Goal: Task Accomplishment & Management: Manage account settings

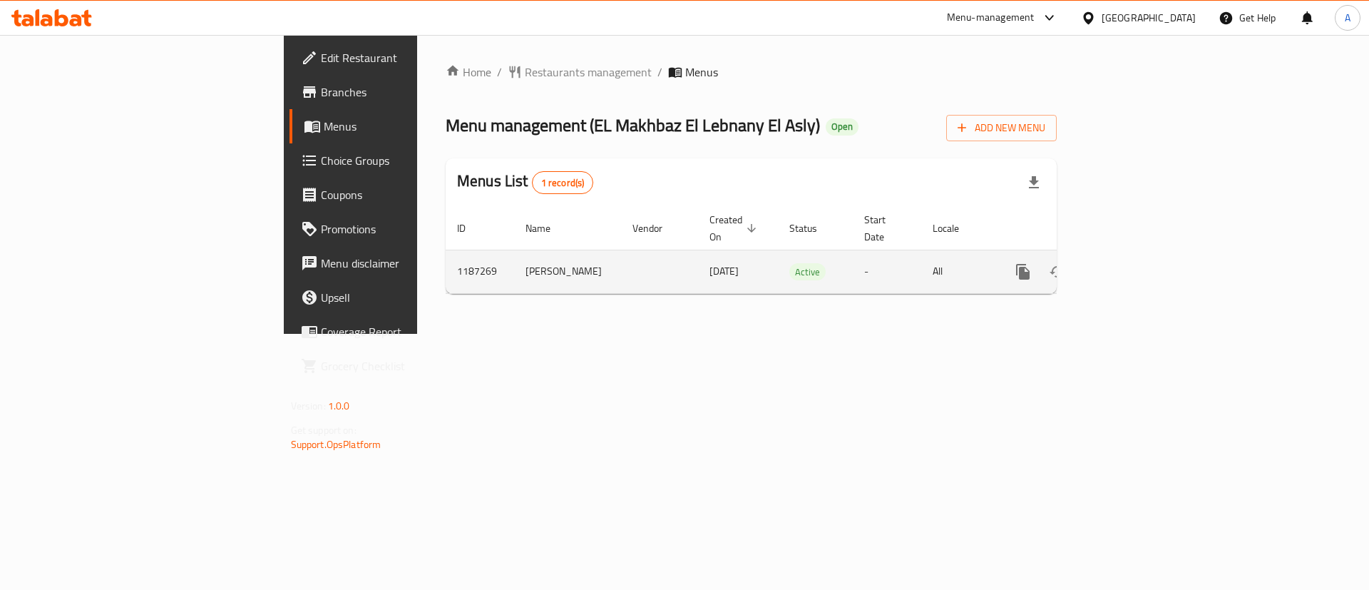
click at [1132, 265] on icon "enhanced table" at bounding box center [1125, 271] width 13 height 13
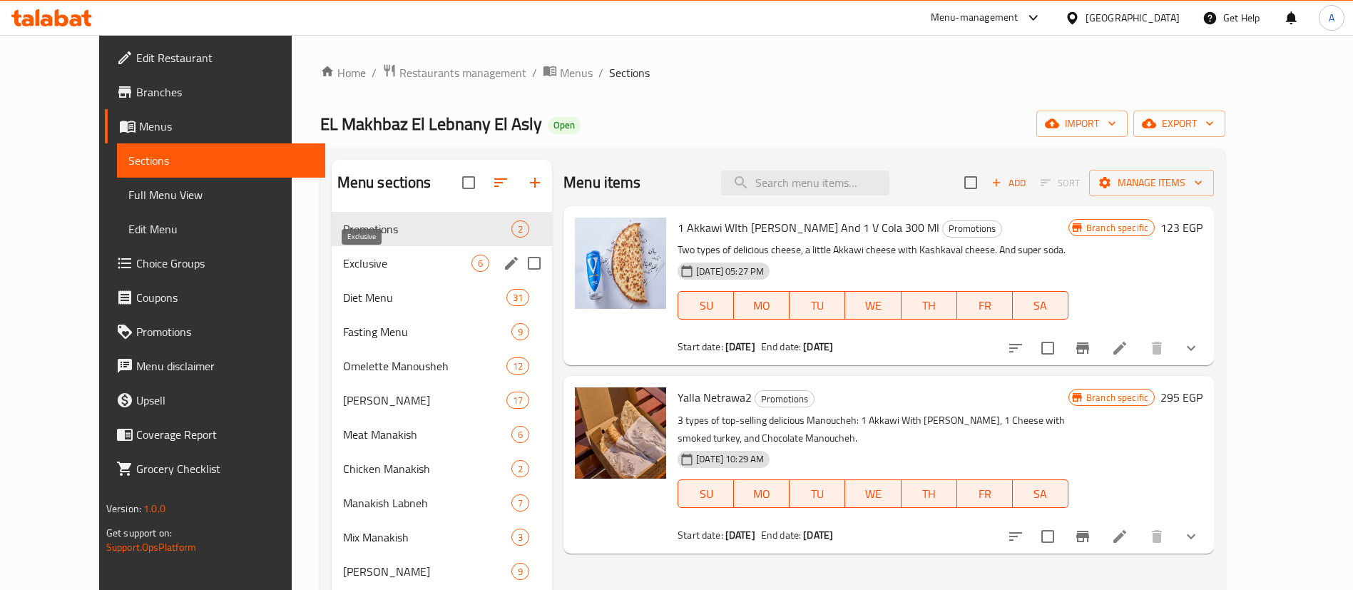
click at [367, 265] on span "Exclusive" at bounding box center [407, 263] width 128 height 17
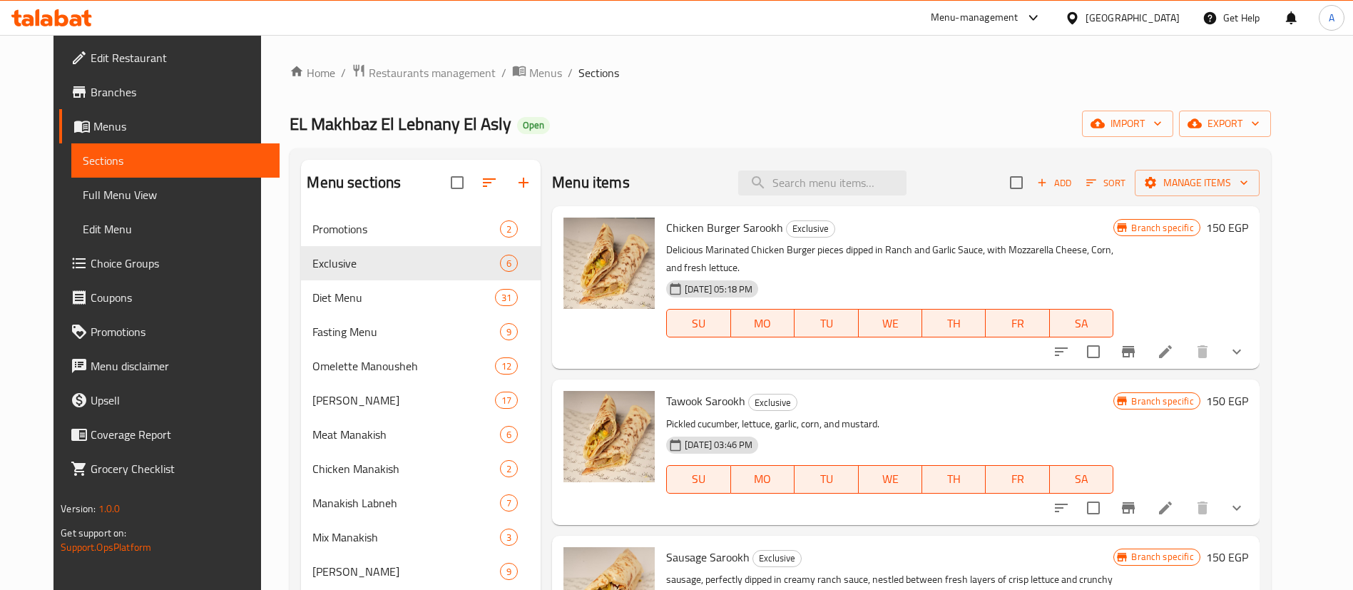
click at [91, 270] on span "Choice Groups" at bounding box center [180, 263] width 178 height 17
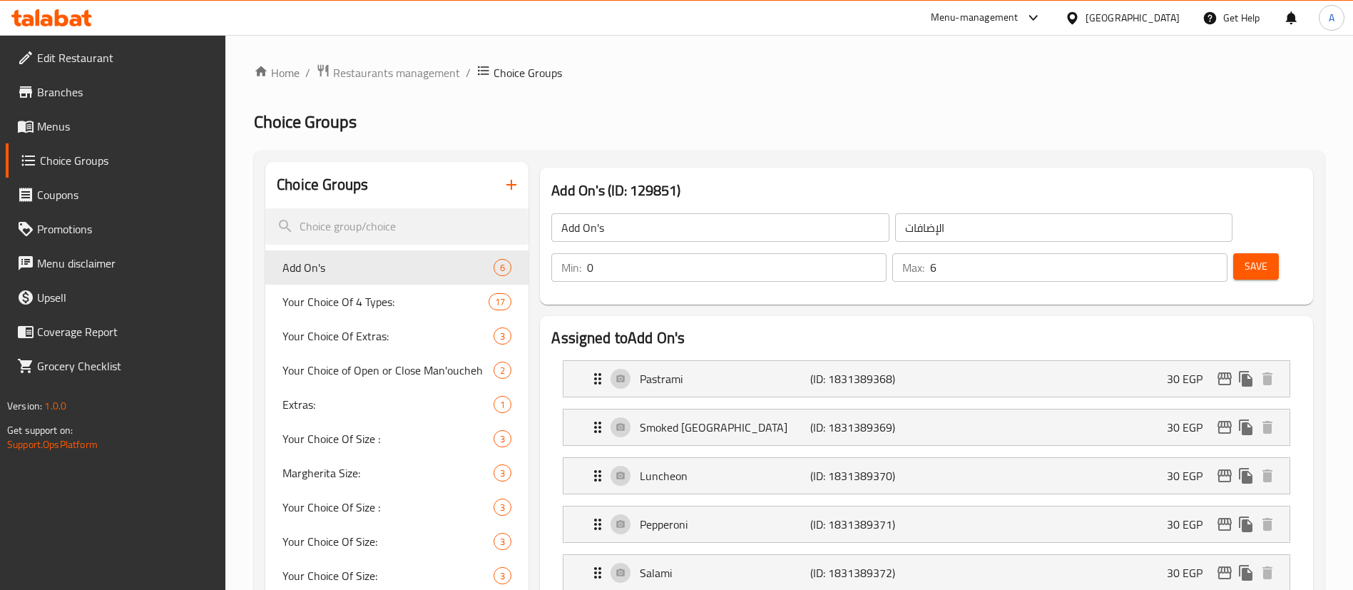
click at [366, 228] on input "search" at bounding box center [396, 226] width 263 height 36
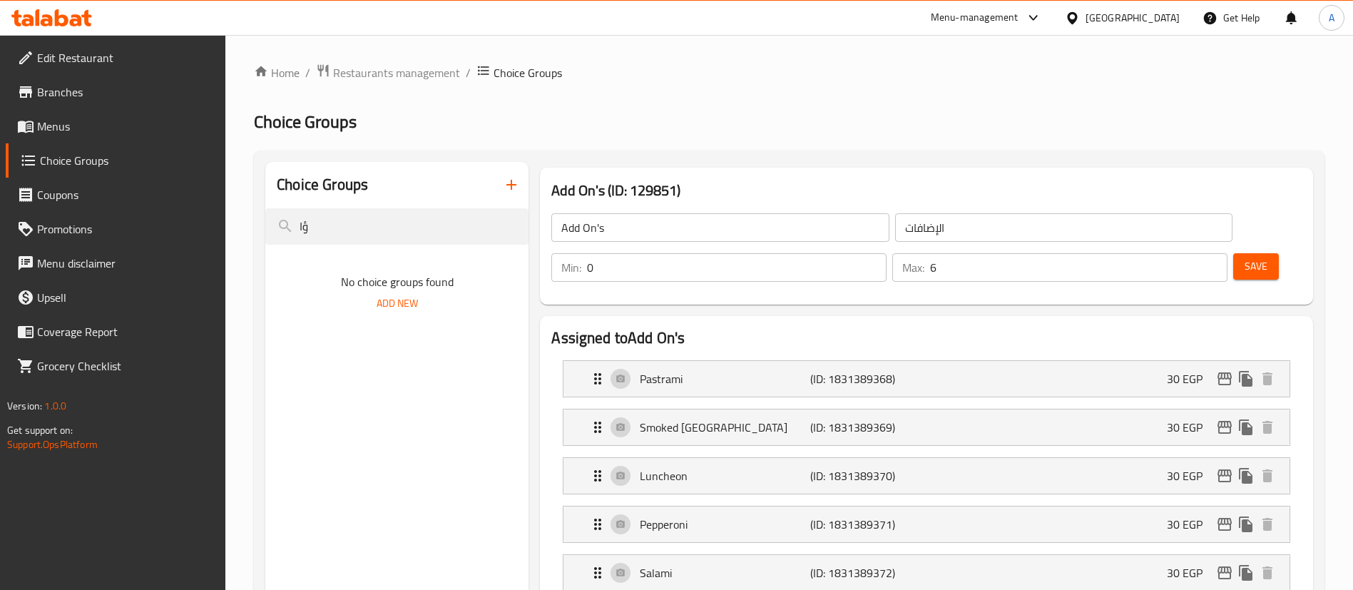
type input "ؤاه"
type input "Add Chips"
click at [396, 309] on span "Add New" at bounding box center [396, 303] width 41 height 18
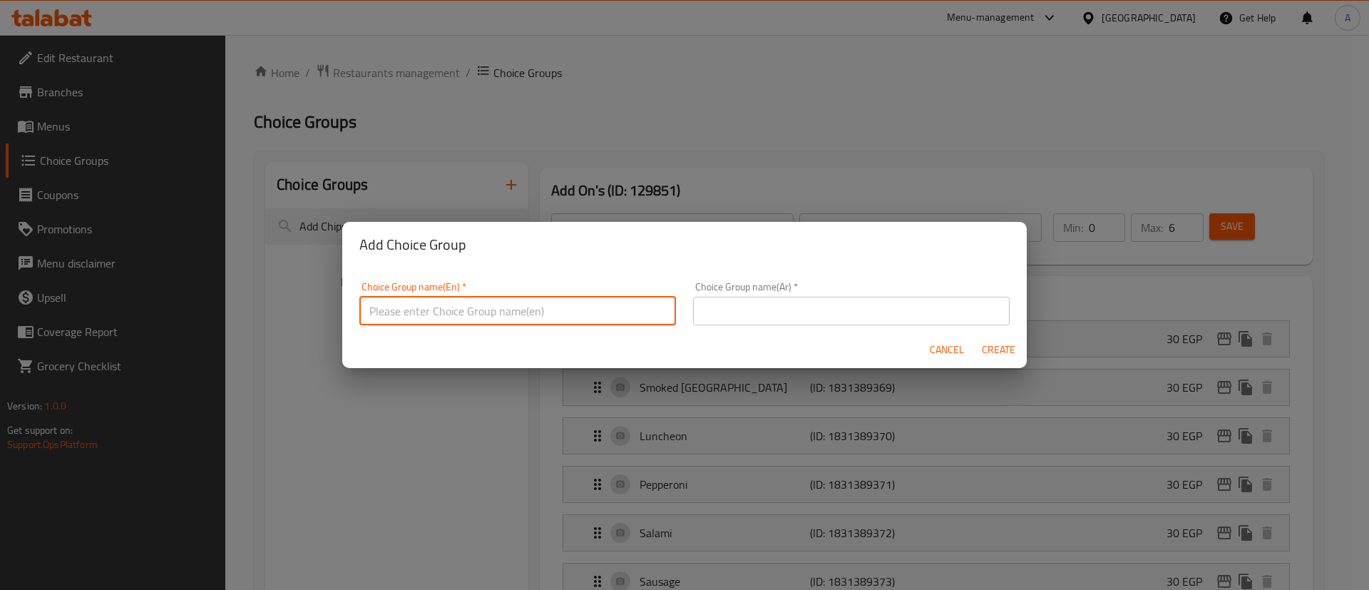
click at [506, 321] on input "text" at bounding box center [517, 311] width 317 height 29
paste input "Add Chips"
type input "Add Chips"
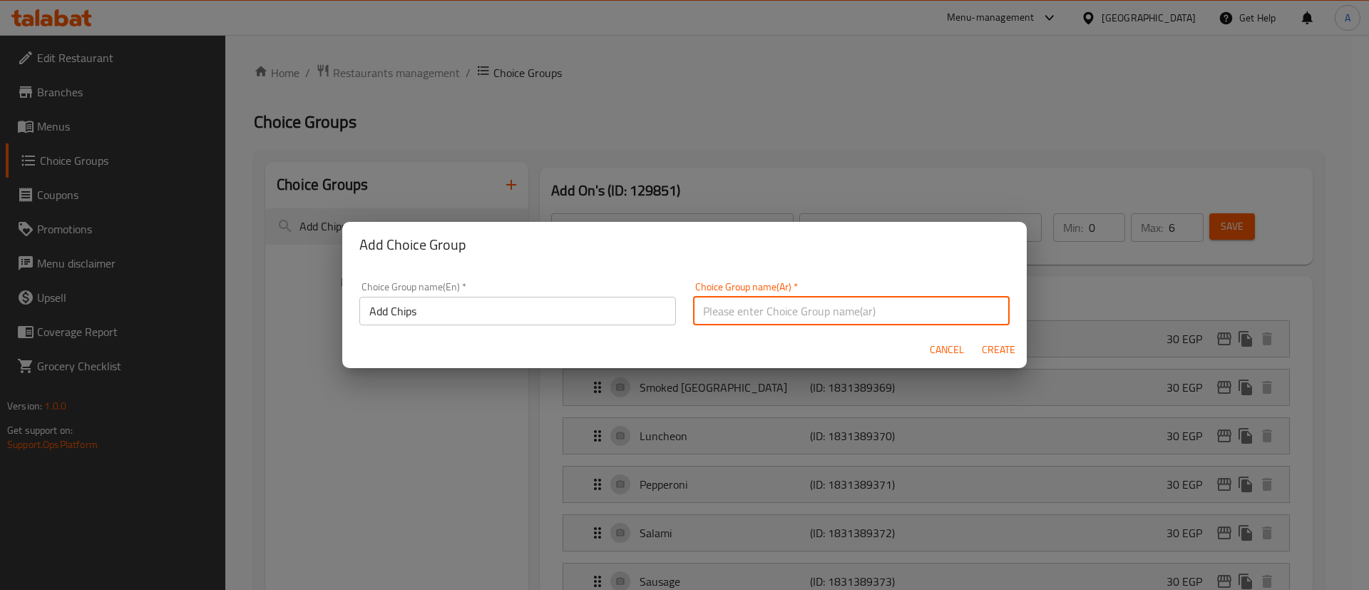
click at [768, 312] on input "text" at bounding box center [851, 311] width 317 height 29
type input "إضافة شيبس:"
click at [1000, 346] on span "Create" at bounding box center [998, 350] width 34 height 18
type input "Add Chips"
type input "إضافة شيبس:"
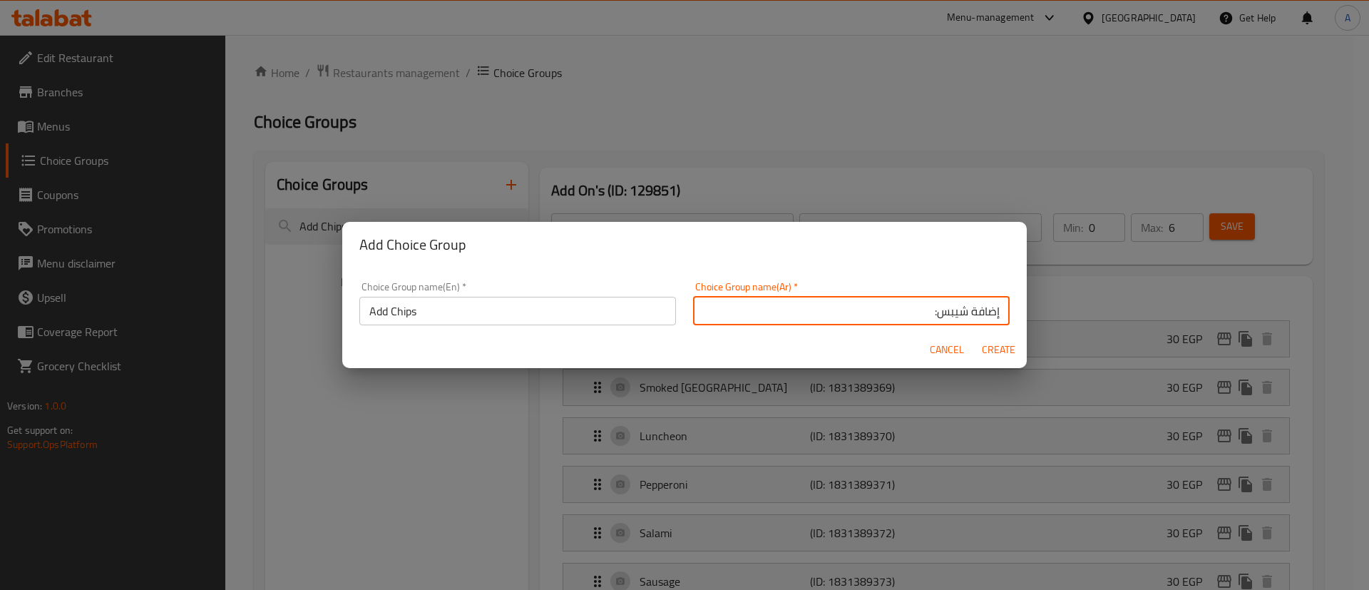
type input "0"
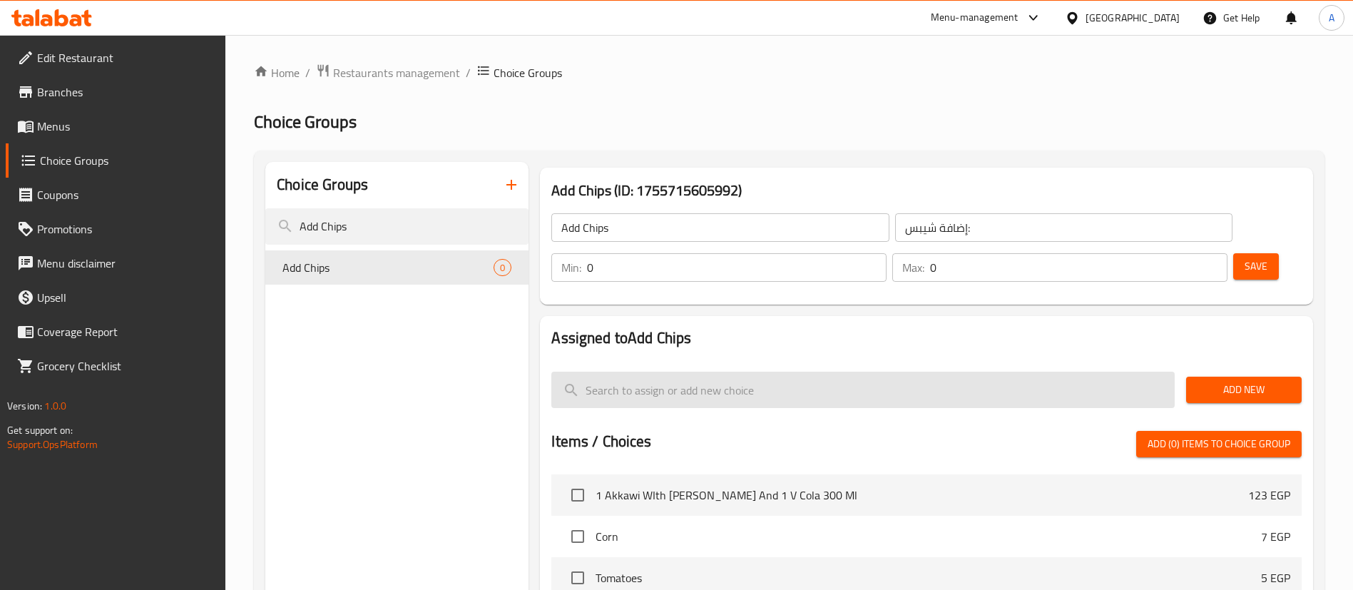
click at [729, 371] on input "search" at bounding box center [862, 389] width 623 height 36
type input "ٌ"
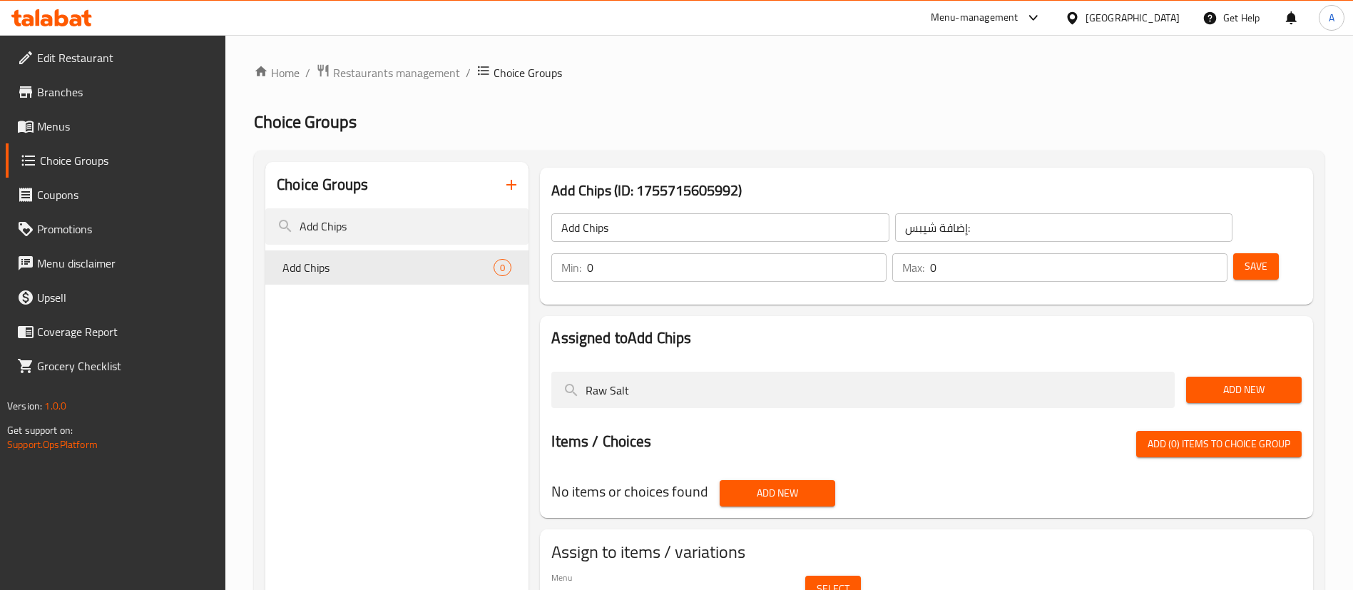
paste input "Chips Row s"
type input "Chips Row salt"
click at [1236, 381] on span "Add New" at bounding box center [1243, 390] width 93 height 18
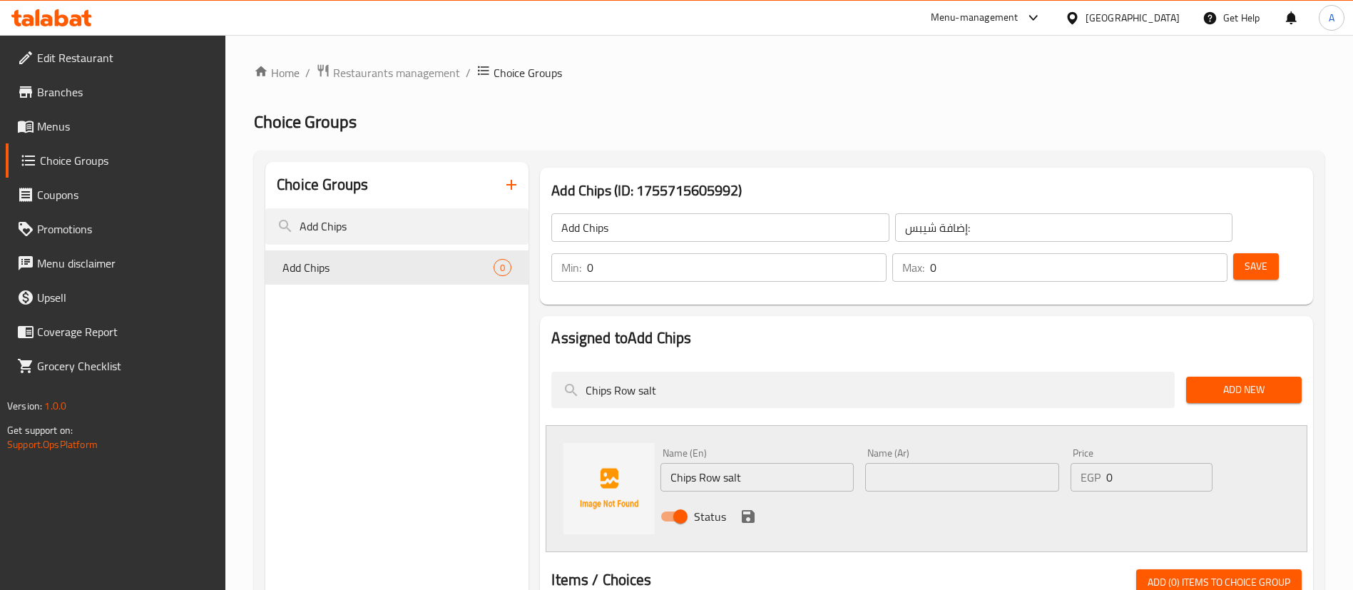
click at [928, 463] on input "text" at bounding box center [961, 477] width 193 height 29
click at [900, 463] on input "شيبس روو ملح" at bounding box center [961, 477] width 193 height 29
type input "شيبس رو ملح"
click at [1159, 463] on input "0" at bounding box center [1159, 477] width 106 height 29
type input "25"
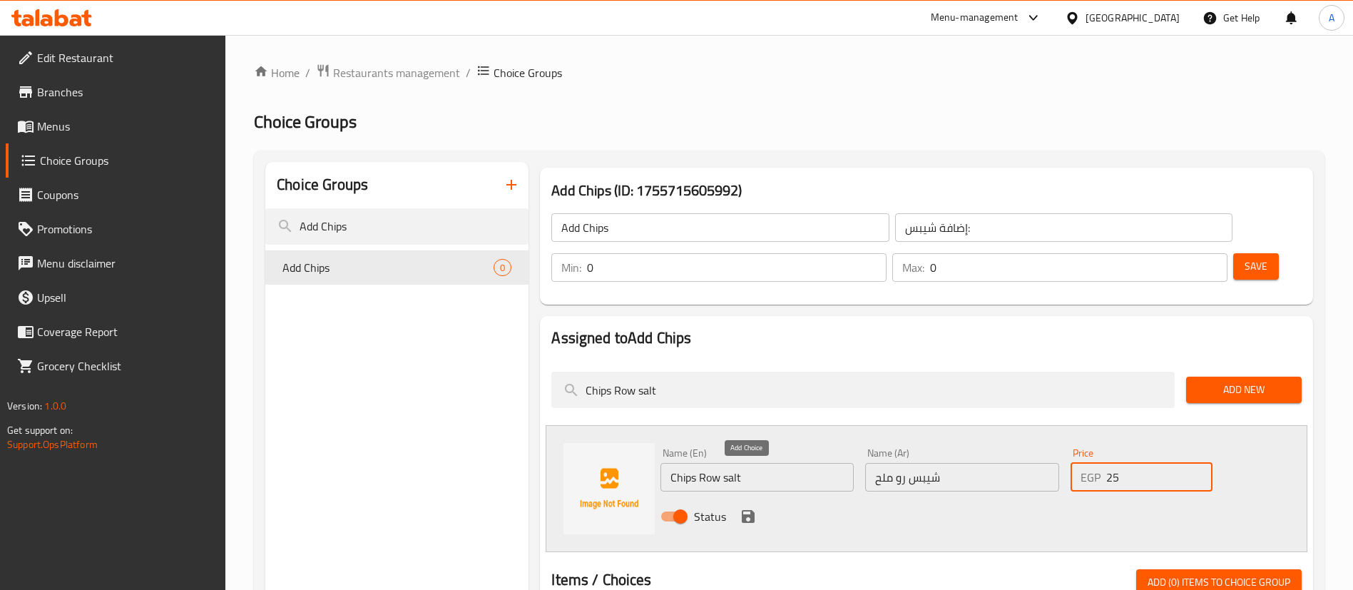
click at [746, 506] on button "save" at bounding box center [747, 516] width 21 height 21
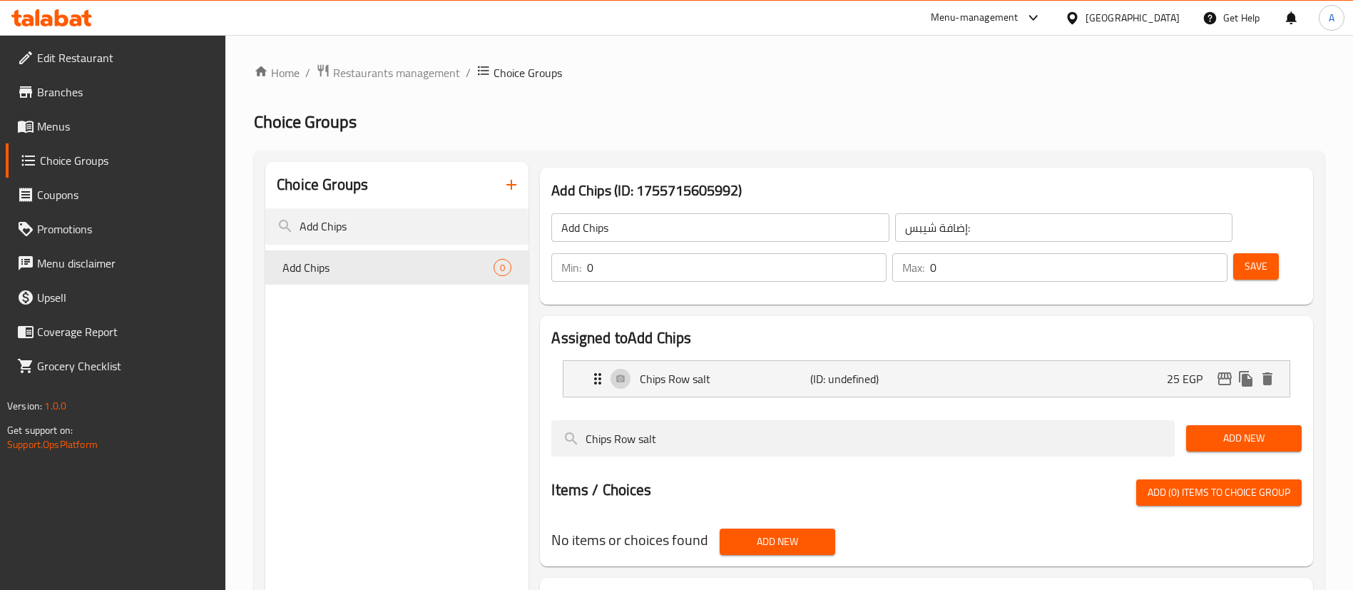
click at [886, 253] on input "0" at bounding box center [736, 267] width 299 height 29
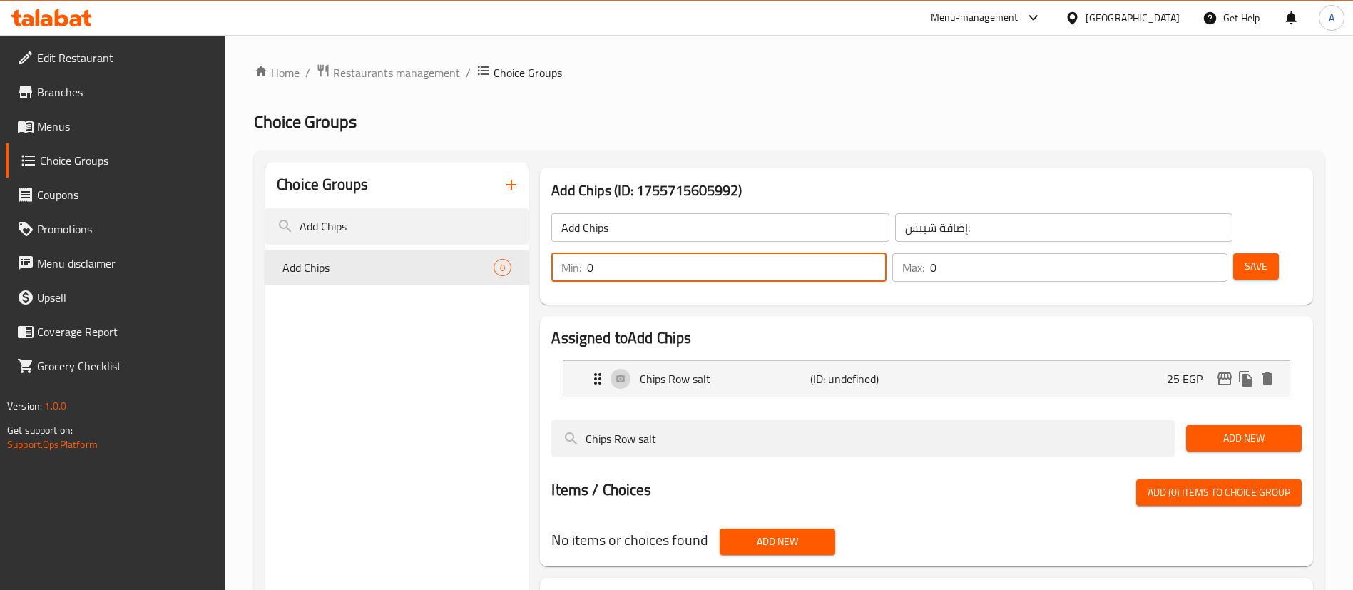
click at [886, 253] on input "0" at bounding box center [736, 267] width 299 height 29
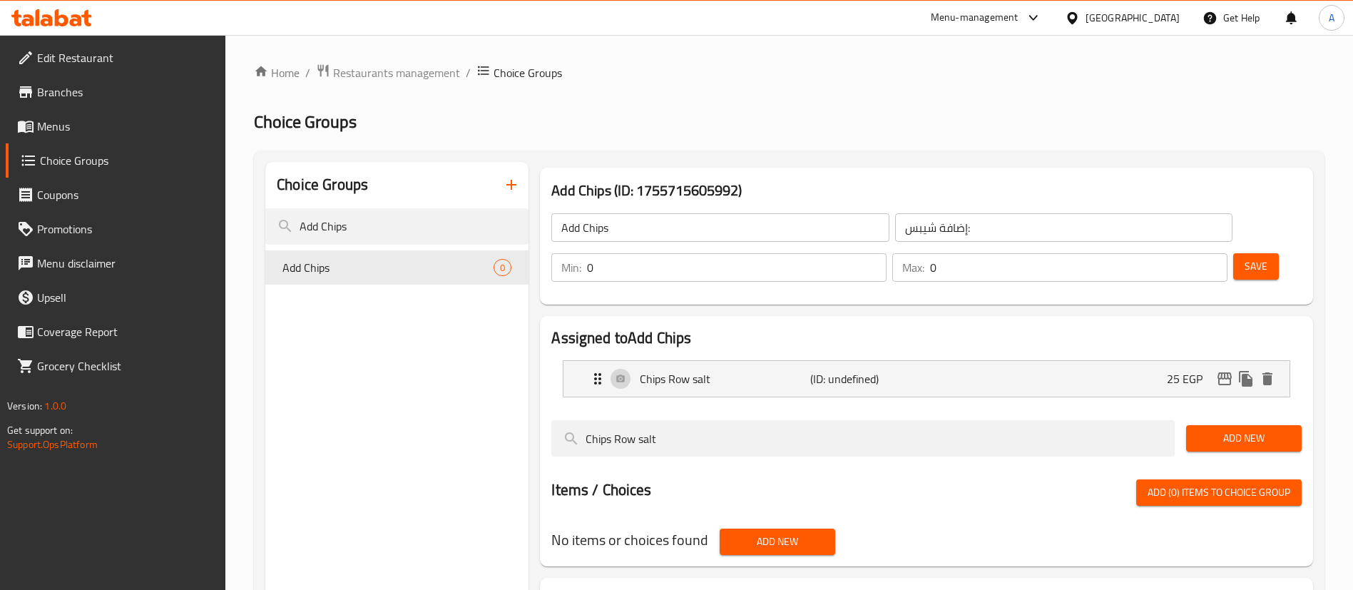
click at [1158, 262] on div "Add Chips (ID: 1755715605992) Add Chips ​ إضافة شيبس: ​ Min: 0 ​ Max: 0 ​ Save" at bounding box center [926, 236] width 773 height 137
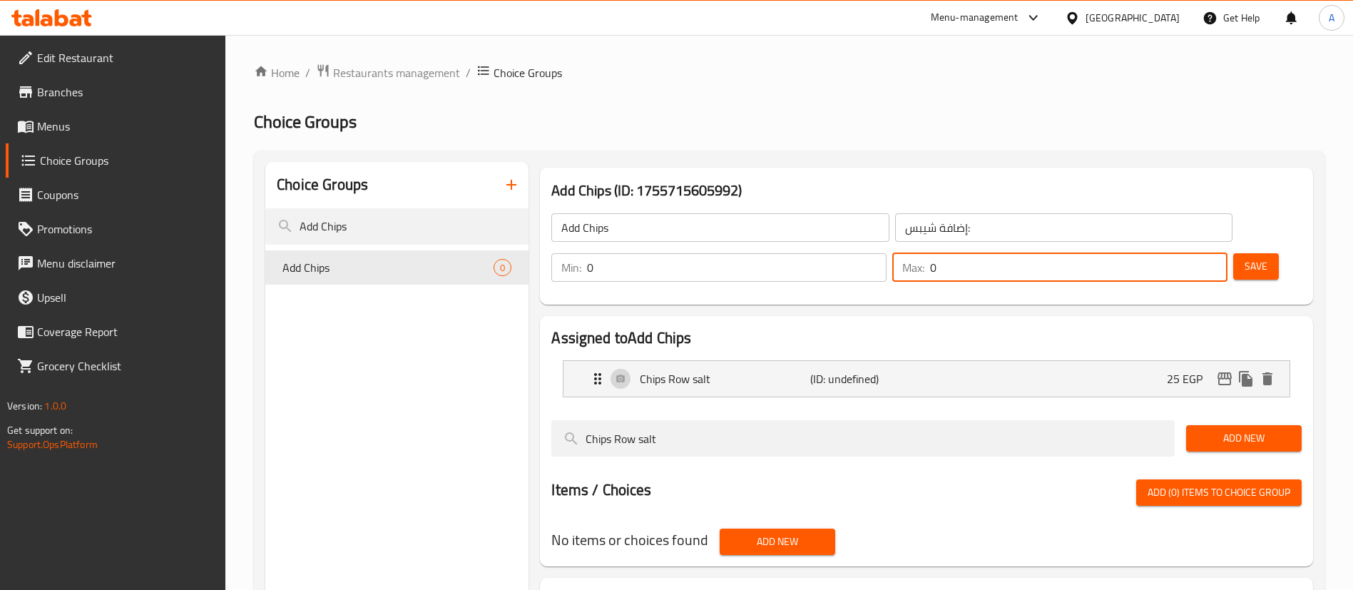
click at [1179, 253] on input "0" at bounding box center [1078, 267] width 297 height 29
type input "1"
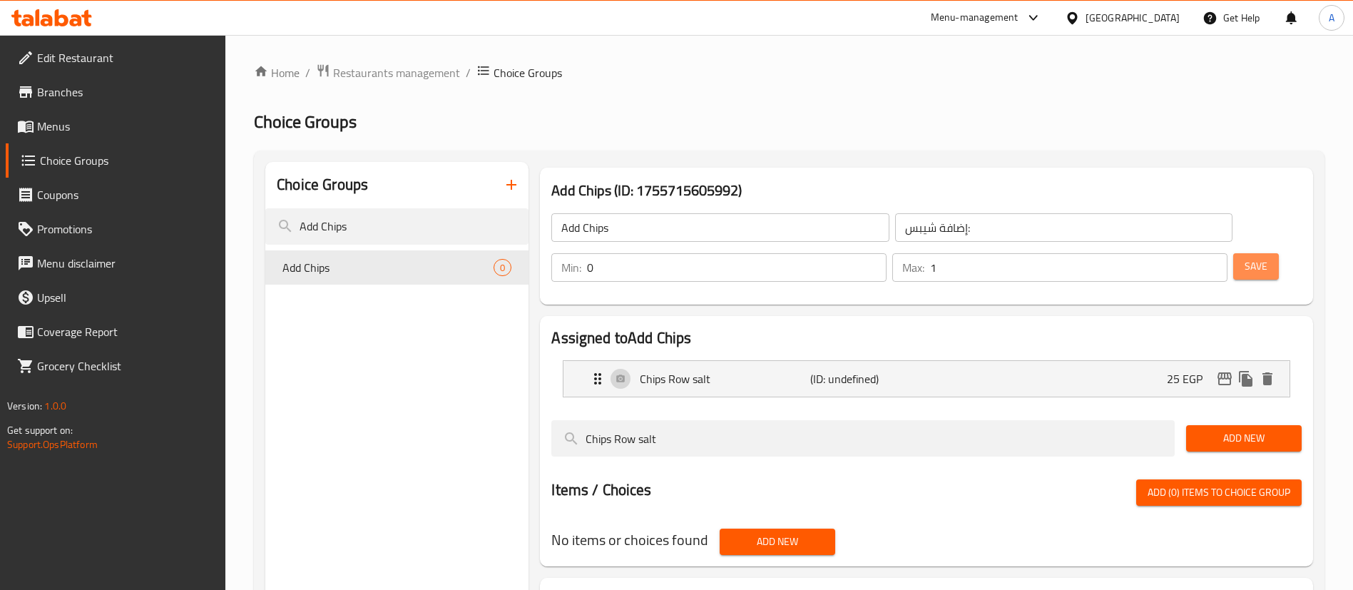
click at [1244, 257] on span "Save" at bounding box center [1255, 266] width 23 height 18
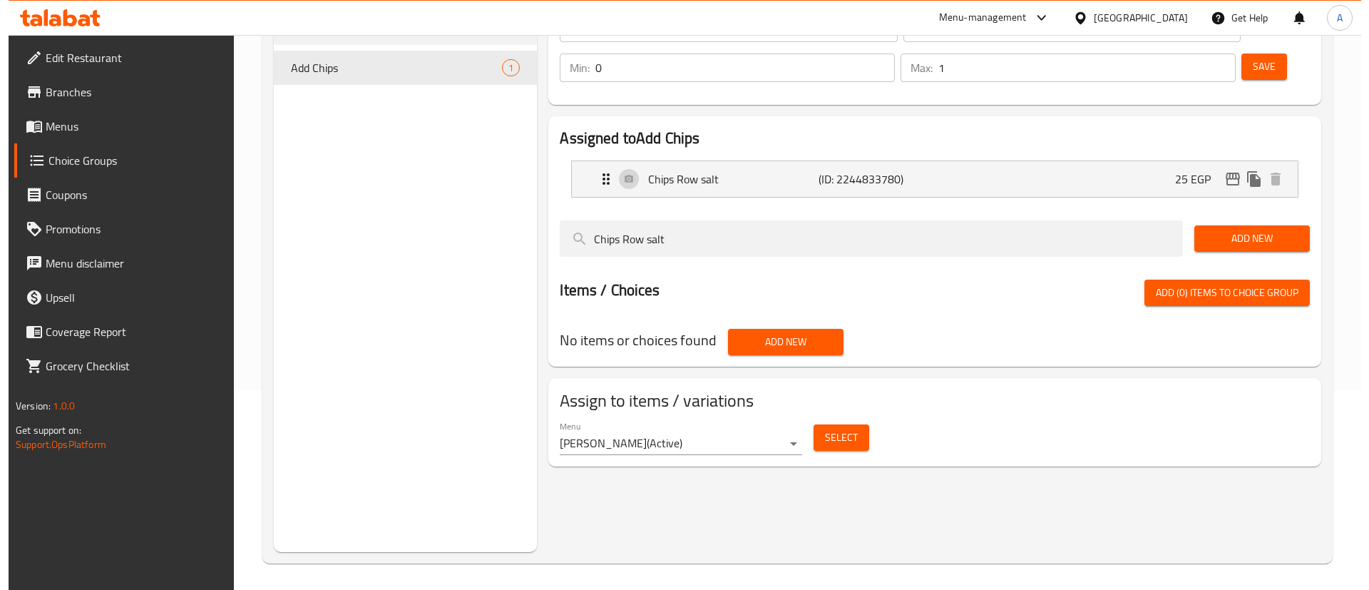
scroll to position [202, 0]
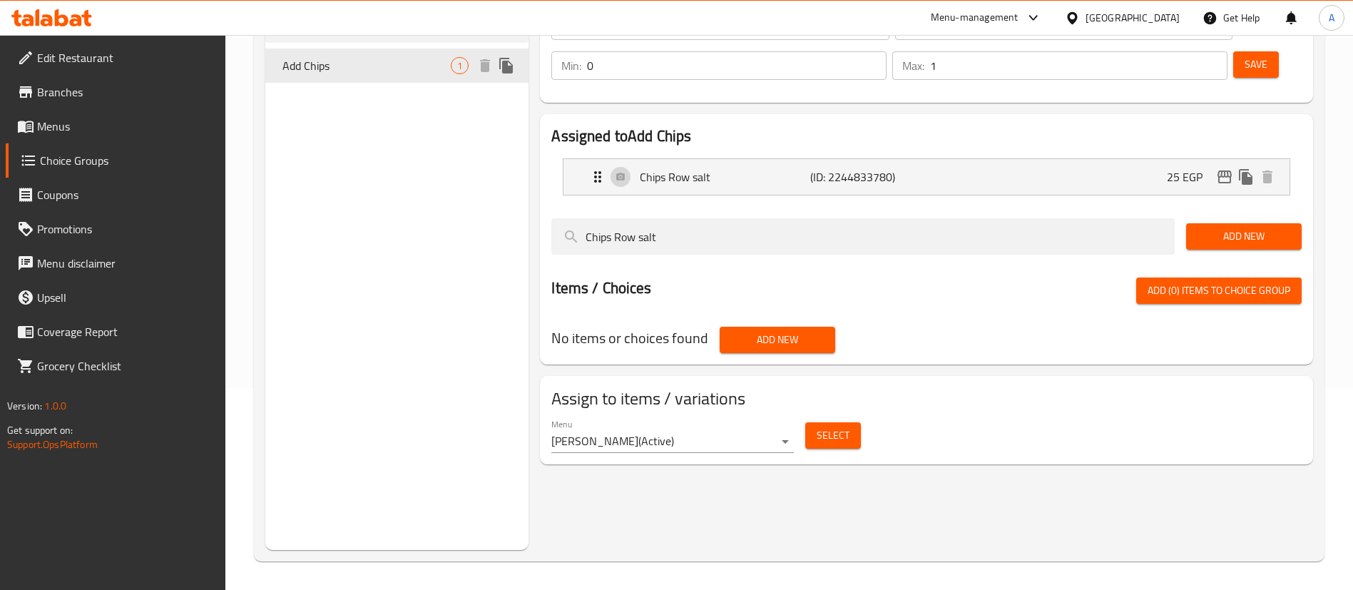
click at [438, 71] on span "Add Chips" at bounding box center [366, 65] width 168 height 17
click at [837, 426] on span "Select" at bounding box center [832, 435] width 33 height 18
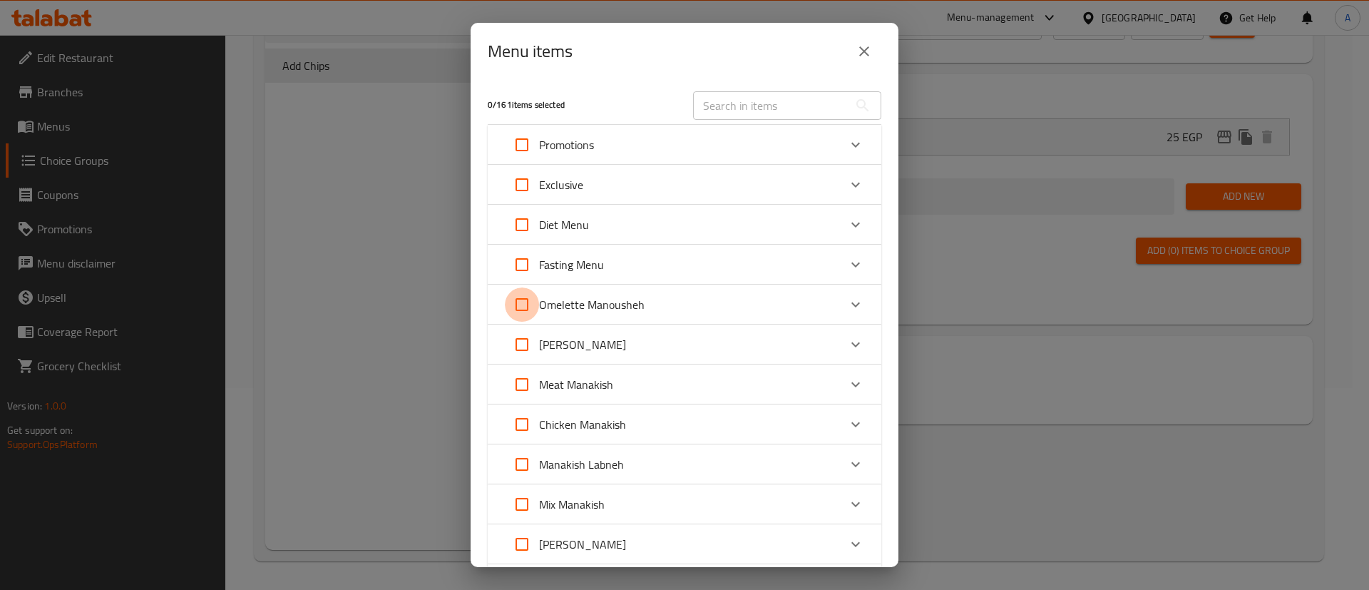
click at [523, 312] on input "Expand" at bounding box center [522, 304] width 34 height 34
checkbox input "true"
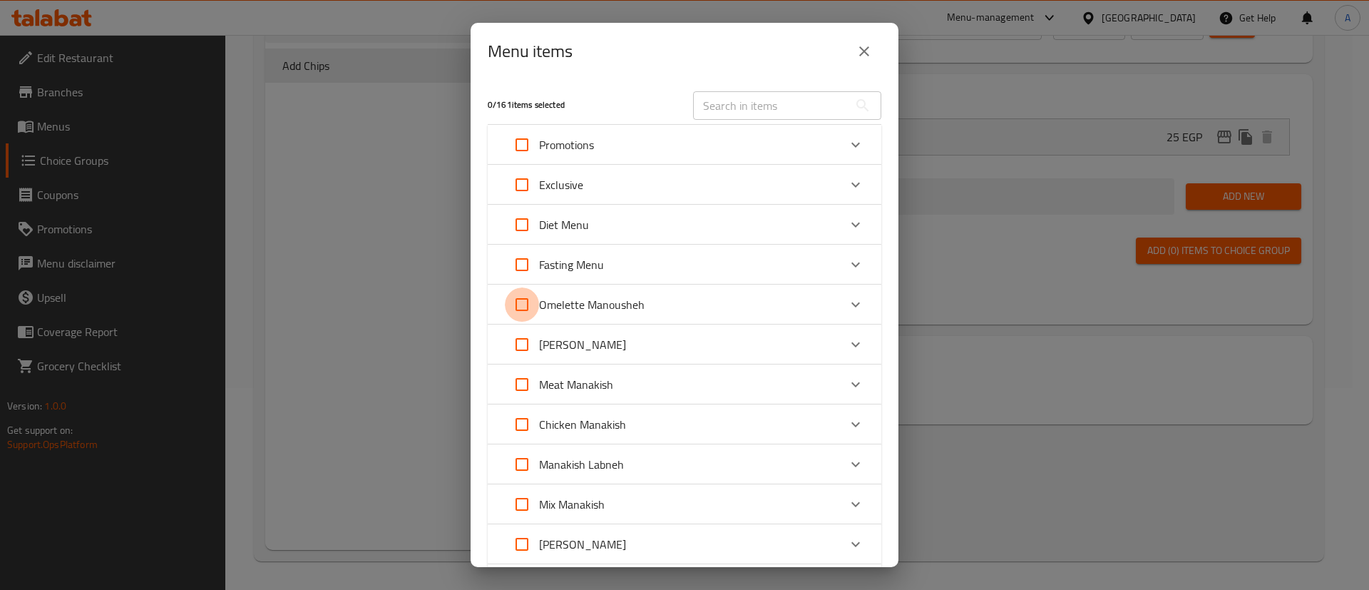
checkbox input "true"
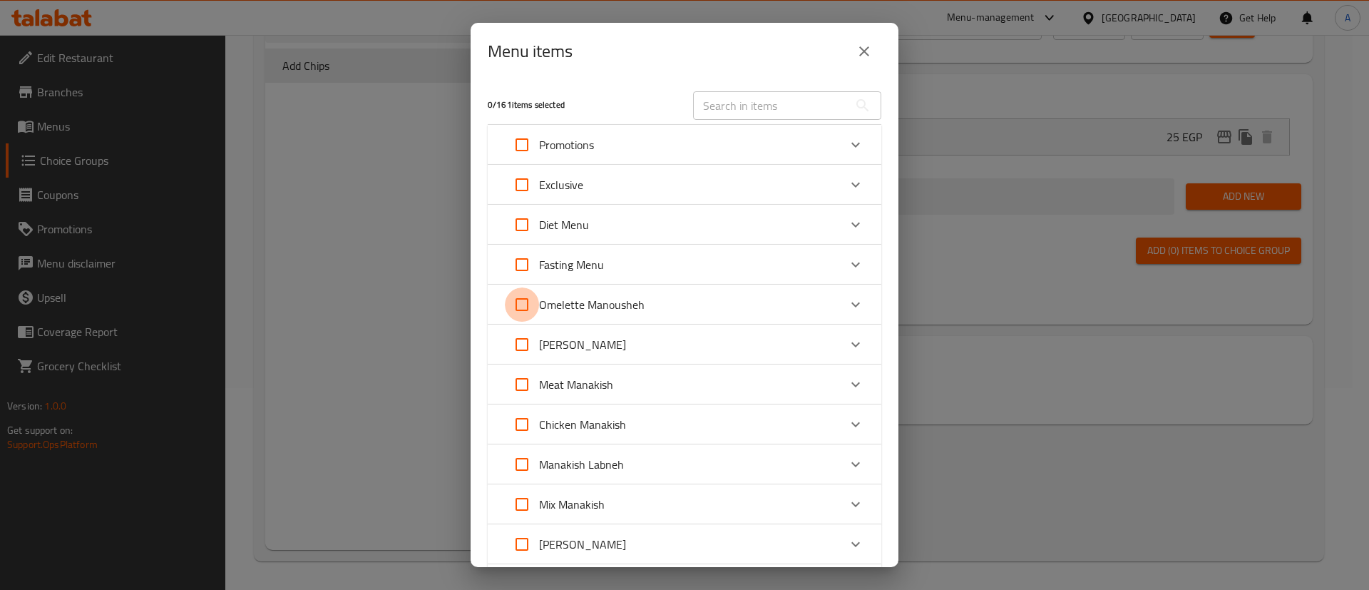
checkbox input "true"
click at [523, 346] on input "Expand" at bounding box center [522, 344] width 34 height 34
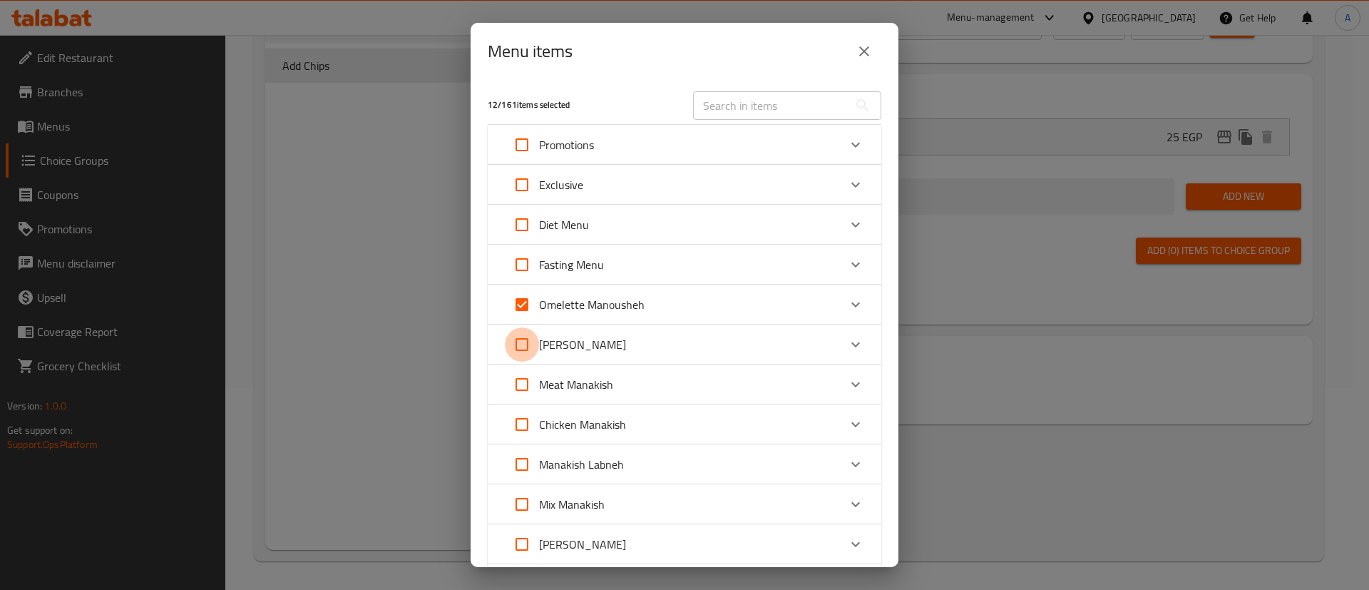
checkbox input "true"
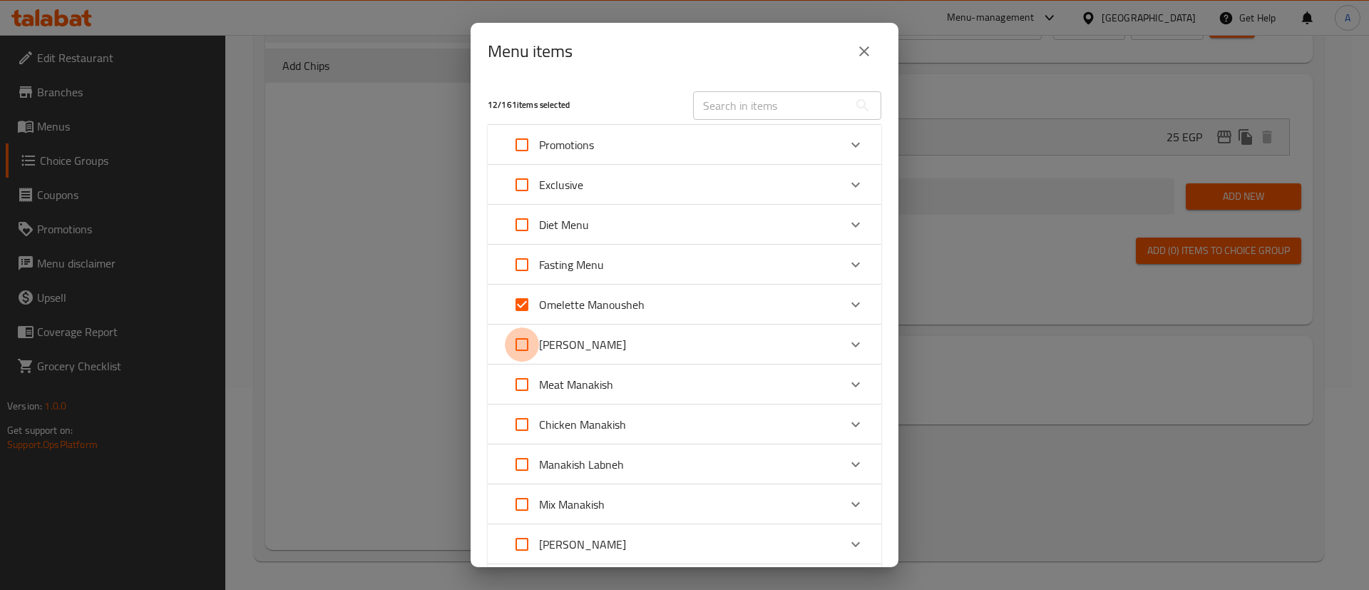
checkbox input "true"
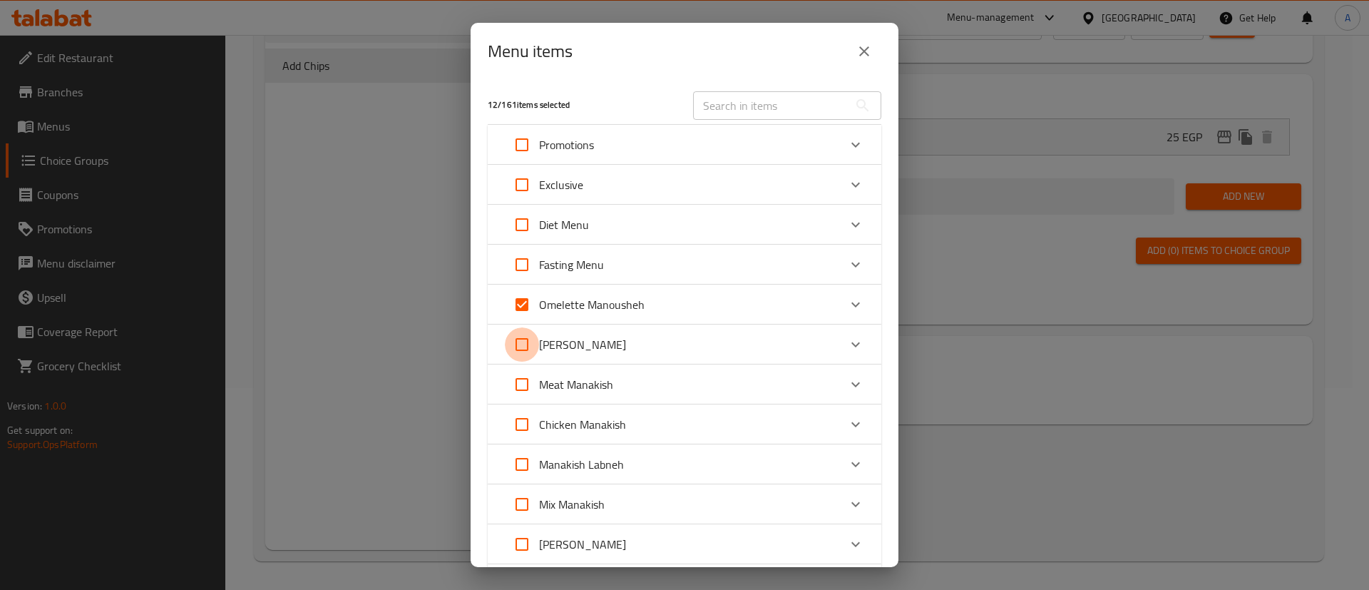
checkbox input "true"
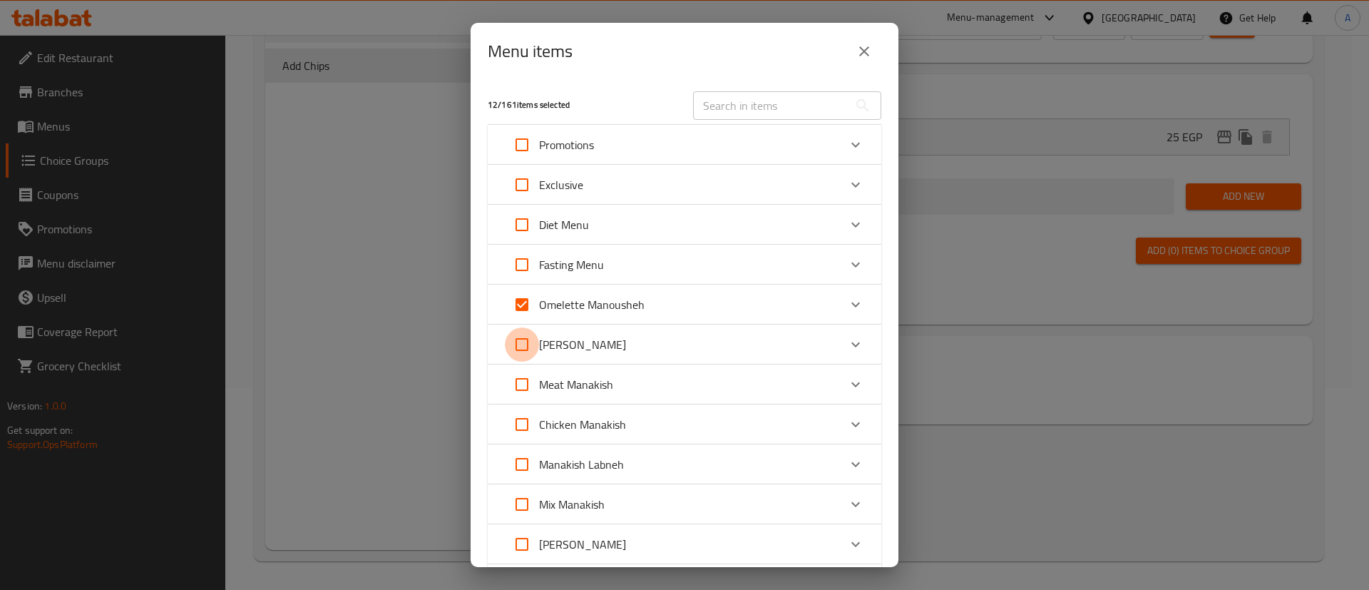
checkbox input "true"
click at [523, 391] on input "Expand" at bounding box center [522, 384] width 34 height 34
checkbox input "true"
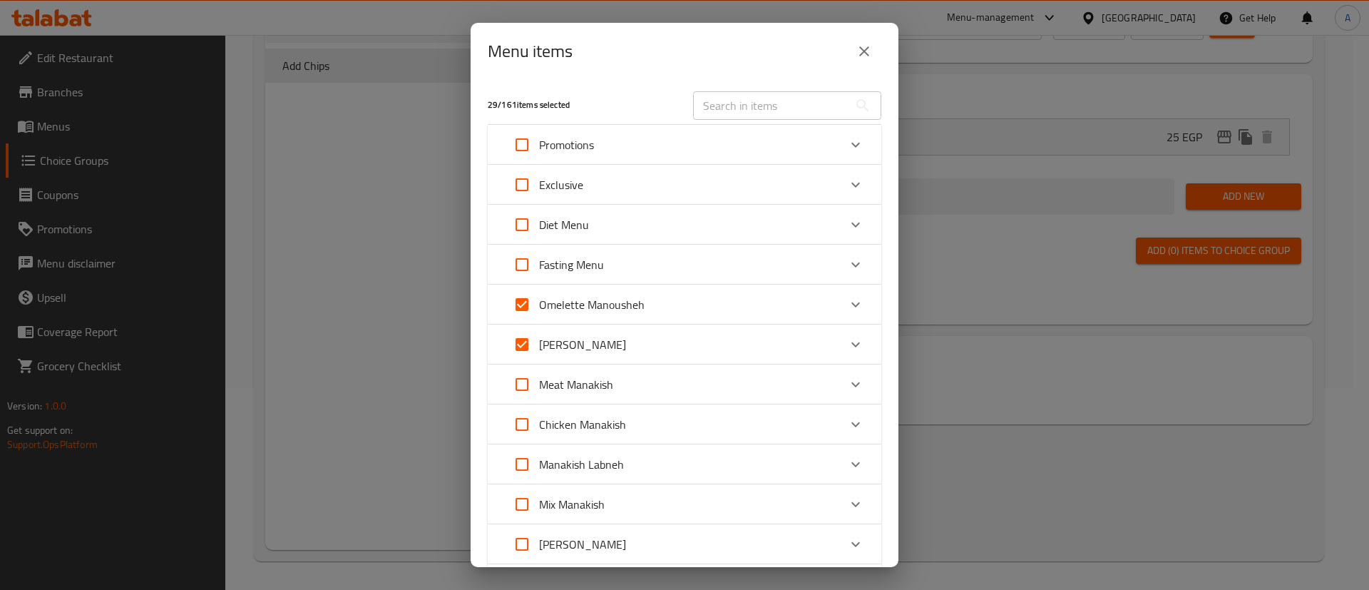
checkbox input "true"
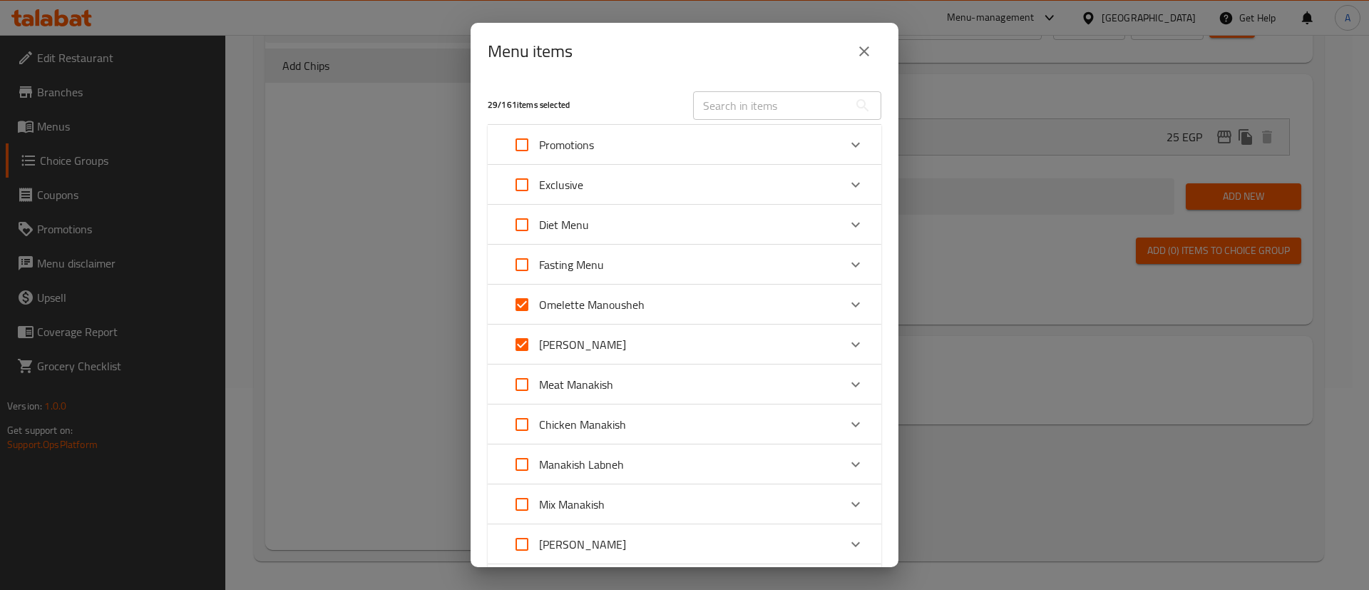
checkbox input "true"
click at [525, 431] on input "Expand" at bounding box center [522, 424] width 34 height 34
checkbox input "true"
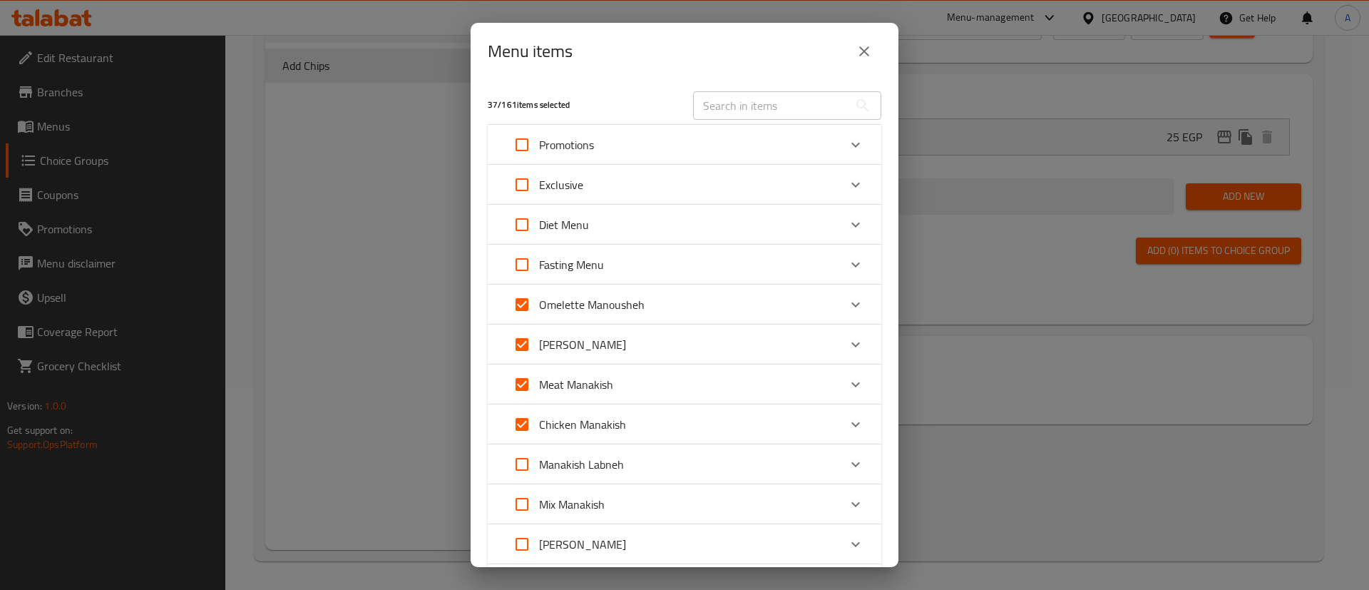
click at [534, 466] on input "Expand" at bounding box center [522, 464] width 34 height 34
checkbox input "true"
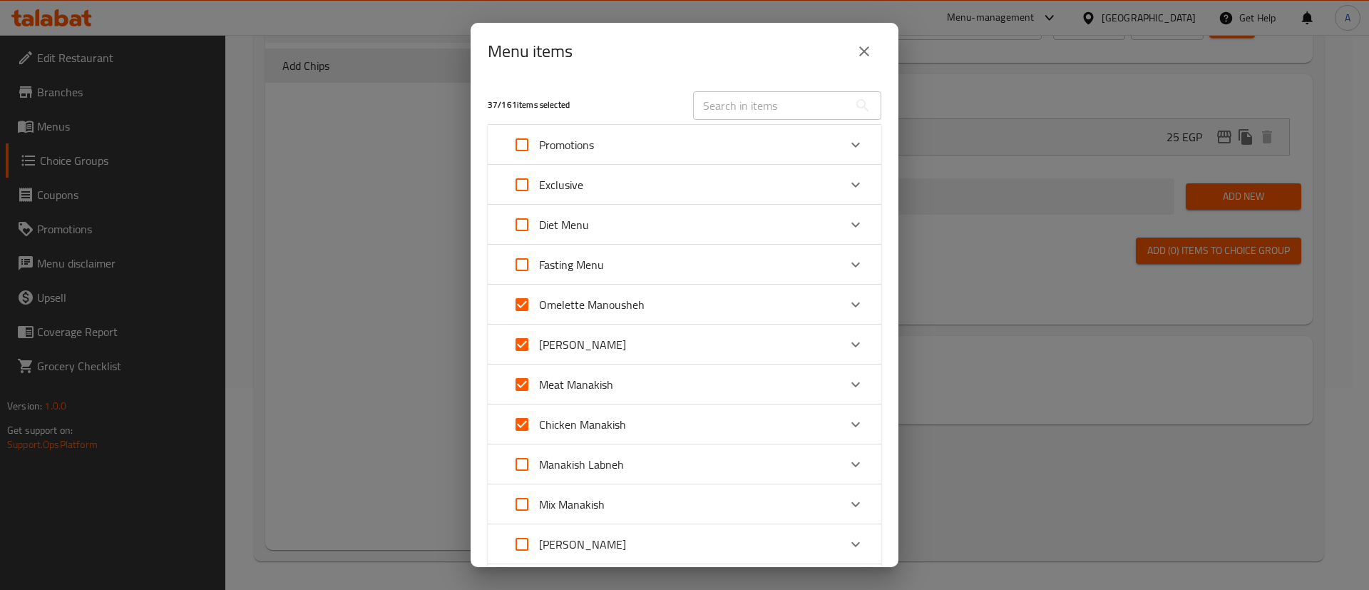
checkbox input "true"
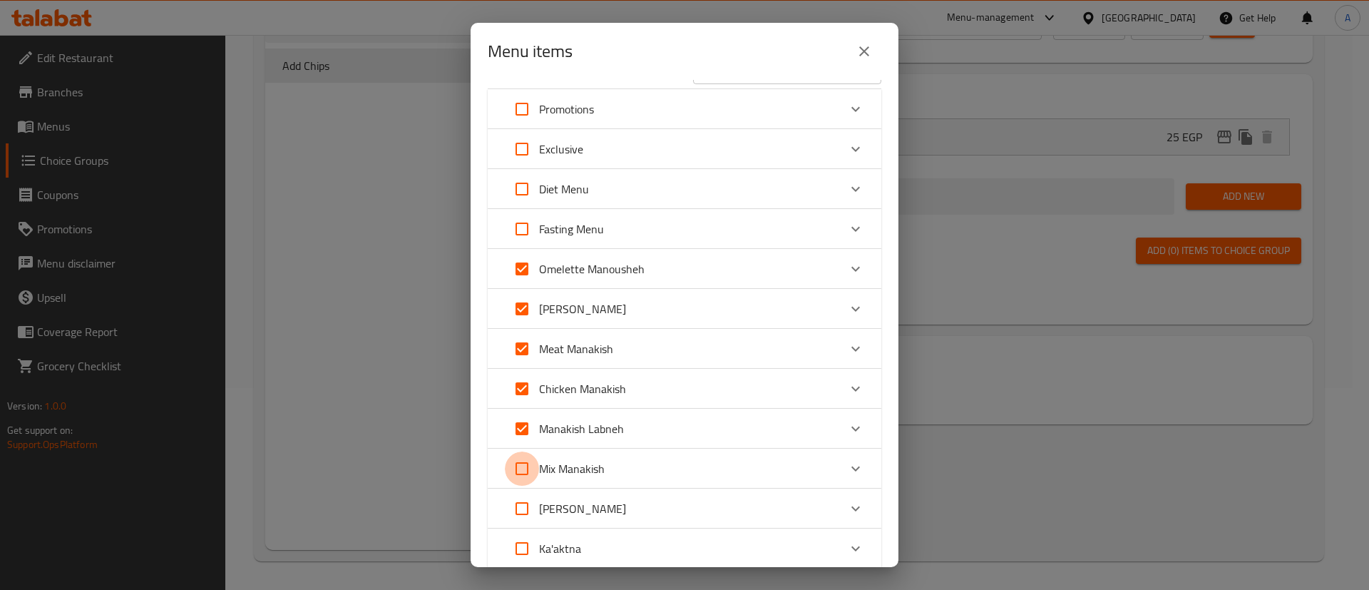
click at [521, 470] on input "Expand" at bounding box center [522, 468] width 34 height 34
checkbox input "true"
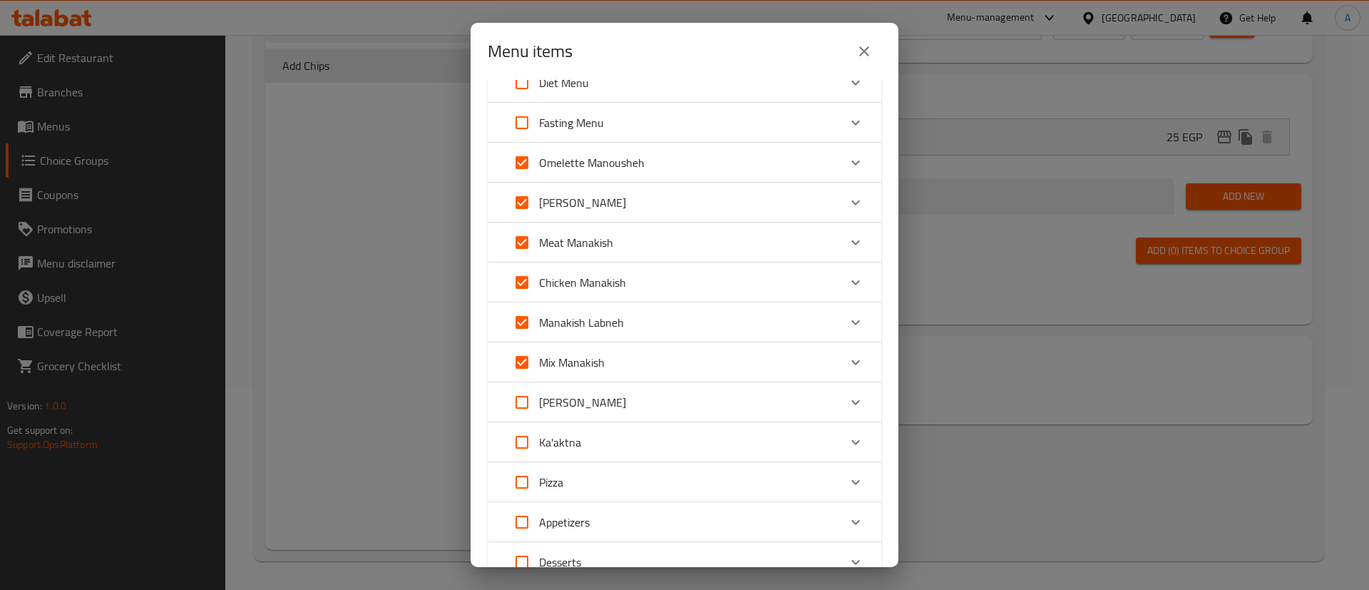
scroll to position [143, 0]
click at [523, 403] on input "Expand" at bounding box center [522, 401] width 34 height 34
checkbox input "true"
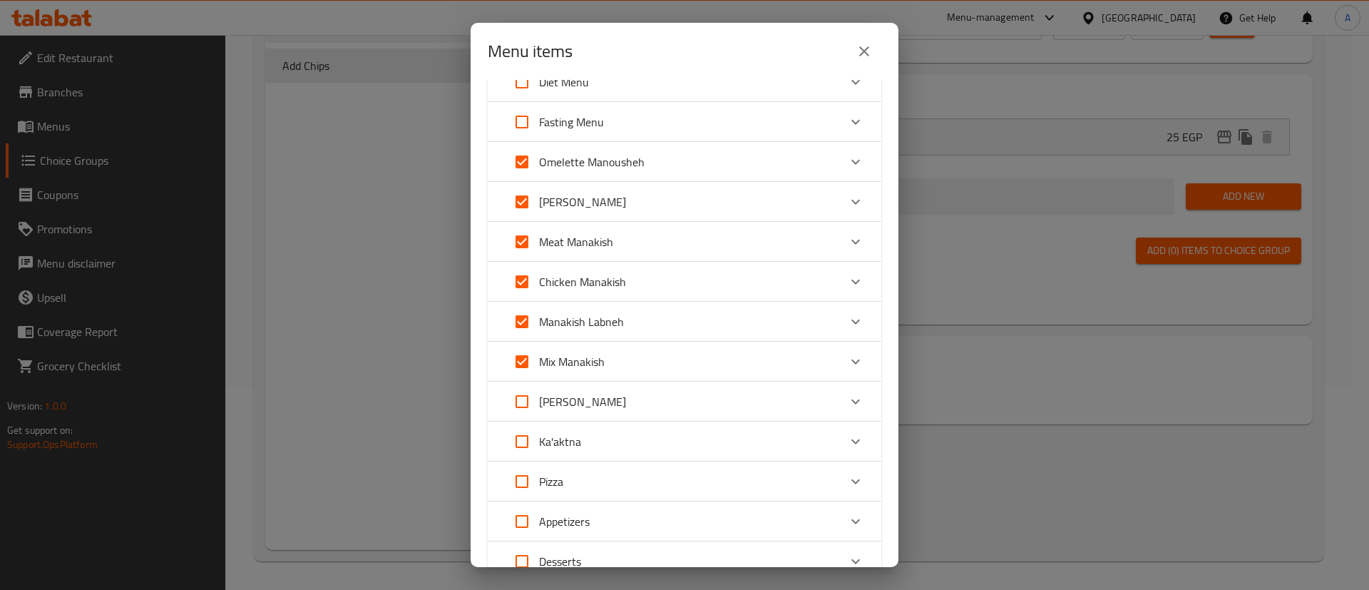
checkbox input "true"
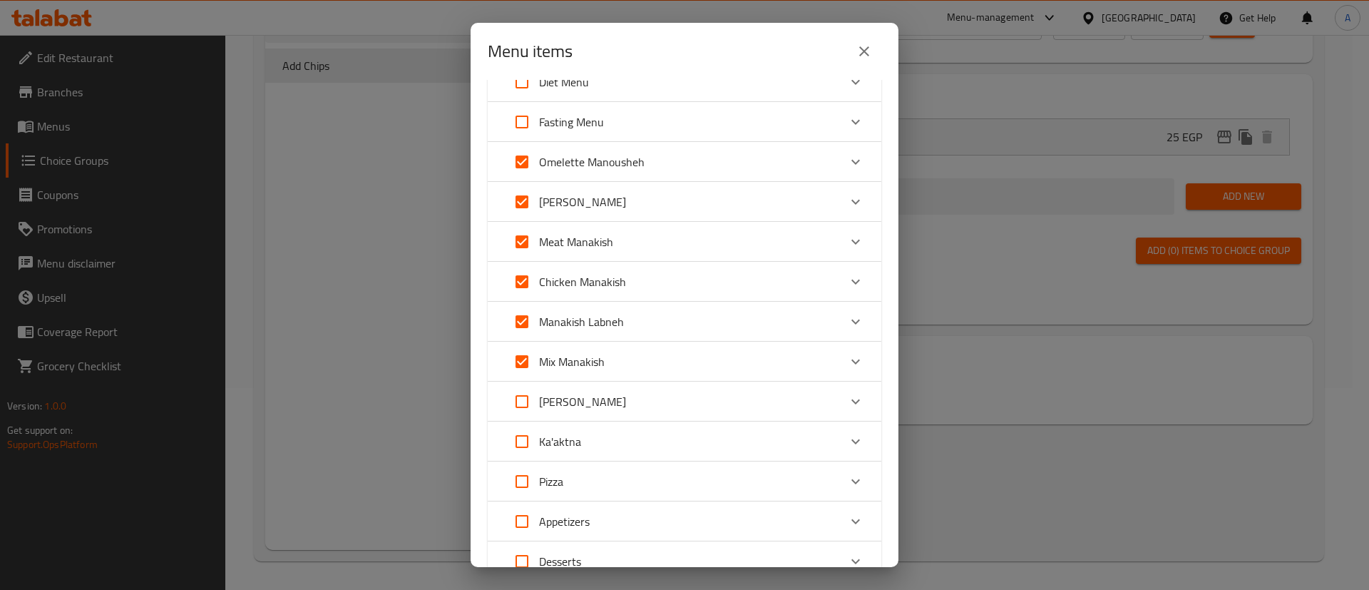
checkbox input "true"
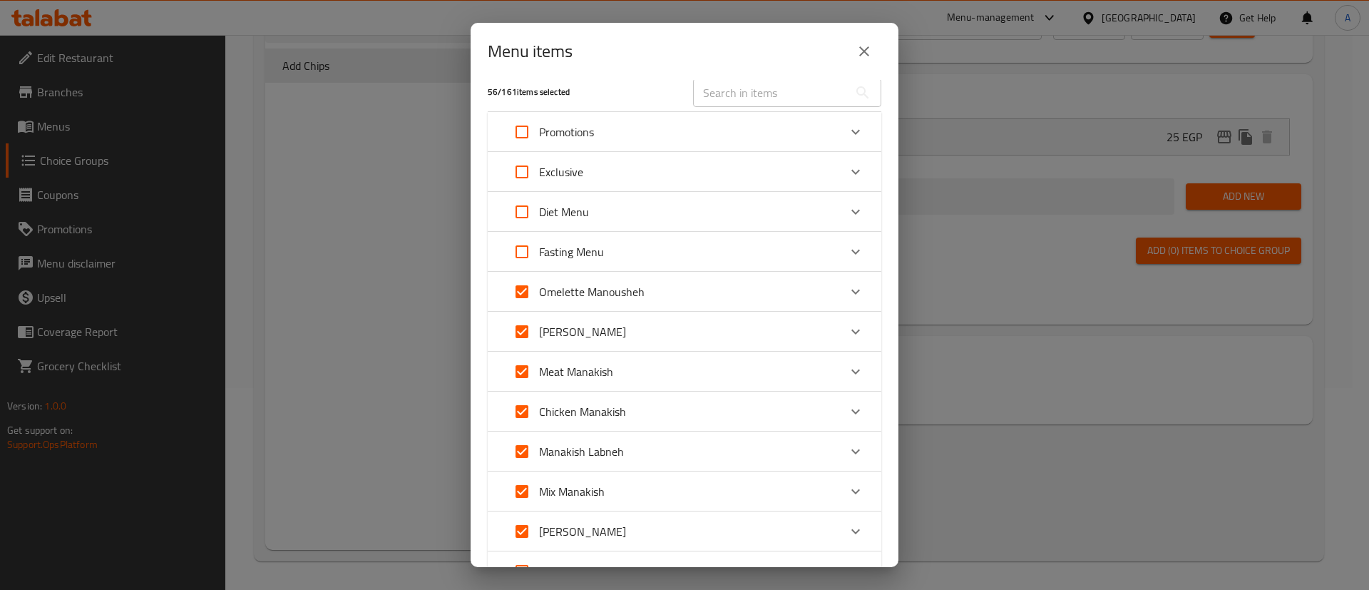
scroll to position [0, 0]
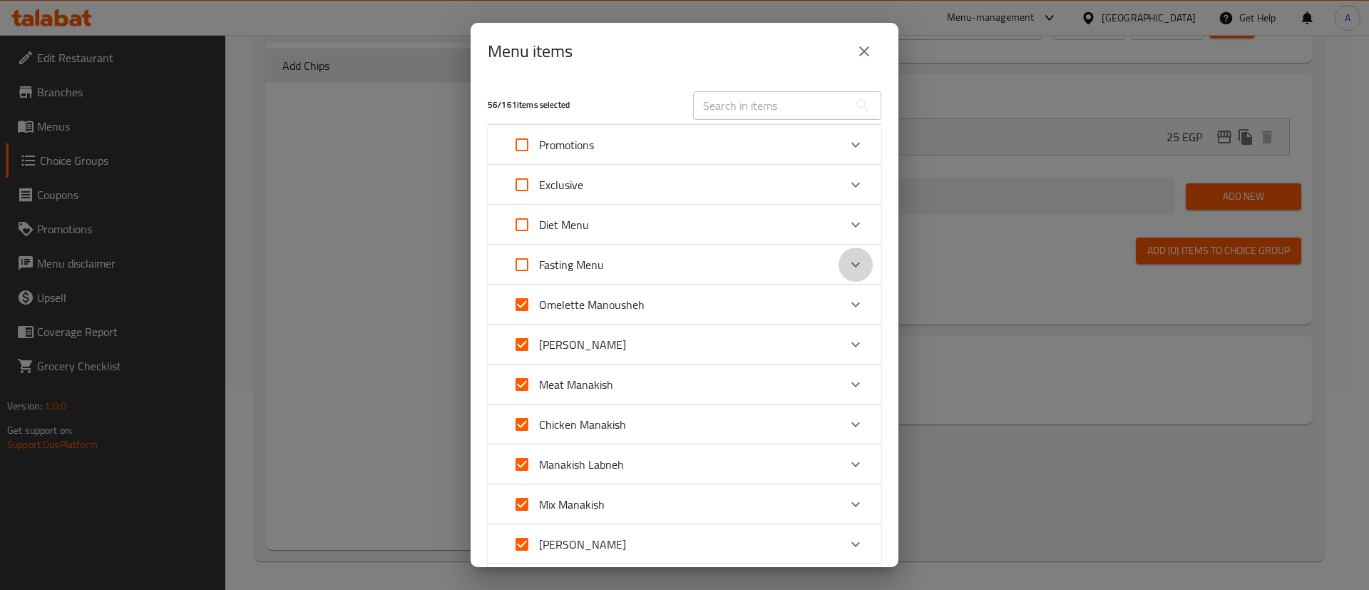
click at [847, 257] on icon "Expand" at bounding box center [855, 264] width 17 height 17
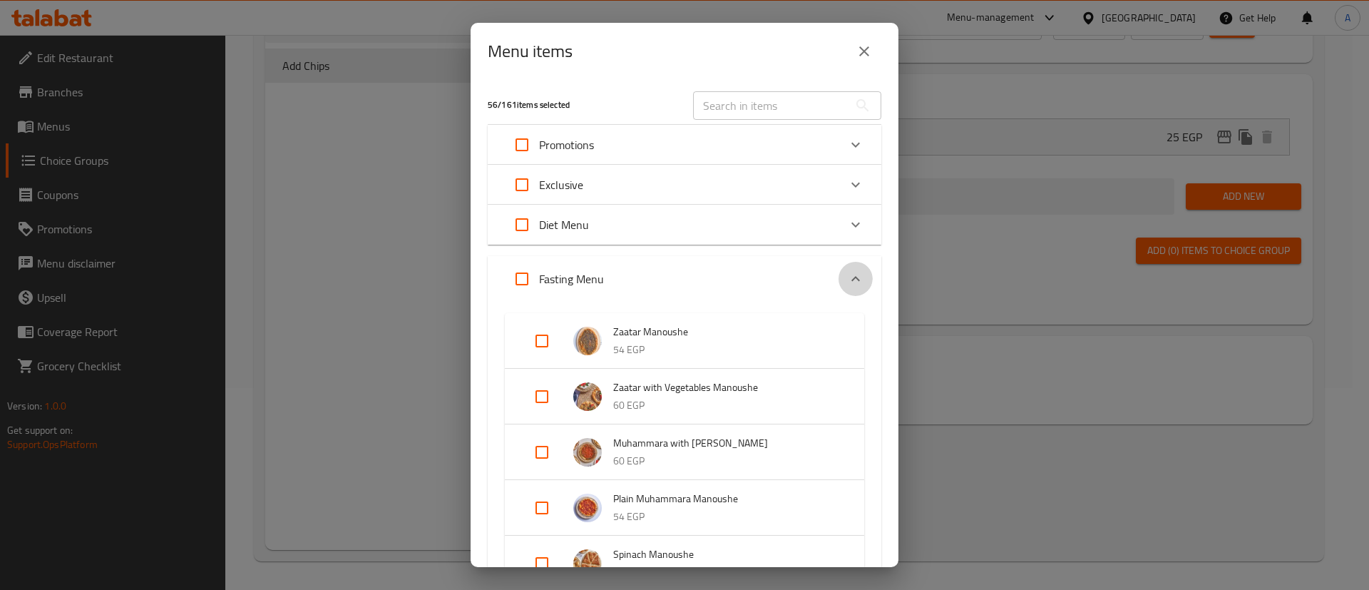
click at [847, 277] on icon "Expand" at bounding box center [855, 278] width 17 height 17
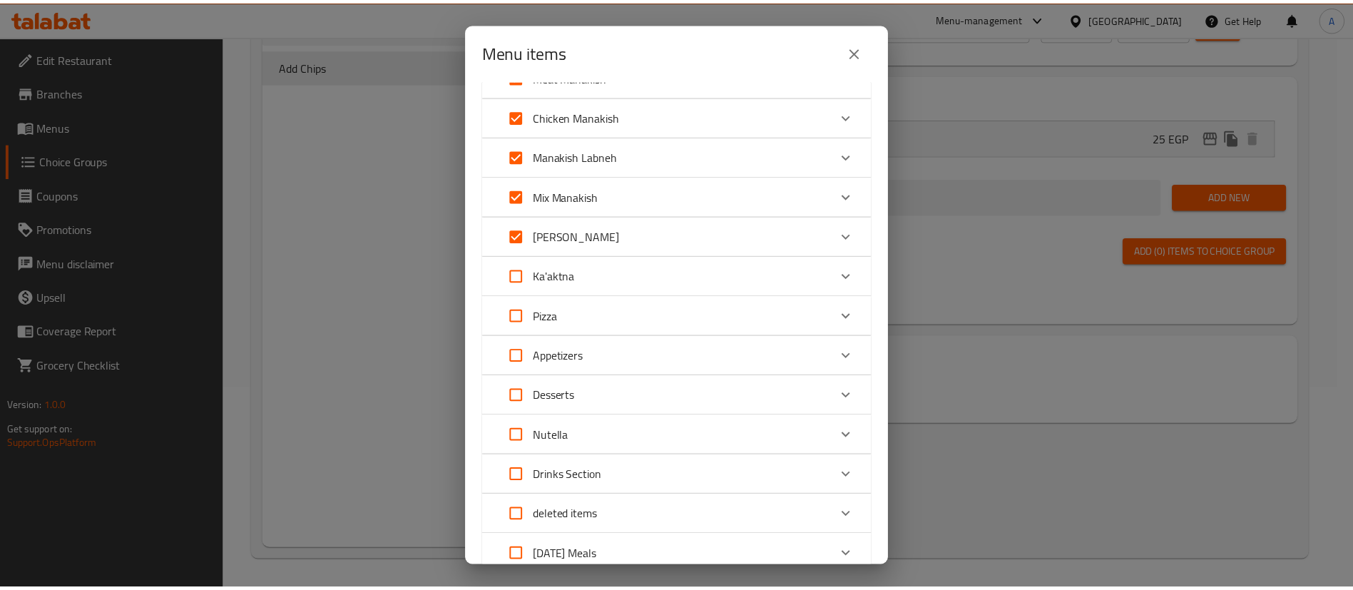
scroll to position [416, 0]
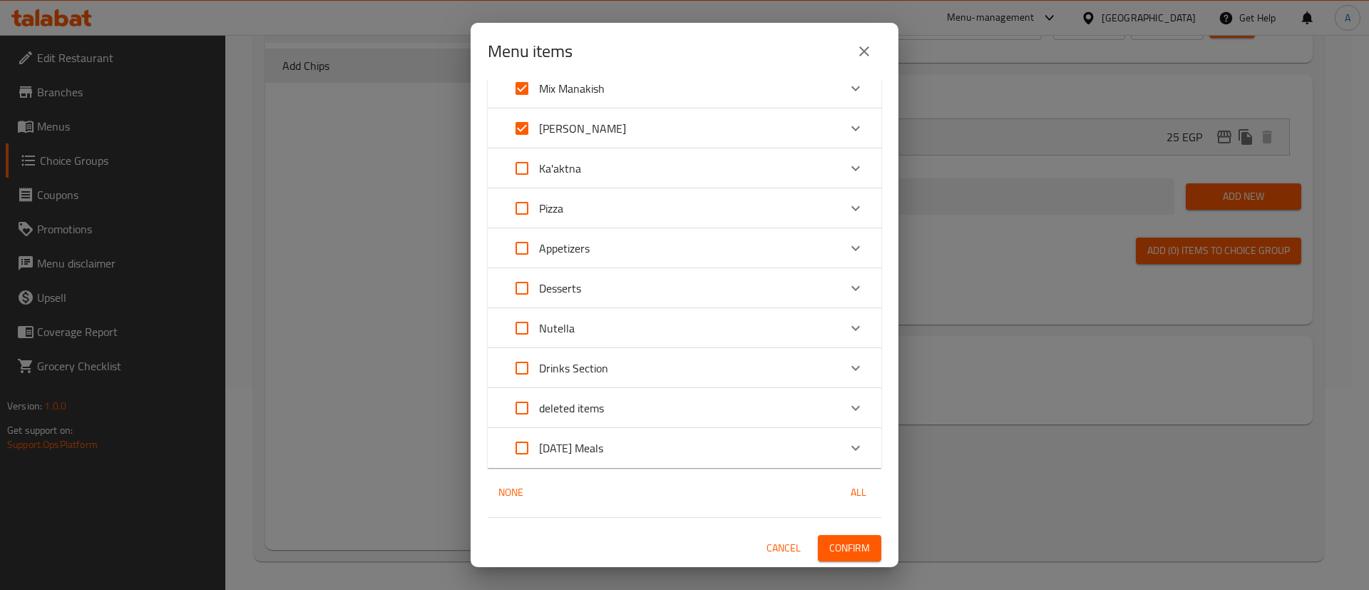
click at [841, 546] on span "Confirm" at bounding box center [849, 548] width 41 height 18
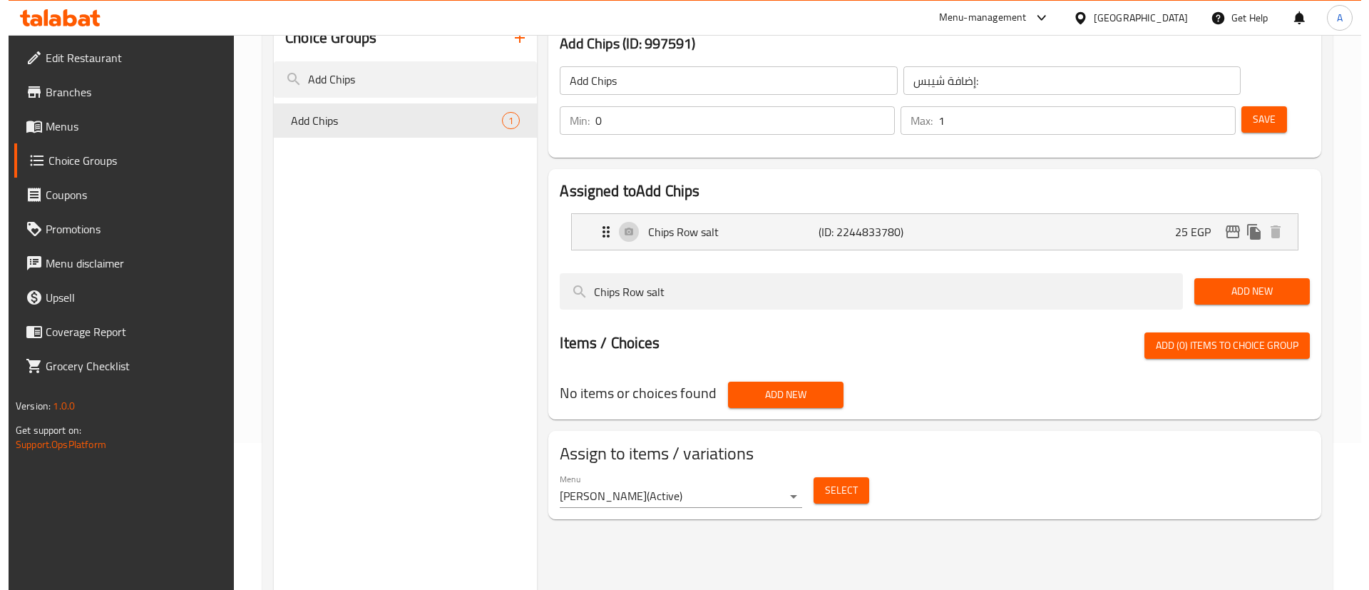
scroll to position [178, 0]
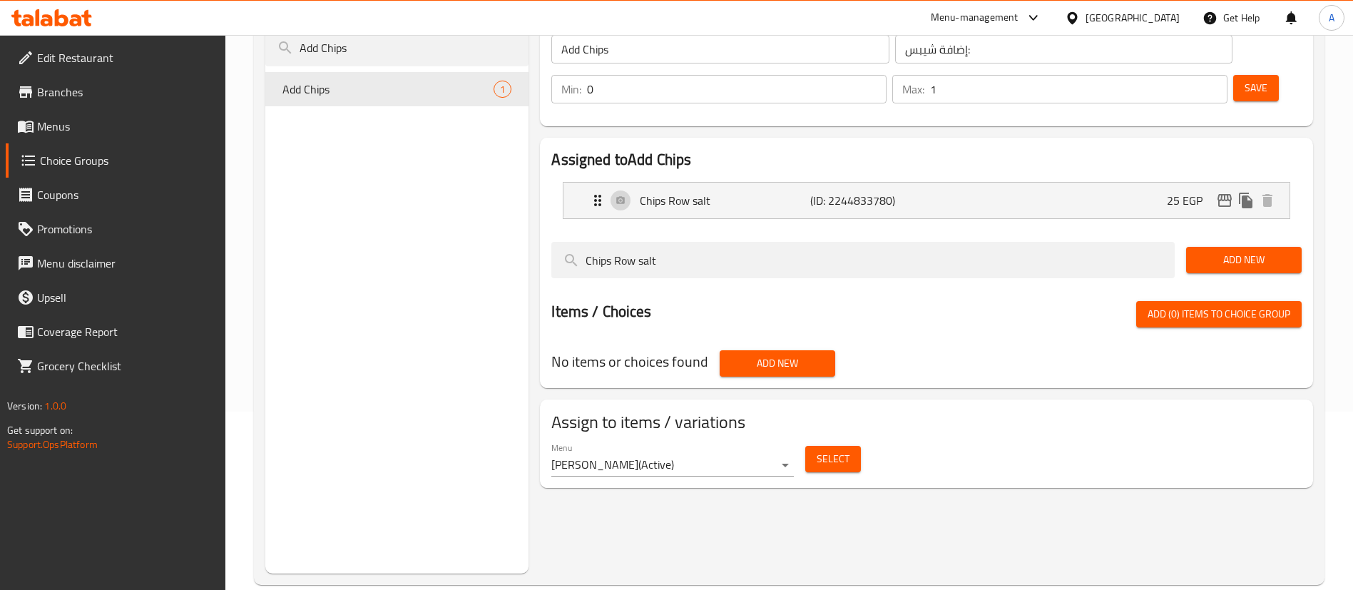
click at [841, 450] on span "Select" at bounding box center [832, 459] width 33 height 18
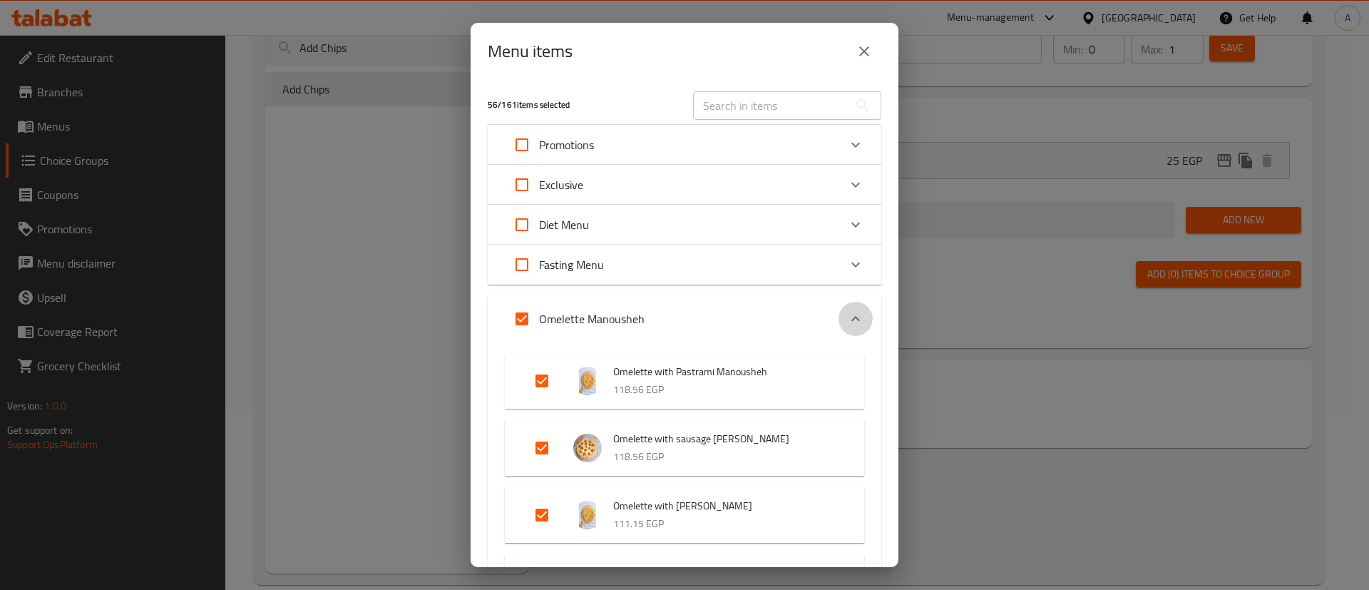
click at [847, 321] on icon "Expand" at bounding box center [855, 318] width 17 height 17
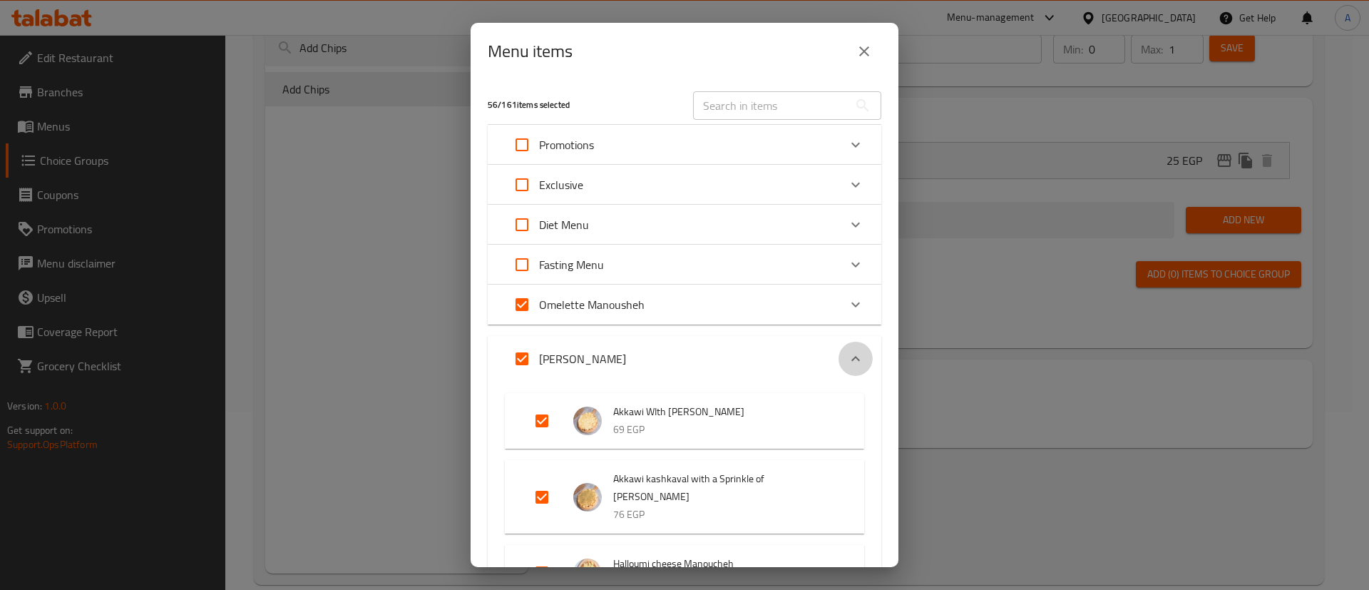
click at [846, 368] on div "Expand" at bounding box center [855, 359] width 34 height 34
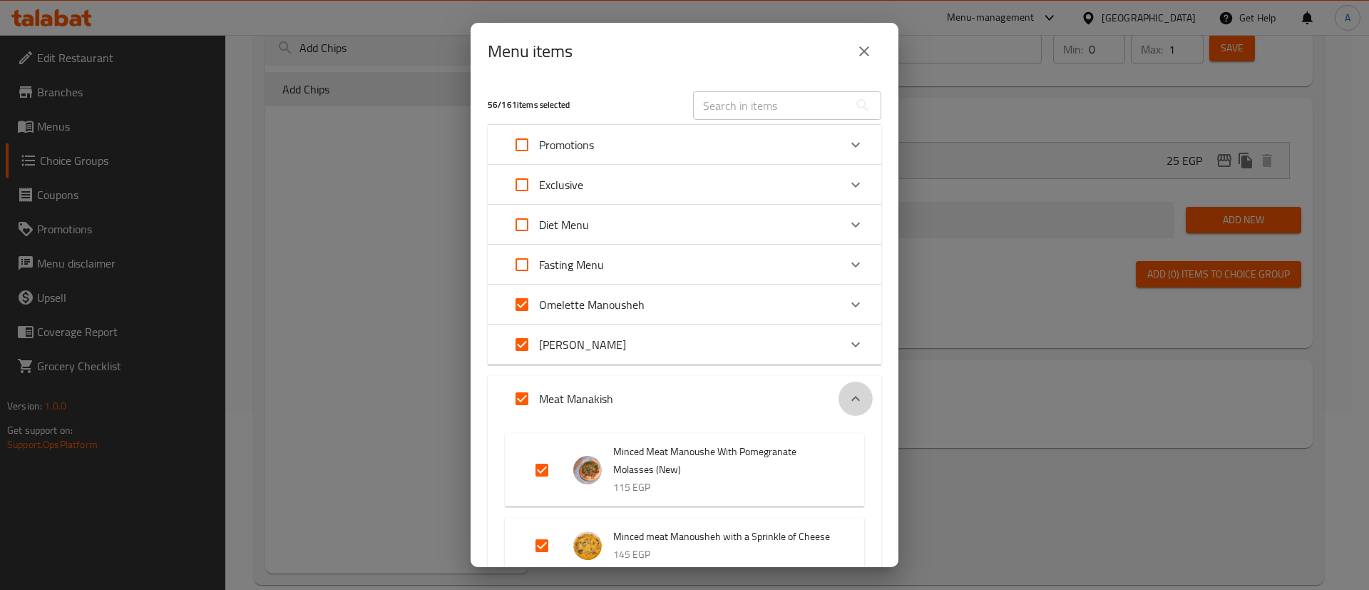
click at [847, 399] on icon "Expand" at bounding box center [855, 398] width 17 height 17
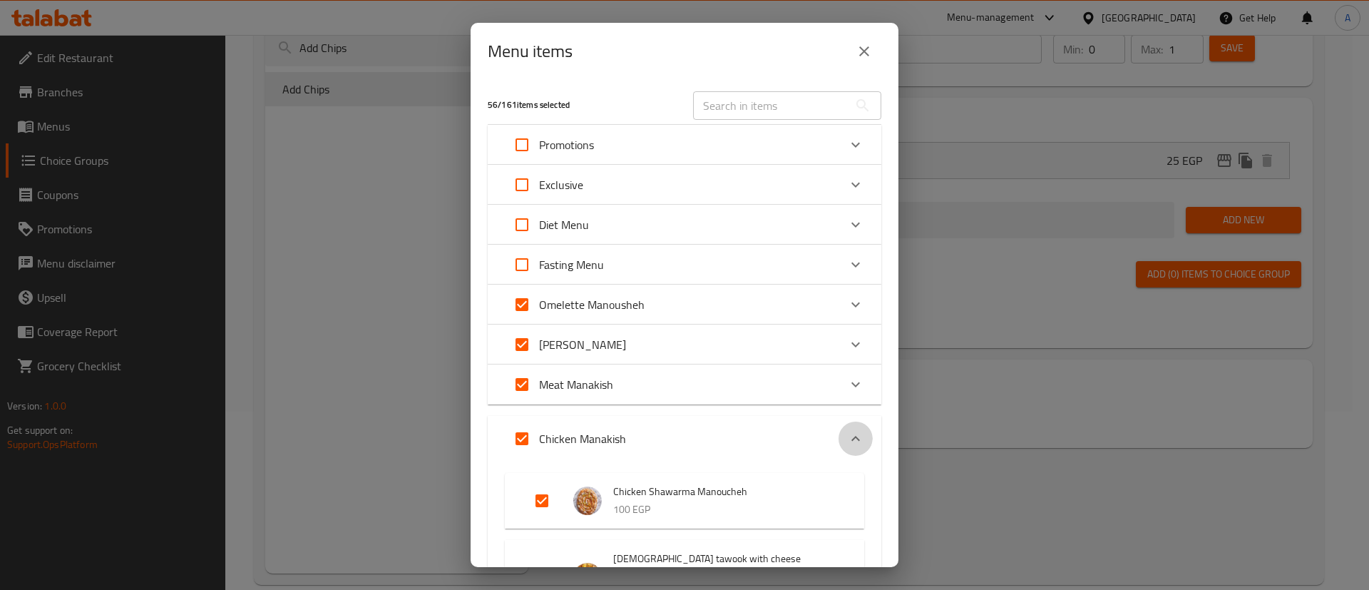
click at [847, 434] on icon "Expand" at bounding box center [855, 438] width 17 height 17
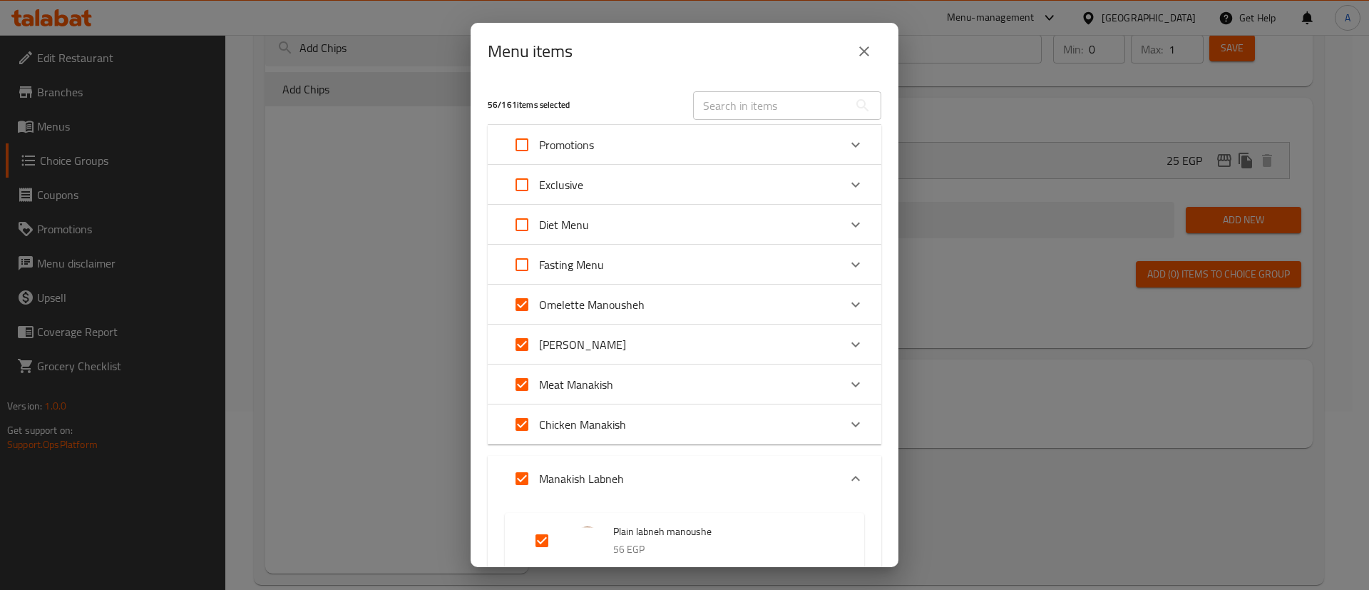
click at [841, 463] on div "Expand" at bounding box center [855, 478] width 34 height 34
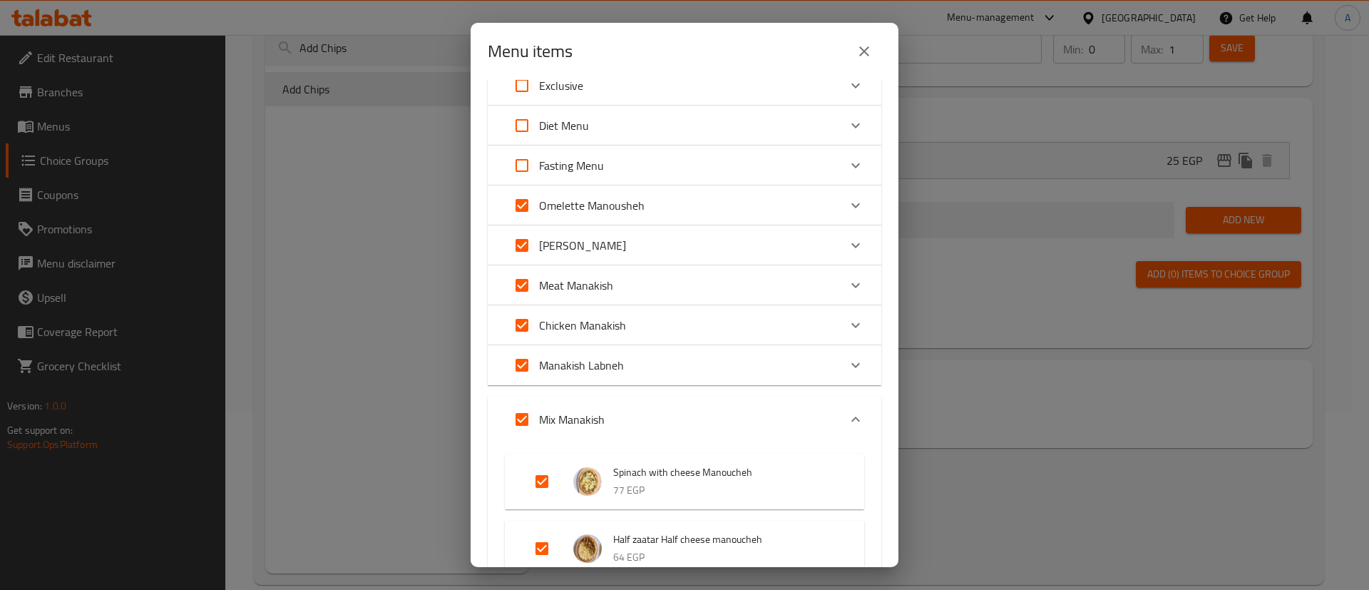
scroll to position [107, 0]
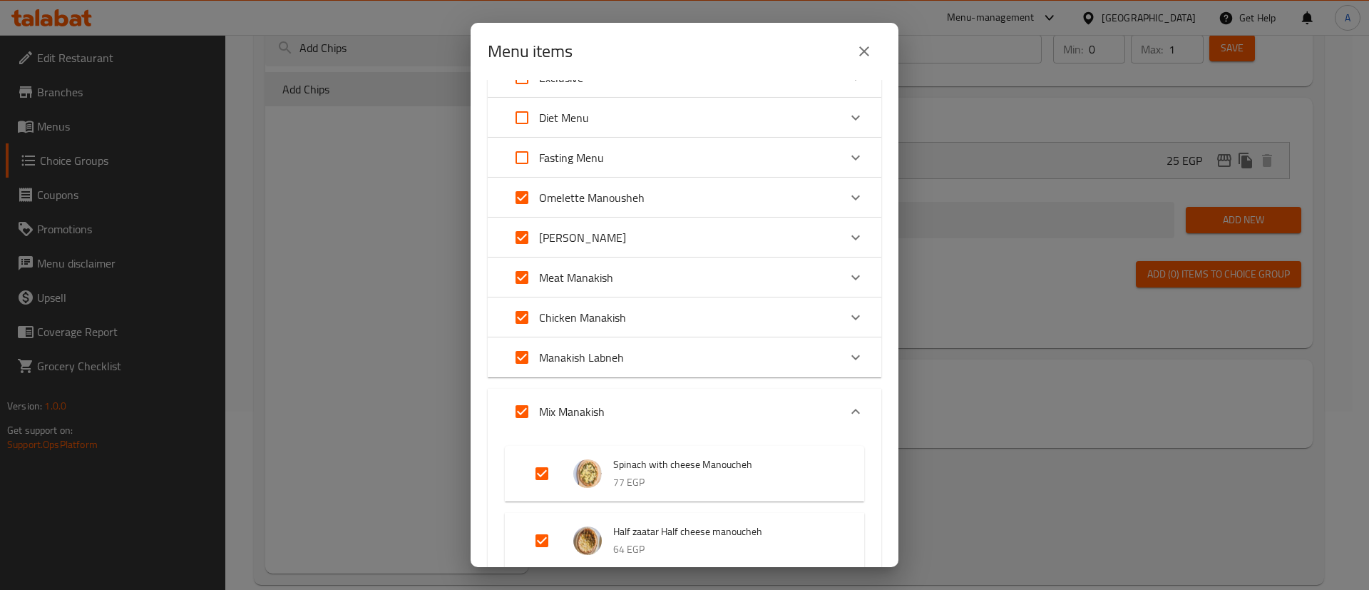
click at [847, 412] on icon "Expand" at bounding box center [855, 411] width 17 height 17
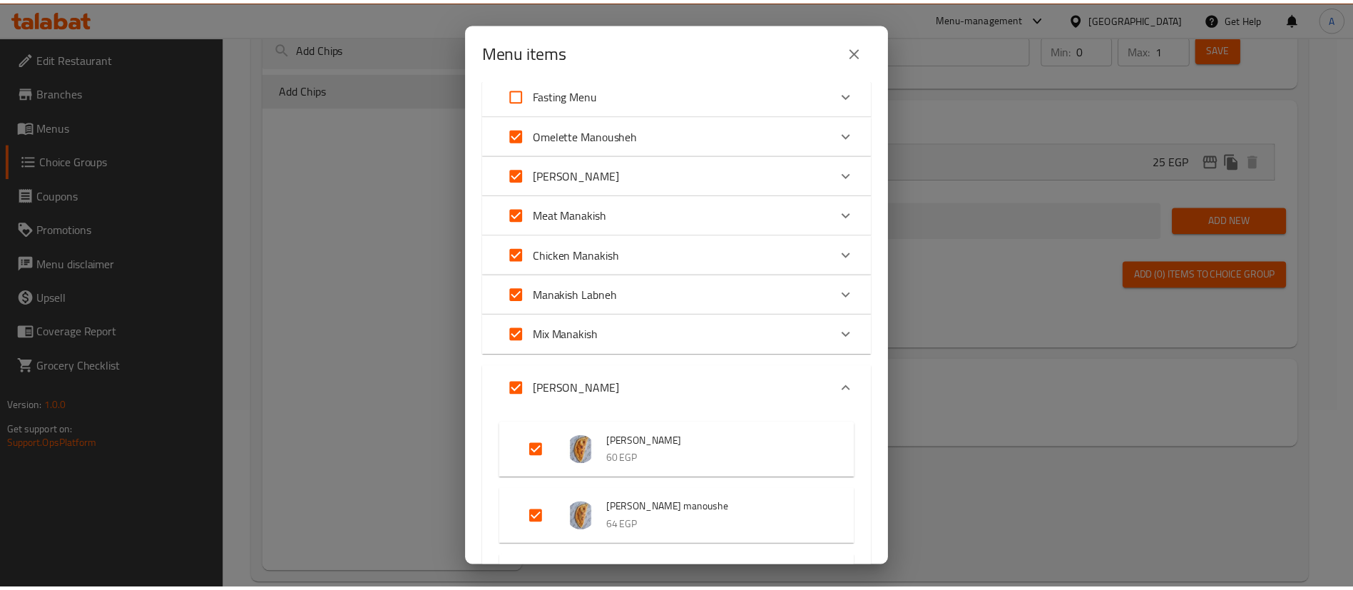
scroll to position [178, 0]
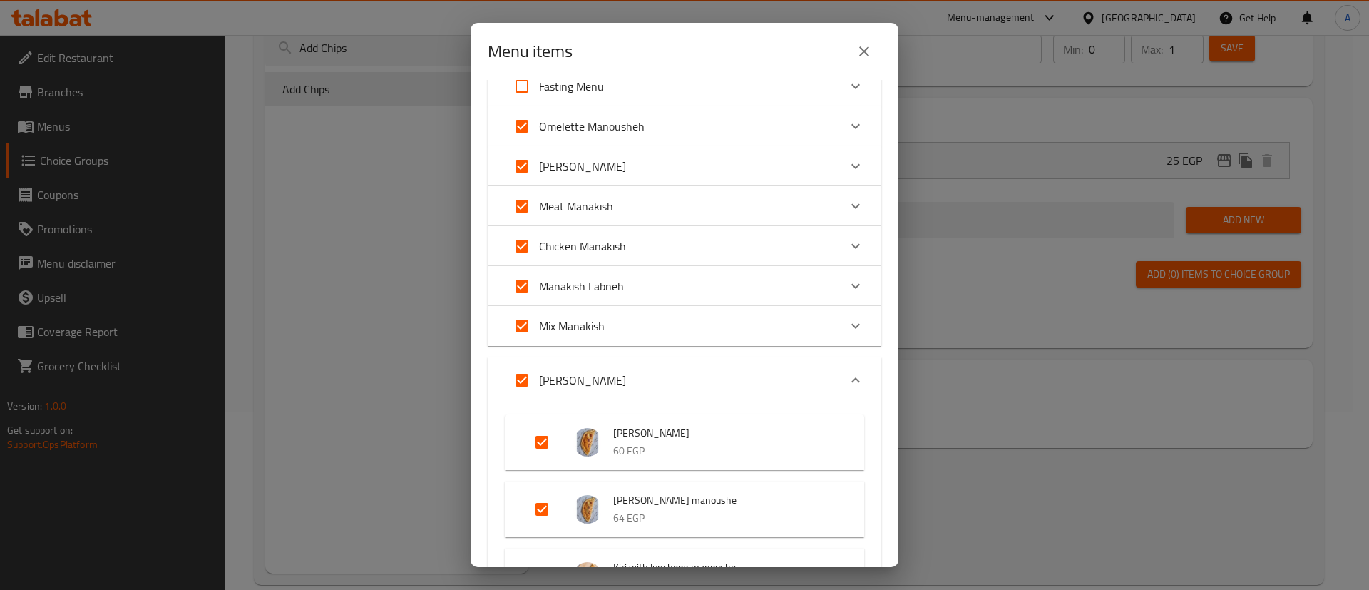
click at [839, 393] on div "Expand" at bounding box center [855, 380] width 34 height 34
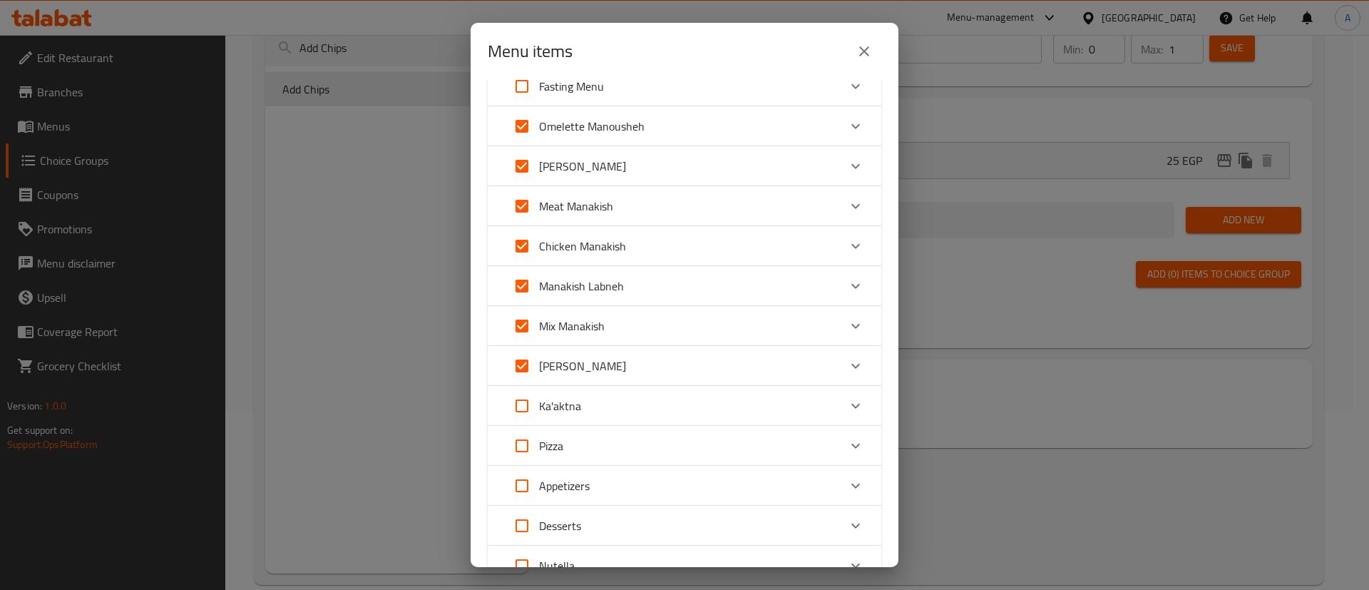
click at [321, 170] on div "Menu items 56 / 161 items selected ​ Promotions 1 Akkawi WIth Kashkawan Manouch…" at bounding box center [684, 295] width 1369 height 590
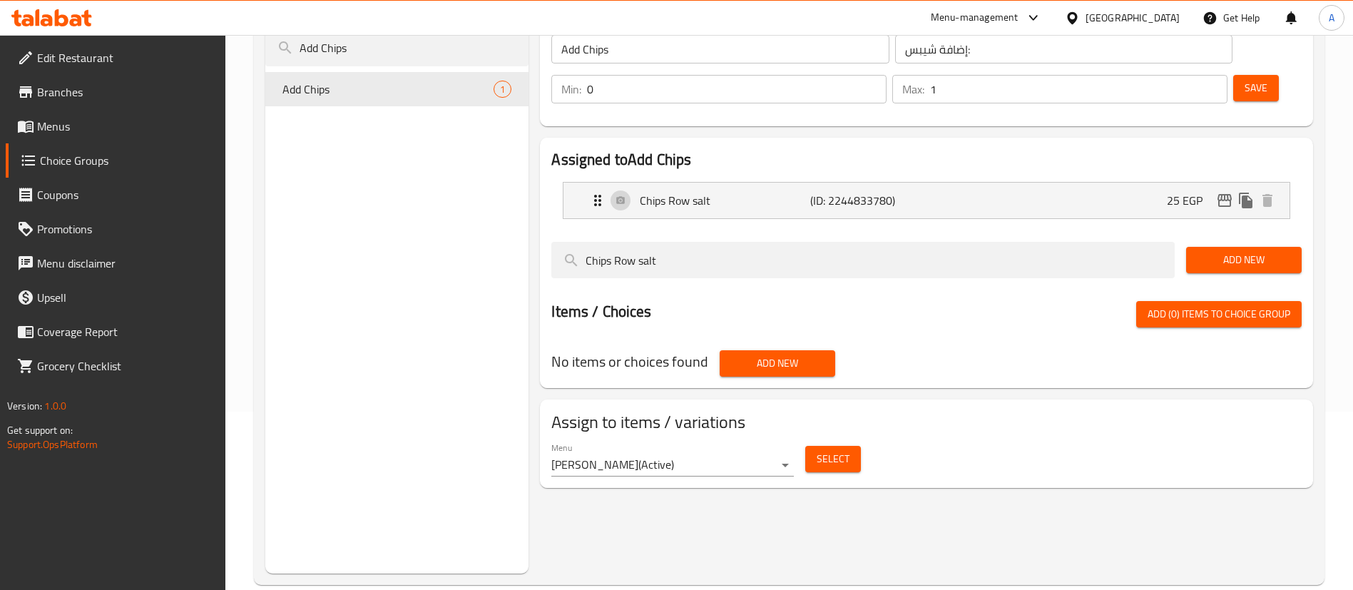
scroll to position [0, 0]
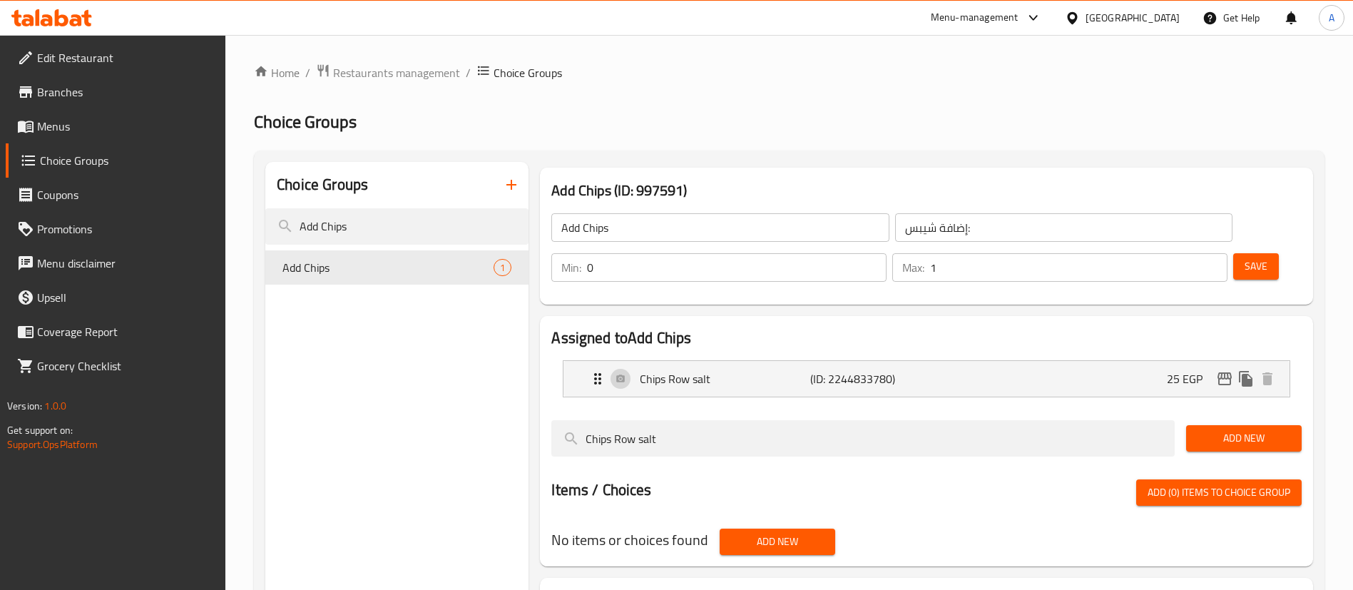
click at [70, 132] on span "Menus" at bounding box center [126, 126] width 178 height 17
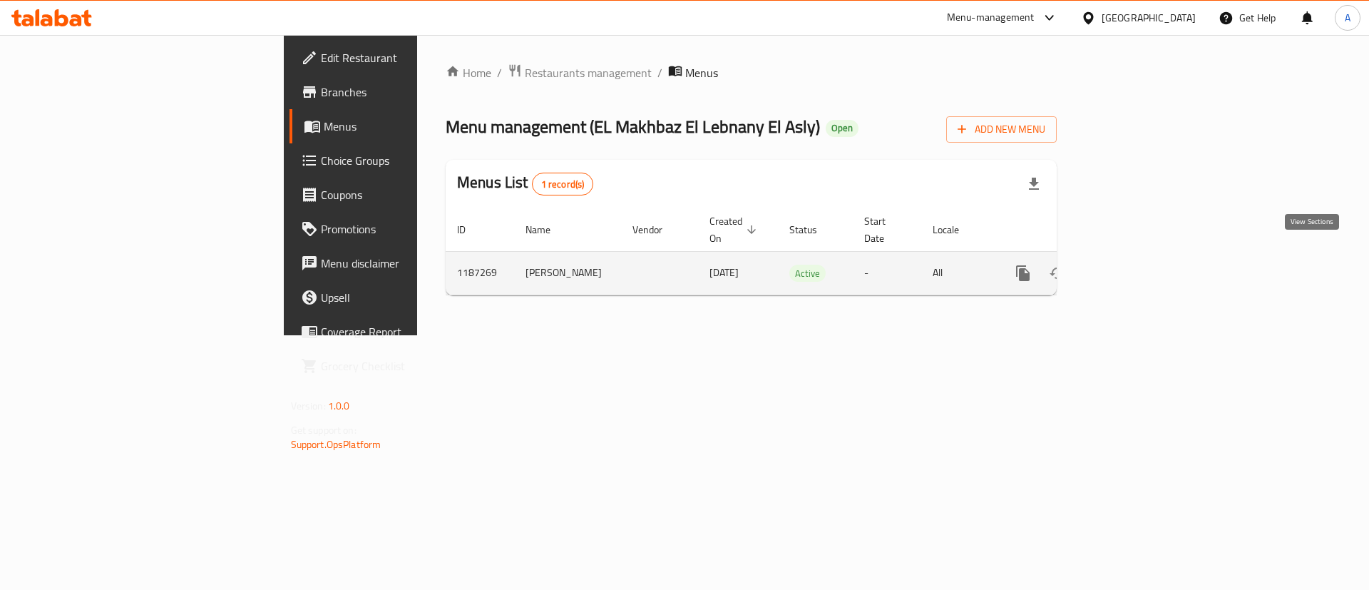
click at [1143, 260] on link "enhanced table" at bounding box center [1126, 273] width 34 height 34
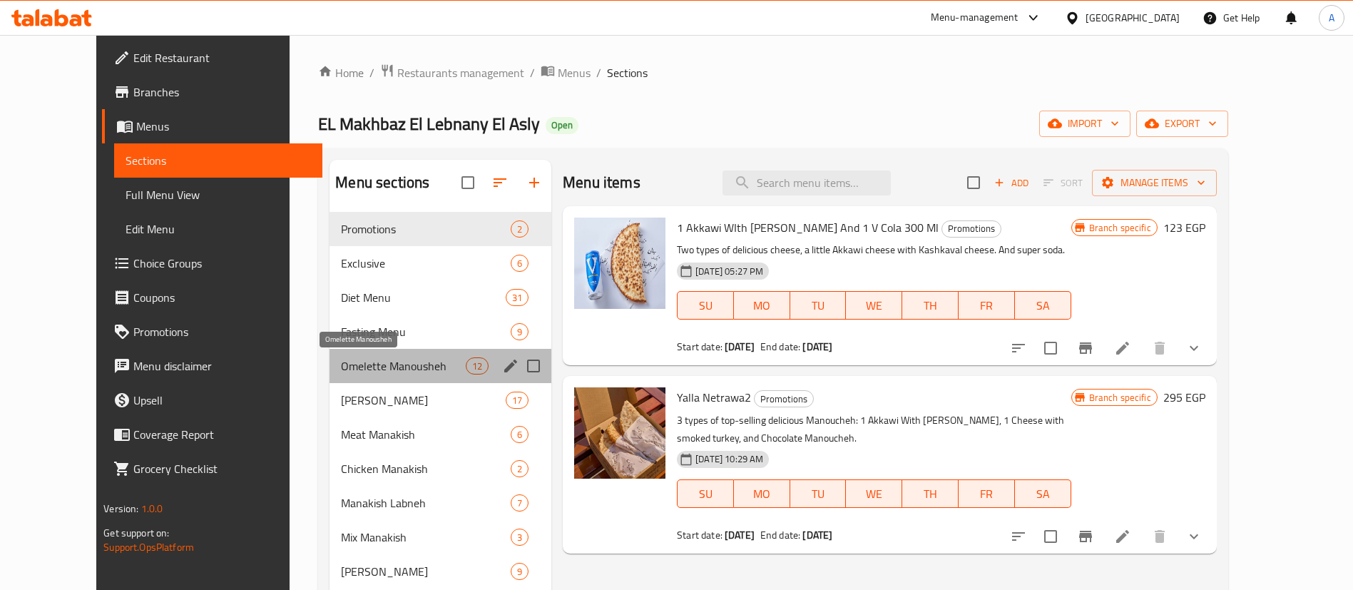
click at [360, 364] on span "Omelette Manousheh" at bounding box center [403, 365] width 125 height 17
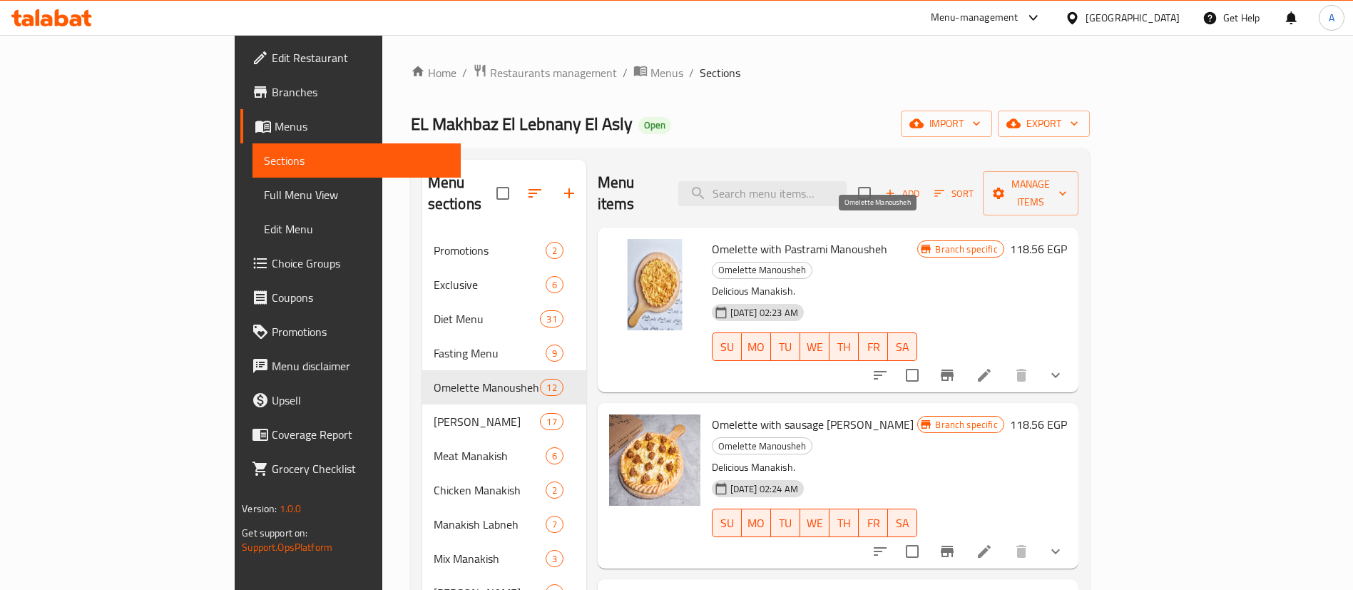
click at [811, 262] on span "Omelette Manousheh" at bounding box center [761, 270] width 99 height 16
copy span "Omelette Manousheh"
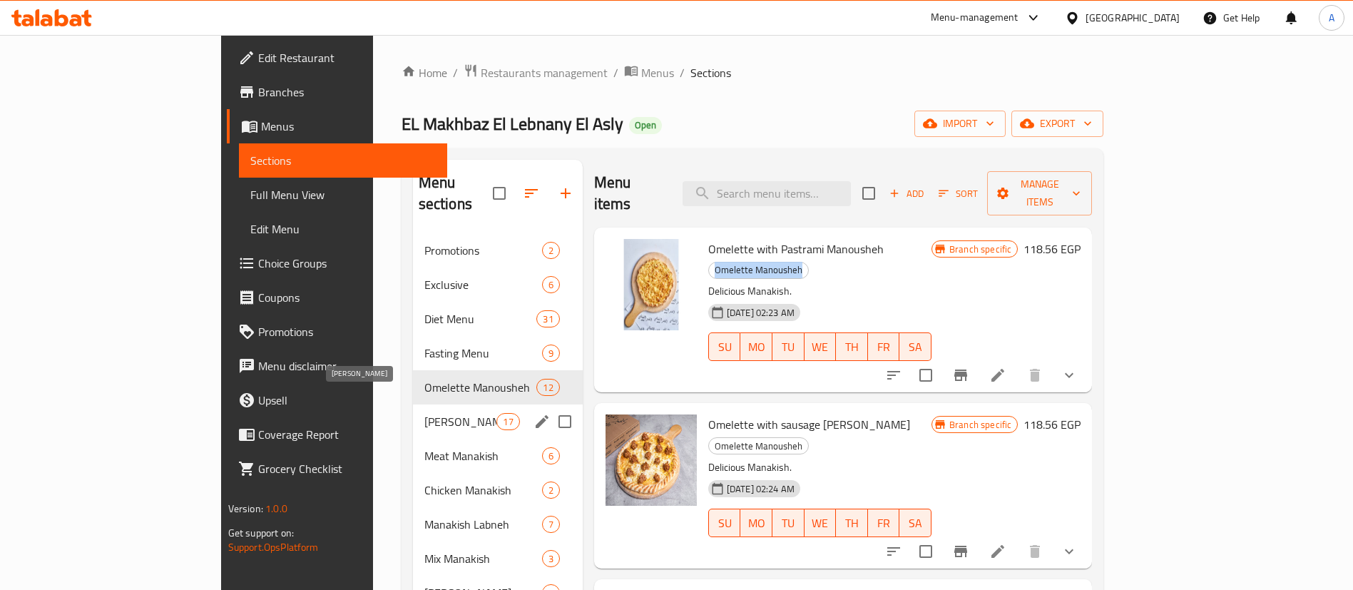
click at [424, 413] on span "Cheese Manakish" at bounding box center [460, 421] width 73 height 17
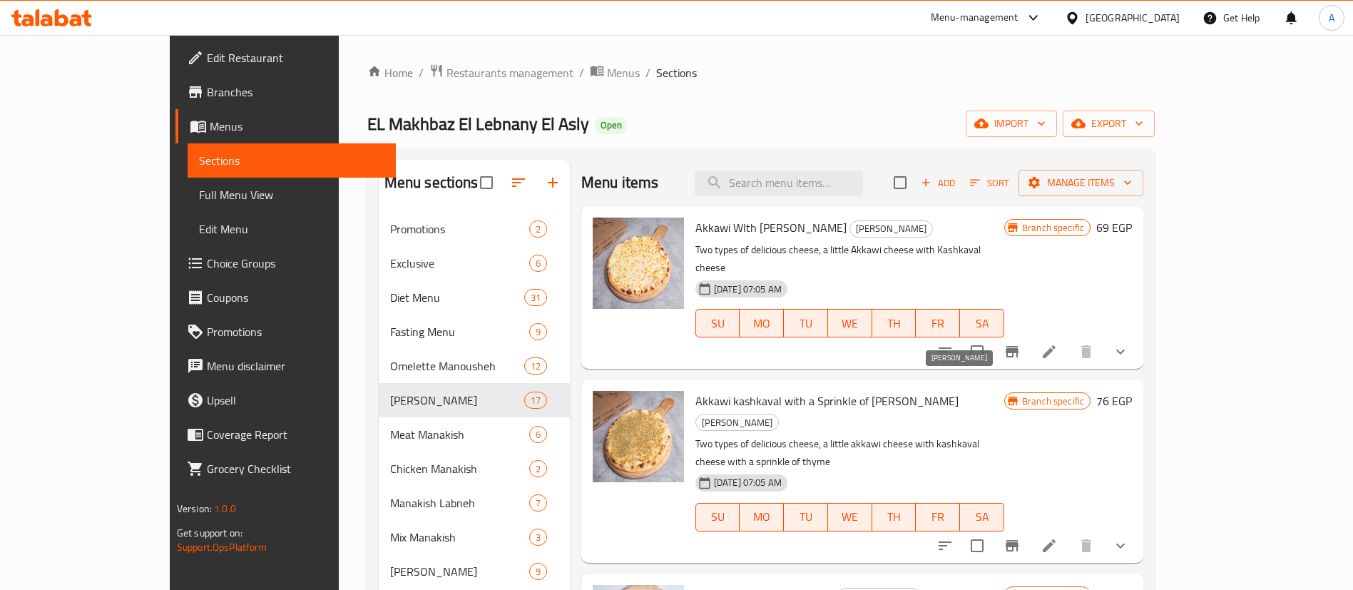
click at [778, 414] on span "Cheese Manakish" at bounding box center [737, 422] width 82 height 16
copy span "Cheese Manakish"
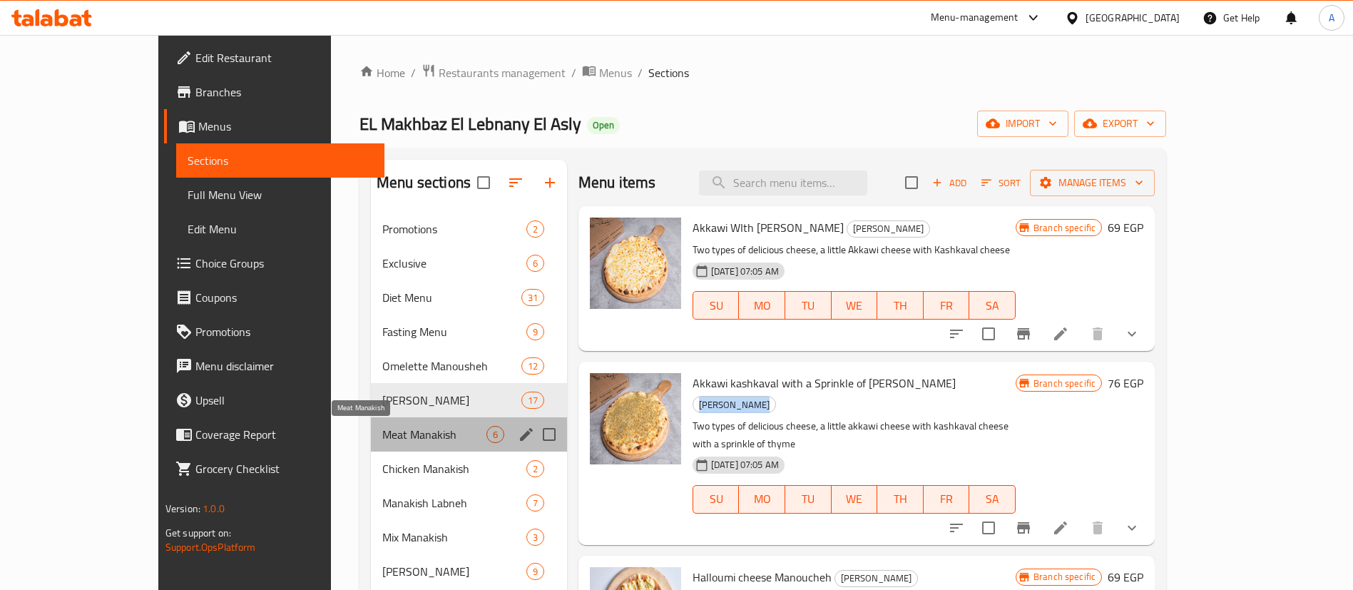
click at [382, 431] on span "Meat Manakish" at bounding box center [434, 434] width 104 height 17
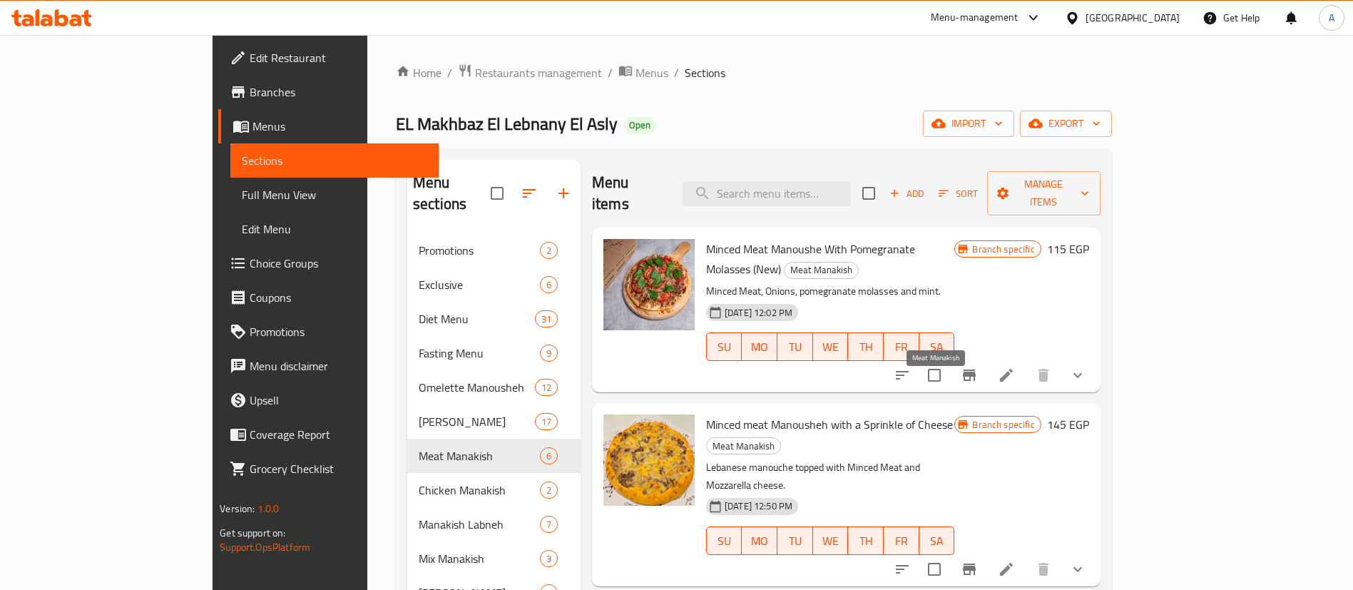
click at [780, 438] on span "Meat Manakish" at bounding box center [743, 446] width 73 height 16
copy span "Meat Manakish"
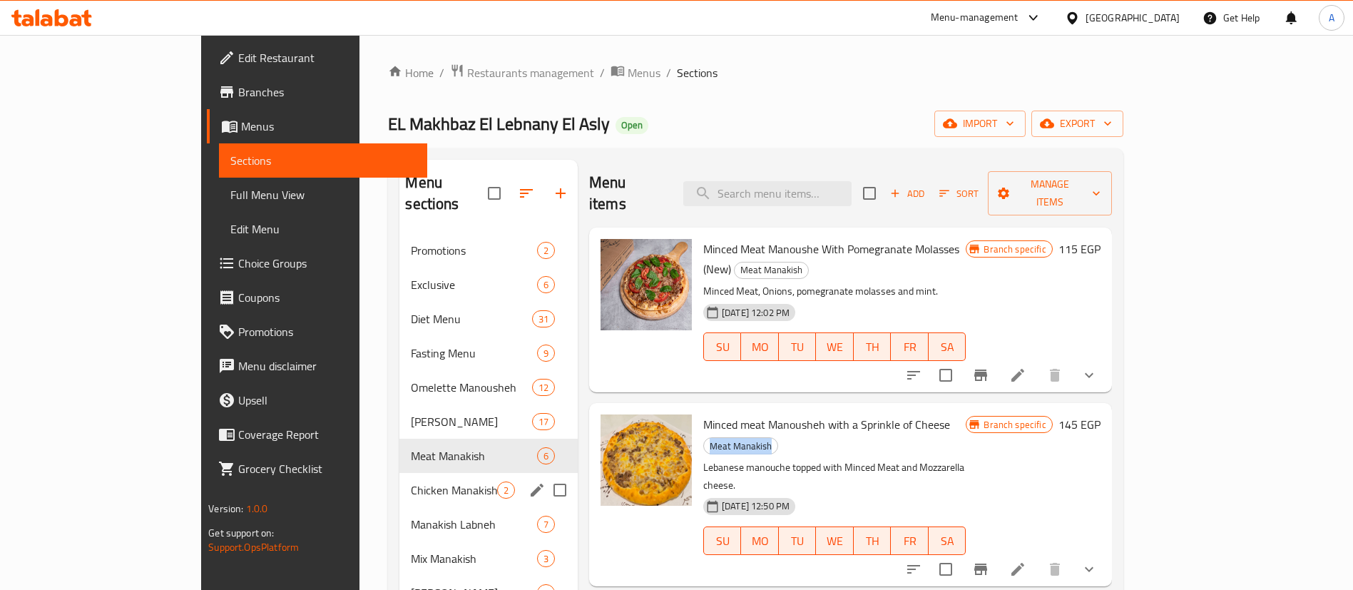
click at [411, 481] on span "Chicken Manakish" at bounding box center [454, 489] width 86 height 17
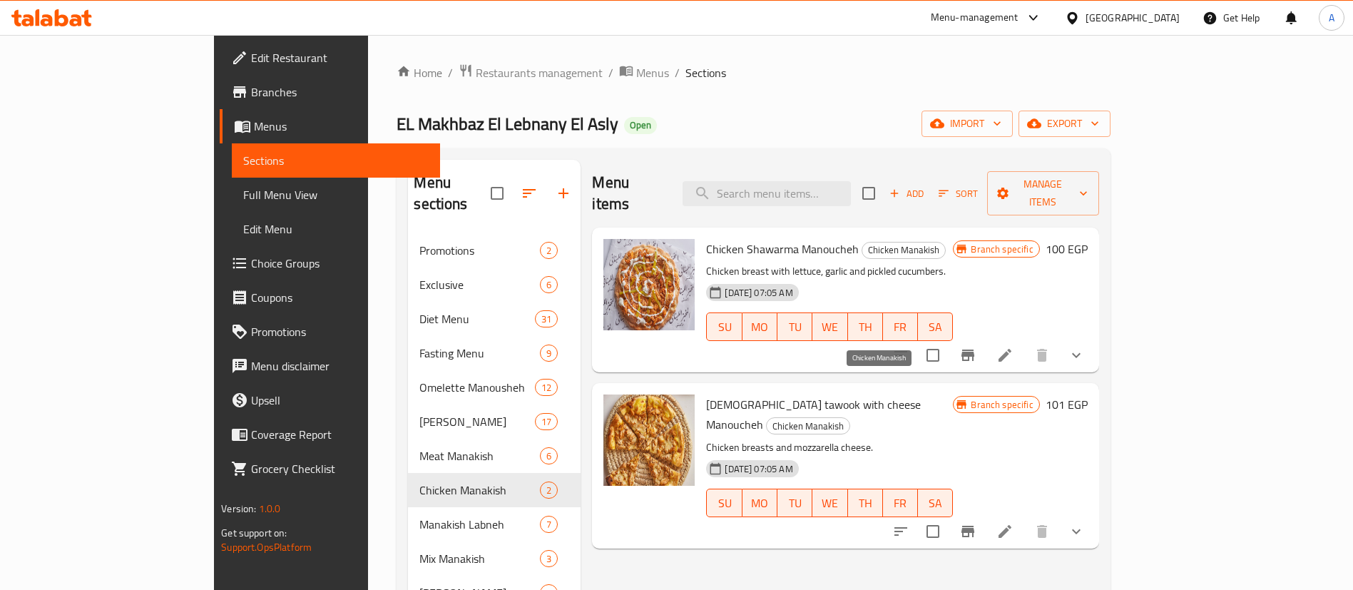
click at [849, 418] on span "Chicken Manakish" at bounding box center [807, 426] width 83 height 16
copy span "Chicken Manakish"
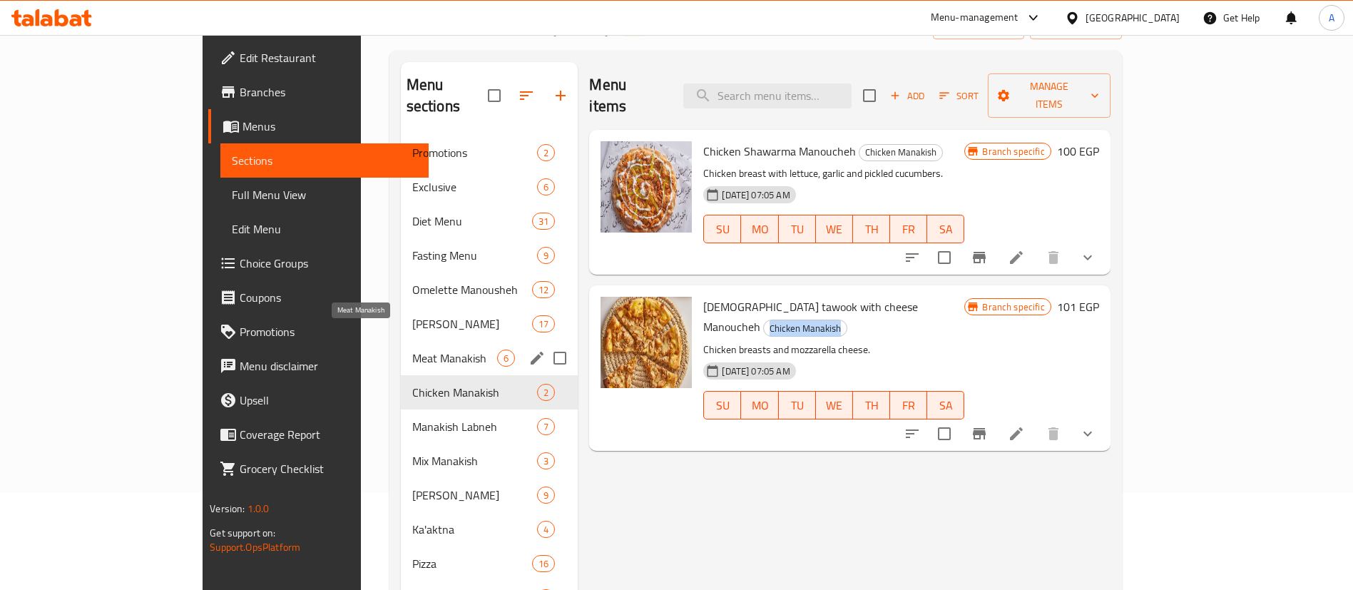
scroll to position [143, 0]
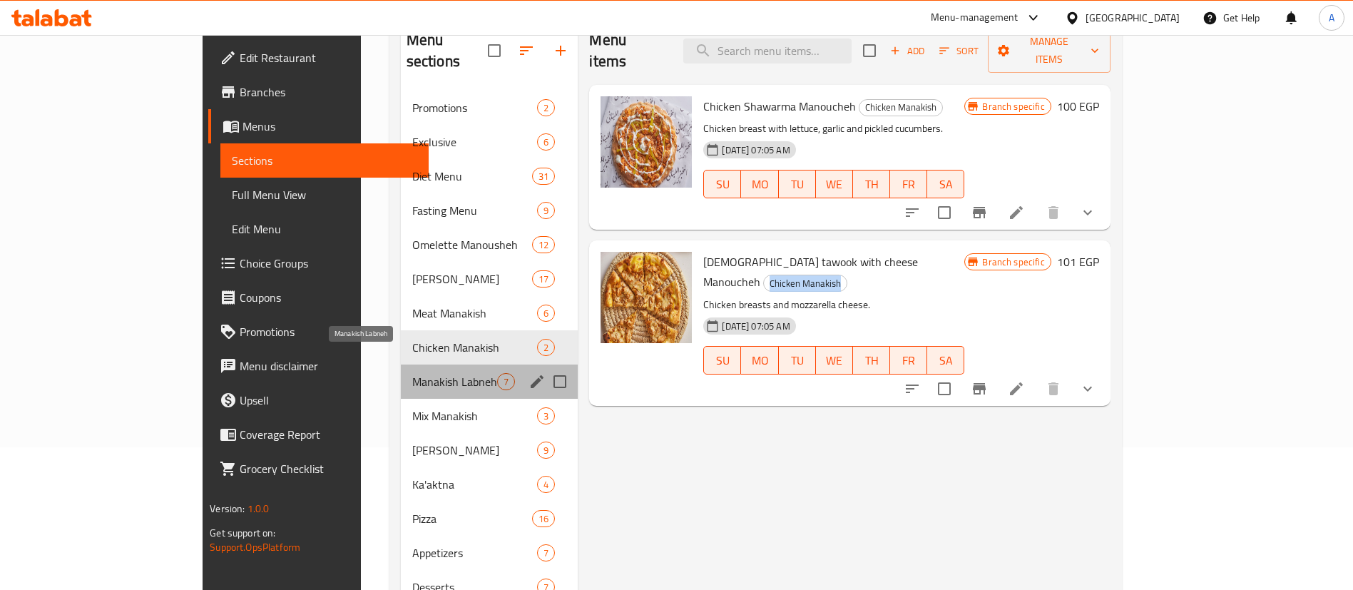
click at [412, 373] on span "Manakish Labneh" at bounding box center [455, 381] width 86 height 17
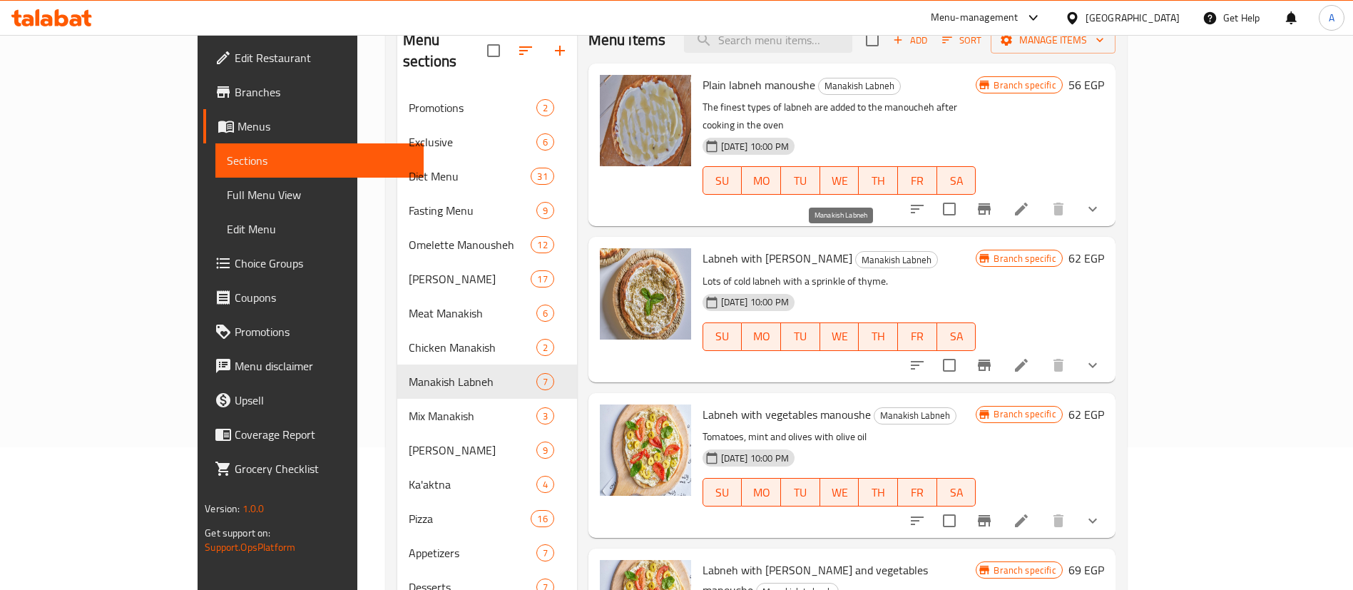
click at [861, 252] on span "Manakish Labneh" at bounding box center [896, 260] width 81 height 16
copy span "Manakish Labneh"
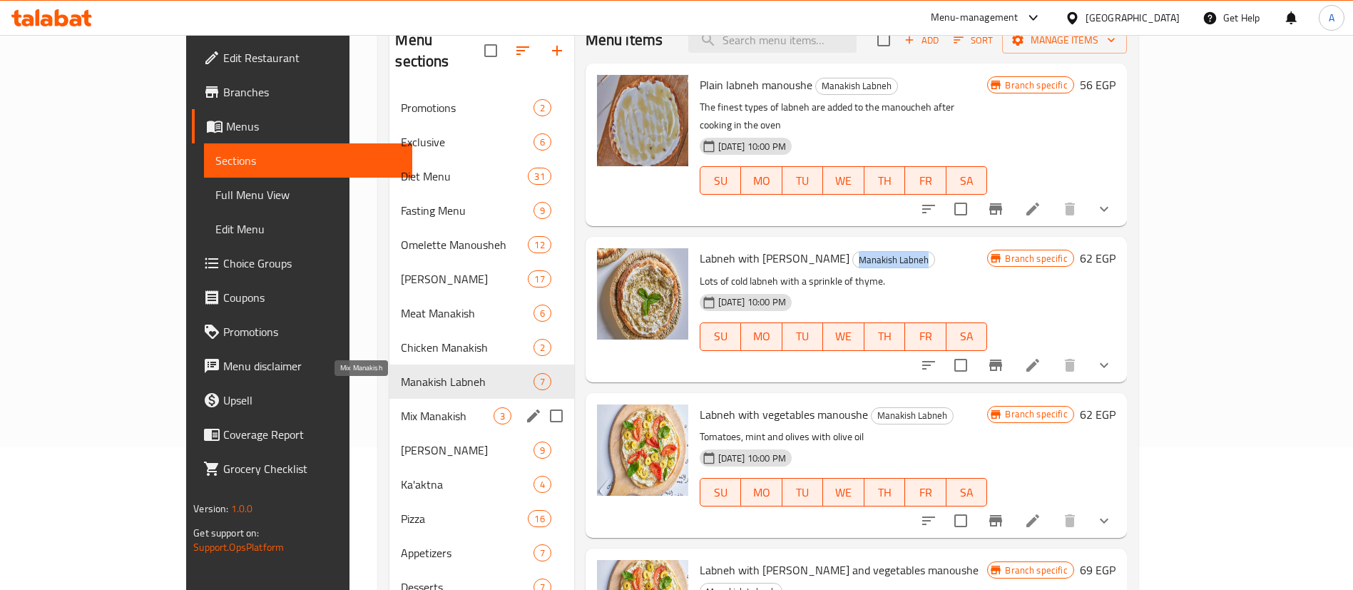
click at [401, 407] on span "Mix Manakish" at bounding box center [447, 415] width 92 height 17
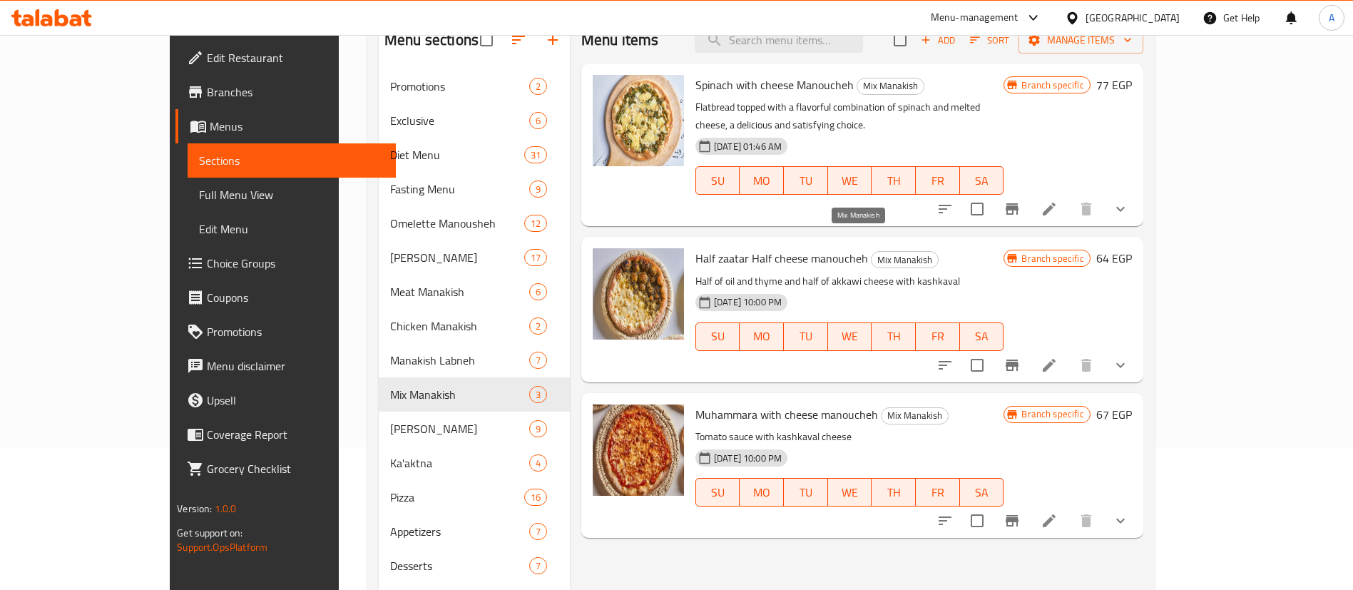
click at [871, 252] on span "Mix Manakish" at bounding box center [904, 260] width 66 height 16
copy span "Mix Manakish"
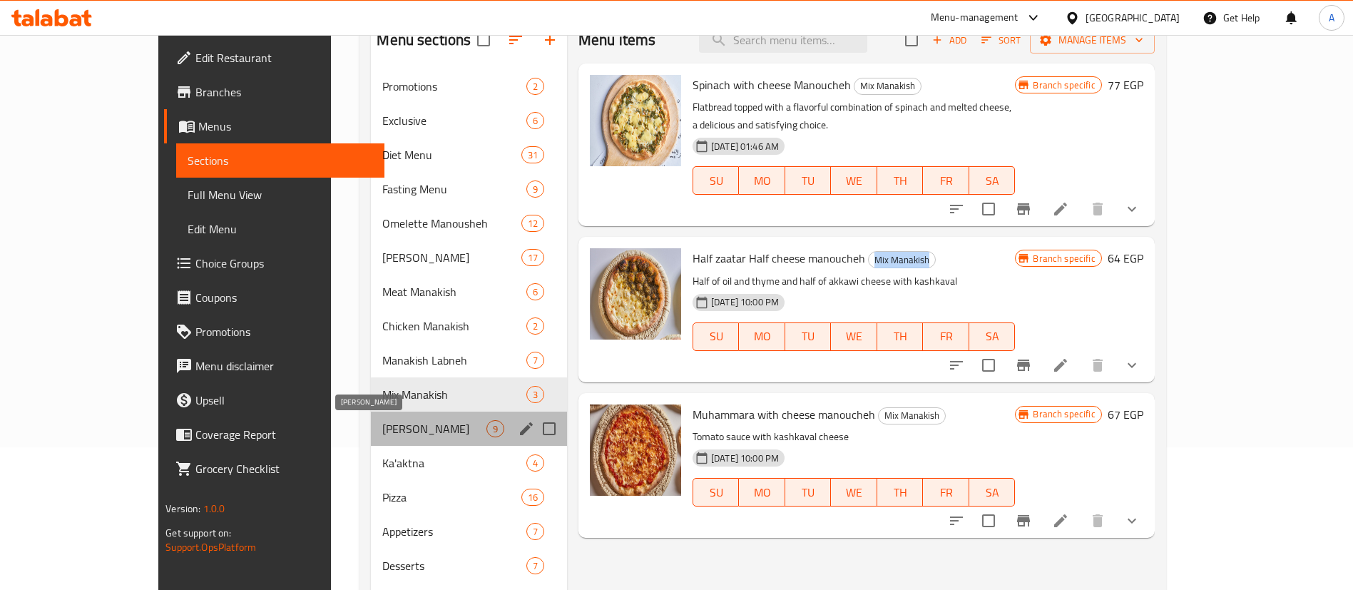
click at [382, 426] on span "Kiri Manakish" at bounding box center [433, 428] width 103 height 17
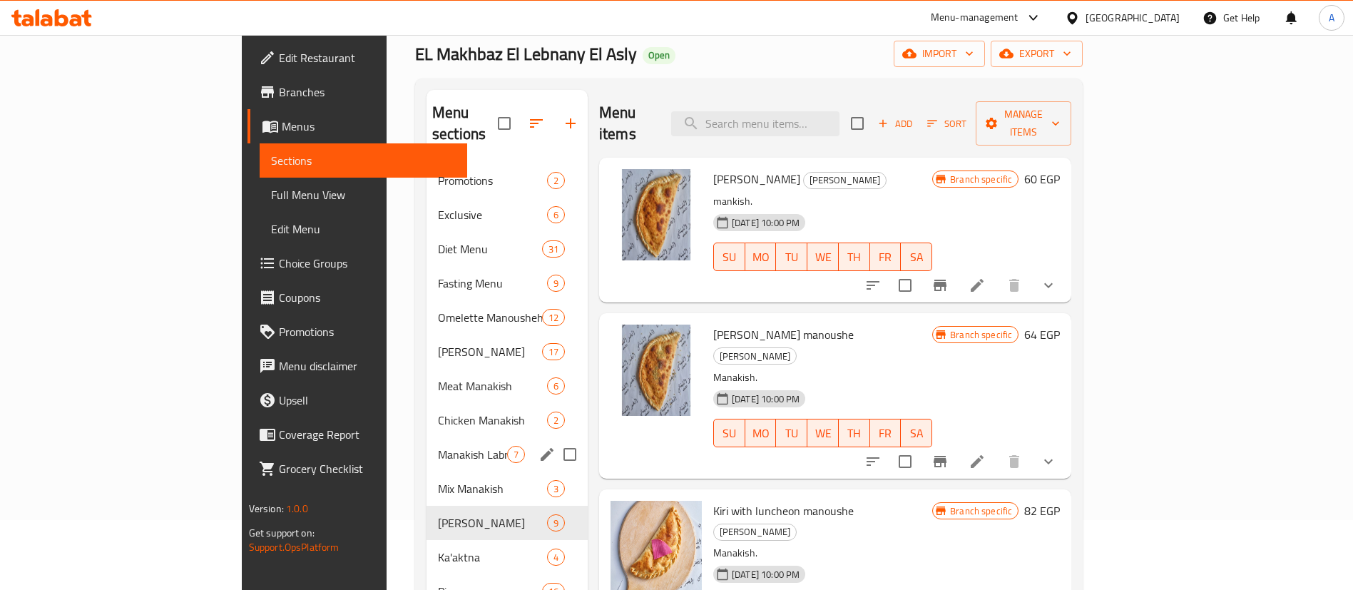
scroll to position [68, 0]
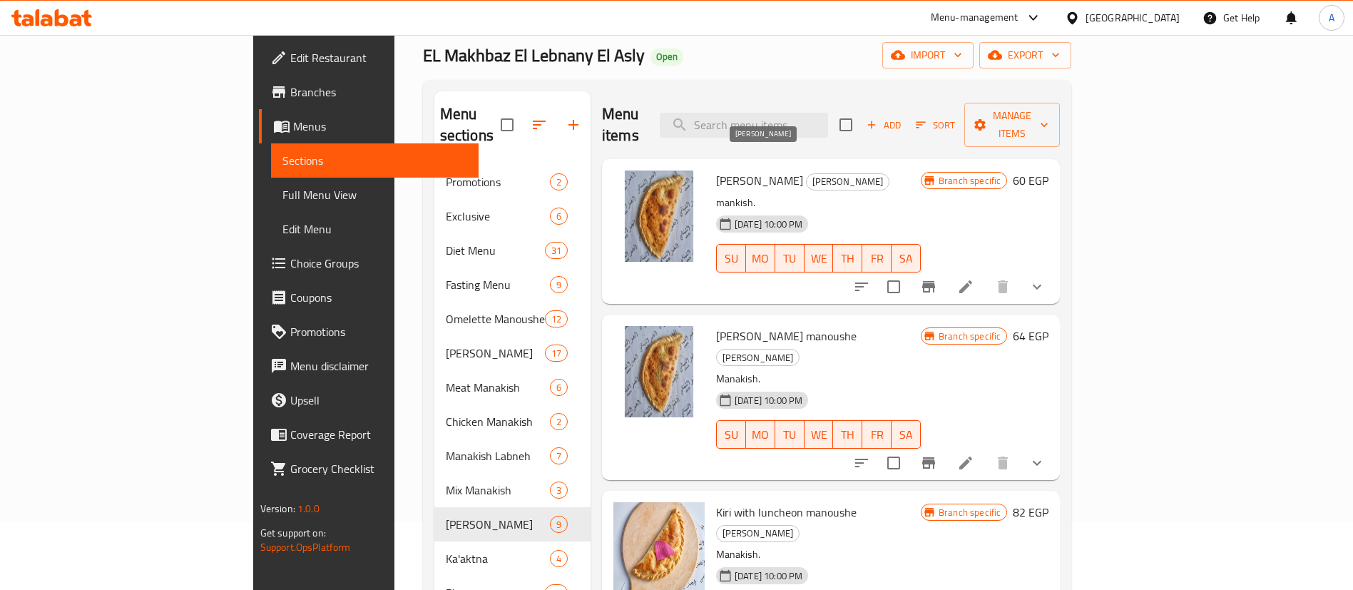
click at [806, 173] on span "Kiri Manakish" at bounding box center [847, 181] width 82 height 16
copy span "Kiri Manakish"
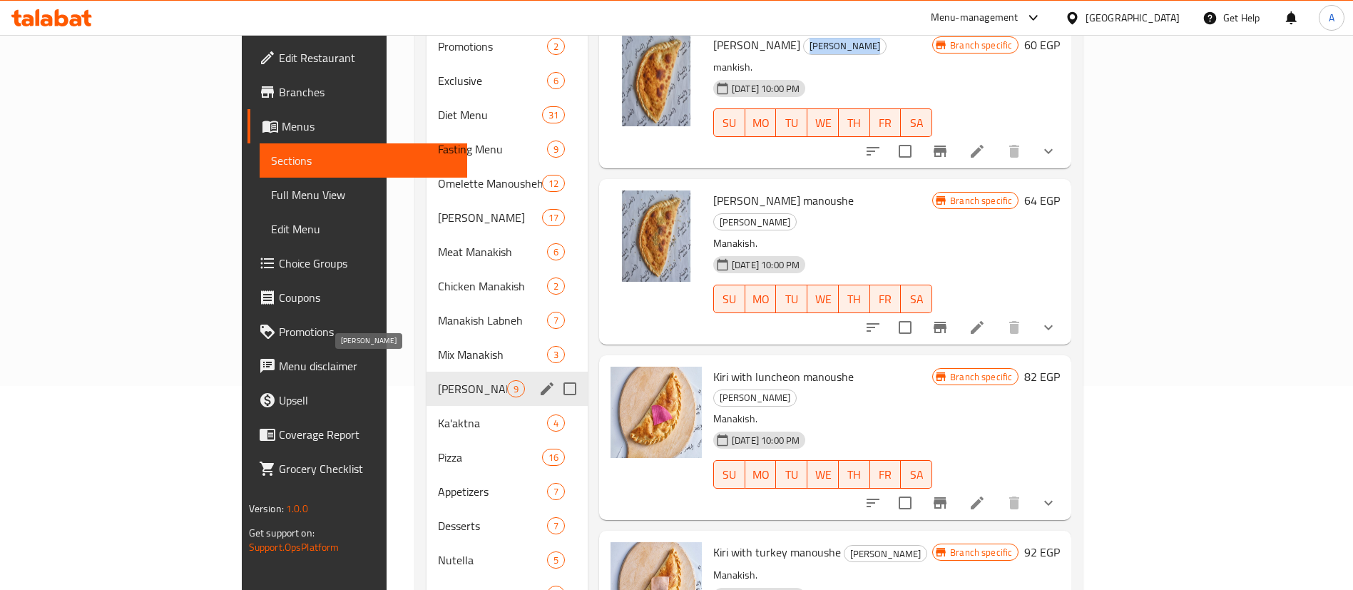
scroll to position [211, 0]
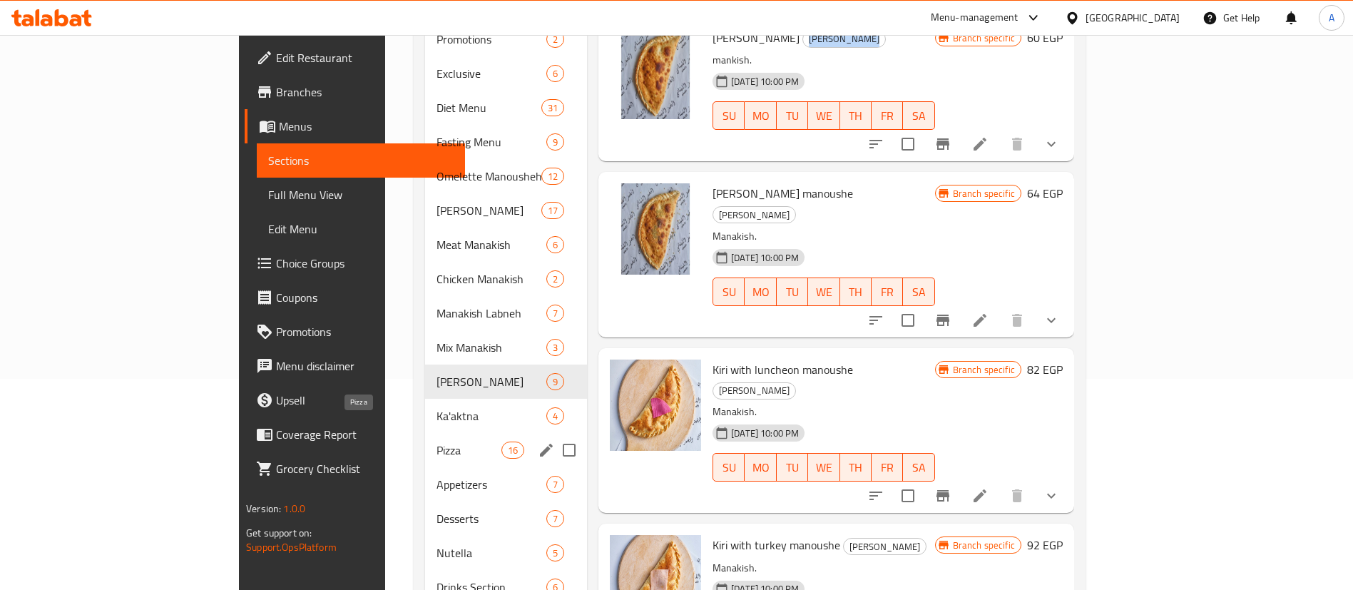
drag, startPoint x: 317, startPoint y: 424, endPoint x: 325, endPoint y: 425, distance: 8.6
click at [436, 441] on span "Pizza" at bounding box center [468, 449] width 65 height 17
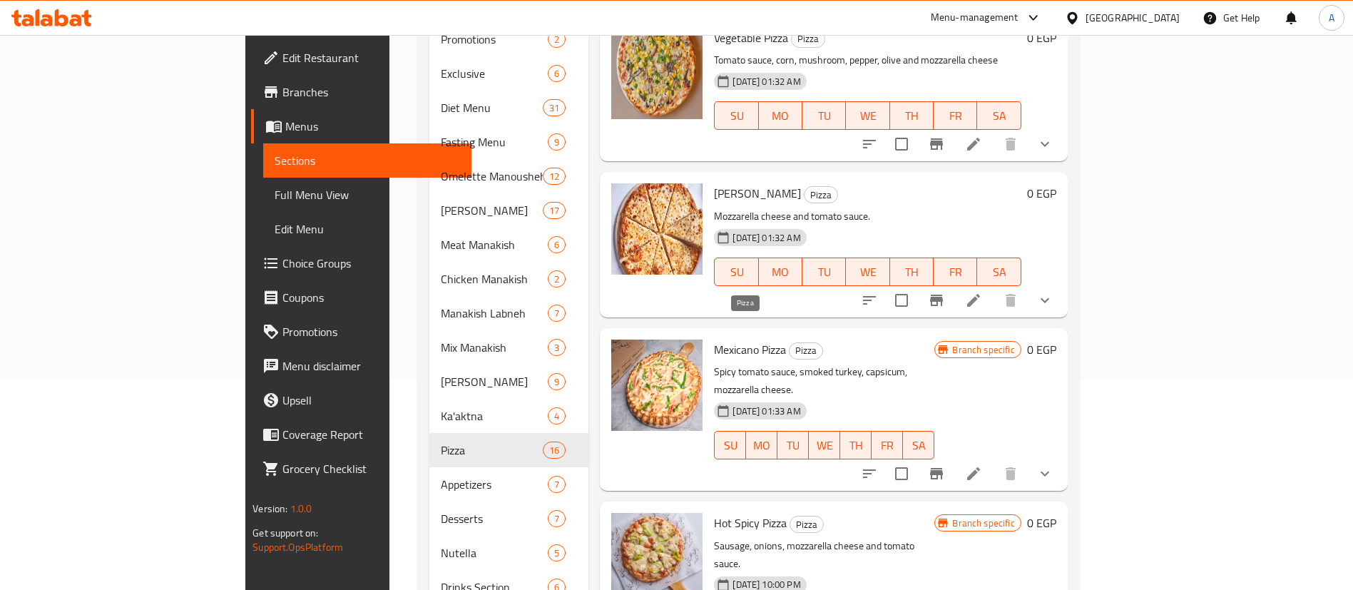
click at [789, 342] on span "Pizza" at bounding box center [805, 350] width 33 height 16
copy span "Pizza"
click at [282, 272] on span "Choice Groups" at bounding box center [371, 263] width 178 height 17
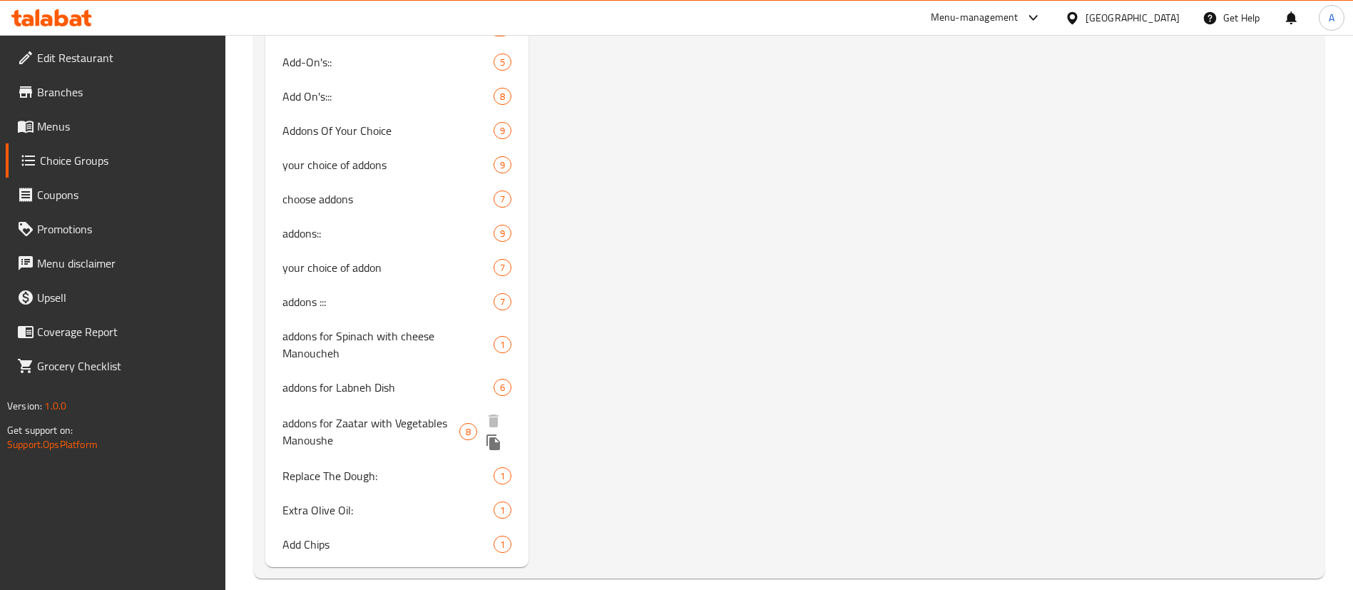
scroll to position [1828, 0]
click at [342, 536] on div "Add Chips 1" at bounding box center [396, 544] width 263 height 34
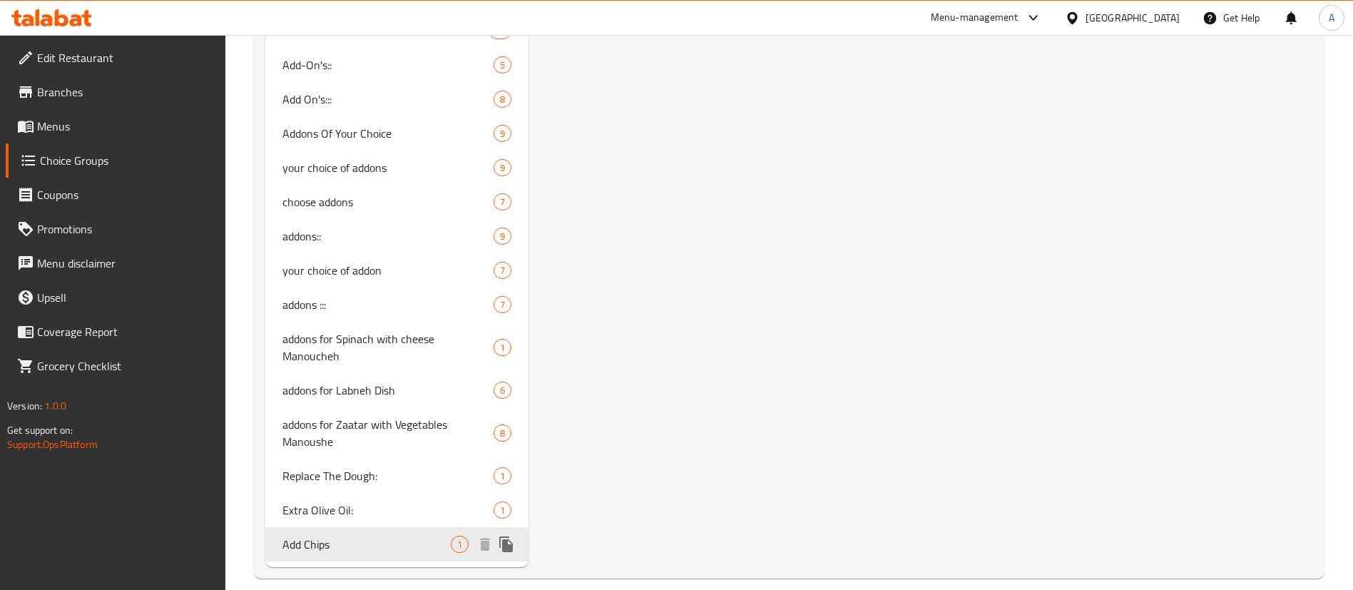
type input "Add Chips"
type input "إضافة شيبس:"
type input "1"
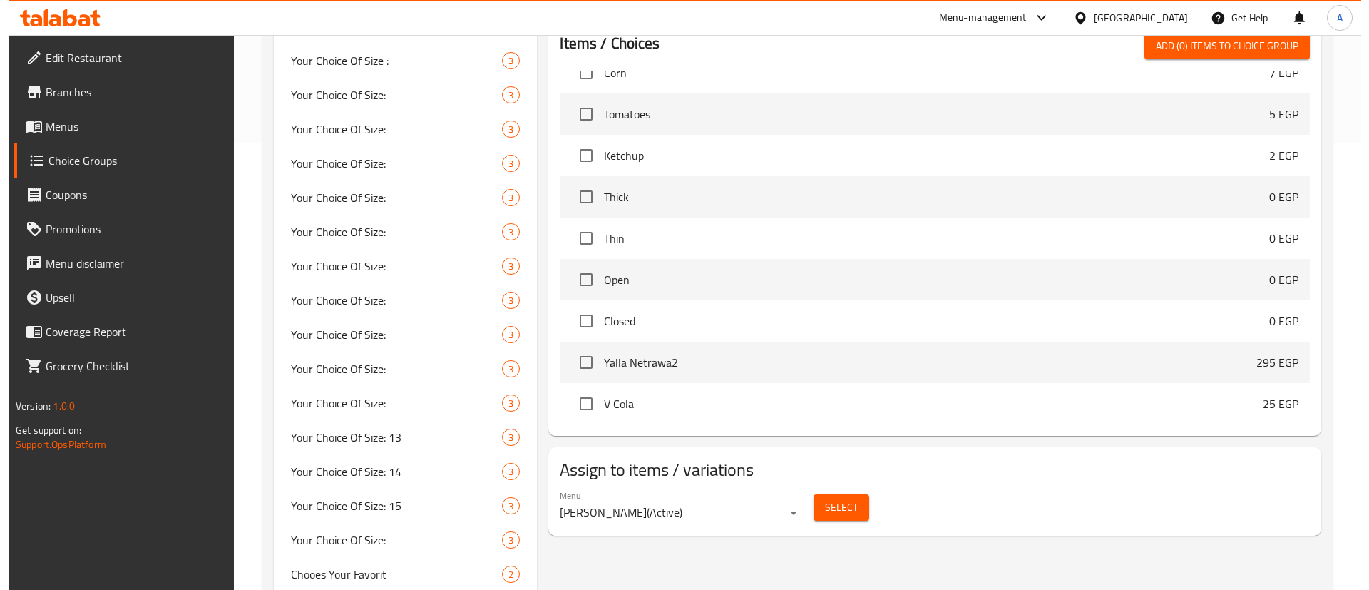
scroll to position [66, 0]
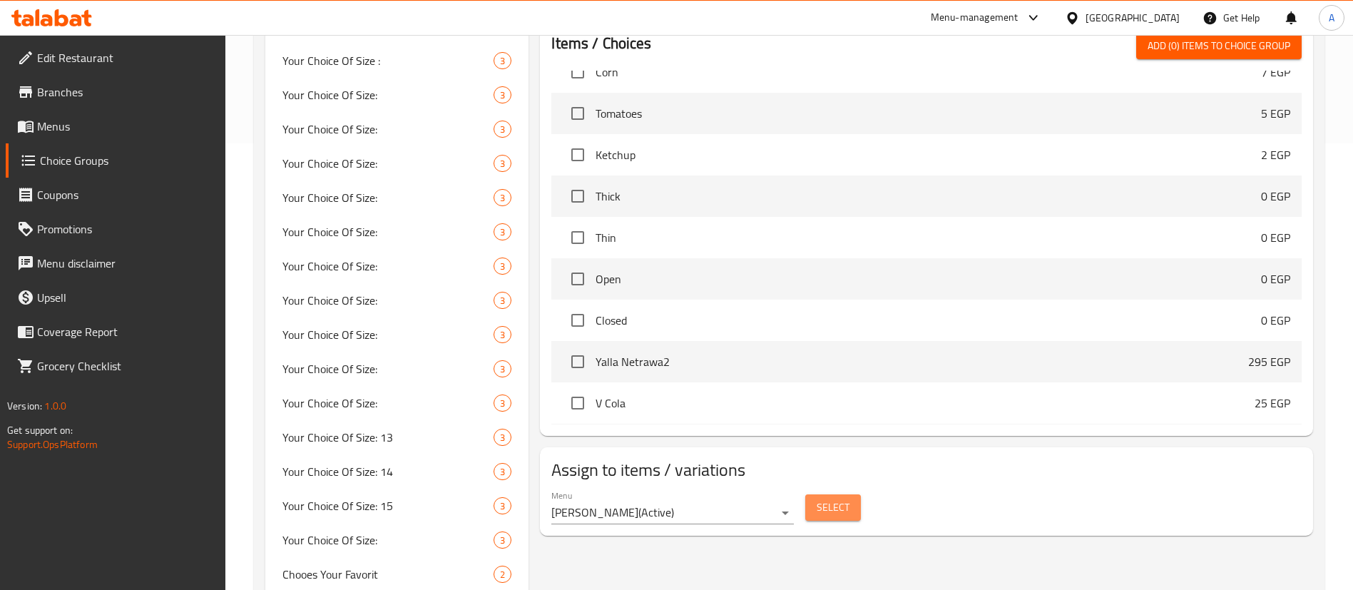
click at [826, 498] on span "Select" at bounding box center [832, 507] width 33 height 18
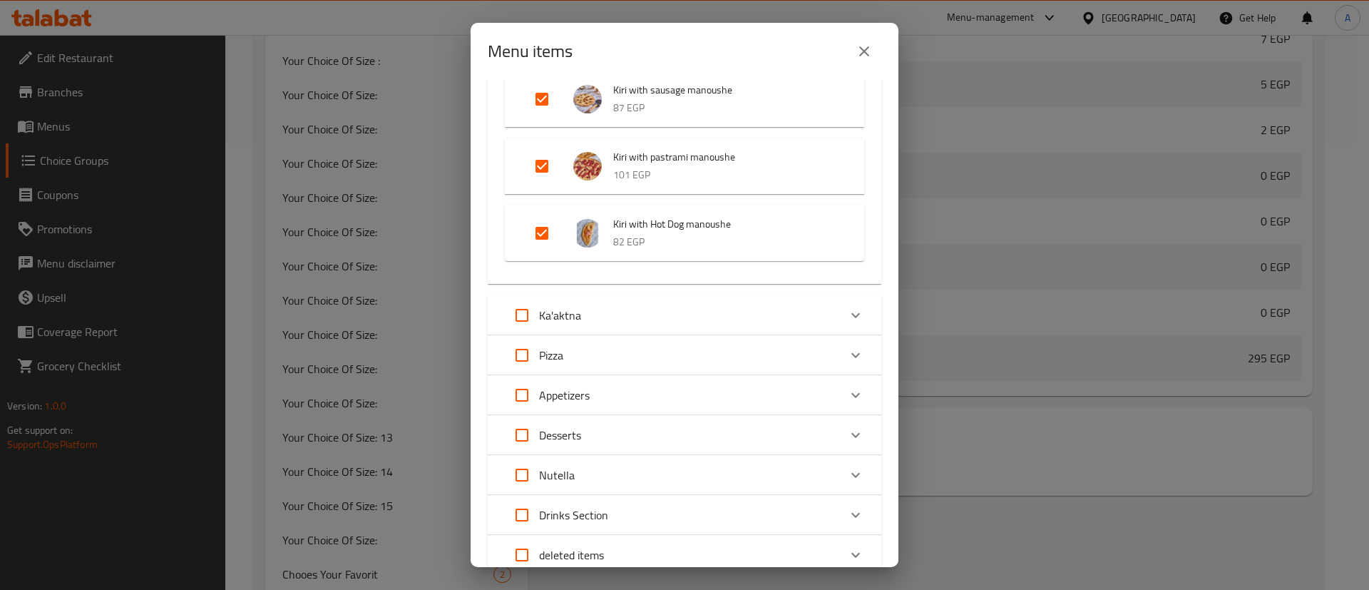
scroll to position [4402, 0]
click at [528, 337] on input "Expand" at bounding box center [522, 354] width 34 height 34
checkbox input "true"
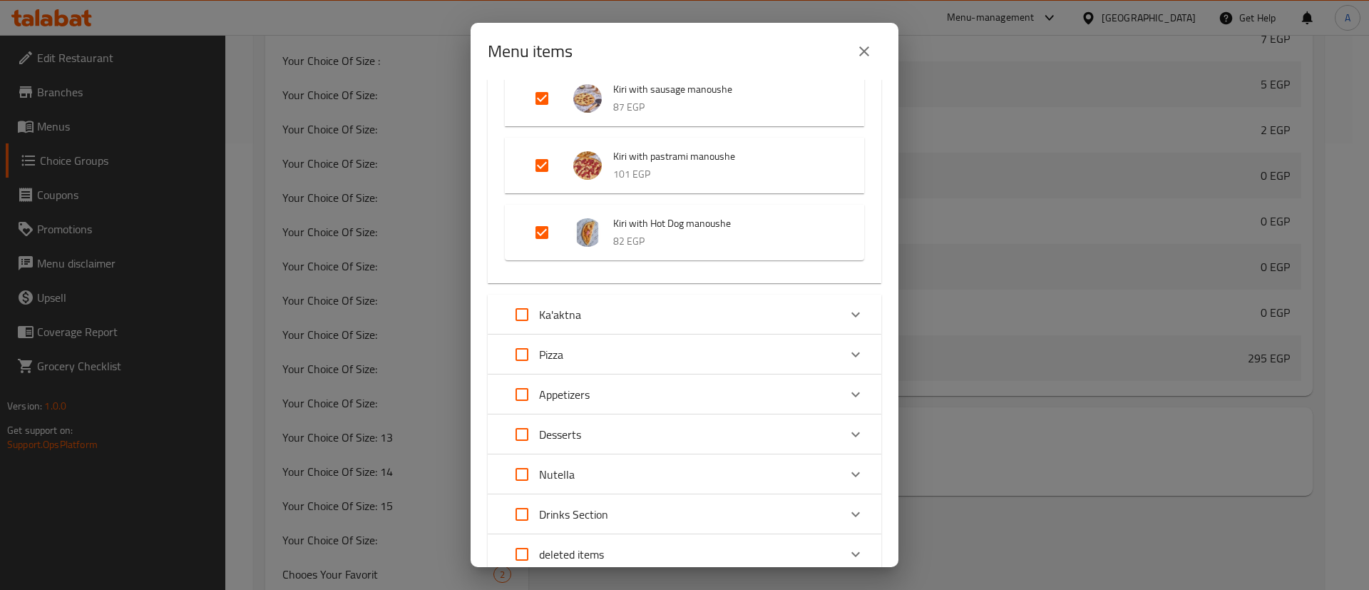
checkbox input "true"
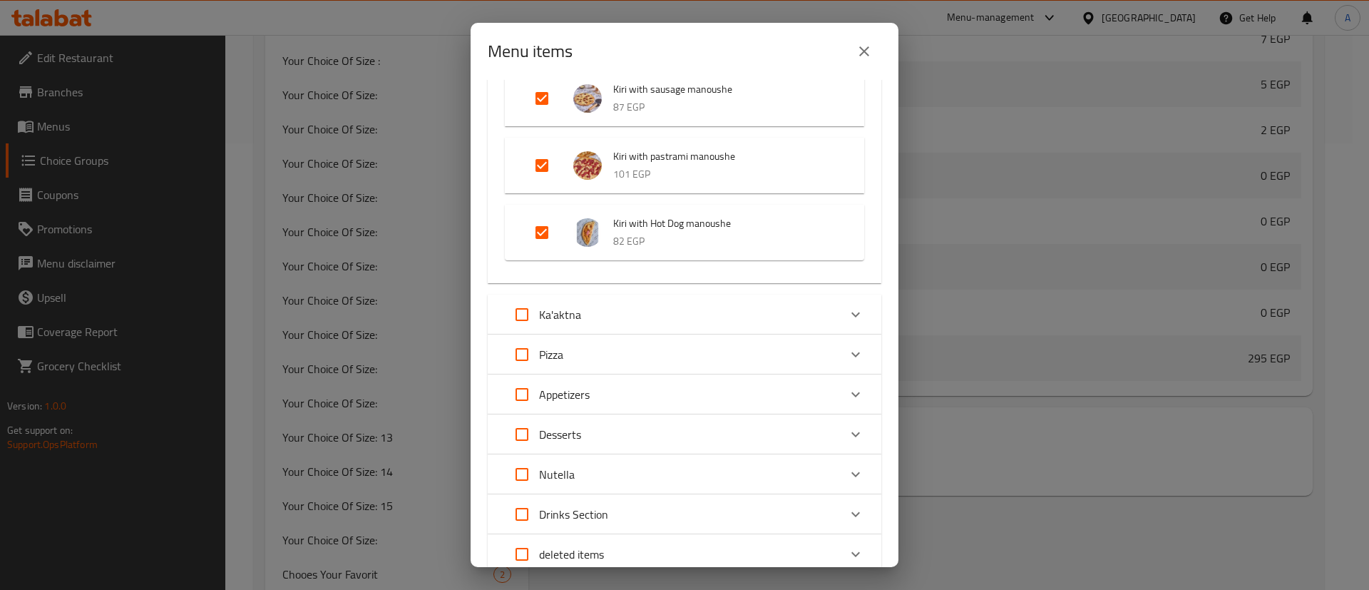
checkbox input "true"
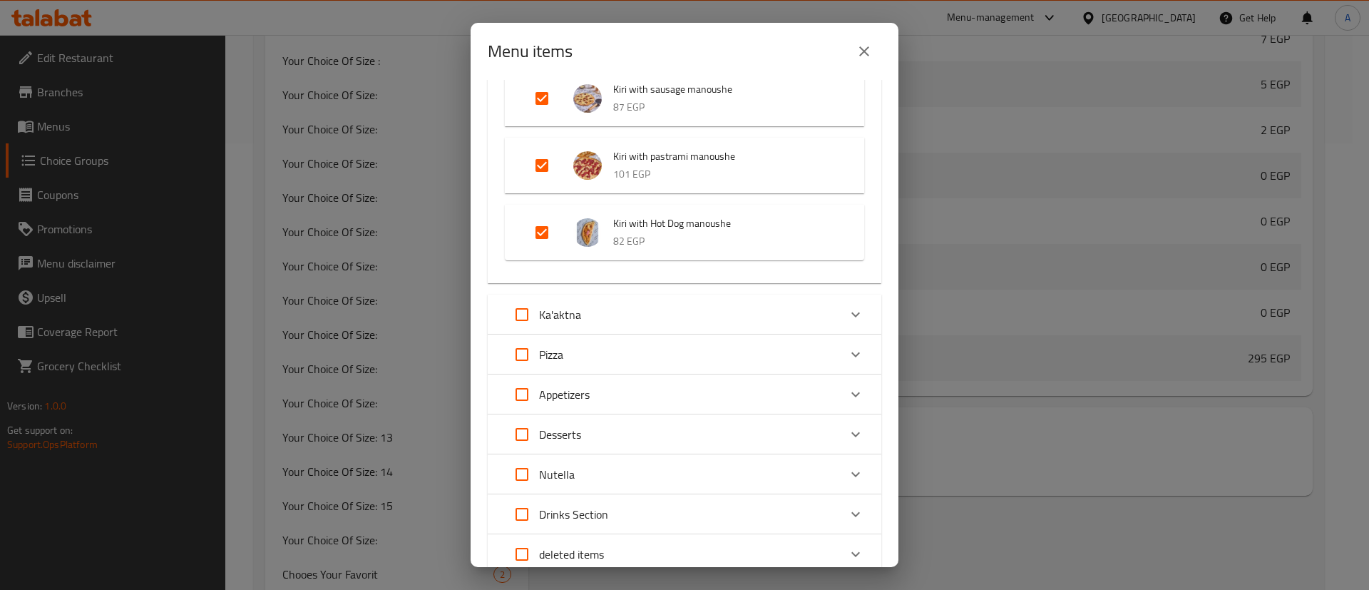
checkbox input "true"
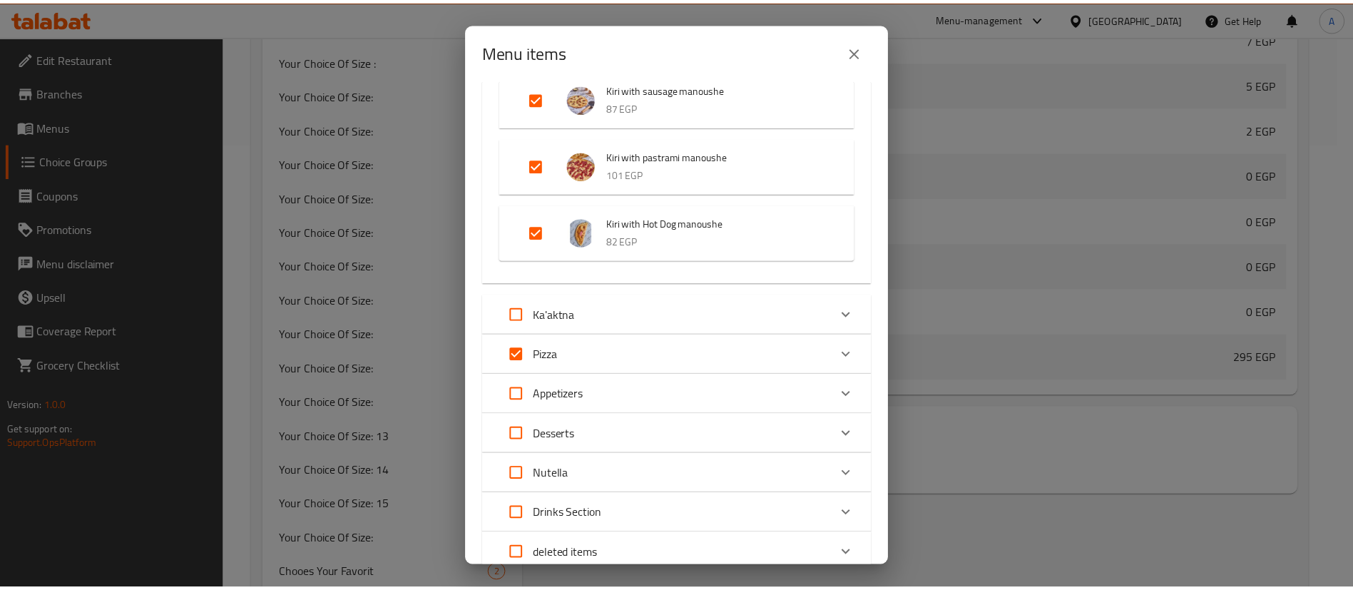
scroll to position [4530, 0]
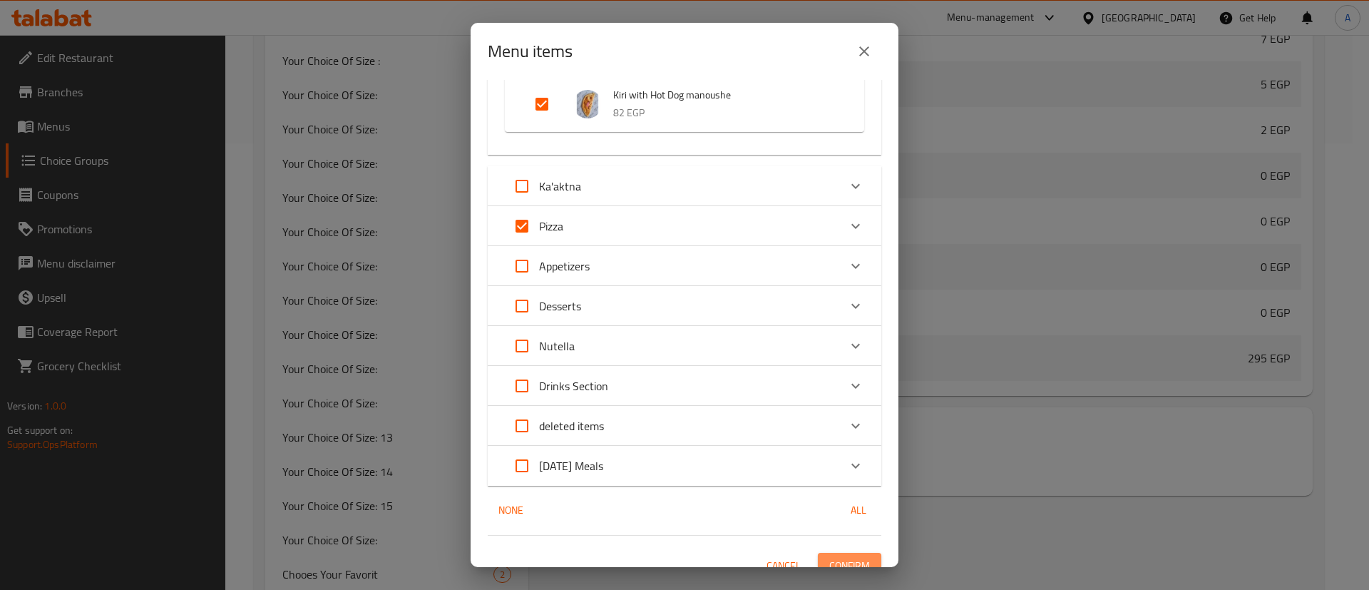
click at [836, 557] on span "Confirm" at bounding box center [849, 566] width 41 height 18
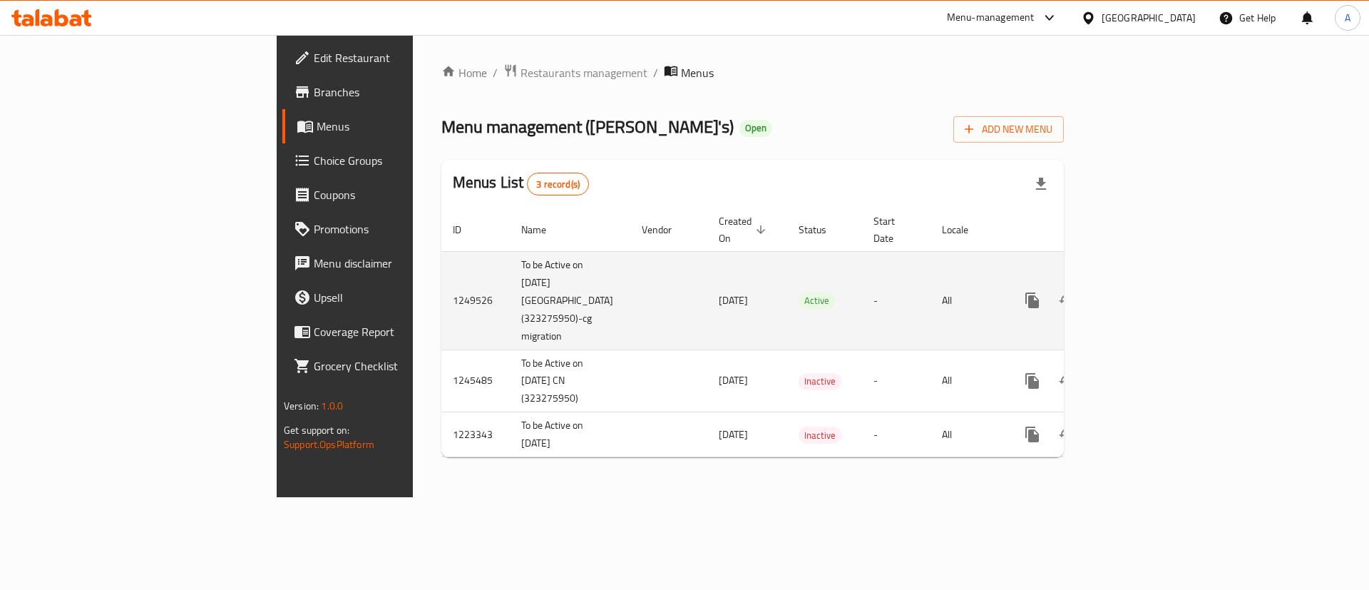
click at [1141, 294] on icon "enhanced table" at bounding box center [1135, 300] width 13 height 13
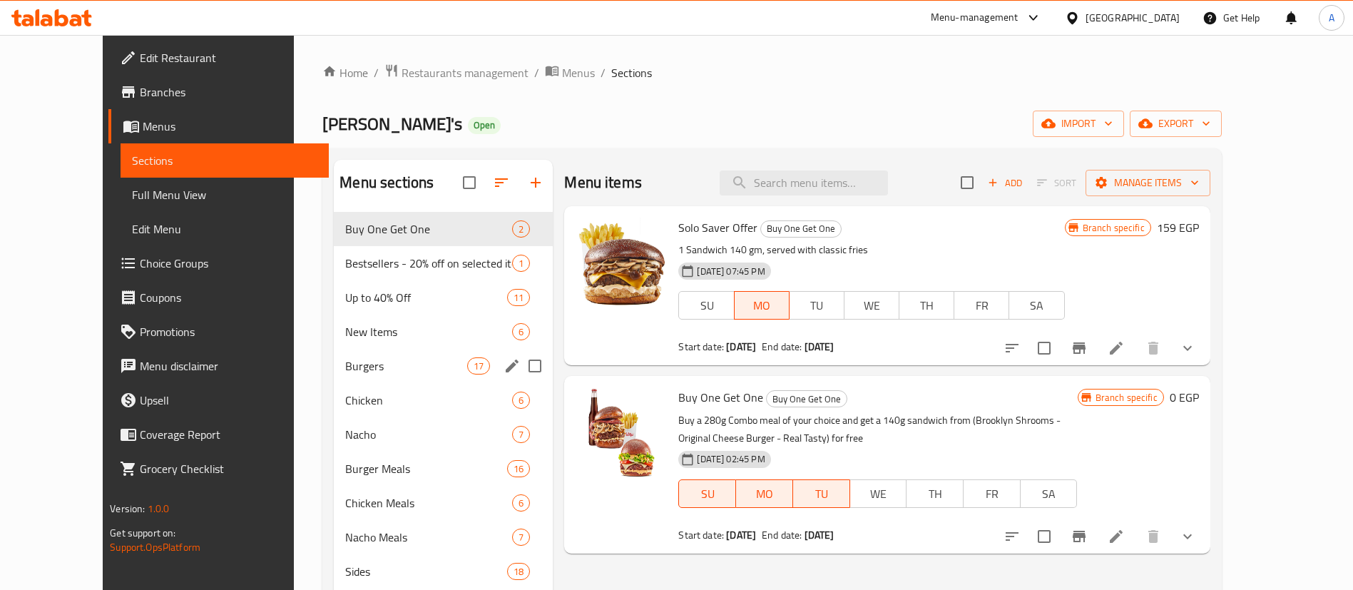
click at [395, 355] on div "Burgers 17" at bounding box center [443, 366] width 219 height 34
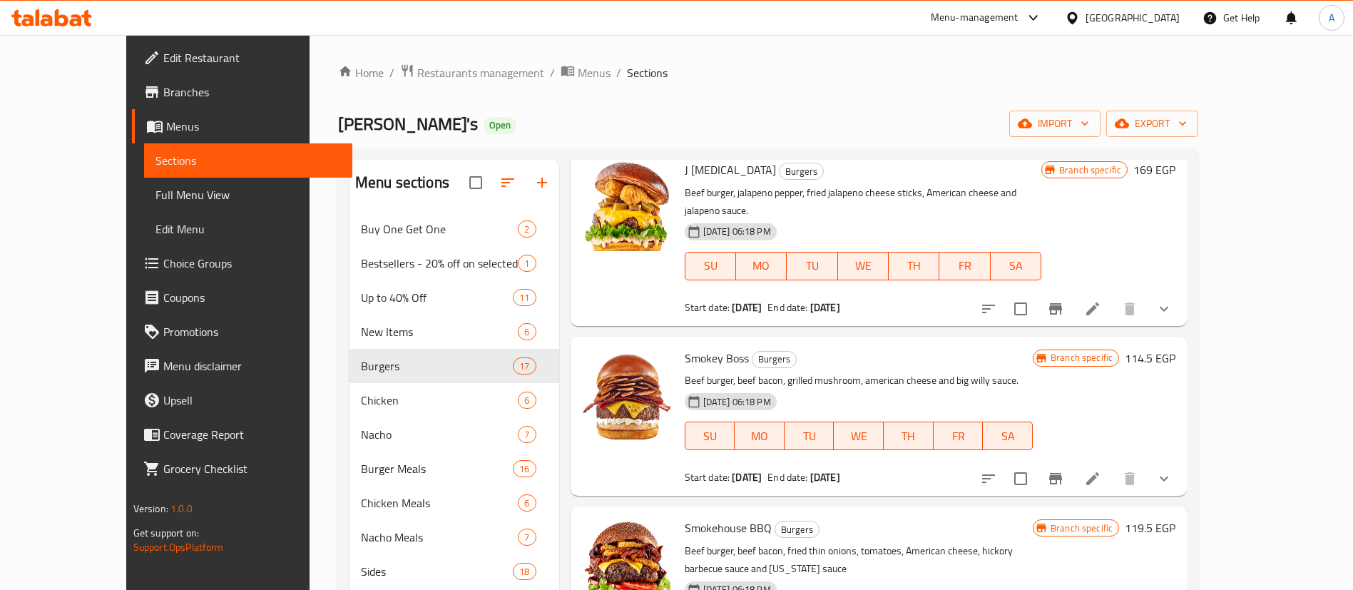
scroll to position [1319, 0]
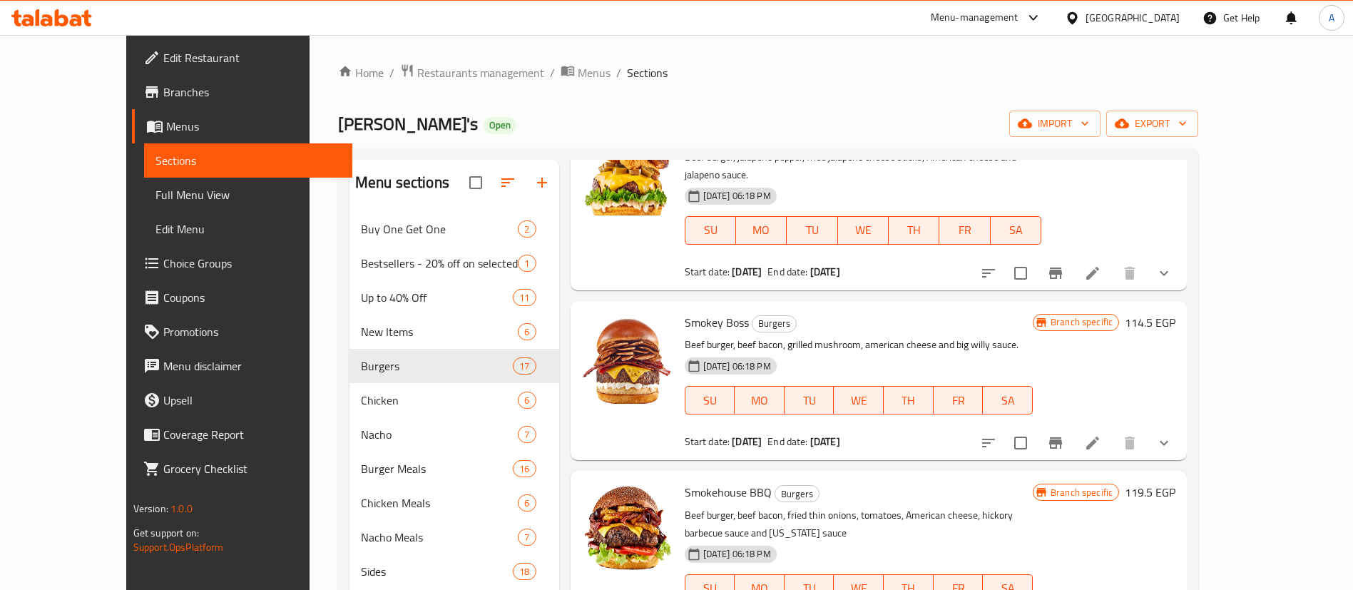
click at [684, 312] on span "Smokey Boss" at bounding box center [716, 322] width 64 height 21
copy h6 "Smokey Boss"
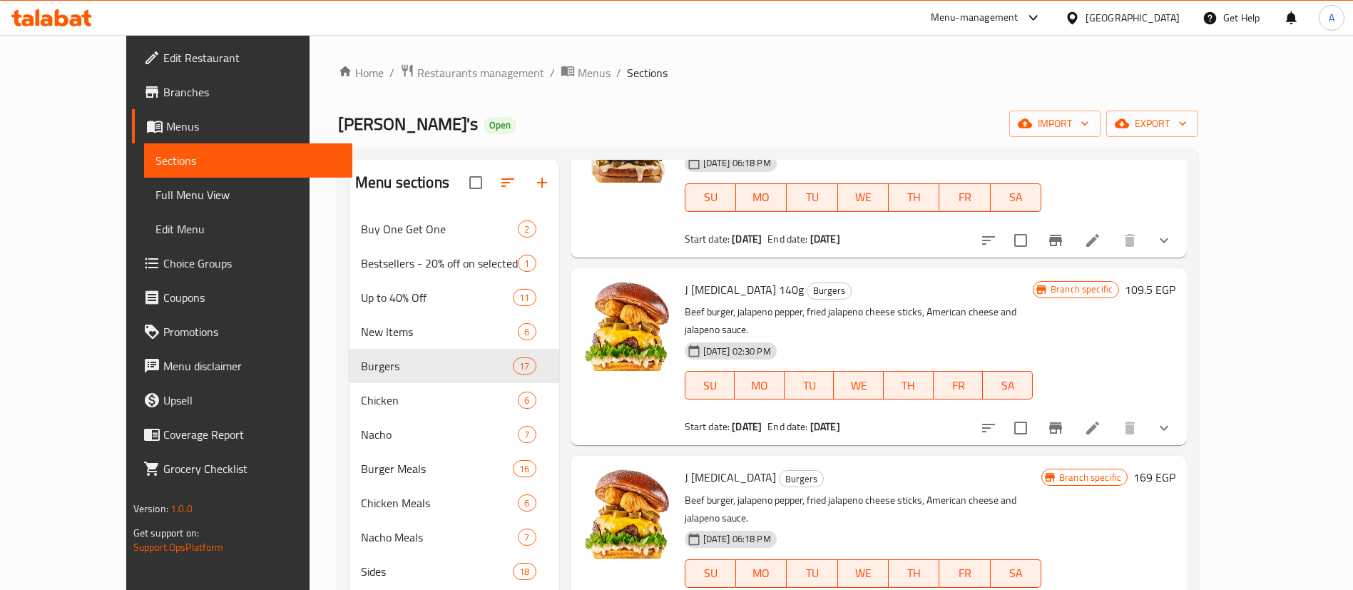
scroll to position [963, 0]
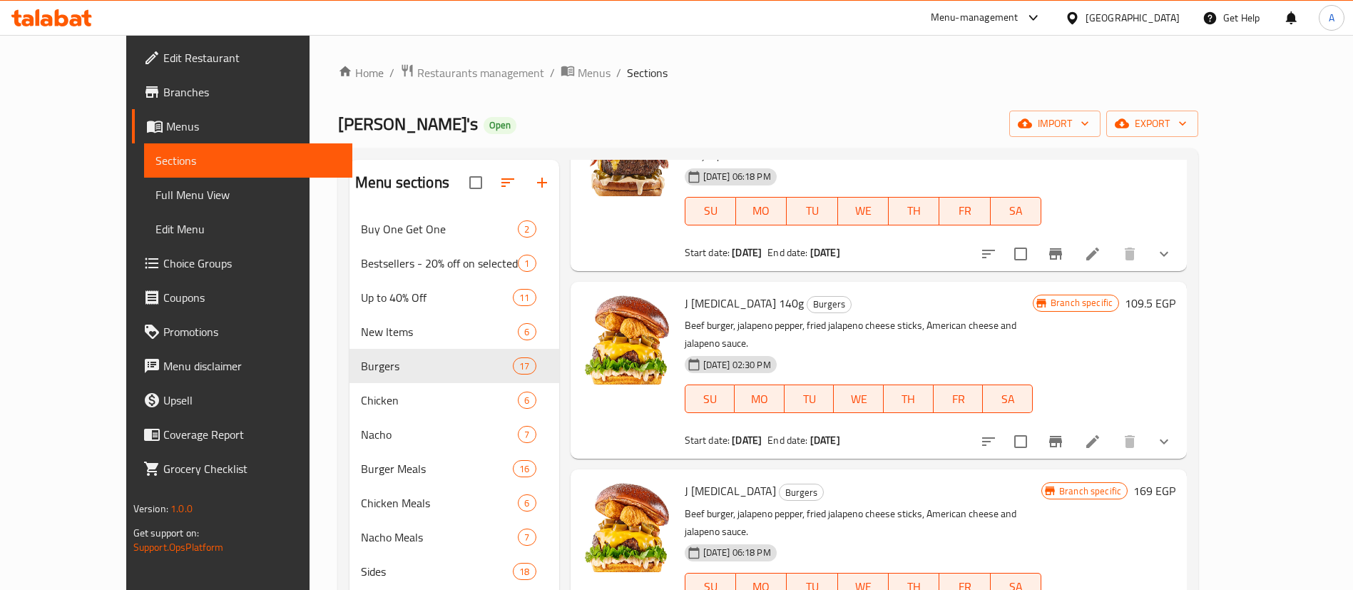
click at [693, 292] on span "J Poppers 140g" at bounding box center [743, 302] width 119 height 21
copy h6 "J Poppers 140g"
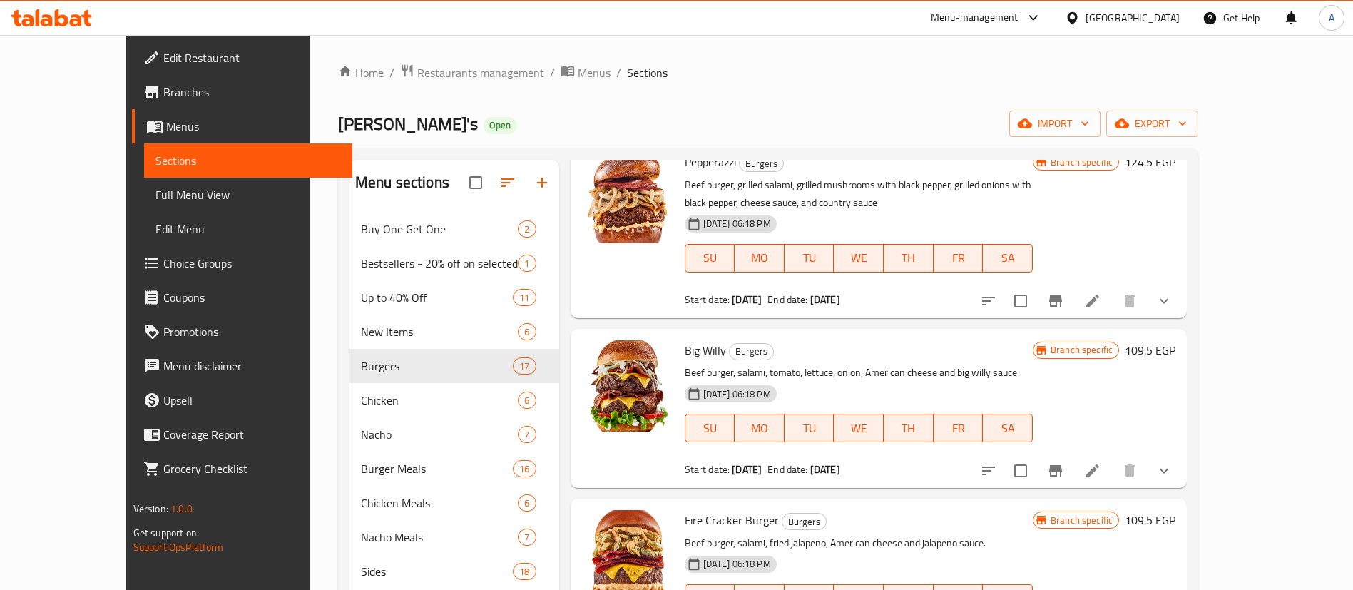
scroll to position [2032, 0]
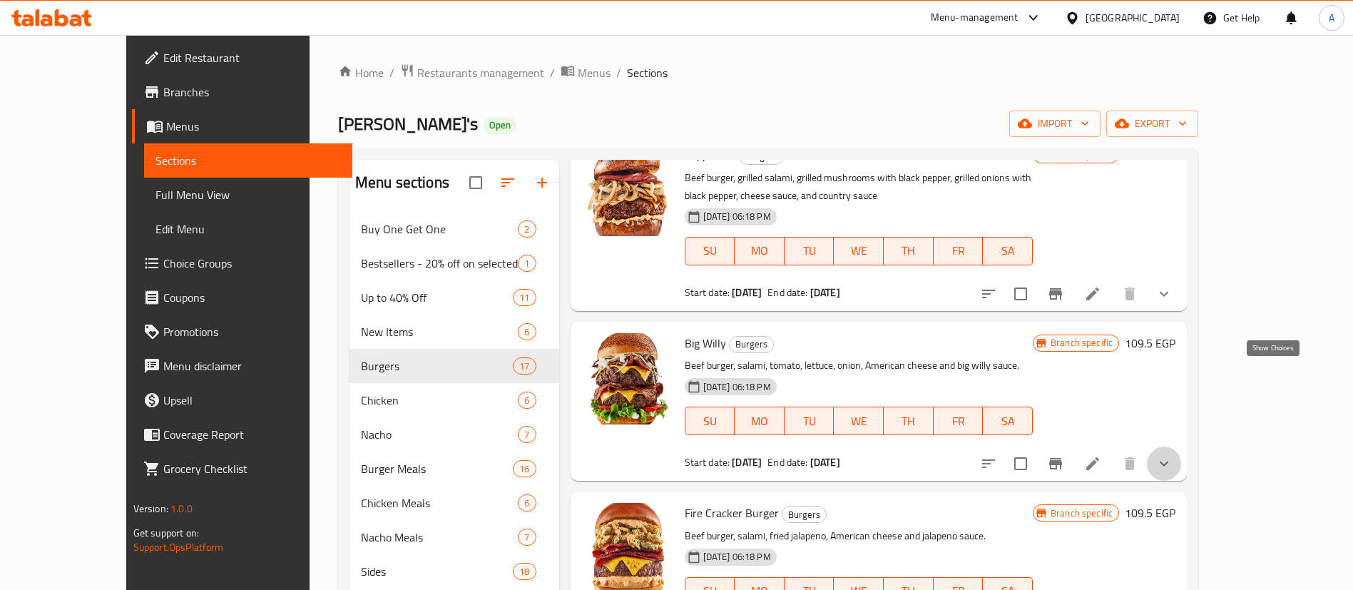
click at [1172, 455] on icon "show more" at bounding box center [1163, 463] width 17 height 17
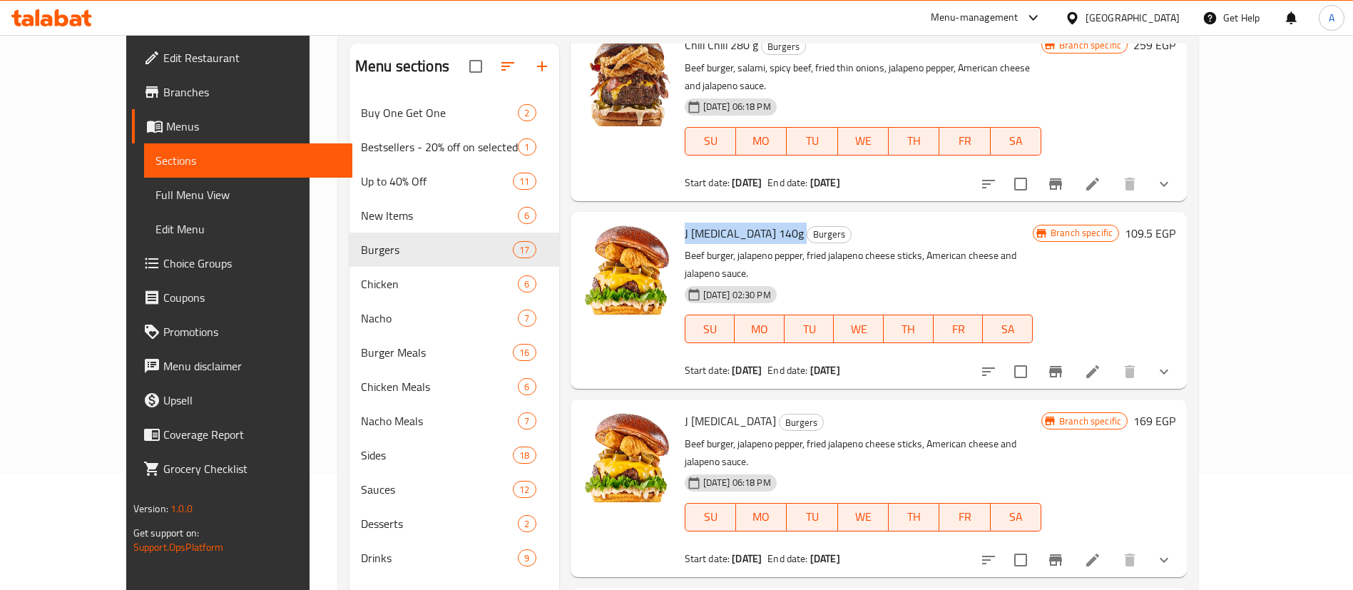
scroll to position [917, 0]
click at [1064, 550] on icon "Branch-specific-item" at bounding box center [1055, 558] width 17 height 17
click at [1172, 550] on icon "show more" at bounding box center [1163, 558] width 17 height 17
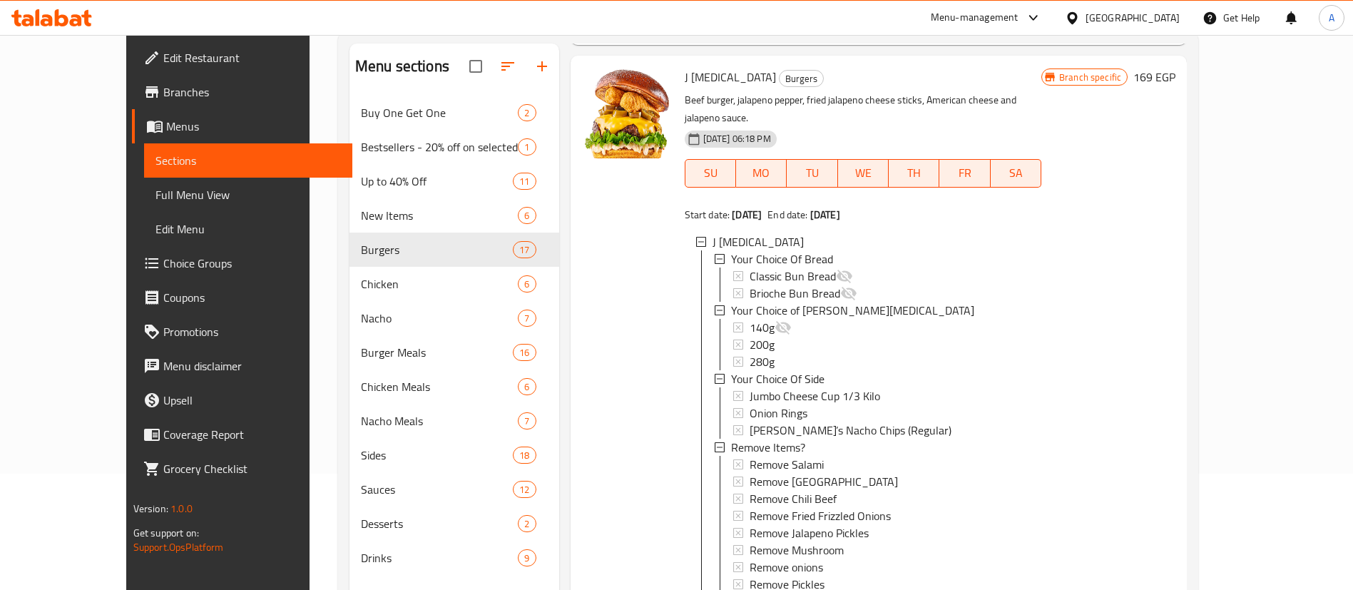
scroll to position [1273, 0]
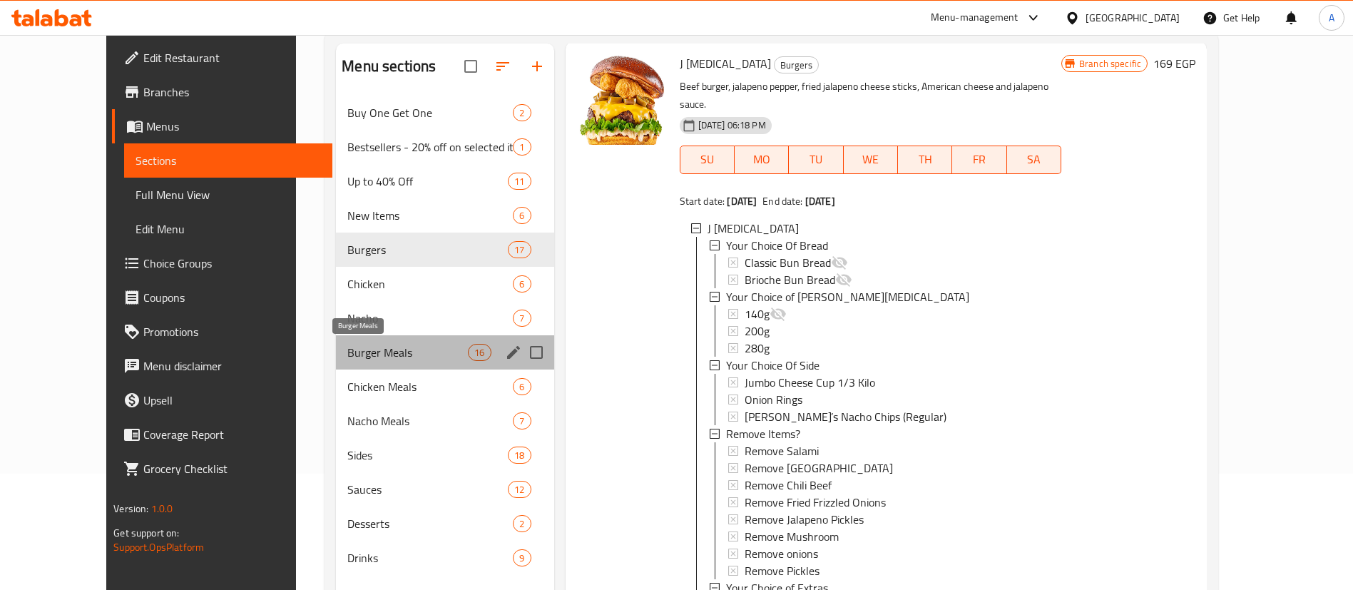
click at [347, 349] on span "Burger Meals" at bounding box center [407, 352] width 120 height 17
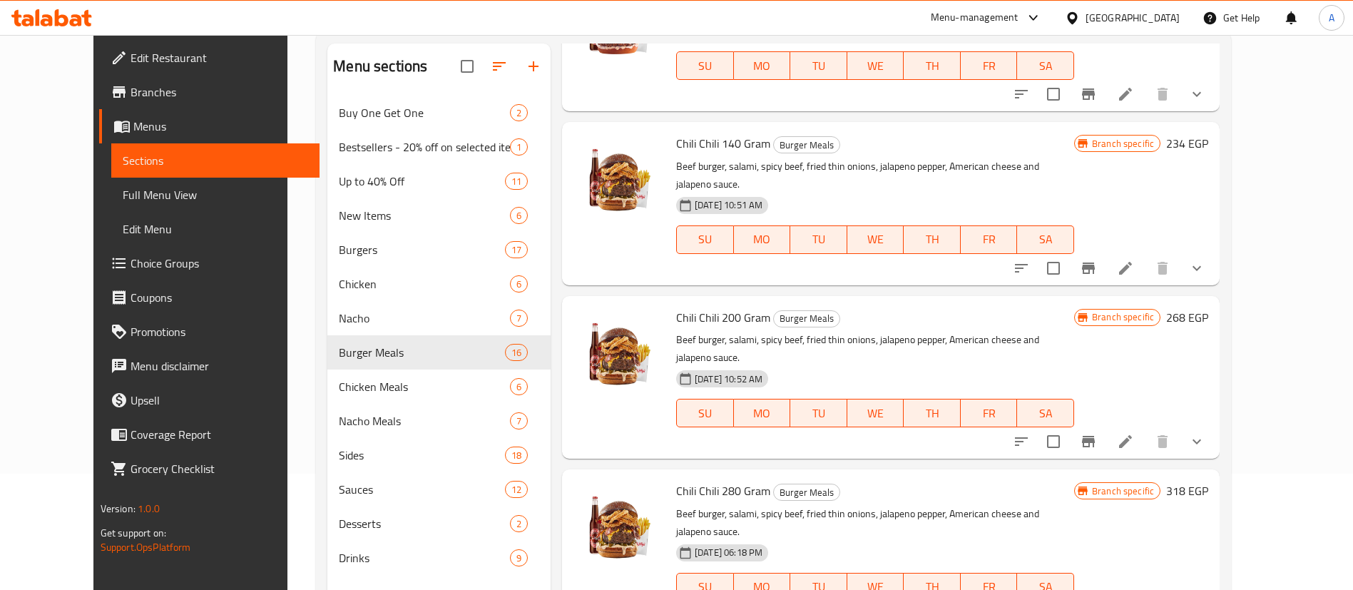
scroll to position [463, 0]
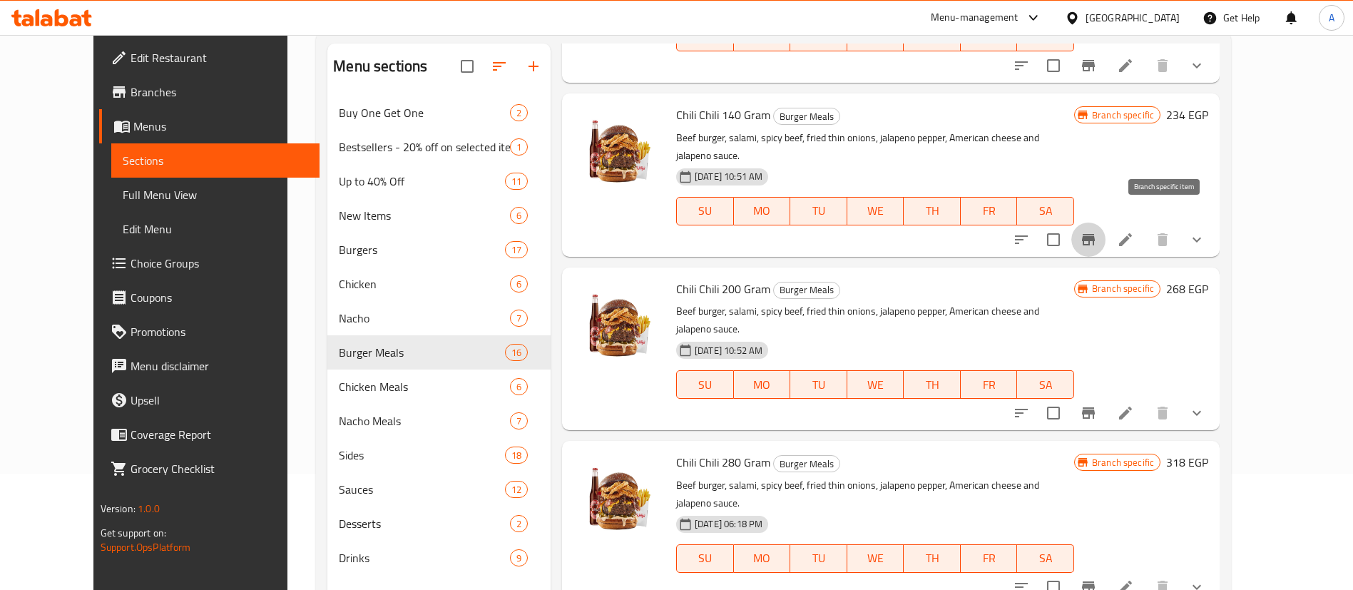
click at [1094, 234] on icon "Branch-specific-item" at bounding box center [1088, 239] width 13 height 11
click at [1094, 407] on icon "Branch-specific-item" at bounding box center [1088, 412] width 13 height 11
click at [1094, 581] on icon "Branch-specific-item" at bounding box center [1088, 586] width 13 height 11
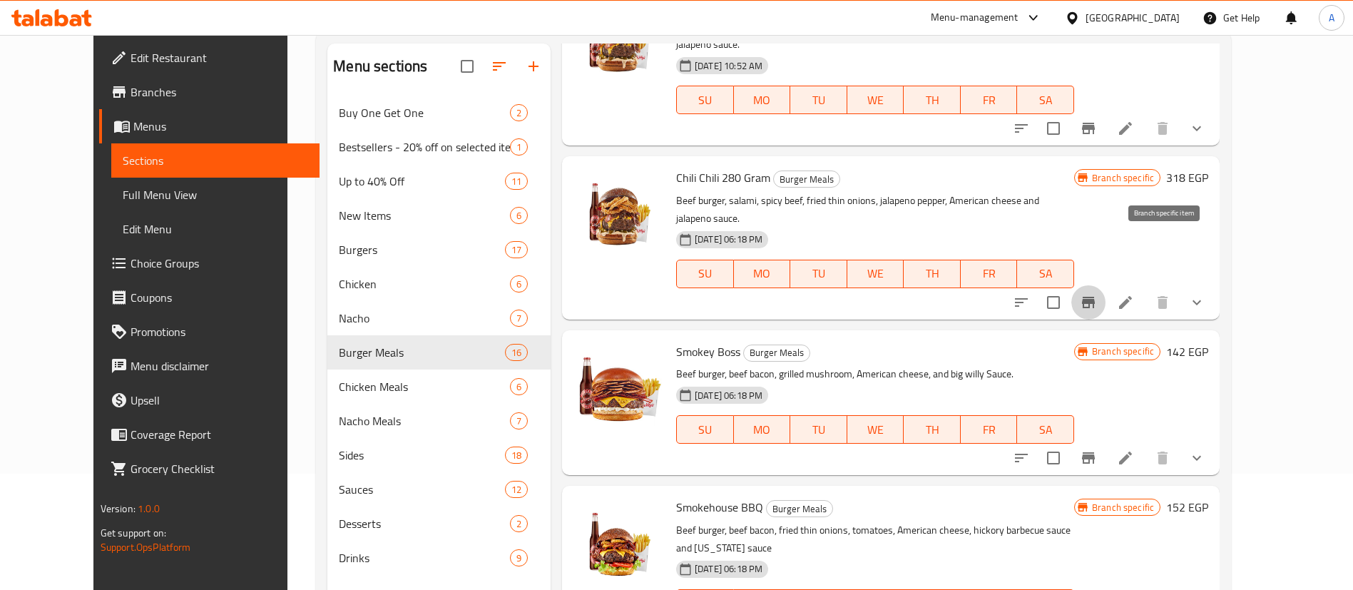
scroll to position [749, 0]
click at [676, 340] on span "Smokey Boss" at bounding box center [708, 350] width 64 height 21
copy h6 "Smokey Boss"
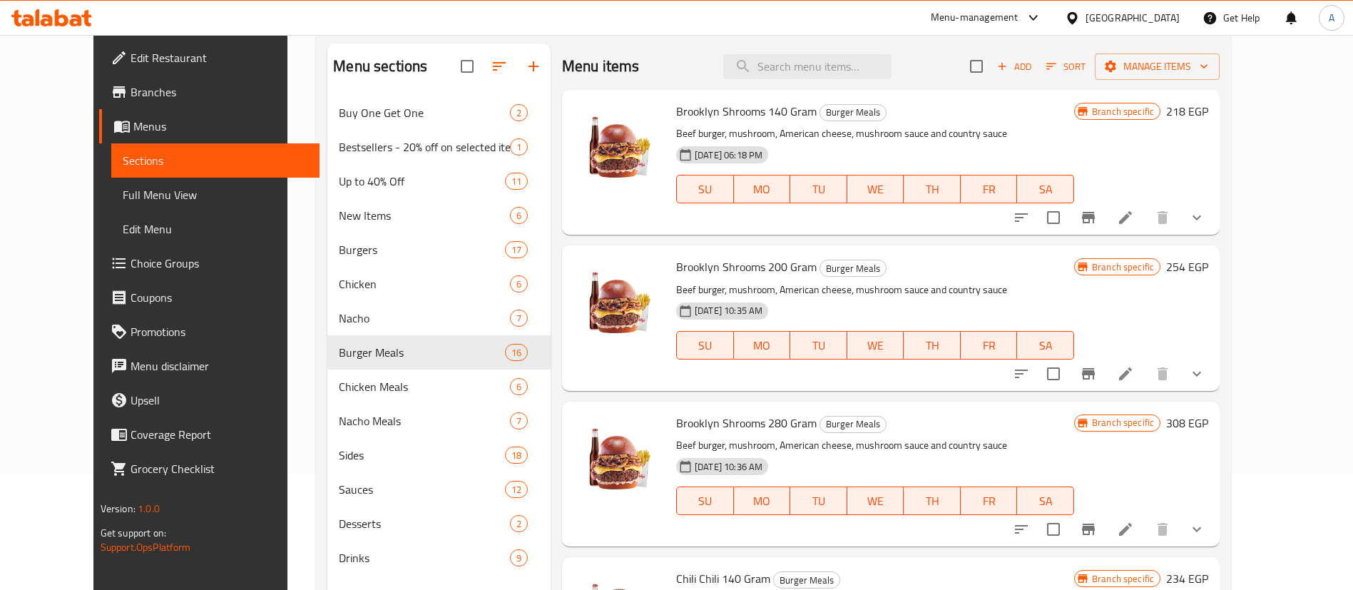
scroll to position [0, 0]
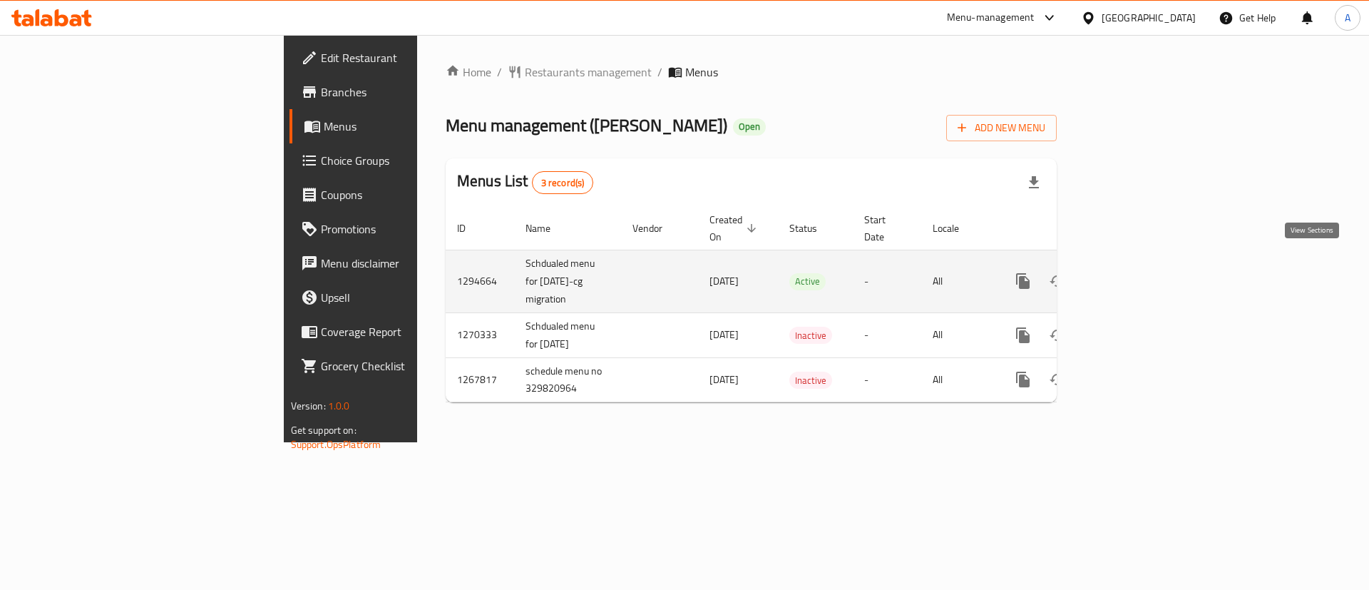
click at [1134, 272] on icon "enhanced table" at bounding box center [1125, 280] width 17 height 17
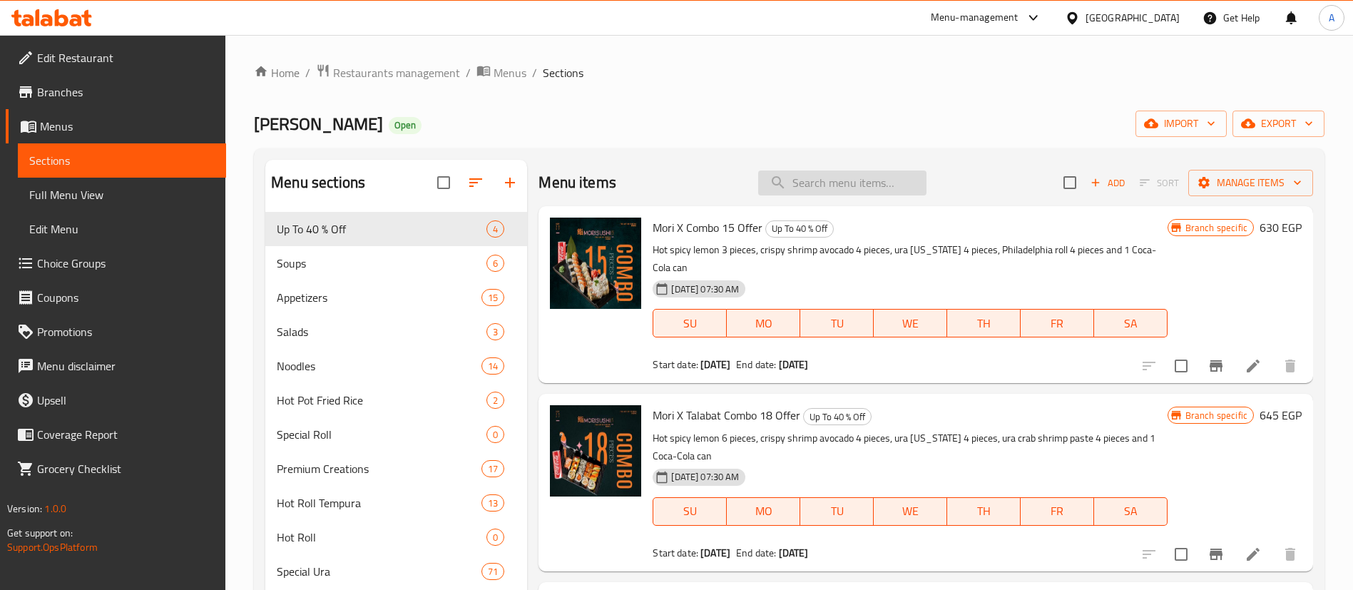
click at [845, 190] on input "search" at bounding box center [842, 182] width 168 height 25
paste input "[DATE] Roll 4"
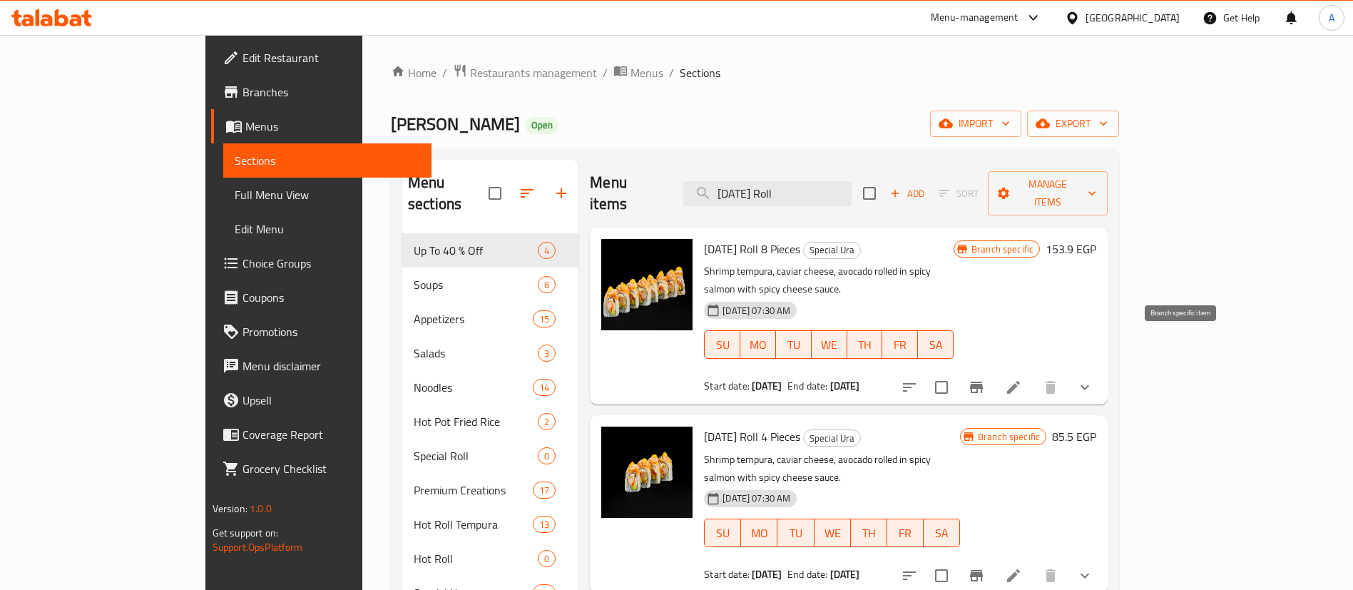
type input "[DATE] Roll"
click at [985, 379] on icon "Branch-specific-item" at bounding box center [976, 387] width 17 height 17
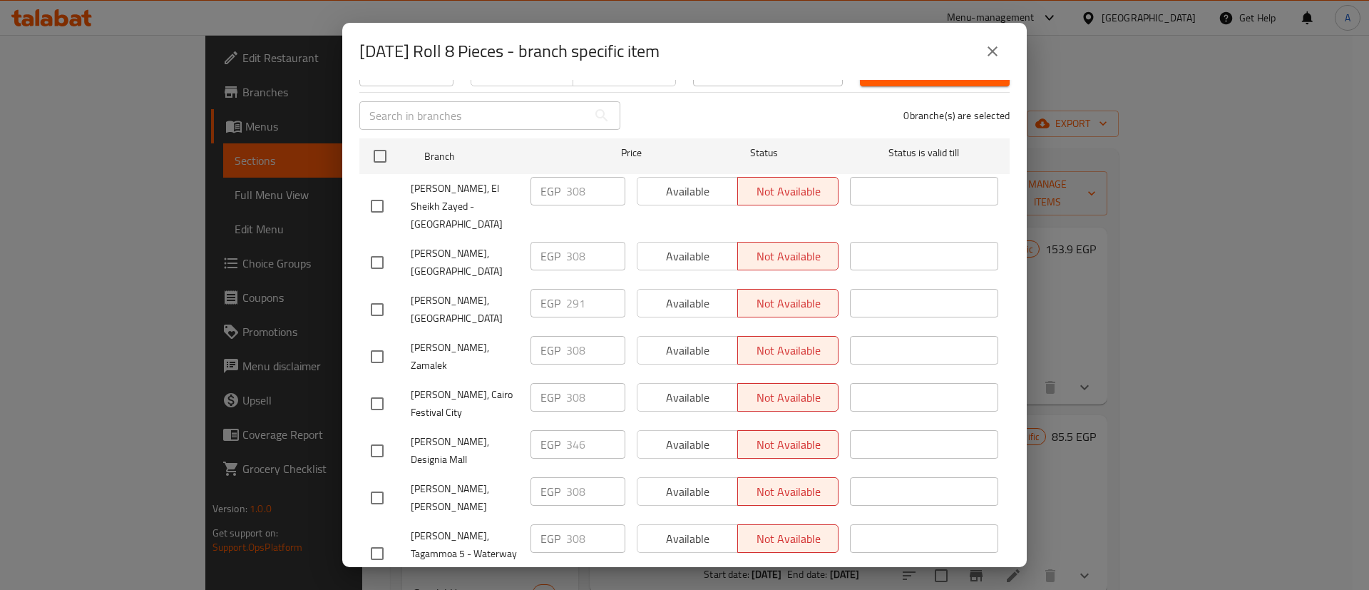
scroll to position [214, 0]
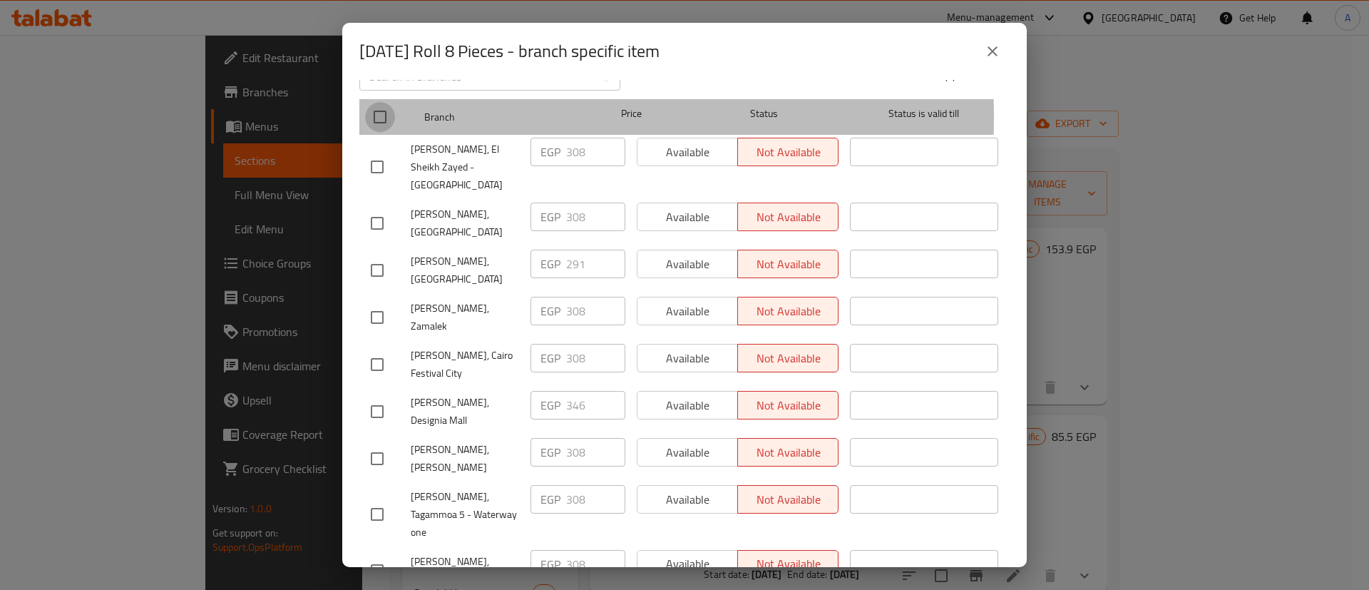
click at [382, 107] on input "checkbox" at bounding box center [380, 117] width 30 height 30
checkbox input "true"
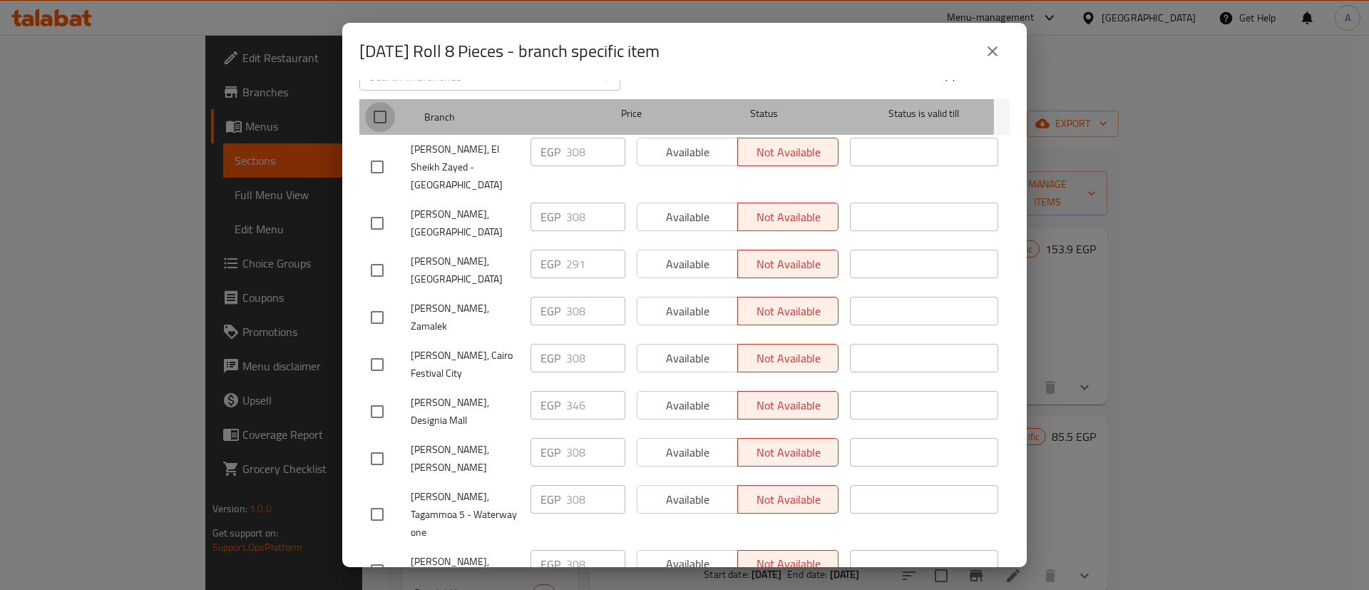
checkbox input "true"
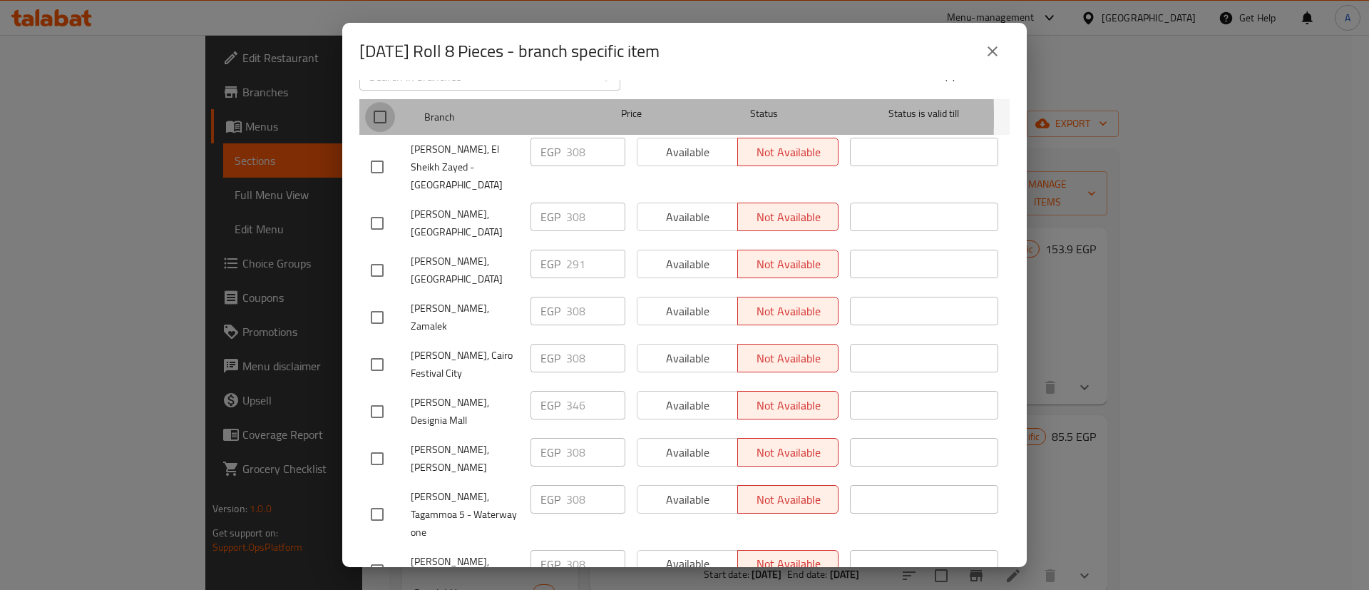
checkbox input "true"
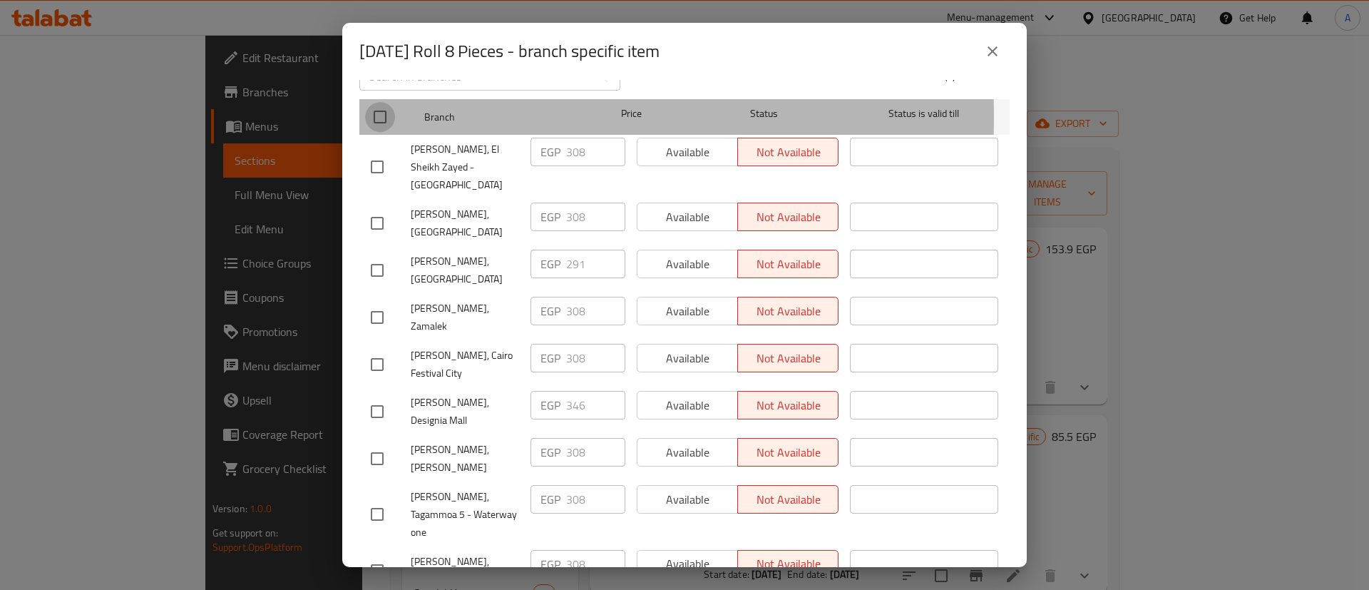
checkbox input "true"
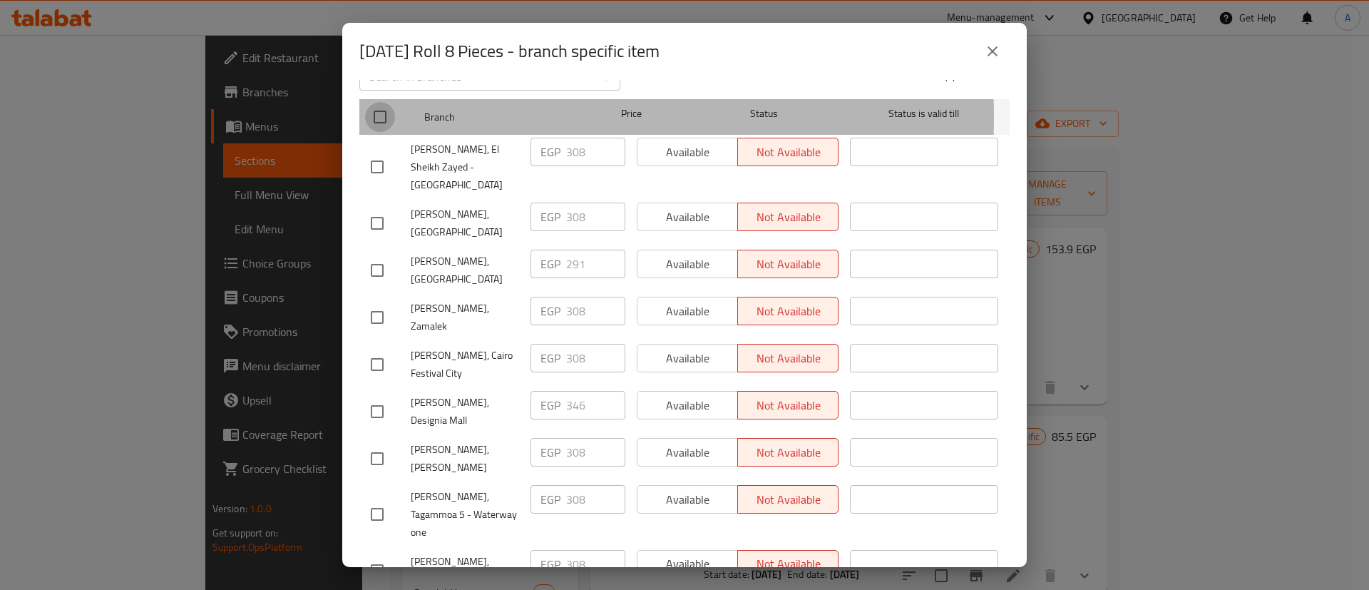
checkbox input "true"
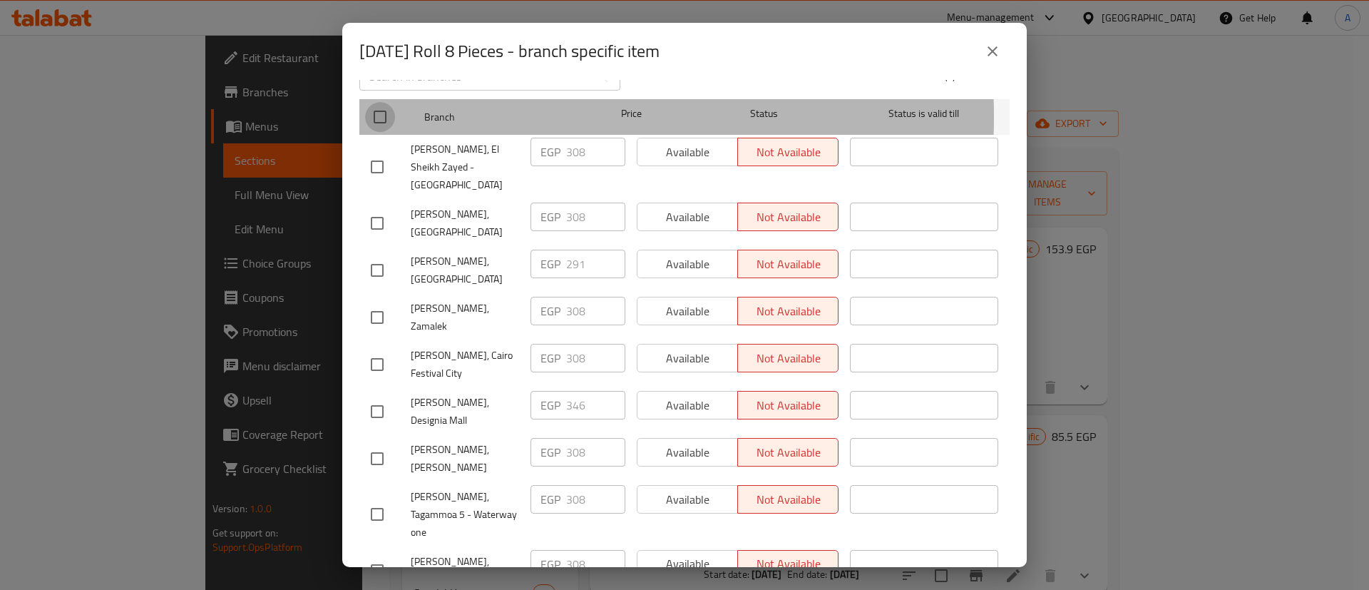
checkbox input "true"
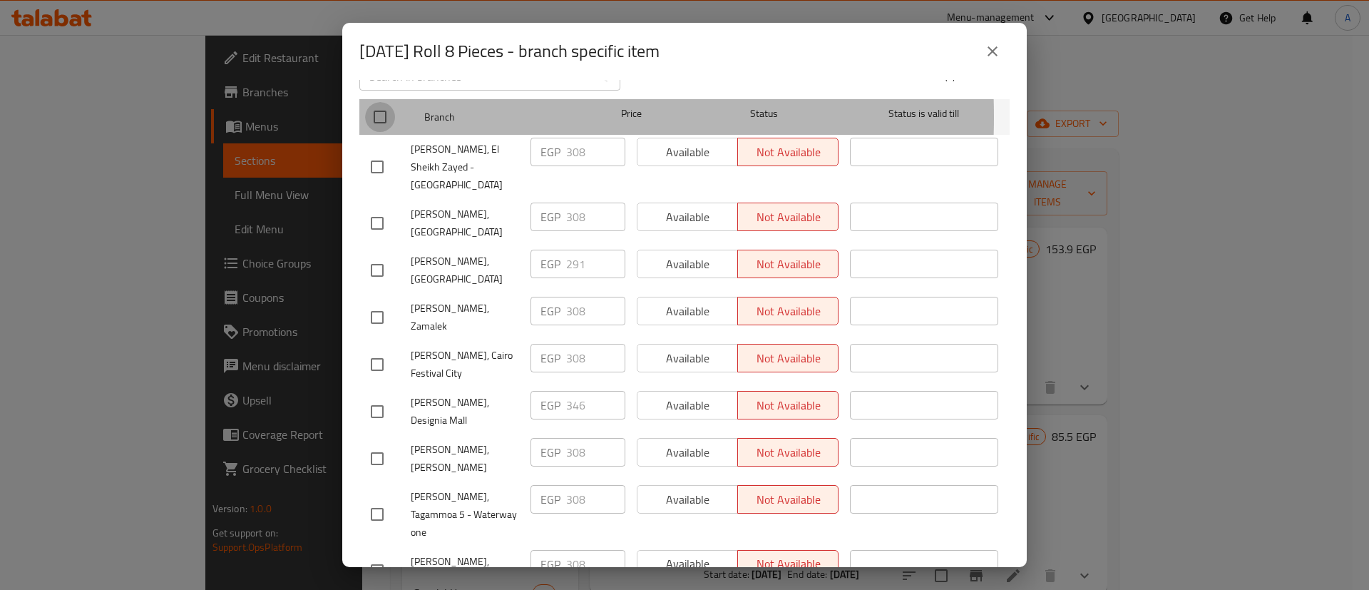
checkbox input "true"
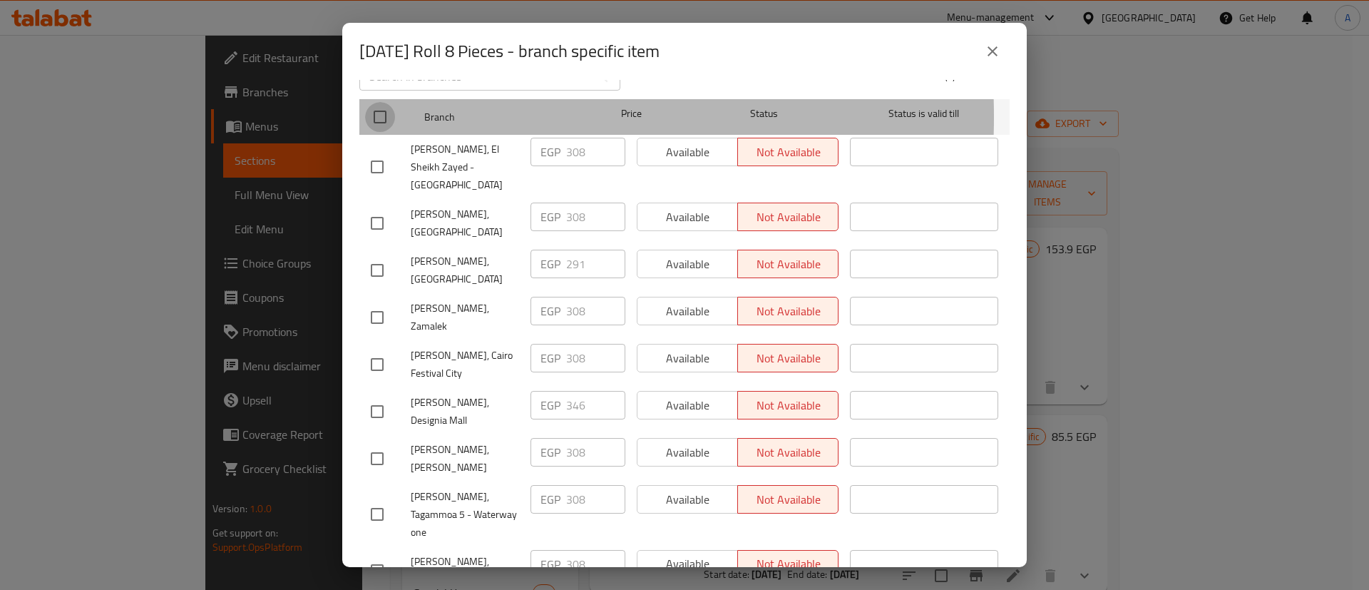
checkbox input "true"
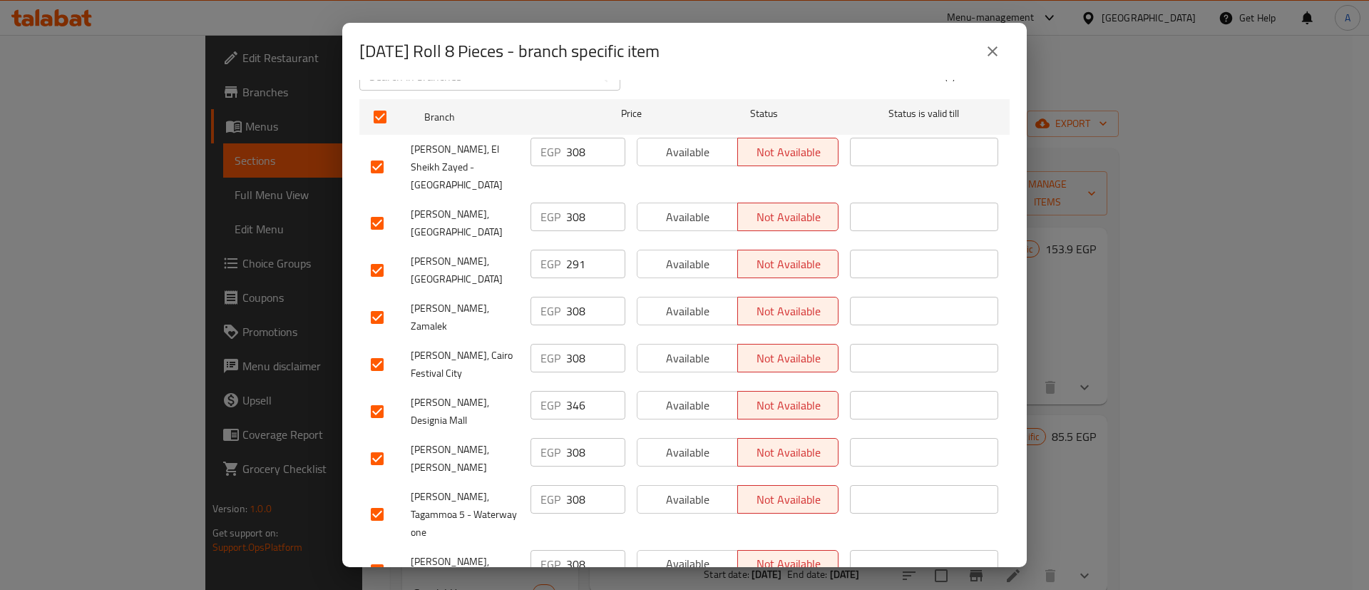
click at [376, 257] on input "checkbox" at bounding box center [377, 270] width 30 height 30
checkbox input "false"
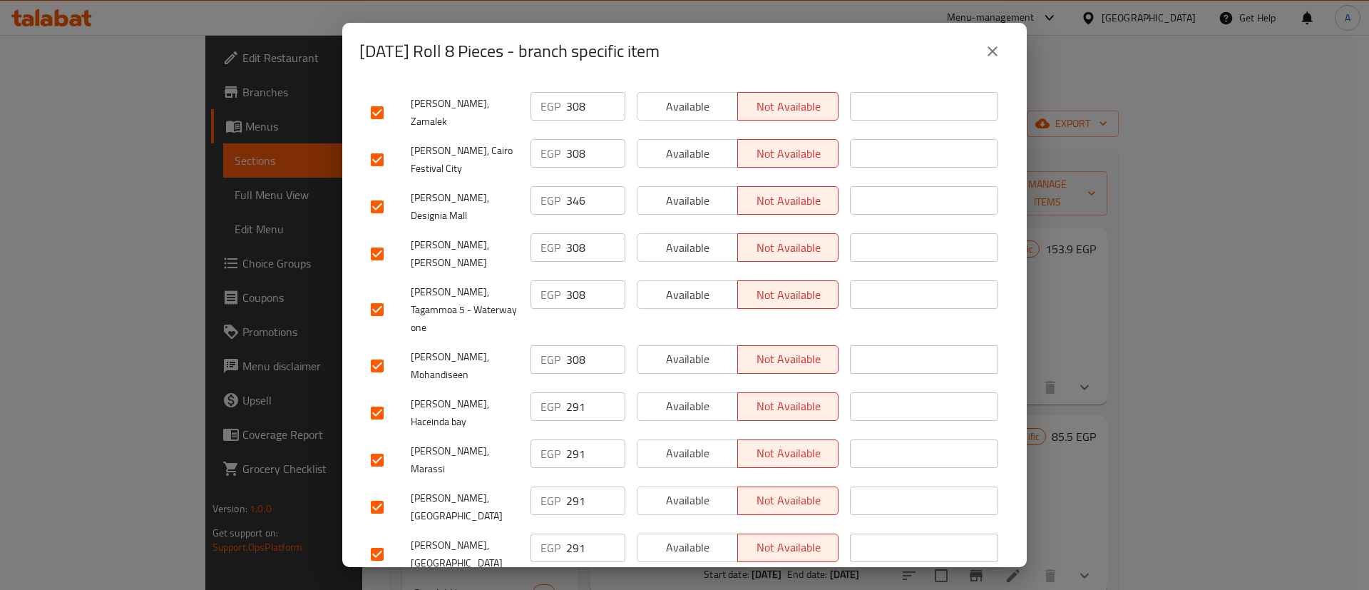
scroll to position [428, 0]
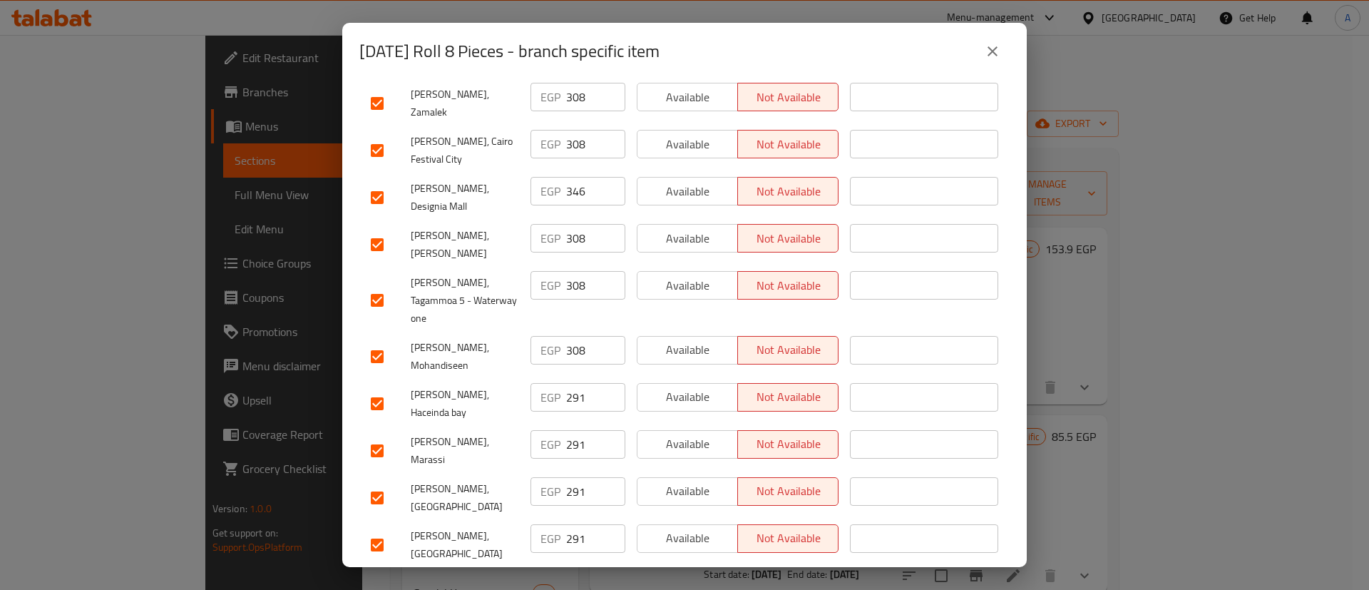
click at [379, 183] on input "checkbox" at bounding box center [377, 198] width 30 height 30
checkbox input "false"
click at [381, 389] on input "checkbox" at bounding box center [377, 404] width 30 height 30
checkbox input "false"
click at [384, 436] on input "checkbox" at bounding box center [377, 451] width 30 height 30
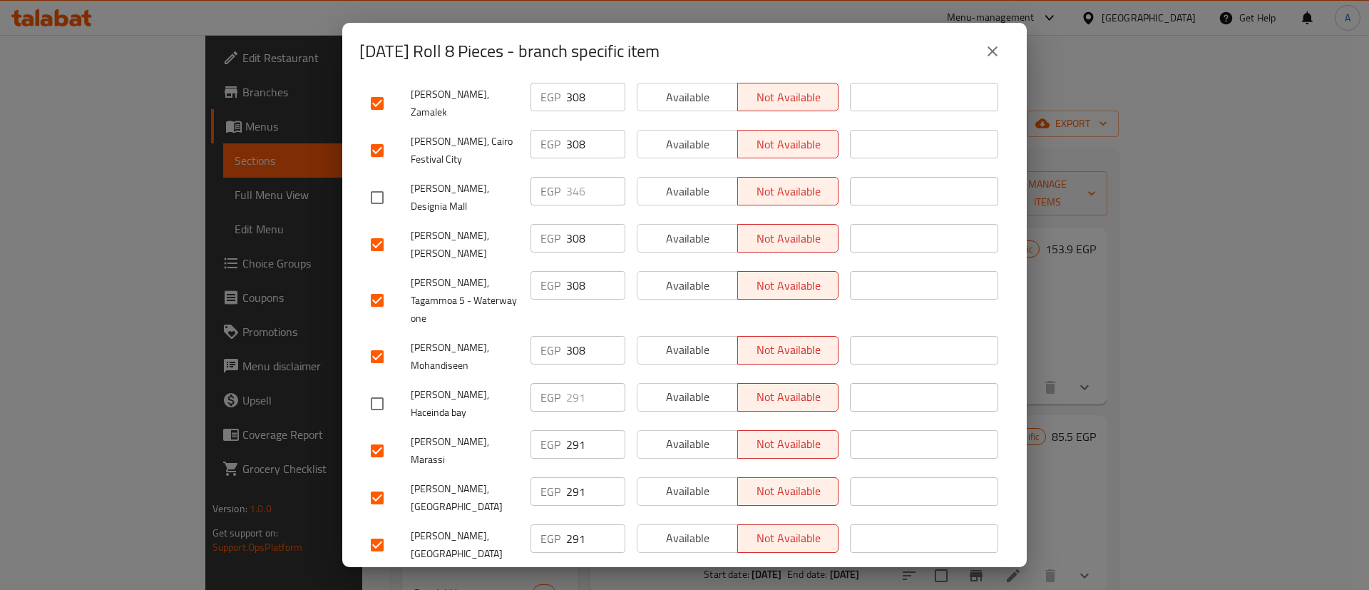
checkbox input "false"
drag, startPoint x: 372, startPoint y: 447, endPoint x: 371, endPoint y: 430, distance: 17.1
click at [372, 518] on div "Mori Sushi, Hacienda Bay" at bounding box center [445, 544] width 160 height 53
click at [374, 483] on input "checkbox" at bounding box center [377, 498] width 30 height 30
checkbox input "false"
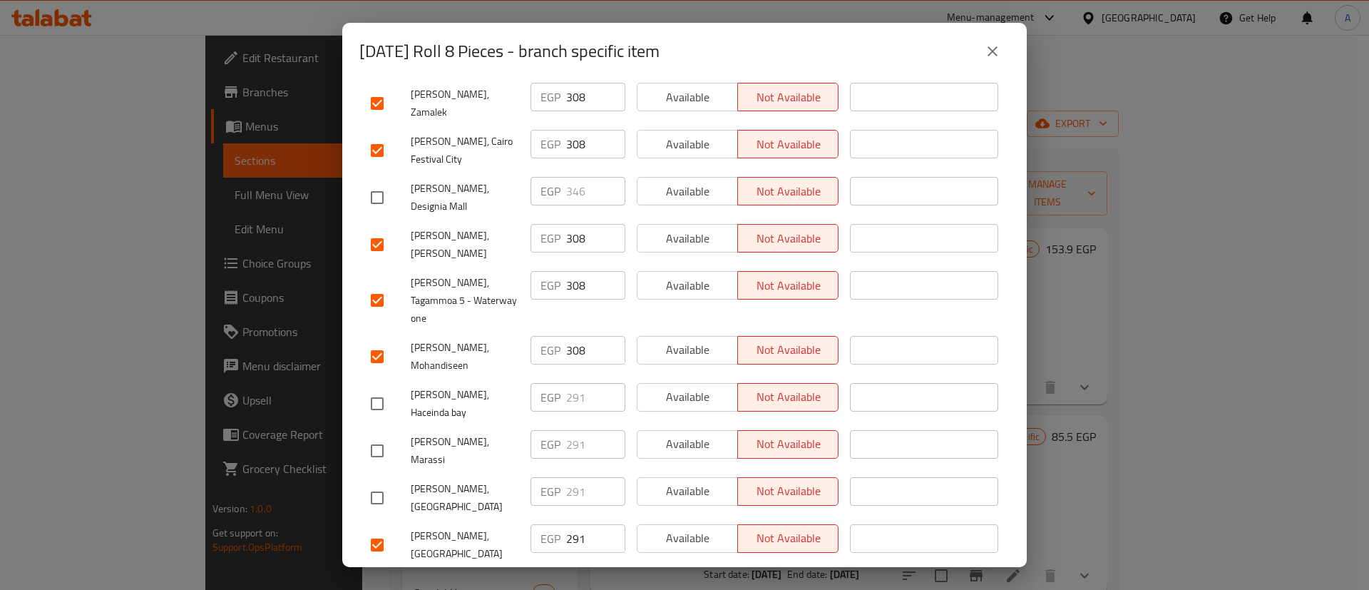
click at [372, 530] on input "checkbox" at bounding box center [377, 545] width 30 height 30
checkbox input "false"
click at [375, 577] on input "checkbox" at bounding box center [377, 592] width 30 height 30
checkbox input "false"
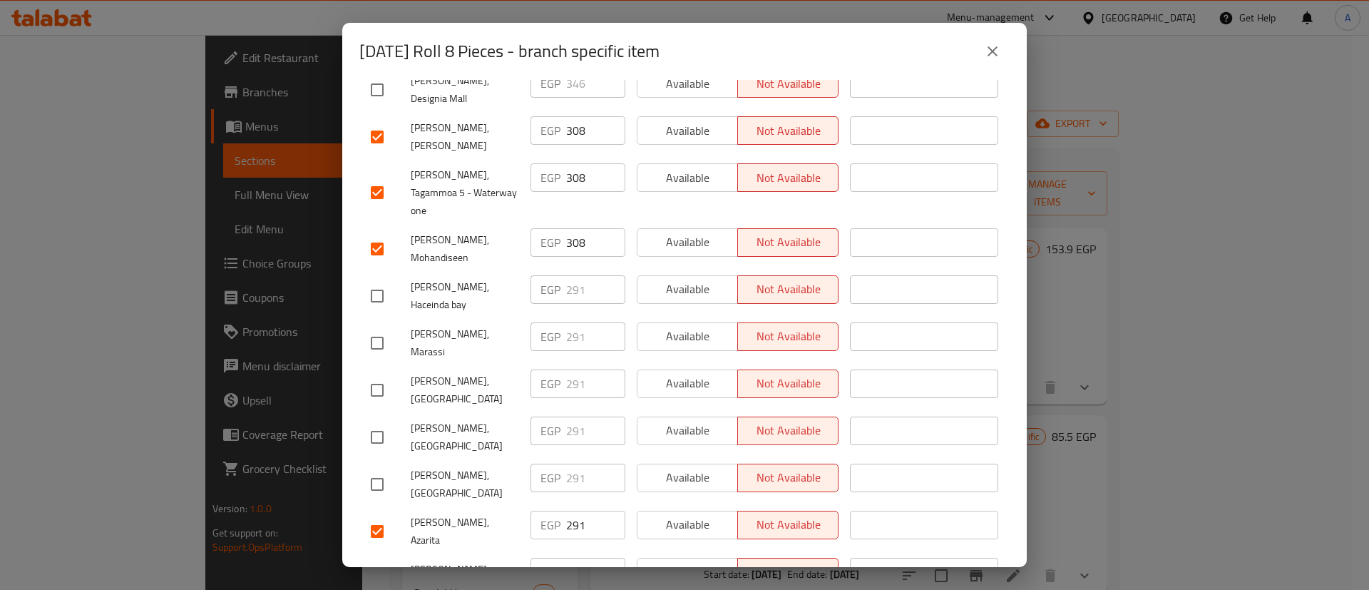
scroll to position [642, 0]
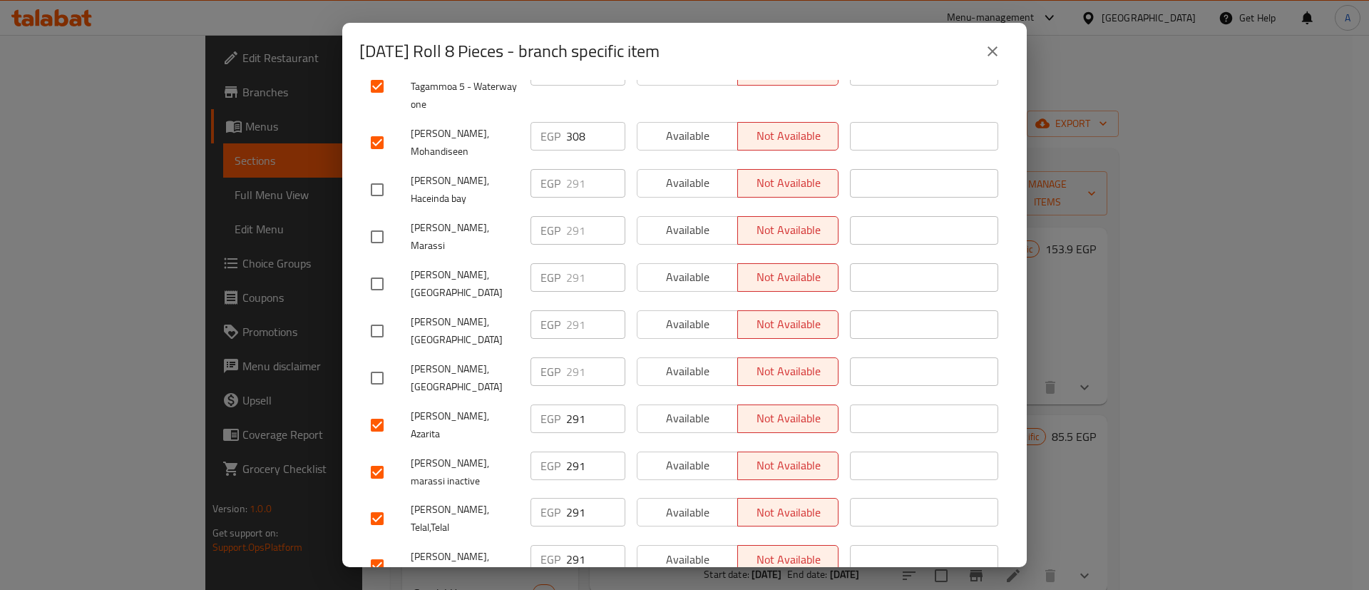
click at [380, 410] on input "checkbox" at bounding box center [377, 425] width 30 height 30
checkbox input "false"
click at [373, 457] on input "checkbox" at bounding box center [377, 472] width 30 height 30
checkbox input "false"
click at [372, 503] on input "checkbox" at bounding box center [377, 518] width 30 height 30
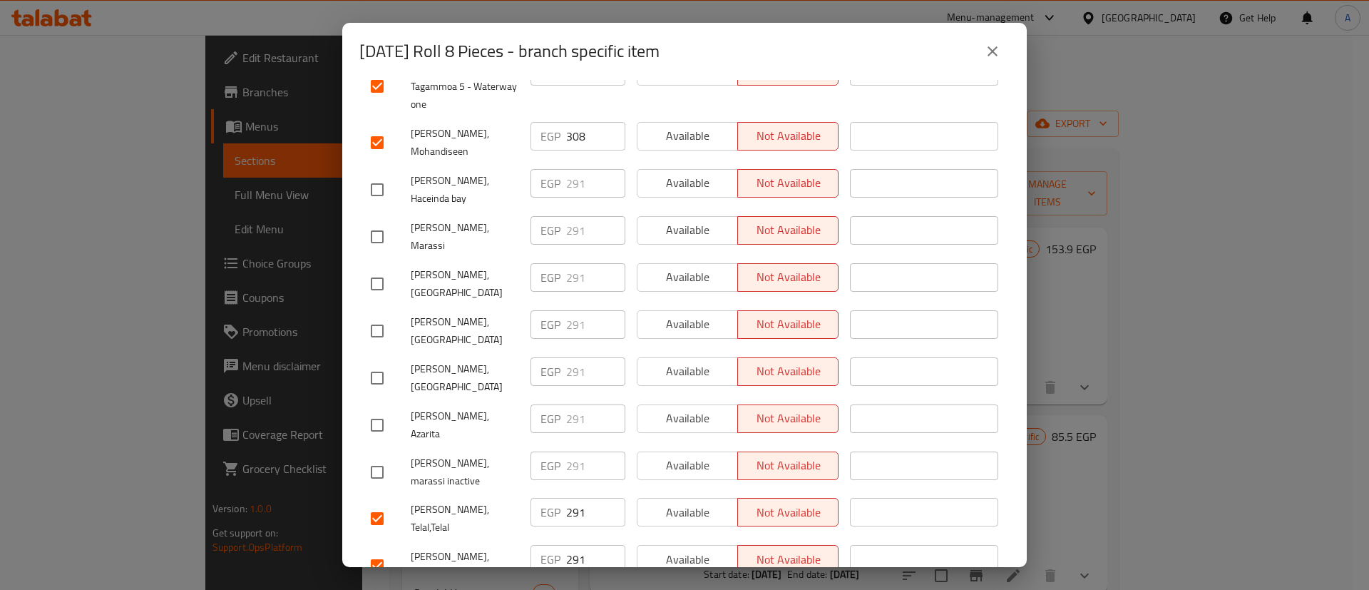
checkbox input "false"
click at [379, 550] on input "checkbox" at bounding box center [377, 565] width 30 height 30
checkbox input "false"
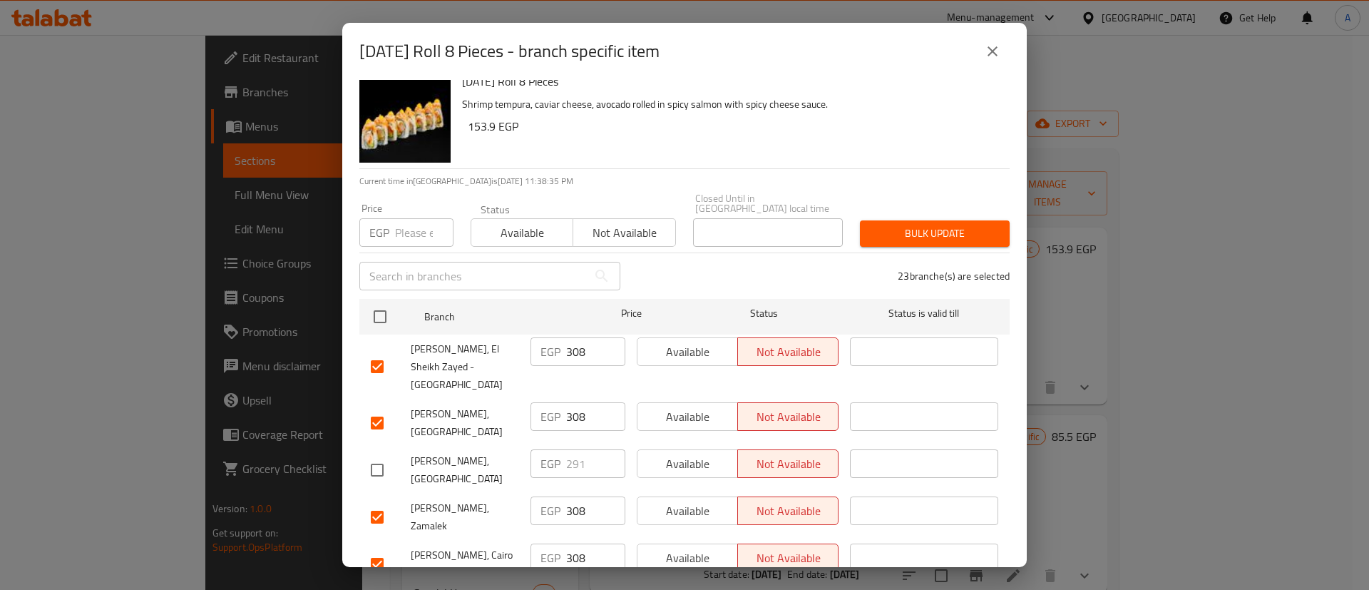
scroll to position [0, 0]
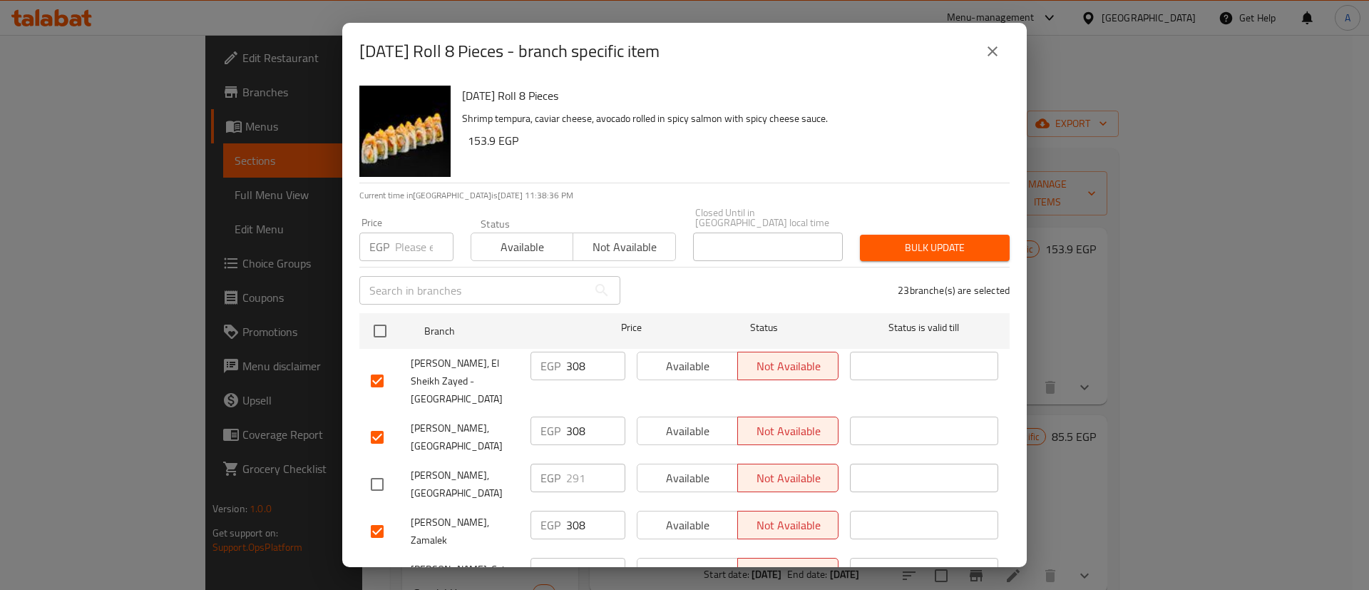
click at [411, 242] on input "number" at bounding box center [424, 246] width 58 height 29
type input "314"
click at [975, 245] on span "Bulk update" at bounding box center [934, 248] width 127 height 18
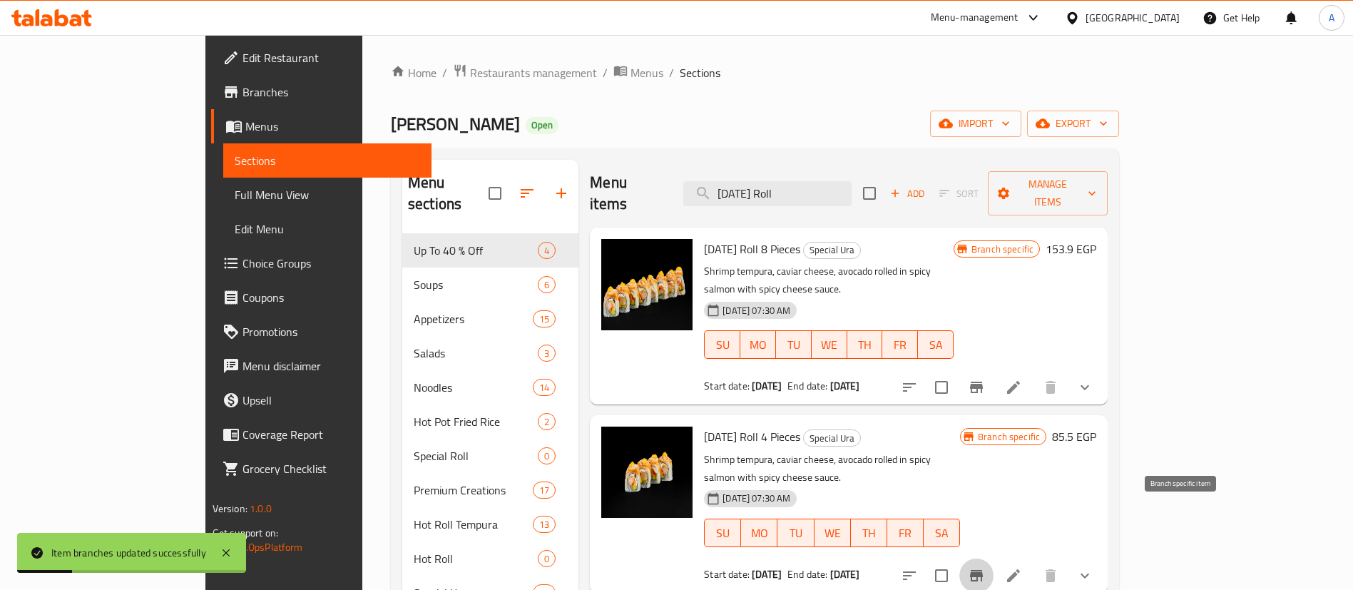
click at [985, 567] on icon "Branch-specific-item" at bounding box center [976, 575] width 17 height 17
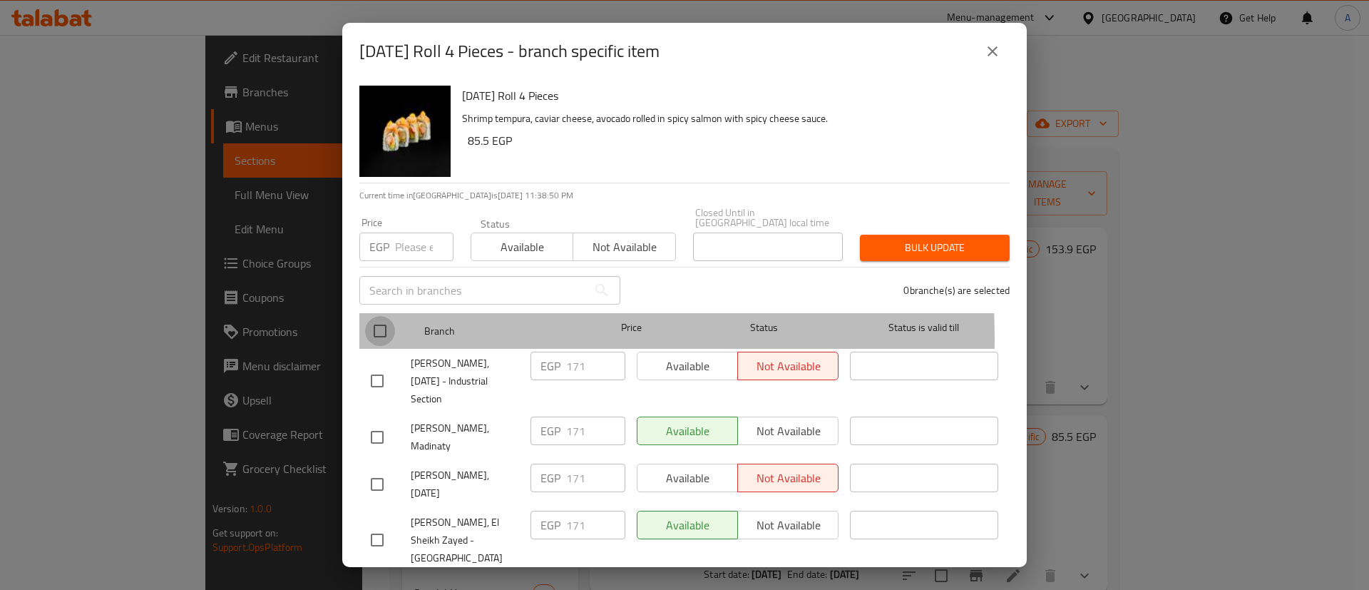
click at [372, 329] on input "checkbox" at bounding box center [380, 331] width 30 height 30
checkbox input "true"
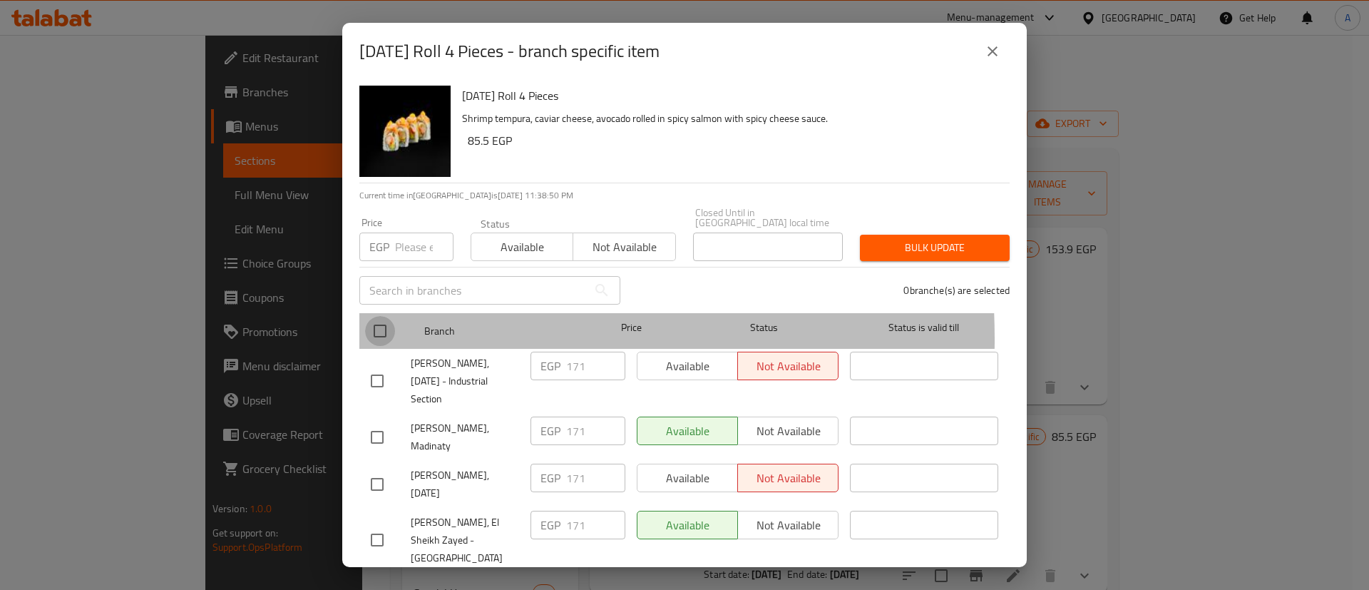
checkbox input "true"
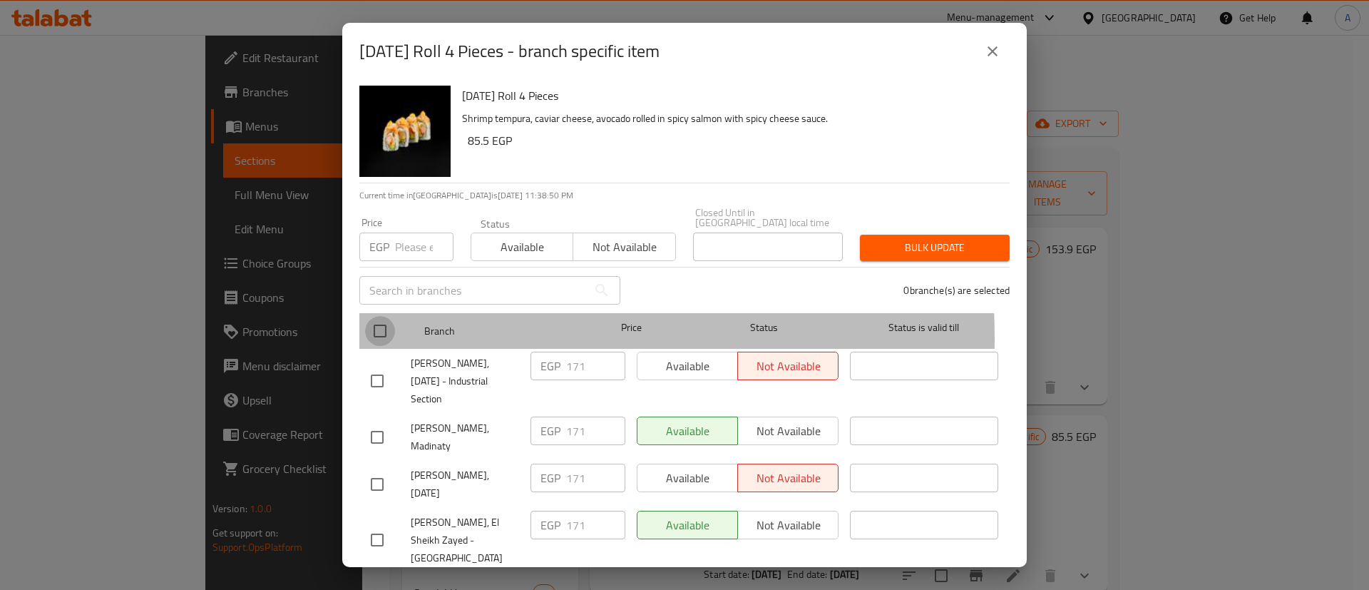
checkbox input "true"
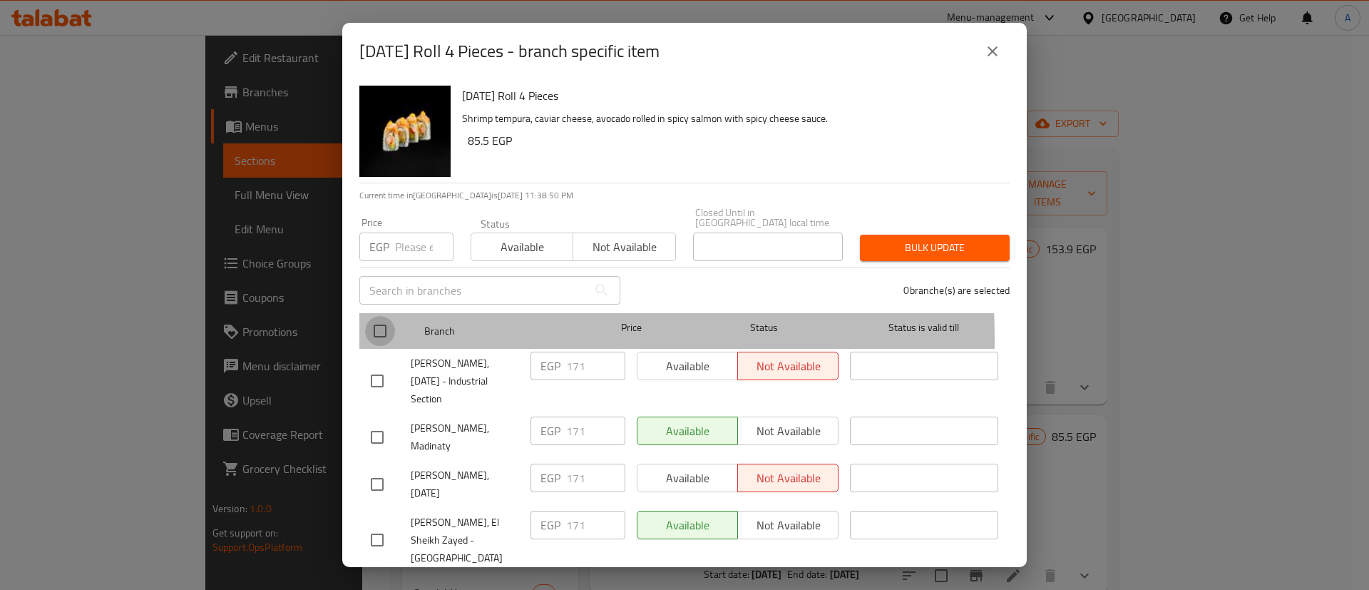
checkbox input "true"
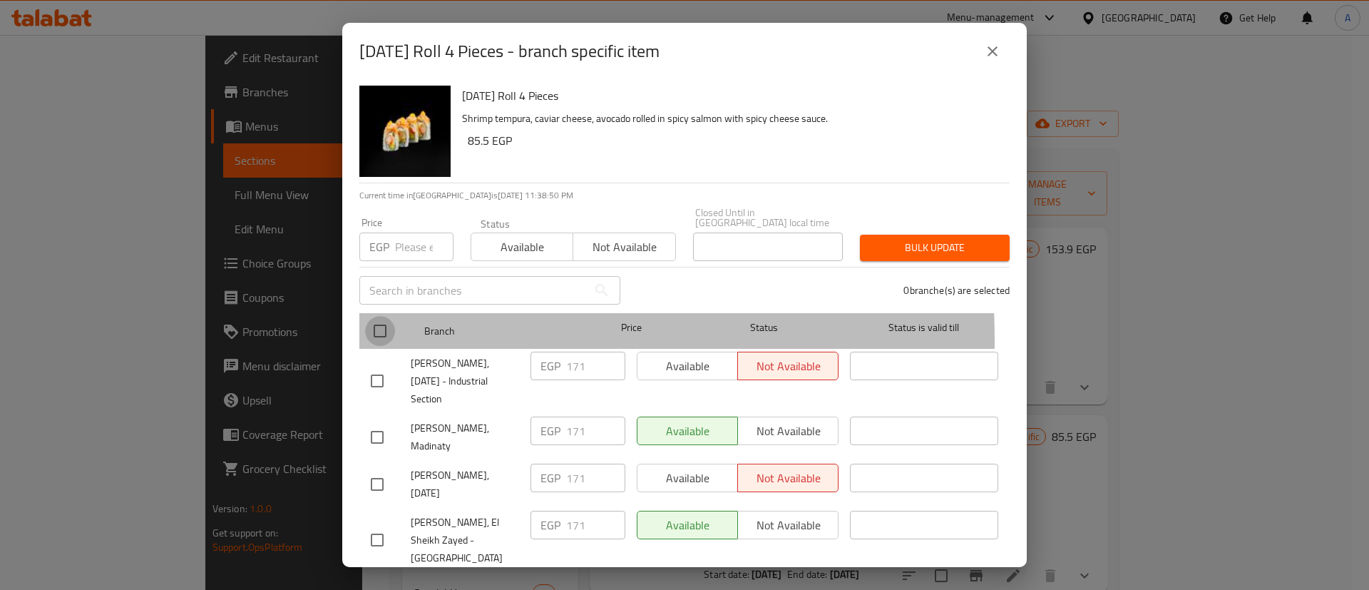
checkbox input "true"
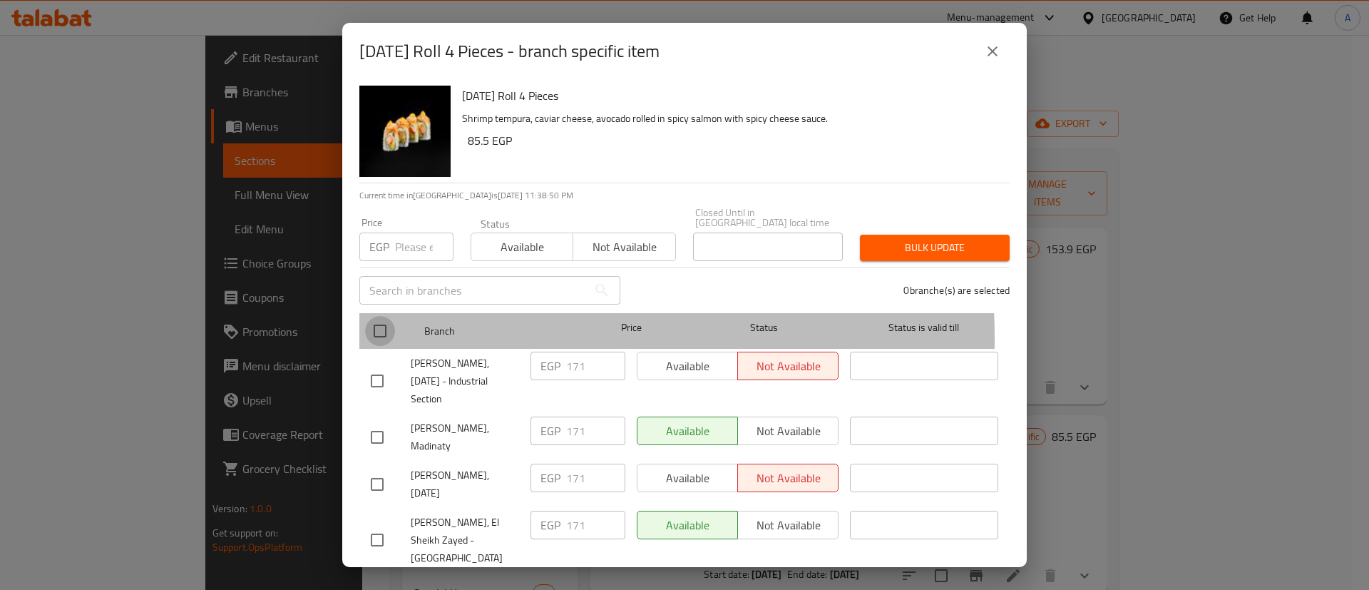
checkbox input "true"
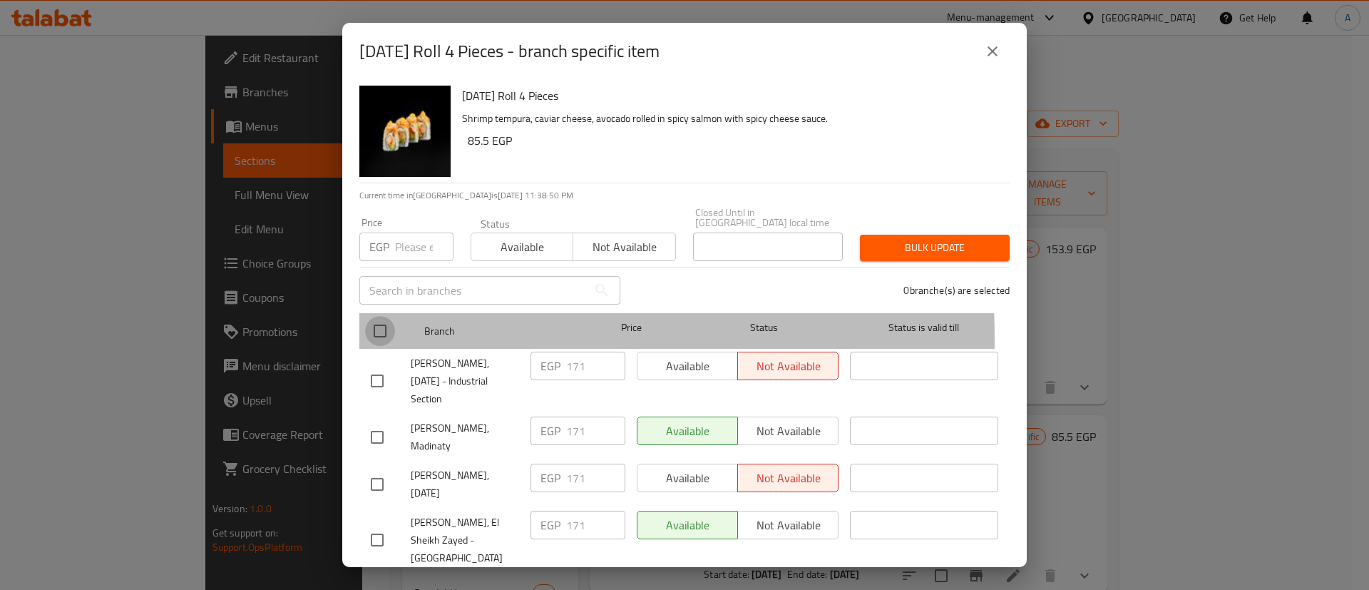
checkbox input "true"
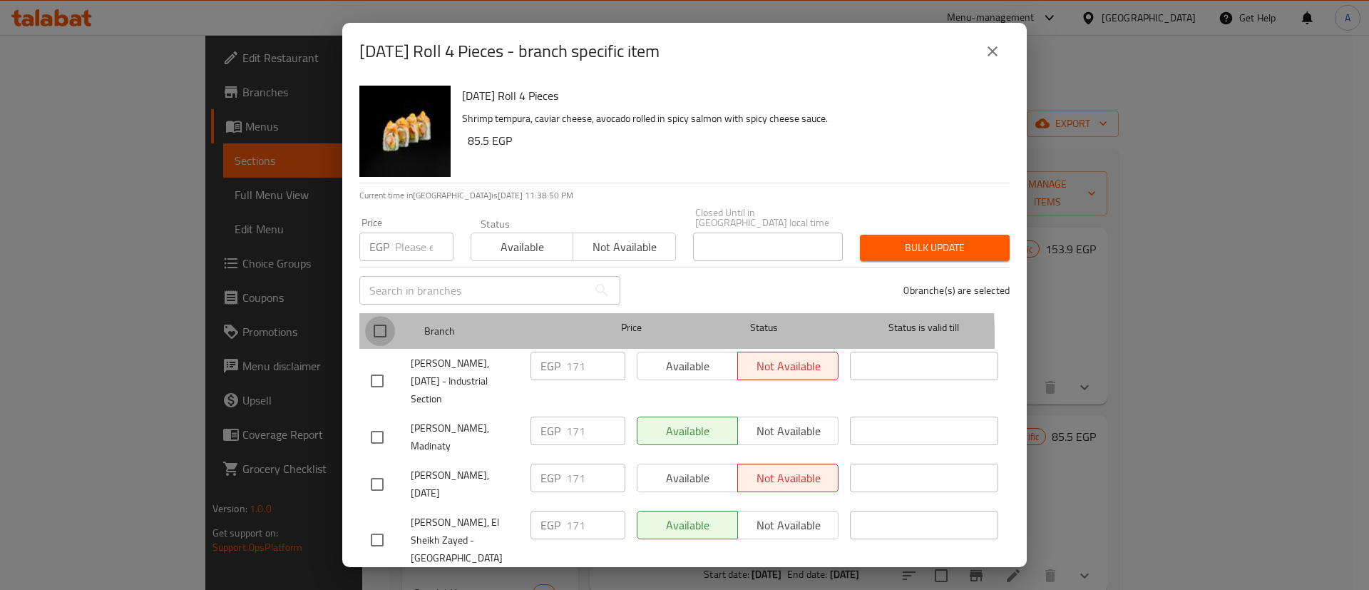
checkbox input "true"
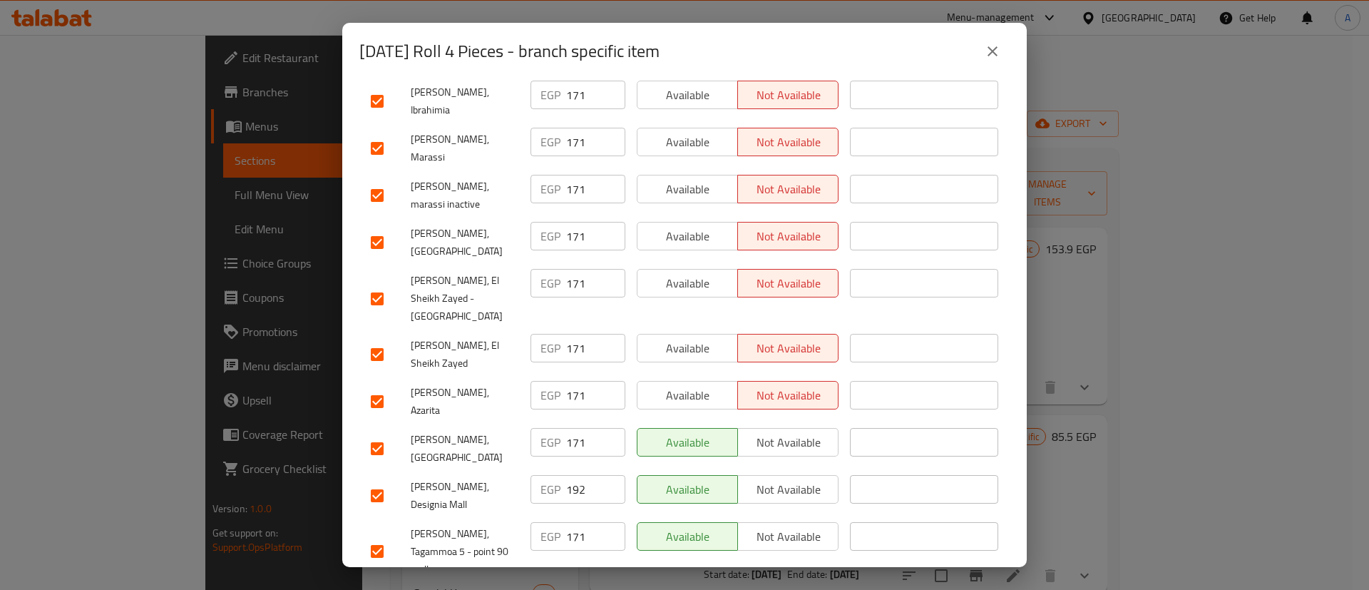
scroll to position [1325, 0]
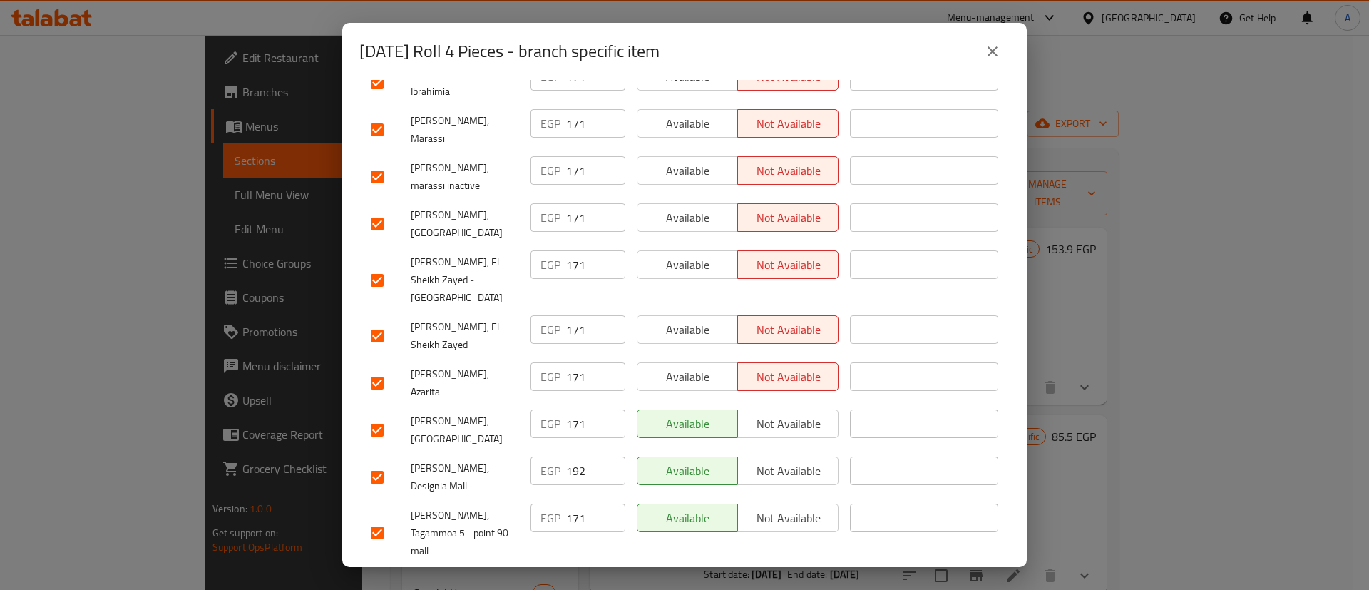
click at [379, 462] on input "checkbox" at bounding box center [377, 477] width 30 height 30
checkbox input "false"
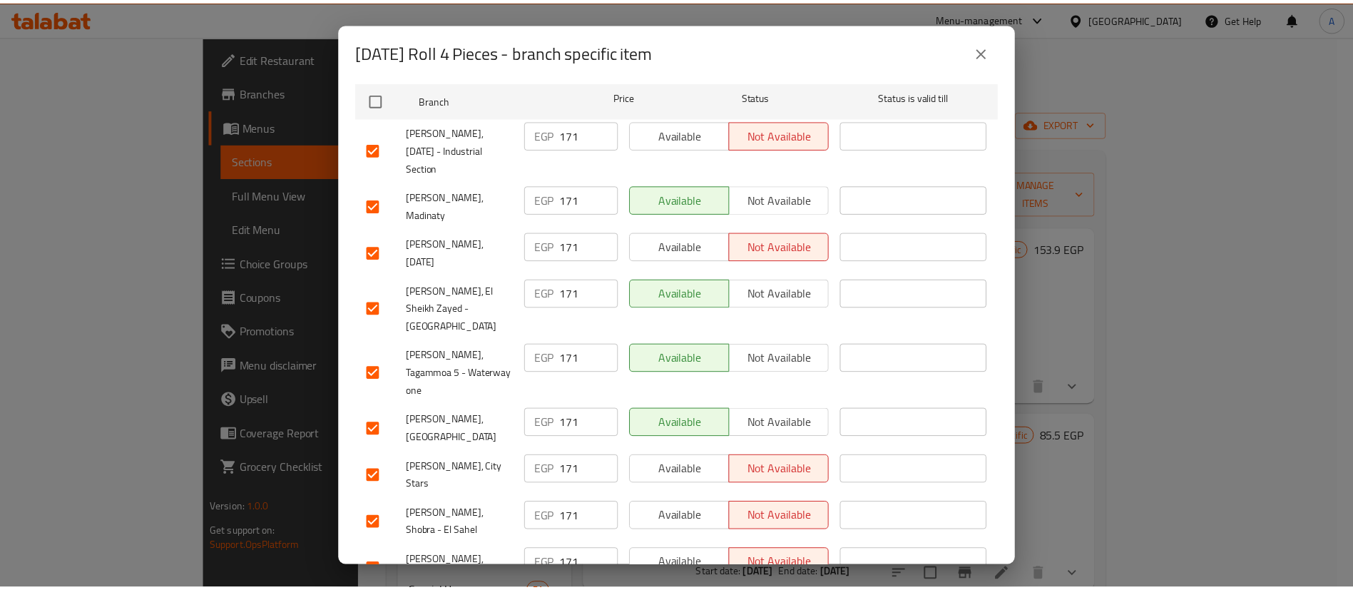
scroll to position [0, 0]
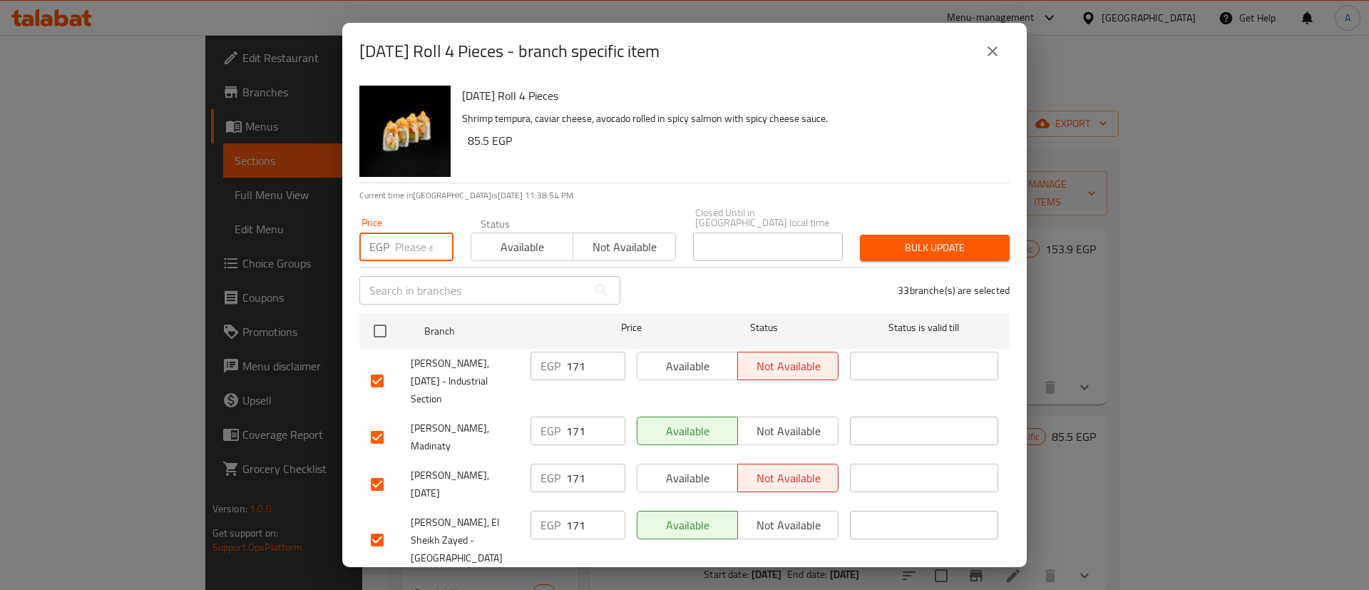
click at [416, 240] on input "number" at bounding box center [424, 246] width 58 height 29
type input "177"
click at [964, 265] on div "33 branche(s) are selected" at bounding box center [823, 290] width 389 height 51
click at [945, 239] on span "Bulk update" at bounding box center [934, 248] width 127 height 18
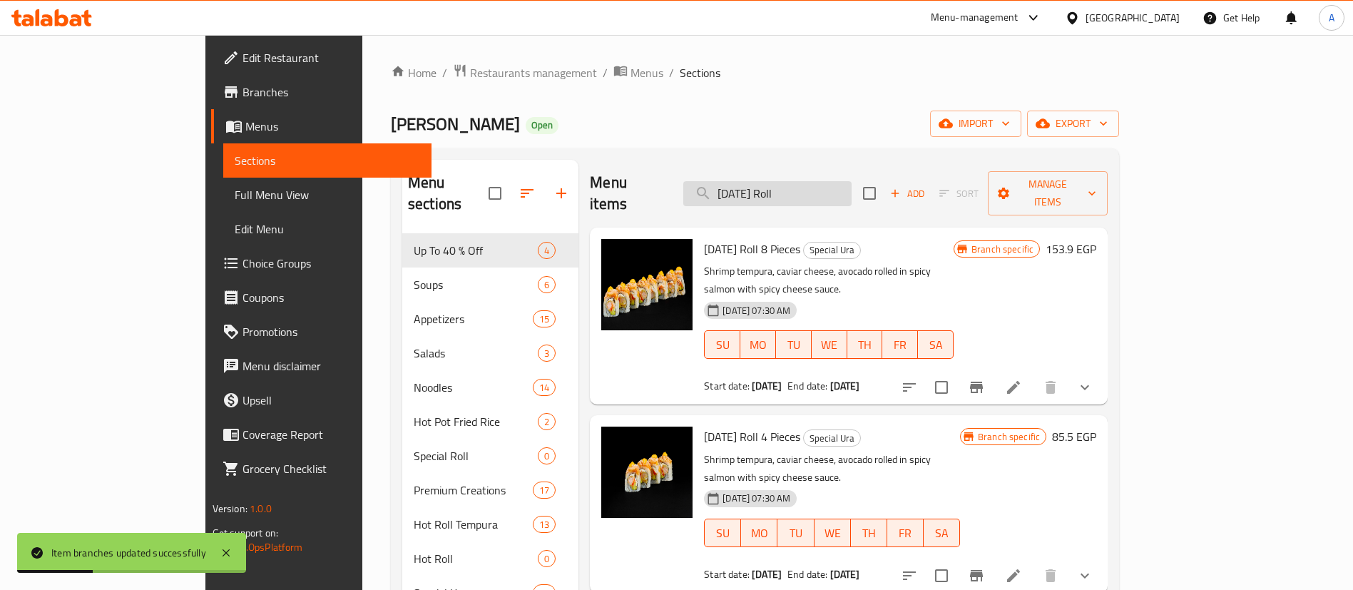
click at [851, 182] on input "Natal Roll" at bounding box center [767, 193] width 168 height 25
paste input "Olinda"
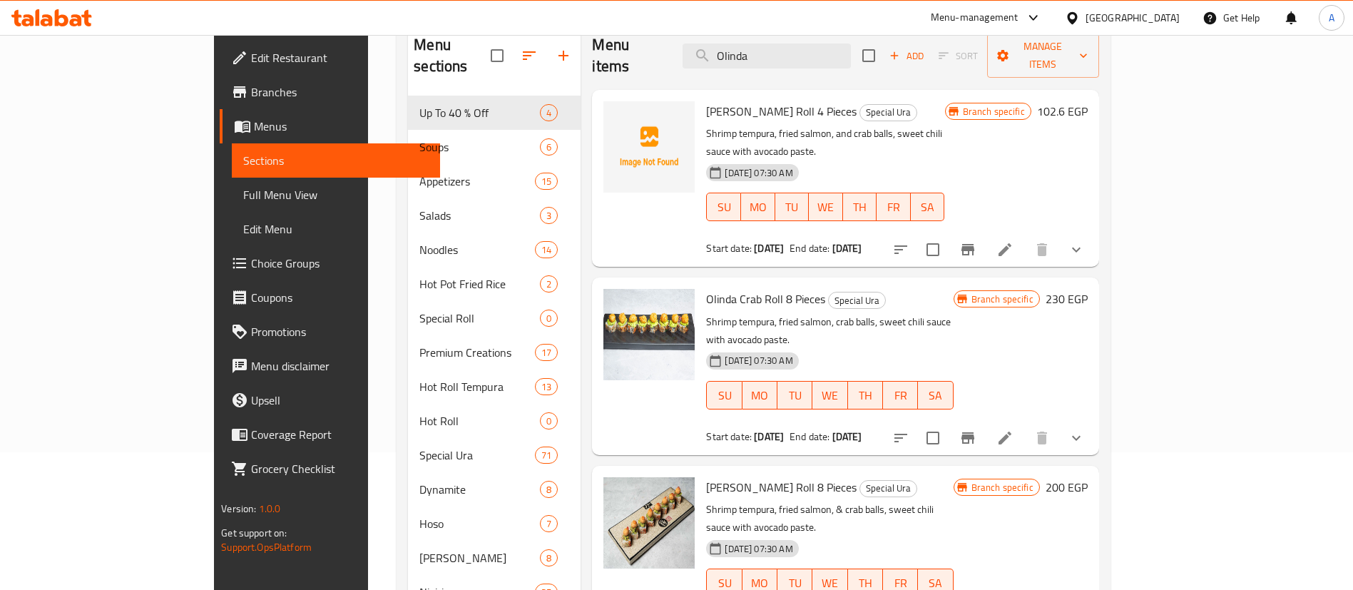
scroll to position [107, 0]
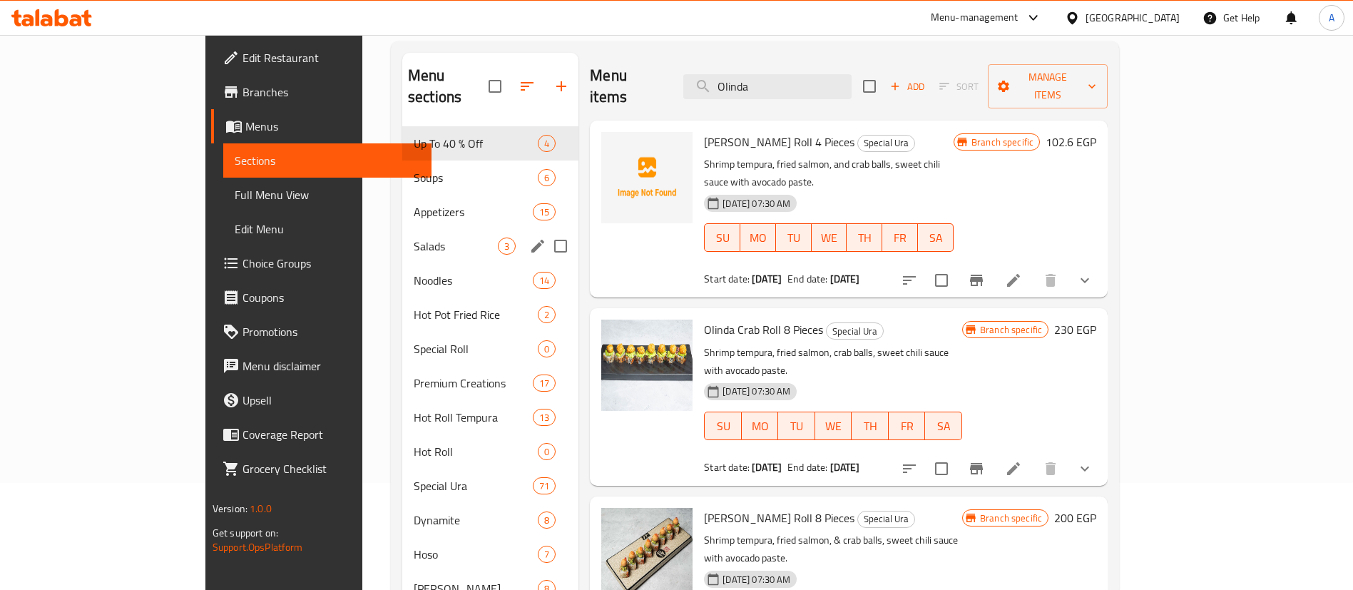
type input "Olinda"
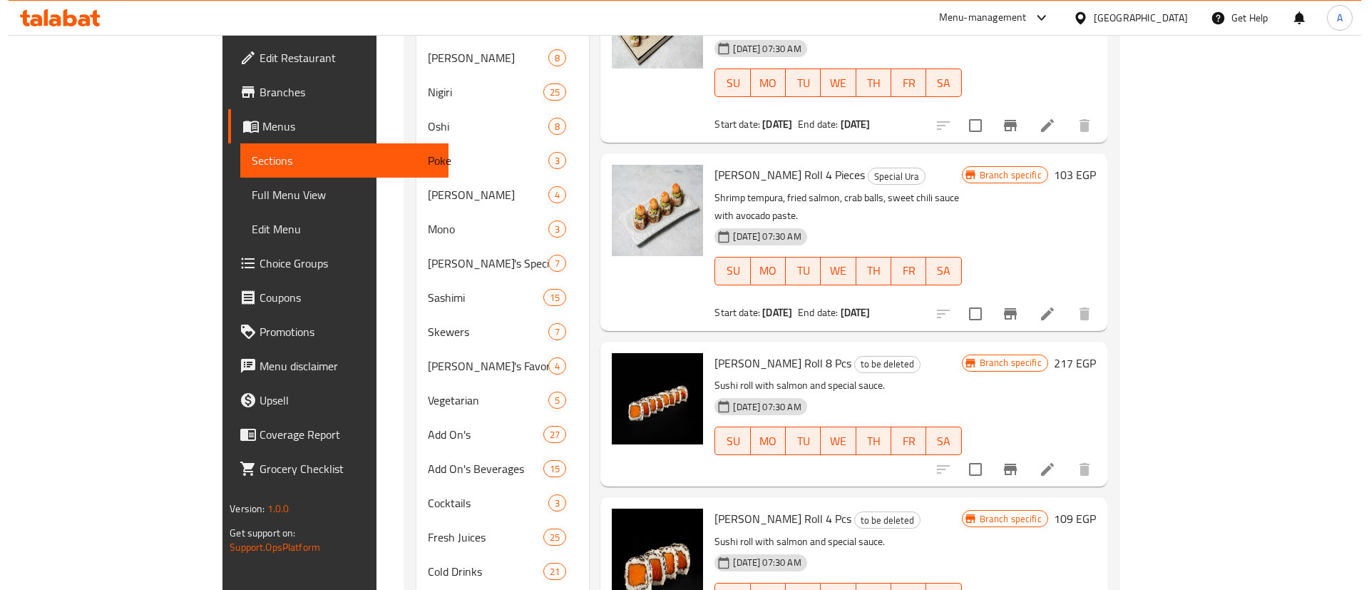
scroll to position [642, 0]
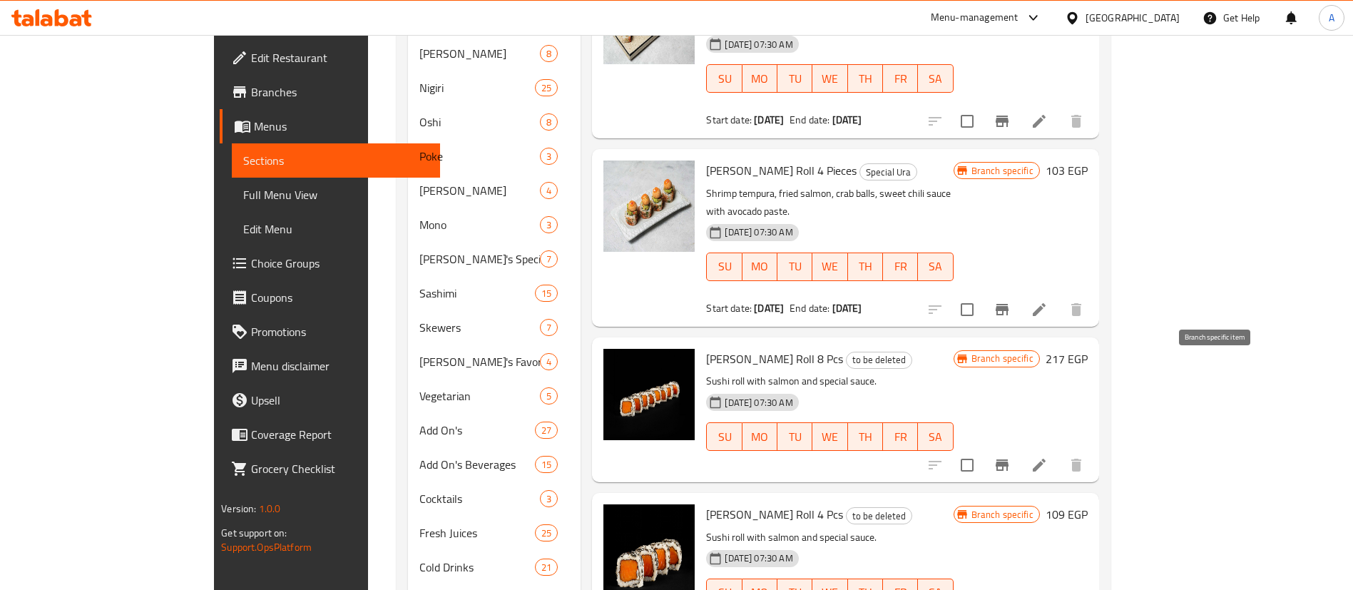
click at [1010, 456] on icon "Branch-specific-item" at bounding box center [1001, 464] width 17 height 17
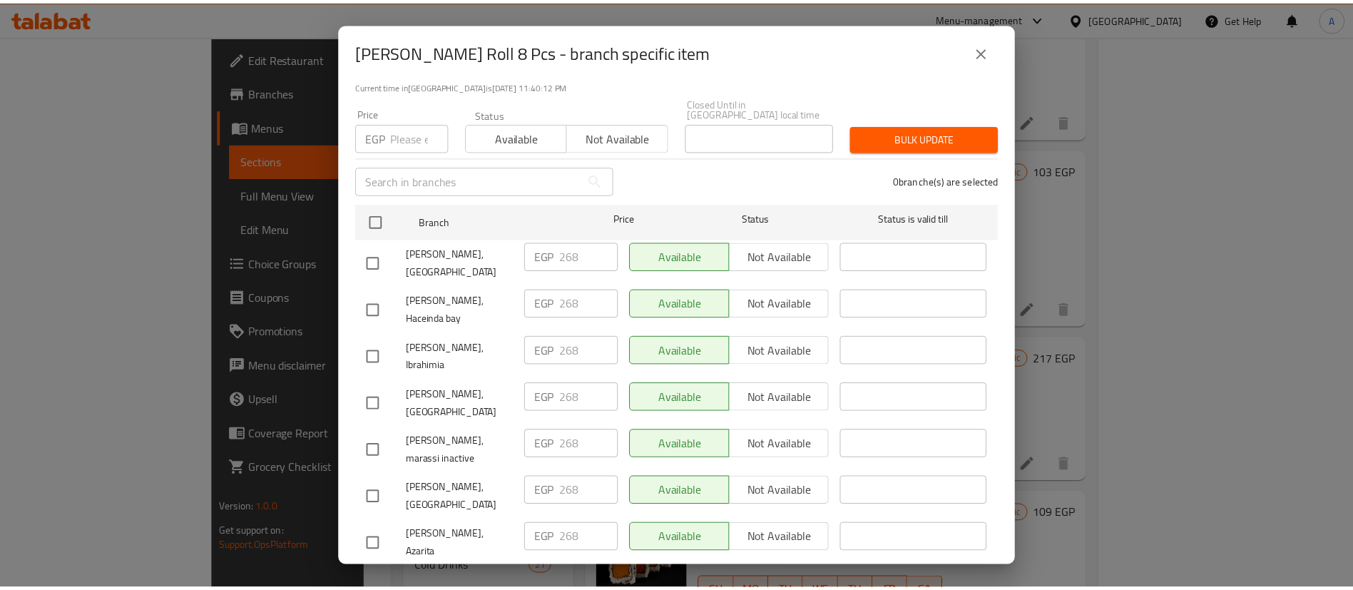
scroll to position [178, 0]
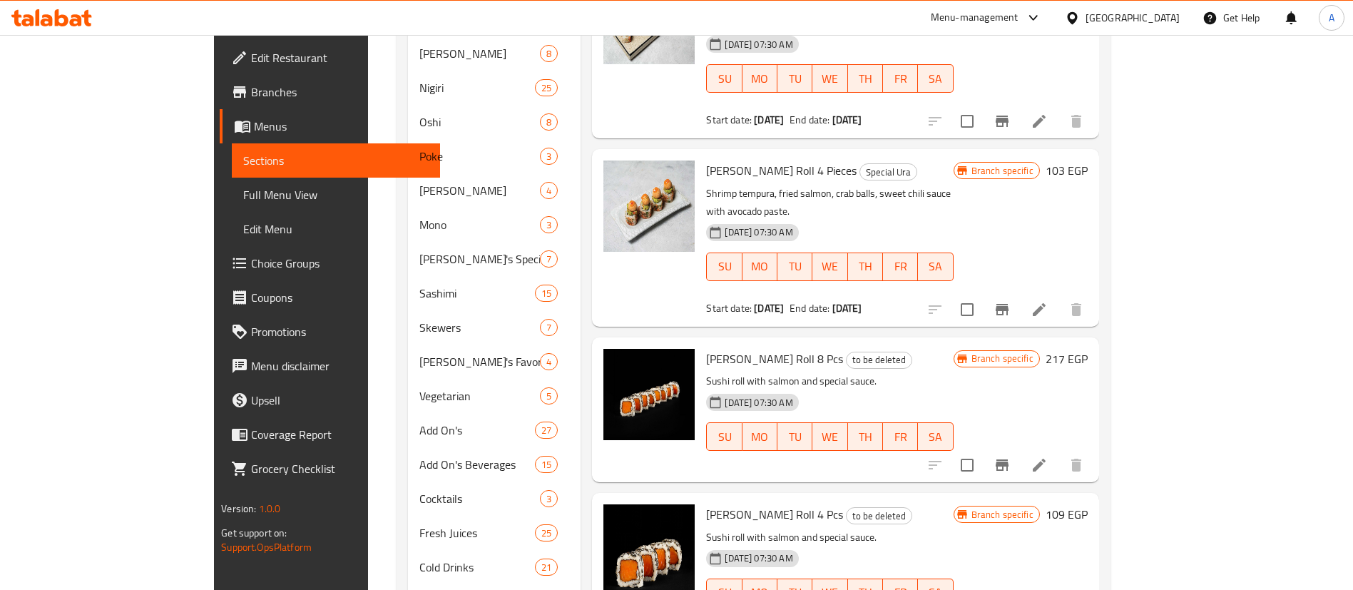
click at [1109, 155] on div "Menu sections Up To 40 % Off 4 Soups 6 Appetizers 15 Salads 3 Noodles 14 Hot Po…" at bounding box center [752, 140] width 713 height 1266
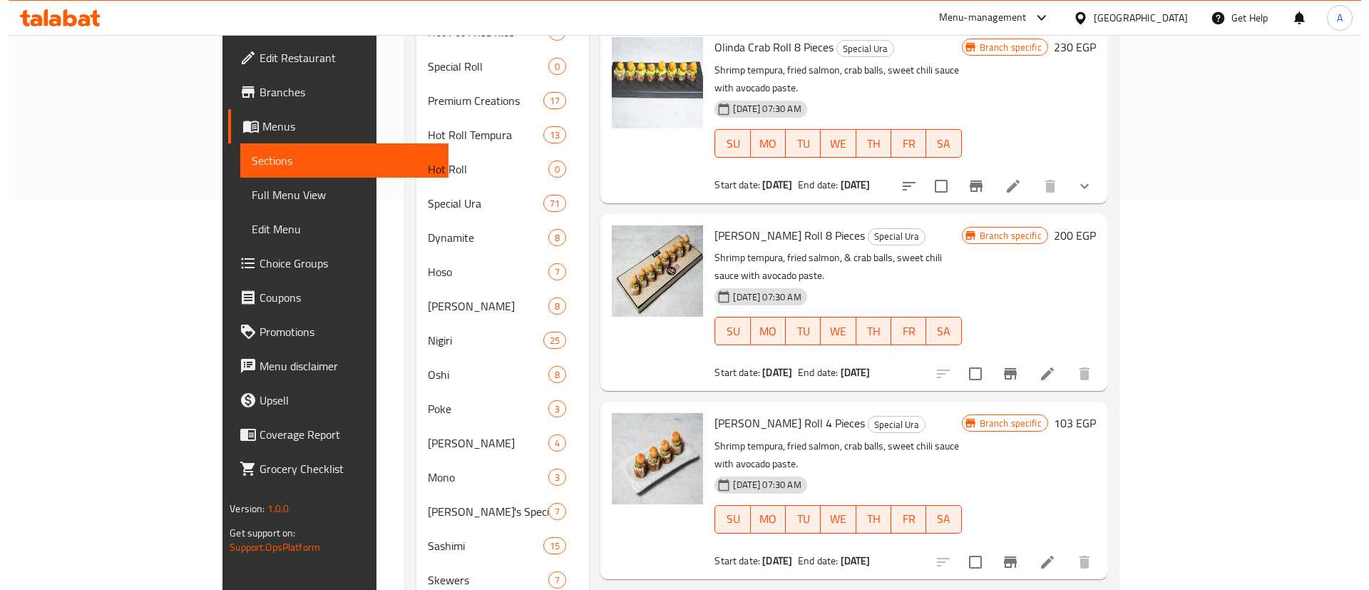
scroll to position [392, 0]
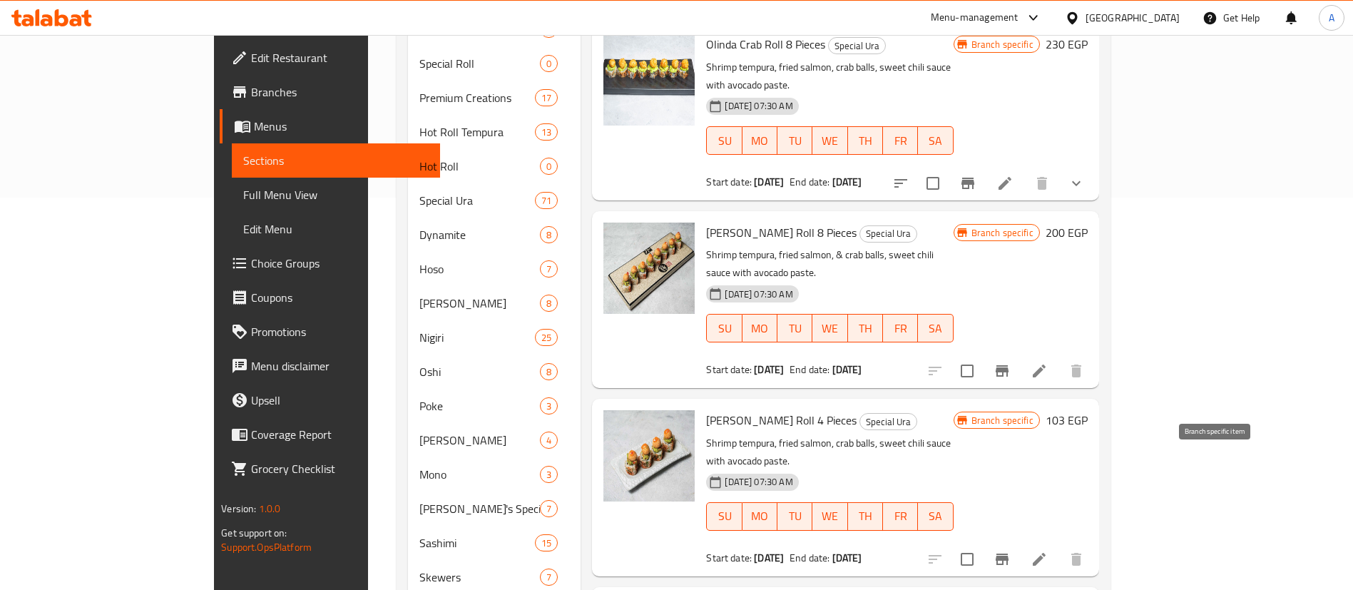
click at [1019, 542] on button "Branch-specific-item" at bounding box center [1002, 559] width 34 height 34
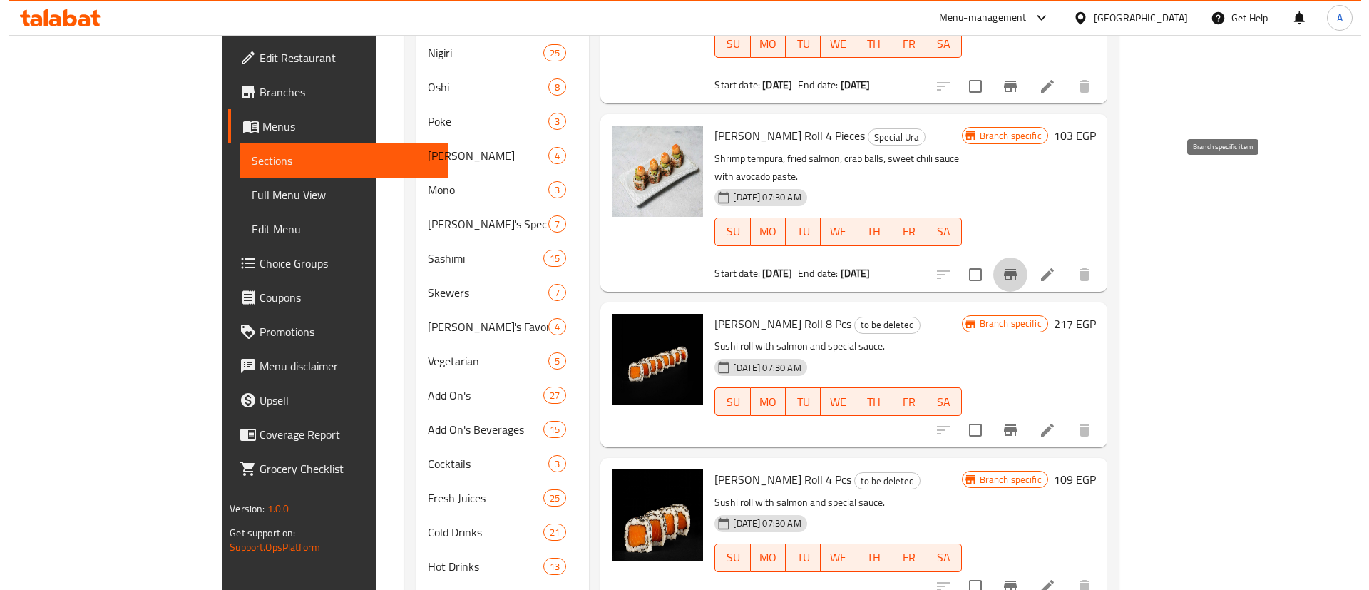
scroll to position [677, 0]
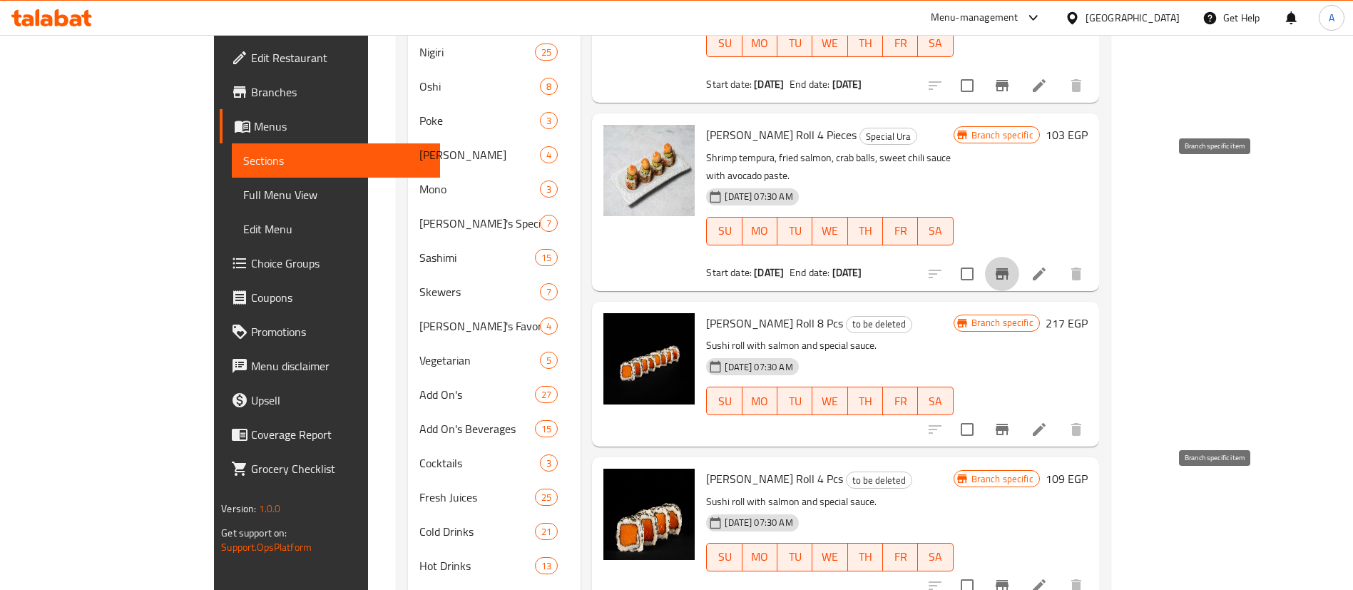
click at [1008, 580] on icon "Branch-specific-item" at bounding box center [1001, 585] width 13 height 11
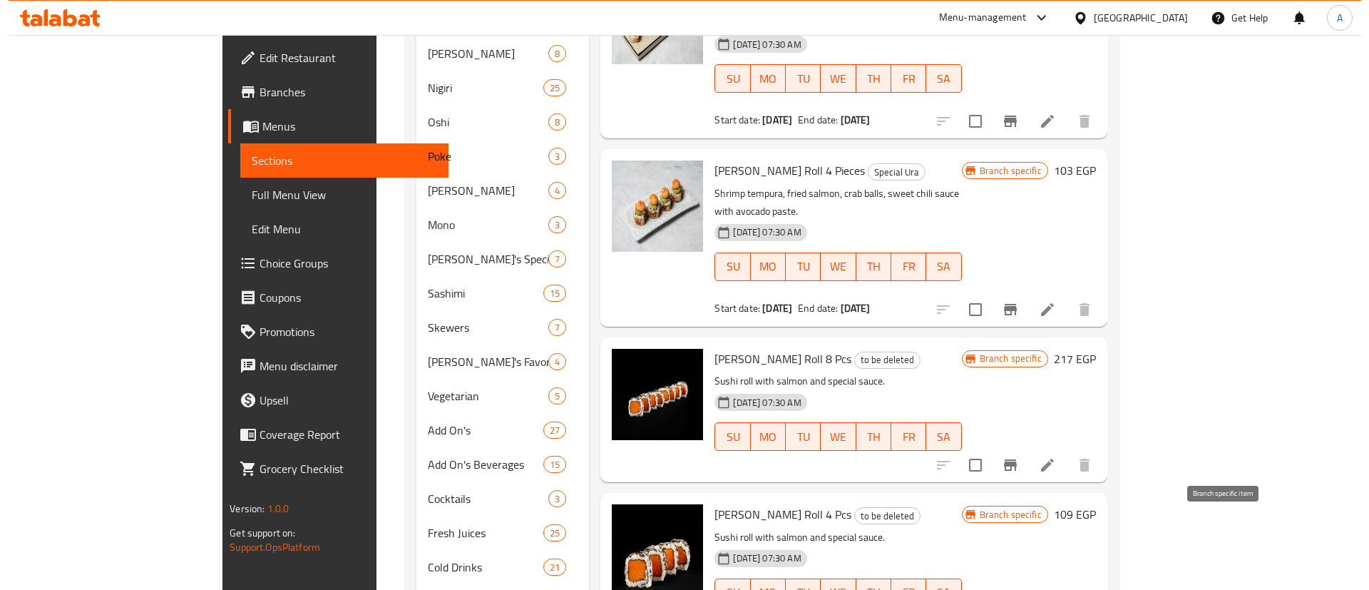
scroll to position [570, 0]
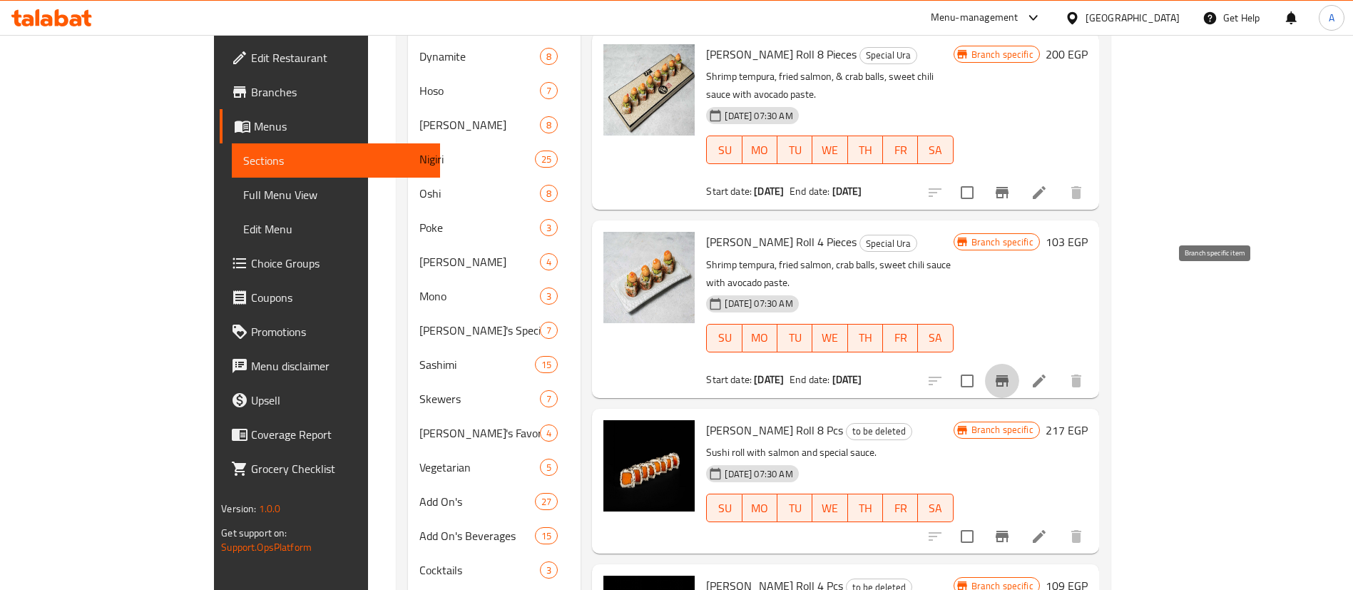
click at [1019, 364] on button "Branch-specific-item" at bounding box center [1002, 381] width 34 height 34
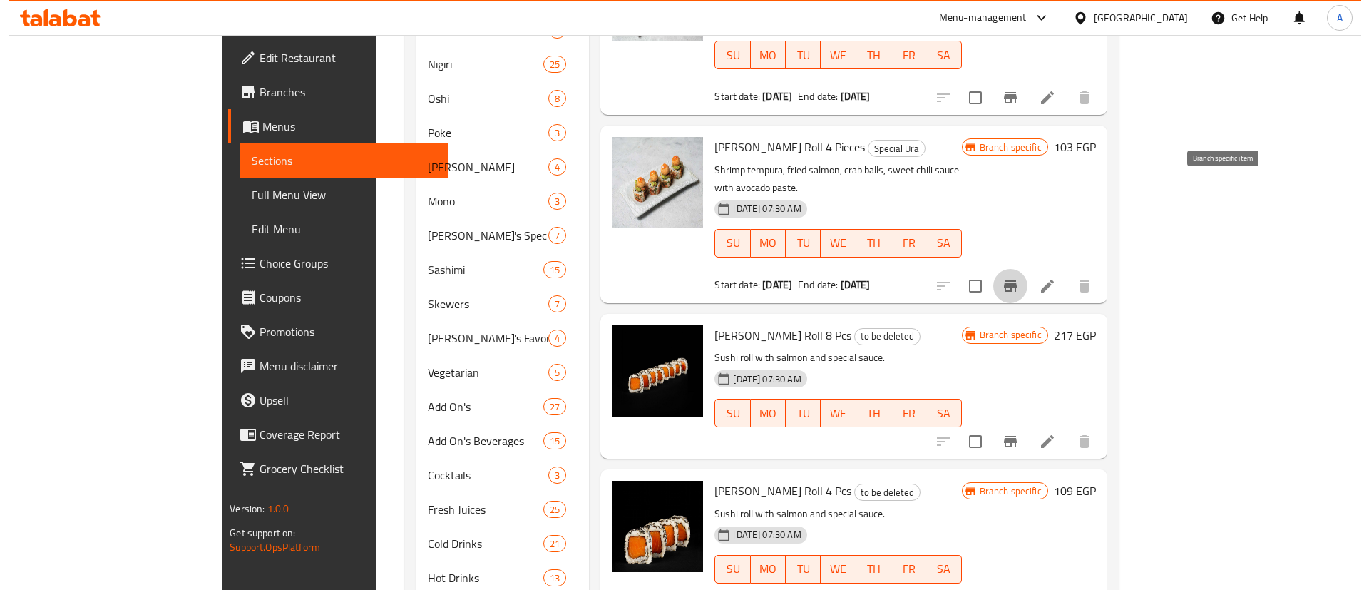
scroll to position [784, 0]
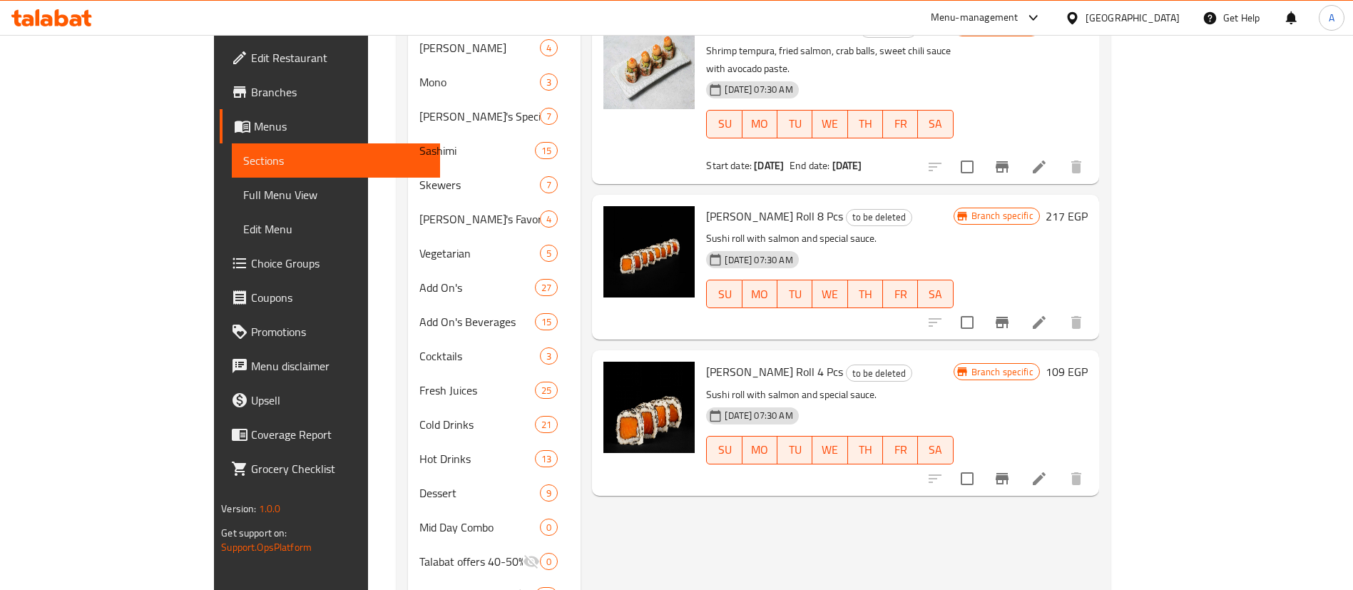
click at [1087, 361] on h6 "109 EGP" at bounding box center [1066, 371] width 42 height 20
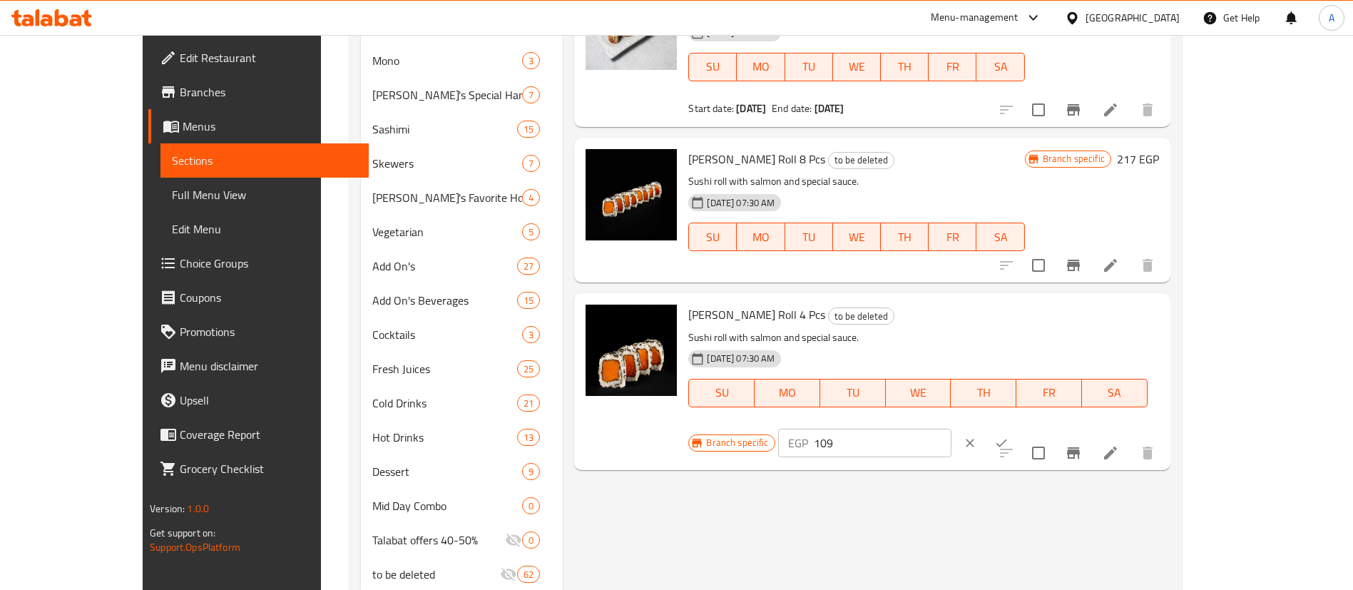
drag, startPoint x: 1201, startPoint y: 439, endPoint x: 1195, endPoint y: 414, distance: 25.6
click at [977, 436] on icon "clear" at bounding box center [970, 443] width 14 height 14
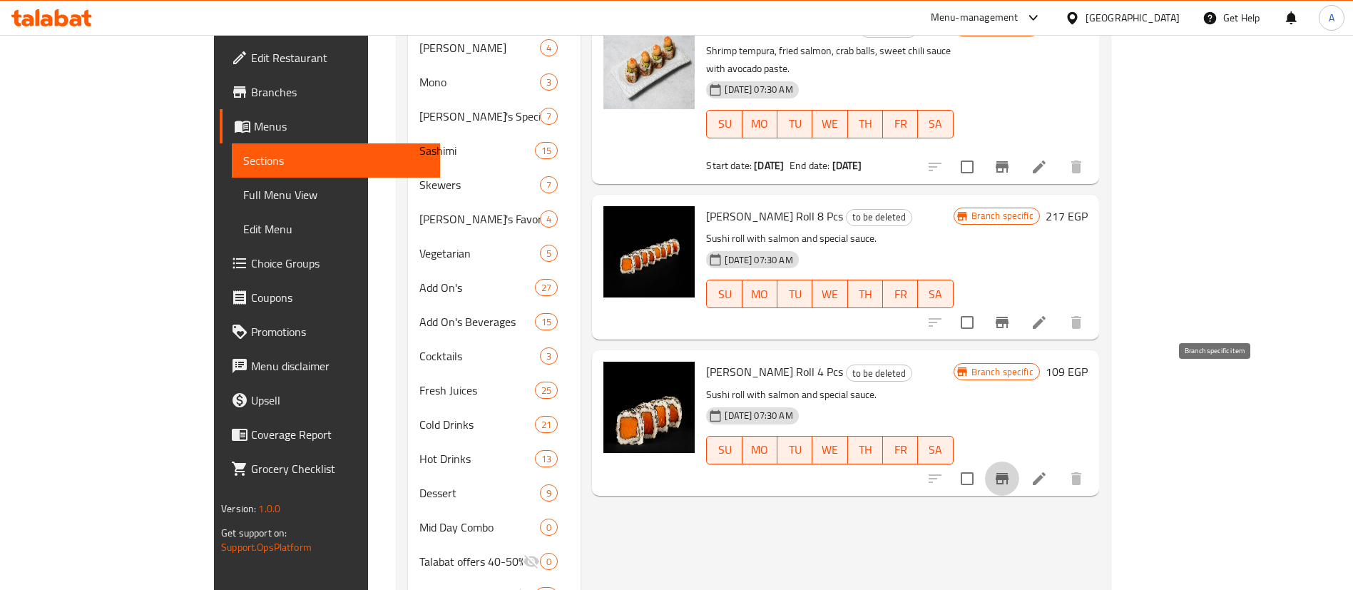
click at [1010, 470] on icon "Branch-specific-item" at bounding box center [1001, 478] width 17 height 17
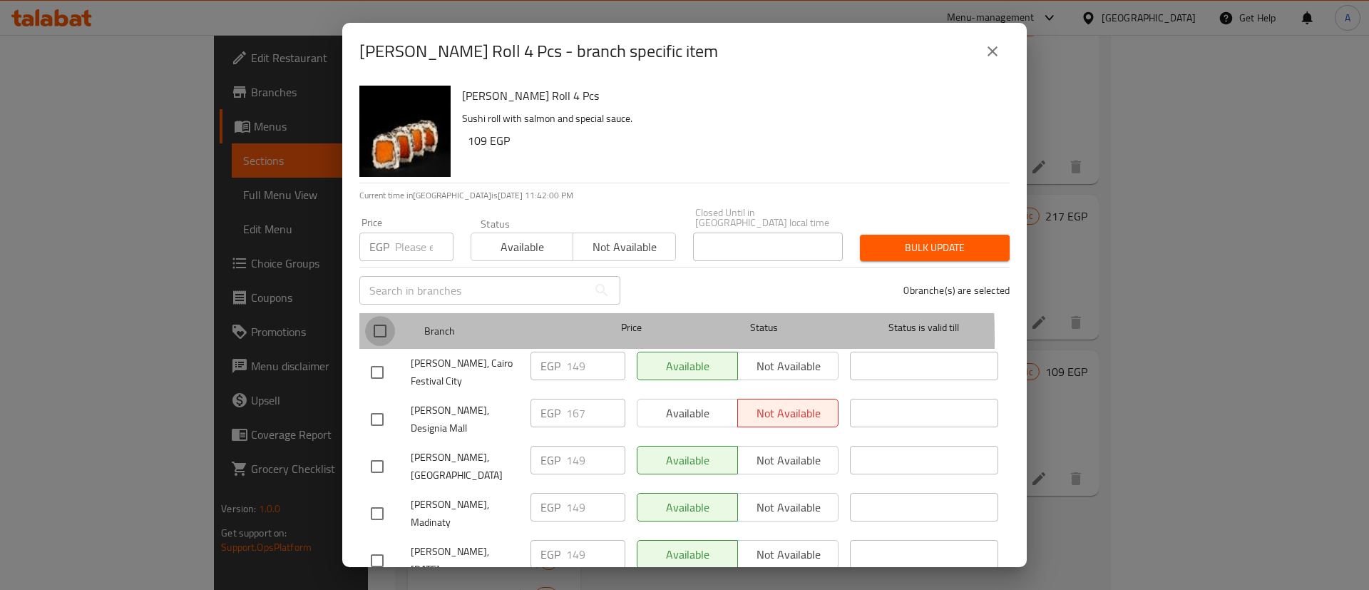
click at [386, 327] on input "checkbox" at bounding box center [380, 331] width 30 height 30
checkbox input "true"
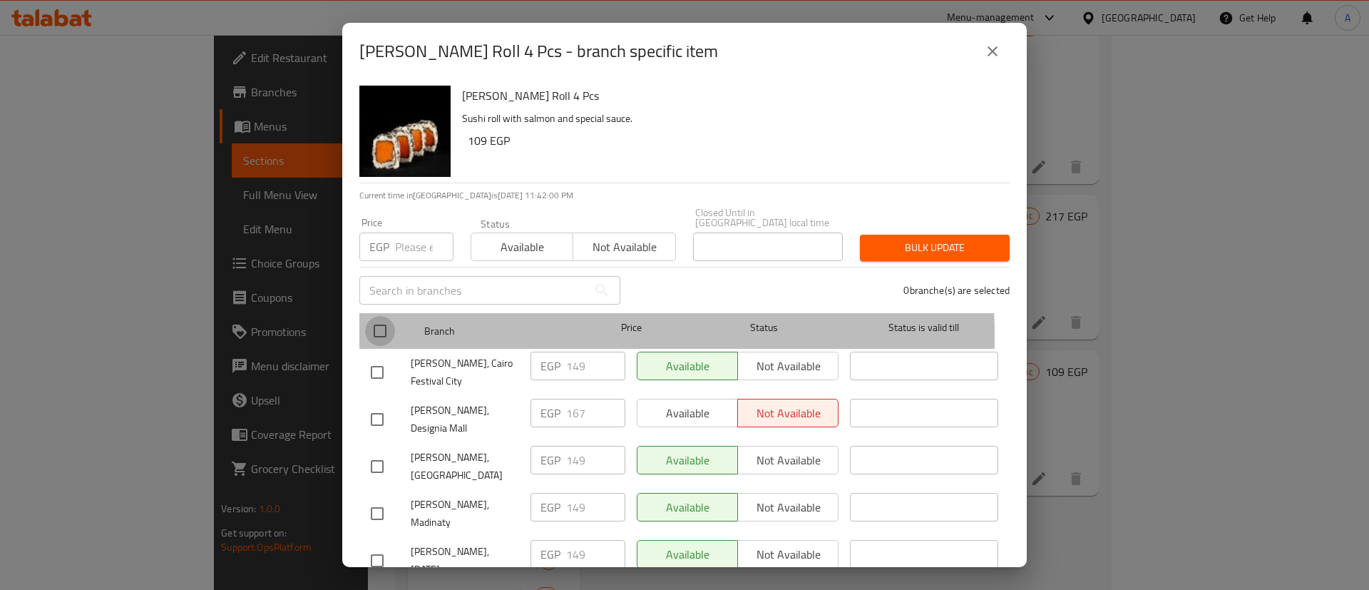
checkbox input "true"
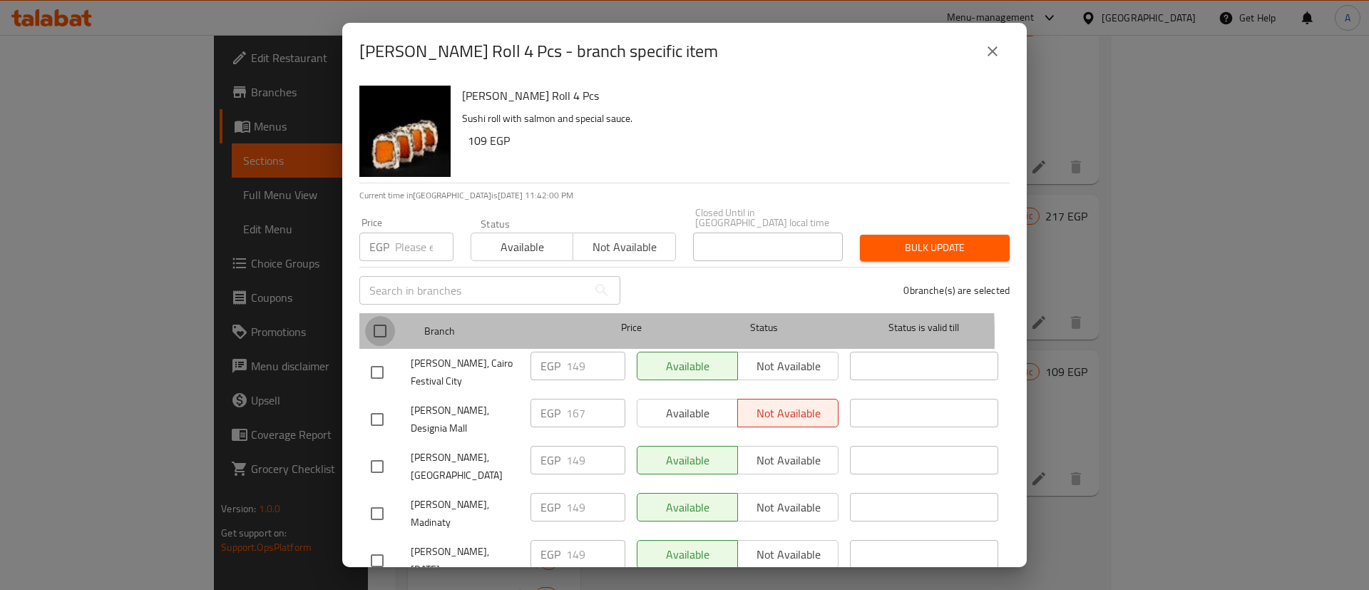
checkbox input "true"
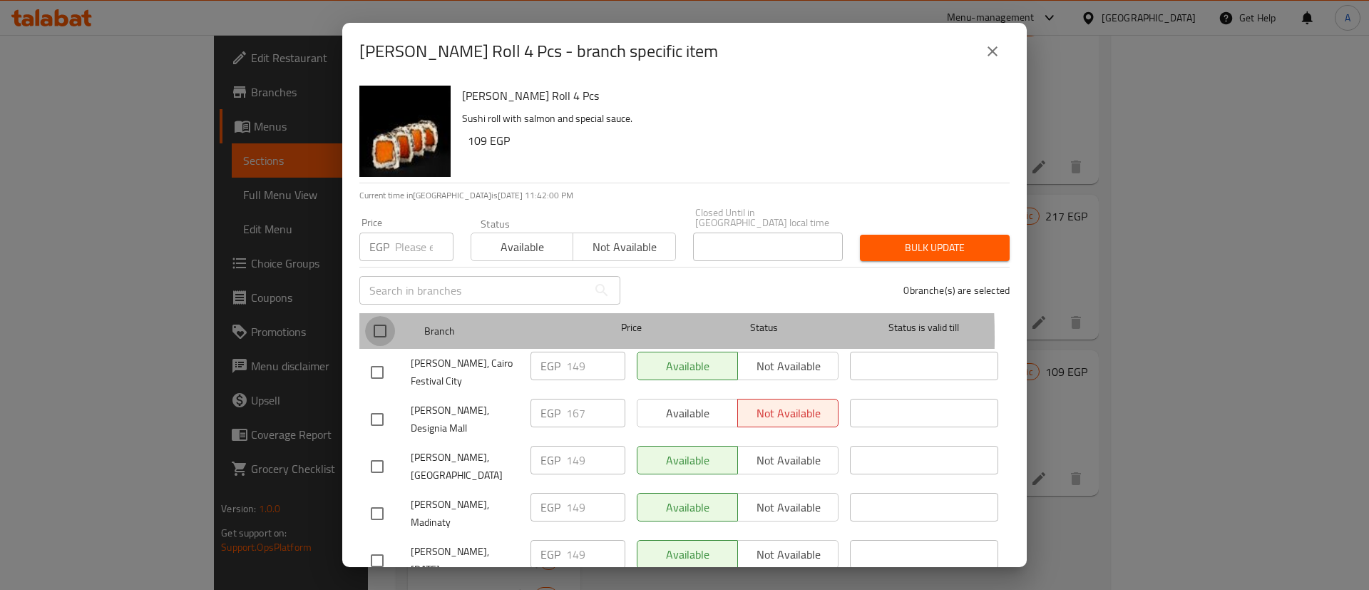
checkbox input "true"
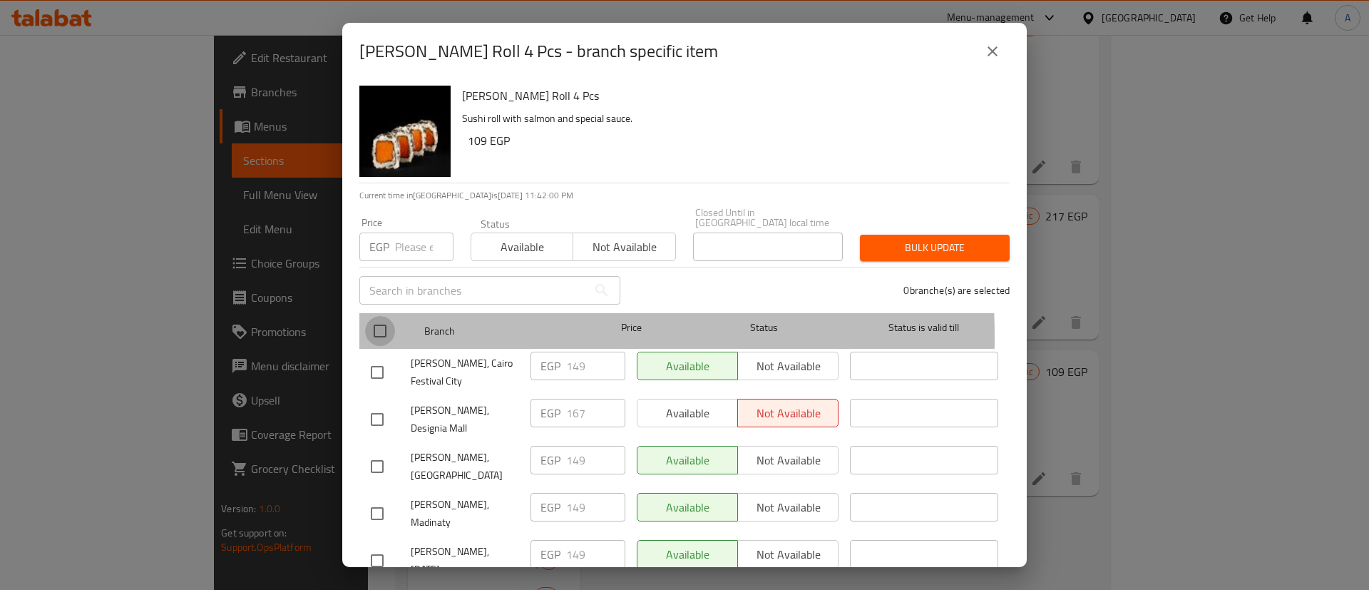
checkbox input "true"
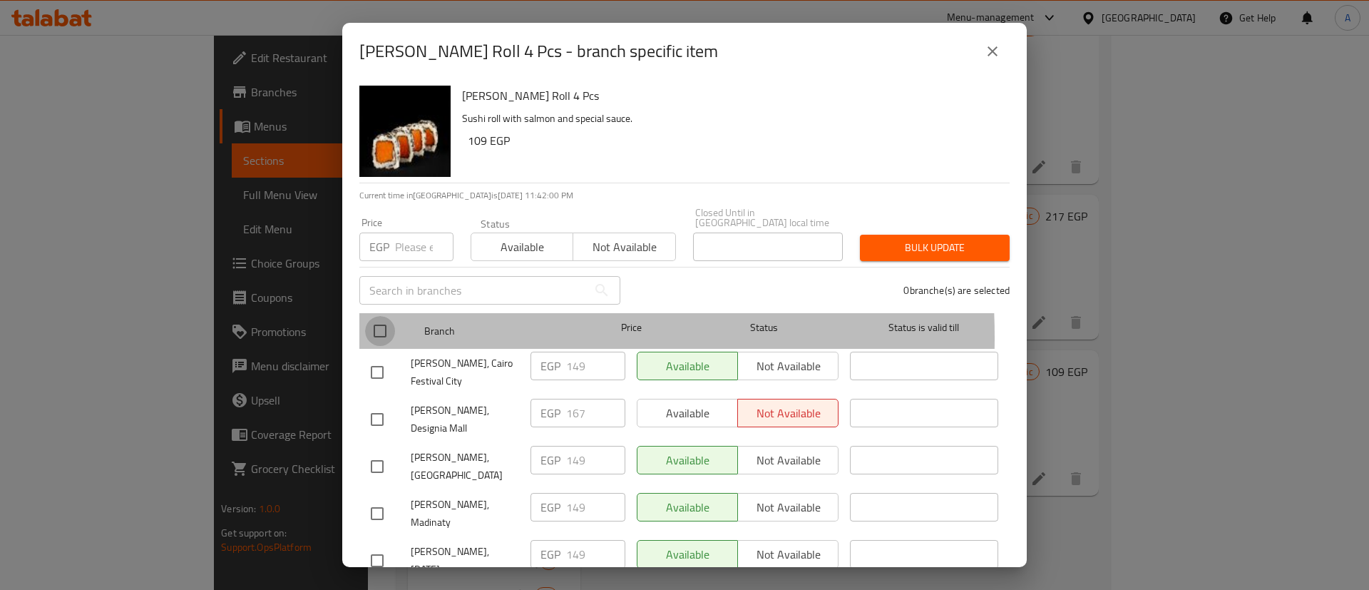
checkbox input "true"
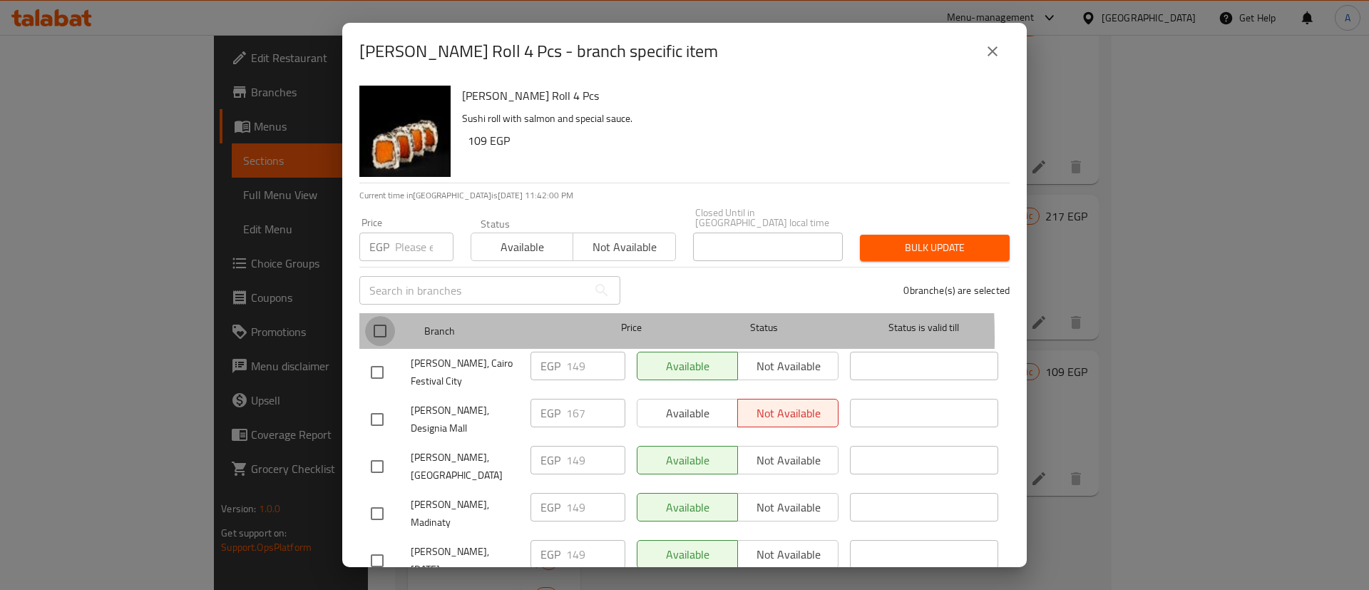
checkbox input "true"
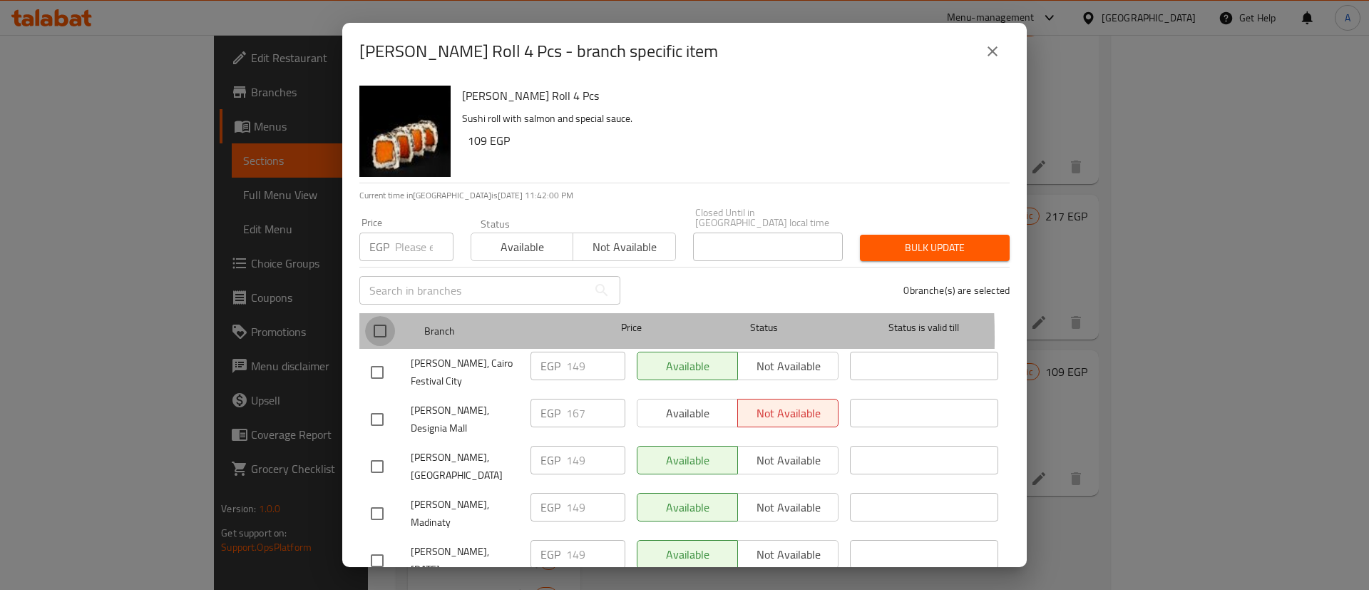
checkbox input "true"
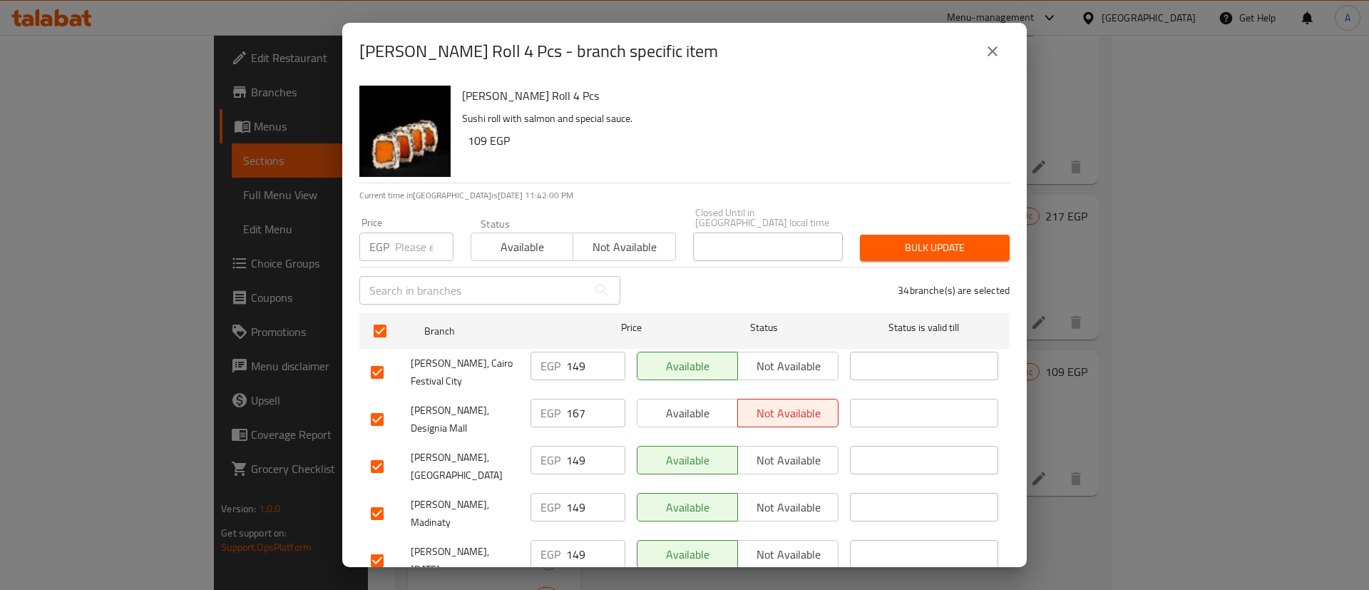
click at [379, 404] on input "checkbox" at bounding box center [377, 419] width 30 height 30
checkbox input "false"
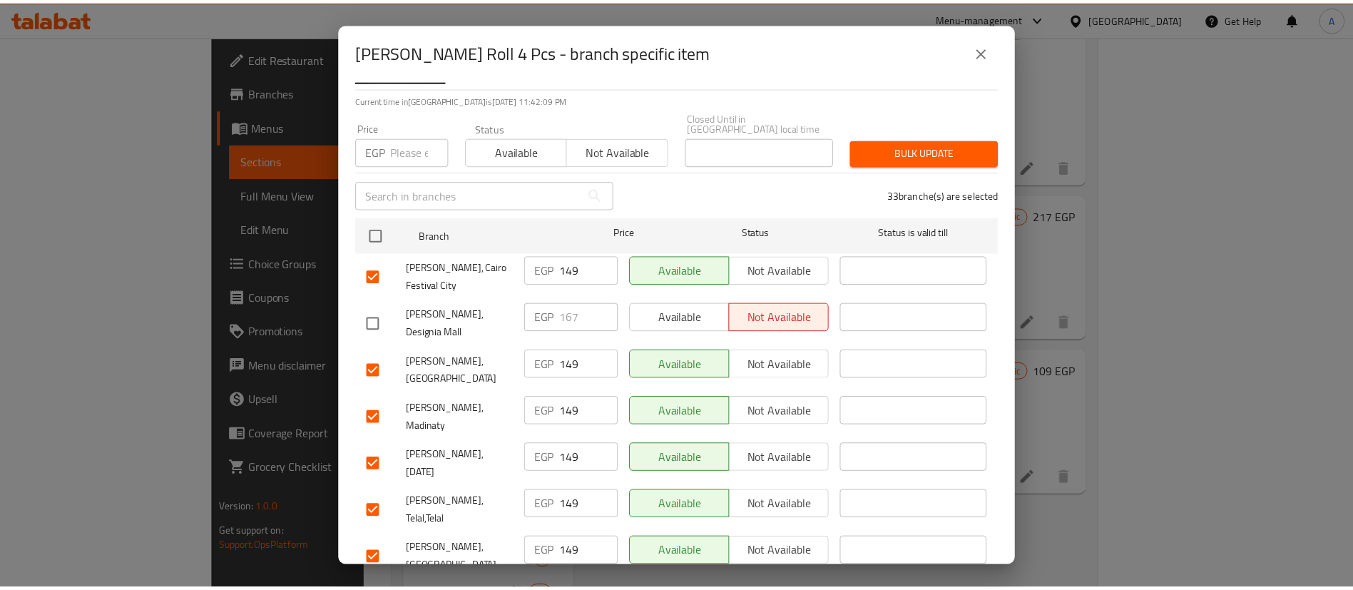
scroll to position [0, 0]
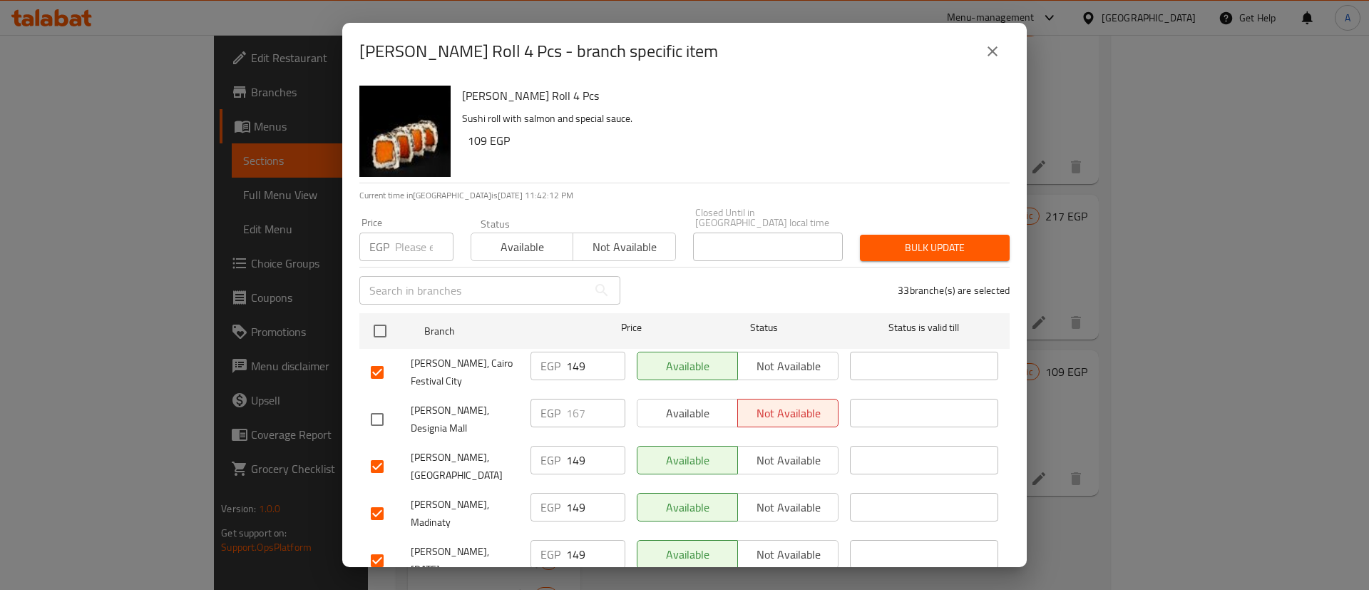
click at [401, 232] on input "number" at bounding box center [424, 246] width 58 height 29
type input "154"
click at [955, 240] on span "Bulk update" at bounding box center [934, 248] width 127 height 18
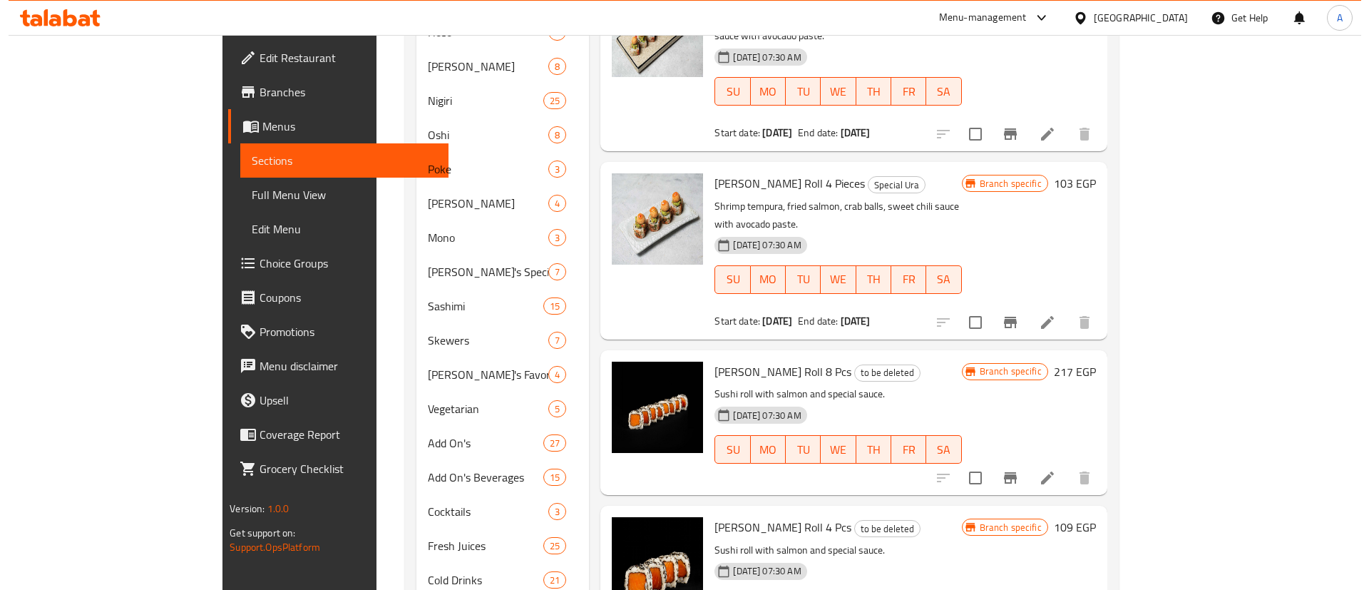
scroll to position [606, 0]
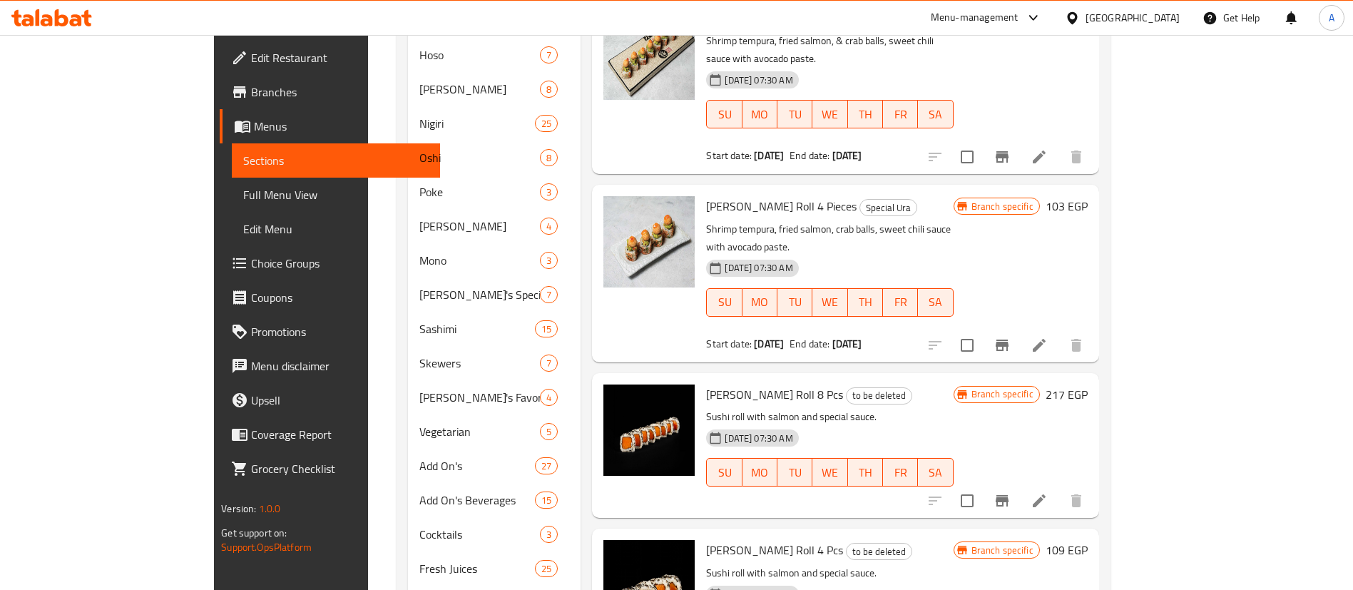
click at [1019, 328] on button "Branch-specific-item" at bounding box center [1002, 345] width 34 height 34
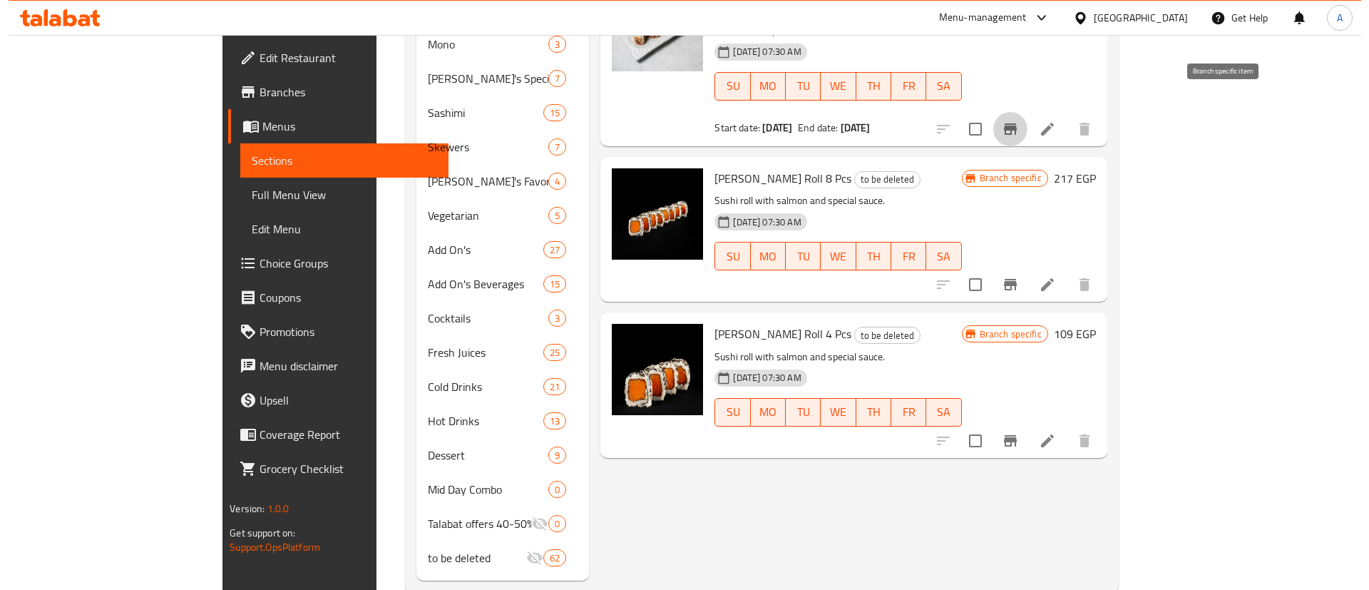
scroll to position [831, 0]
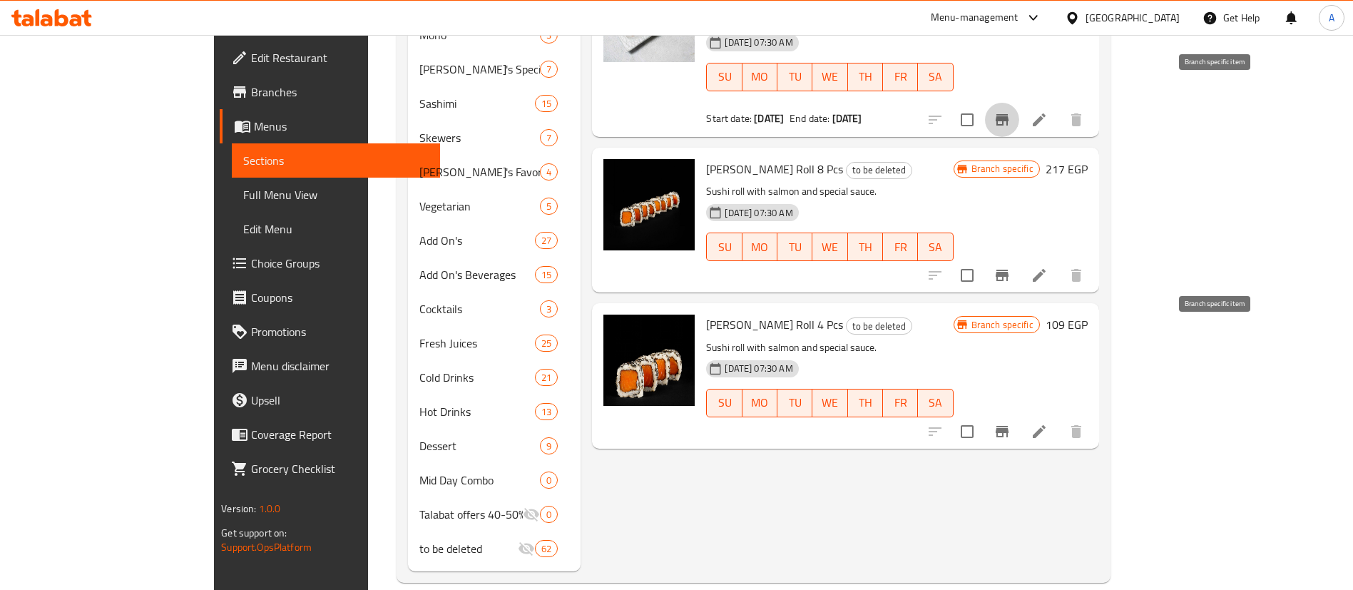
click at [1008, 426] on icon "Branch-specific-item" at bounding box center [1001, 431] width 13 height 11
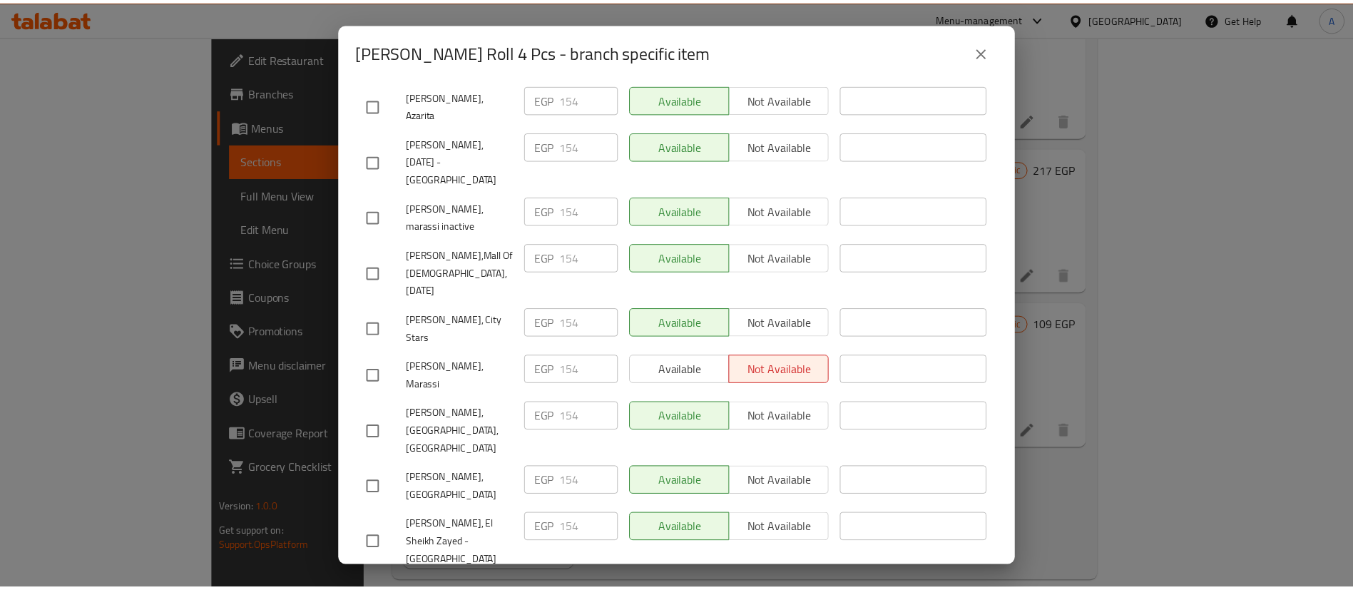
scroll to position [1325, 0]
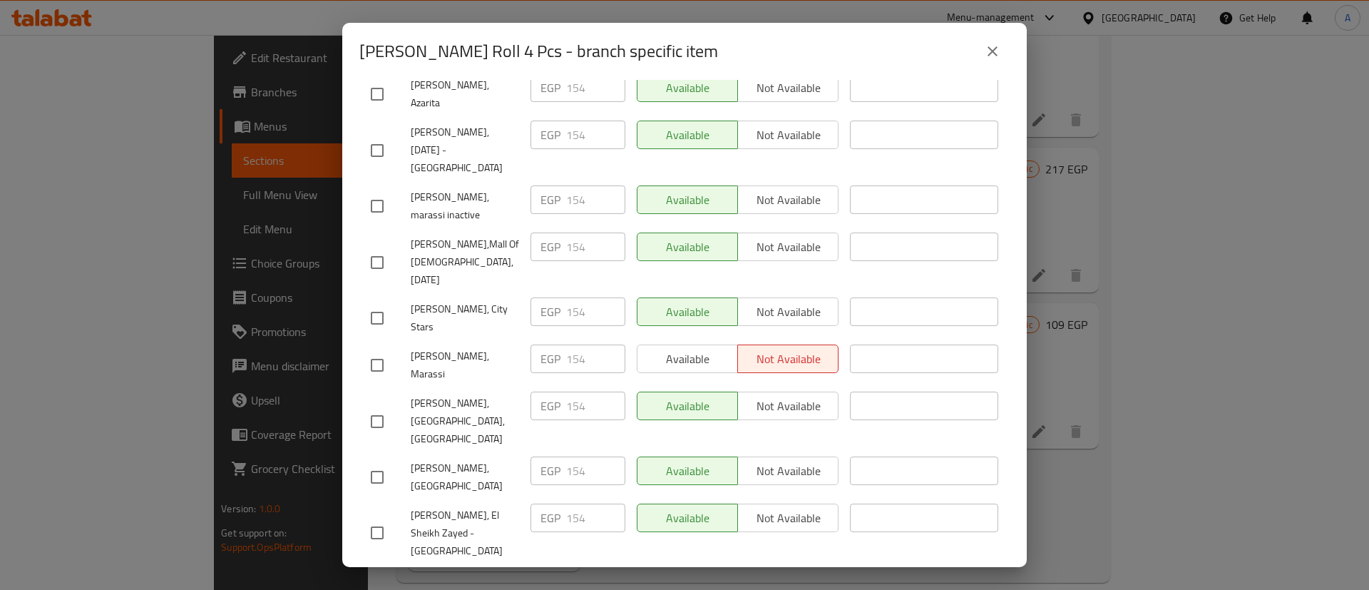
checkbox input "true"
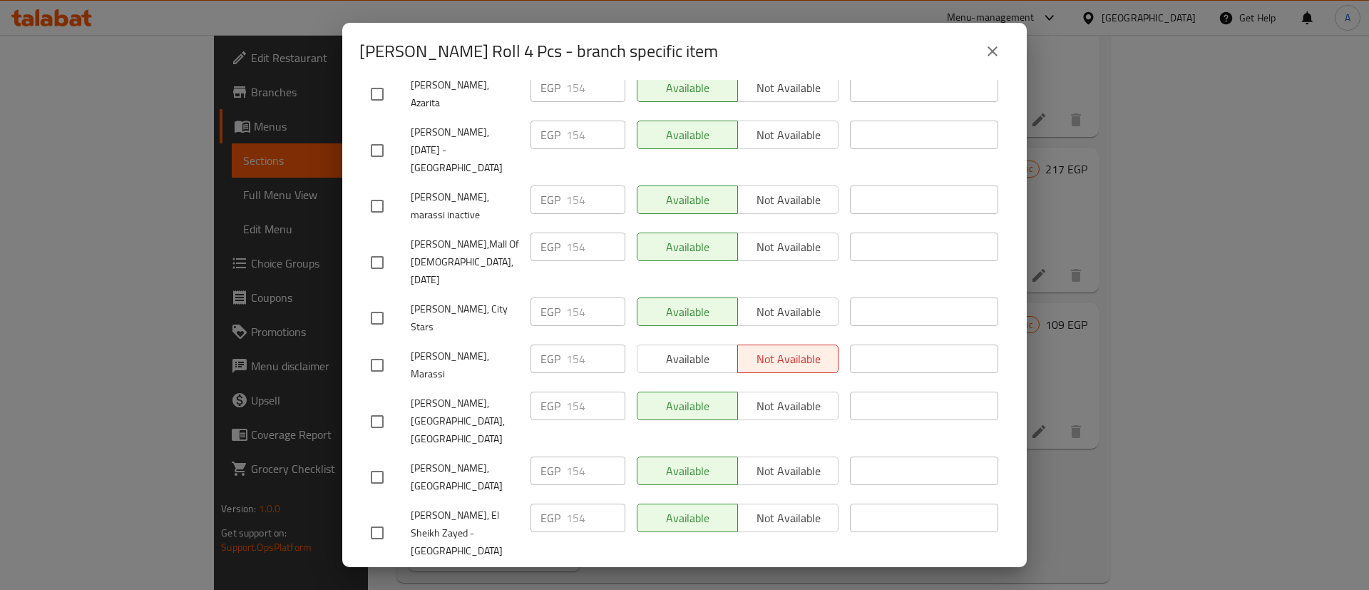
type input "174"
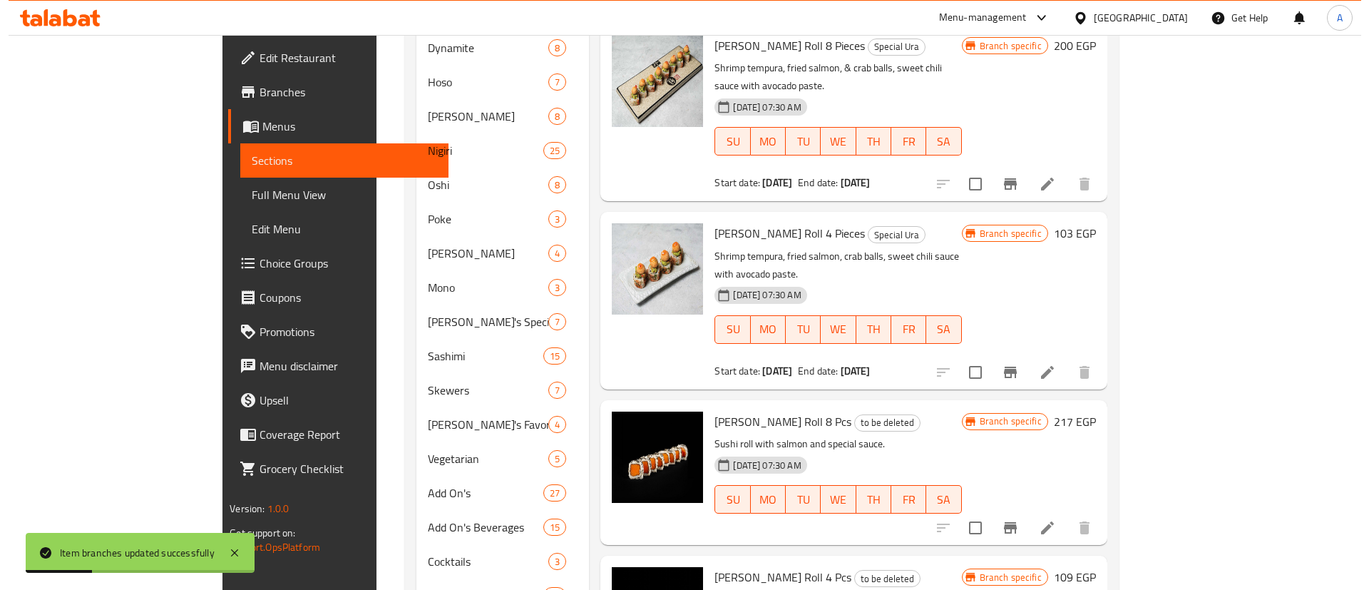
scroll to position [546, 0]
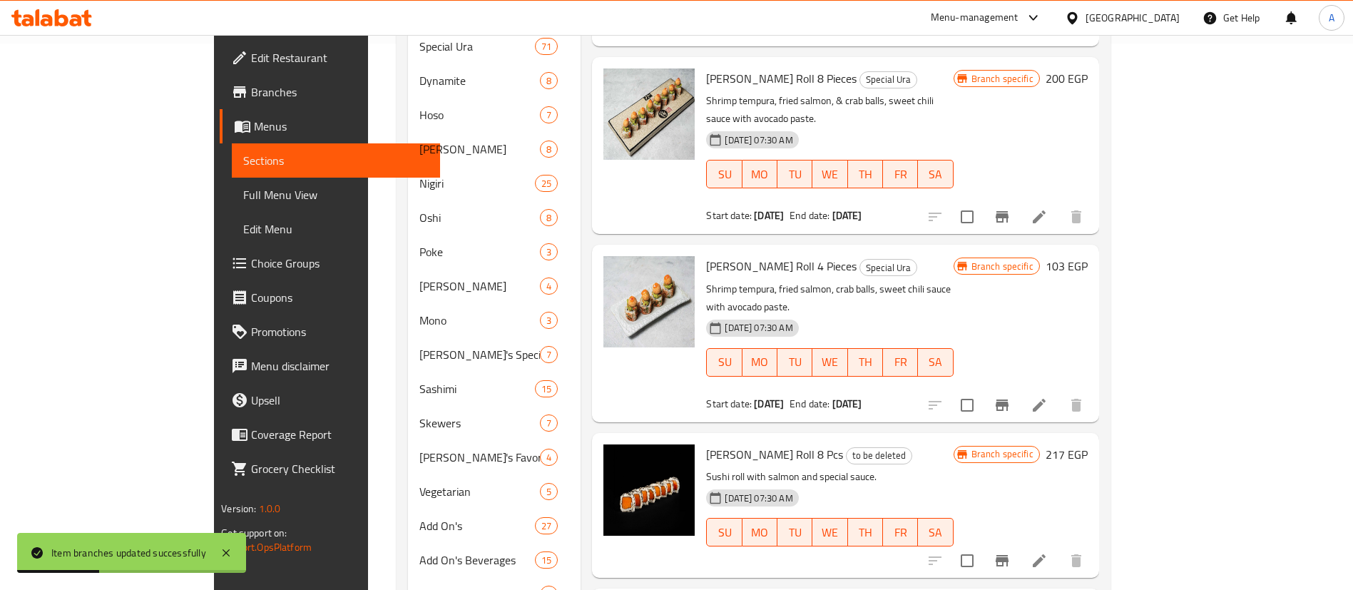
click at [1019, 200] on button "Branch-specific-item" at bounding box center [1002, 217] width 34 height 34
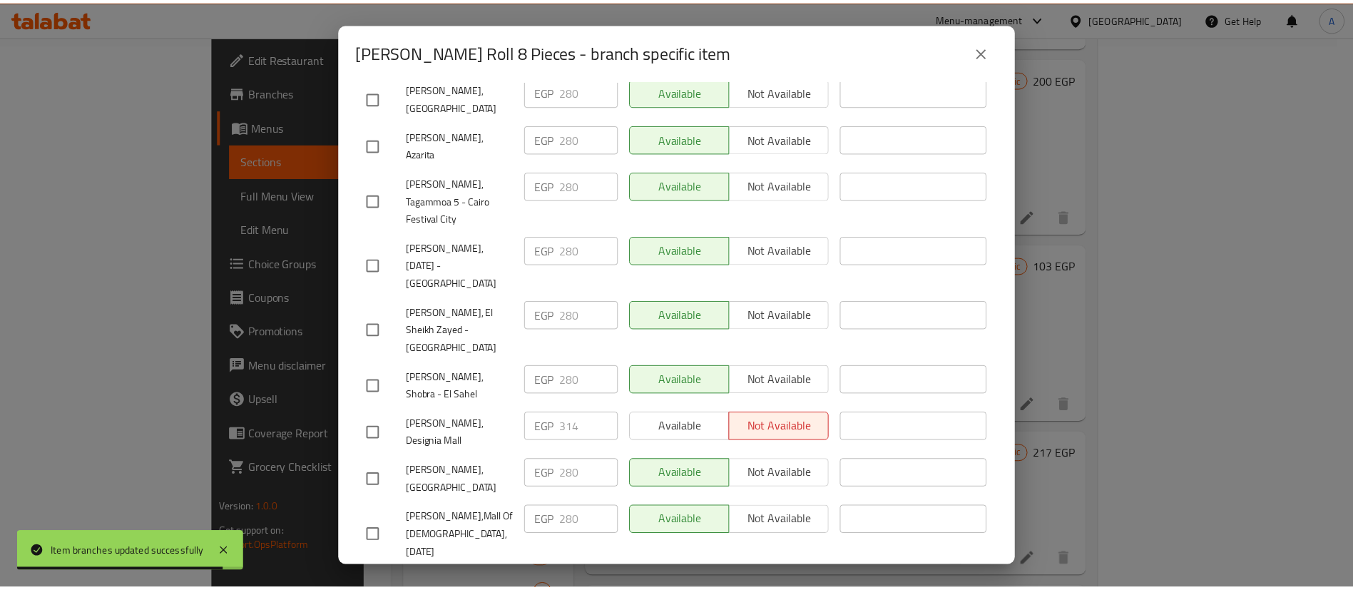
scroll to position [570, 0]
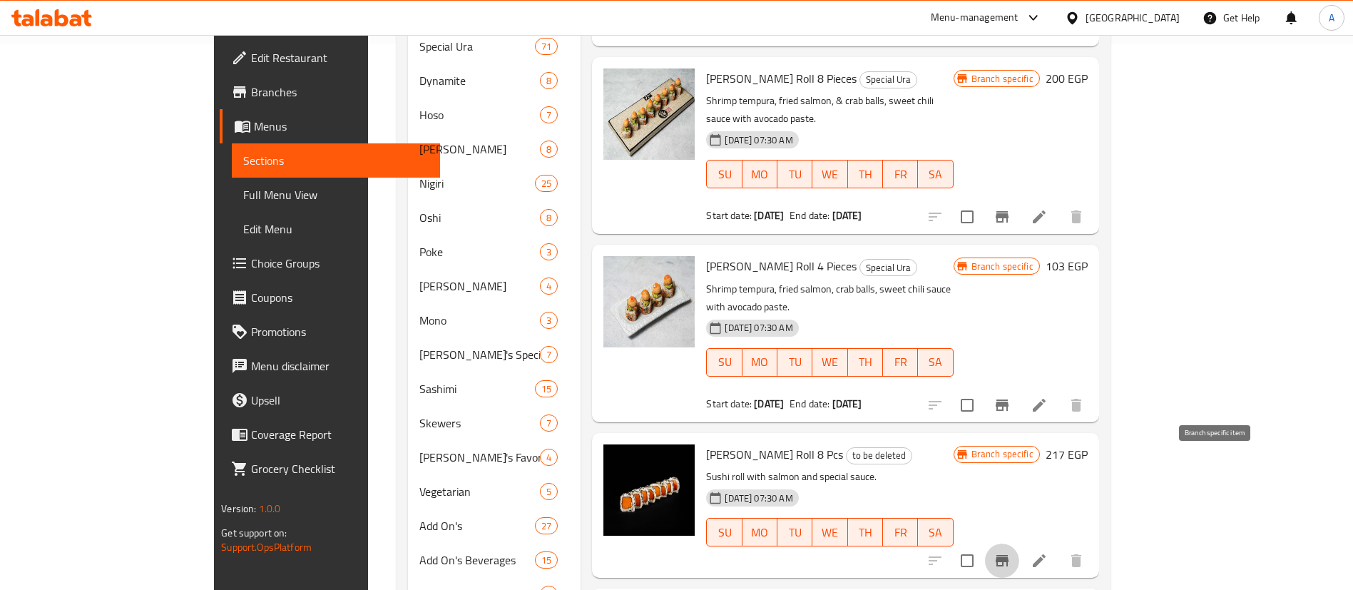
click at [1010, 552] on icon "Branch-specific-item" at bounding box center [1001, 560] width 17 height 17
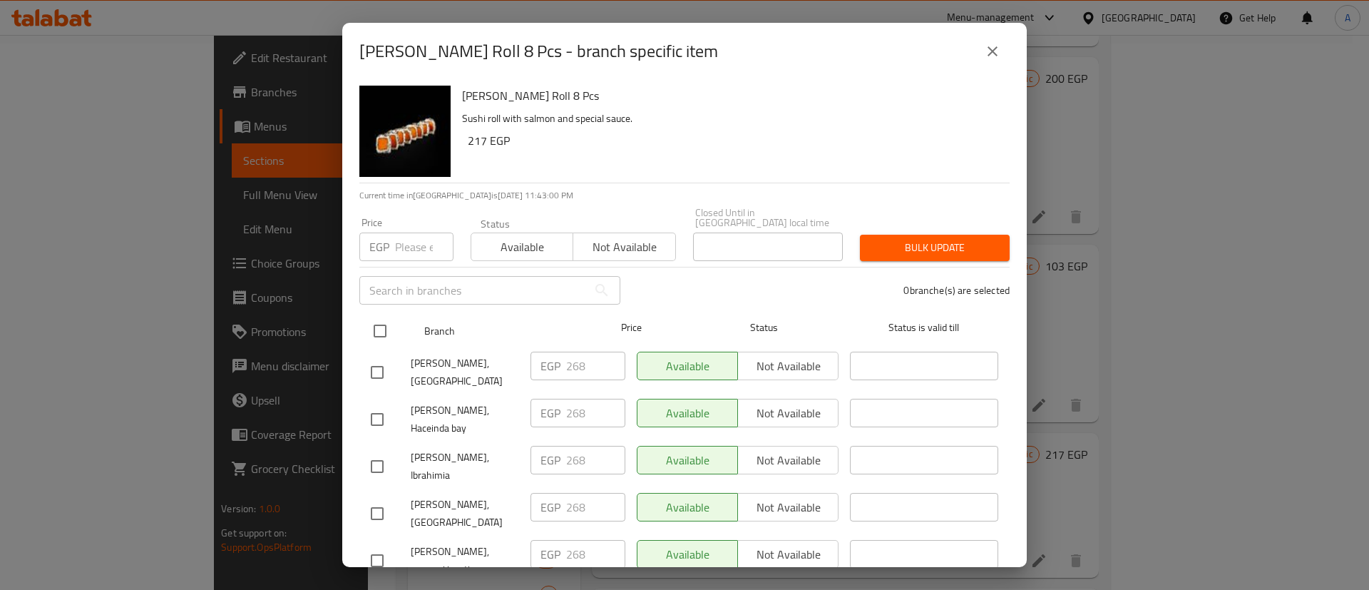
click at [399, 318] on div at bounding box center [391, 330] width 53 height 41
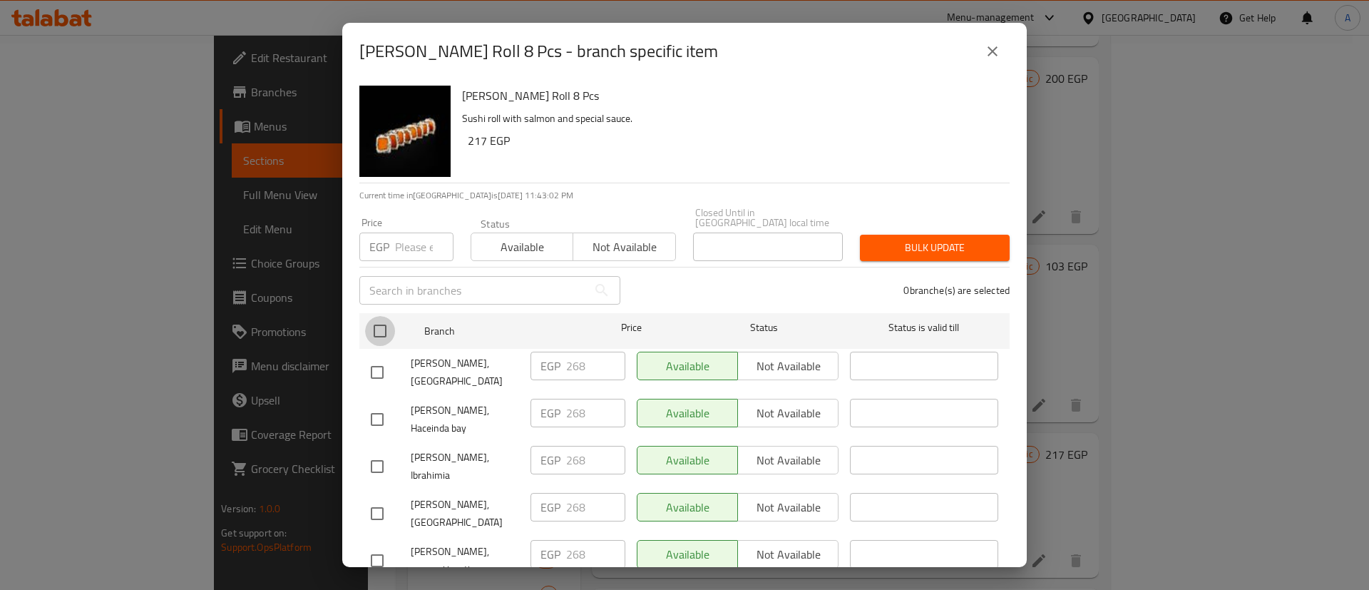
drag, startPoint x: 376, startPoint y: 324, endPoint x: 406, endPoint y: 270, distance: 62.2
click at [376, 322] on input "checkbox" at bounding box center [380, 331] width 30 height 30
checkbox input "true"
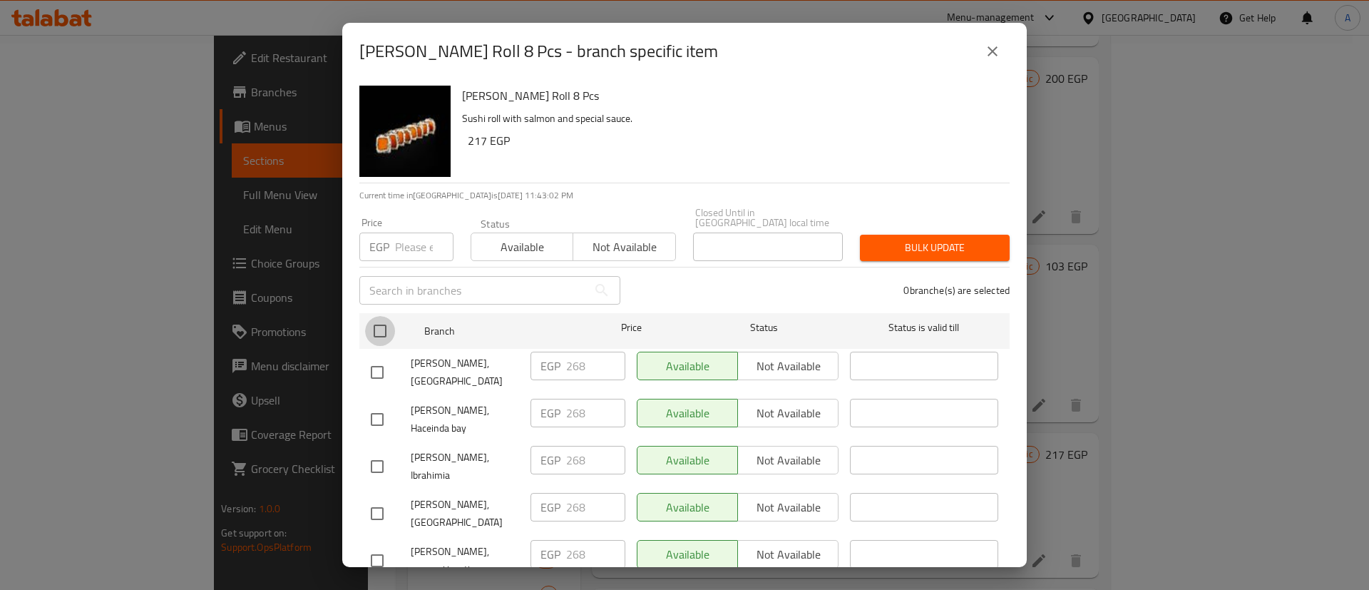
checkbox input "true"
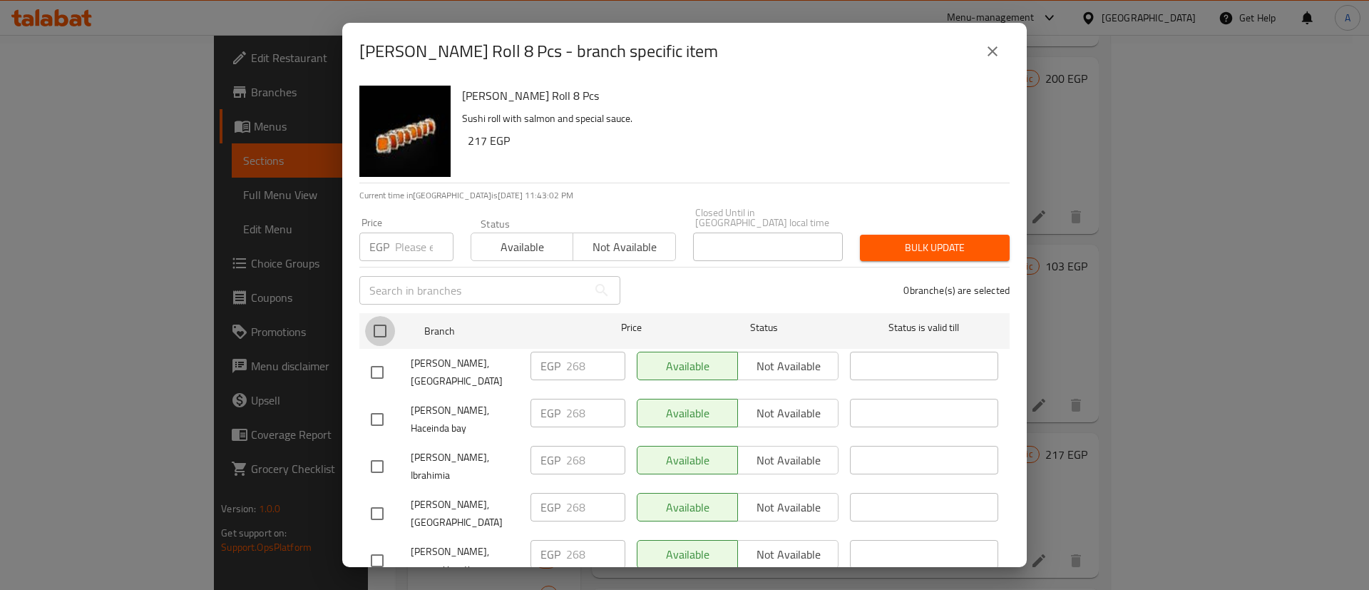
checkbox input "true"
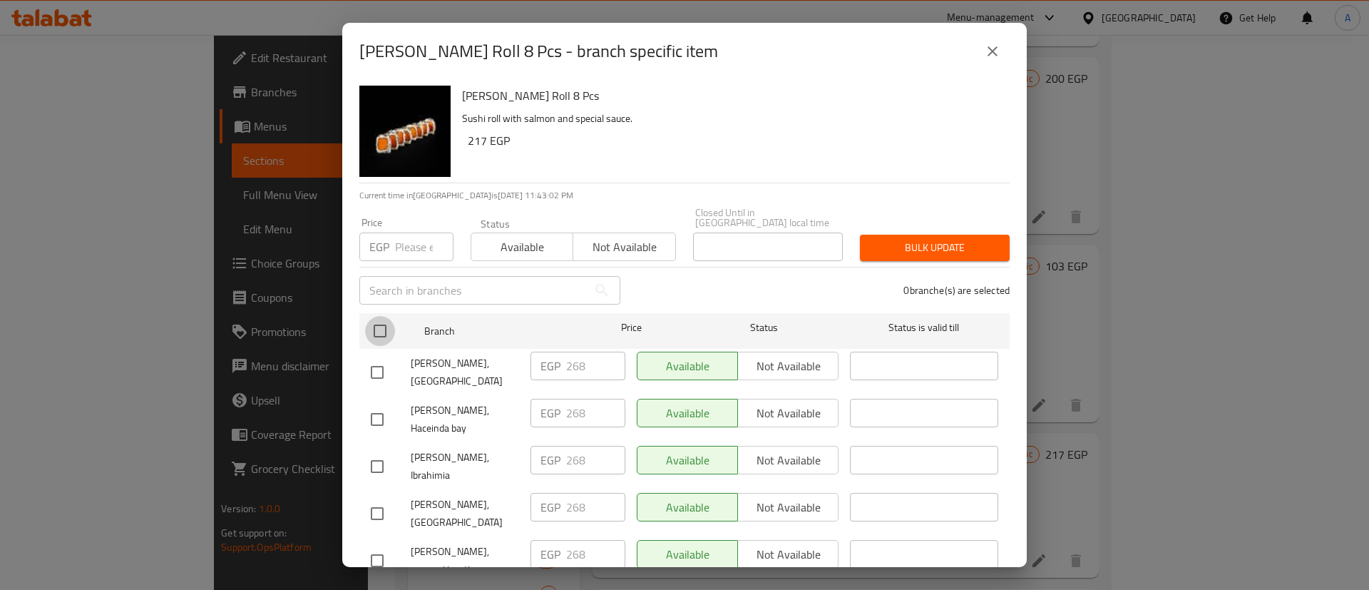
checkbox input "true"
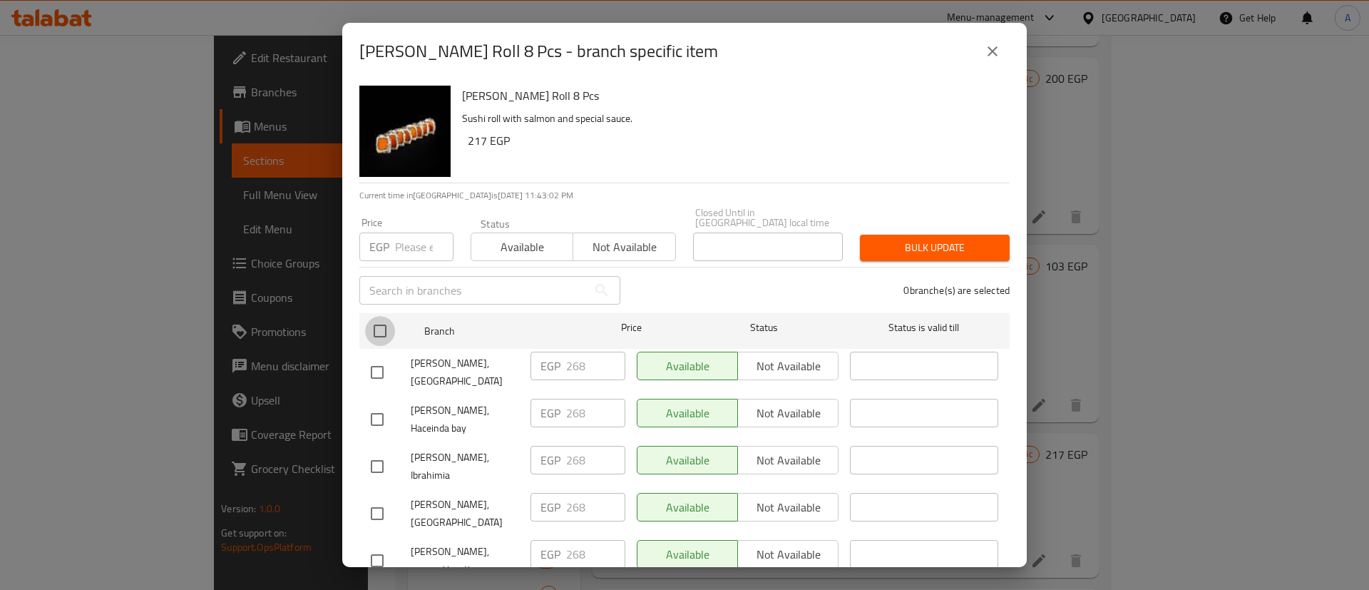
checkbox input "true"
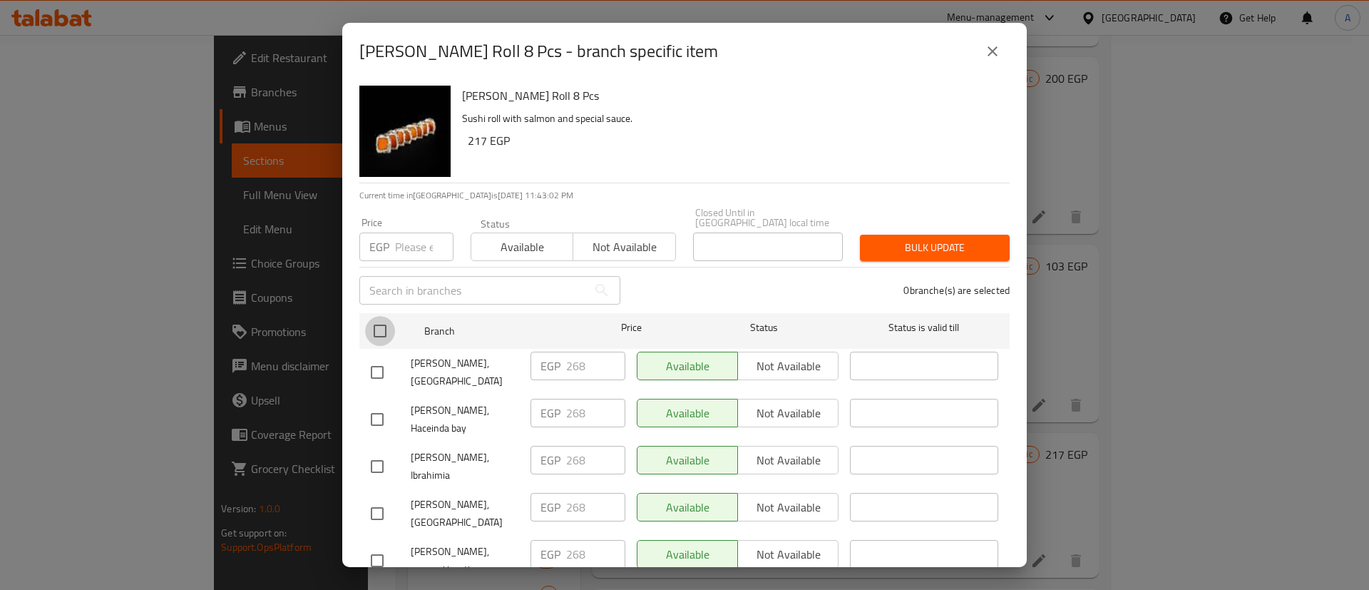
checkbox input "true"
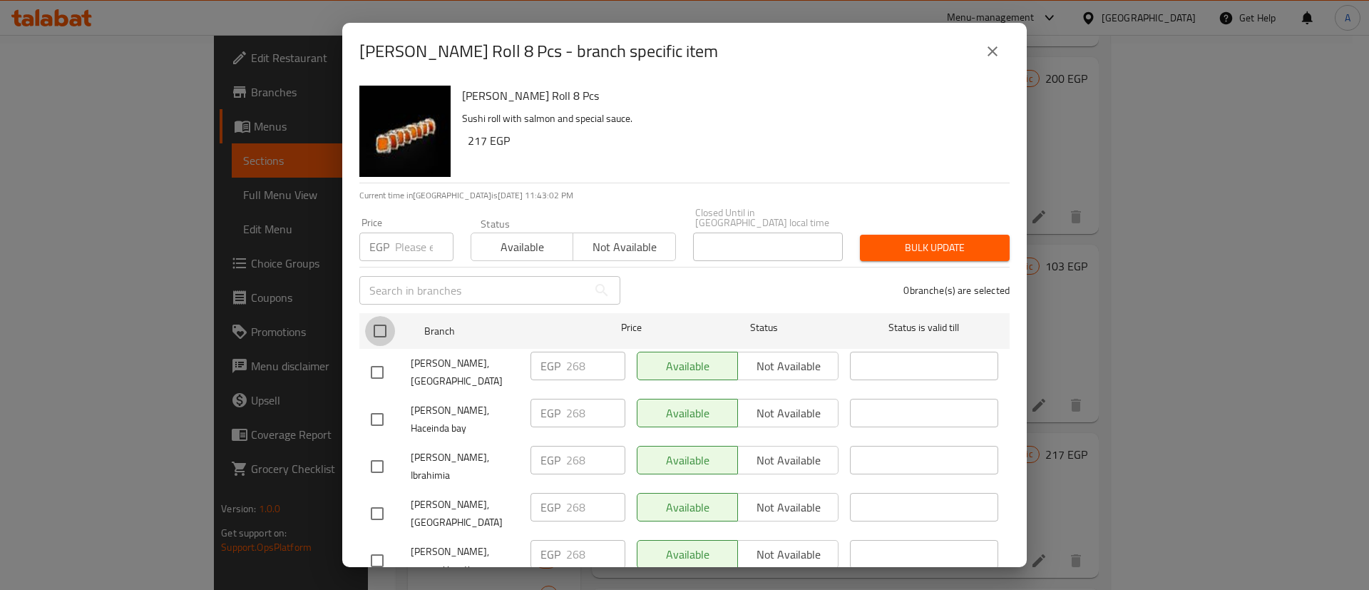
checkbox input "true"
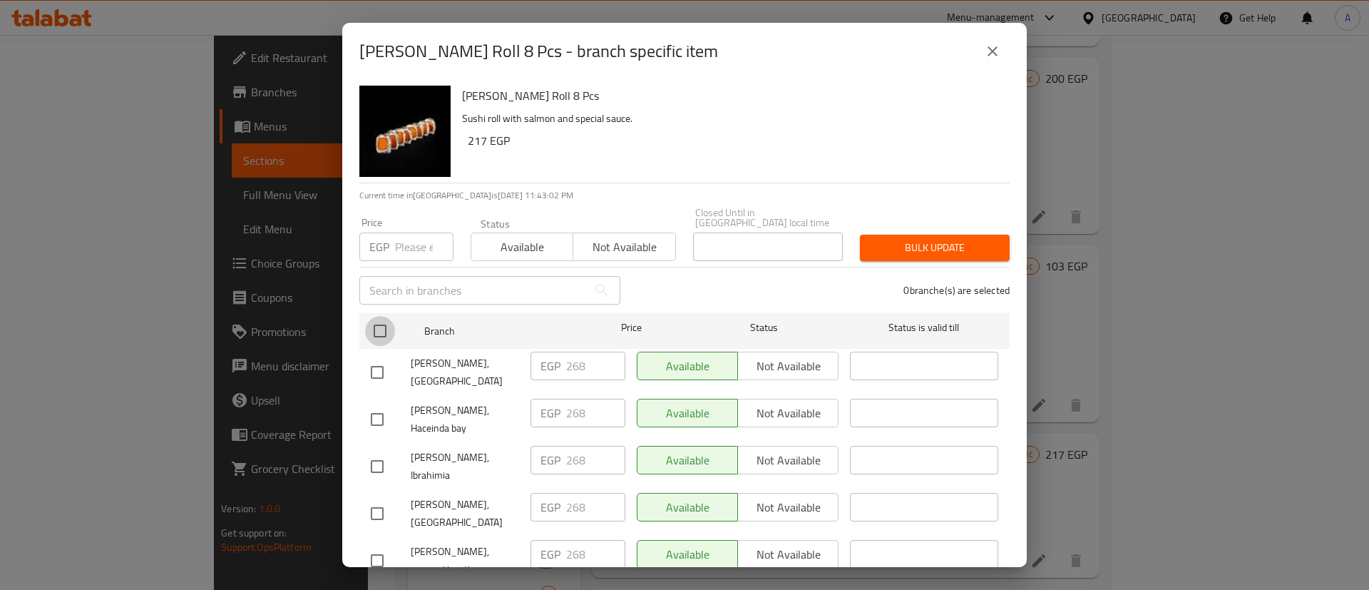
checkbox input "true"
click at [412, 242] on input "number" at bounding box center [424, 246] width 58 height 29
type input "288"
click at [883, 239] on span "Bulk update" at bounding box center [934, 248] width 127 height 18
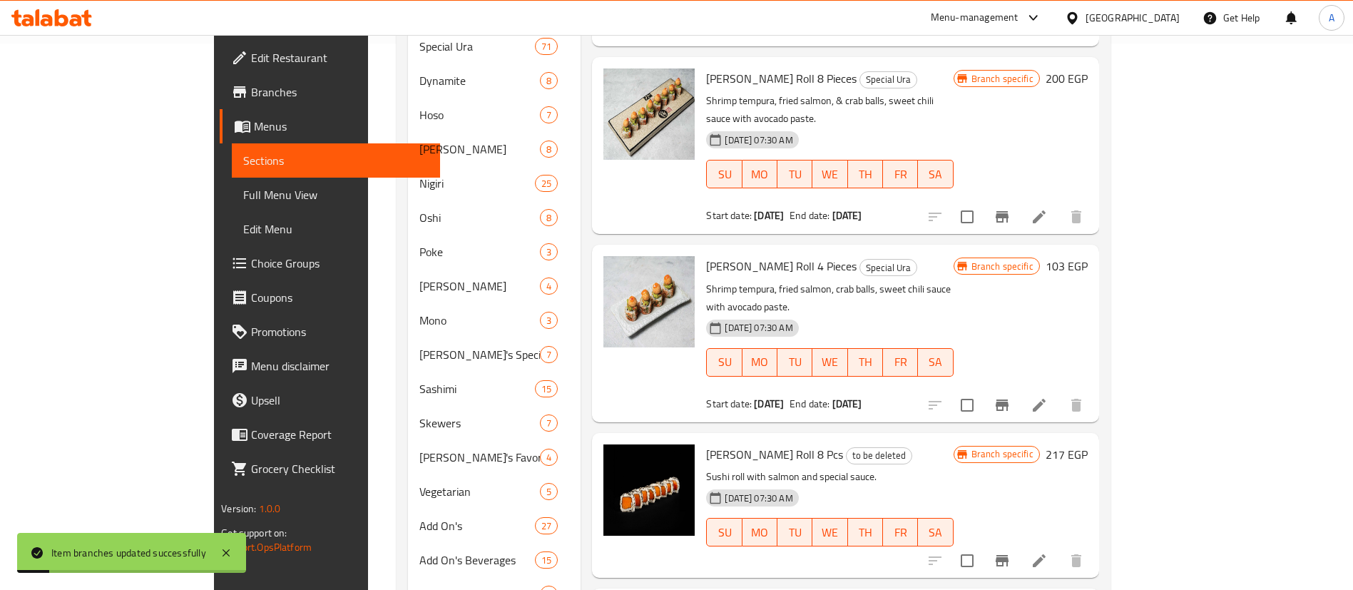
click at [1010, 208] on icon "Branch-specific-item" at bounding box center [1001, 216] width 17 height 17
click at [1008, 555] on icon "Branch-specific-item" at bounding box center [1001, 560] width 13 height 11
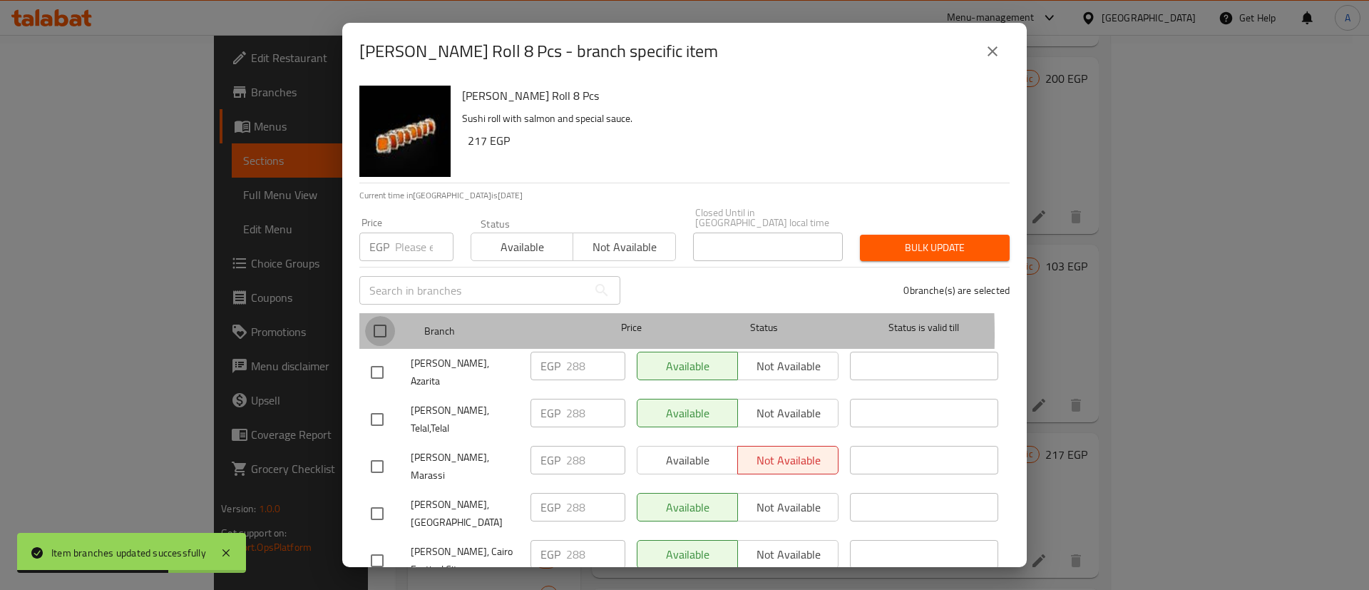
click at [368, 324] on input "checkbox" at bounding box center [380, 331] width 30 height 30
checkbox input "true"
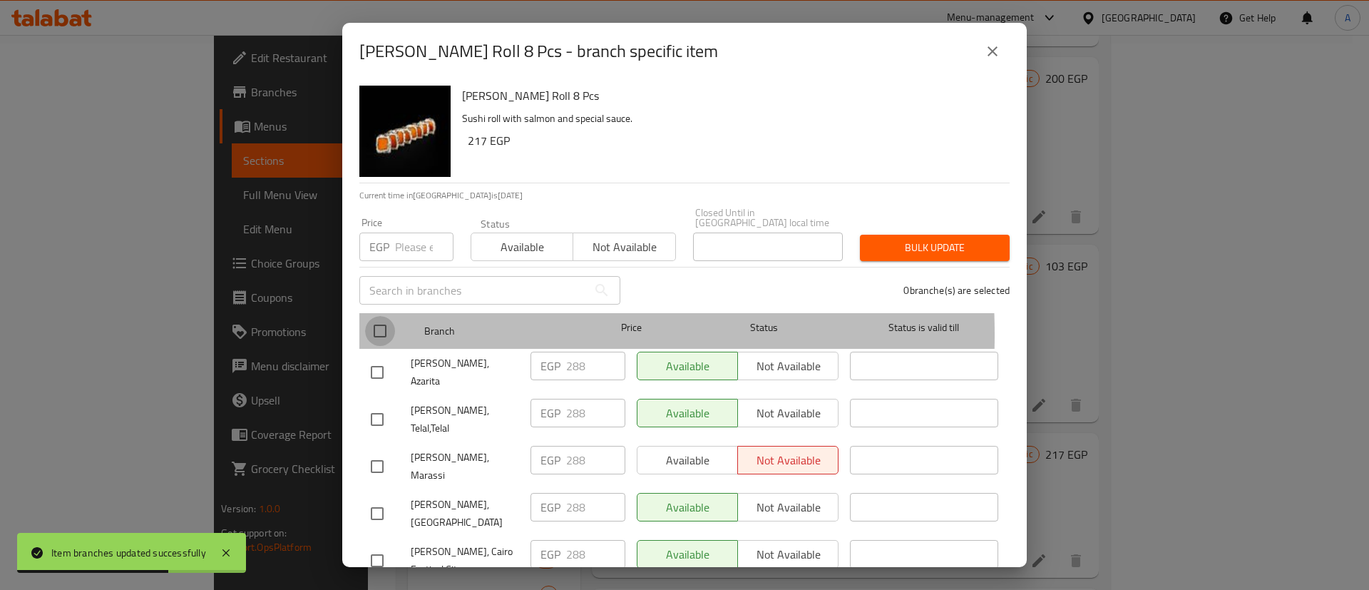
checkbox input "true"
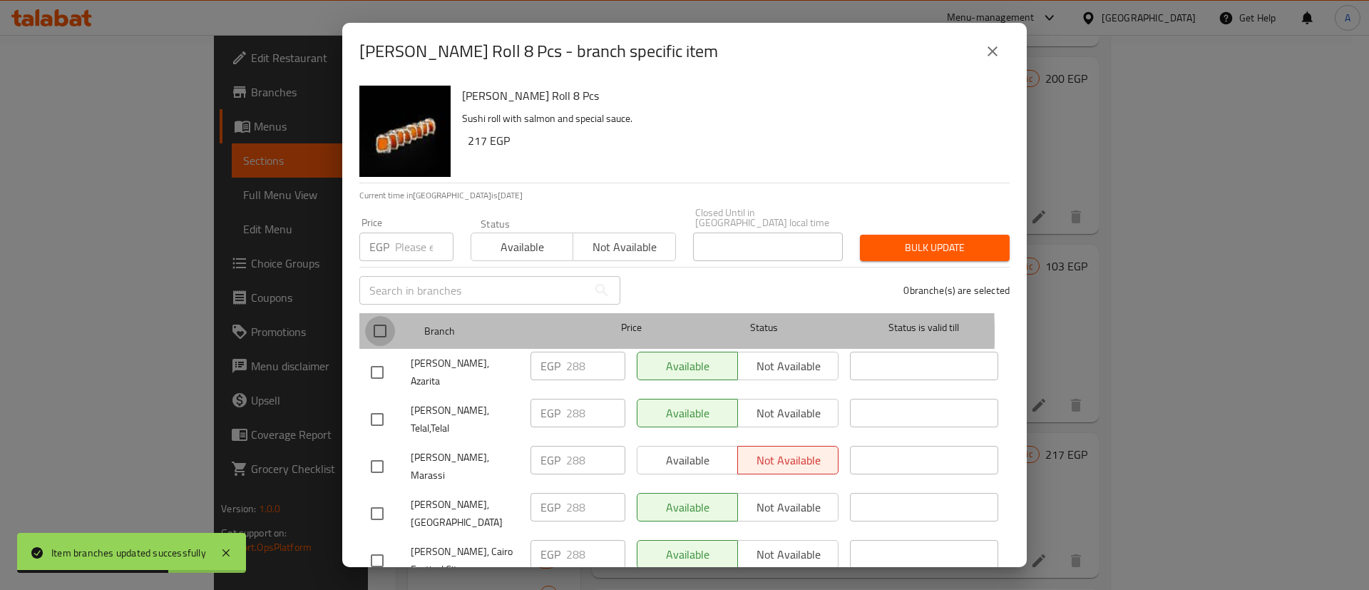
checkbox input "true"
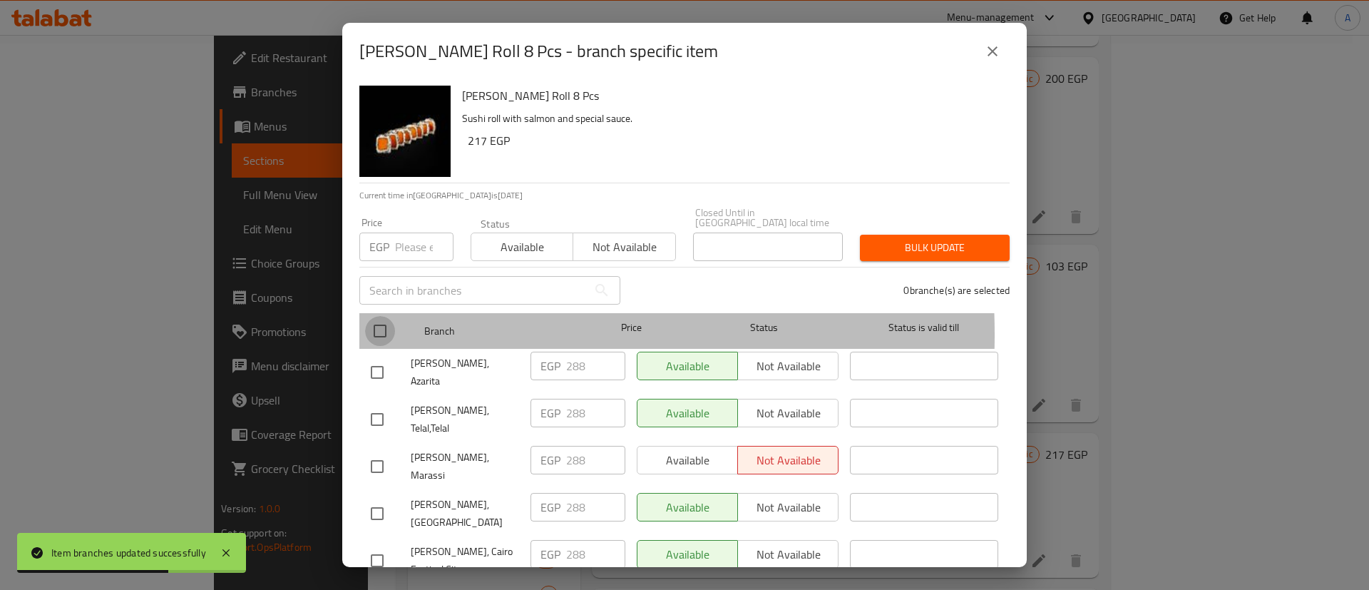
checkbox input "true"
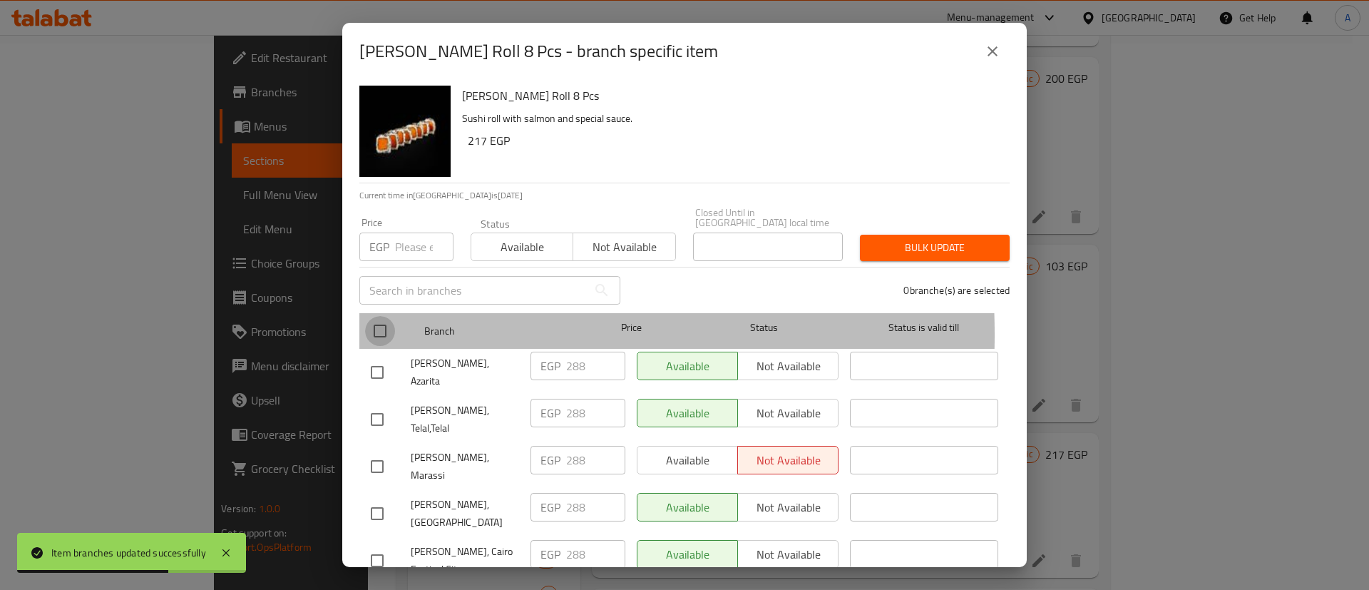
checkbox input "true"
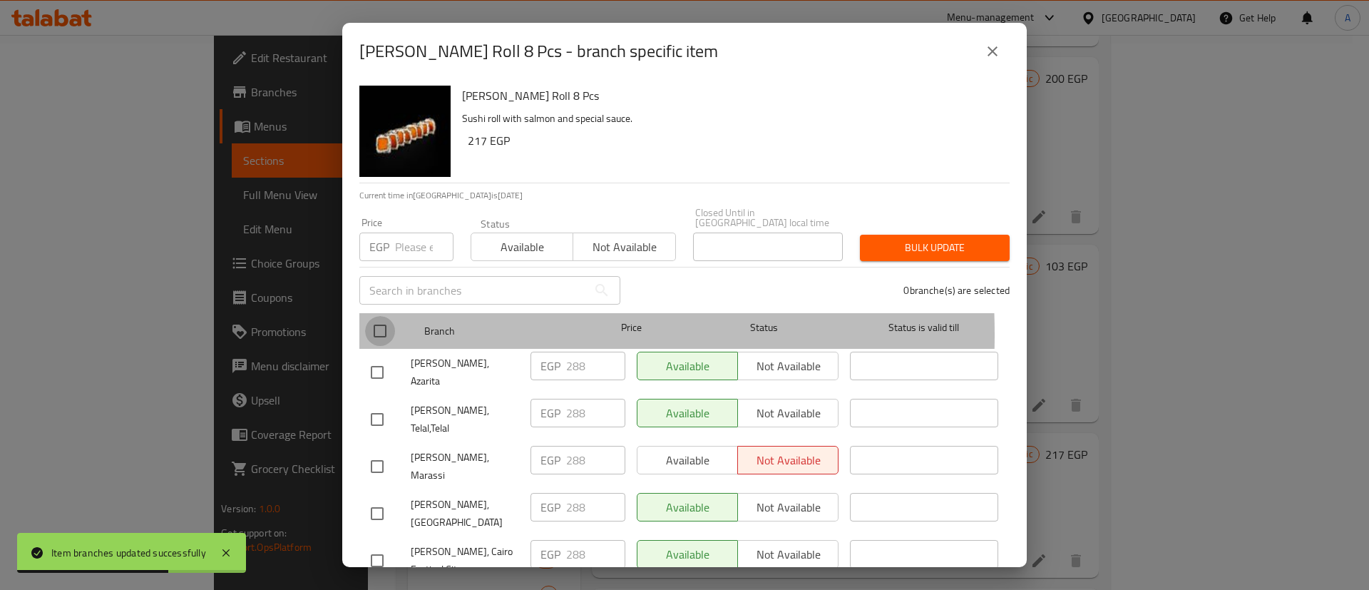
checkbox input "true"
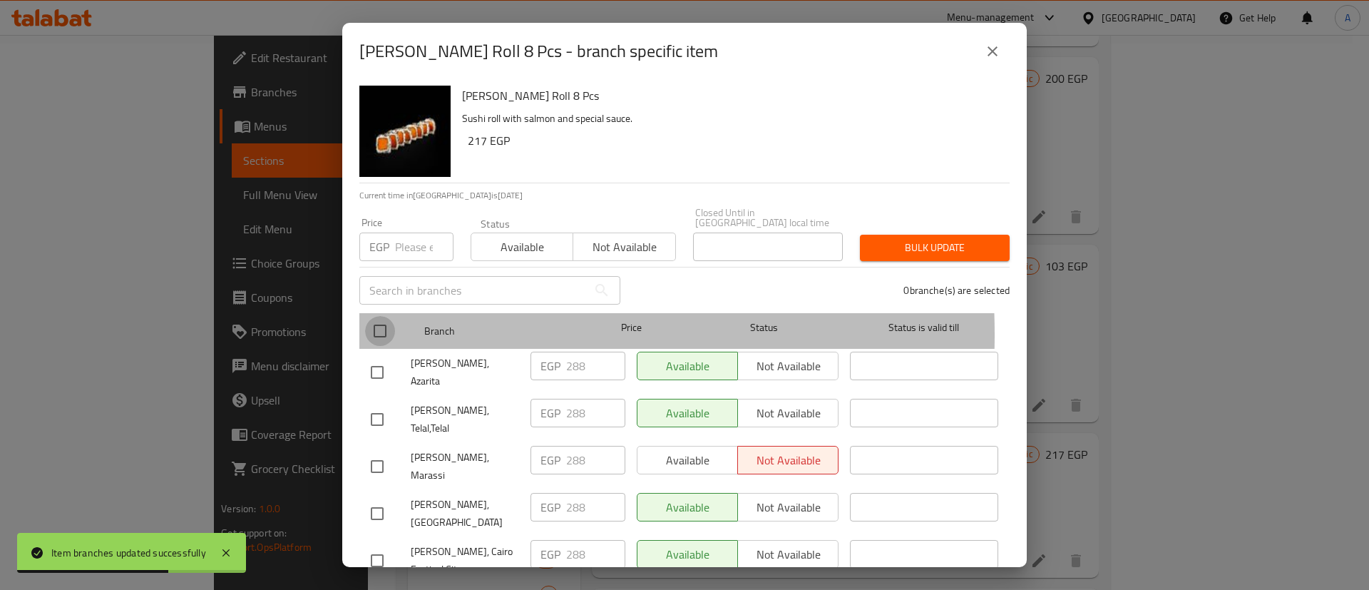
checkbox input "true"
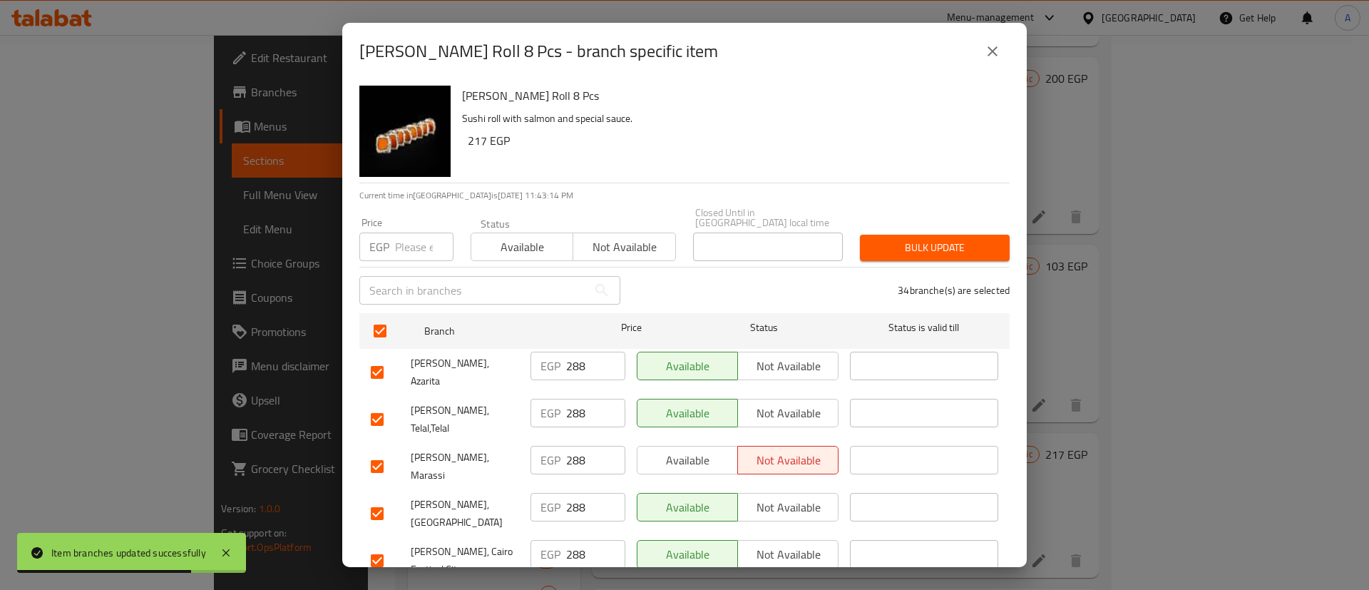
click at [401, 243] on input "number" at bounding box center [424, 246] width 58 height 29
click at [940, 239] on span "Bulk update" at bounding box center [934, 248] width 127 height 18
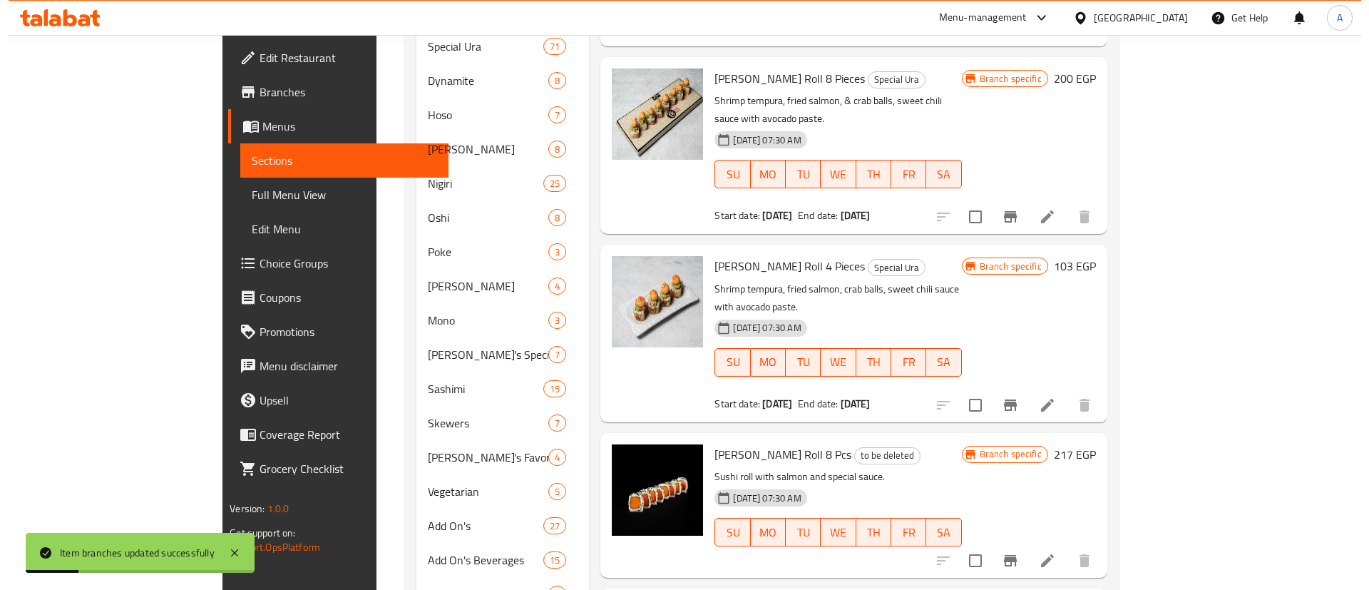
scroll to position [510, 0]
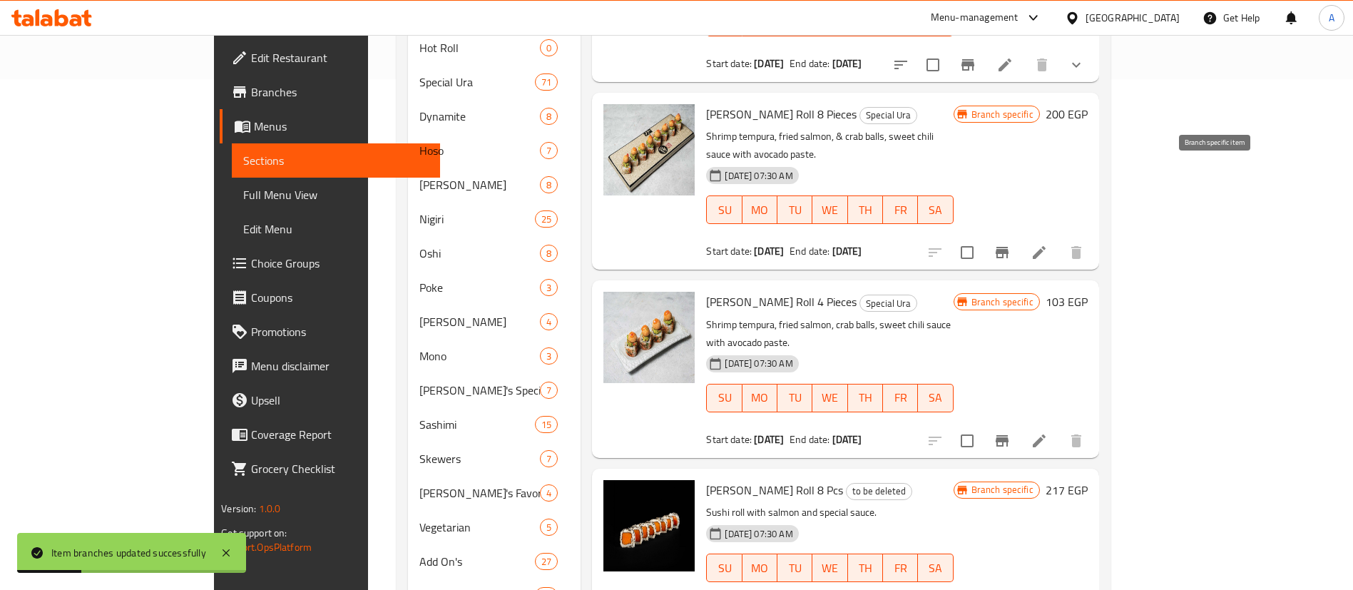
click at [1010, 244] on icon "Branch-specific-item" at bounding box center [1001, 252] width 17 height 17
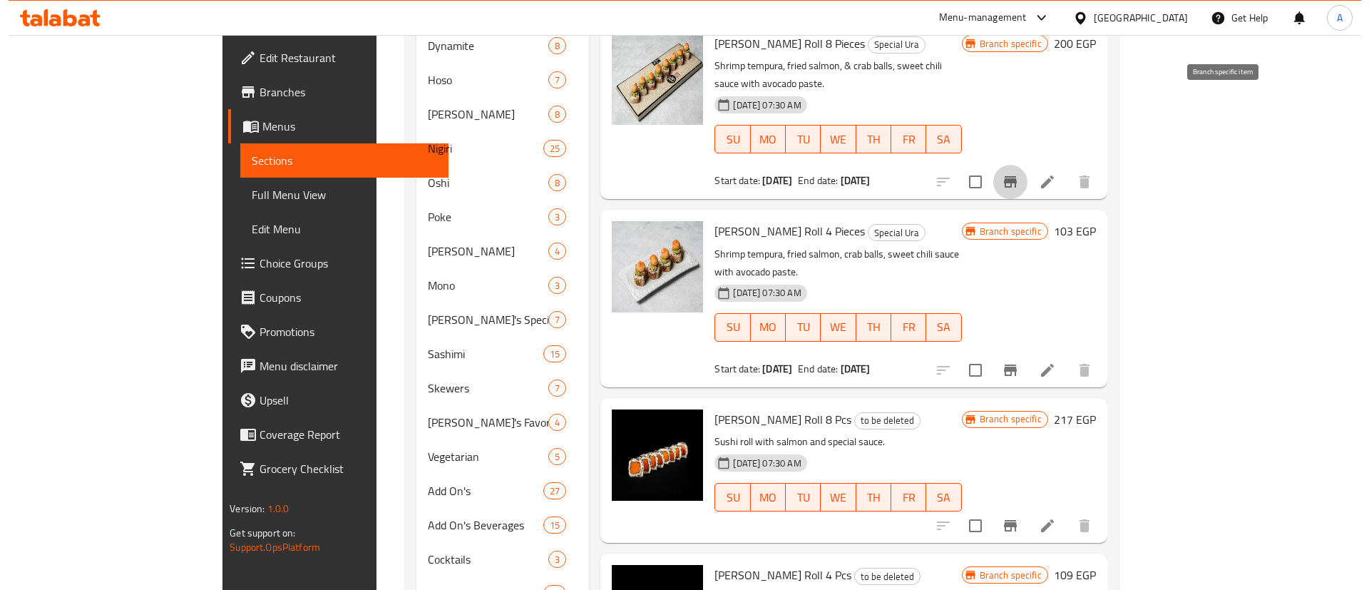
scroll to position [582, 0]
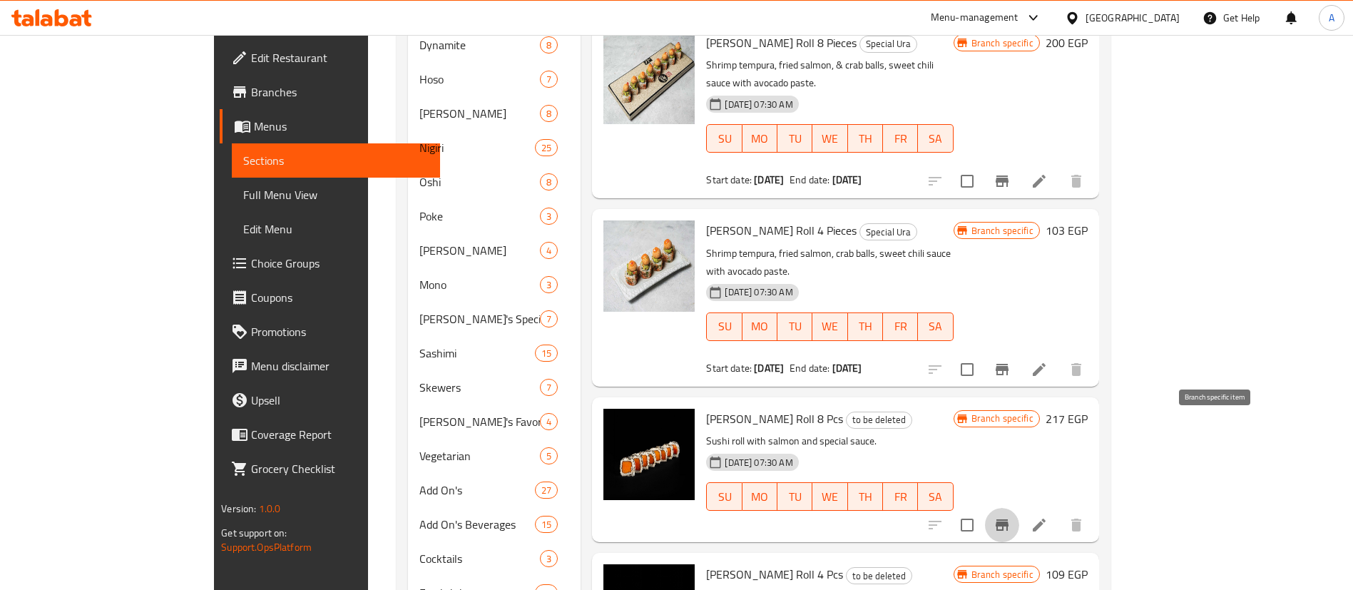
click at [1010, 516] on icon "Branch-specific-item" at bounding box center [1001, 524] width 17 height 17
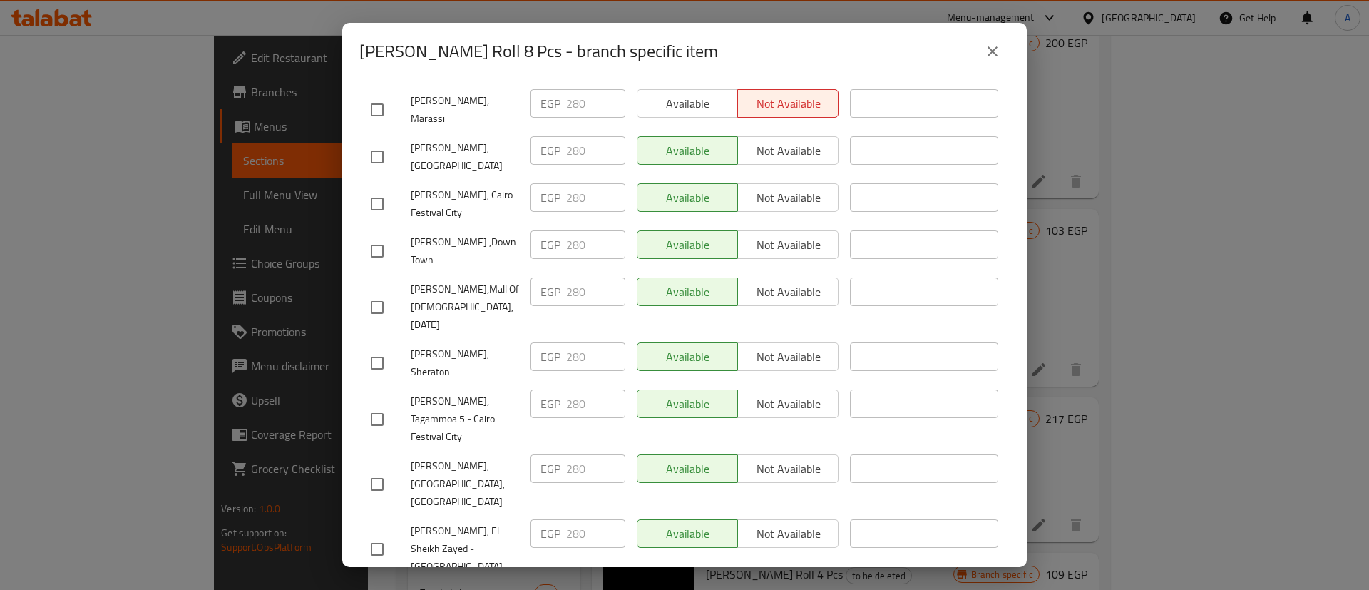
scroll to position [1069, 0]
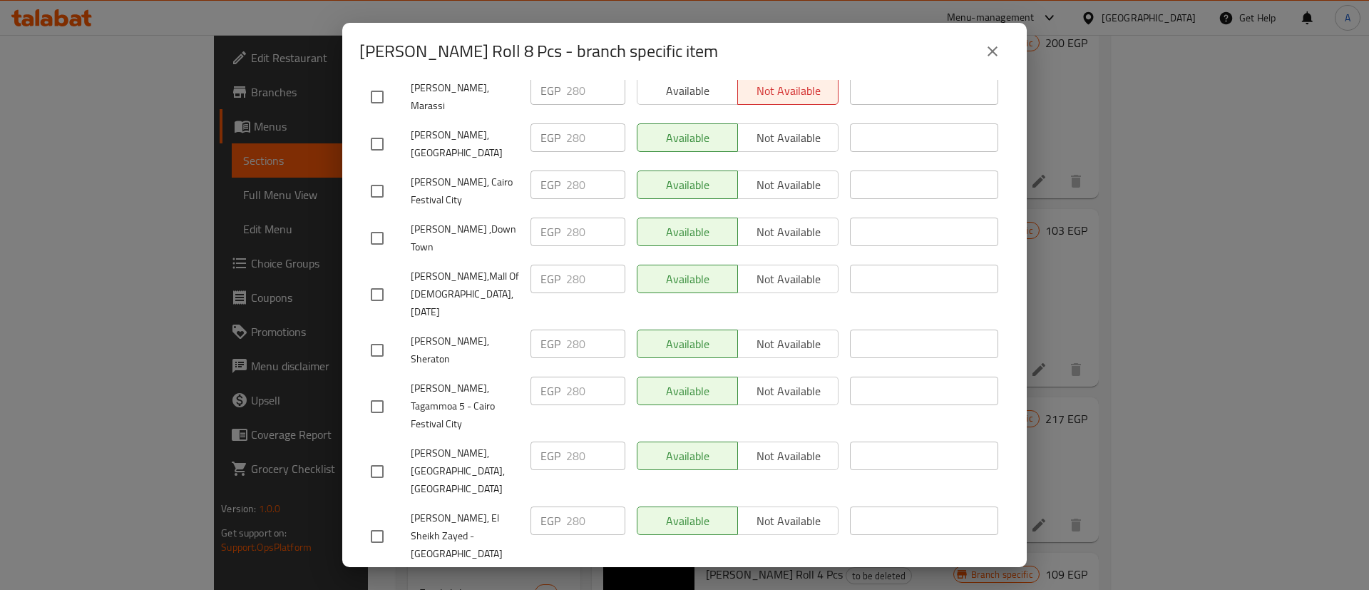
click at [384, 577] on input "checkbox" at bounding box center [377, 592] width 30 height 30
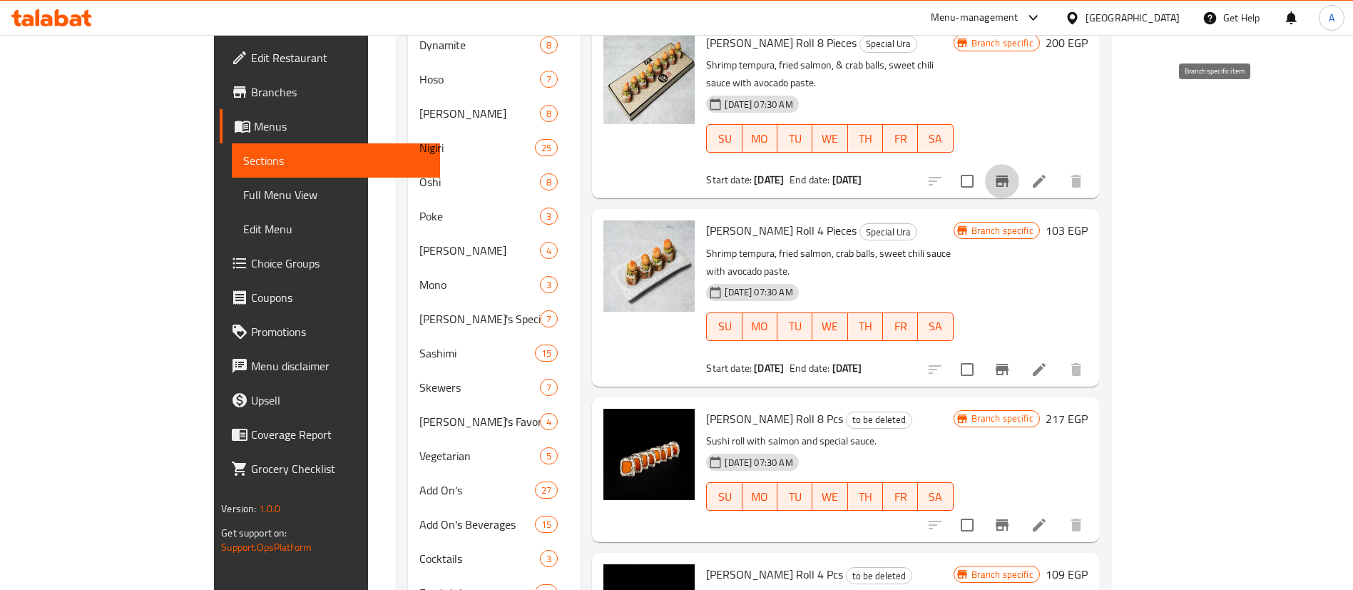
click at [1008, 175] on icon "Branch-specific-item" at bounding box center [1001, 180] width 13 height 11
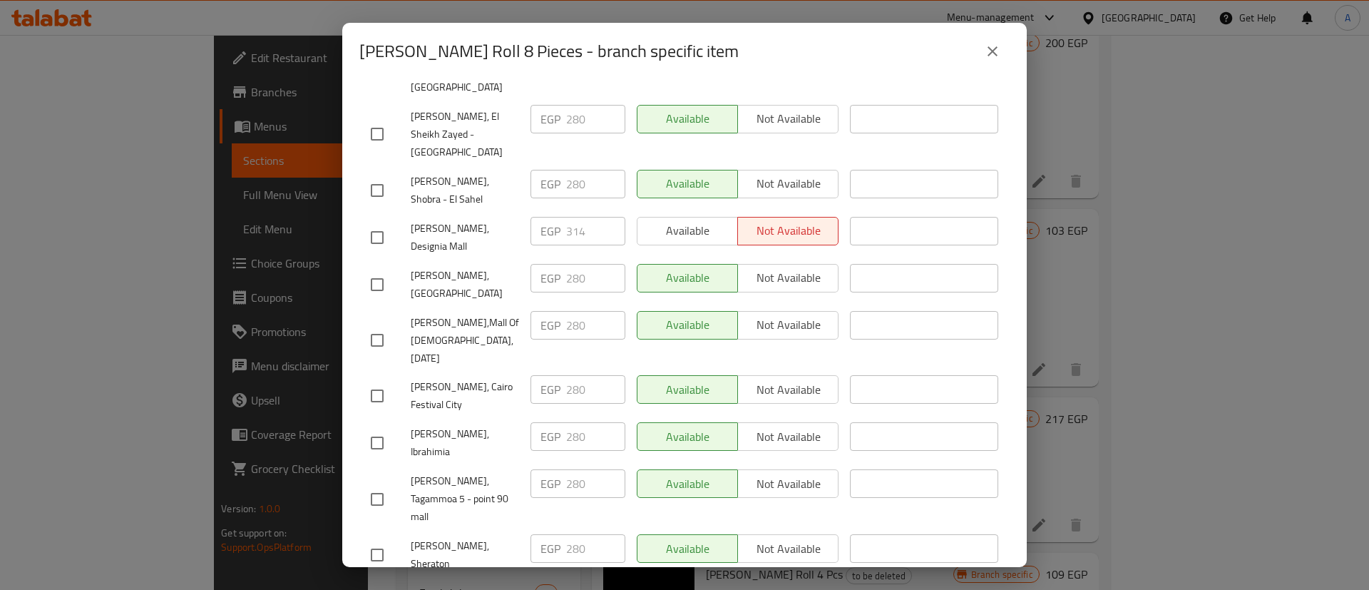
scroll to position [719, 0]
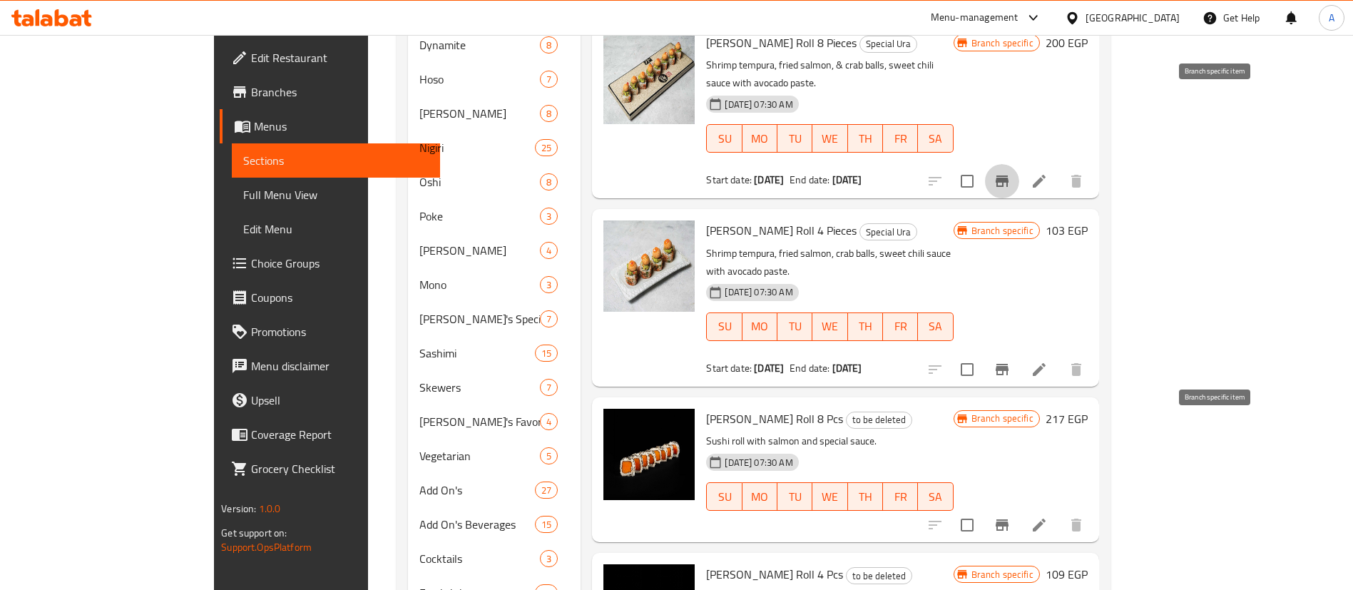
click at [1010, 516] on icon "Branch-specific-item" at bounding box center [1001, 524] width 17 height 17
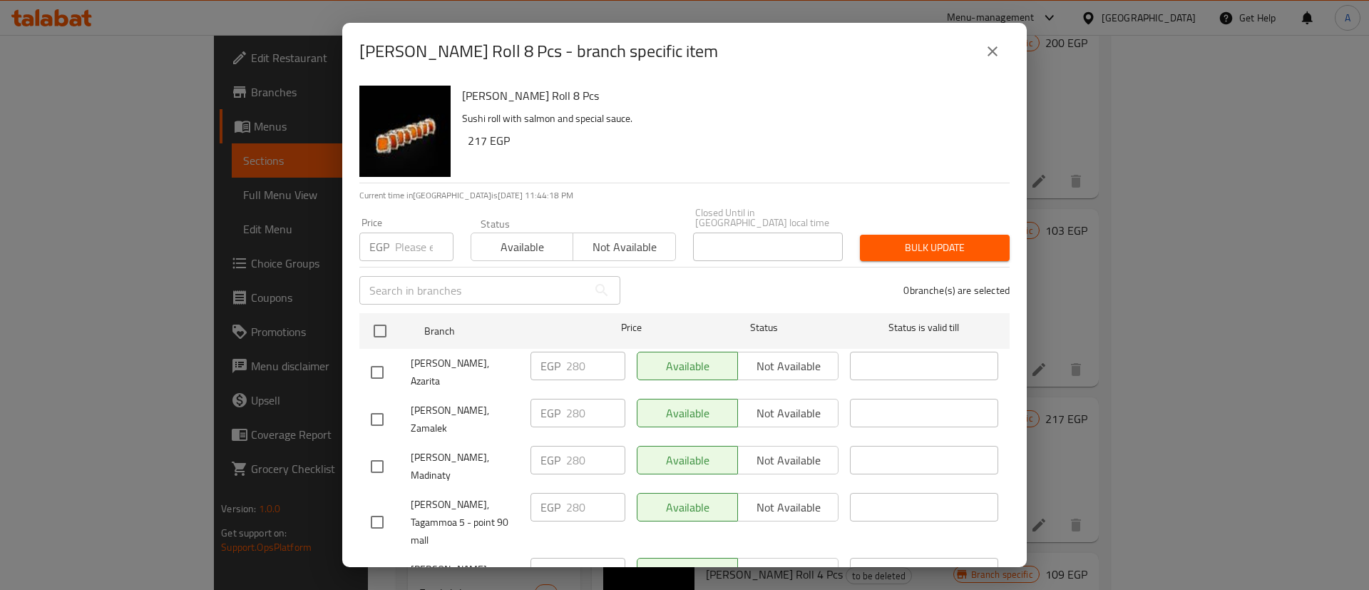
scroll to position [1109, 0]
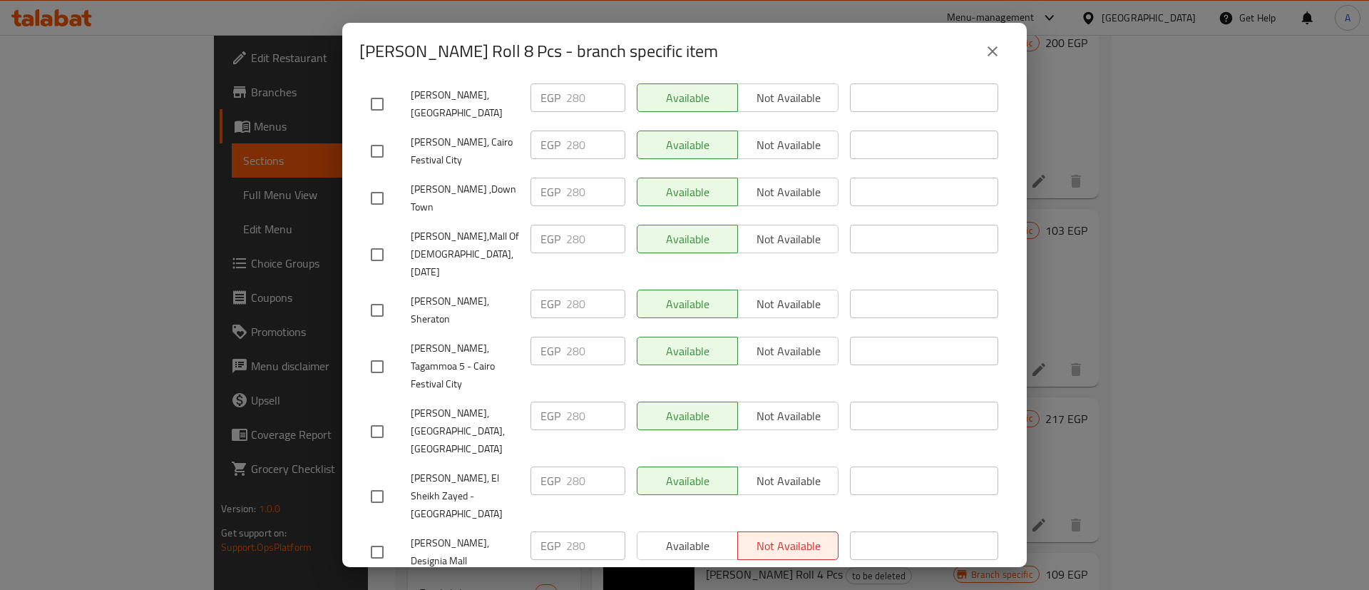
drag, startPoint x: 384, startPoint y: 329, endPoint x: 545, endPoint y: 308, distance: 162.5
click at [384, 537] on input "checkbox" at bounding box center [377, 552] width 30 height 30
click at [607, 531] on input "279" at bounding box center [595, 545] width 59 height 29
click at [588, 531] on input "279" at bounding box center [595, 545] width 59 height 29
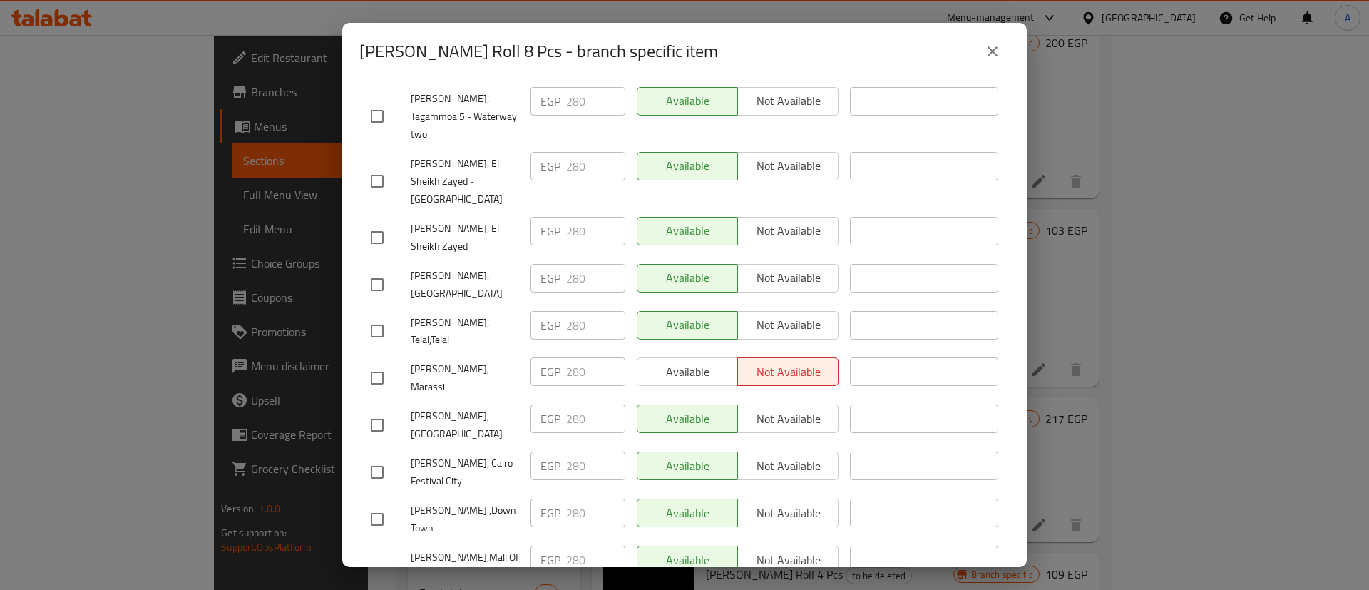
scroll to position [780, 0]
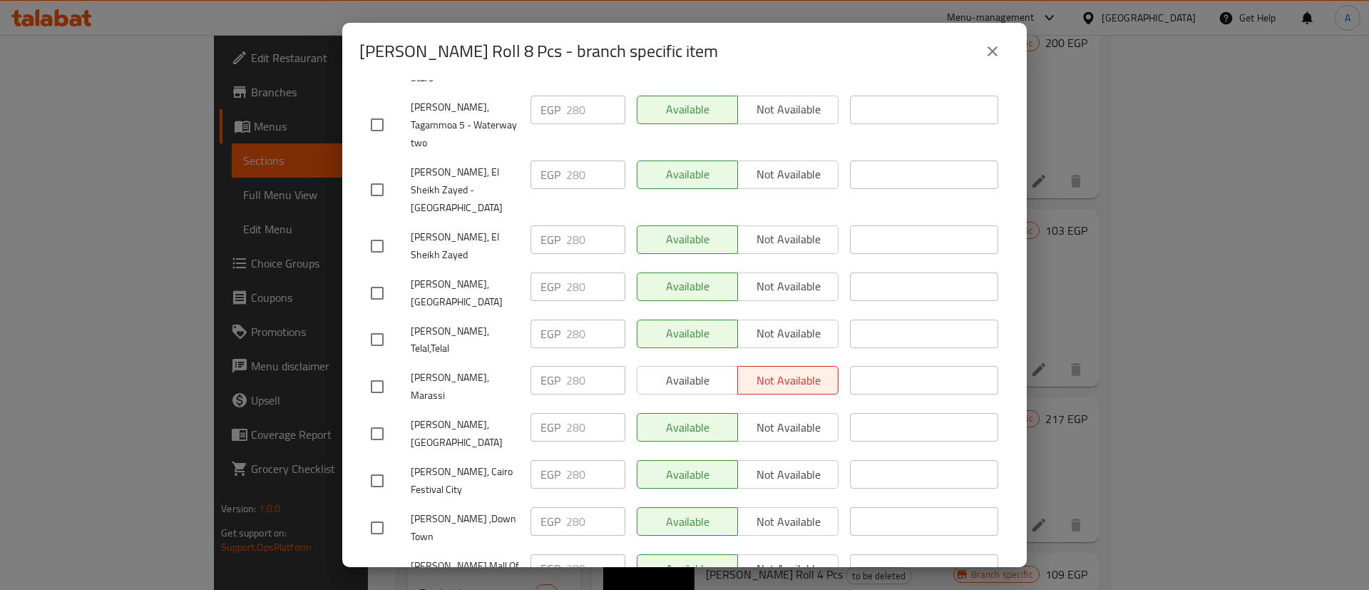
click at [389, 371] on input "checkbox" at bounding box center [377, 386] width 30 height 30
click at [393, 419] on div at bounding box center [391, 434] width 40 height 30
click at [386, 419] on input "checkbox" at bounding box center [377, 434] width 30 height 30
click at [595, 366] on input "280" at bounding box center [595, 380] width 59 height 29
click at [580, 413] on input "280" at bounding box center [595, 427] width 59 height 29
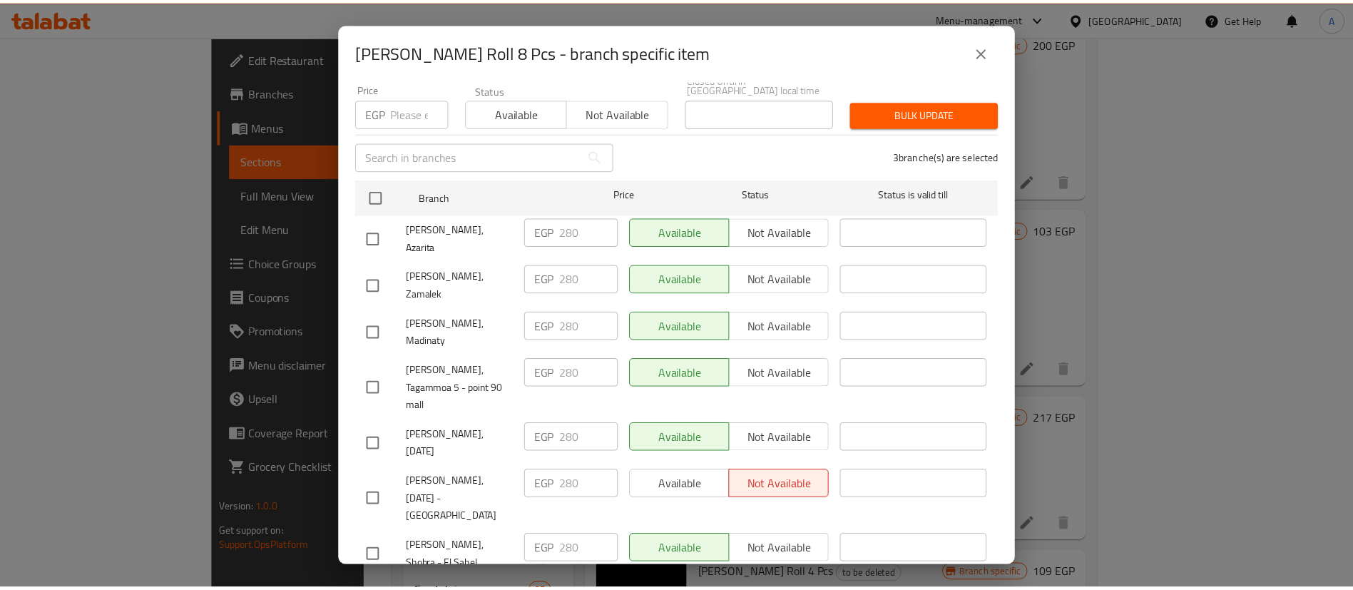
scroll to position [0, 0]
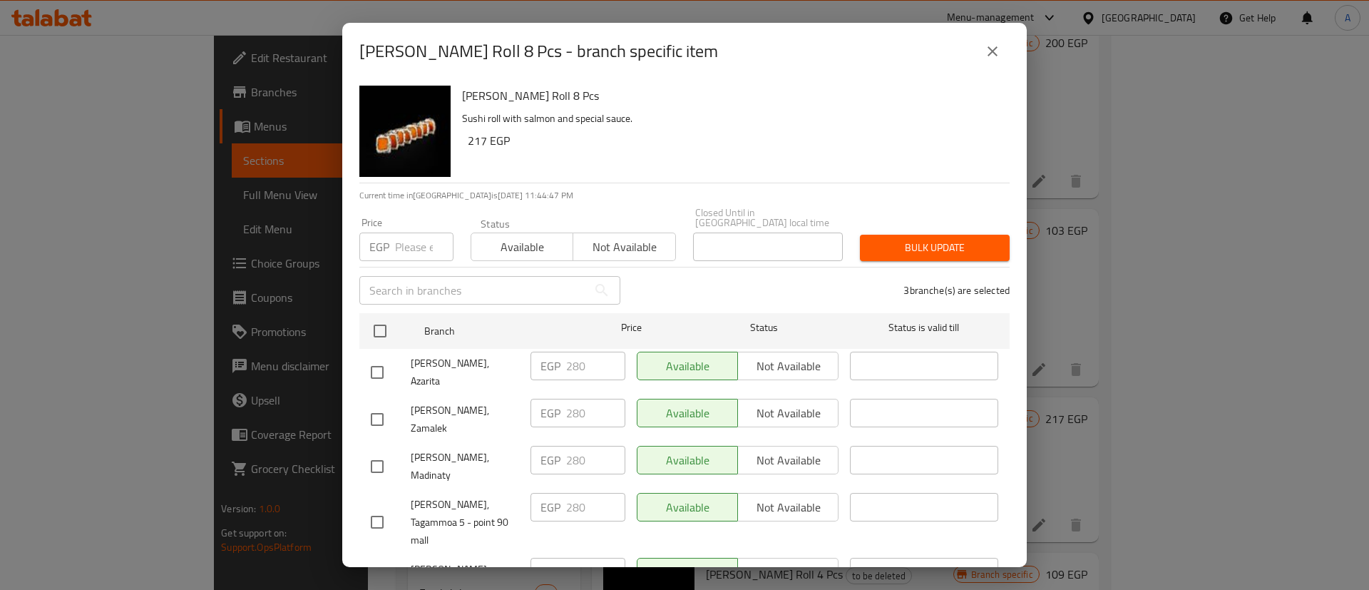
click at [941, 239] on span "Bulk update" at bounding box center [934, 248] width 127 height 18
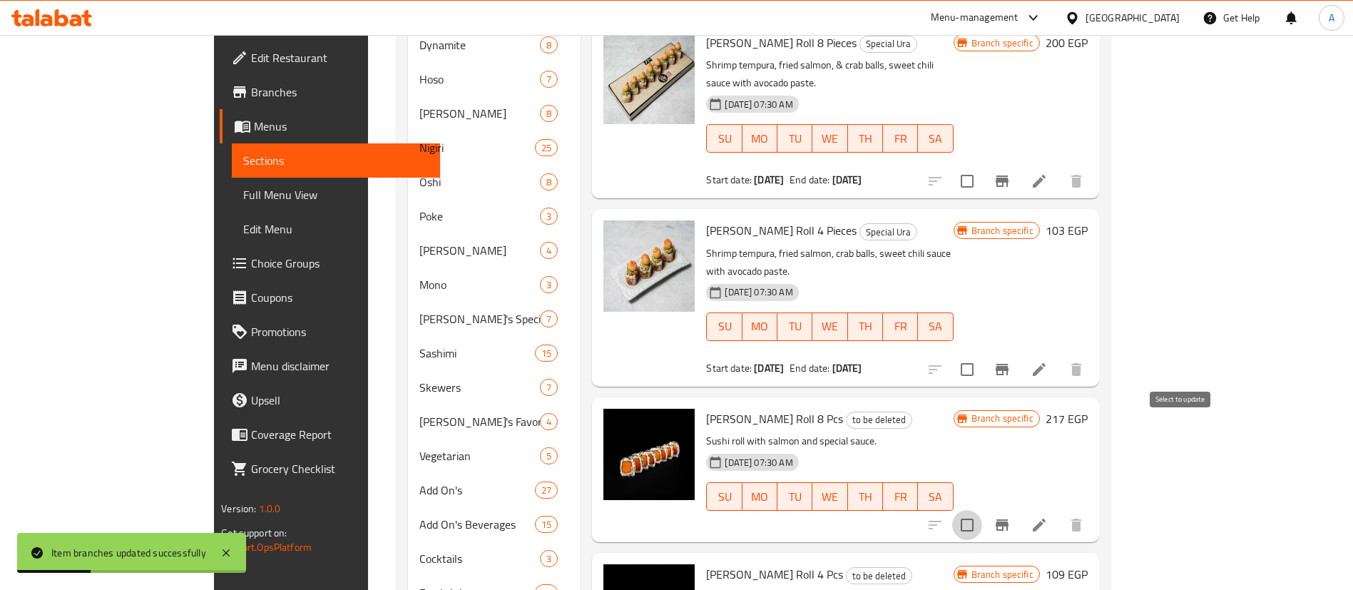
click at [982, 510] on input "checkbox" at bounding box center [967, 525] width 30 height 30
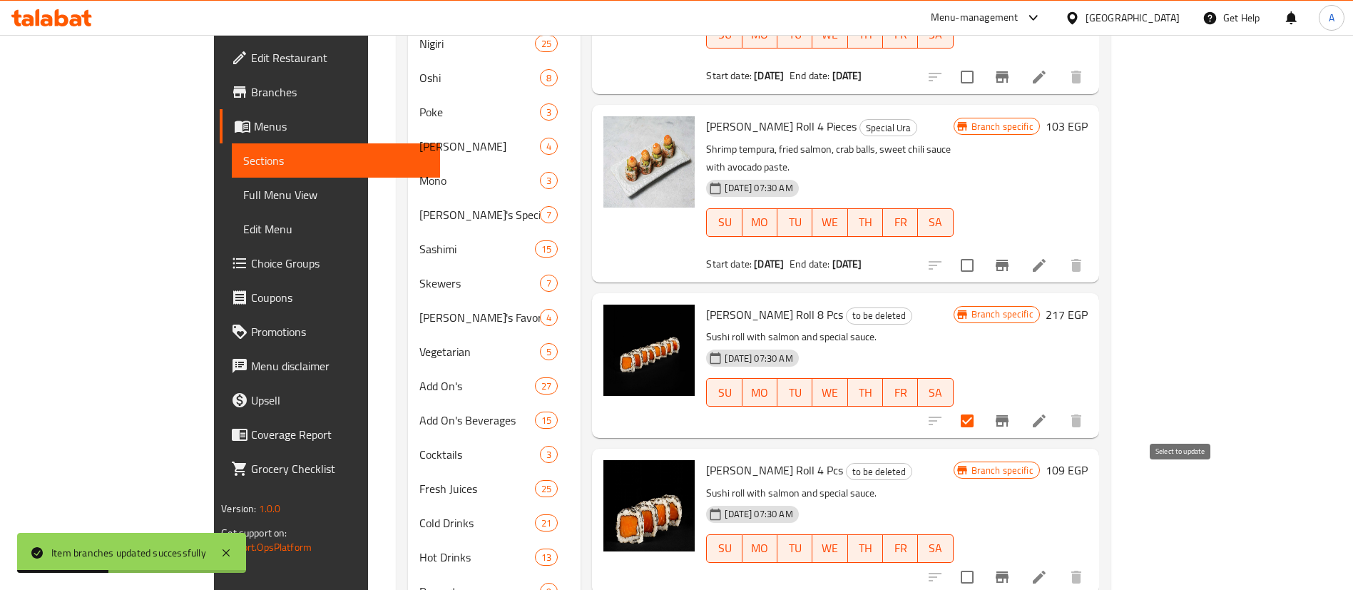
scroll to position [689, 0]
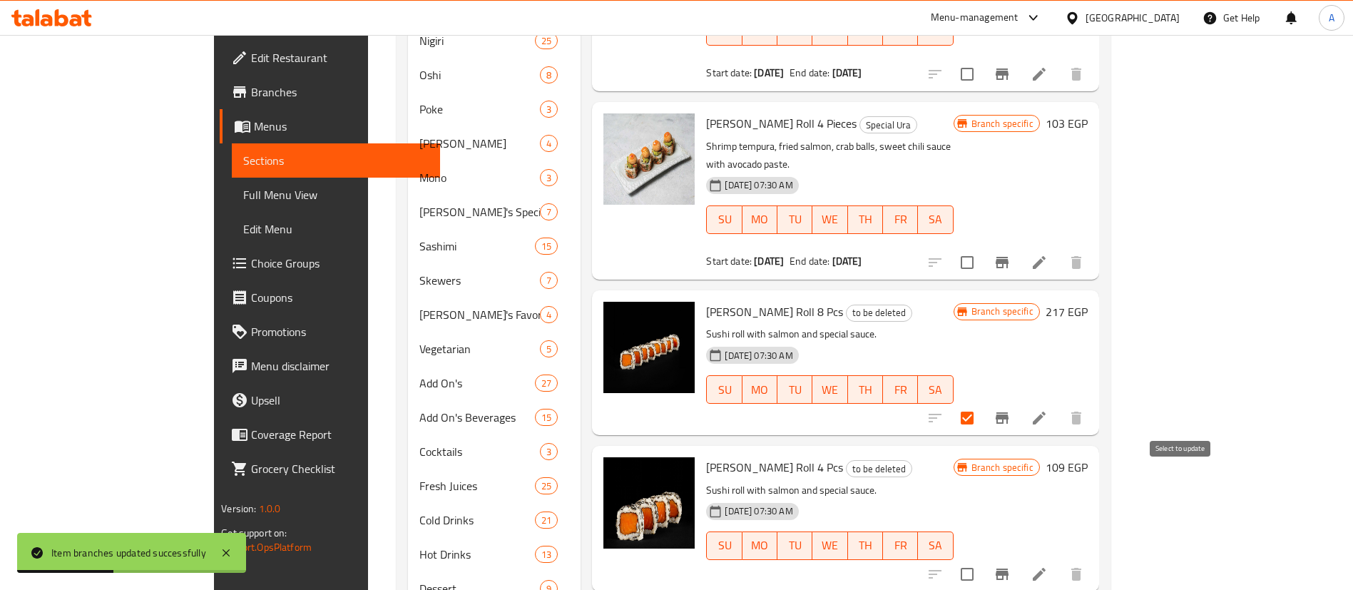
click at [982, 559] on input "checkbox" at bounding box center [967, 574] width 30 height 30
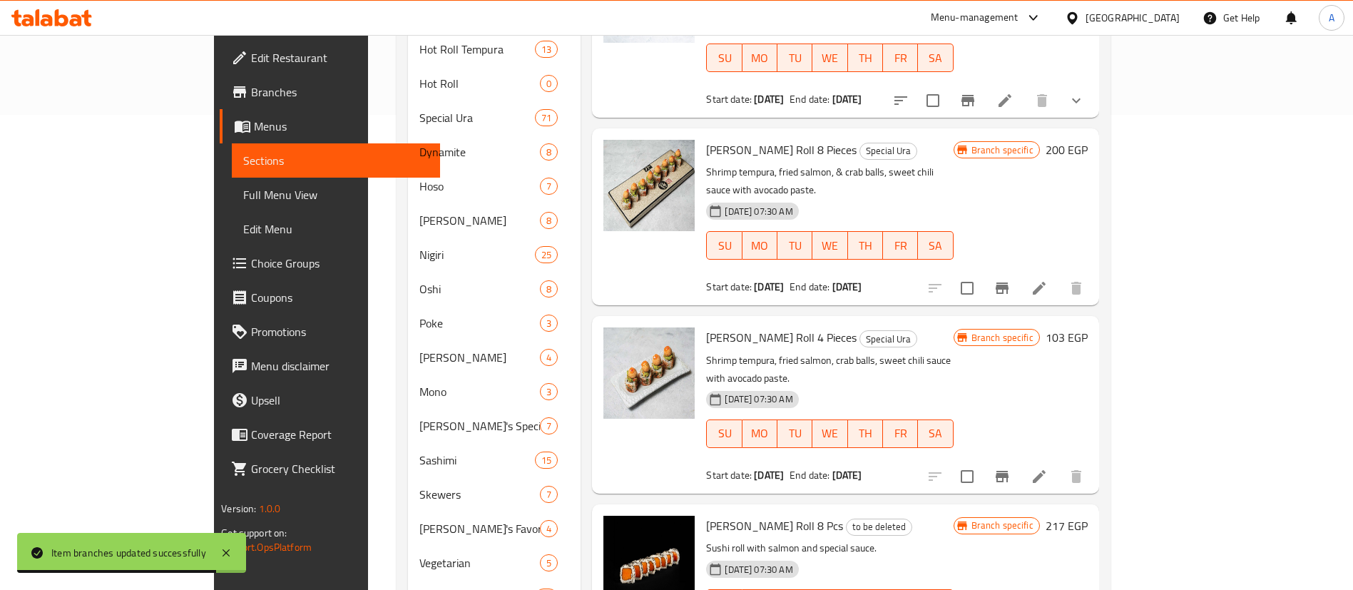
scroll to position [0, 0]
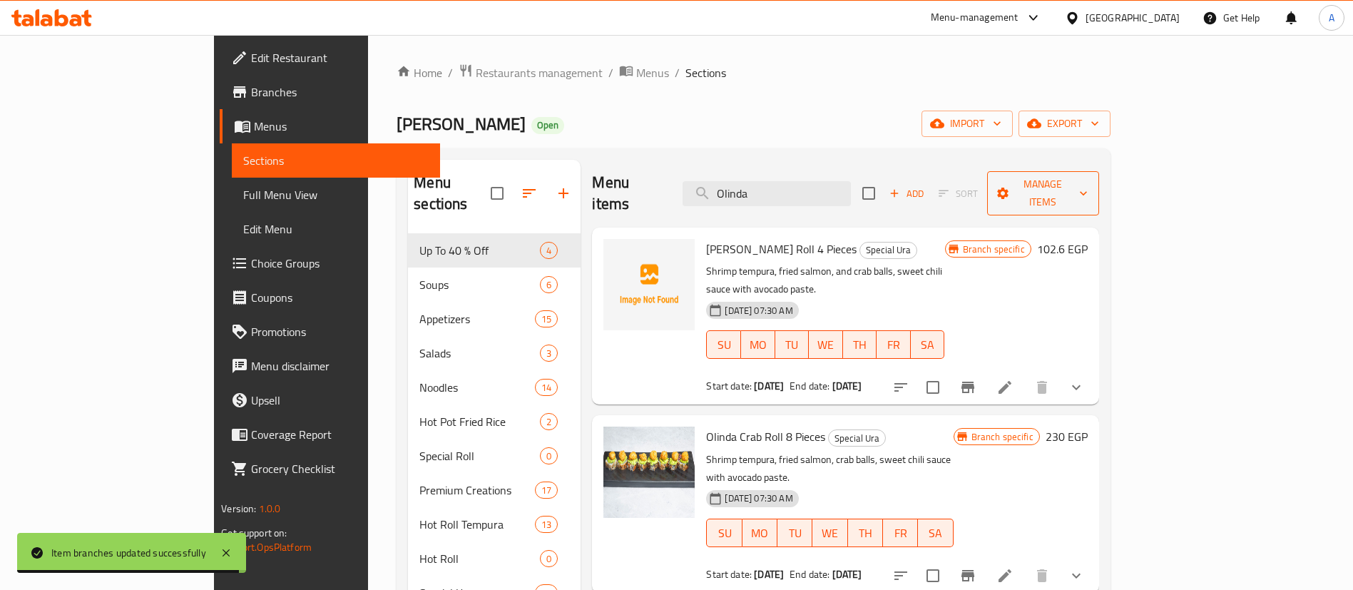
click at [1087, 176] on span "Manage items" at bounding box center [1042, 193] width 89 height 36
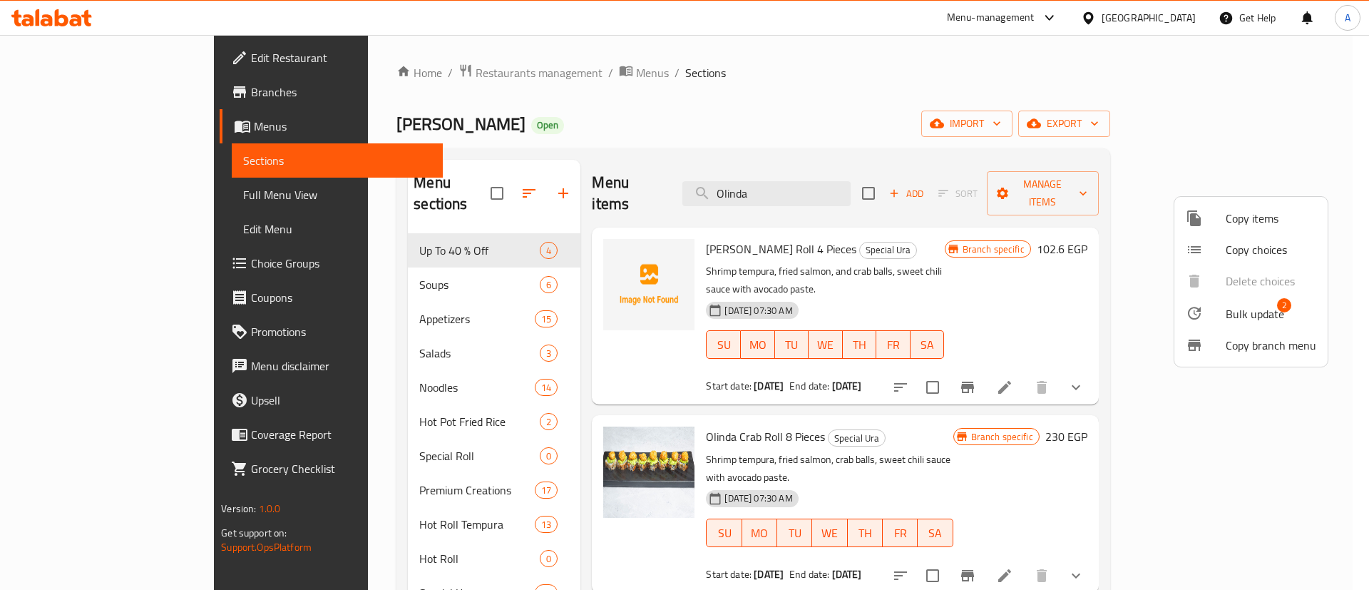
click at [1256, 318] on span "Bulk update" at bounding box center [1255, 313] width 58 height 17
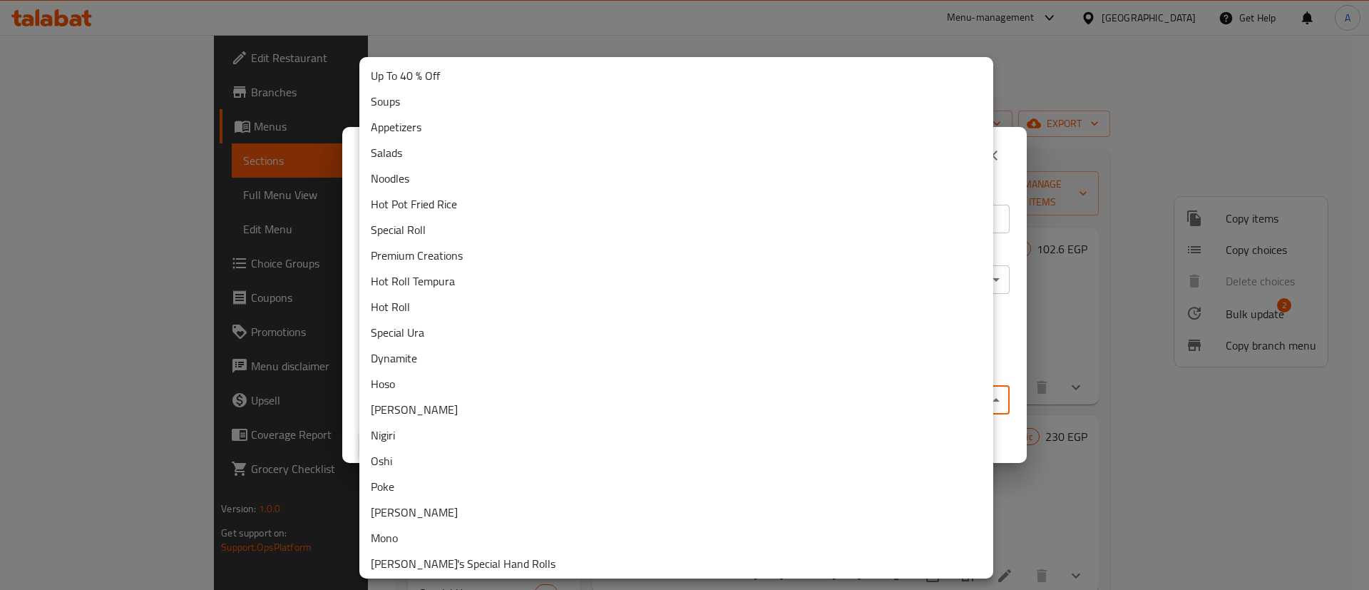
click at [553, 390] on body "​ Menu-management Egypt Get Help A Edit Restaurant Branches Menus Sections Full…" at bounding box center [684, 312] width 1369 height 555
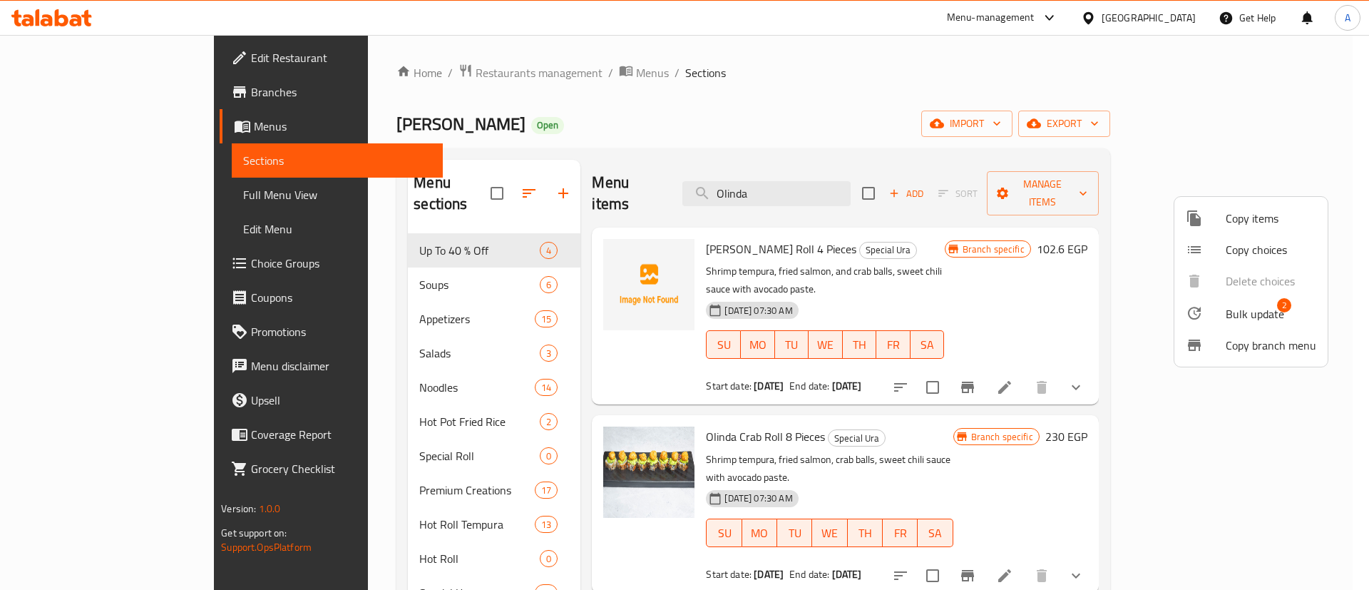
drag, startPoint x: 1048, startPoint y: 96, endPoint x: 1009, endPoint y: 159, distance: 74.6
click at [1047, 96] on div at bounding box center [684, 295] width 1369 height 590
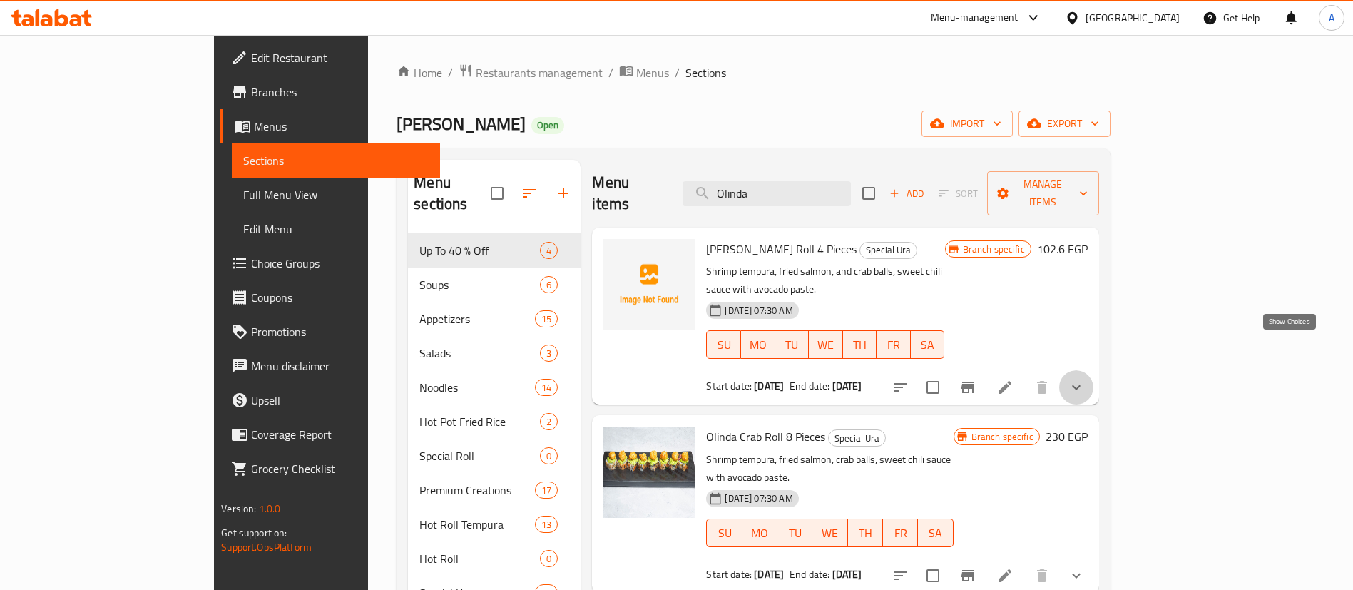
click at [1080, 385] on icon "show more" at bounding box center [1076, 387] width 9 height 5
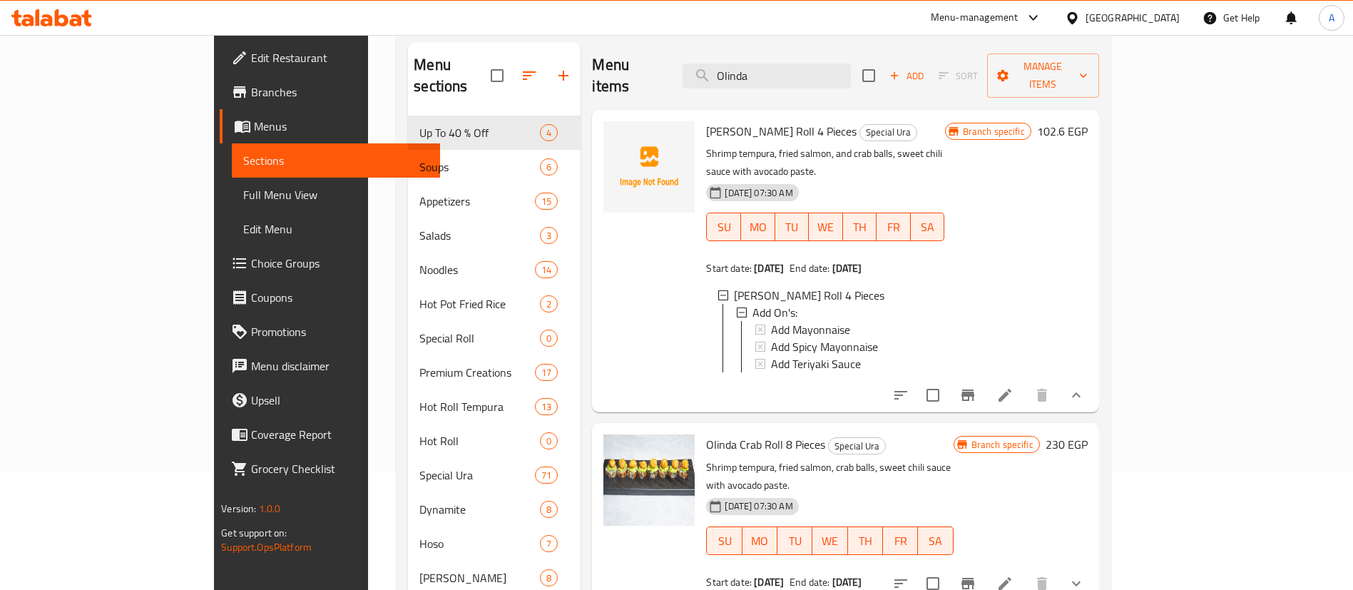
scroll to position [143, 0]
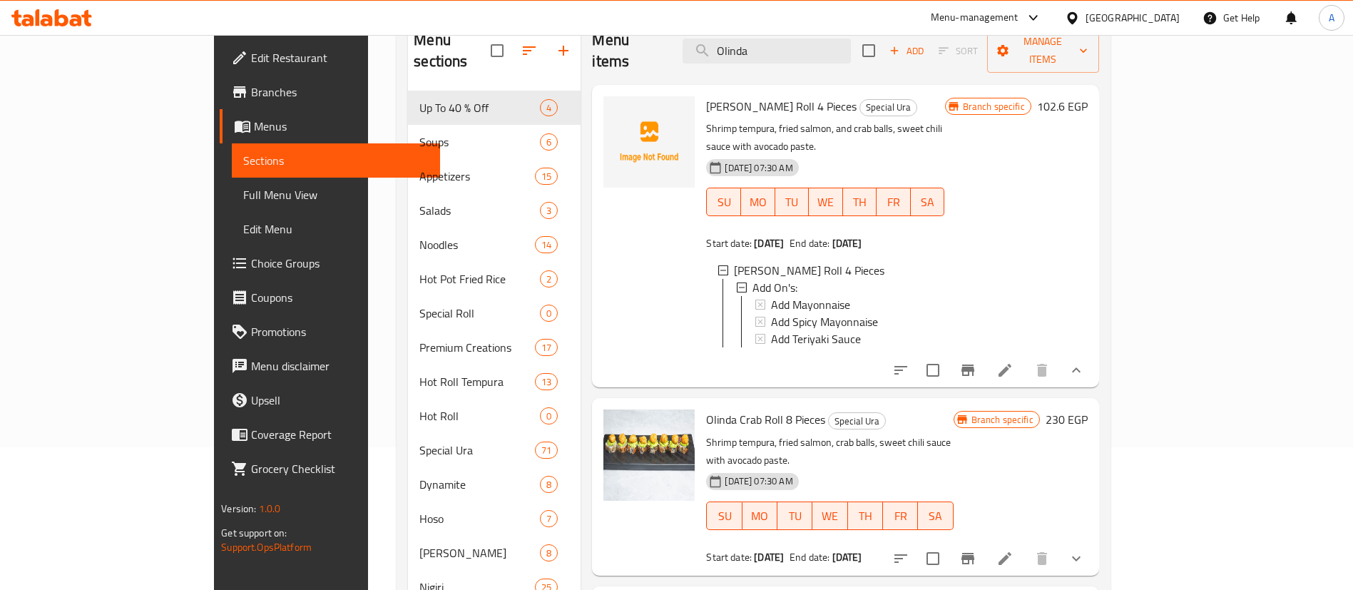
click at [1084, 361] on icon "show more" at bounding box center [1075, 369] width 17 height 17
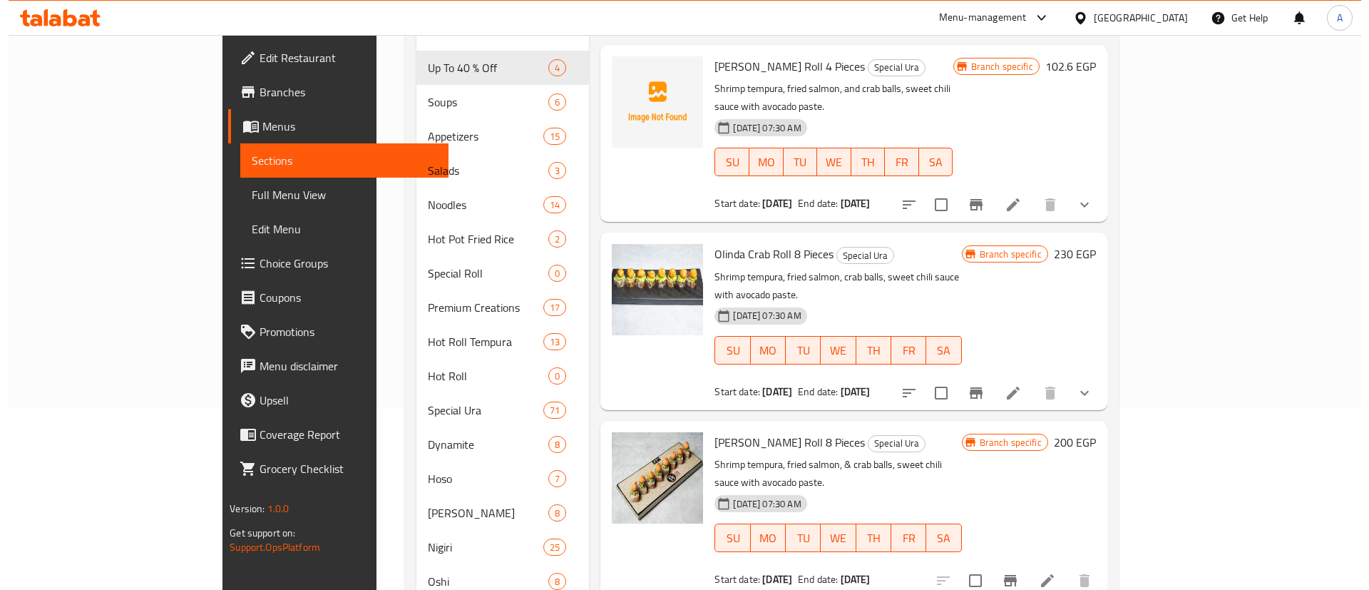
scroll to position [0, 0]
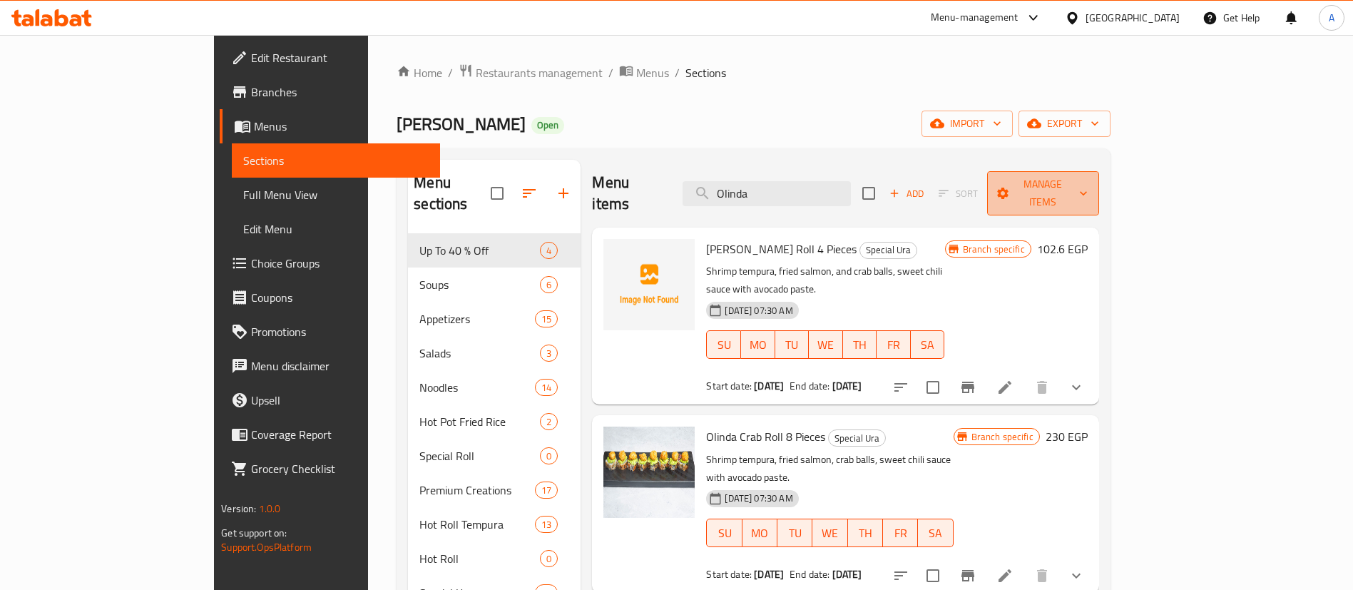
click at [1087, 188] on span "Manage items" at bounding box center [1042, 193] width 89 height 36
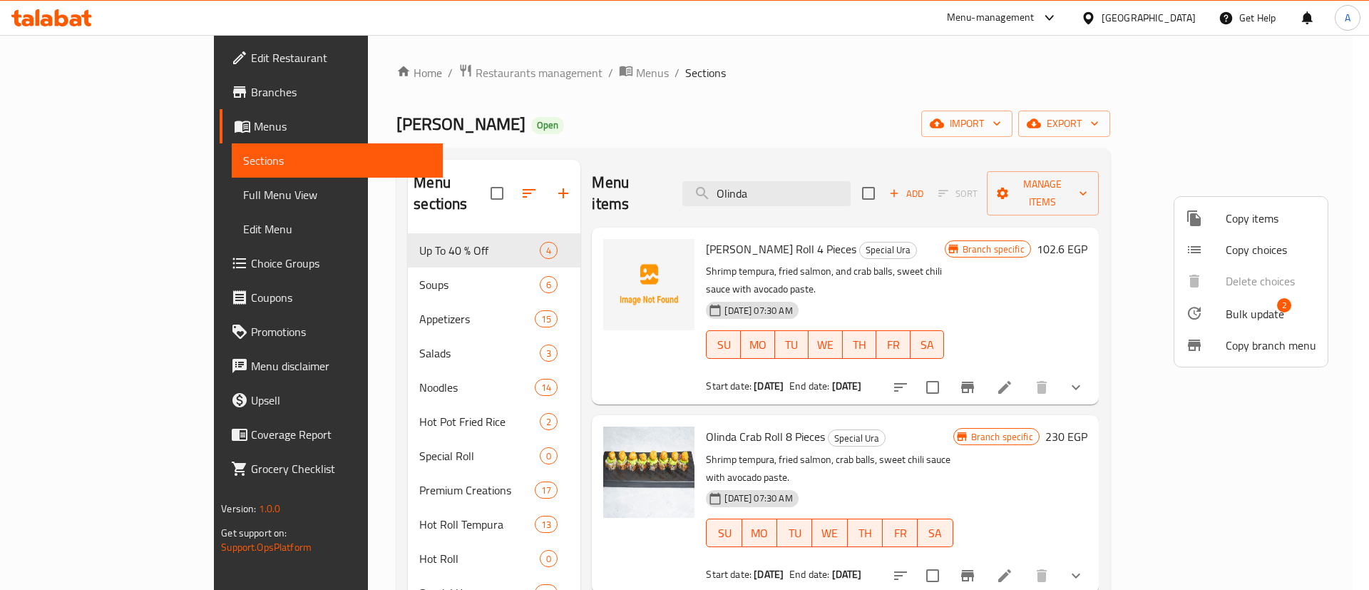
click at [1243, 305] on span "Bulk update" at bounding box center [1255, 313] width 58 height 17
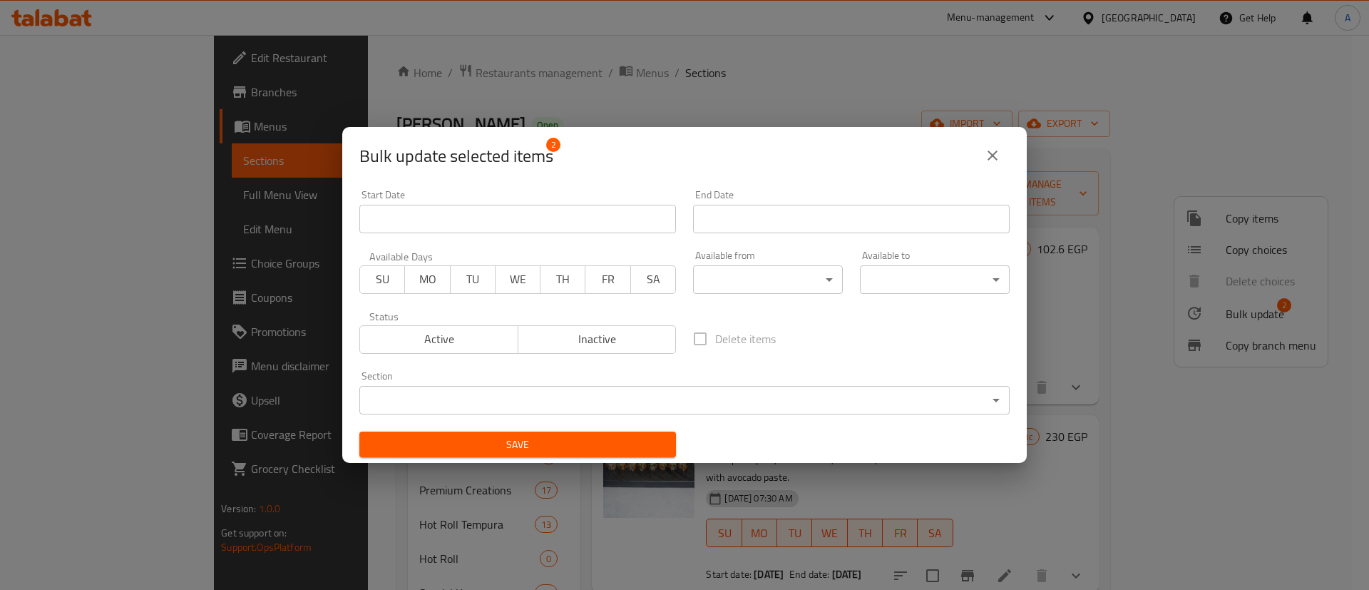
click at [534, 400] on body "​ Menu-management Egypt Get Help A Edit Restaurant Branches Menus Sections Full…" at bounding box center [684, 312] width 1369 height 555
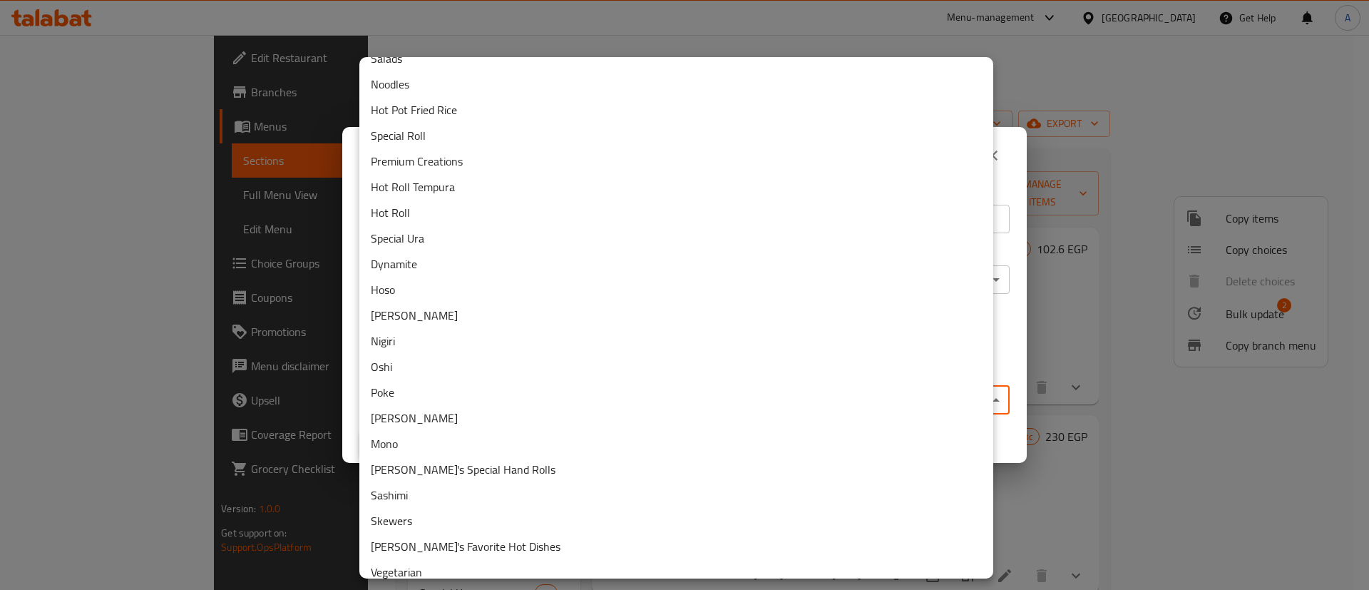
scroll to position [107, 0]
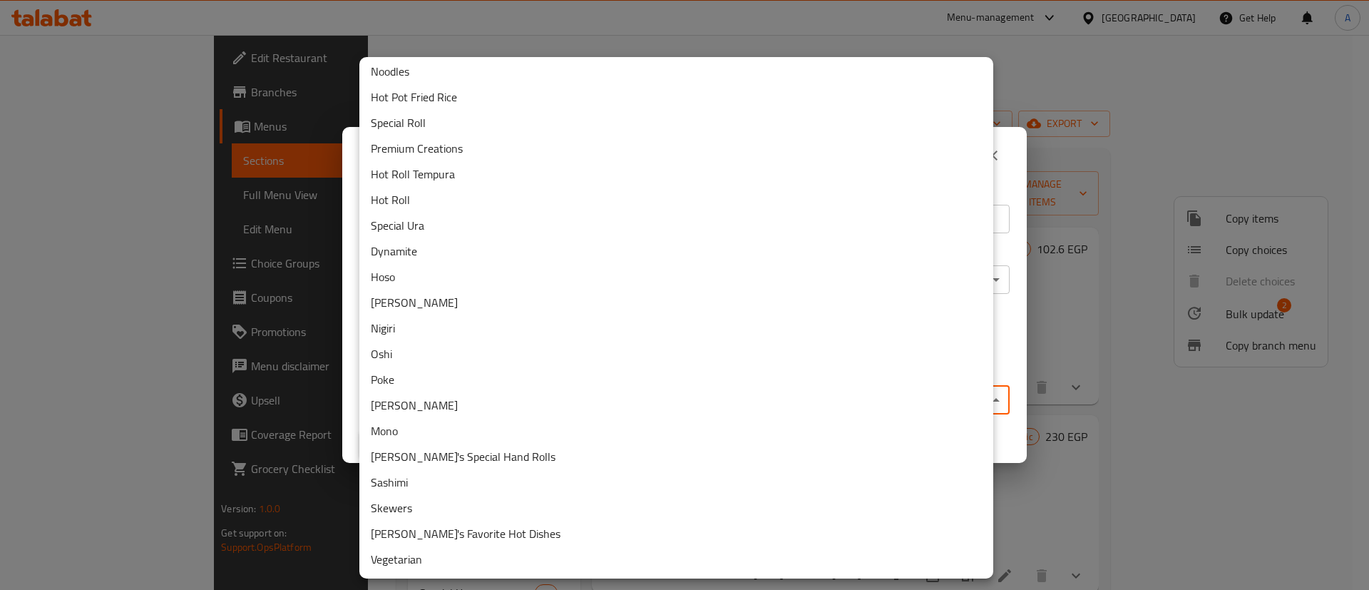
click at [443, 222] on li "Special Ura" at bounding box center [676, 225] width 634 height 26
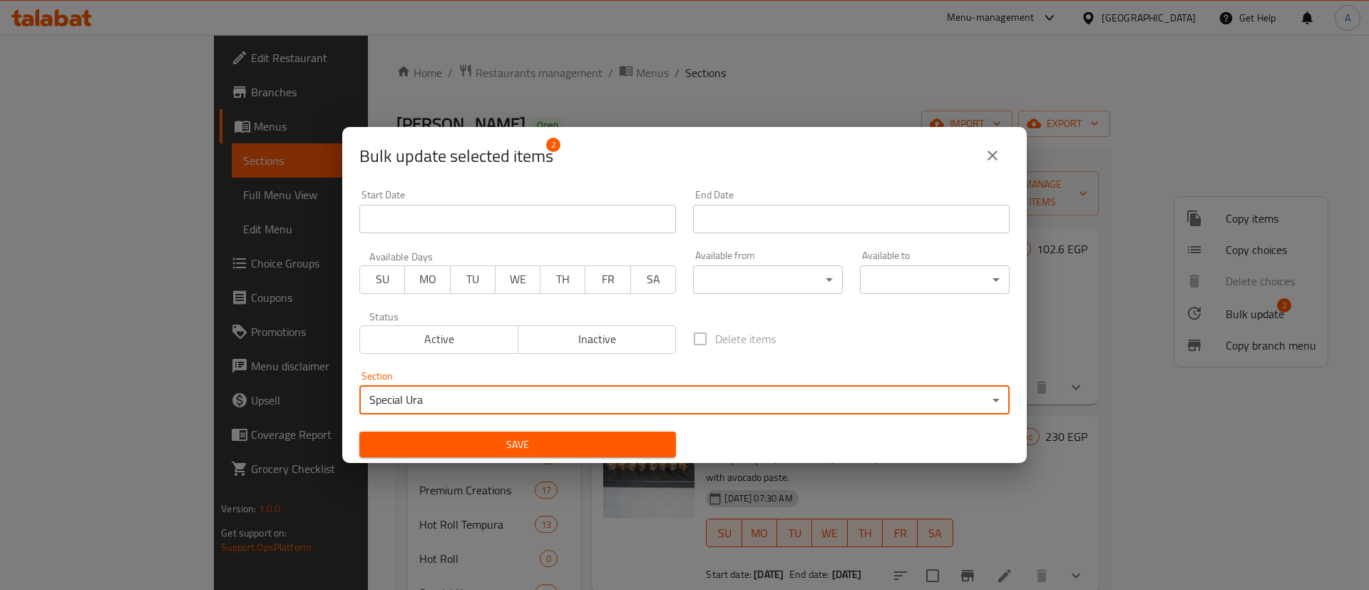
click at [516, 438] on span "Save" at bounding box center [518, 445] width 294 height 18
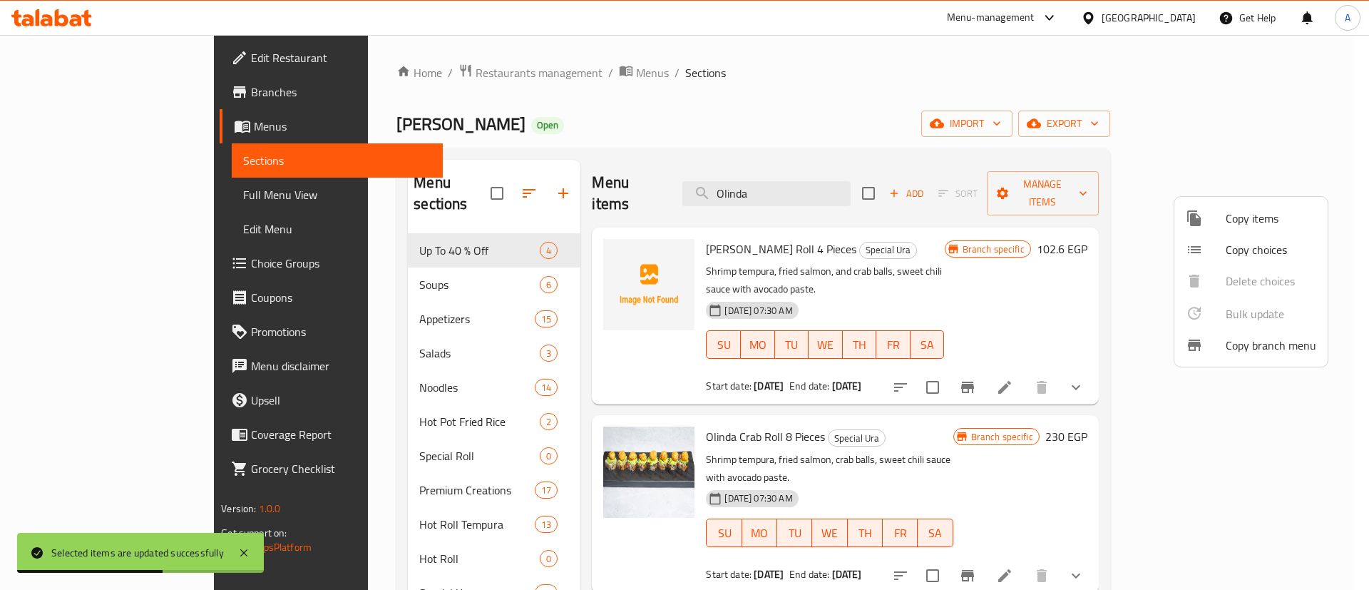
click at [927, 350] on div at bounding box center [684, 295] width 1369 height 590
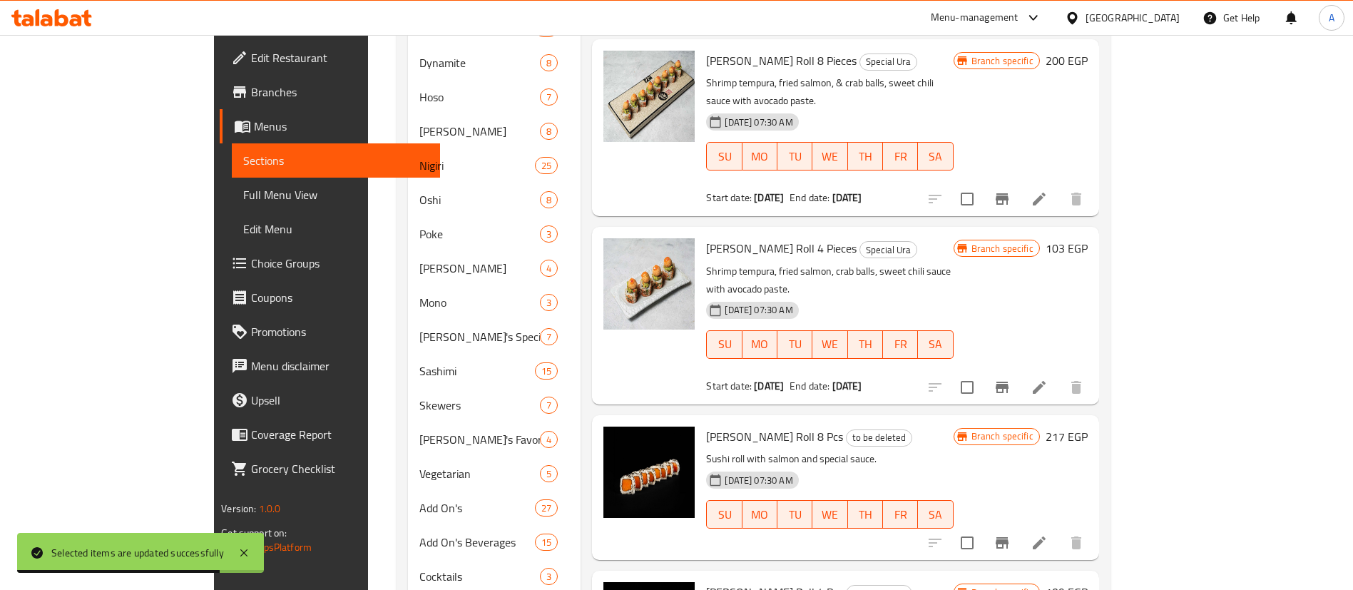
scroll to position [565, 0]
drag, startPoint x: 1188, startPoint y: 299, endPoint x: 1189, endPoint y: 282, distance: 17.2
click at [982, 371] on input "checkbox" at bounding box center [967, 386] width 30 height 30
click at [982, 183] on input "checkbox" at bounding box center [967, 198] width 30 height 30
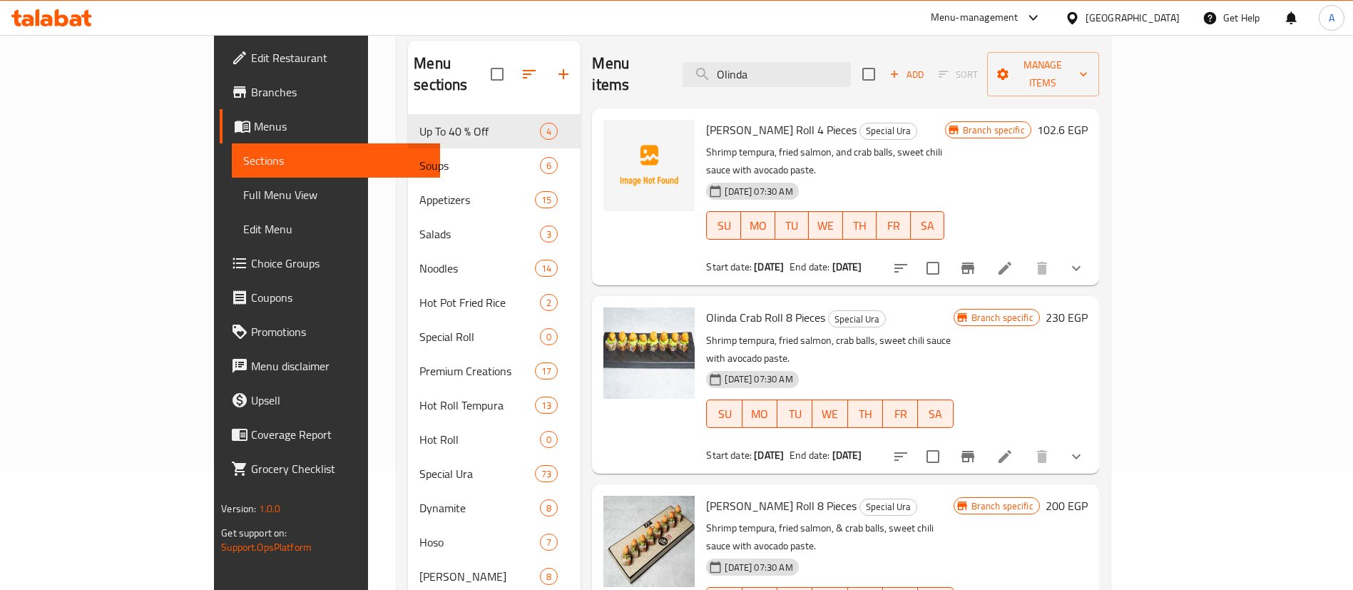
scroll to position [118, 0]
click at [948, 443] on input "checkbox" at bounding box center [933, 458] width 30 height 30
click at [948, 255] on input "checkbox" at bounding box center [933, 270] width 30 height 30
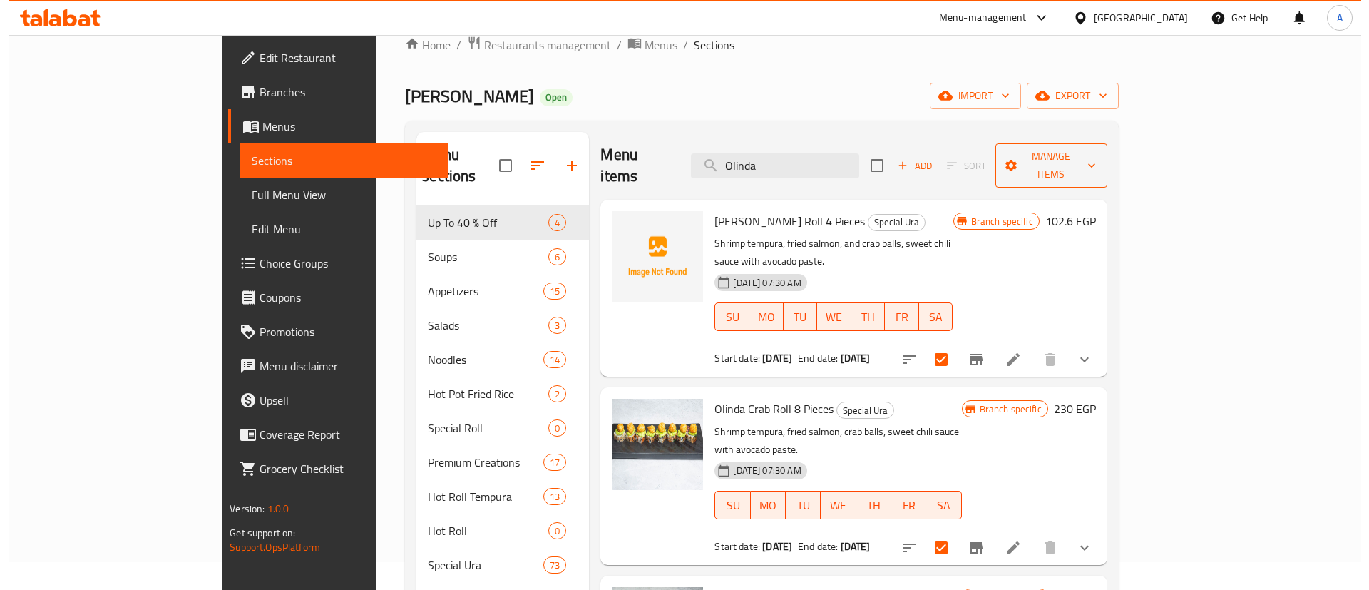
scroll to position [30, 0]
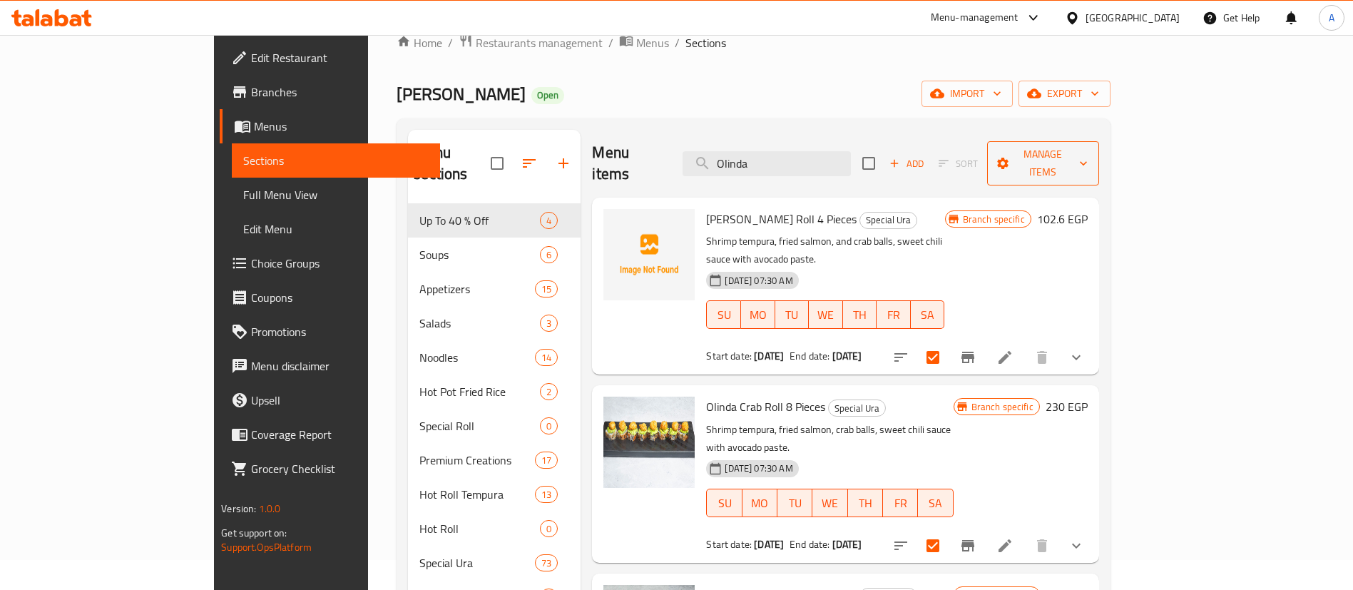
click at [1087, 145] on span "Manage items" at bounding box center [1042, 163] width 89 height 36
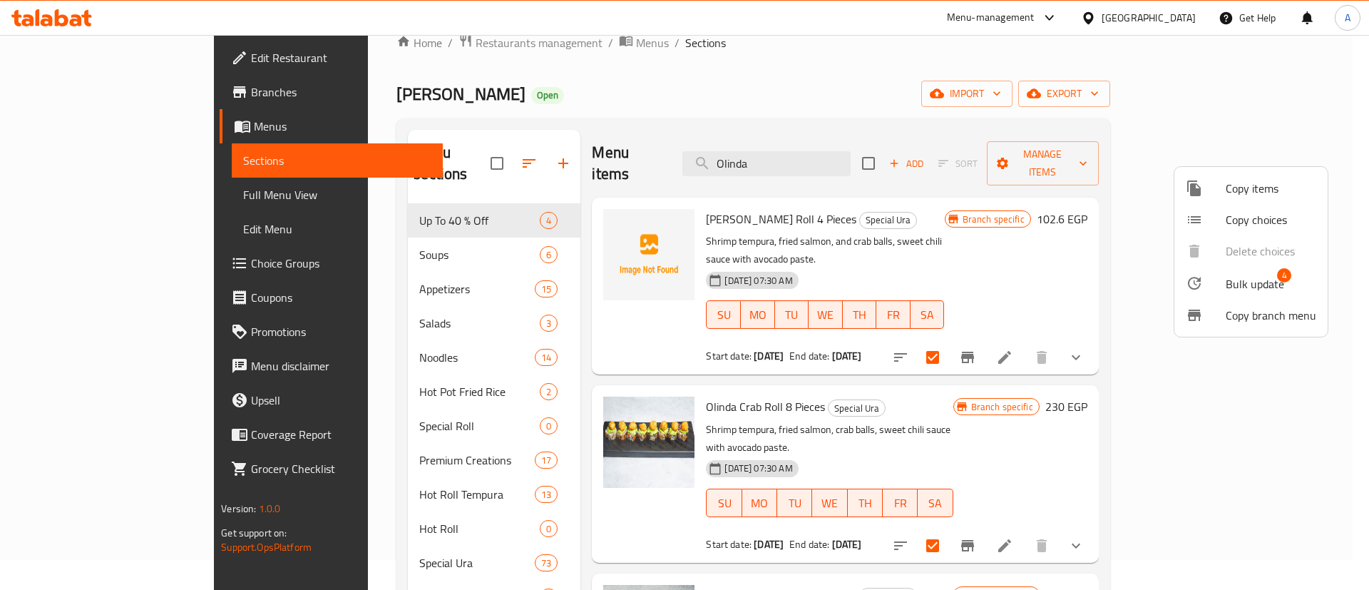
click at [1246, 292] on span "Bulk update" at bounding box center [1255, 283] width 58 height 17
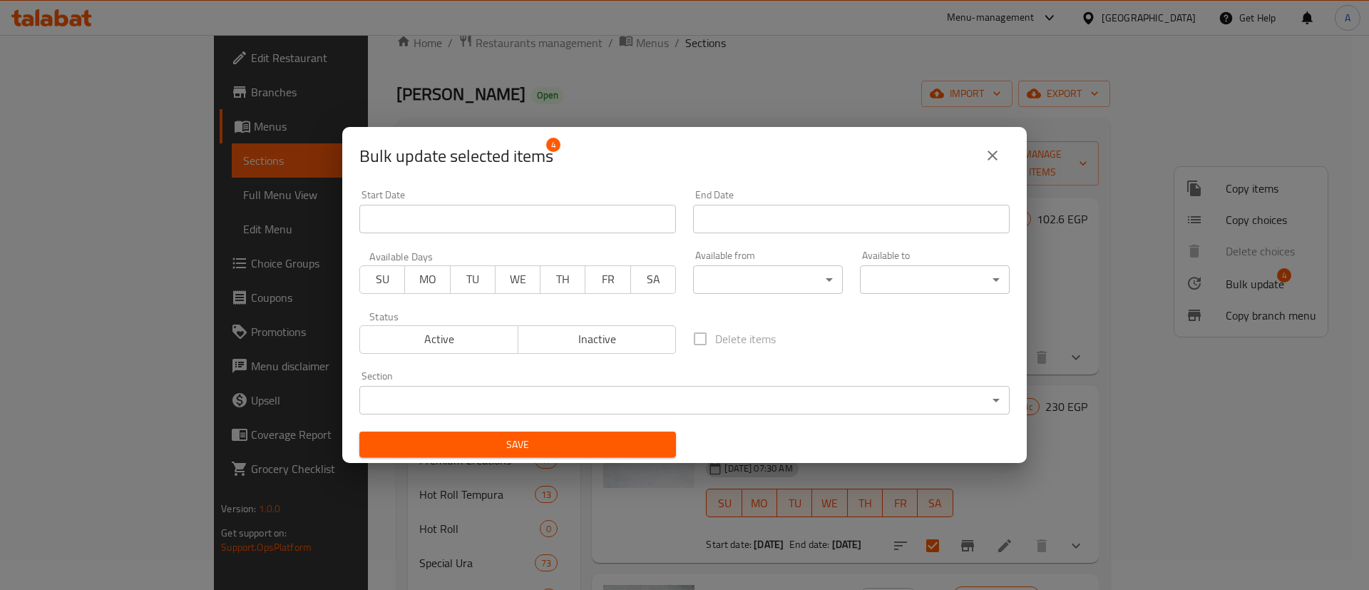
click at [700, 391] on body "​ Menu-management Egypt Get Help A Edit Restaurant Branches Menus Sections Full…" at bounding box center [684, 282] width 1369 height 555
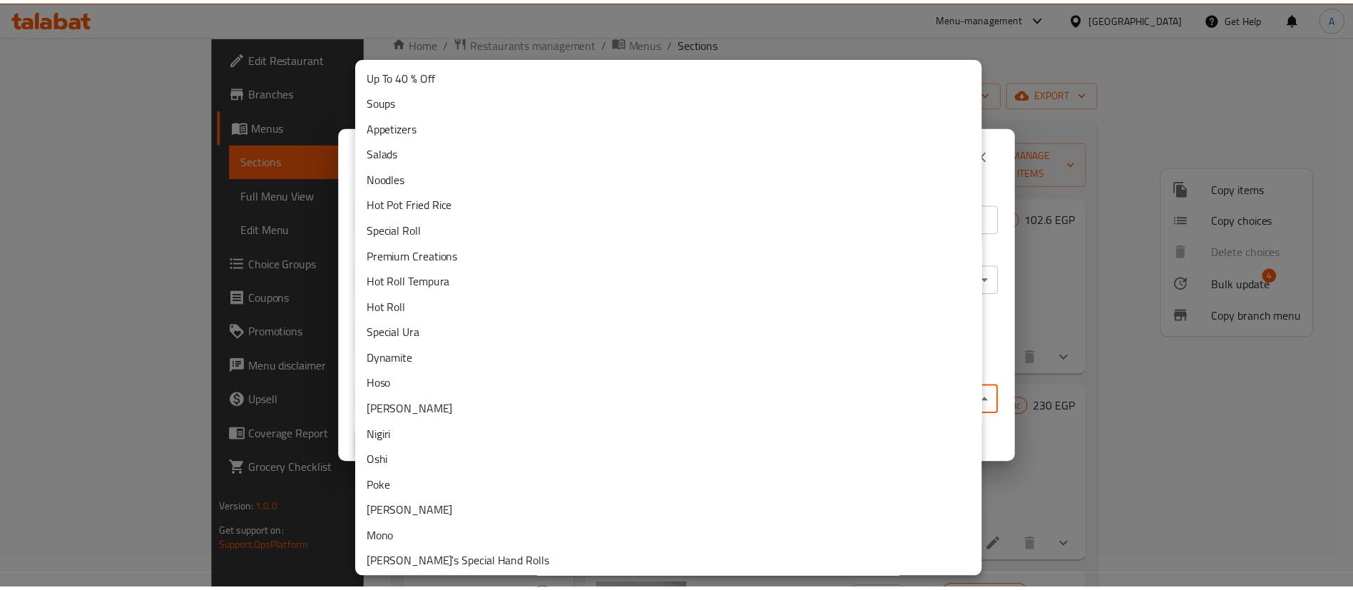
scroll to position [363, 0]
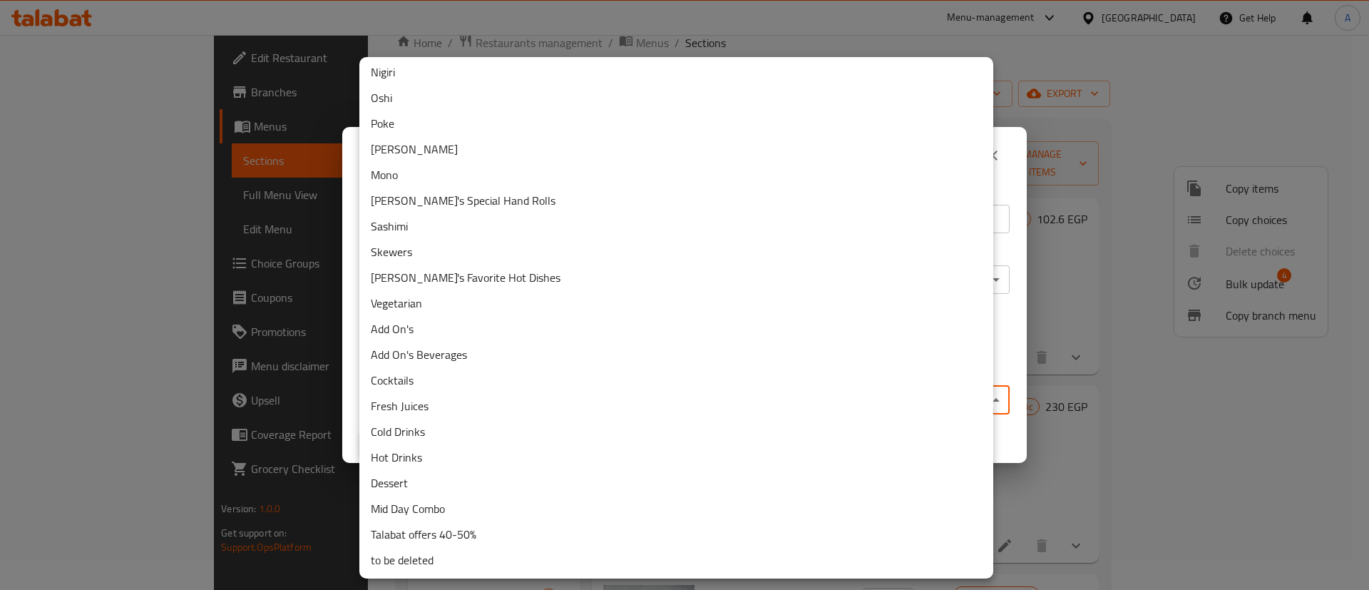
click at [446, 553] on li "to be deleted" at bounding box center [676, 560] width 634 height 26
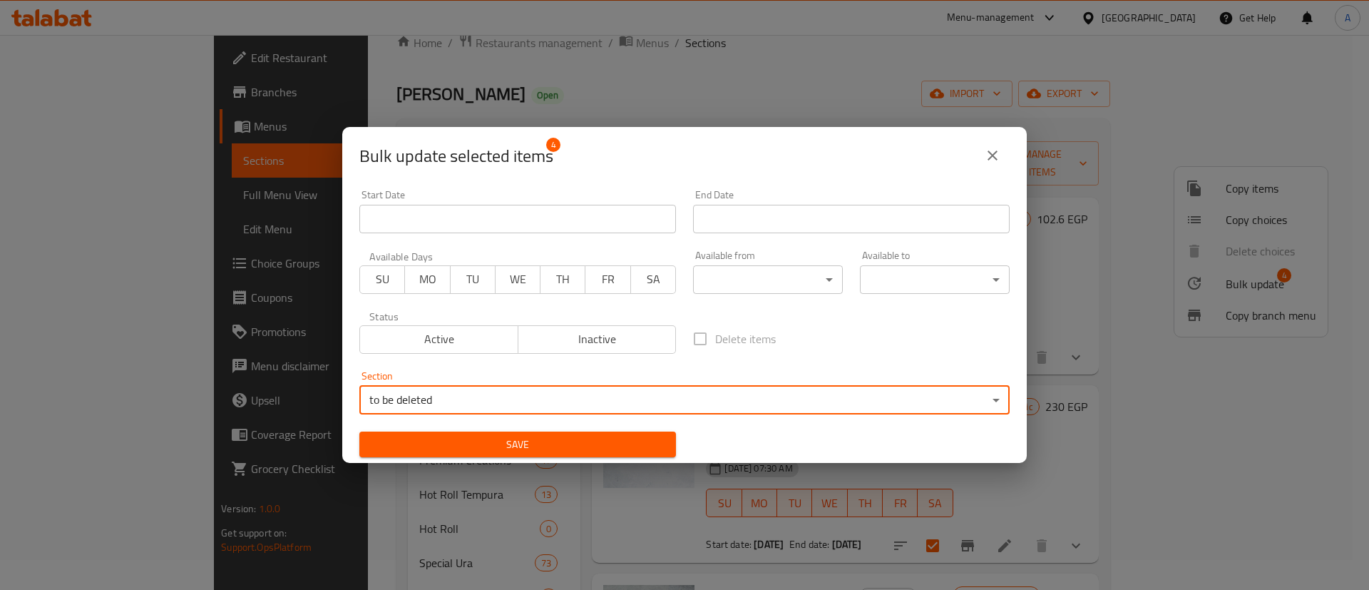
click at [619, 459] on div "Save" at bounding box center [518, 444] width 334 height 43
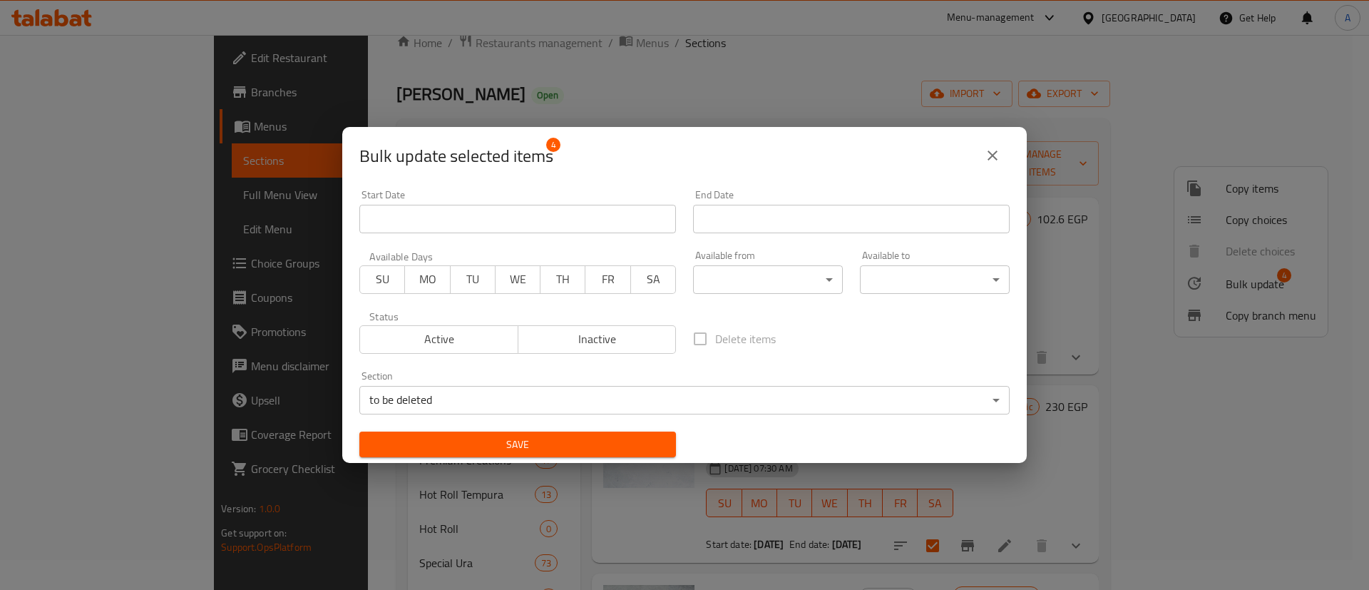
click at [609, 446] on span "Save" at bounding box center [518, 445] width 294 height 18
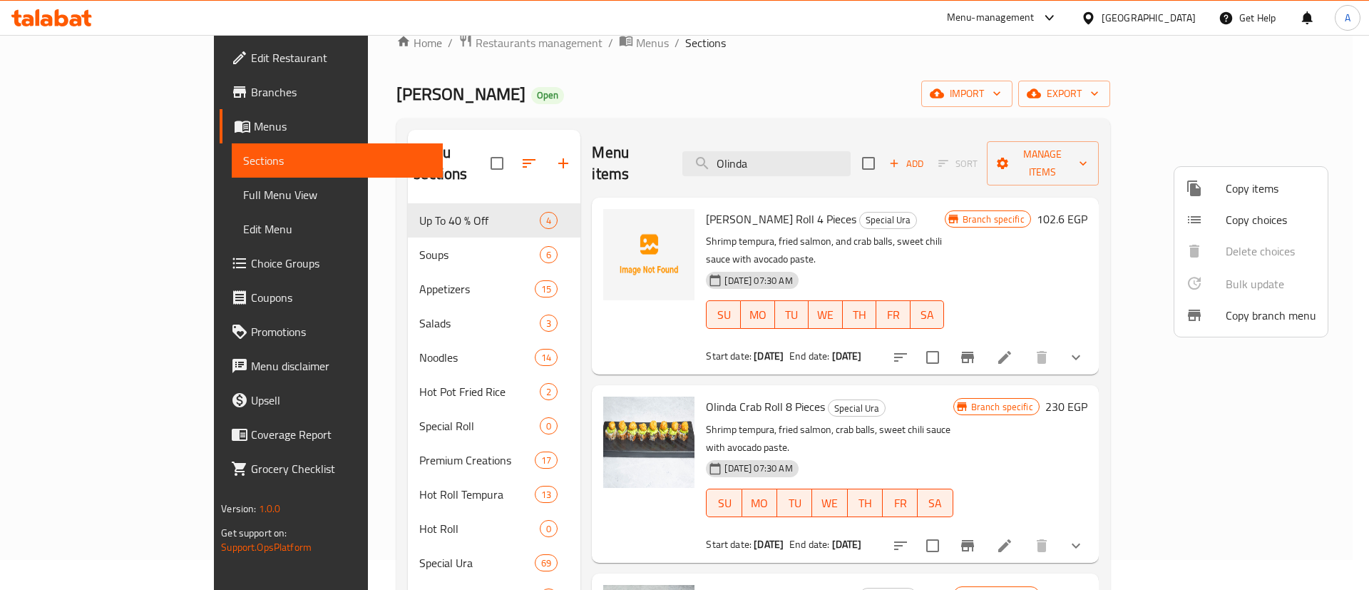
click at [835, 161] on div at bounding box center [684, 295] width 1369 height 590
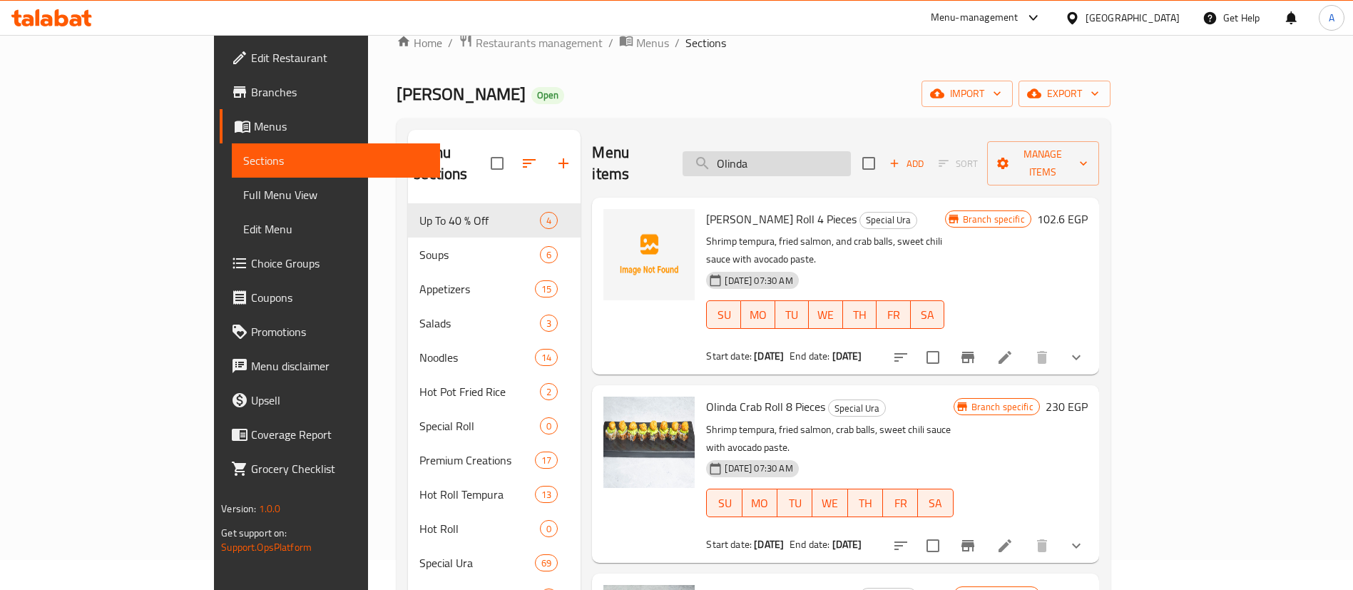
click at [848, 151] on input "Olinda" at bounding box center [766, 163] width 168 height 25
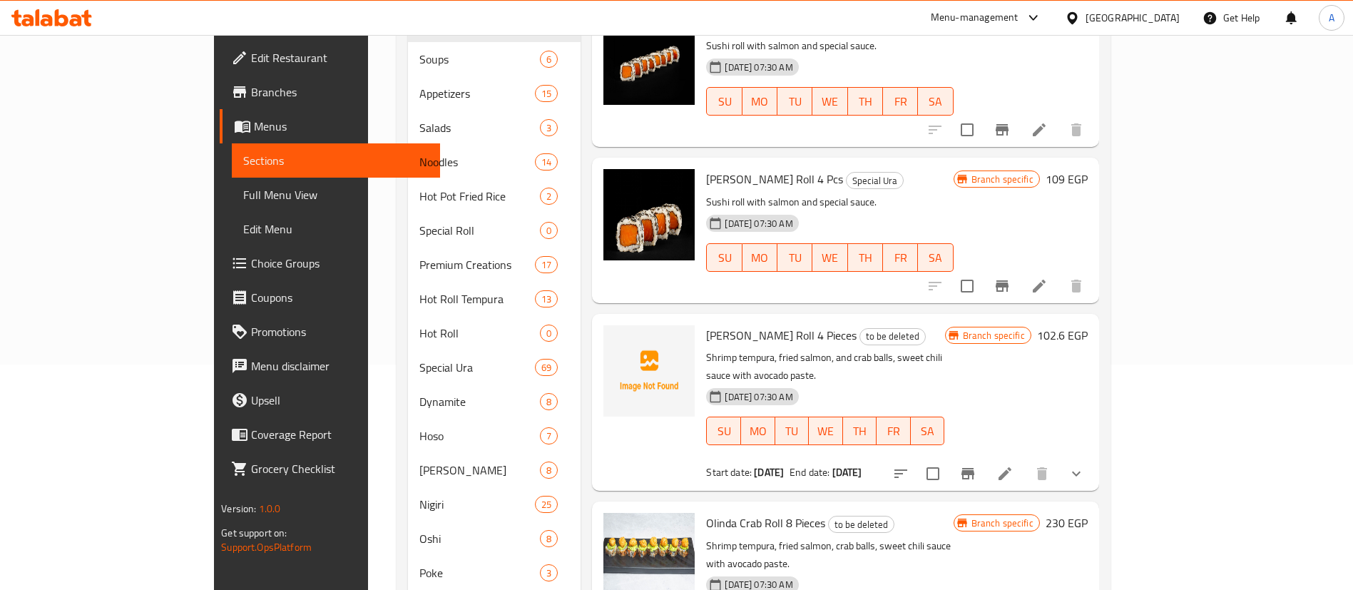
scroll to position [0, 0]
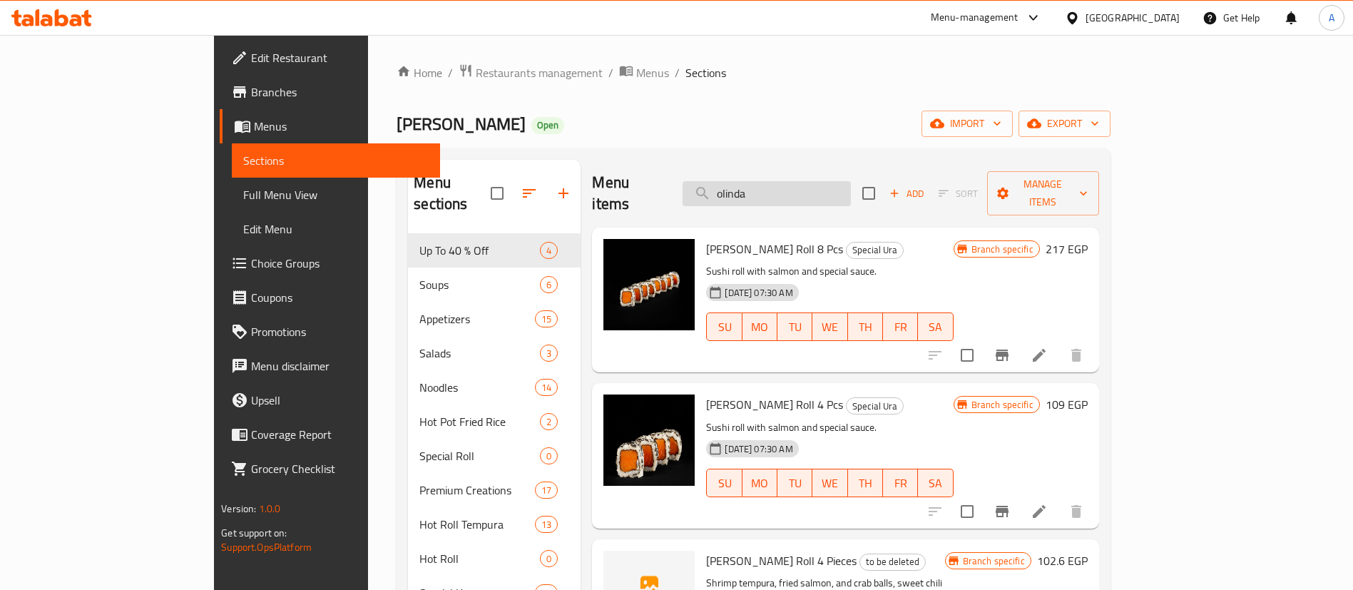
paste input "Fruit Dragon Roll"
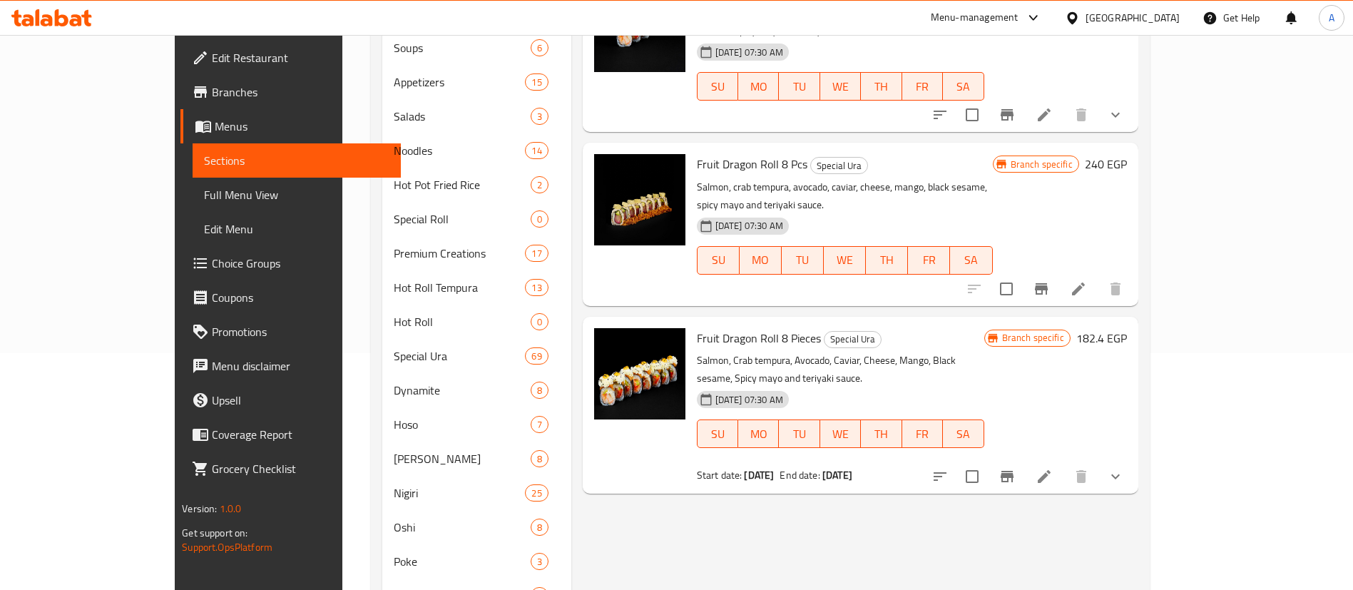
scroll to position [250, 0]
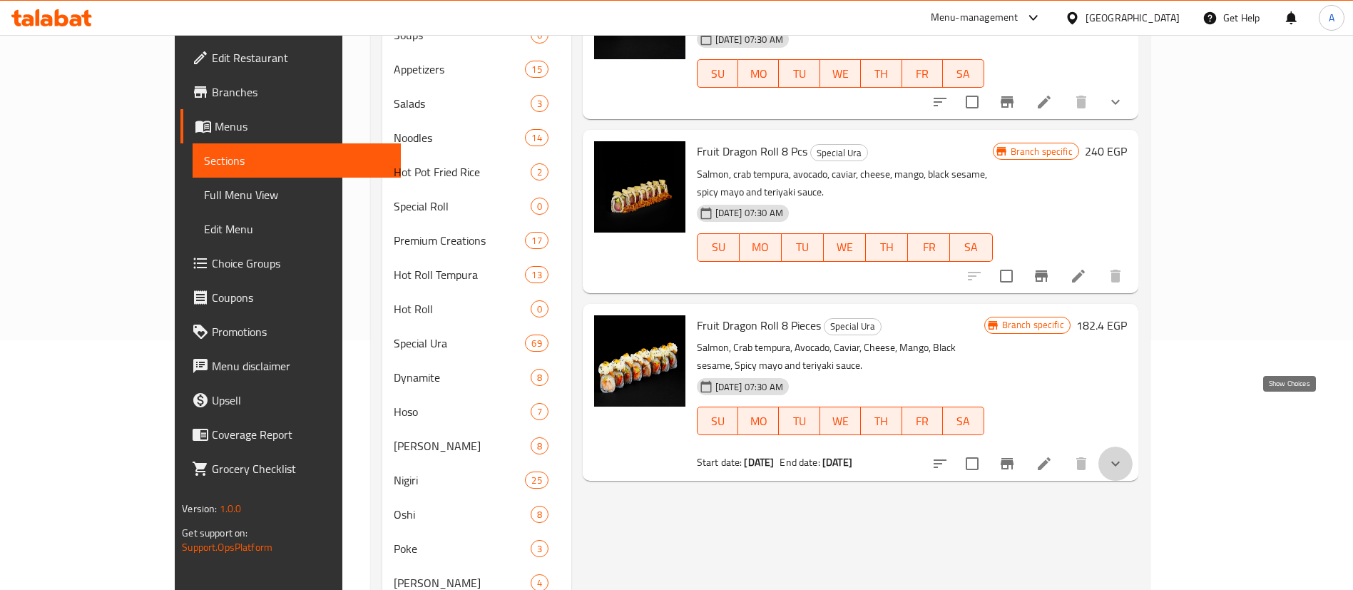
click at [1124, 455] on icon "show more" at bounding box center [1115, 463] width 17 height 17
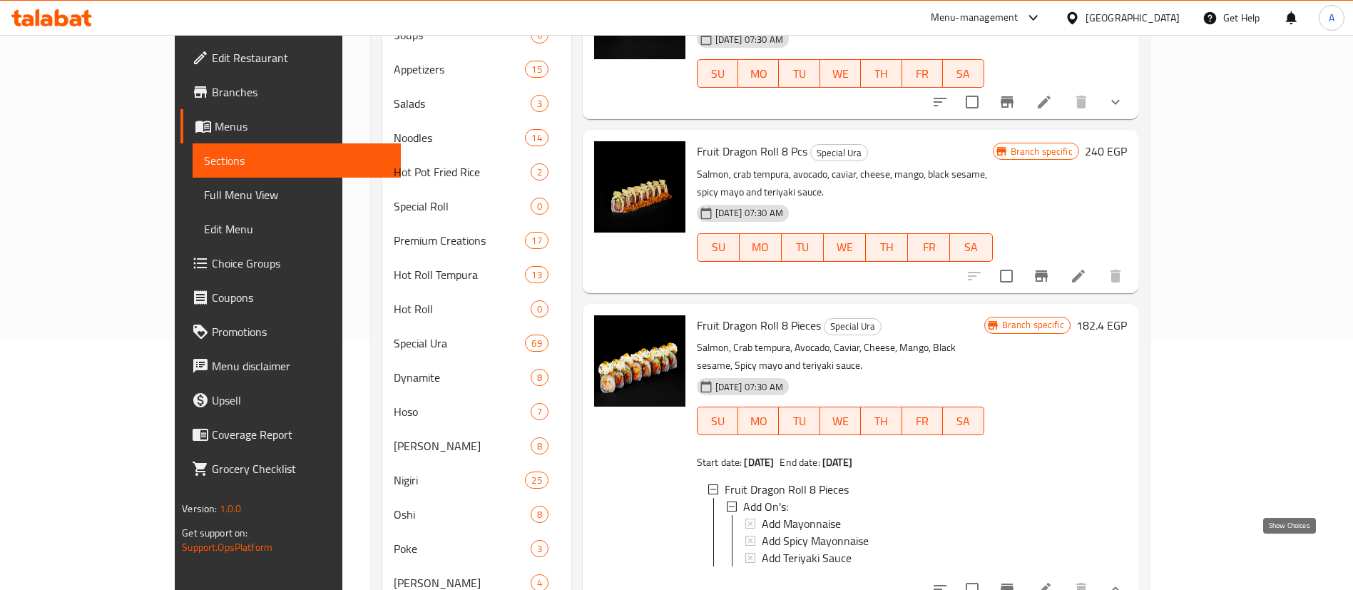
click at [1124, 580] on icon "show more" at bounding box center [1115, 588] width 17 height 17
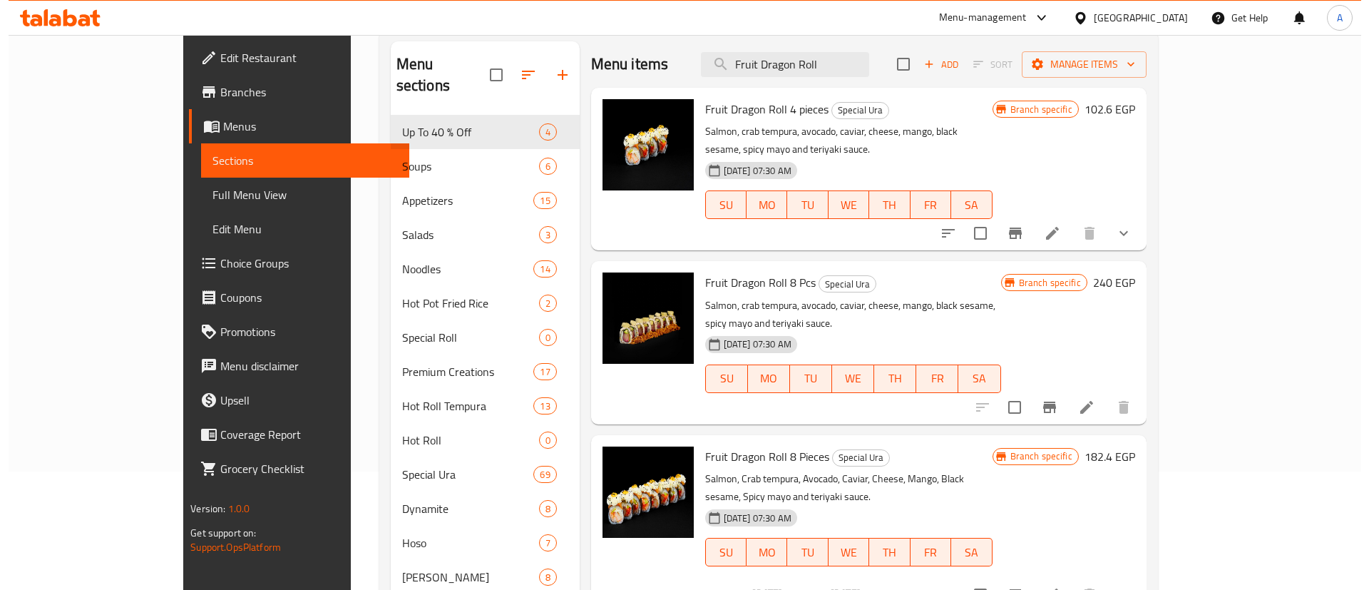
scroll to position [107, 0]
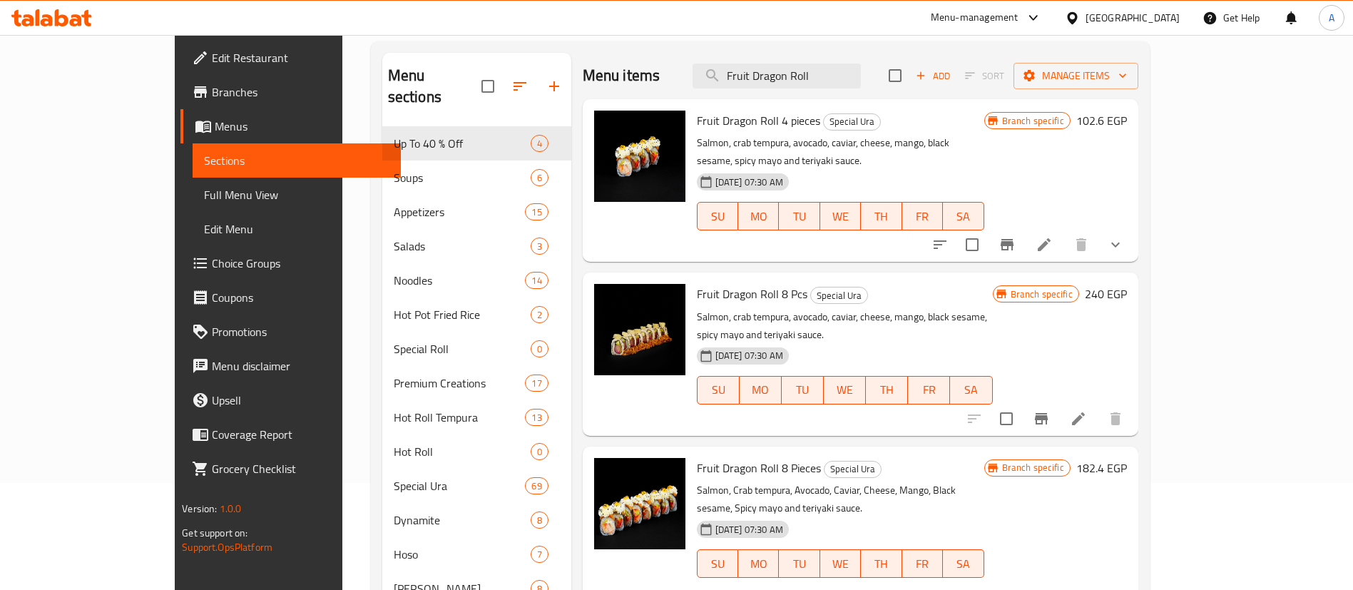
click at [709, 349] on span "[DATE] 07:30 AM" at bounding box center [748, 356] width 79 height 14
click at [1021, 404] on input "checkbox" at bounding box center [1006, 419] width 30 height 30
click at [1058, 401] on button "Branch-specific-item" at bounding box center [1041, 418] width 34 height 34
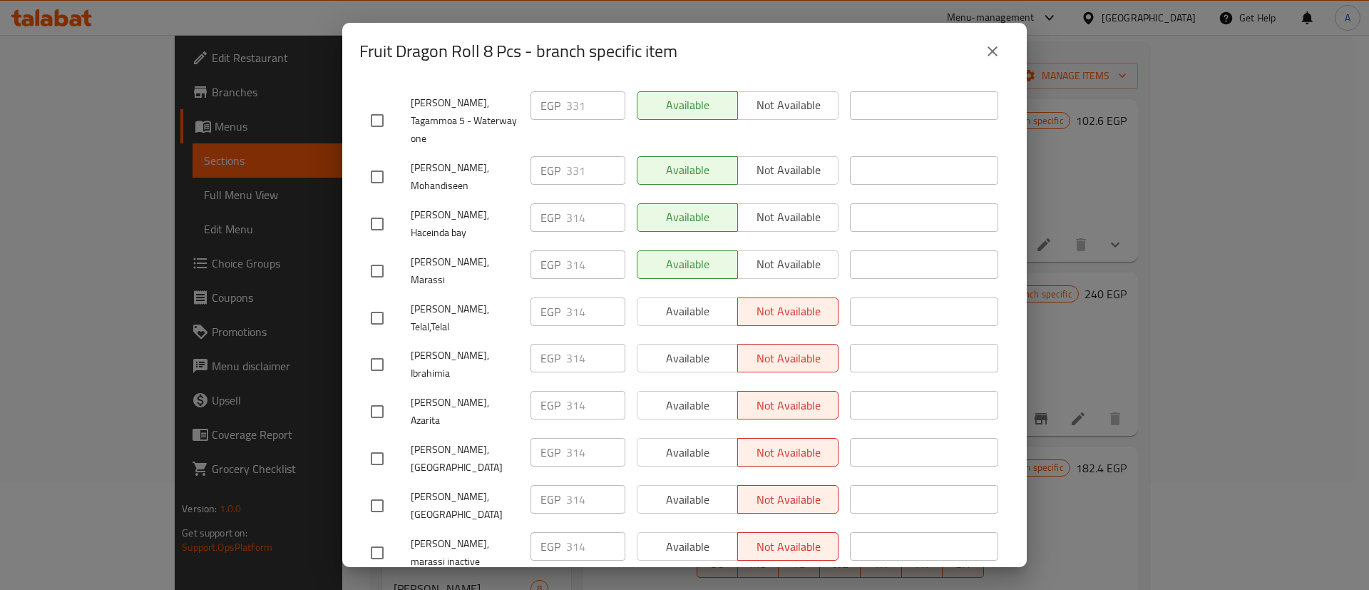
scroll to position [1034, 0]
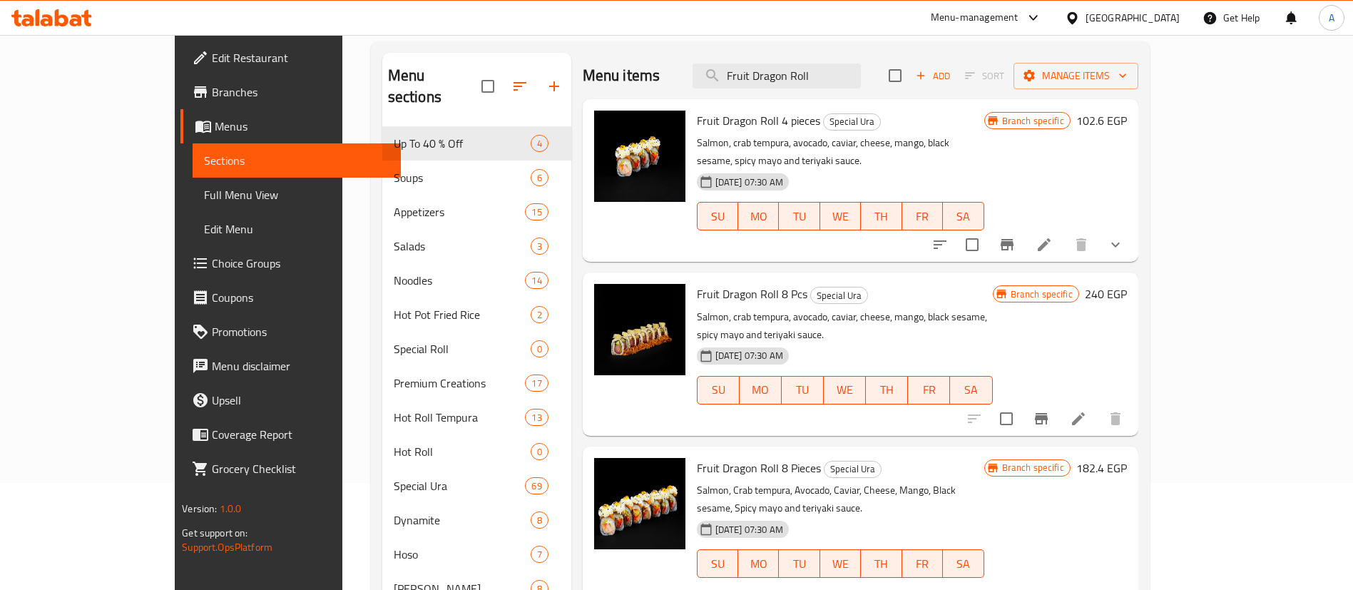
click at [709, 175] on span "[DATE] 07:30 AM" at bounding box center [748, 182] width 79 height 14
click at [1124, 236] on icon "show more" at bounding box center [1115, 244] width 17 height 17
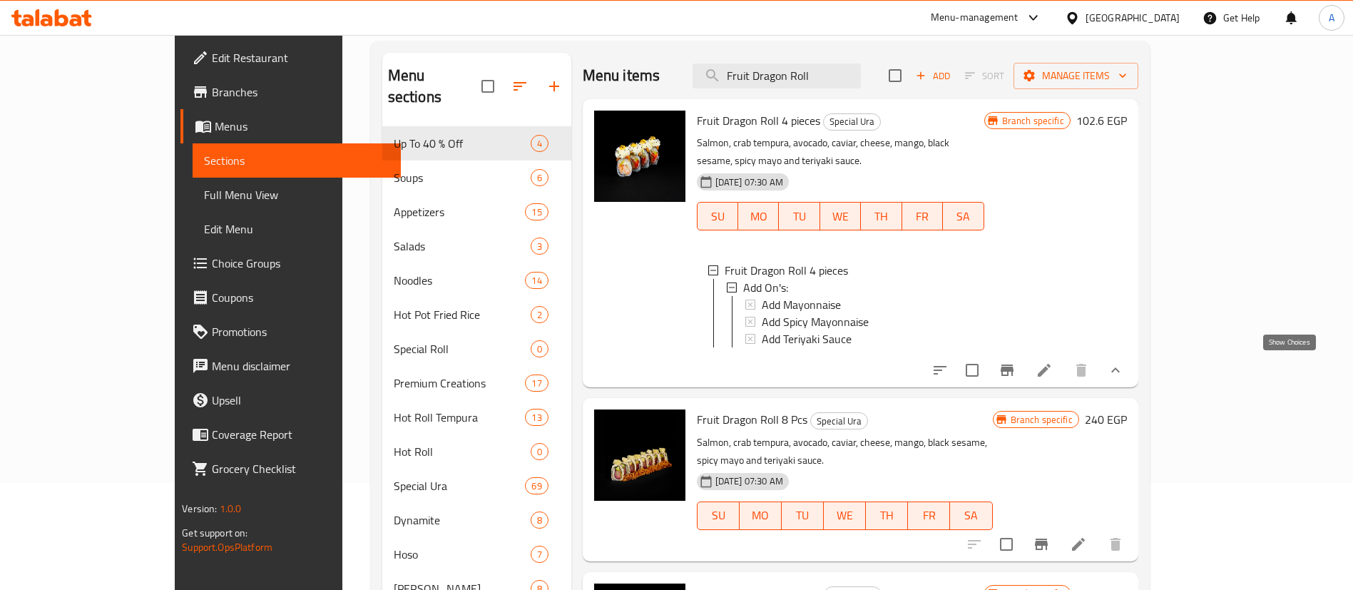
click at [1132, 378] on button "show more" at bounding box center [1115, 370] width 34 height 34
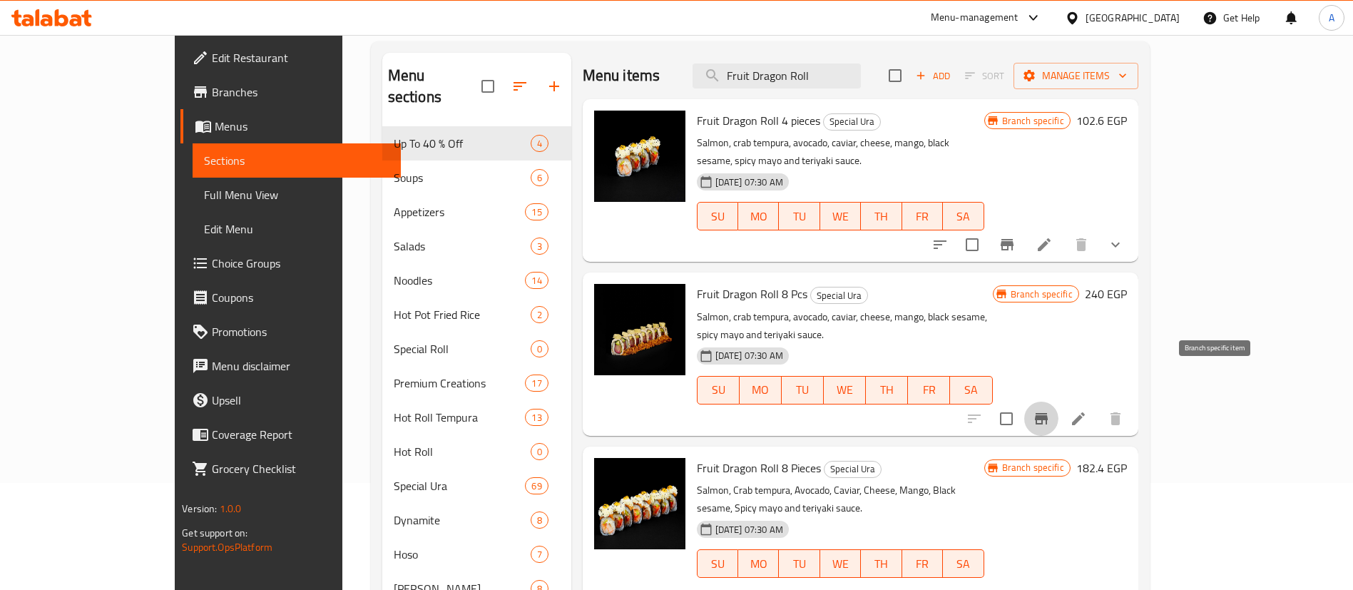
click at [1050, 410] on icon "Branch-specific-item" at bounding box center [1040, 418] width 17 height 17
click at [992, 308] on p "Salmon, crab tempura, avocado, caviar, cheese, mango, black sesame, spicy mayo …" at bounding box center [845, 326] width 296 height 36
click at [1047, 413] on icon "Branch-specific-item" at bounding box center [1041, 418] width 13 height 11
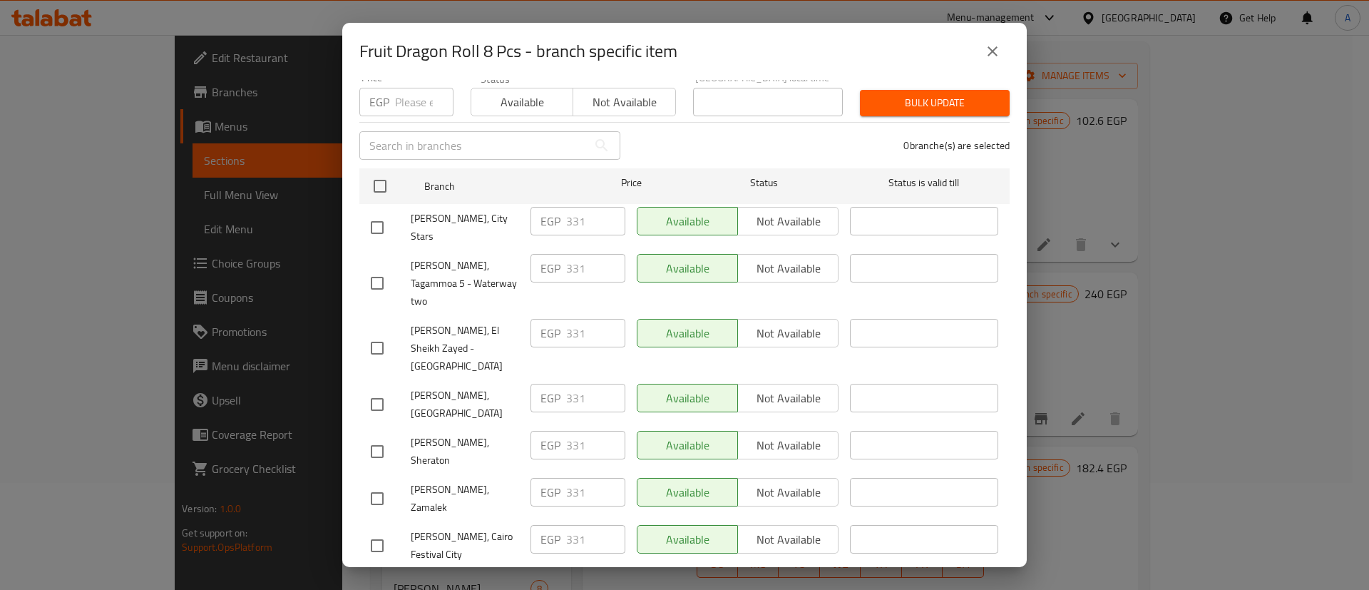
scroll to position [214, 0]
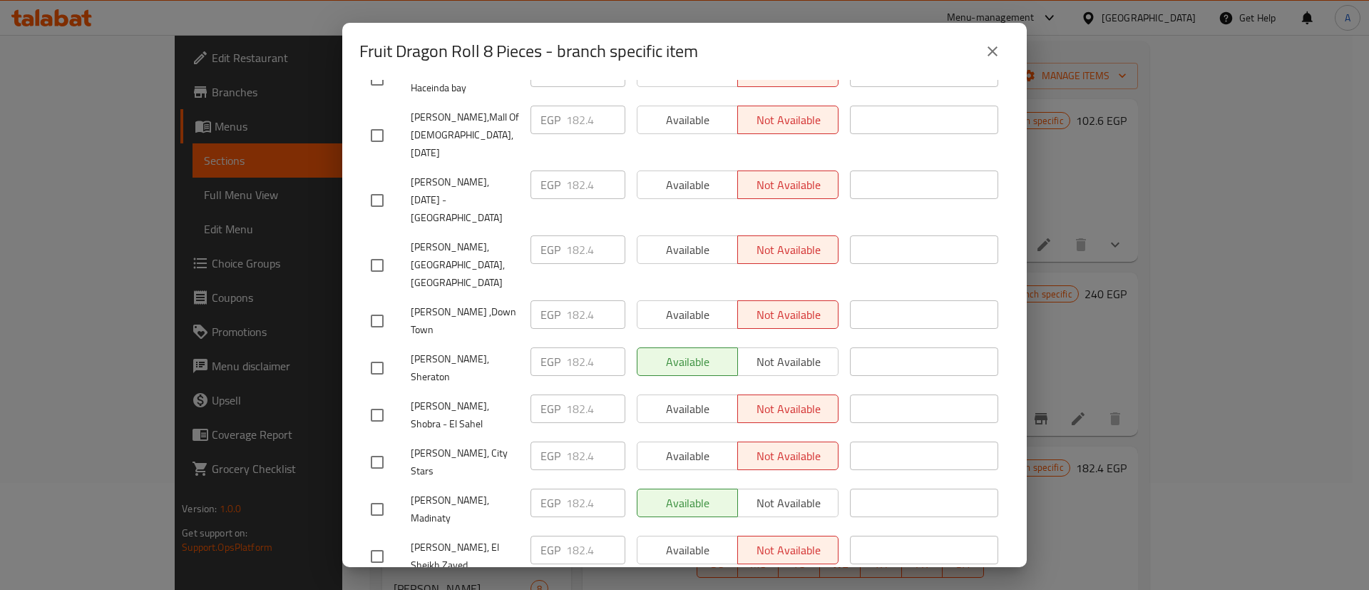
scroll to position [1325, 0]
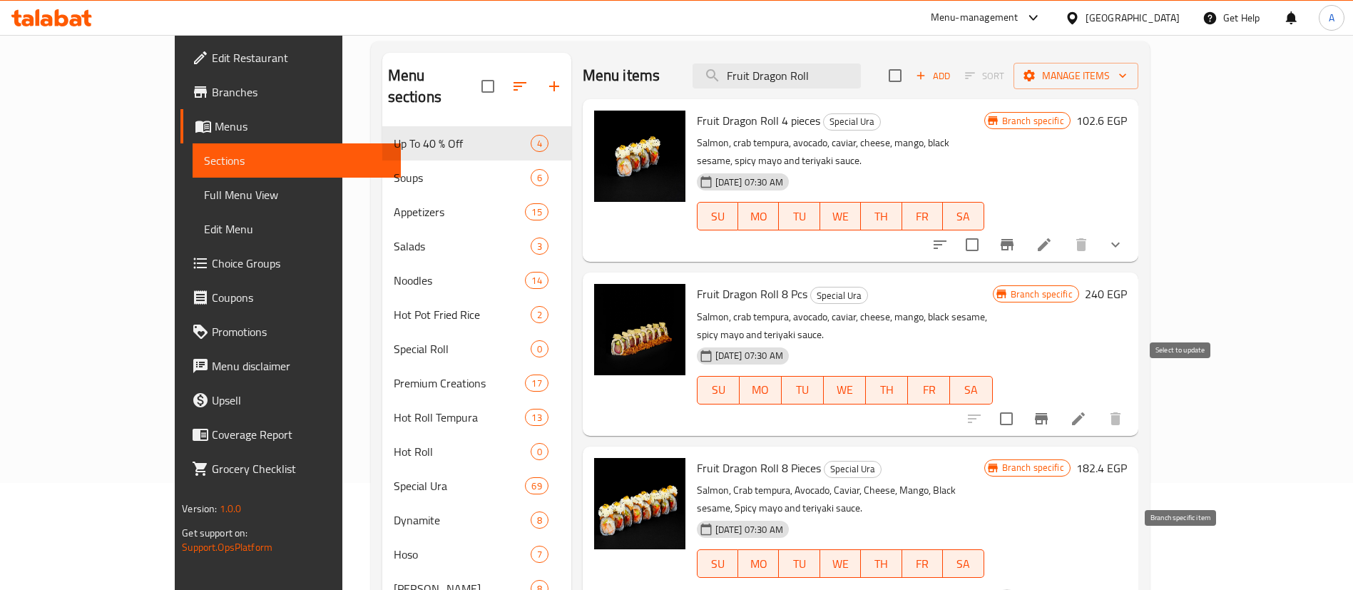
click at [1021, 404] on input "checkbox" at bounding box center [1006, 419] width 30 height 30
click at [1129, 79] on icon "button" at bounding box center [1122, 75] width 14 height 14
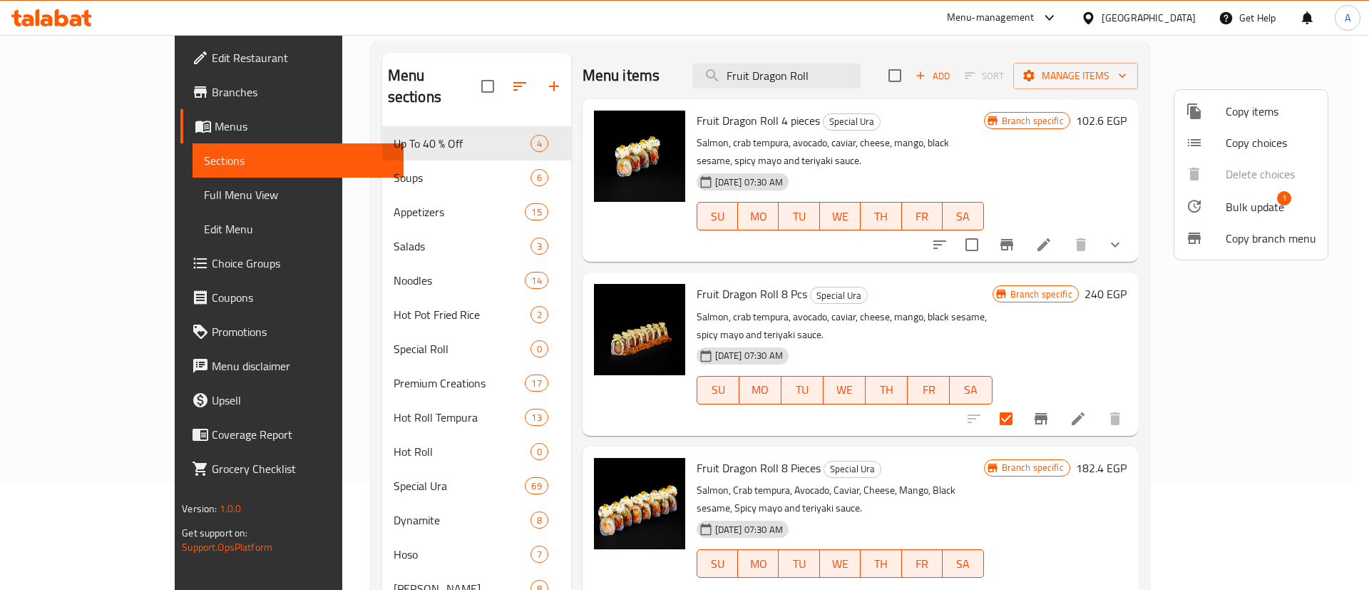
click at [1242, 205] on span "Bulk update" at bounding box center [1255, 206] width 58 height 17
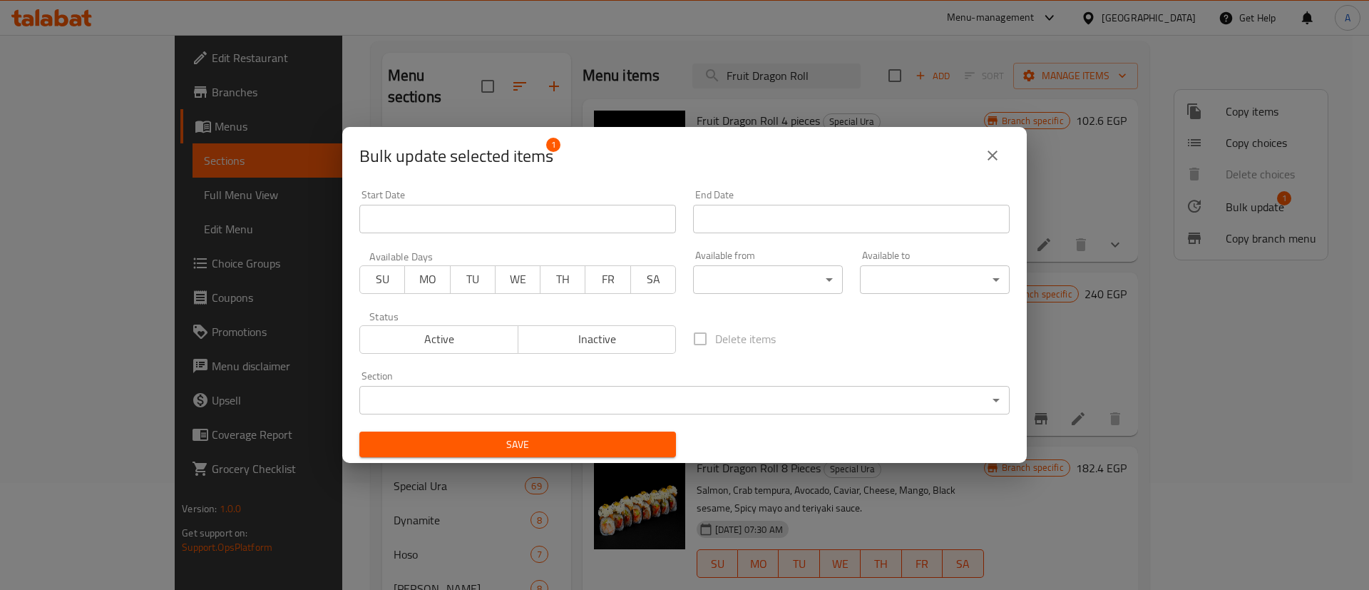
click at [484, 401] on body "​ Menu-management Egypt Get Help A Edit Restaurant Branches Menus Sections Full…" at bounding box center [684, 205] width 1369 height 555
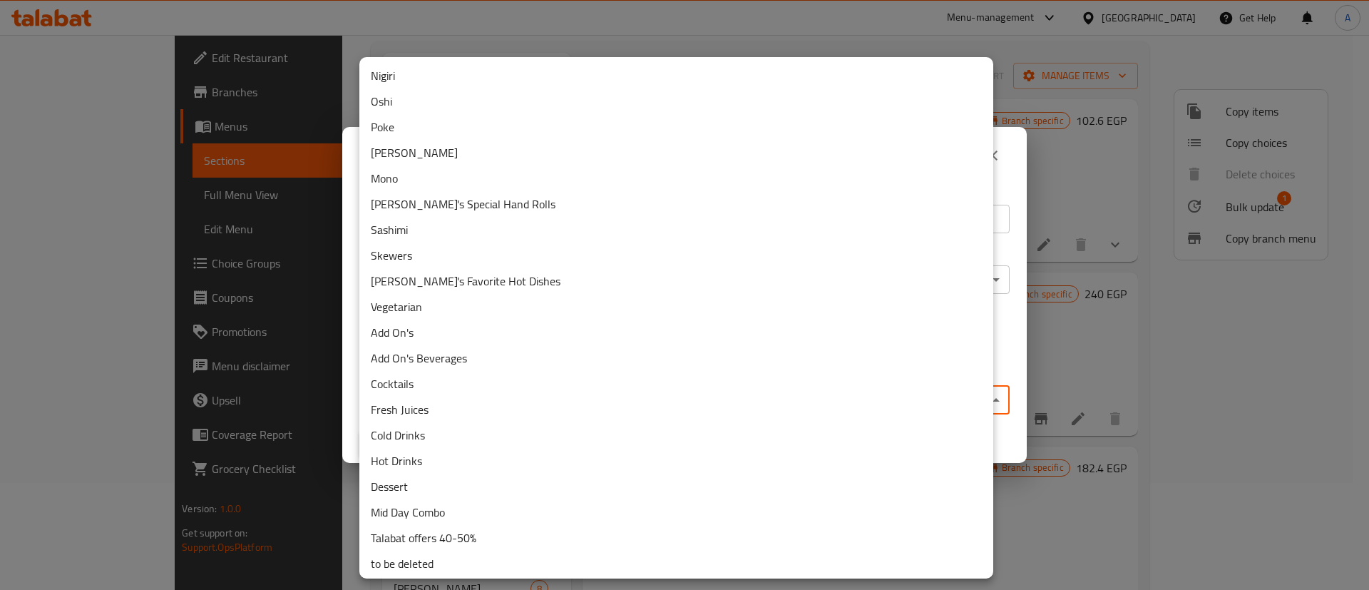
scroll to position [363, 0]
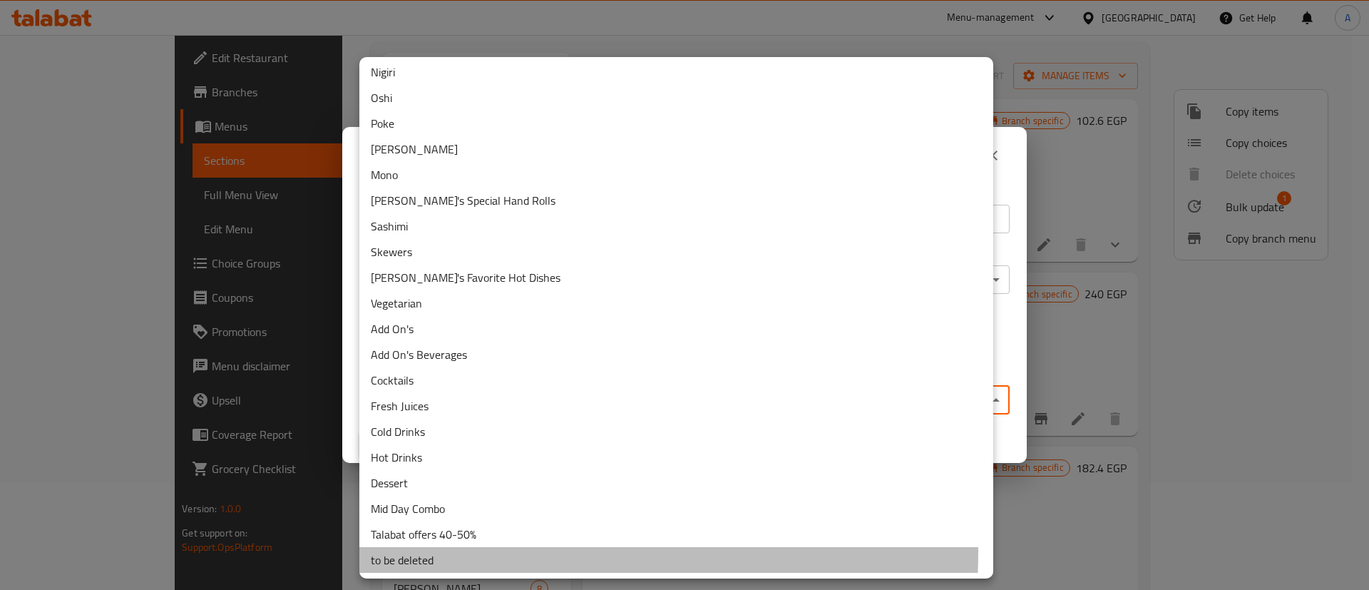
click at [403, 550] on li "to be deleted" at bounding box center [676, 560] width 634 height 26
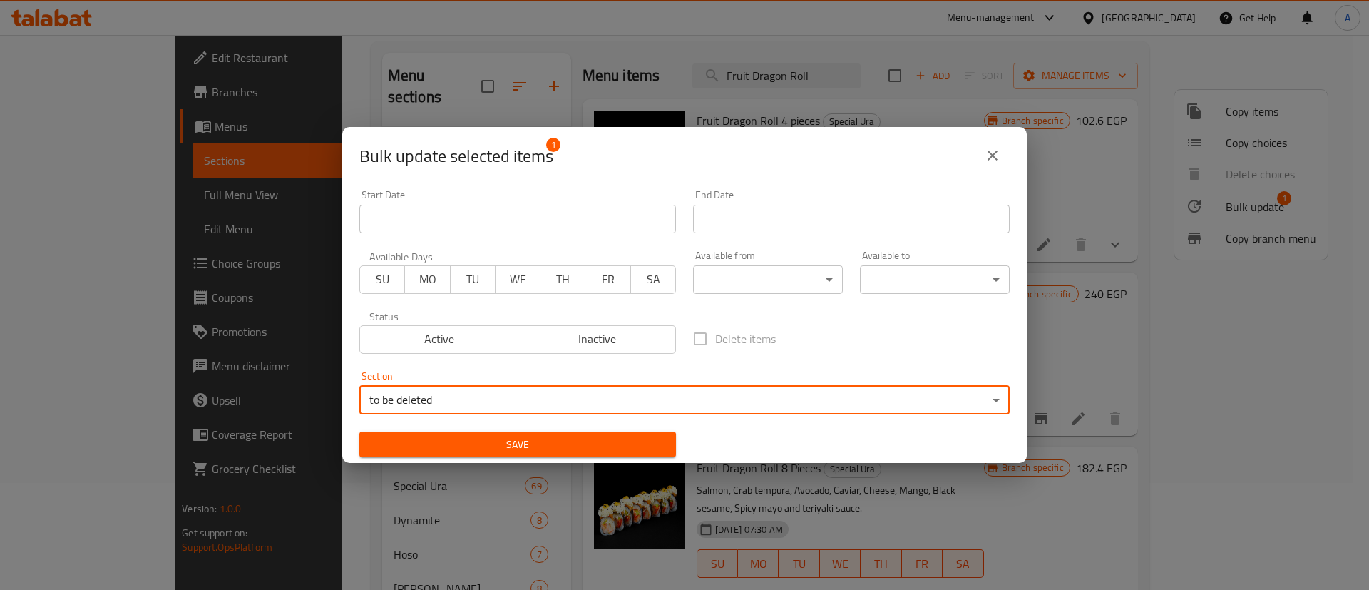
click at [587, 434] on button "Save" at bounding box center [517, 444] width 317 height 26
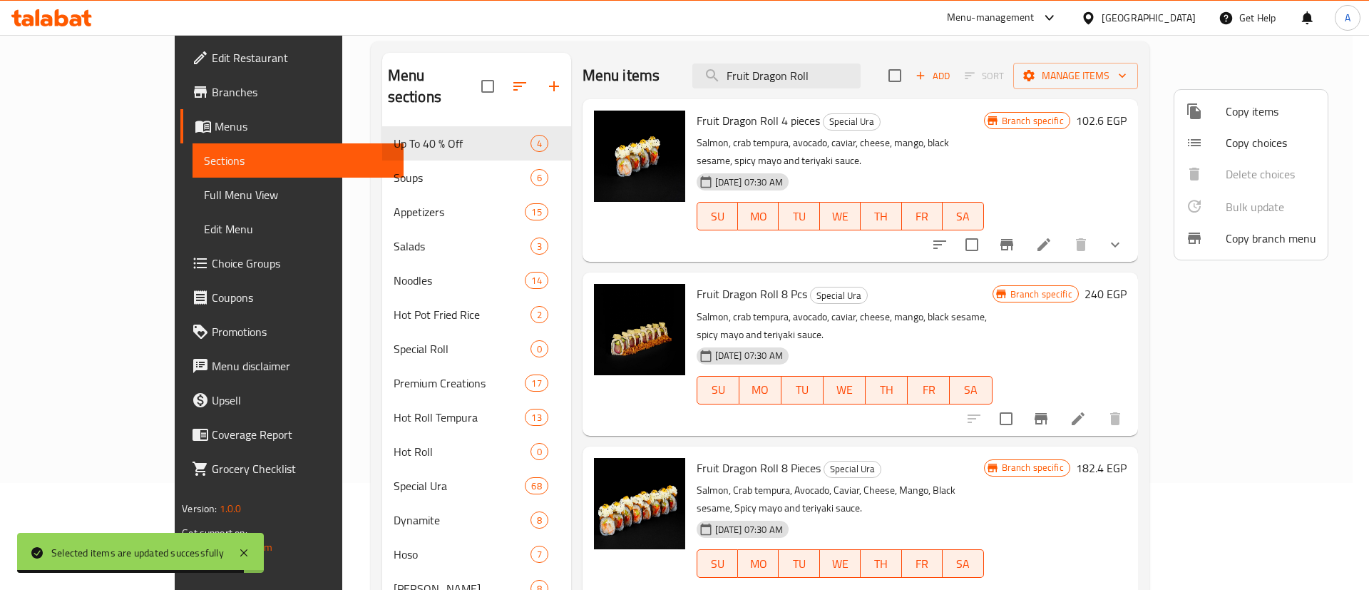
click at [1034, 71] on div at bounding box center [684, 295] width 1369 height 590
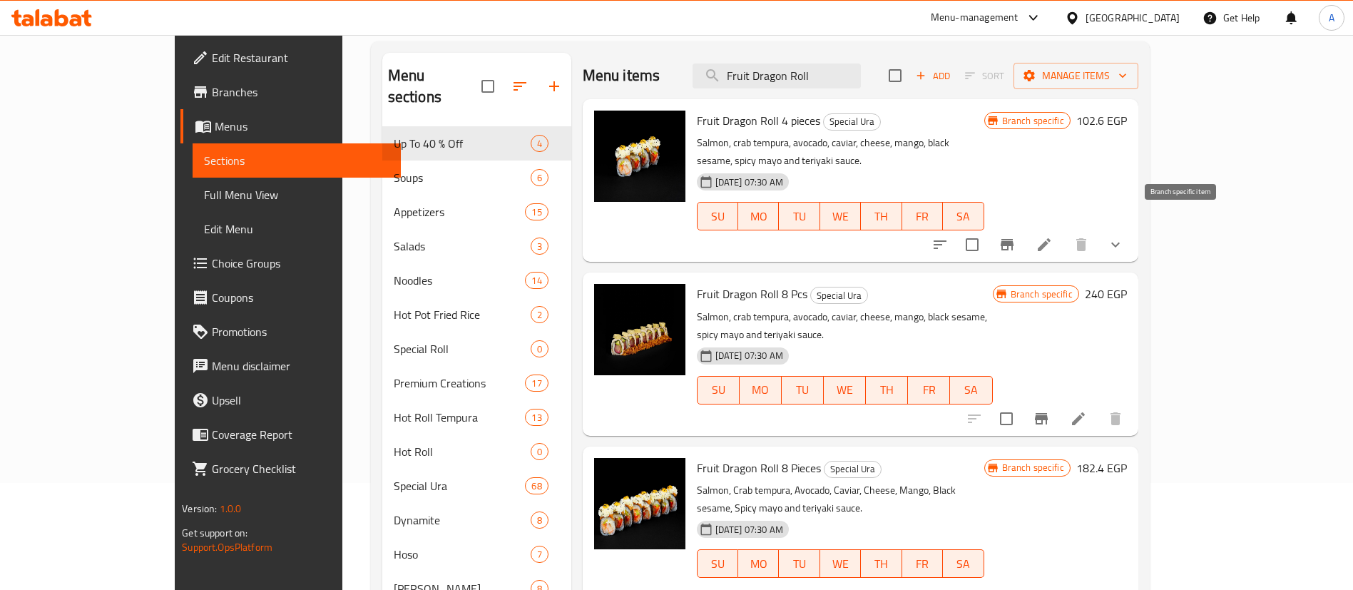
click at [1015, 236] on icon "Branch-specific-item" at bounding box center [1006, 244] width 17 height 17
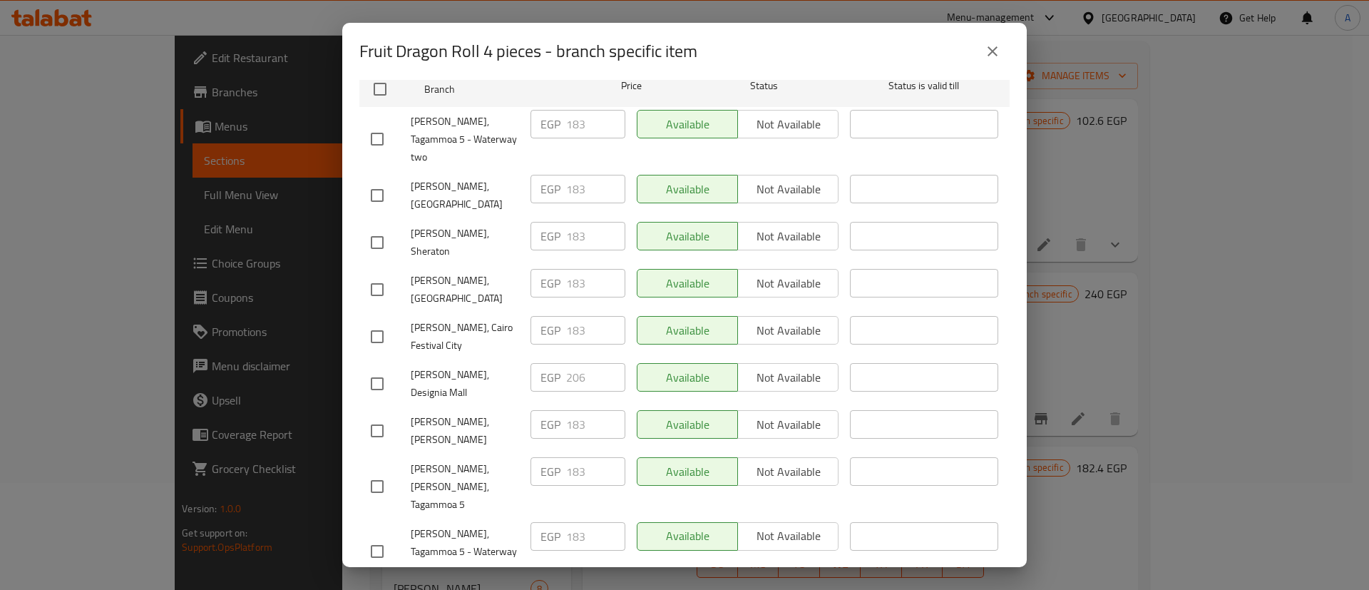
scroll to position [0, 0]
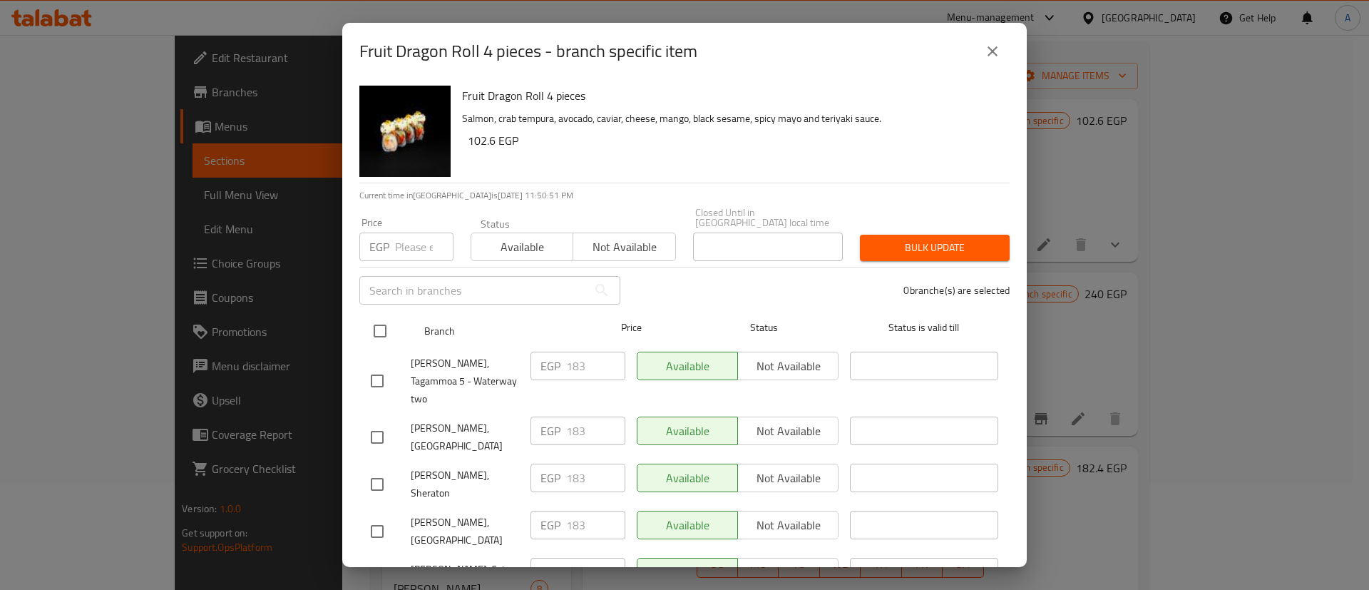
click at [390, 316] on input "checkbox" at bounding box center [380, 331] width 30 height 30
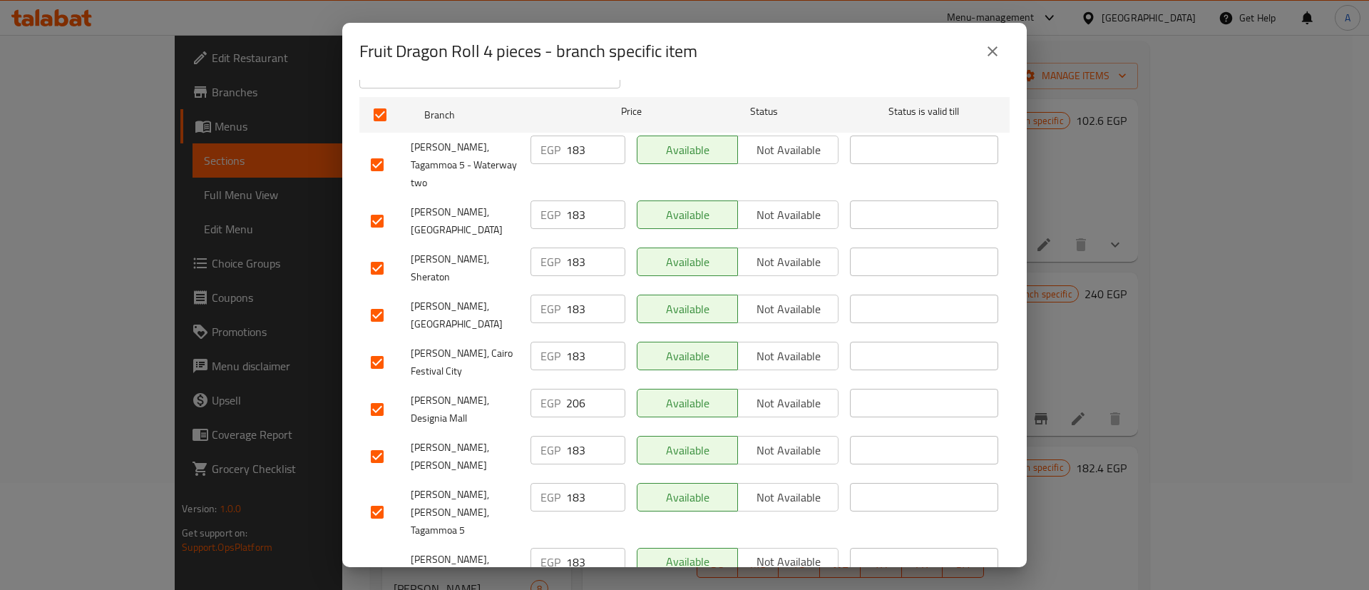
scroll to position [237, 0]
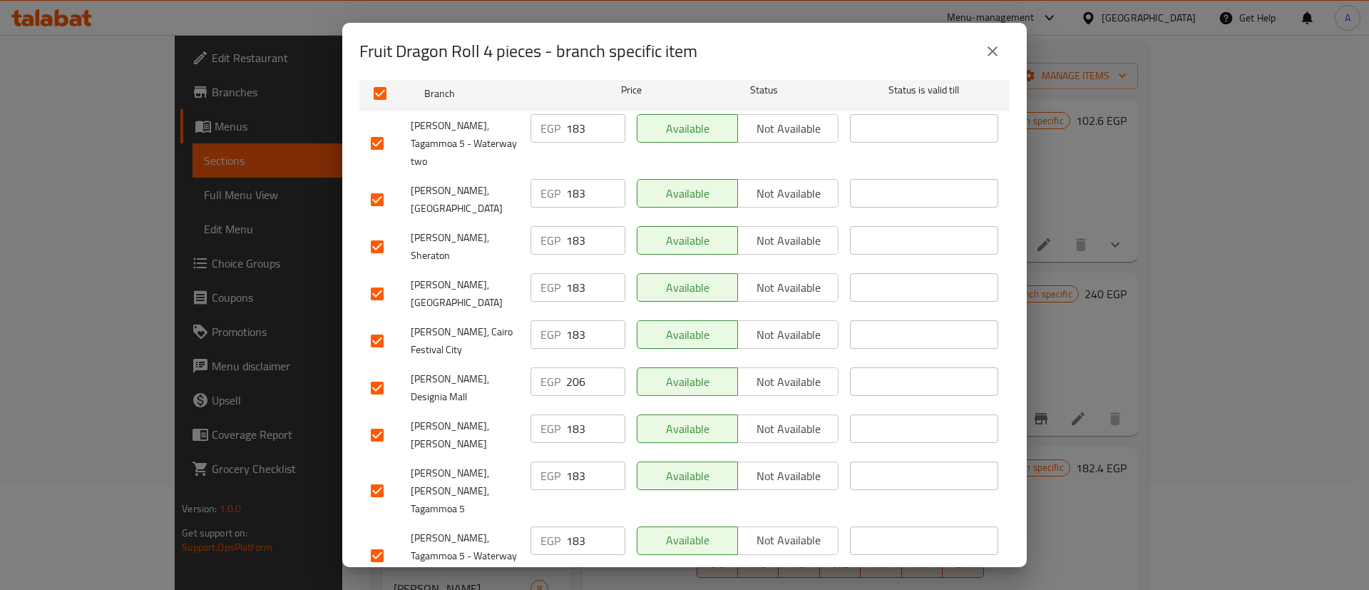
click at [383, 373] on input "checkbox" at bounding box center [377, 388] width 30 height 30
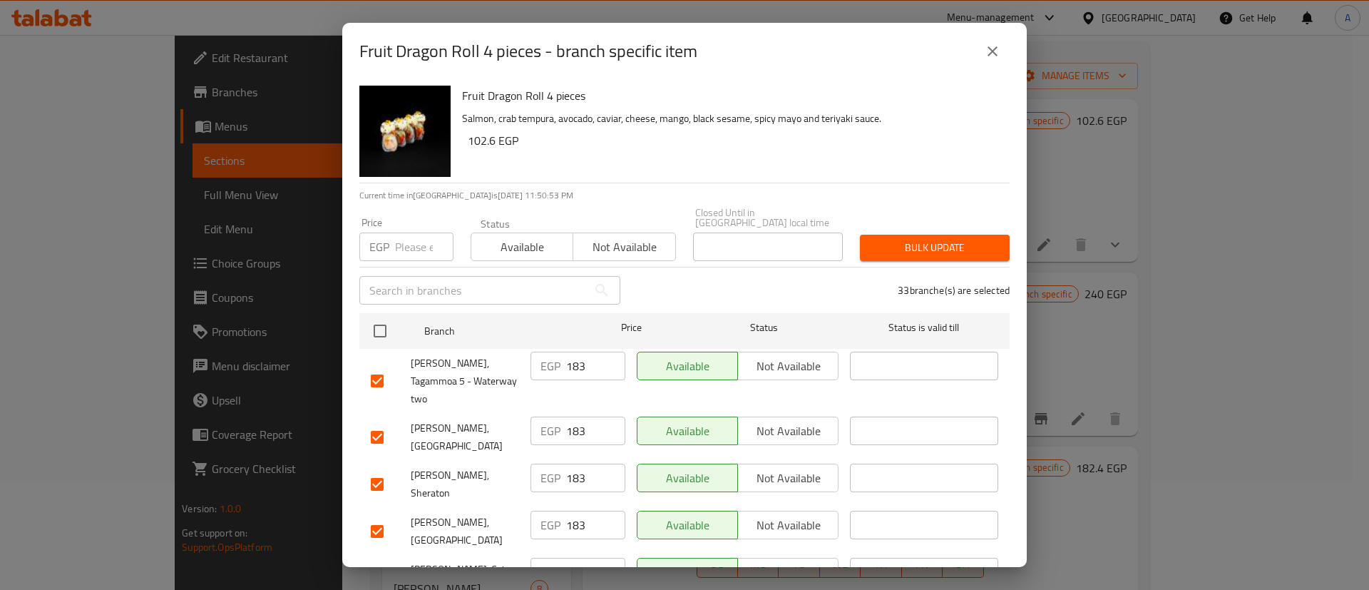
click at [403, 245] on input "number" at bounding box center [424, 246] width 58 height 29
click at [939, 239] on span "Bulk update" at bounding box center [934, 248] width 127 height 18
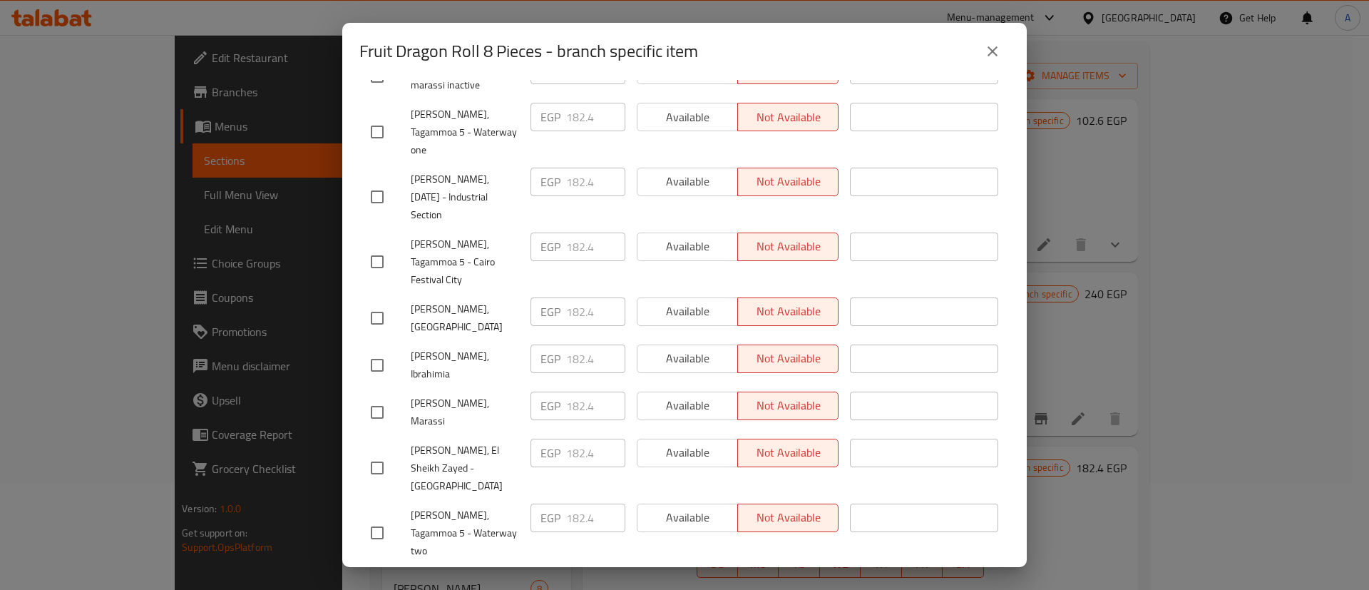
scroll to position [713, 0]
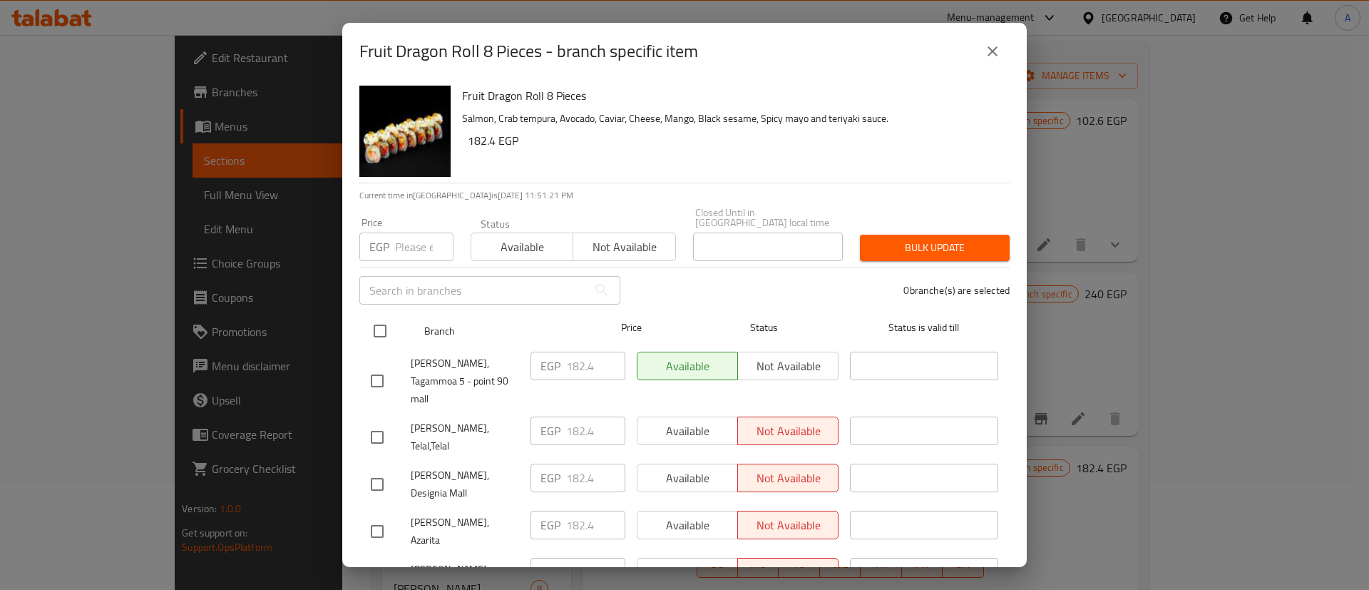
click at [380, 321] on input "checkbox" at bounding box center [380, 331] width 30 height 30
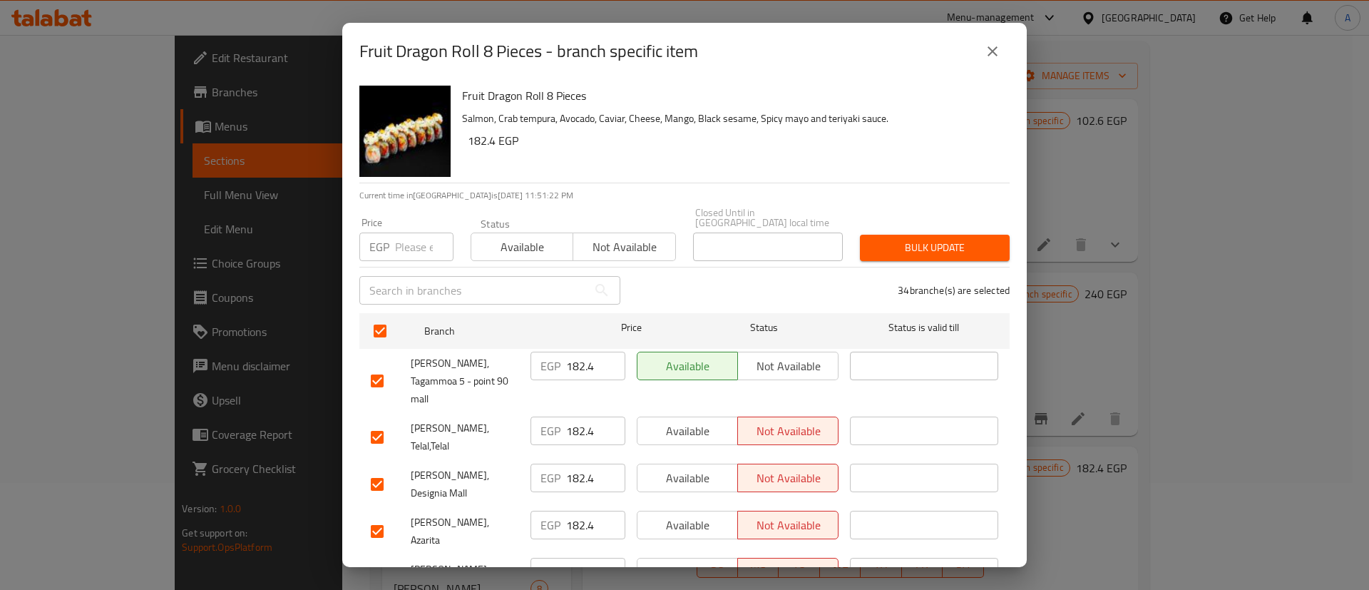
drag, startPoint x: 398, startPoint y: 217, endPoint x: 396, endPoint y: 230, distance: 13.6
click at [398, 219] on div "Price EGP Price" at bounding box center [406, 238] width 94 height 43
click at [396, 232] on input "number" at bounding box center [424, 246] width 58 height 29
click at [925, 239] on span "Bulk update" at bounding box center [934, 248] width 127 height 18
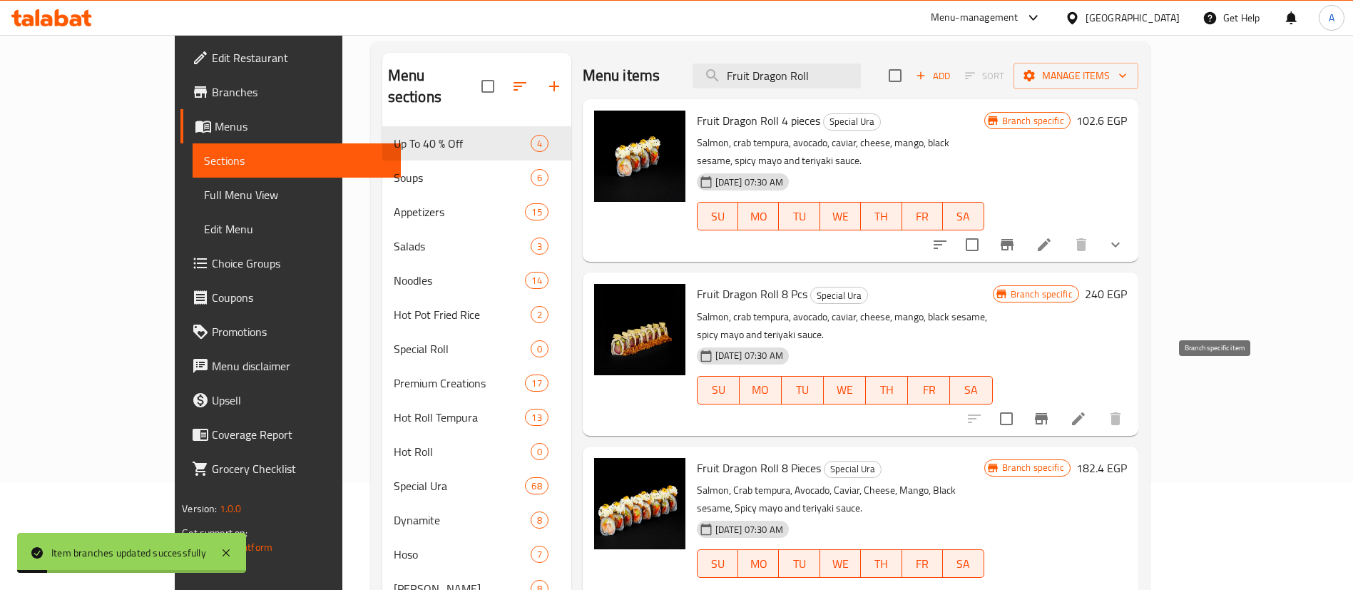
click at [1050, 410] on icon "Branch-specific-item" at bounding box center [1040, 418] width 17 height 17
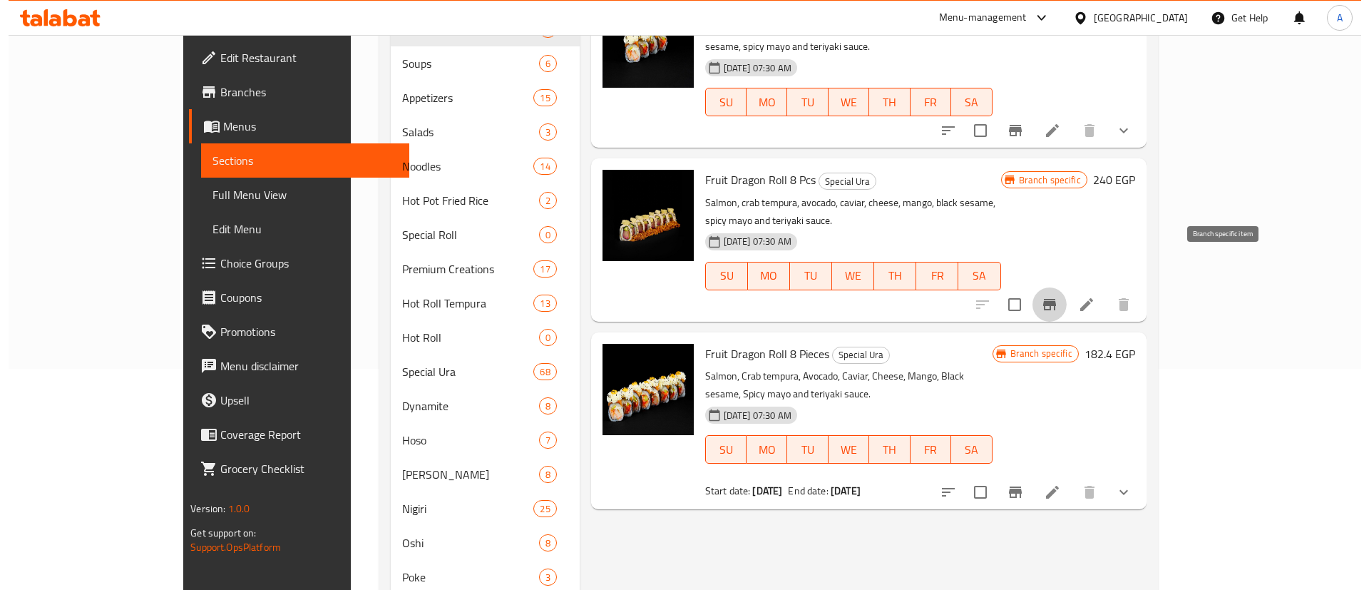
scroll to position [285, 0]
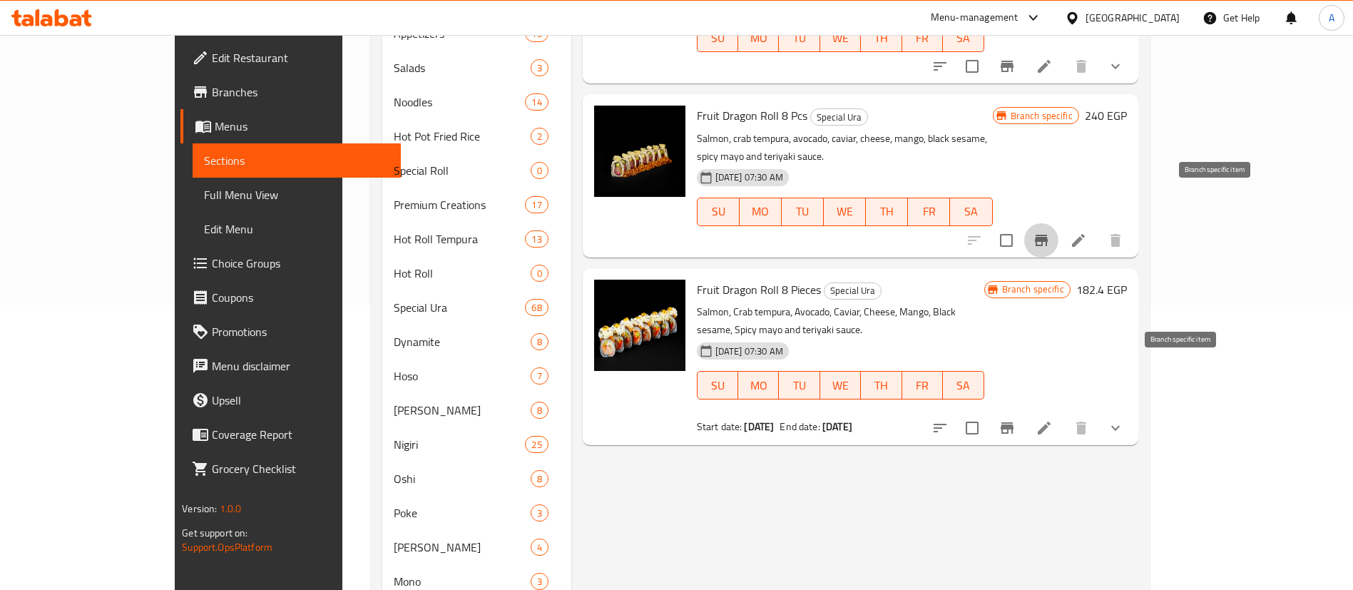
click at [1015, 419] on icon "Branch-specific-item" at bounding box center [1006, 427] width 17 height 17
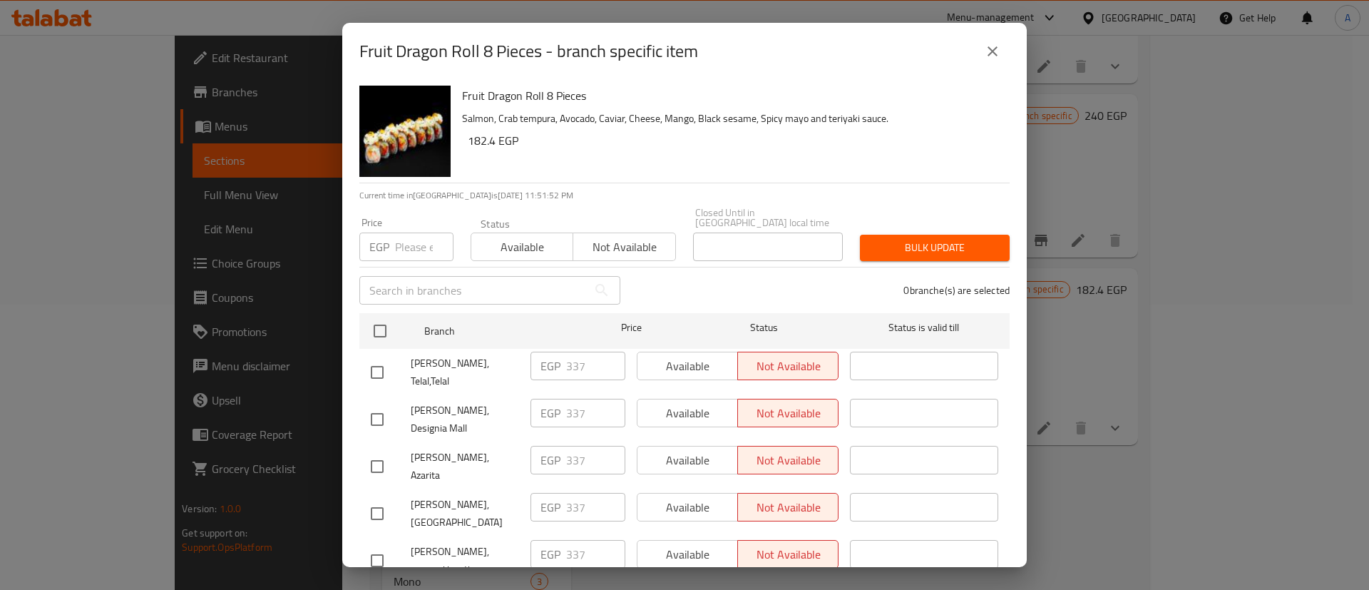
click at [382, 404] on input "checkbox" at bounding box center [377, 419] width 30 height 30
click at [579, 399] on input "337" at bounding box center [595, 413] width 59 height 29
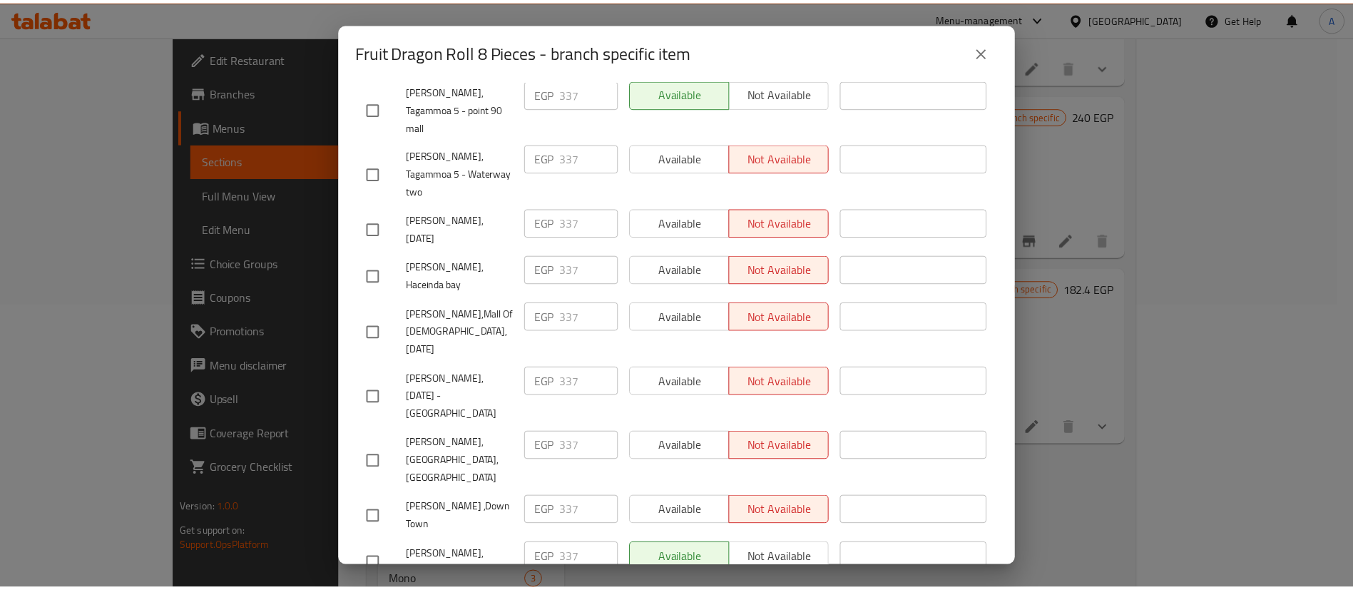
scroll to position [1325, 0]
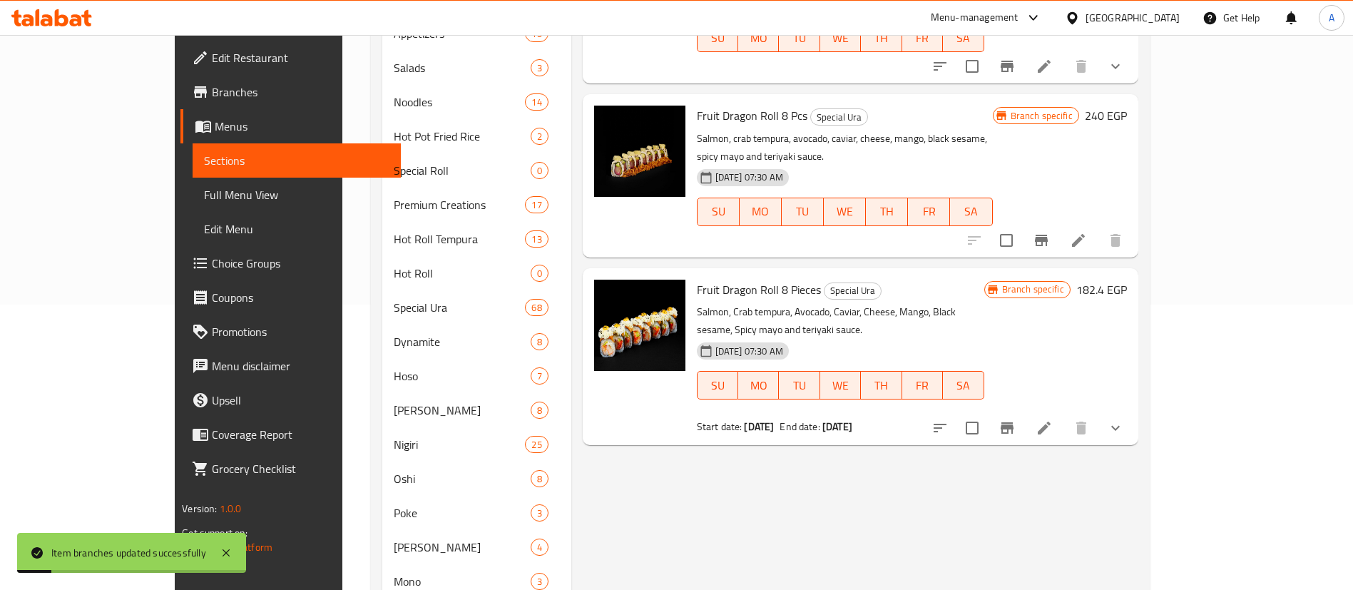
click at [833, 454] on div "Menu items Fruit Dragon Roll Add Sort Manage items Fruit Dragon Roll 4 pieces S…" at bounding box center [854, 496] width 567 height 1243
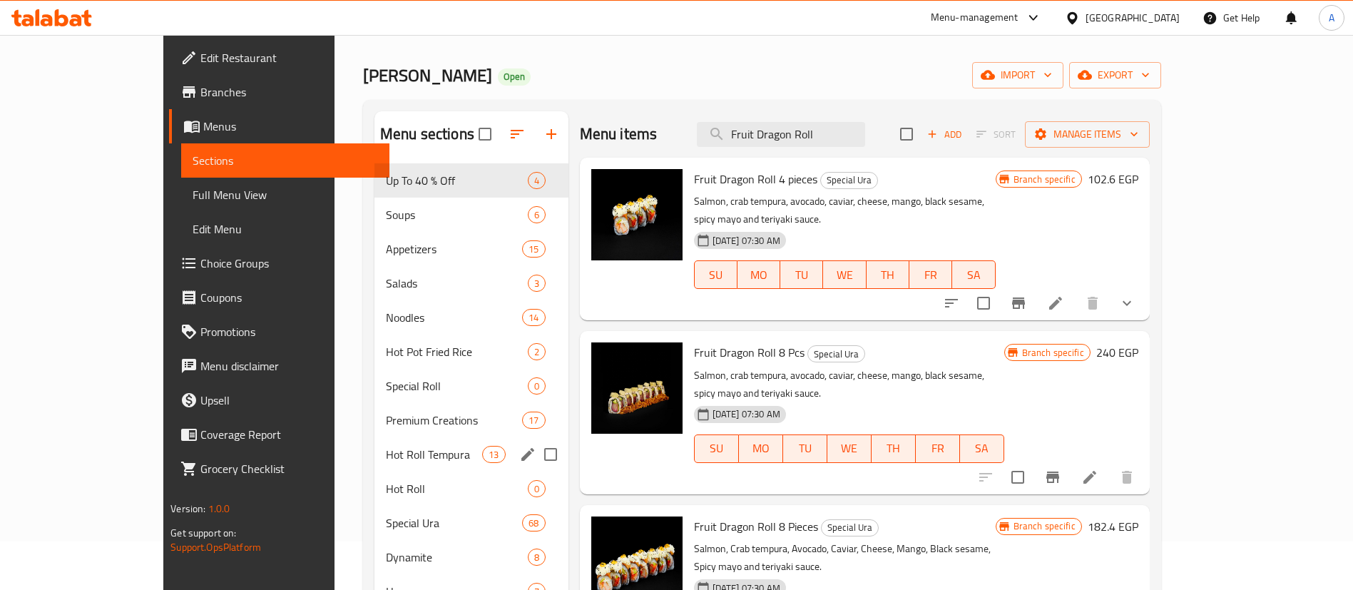
scroll to position [22, 0]
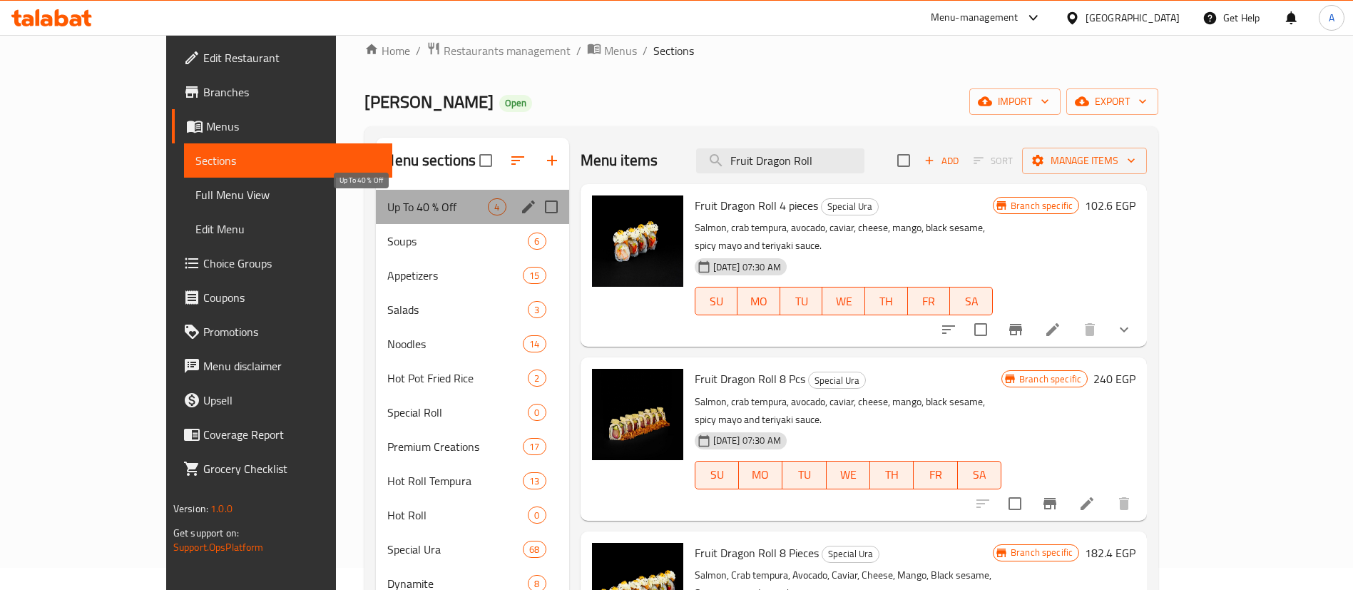
click at [409, 207] on span "Up To 40 % Off" at bounding box center [437, 206] width 101 height 17
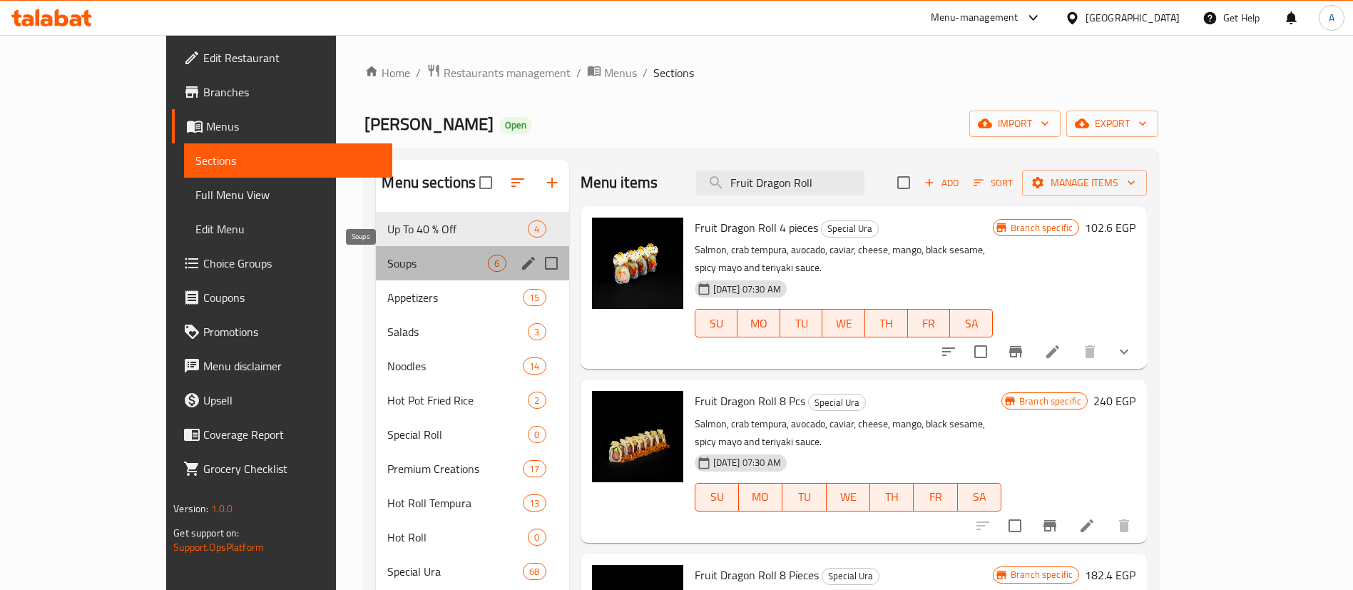
click at [387, 257] on span "Soups" at bounding box center [437, 263] width 101 height 17
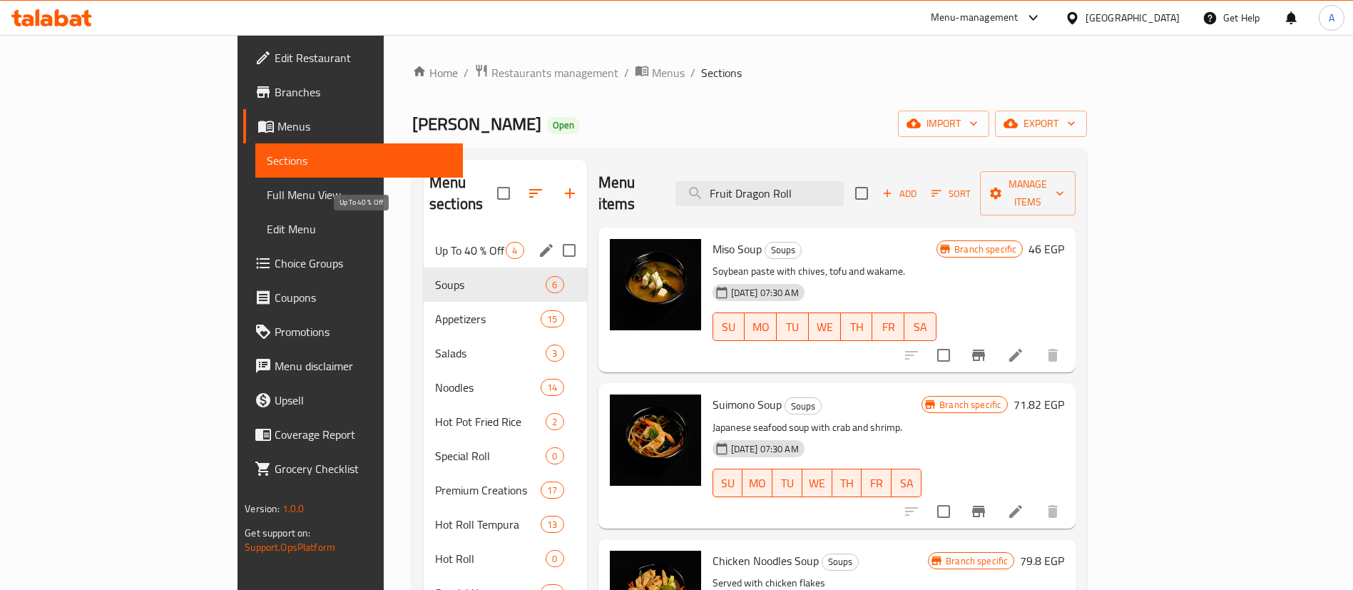
click at [424, 233] on div "Up To 40 % Off 4" at bounding box center [505, 250] width 163 height 34
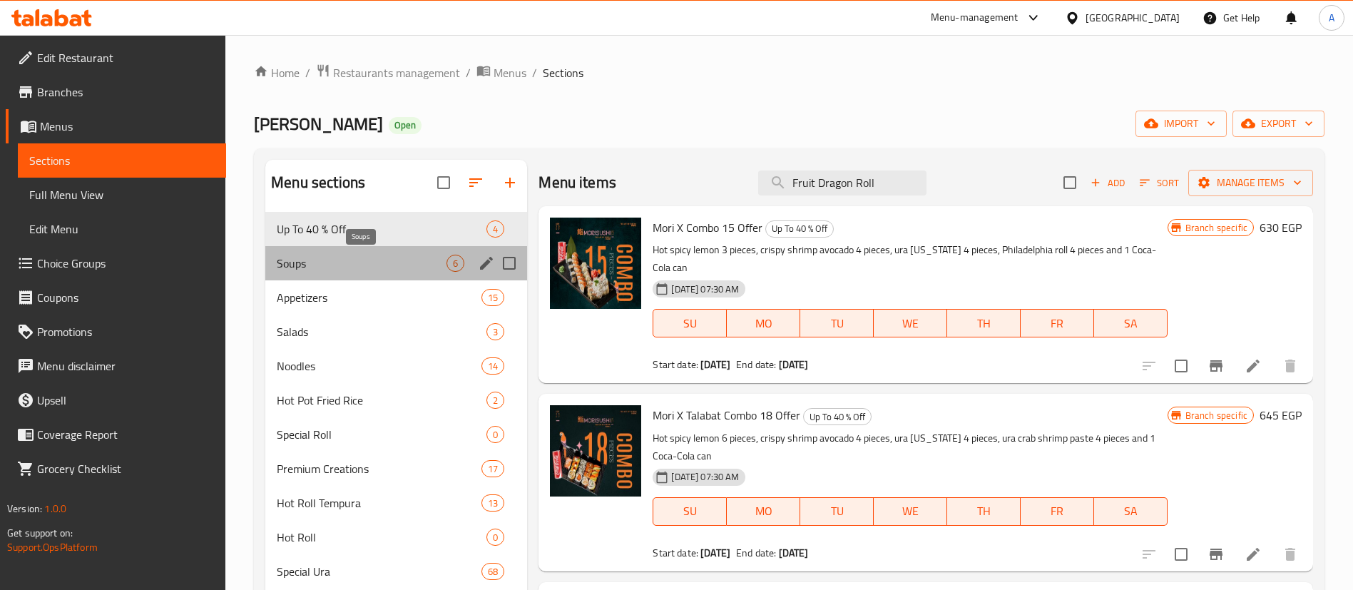
click at [358, 262] on span "Soups" at bounding box center [362, 263] width 170 height 17
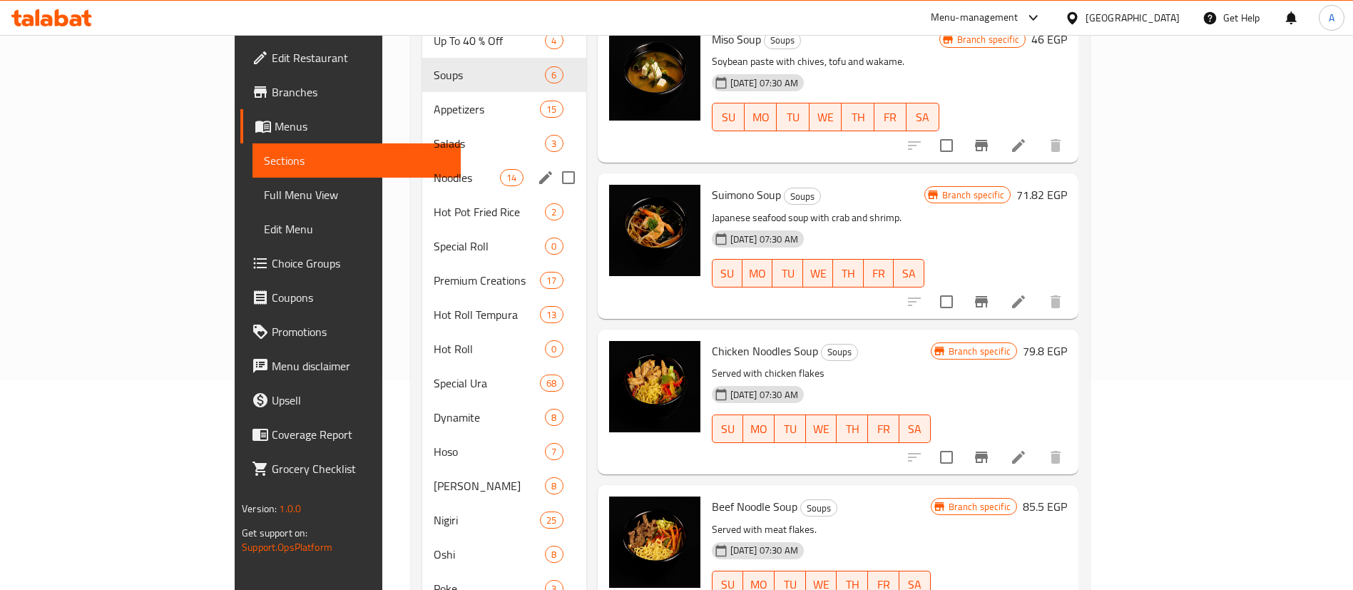
scroll to position [67, 0]
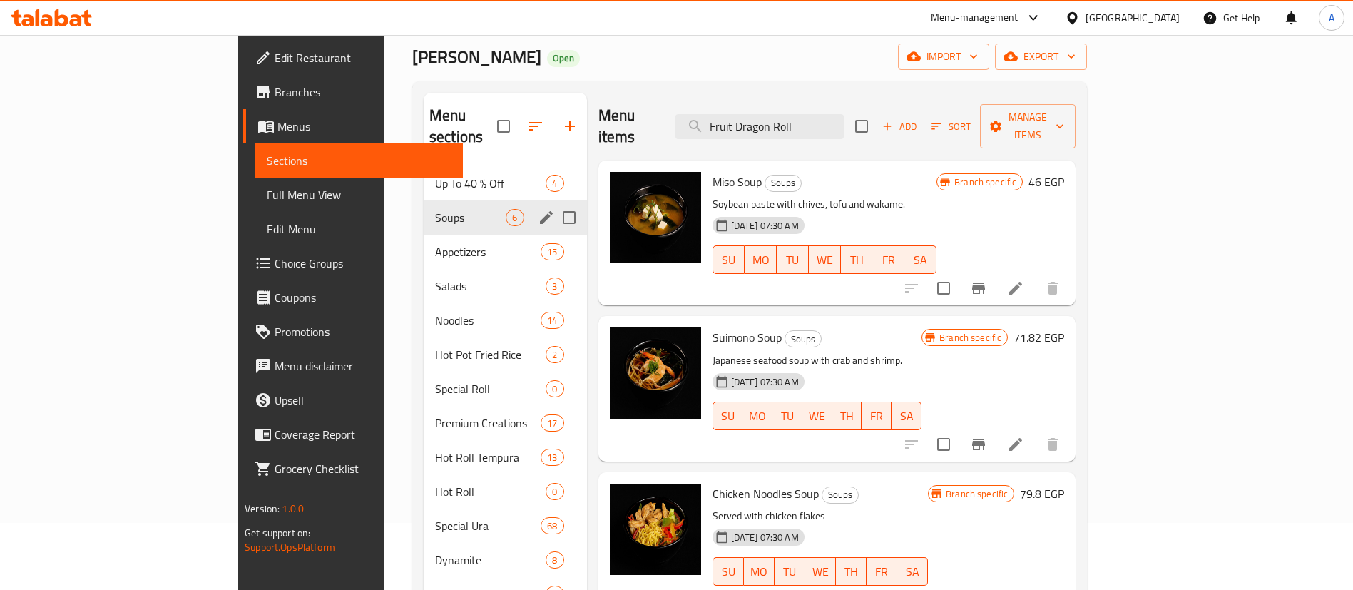
drag, startPoint x: 365, startPoint y: 210, endPoint x: 347, endPoint y: 231, distance: 27.8
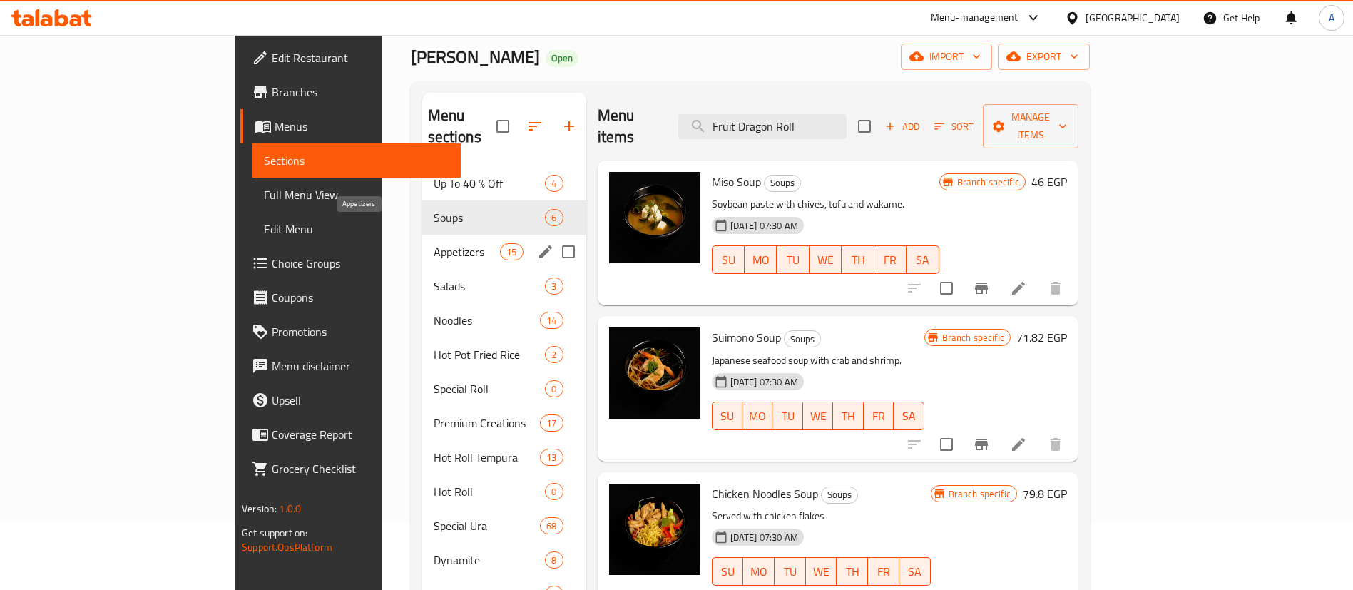
click at [433, 243] on span "Appetizers" at bounding box center [466, 251] width 67 height 17
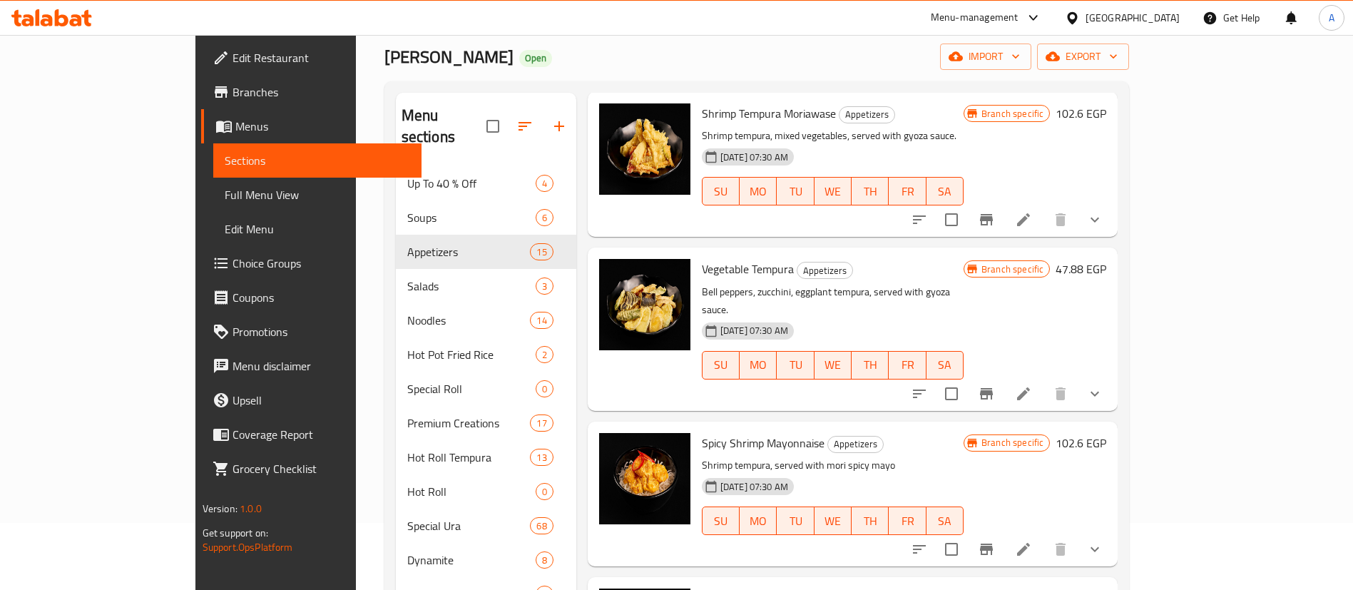
scroll to position [56, 0]
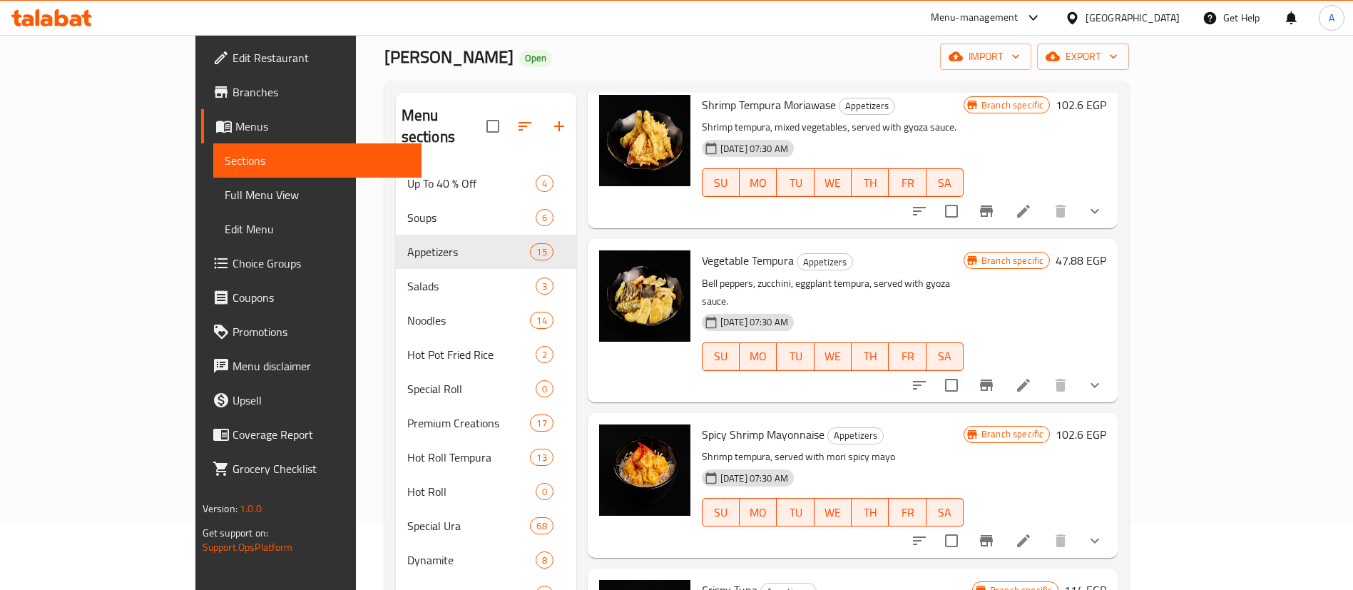
click at [1103, 202] on icon "show more" at bounding box center [1094, 210] width 17 height 17
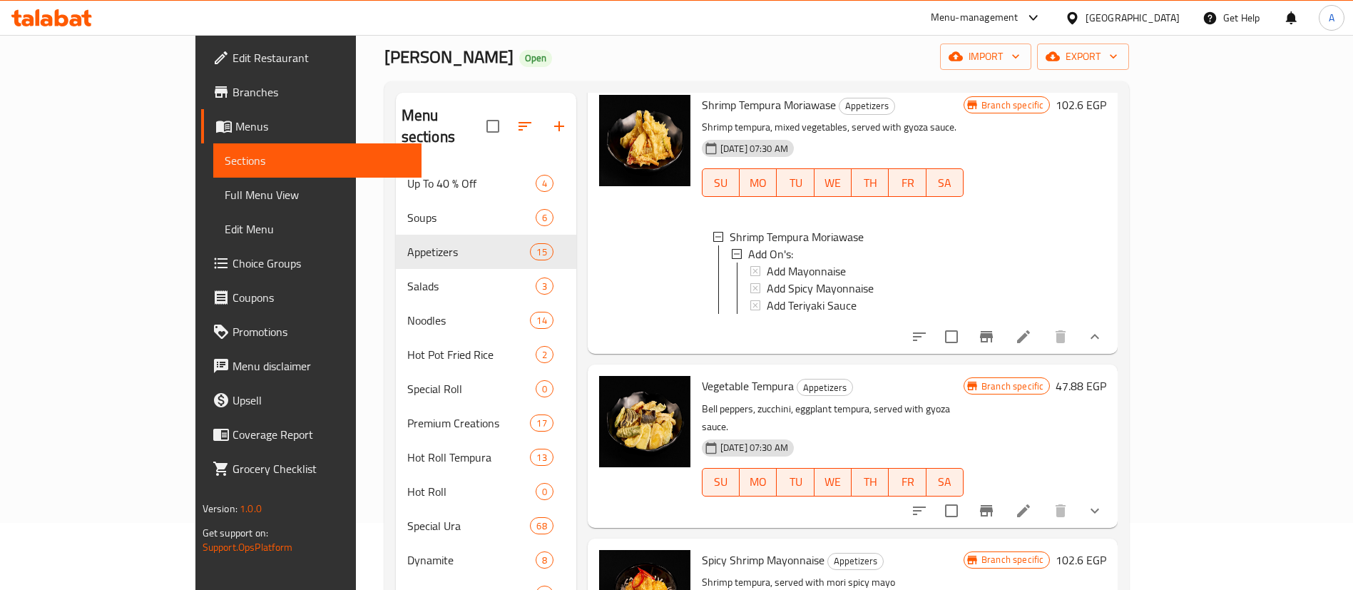
click at [1112, 349] on button "show more" at bounding box center [1094, 336] width 34 height 34
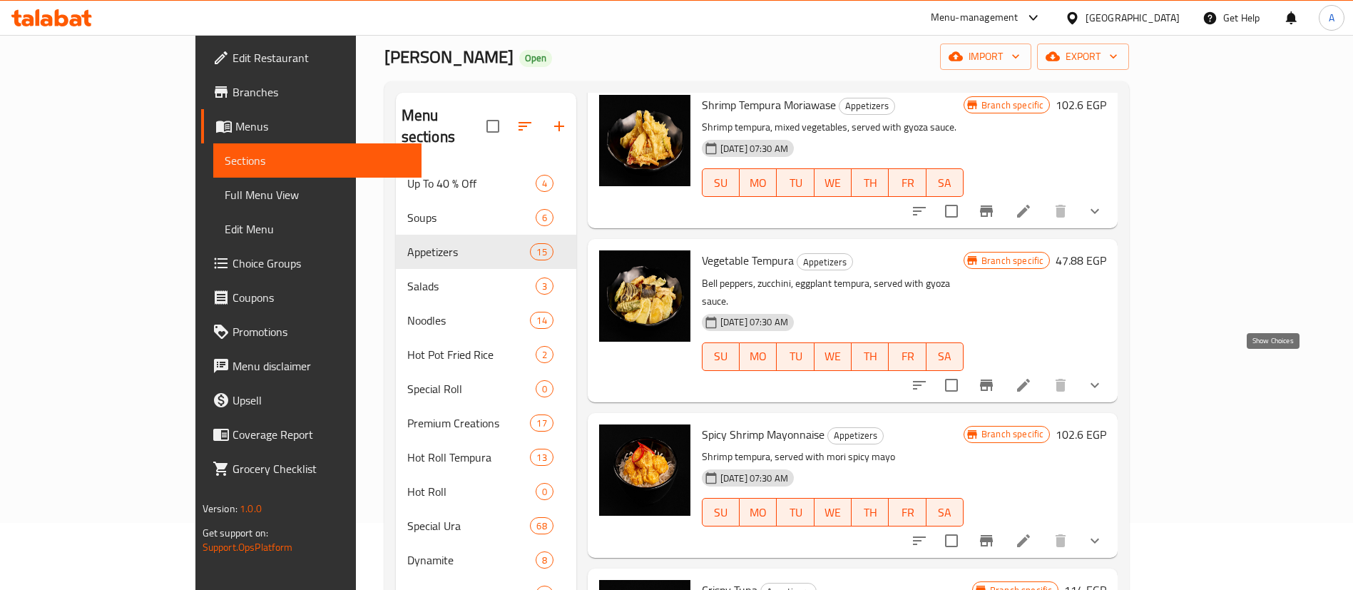
click at [1103, 376] on icon "show more" at bounding box center [1094, 384] width 17 height 17
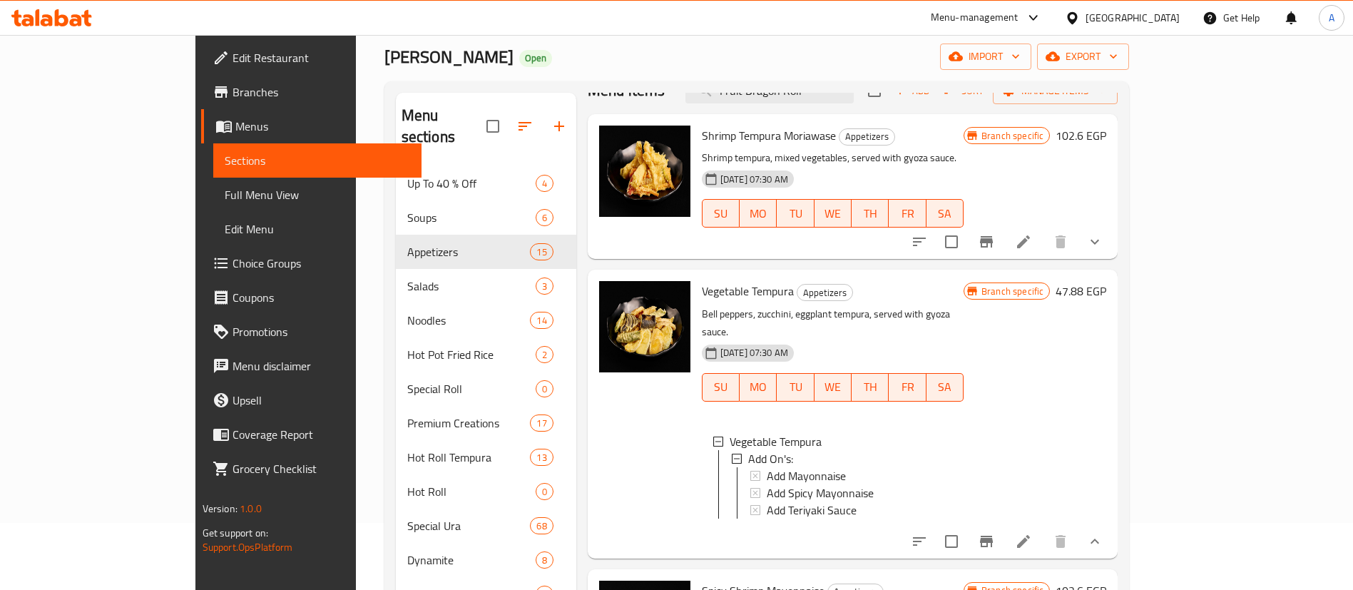
scroll to position [26, 0]
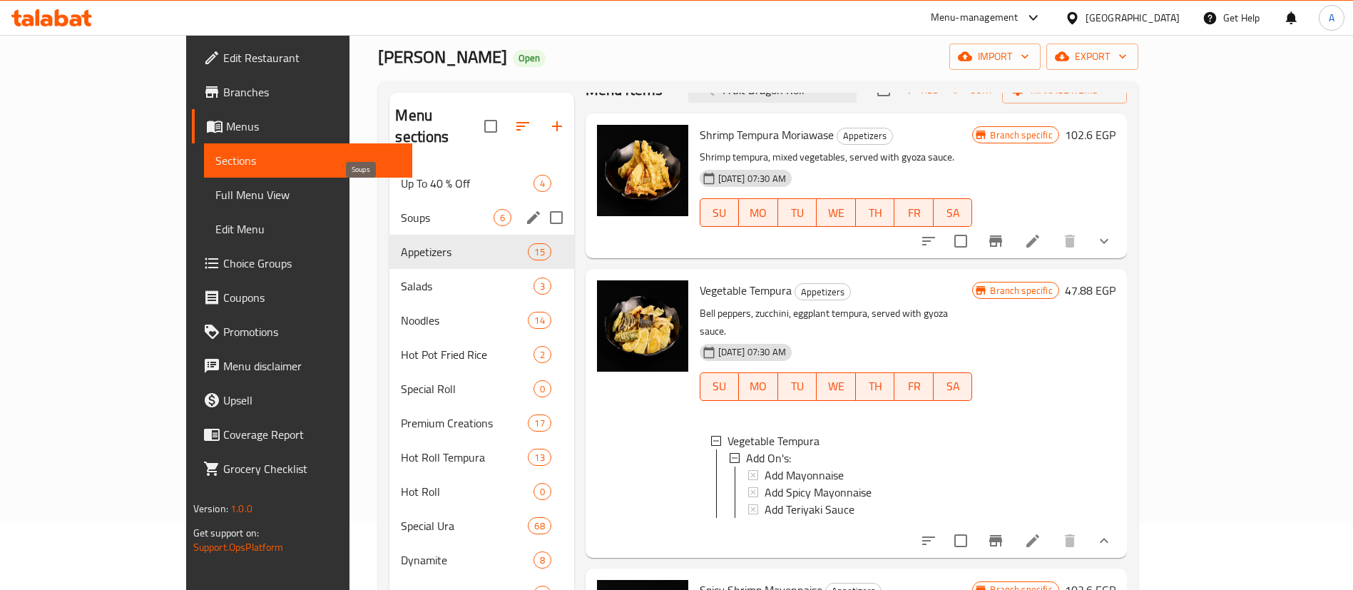
click at [401, 209] on span "Soups" at bounding box center [447, 217] width 92 height 17
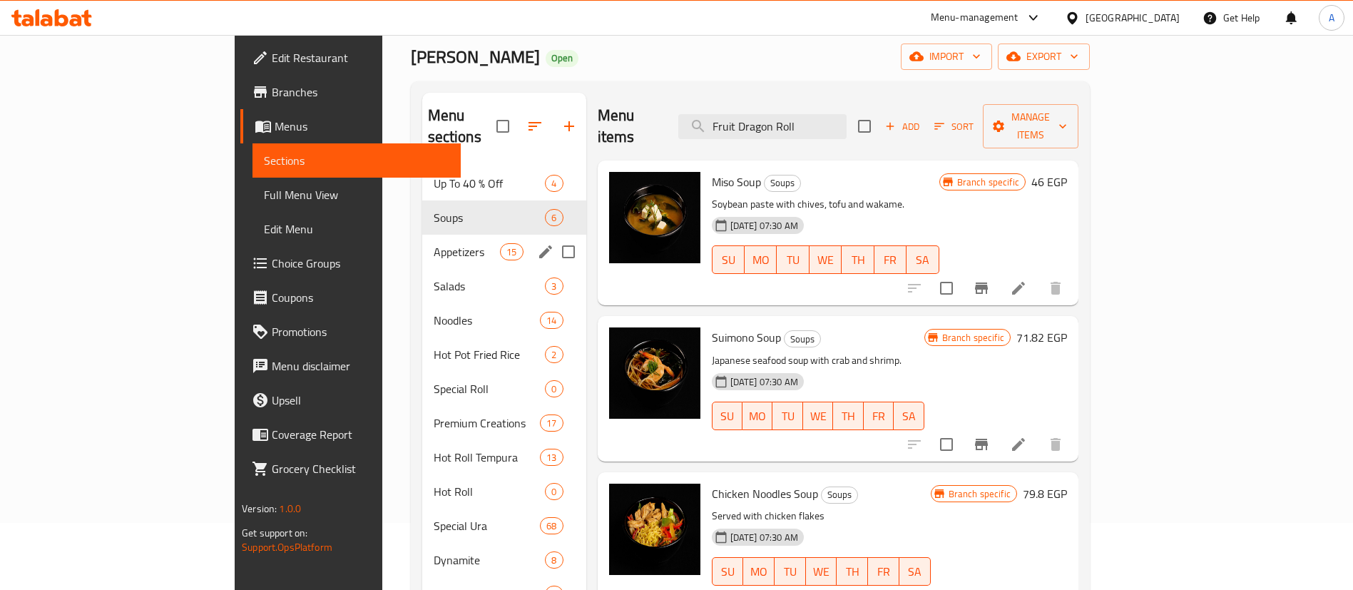
click at [422, 245] on div "Appetizers 15" at bounding box center [504, 252] width 164 height 34
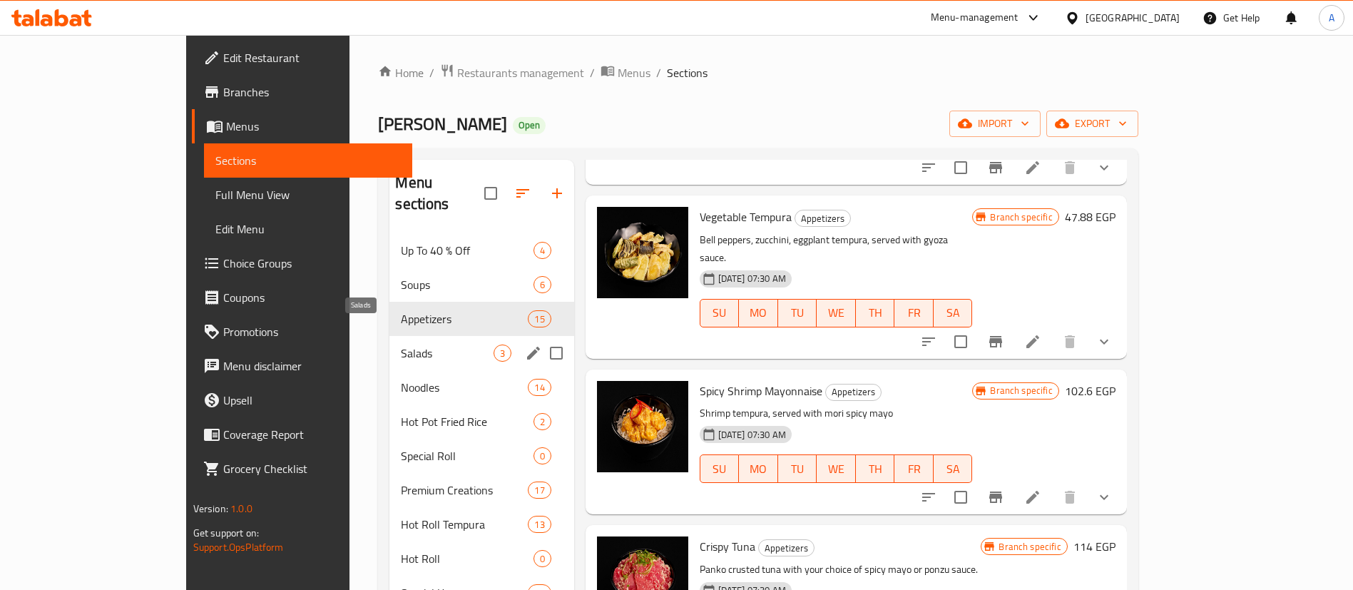
click at [401, 344] on span "Salads" at bounding box center [447, 352] width 92 height 17
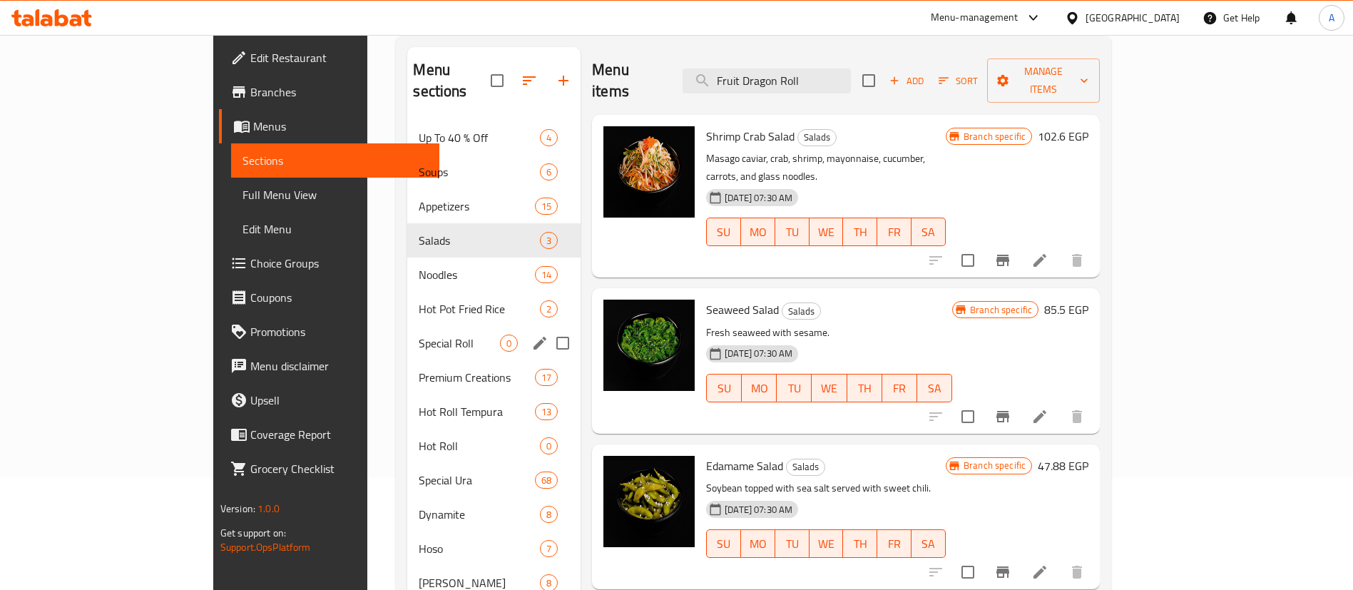
scroll to position [103, 0]
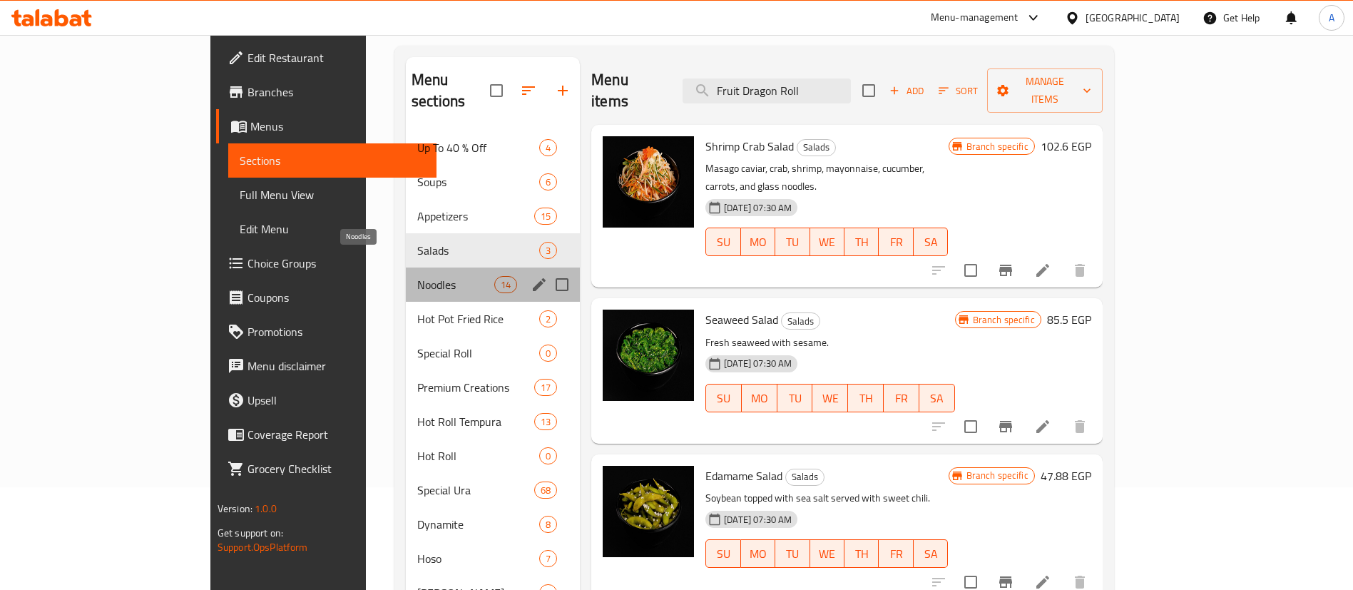
click at [417, 276] on span "Noodles" at bounding box center [455, 284] width 77 height 17
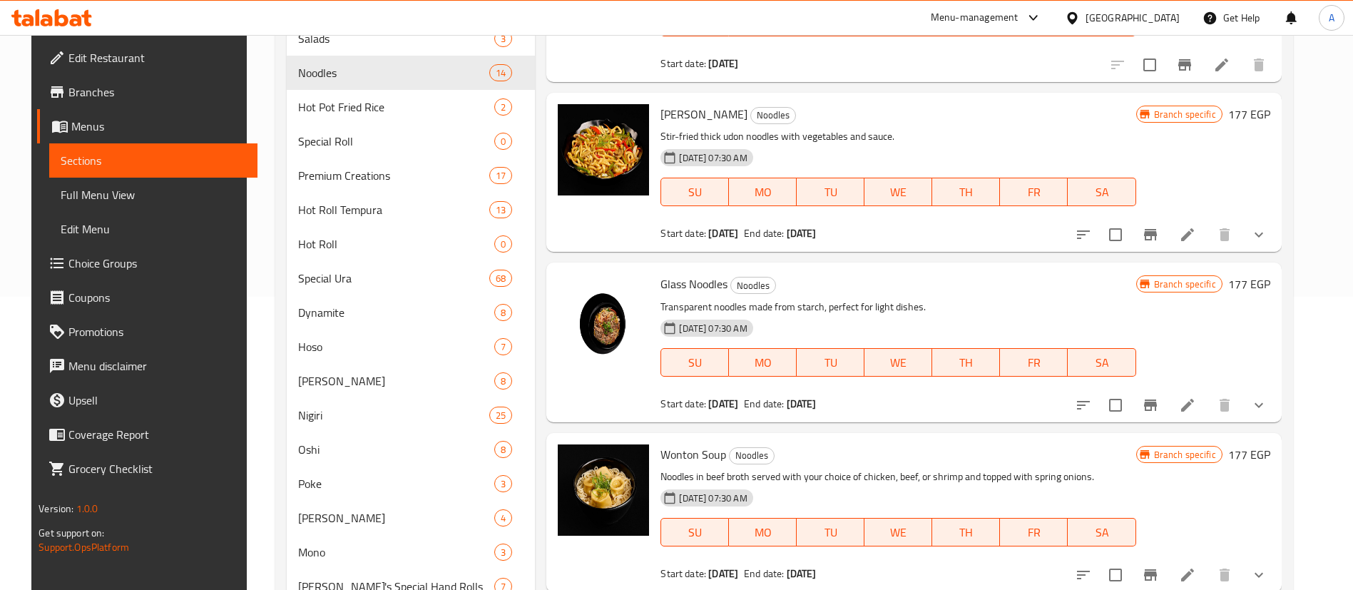
scroll to position [294, 0]
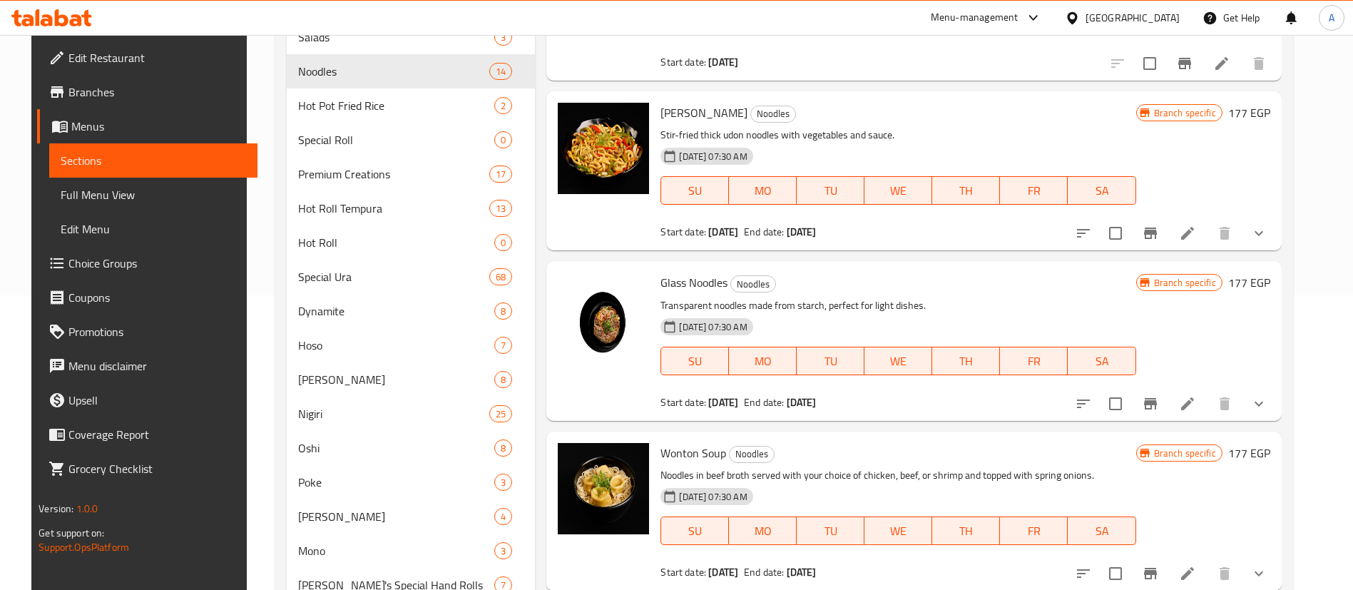
click at [1293, 468] on div "Menu sections Up To 40 % Off 4 Soups 6 Appetizers 15 Salads 3 Noodles 14 Hot Po…" at bounding box center [783, 476] width 1017 height 1244
click at [672, 277] on span "Glass Noodles" at bounding box center [693, 282] width 67 height 21
drag, startPoint x: 672, startPoint y: 277, endPoint x: 694, endPoint y: 280, distance: 21.7
click at [694, 280] on span "Glass Noodles" at bounding box center [693, 282] width 67 height 21
copy span "Glass Noodles"
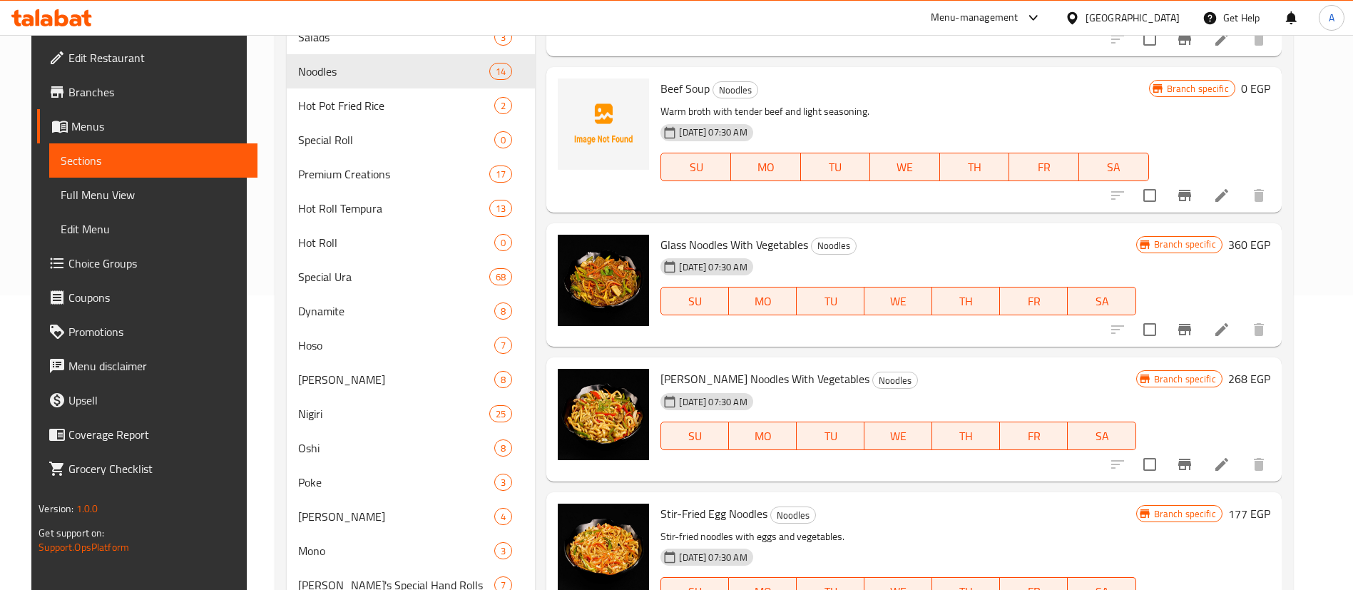
scroll to position [0, 0]
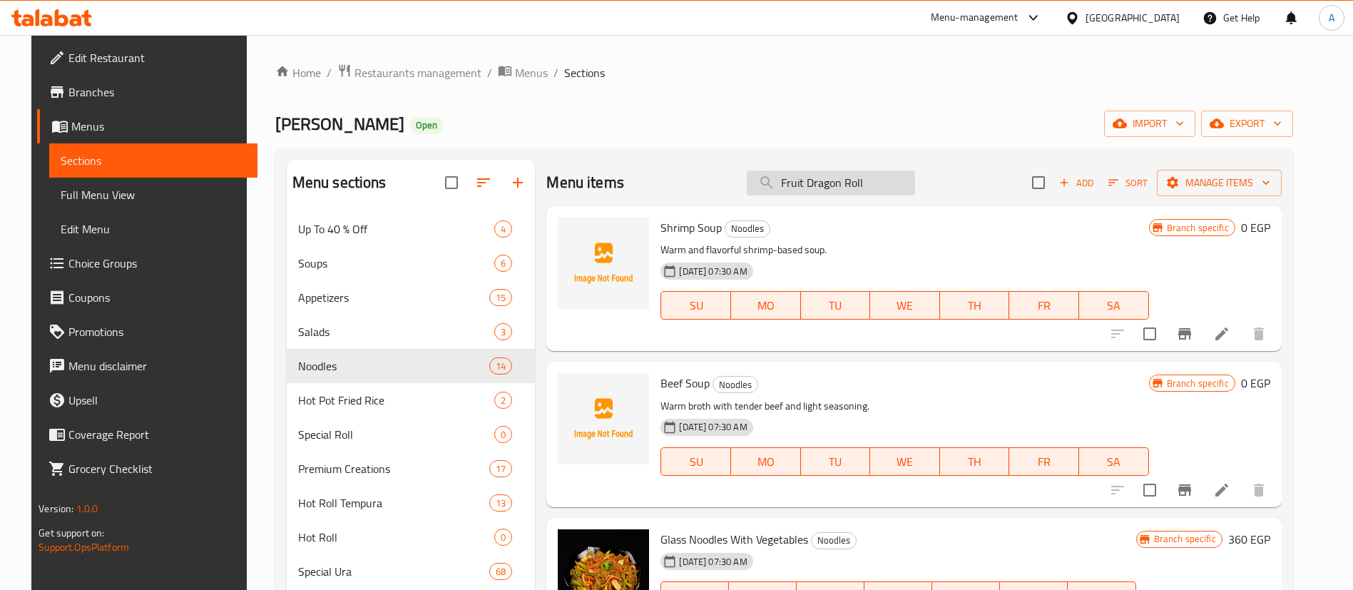
click at [893, 174] on input "Fruit Dragon Roll" at bounding box center [830, 182] width 168 height 25
paste input "Glass Noodles"
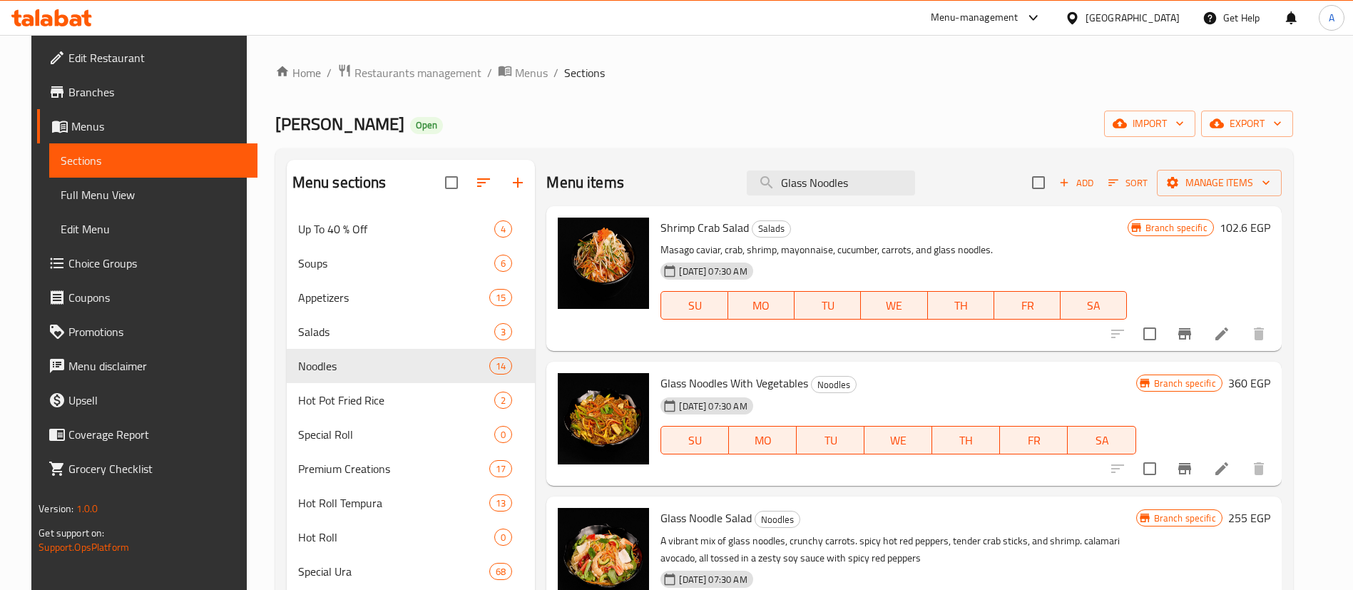
paste input "With vegetables"
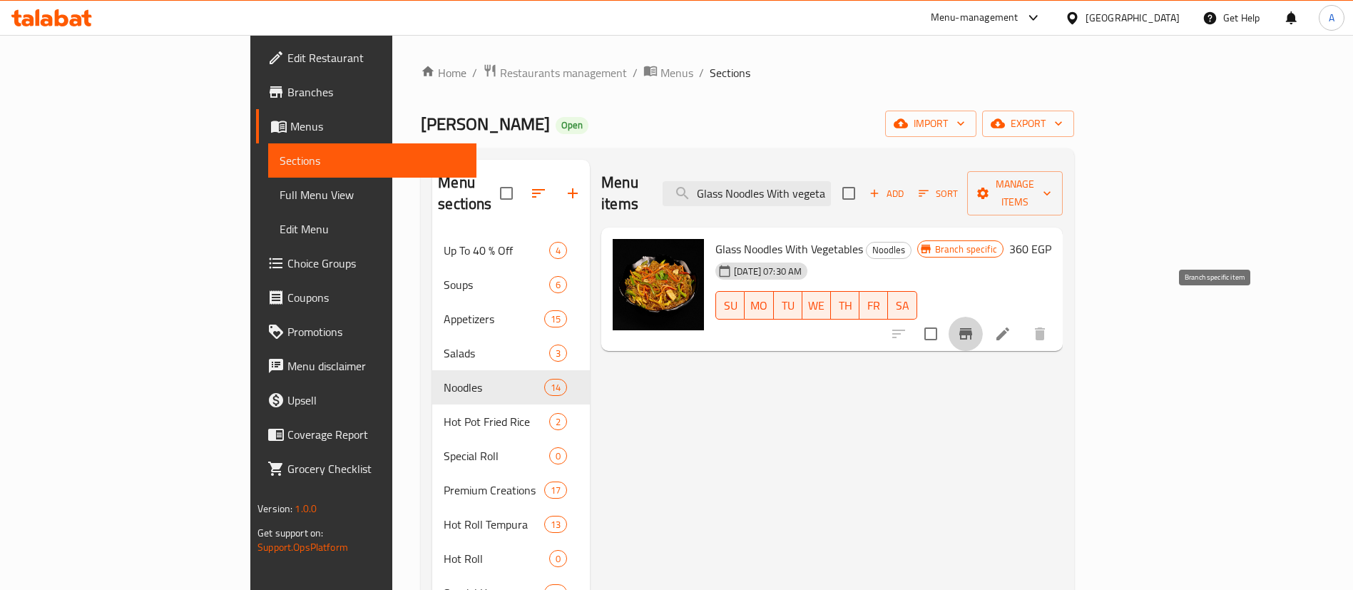
click at [974, 325] on icon "Branch-specific-item" at bounding box center [965, 333] width 17 height 17
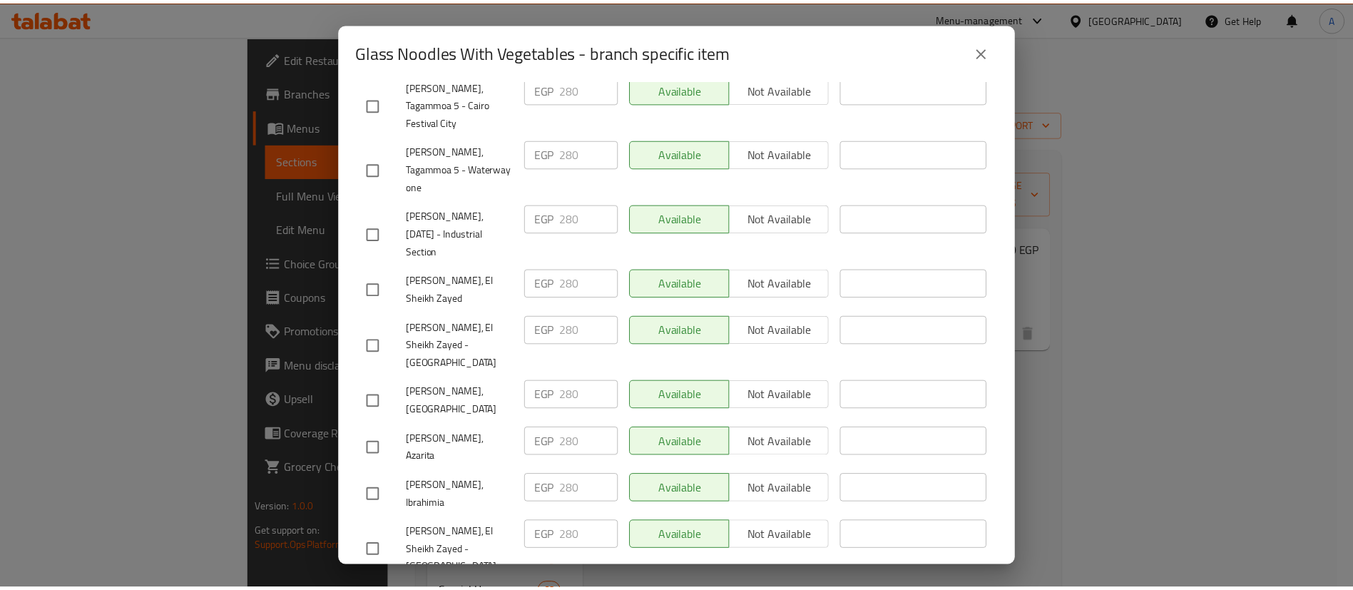
scroll to position [1325, 0]
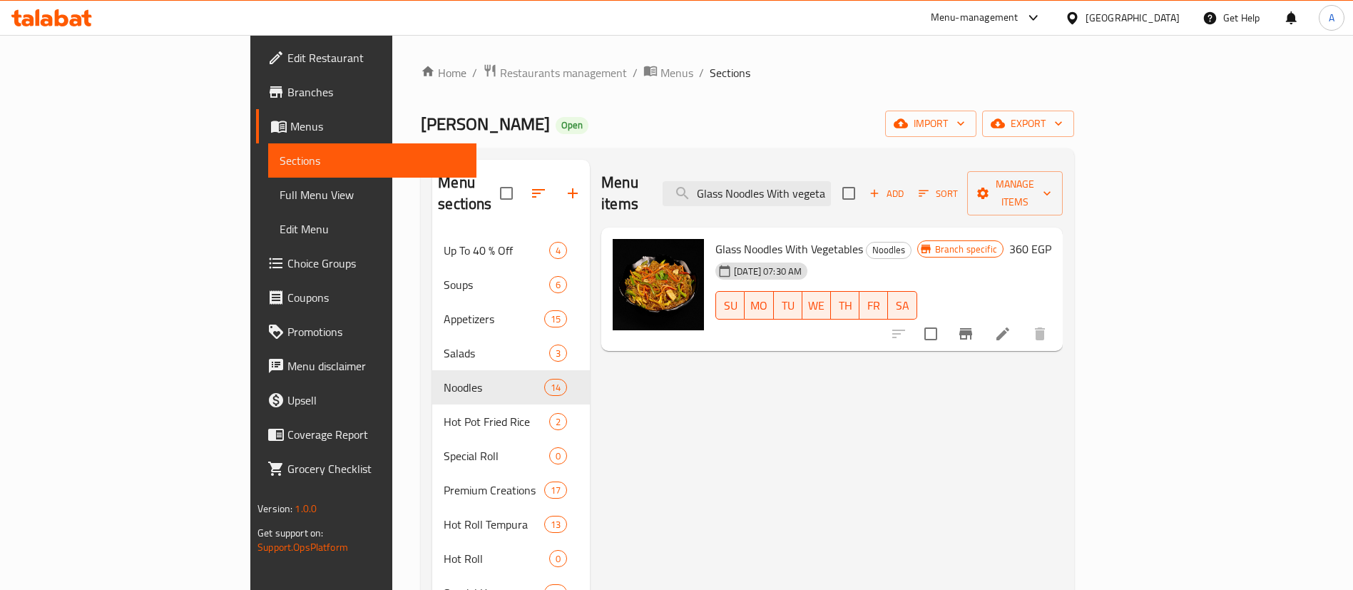
click at [831, 181] on input "Glass Noodles With vegetables" at bounding box center [746, 193] width 168 height 25
paste input "Maki Green roll 8pc"
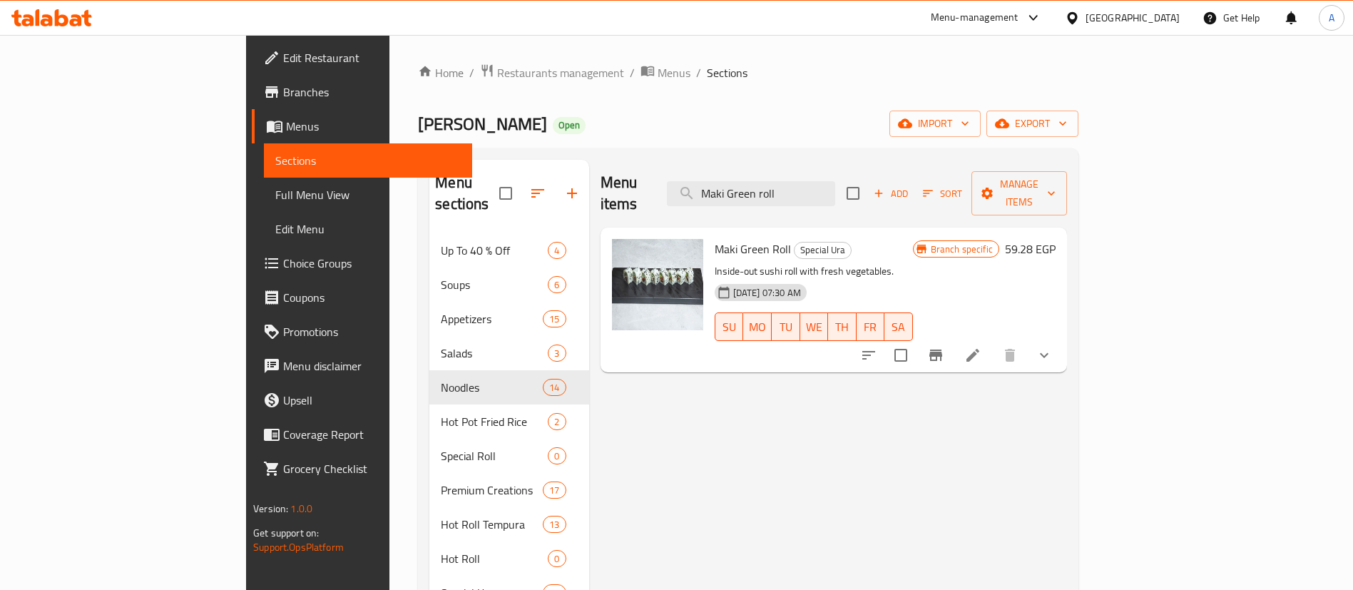
click at [1061, 338] on button "show more" at bounding box center [1044, 355] width 34 height 34
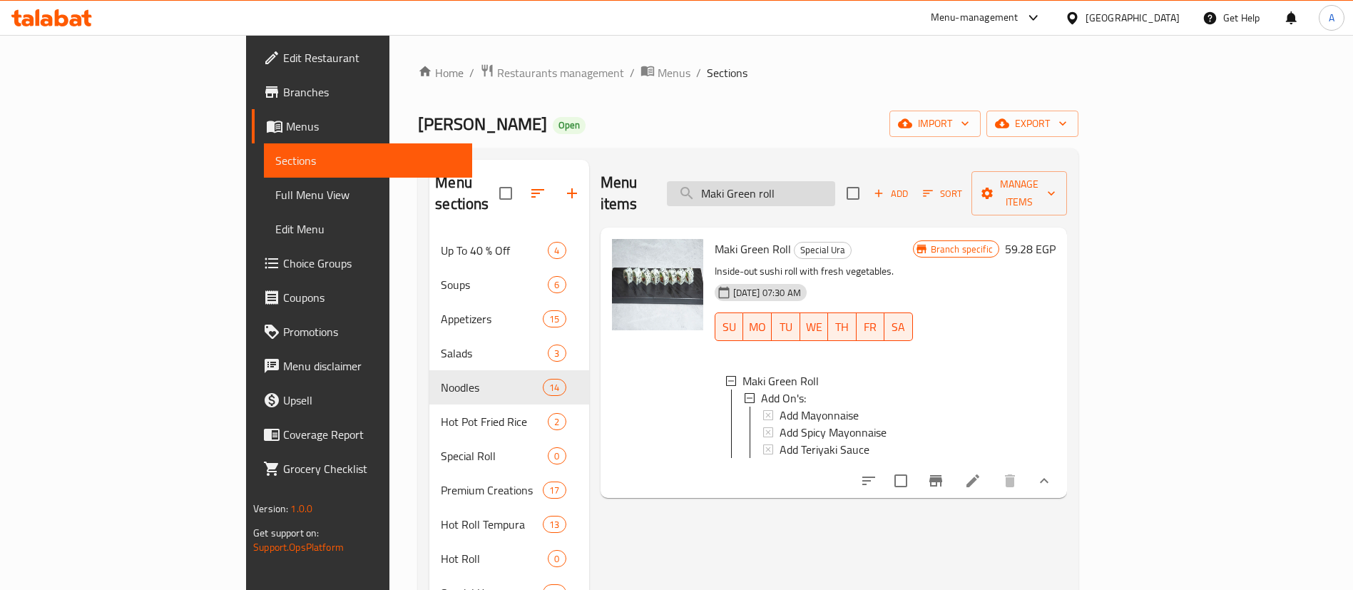
click at [835, 183] on input "Maki Green roll" at bounding box center [751, 193] width 168 height 25
paste input "8pcs"
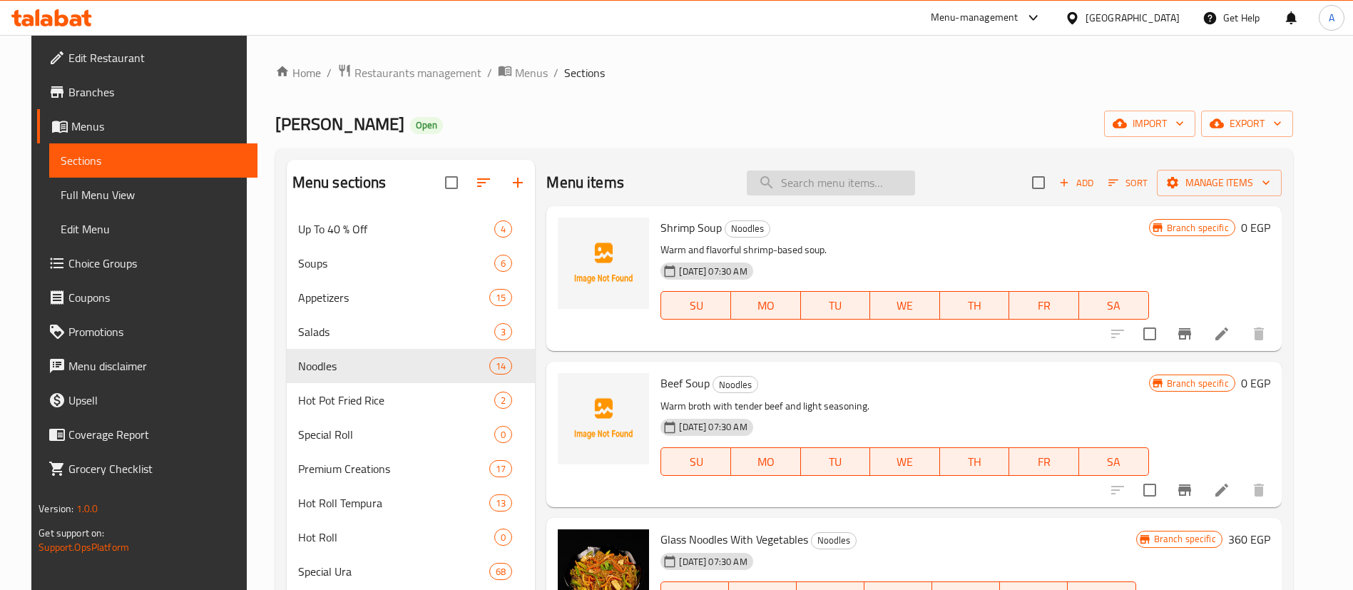
paste input "Maki Green roll 8pcs"
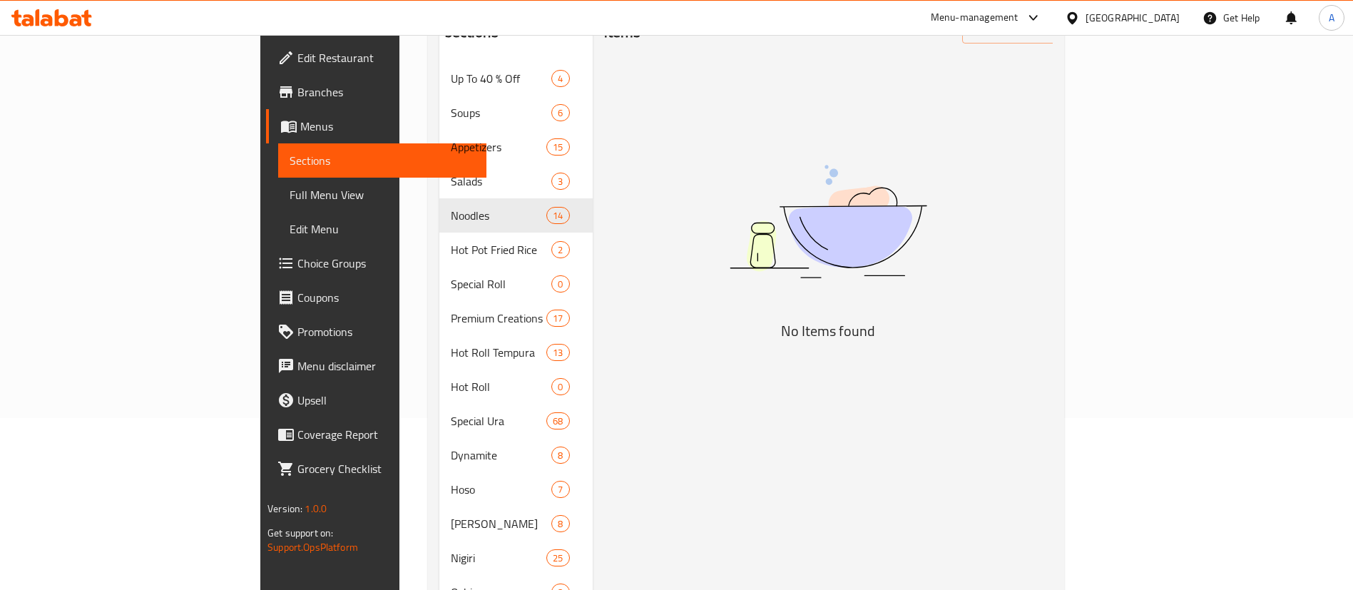
scroll to position [0, 0]
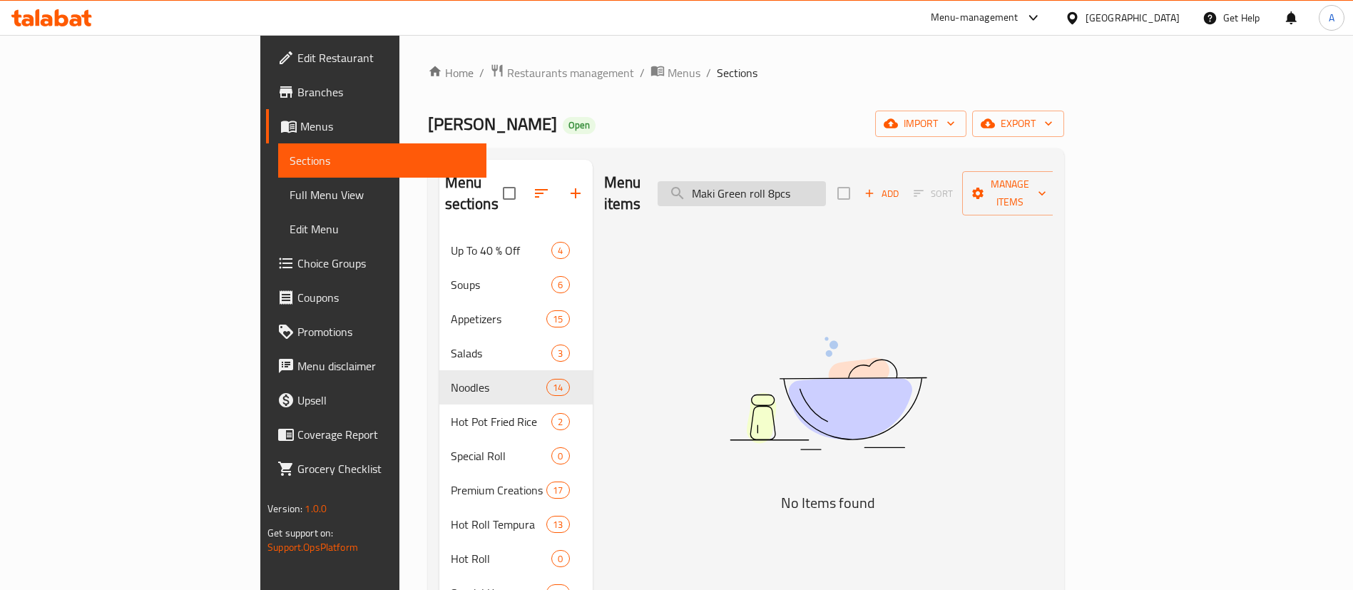
click at [826, 188] on input "Maki Green roll 8pcs" at bounding box center [741, 193] width 168 height 25
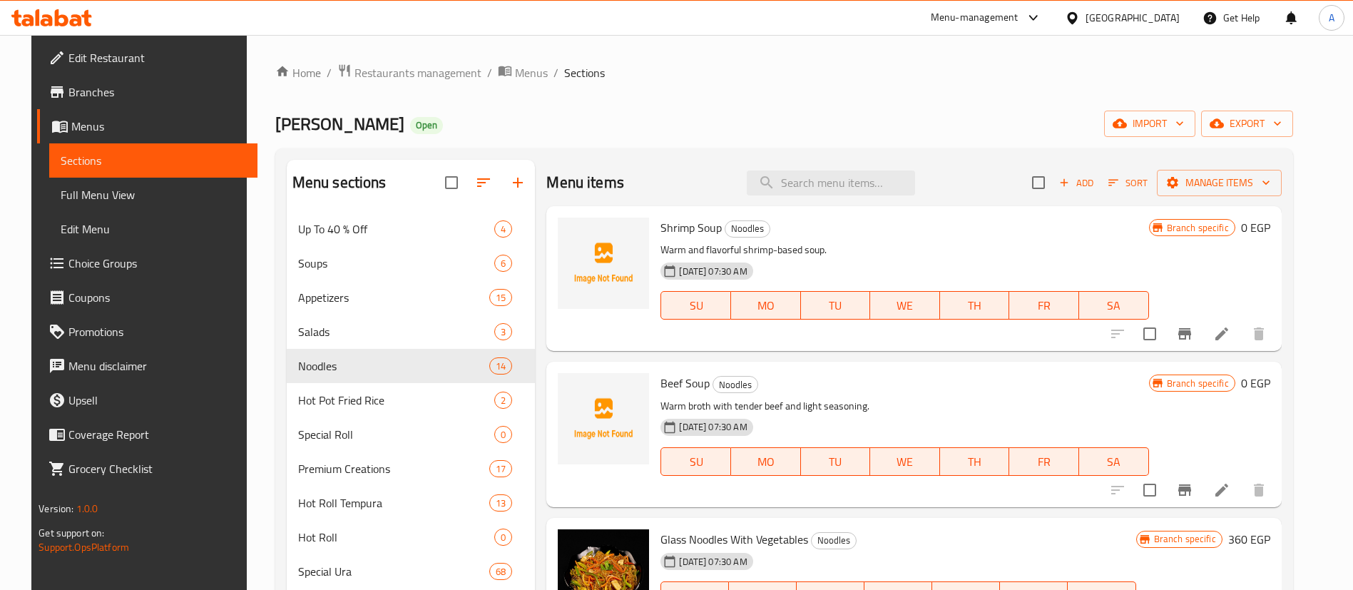
paste input "Maki Green roll 8pcs"
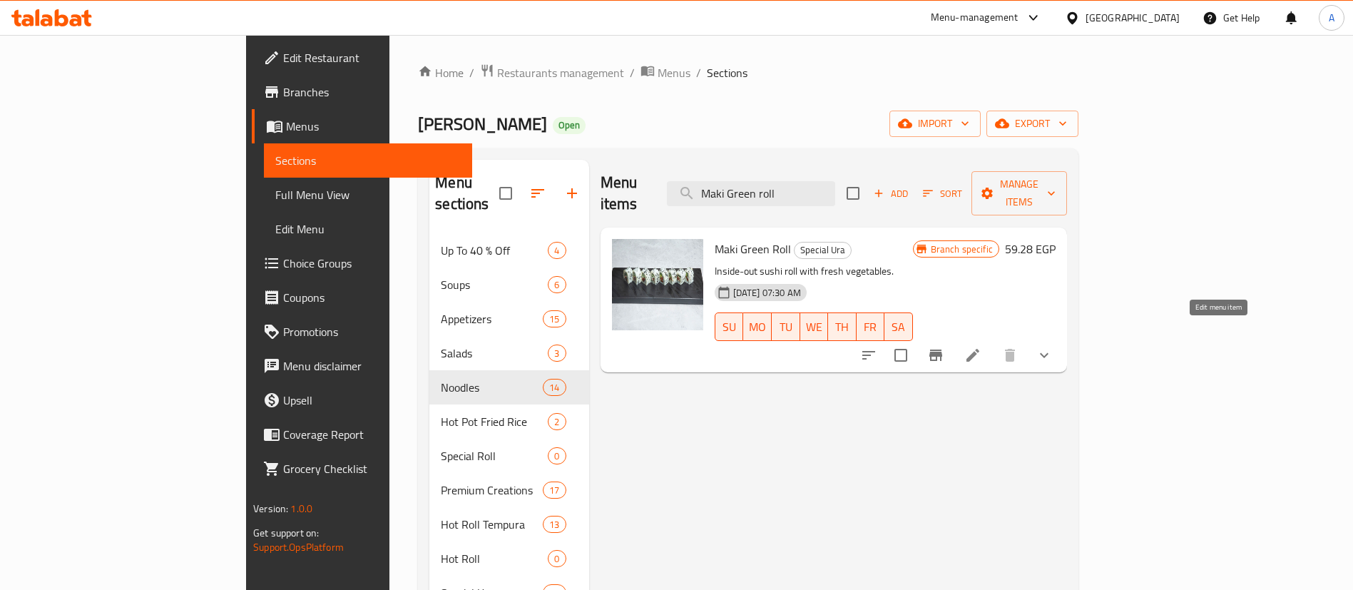
click at [981, 347] on icon at bounding box center [972, 355] width 17 height 17
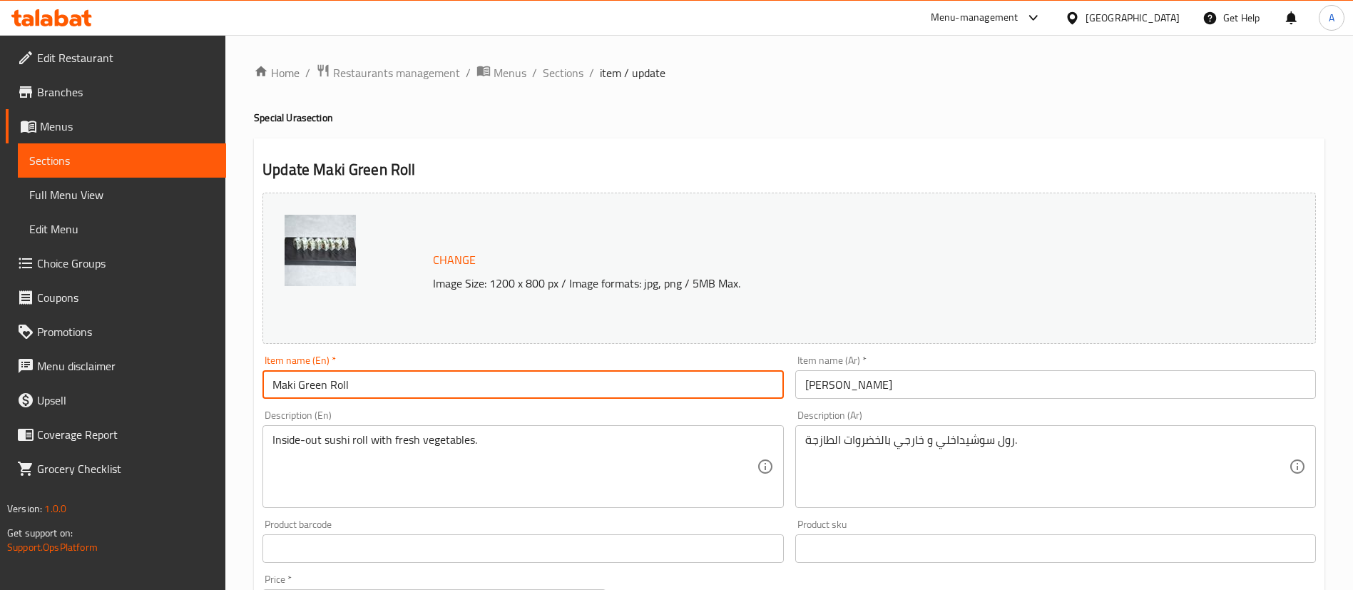
click at [514, 389] on input "Maki Green Roll" at bounding box center [522, 384] width 520 height 29
paste input "roll 8pcs"
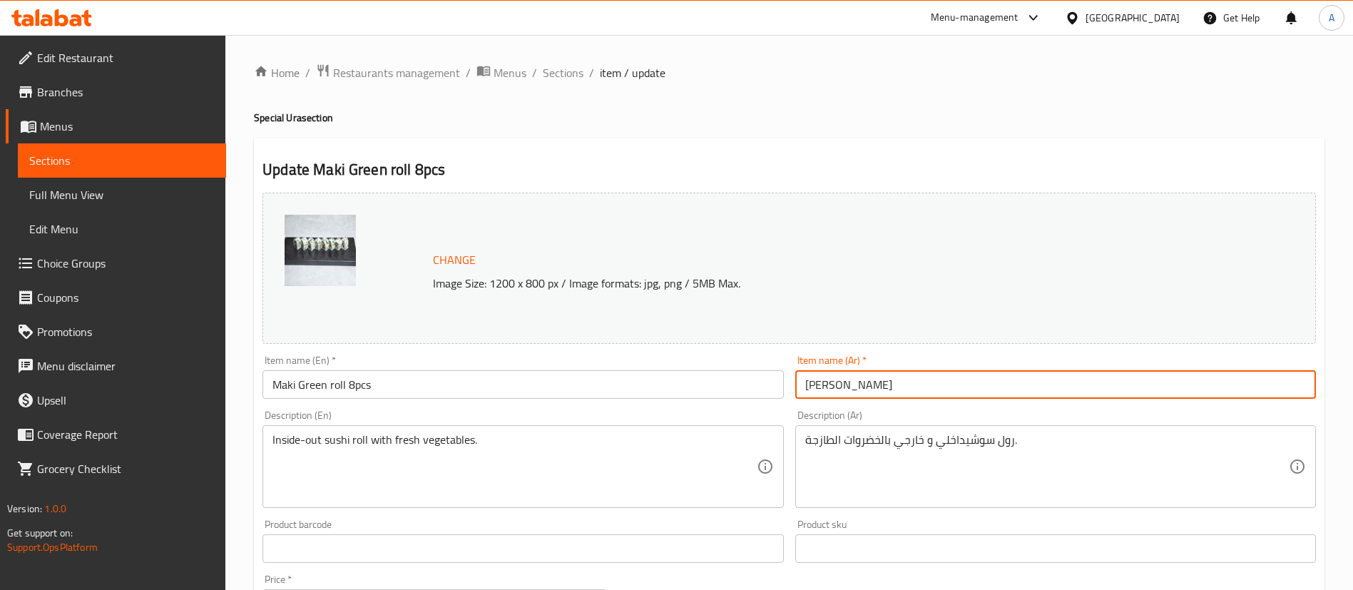
click at [900, 377] on input "ماكي جرين رول" at bounding box center [1055, 384] width 520 height 29
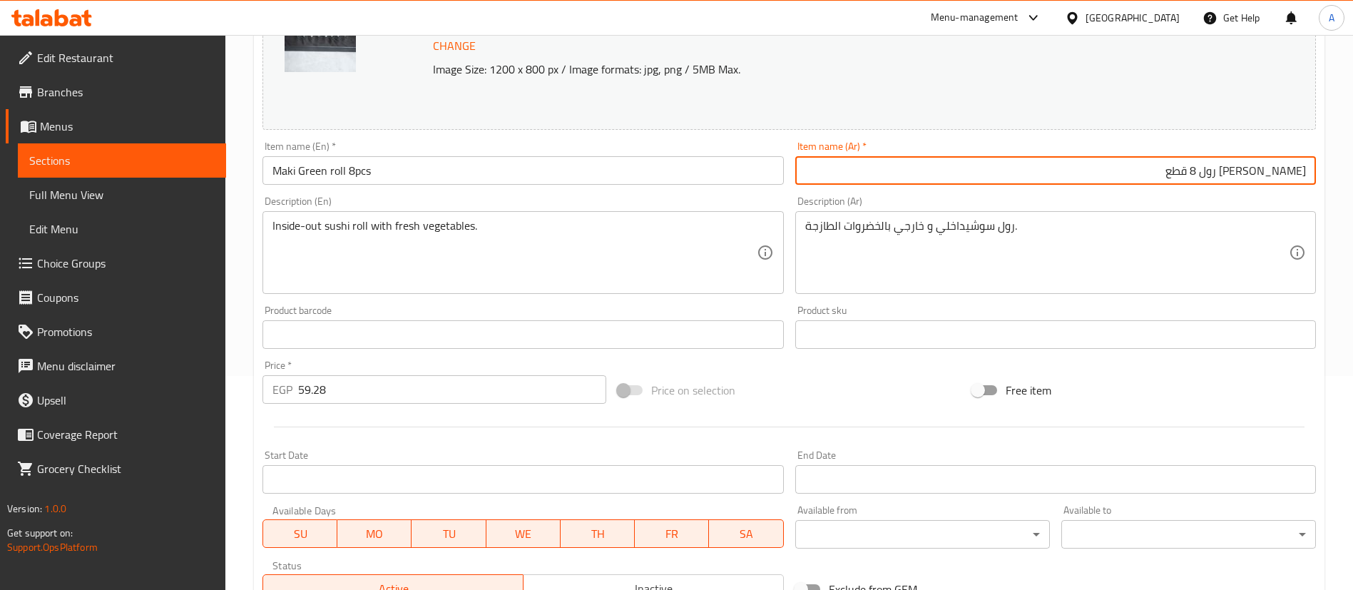
scroll to position [462, 0]
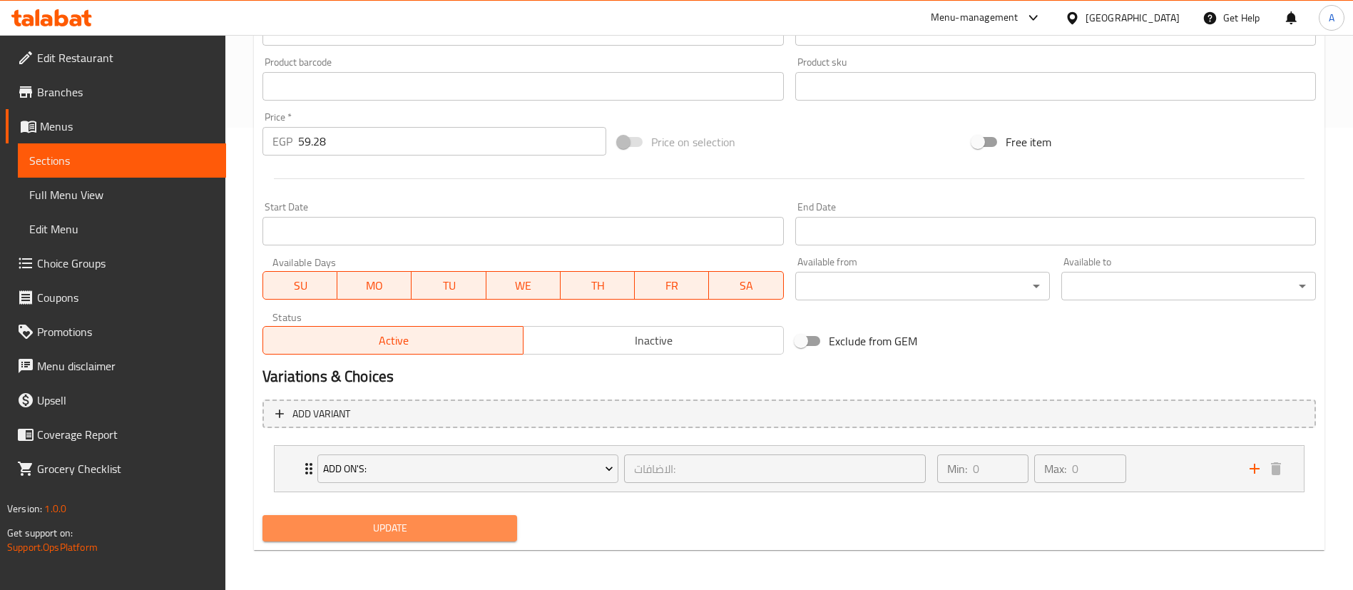
click at [455, 531] on span "Update" at bounding box center [390, 528] width 232 height 18
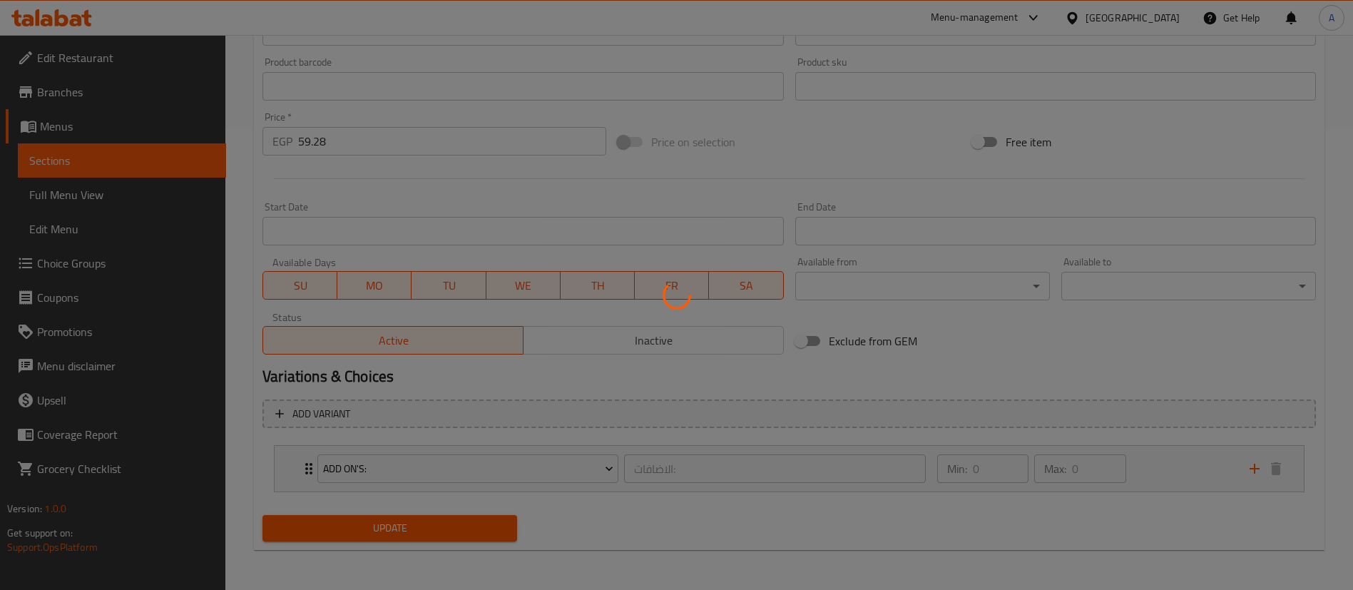
scroll to position [0, 0]
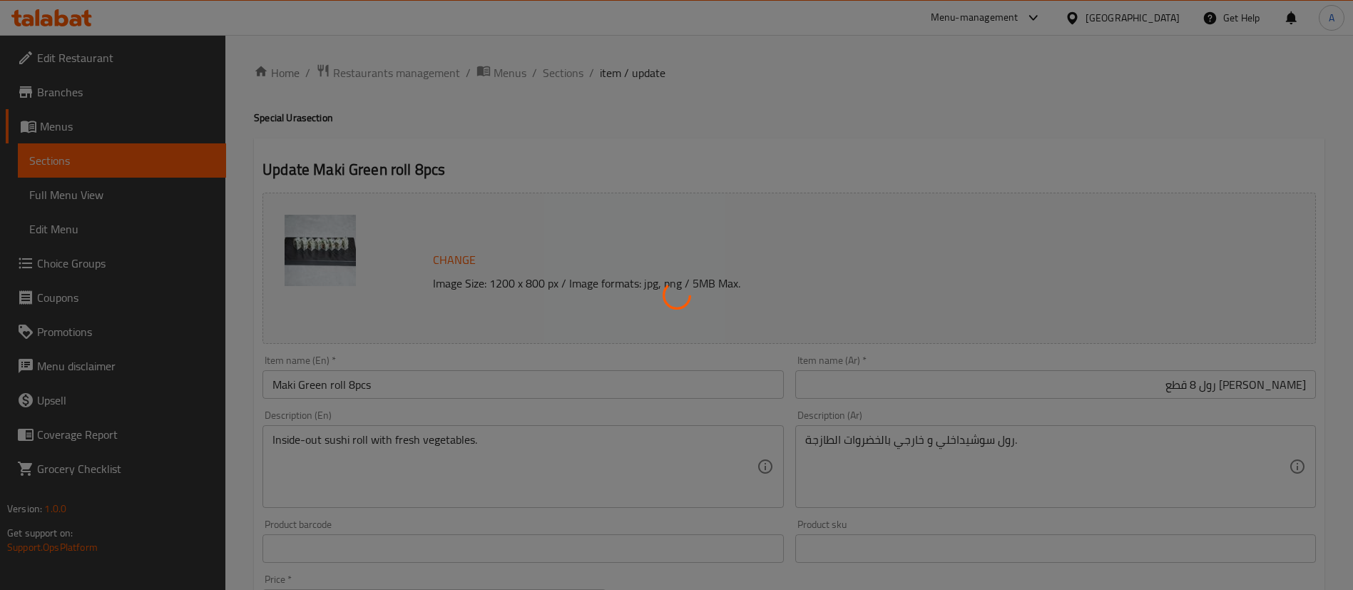
click at [555, 77] on div at bounding box center [676, 295] width 1353 height 590
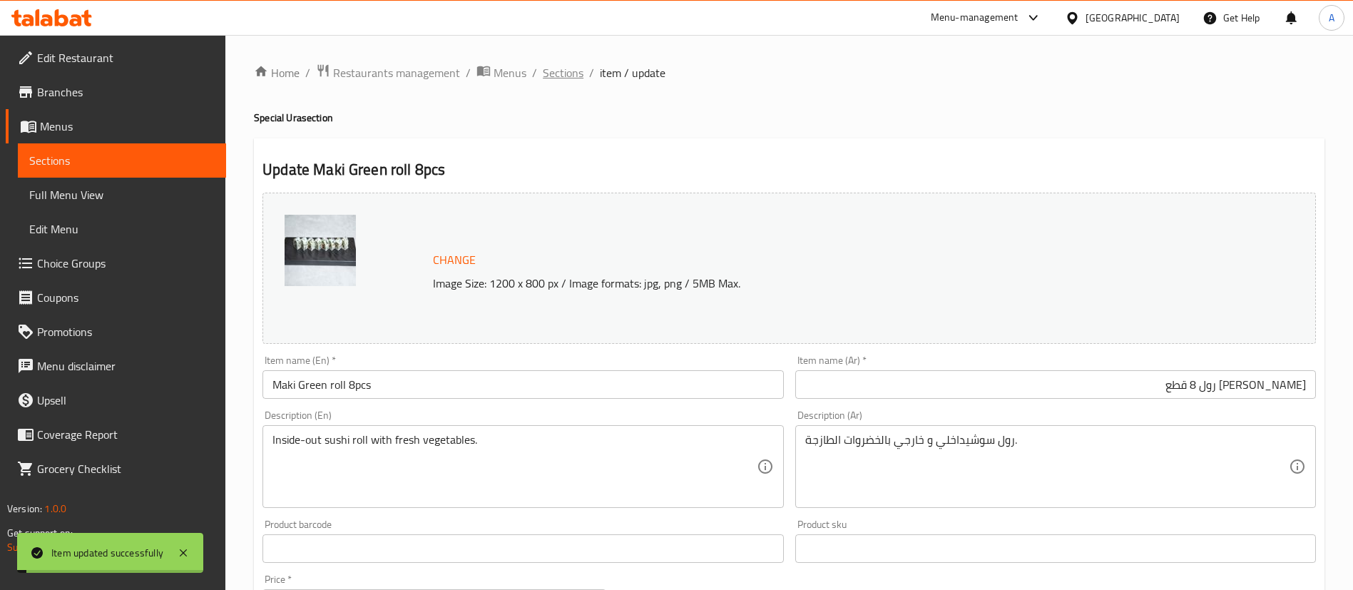
click at [563, 76] on span "Sections" at bounding box center [563, 72] width 41 height 17
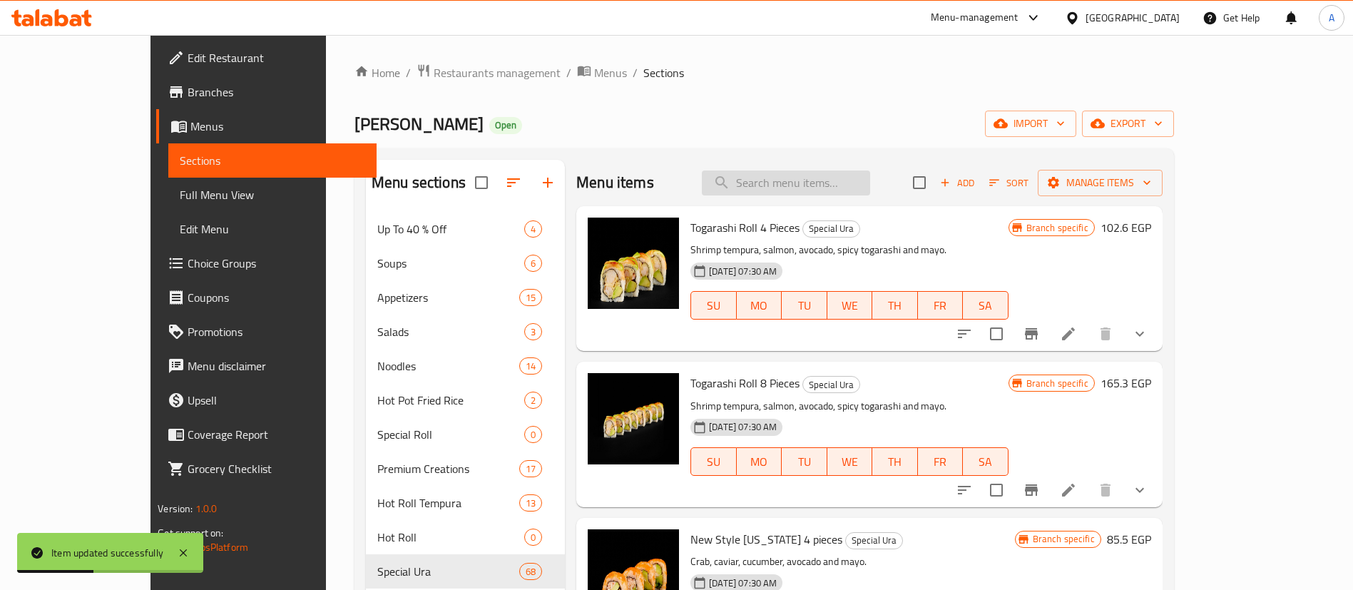
click at [851, 188] on input "search" at bounding box center [786, 182] width 168 height 25
paste input "Caio Roll"
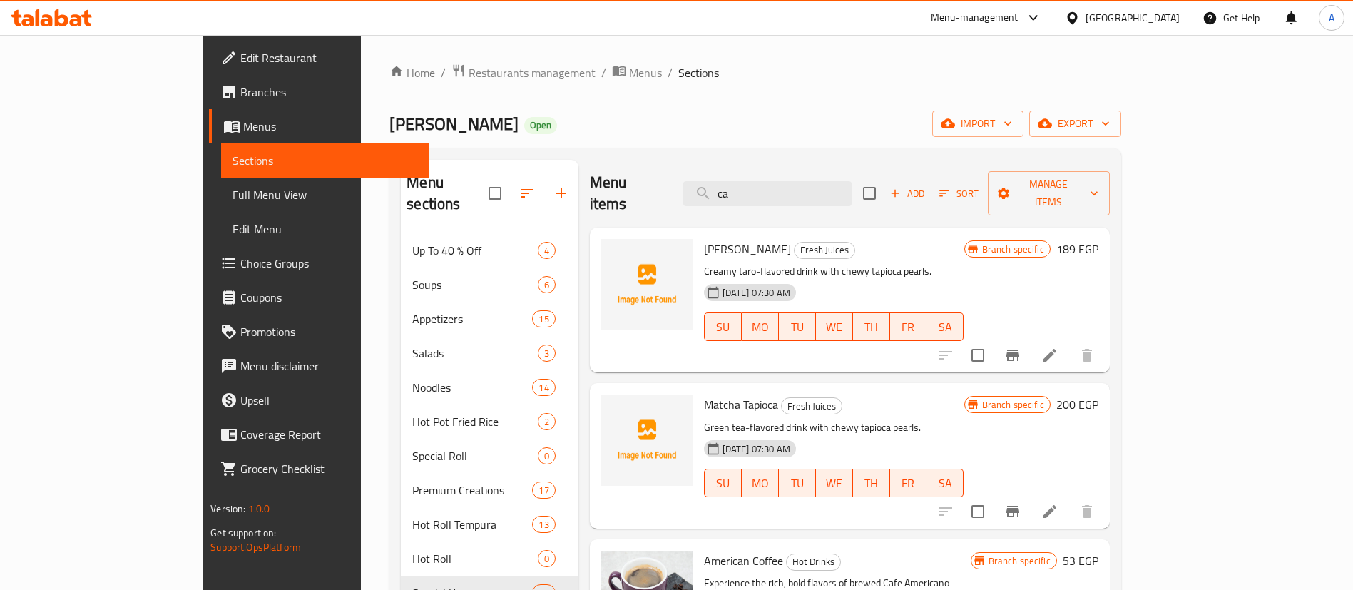
click at [853, 168] on div "Menu items ca Add Sort Manage items" at bounding box center [850, 194] width 520 height 68
click at [844, 186] on input "ca" at bounding box center [767, 193] width 168 height 25
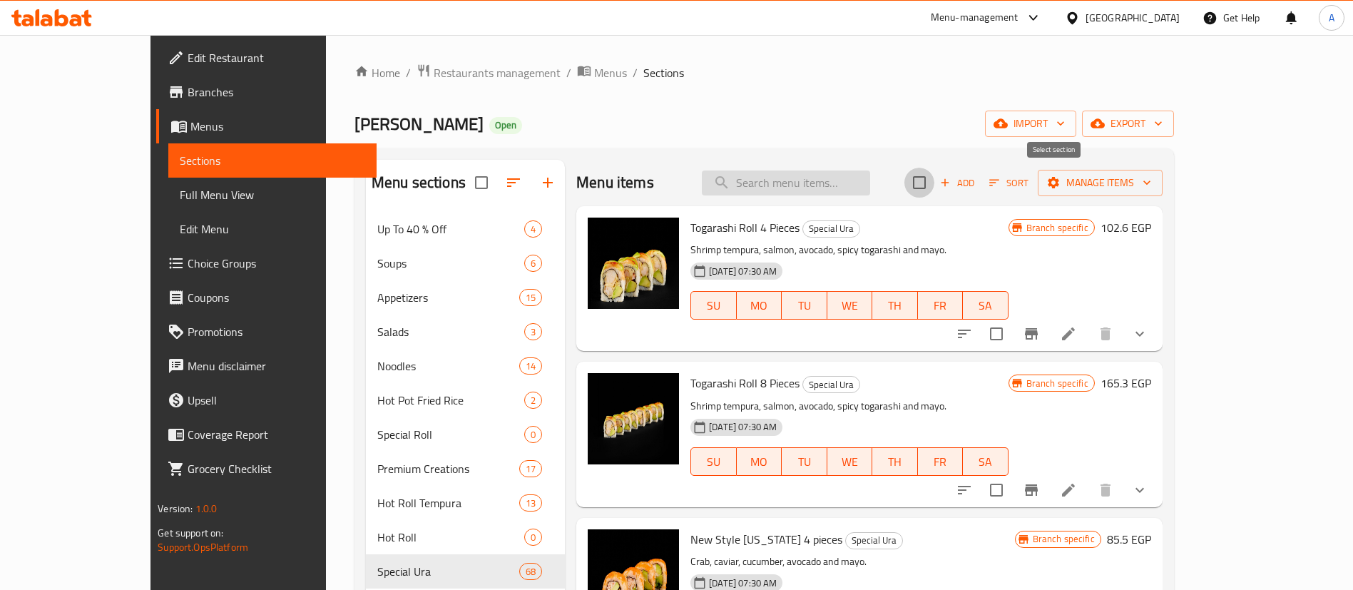
click at [838, 185] on input "search" at bounding box center [786, 182] width 168 height 25
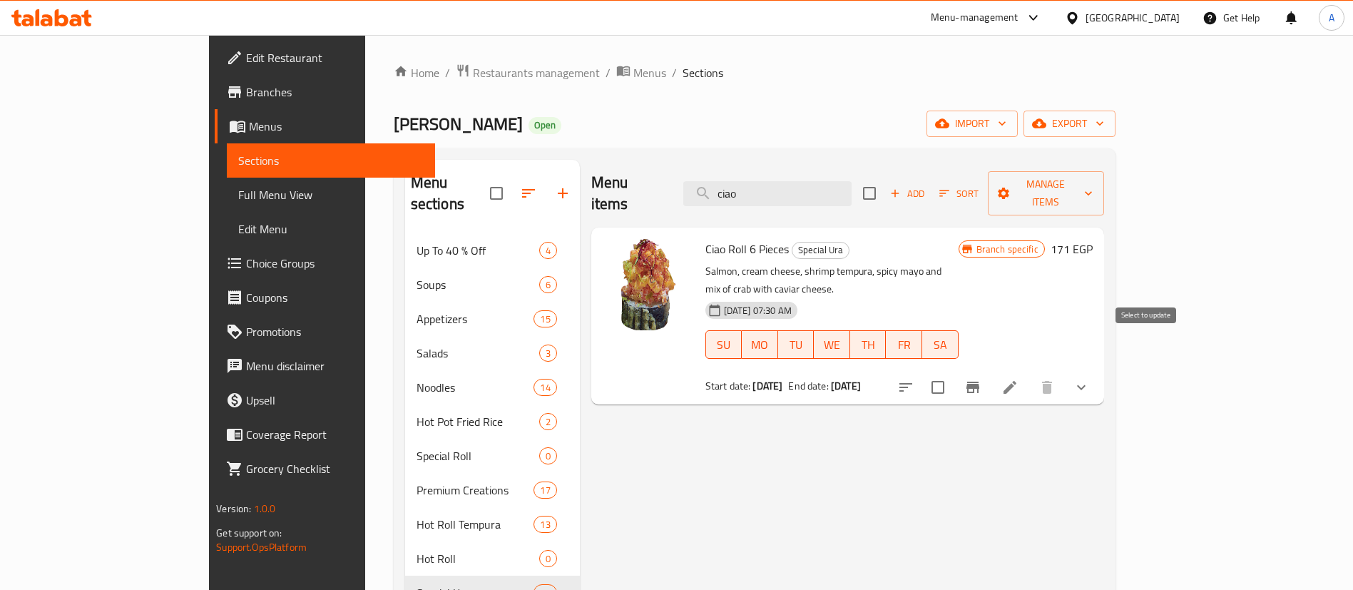
click at [953, 372] on input "checkbox" at bounding box center [938, 387] width 30 height 30
click at [705, 238] on span "Ciao Roll 6 Pieces" at bounding box center [746, 248] width 83 height 21
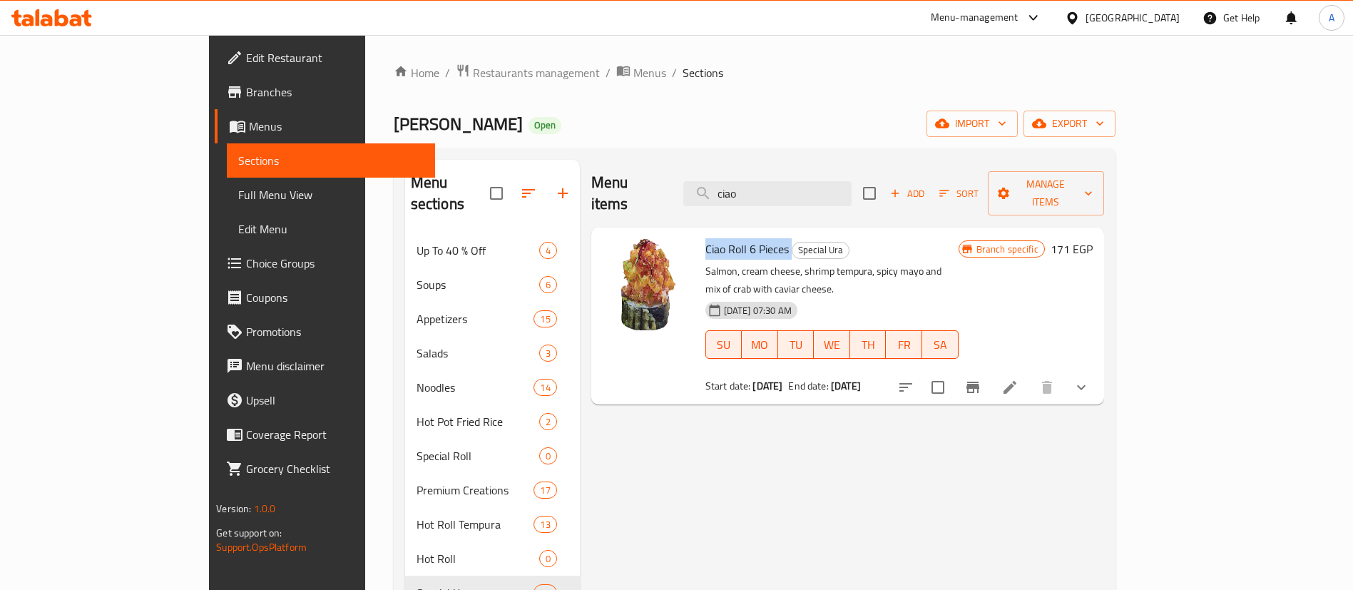
copy h6 "Ciao Roll 6 Pieces"
click at [851, 184] on input "ciao" at bounding box center [767, 193] width 168 height 25
paste input "Maki green roll"
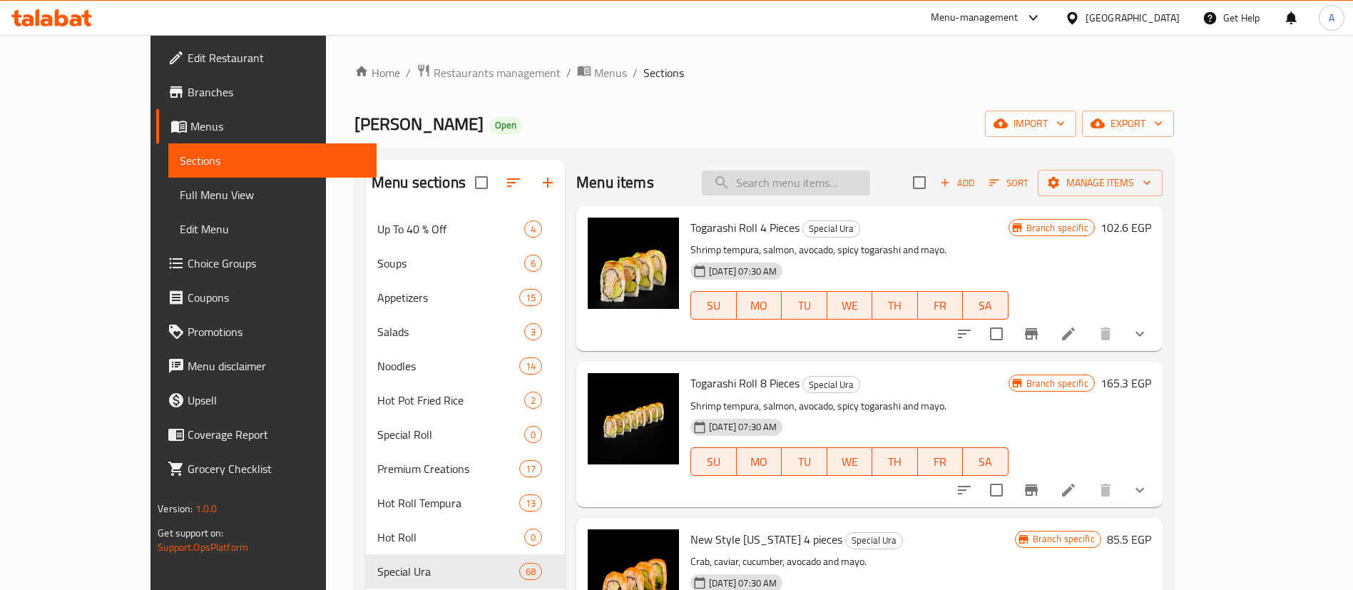
click at [837, 181] on input "search" at bounding box center [786, 182] width 168 height 25
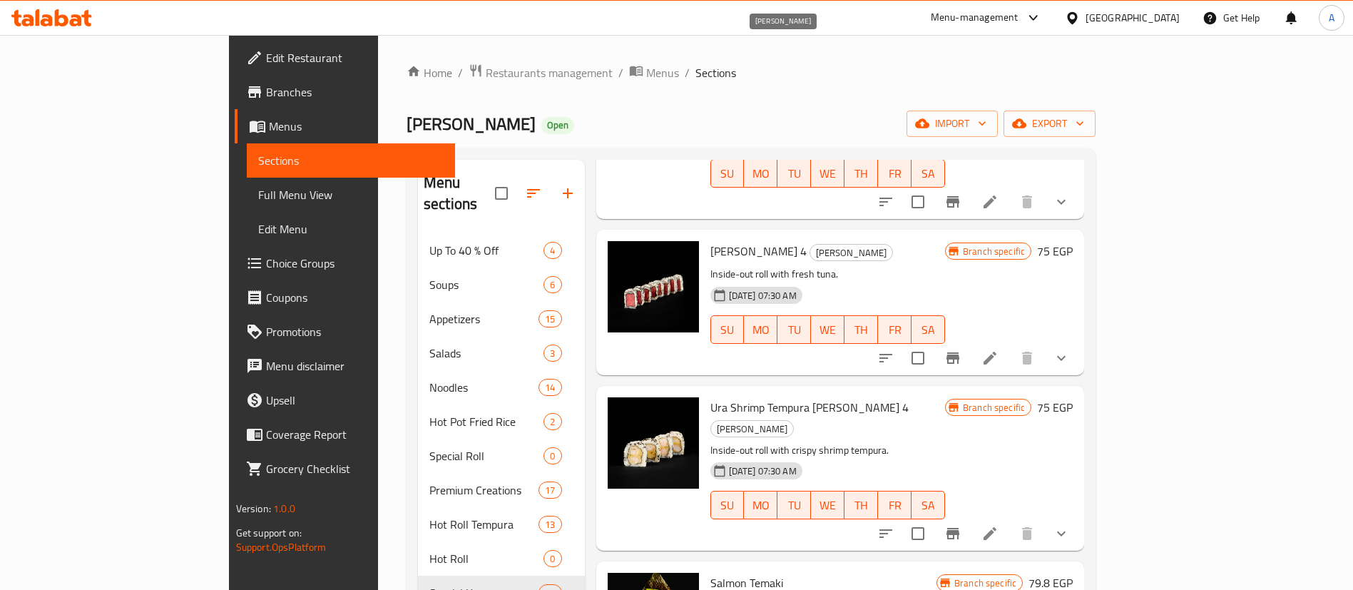
scroll to position [1956, 0]
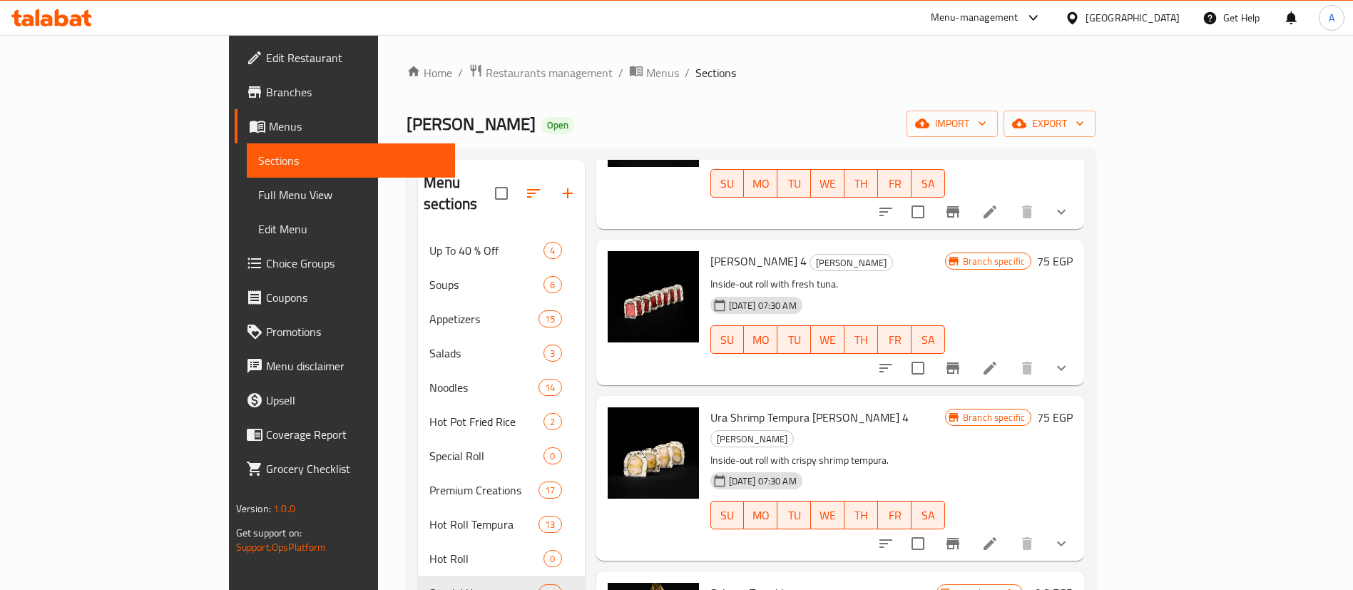
click at [1072, 251] on div "Branch specific 75 EGP" at bounding box center [1009, 312] width 128 height 122
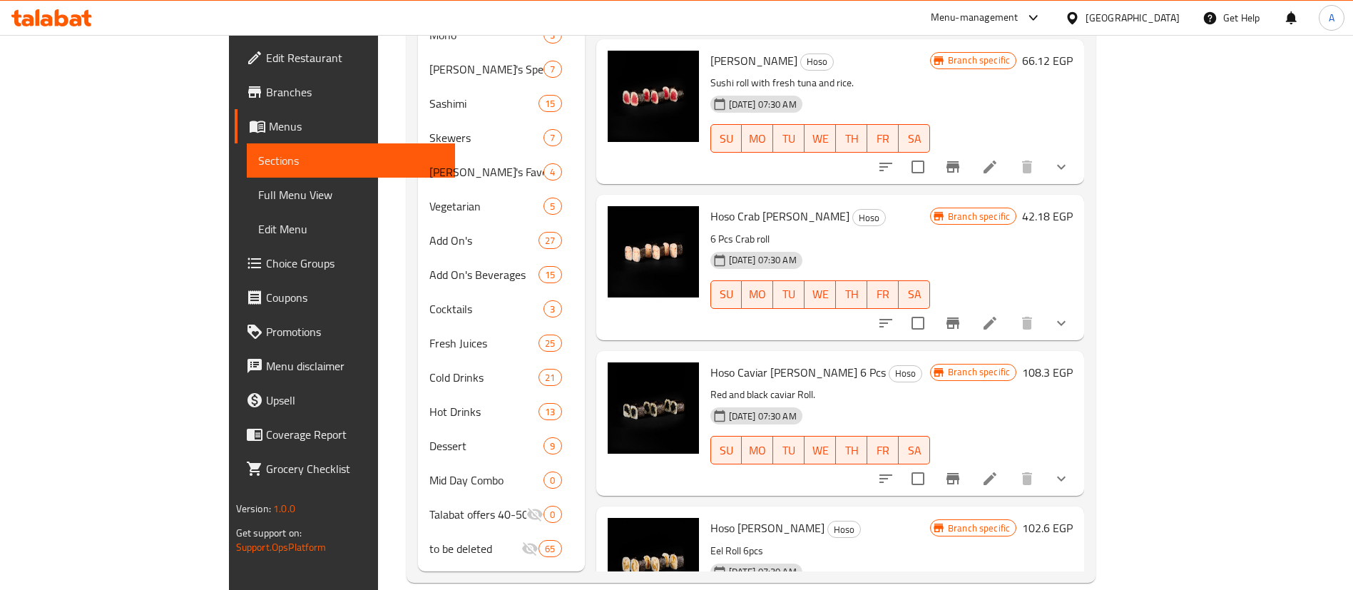
scroll to position [0, 0]
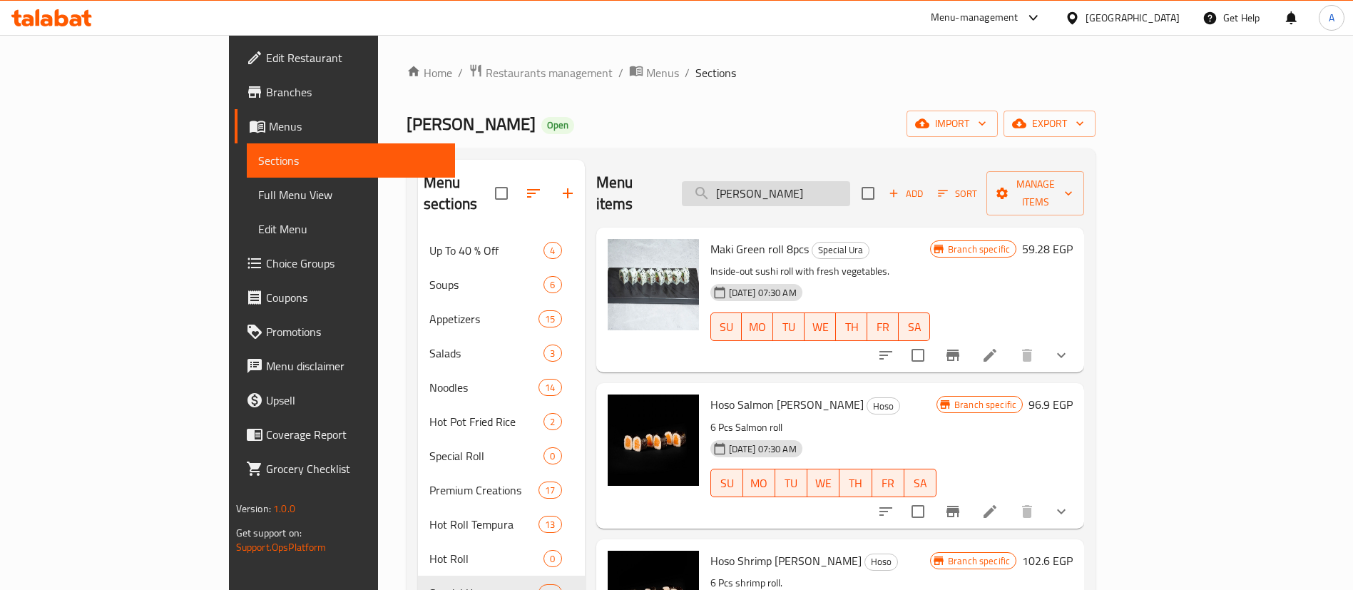
click at [850, 181] on input "maki" at bounding box center [766, 193] width 168 height 25
paste input "Salmon Fire"
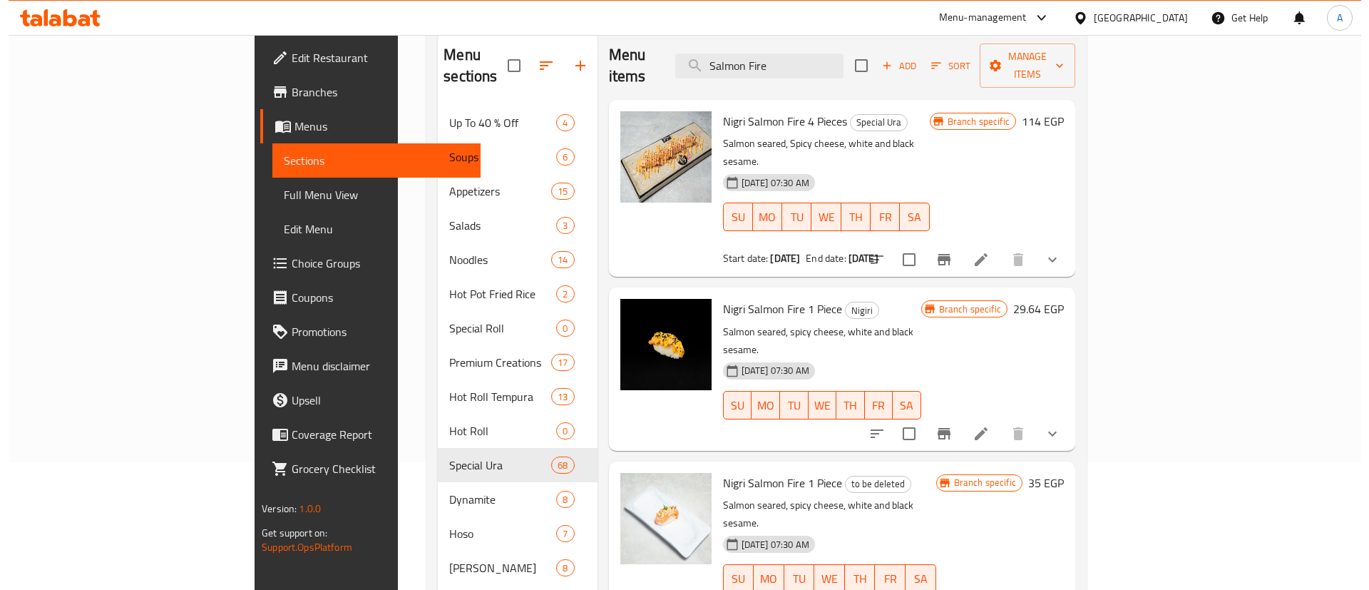
scroll to position [143, 0]
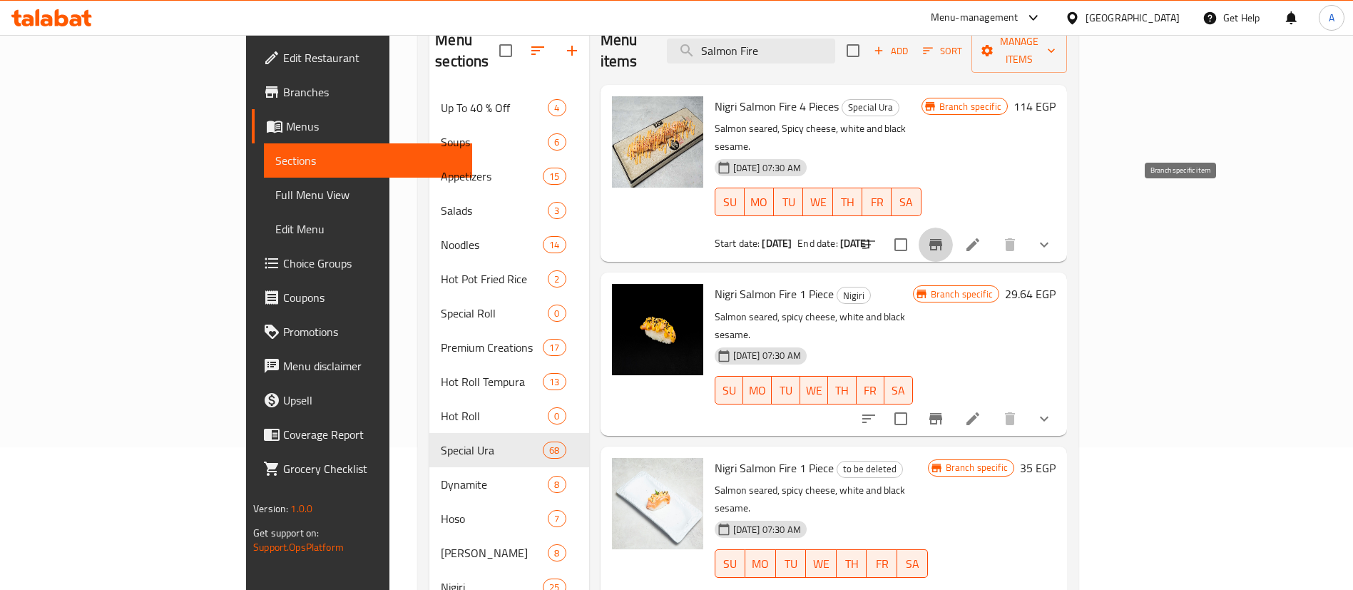
click at [942, 239] on icon "Branch-specific-item" at bounding box center [935, 244] width 13 height 11
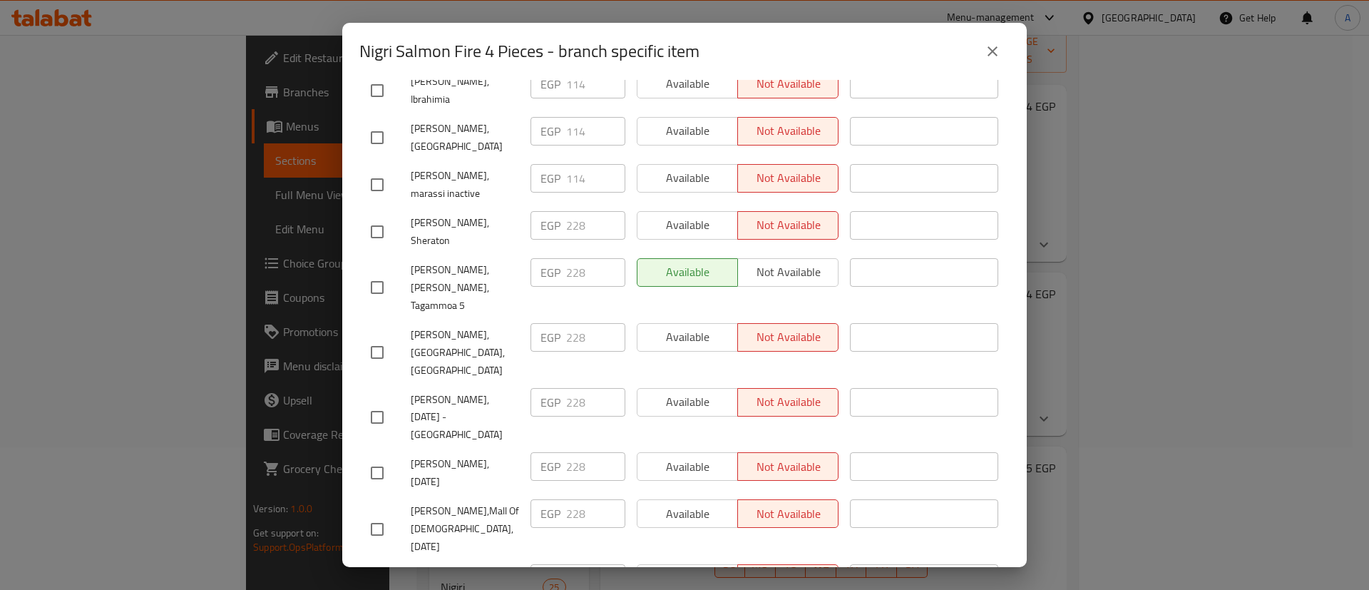
scroll to position [891, 0]
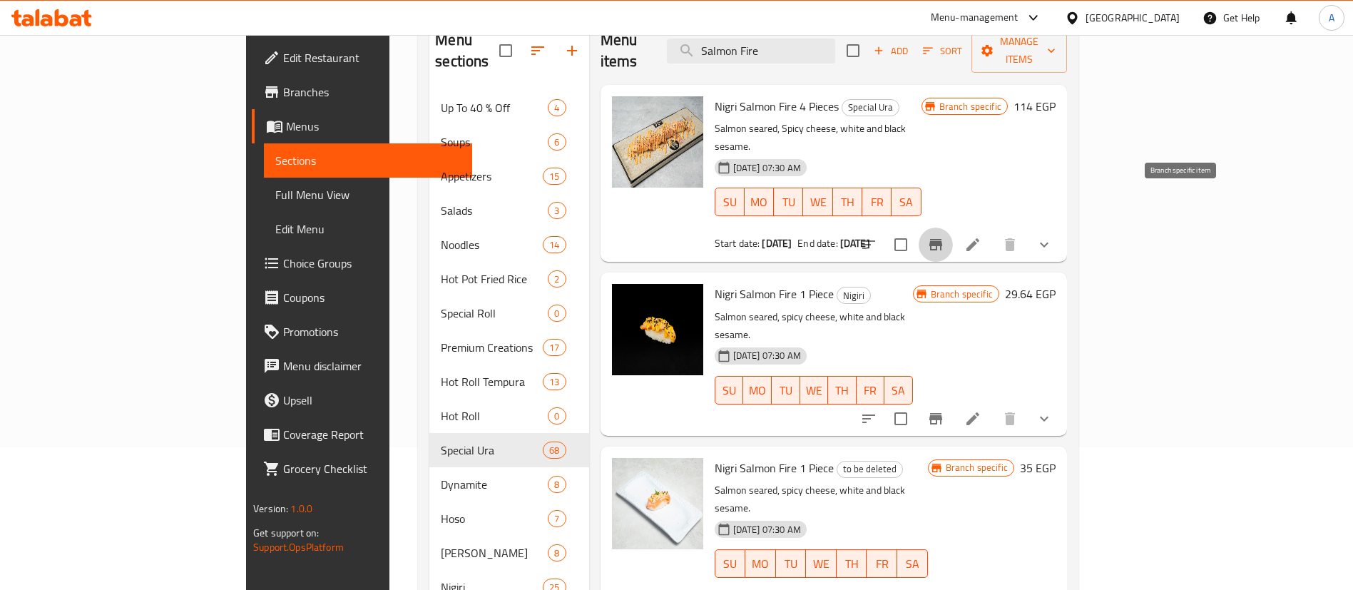
click at [944, 236] on icon "Branch-specific-item" at bounding box center [935, 244] width 17 height 17
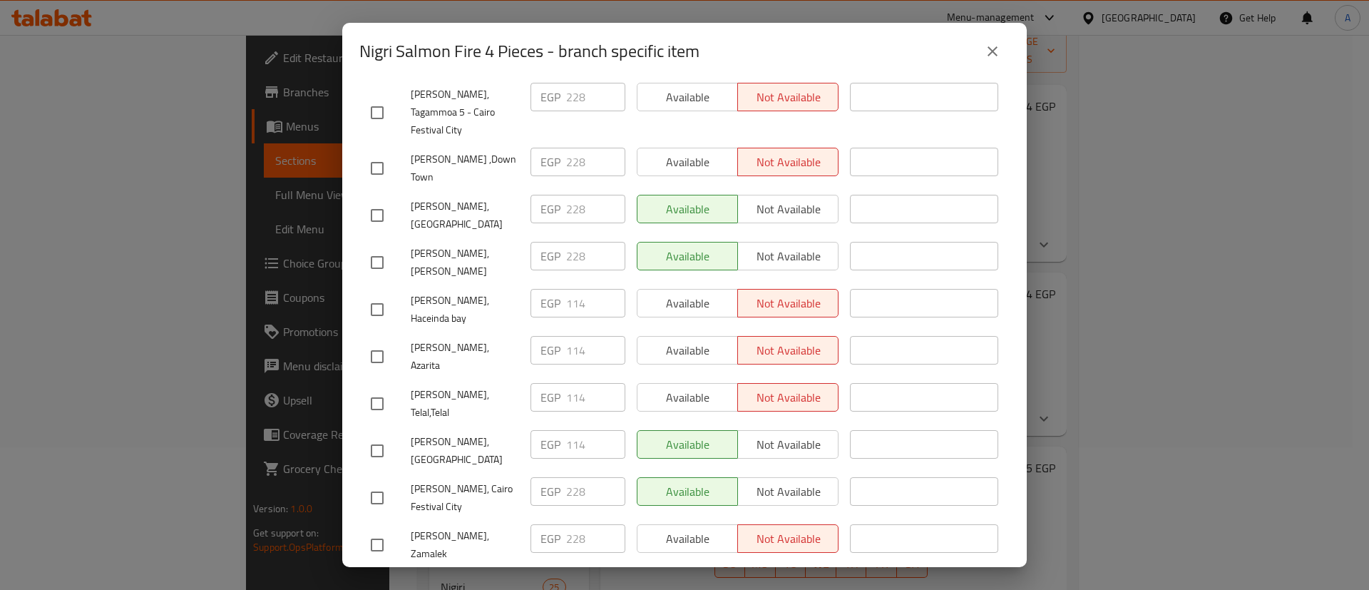
scroll to position [1325, 0]
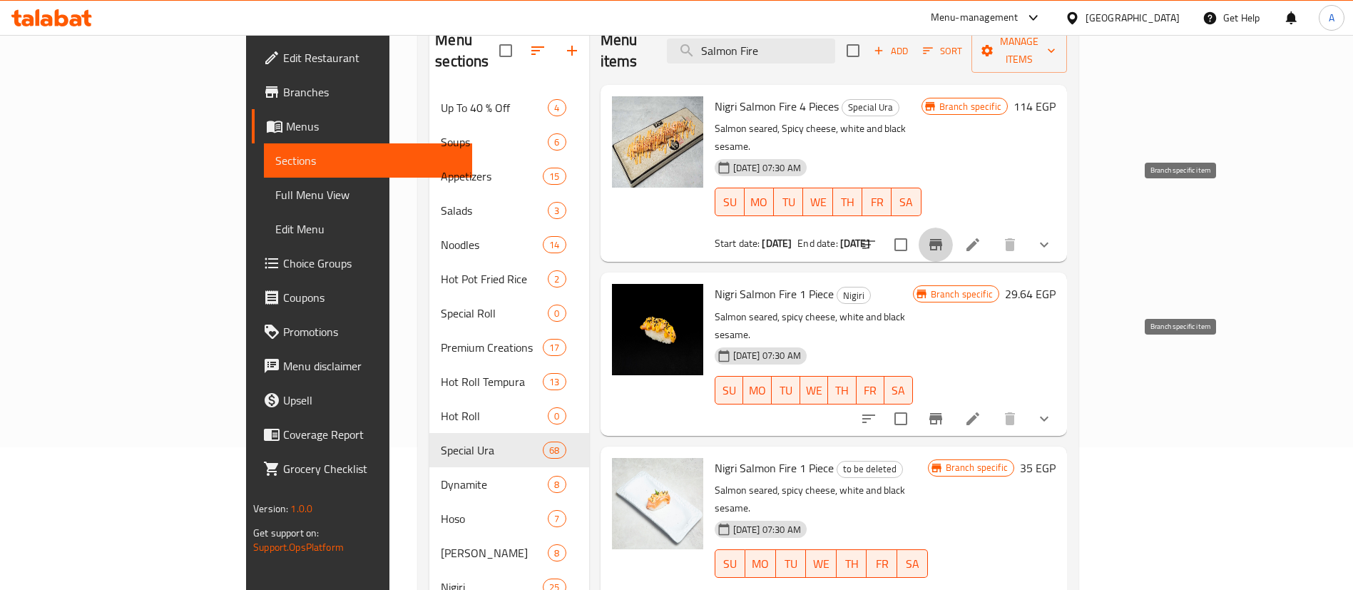
click at [953, 401] on button "Branch-specific-item" at bounding box center [935, 418] width 34 height 34
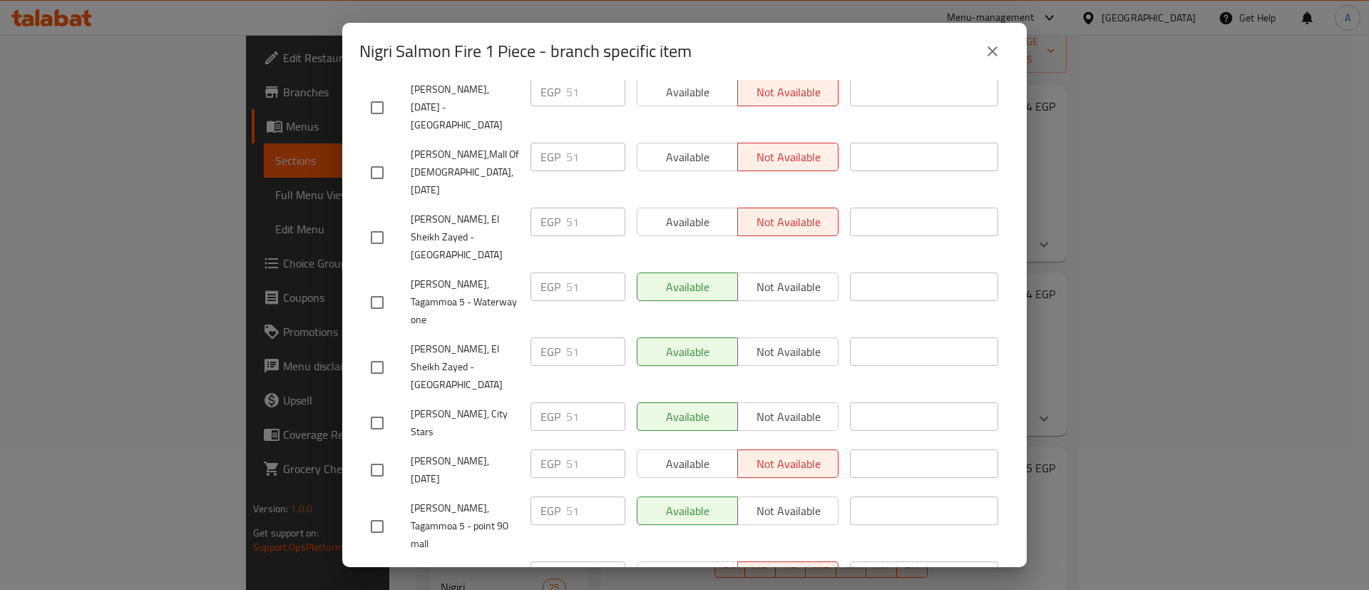
scroll to position [1160, 0]
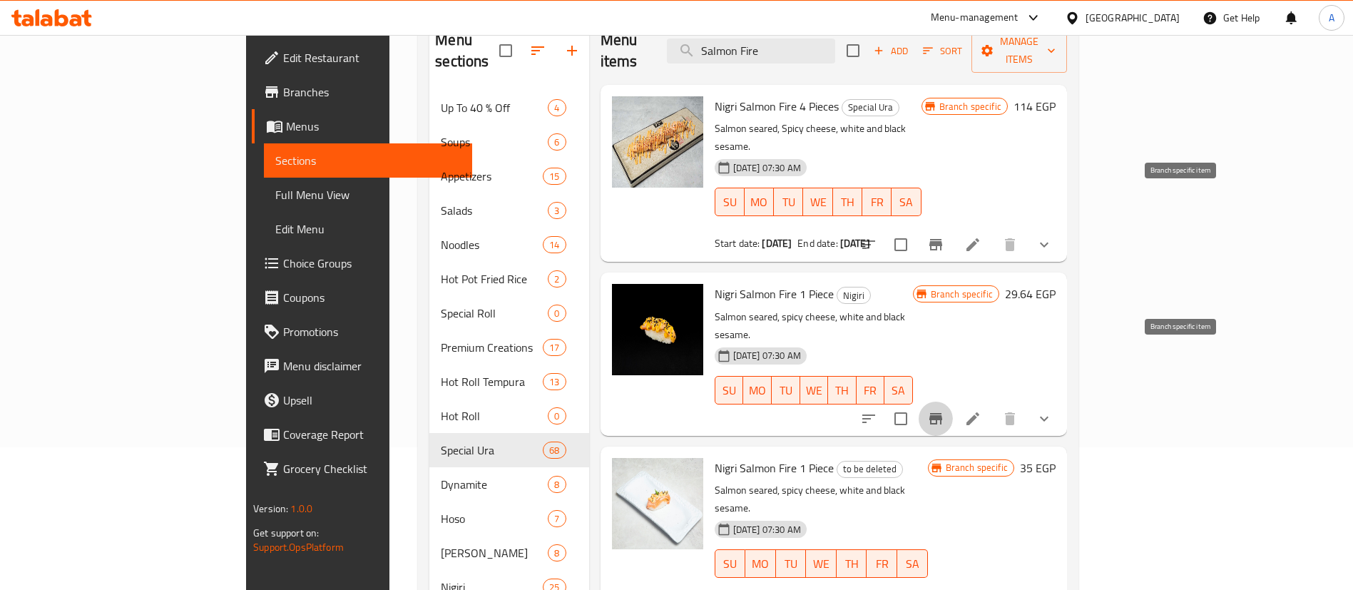
click at [953, 227] on button "Branch-specific-item" at bounding box center [935, 244] width 34 height 34
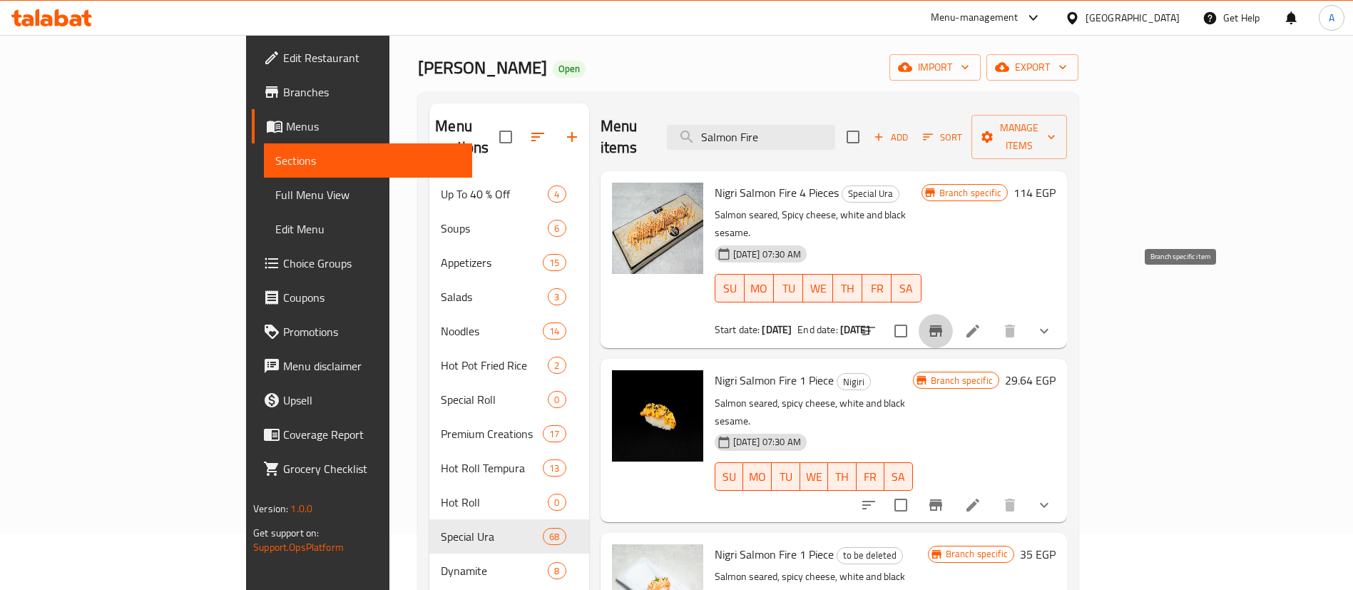
scroll to position [36, 0]
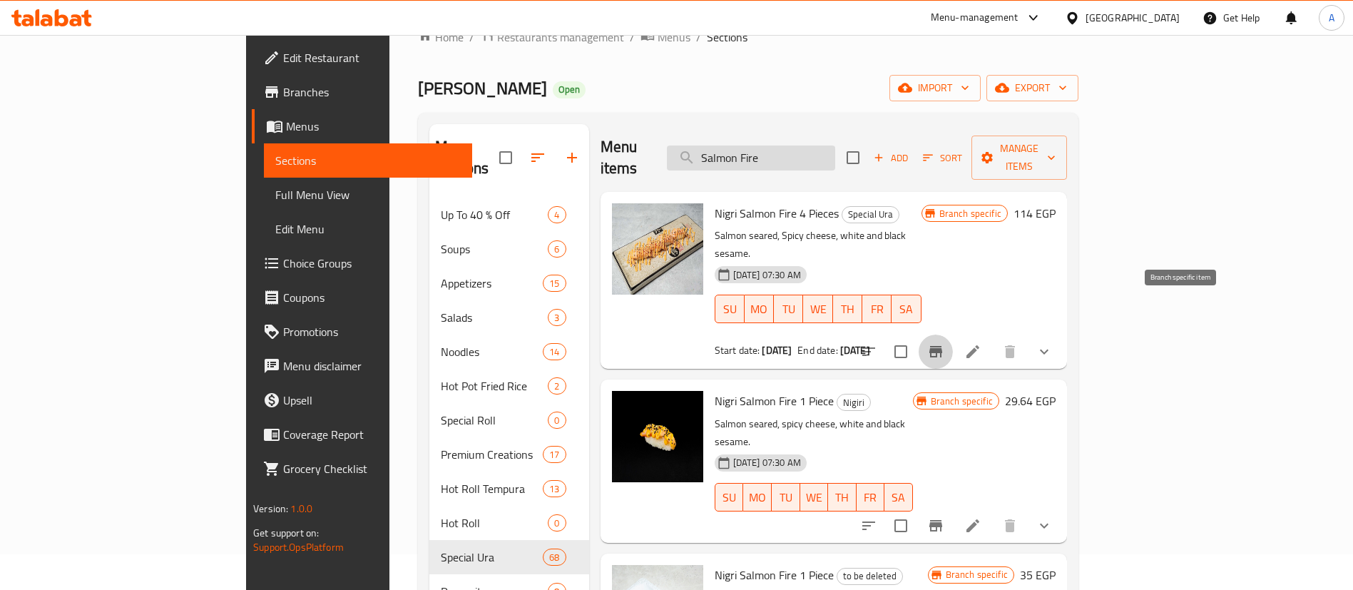
click at [835, 145] on input "Salmon Fire" at bounding box center [751, 157] width 168 height 25
paste input "Crab Tempura Roll 4 pieces"
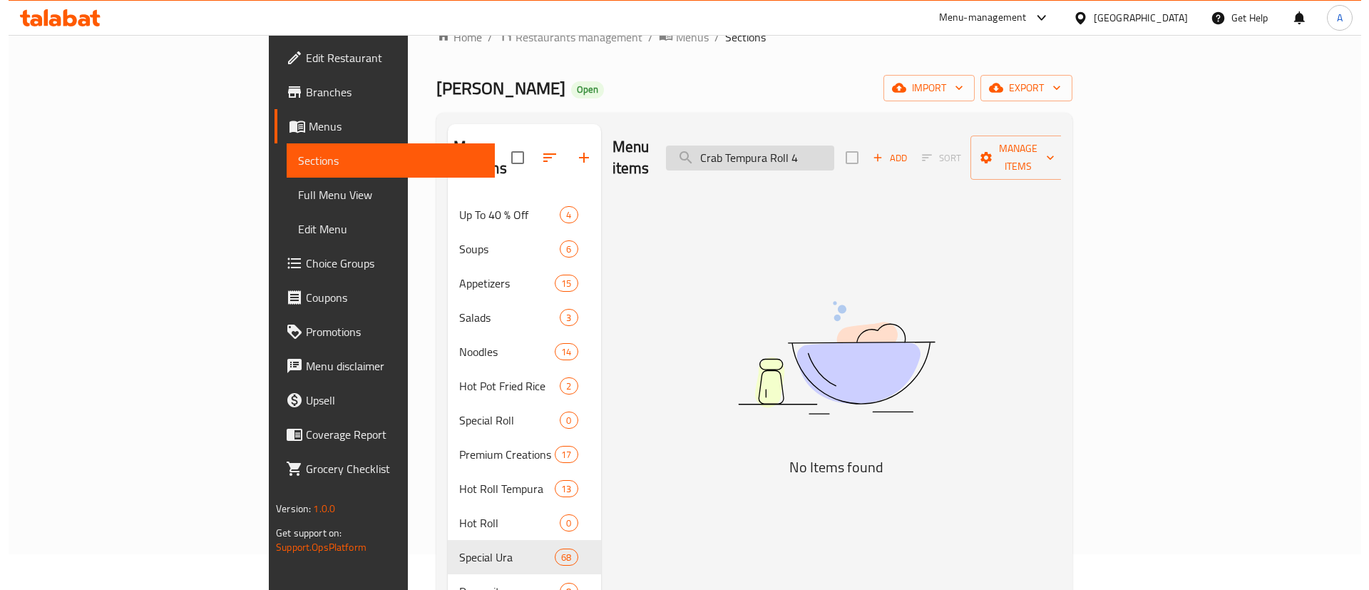
scroll to position [0, 0]
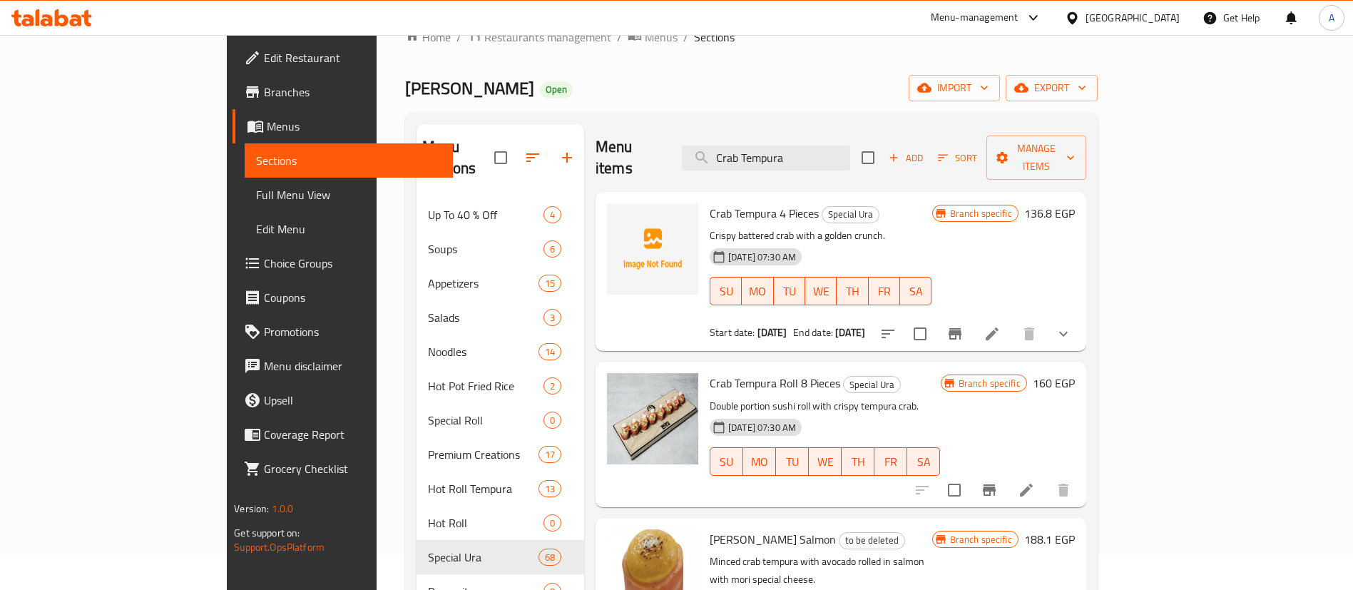
click at [709, 202] on span "Crab Tempura 4 Pieces" at bounding box center [763, 212] width 109 height 21
copy h6 "Crab Tempura 4 Pieces"
click at [709, 372] on span "Crab Tempura Roll 8 Pieces" at bounding box center [774, 382] width 130 height 21
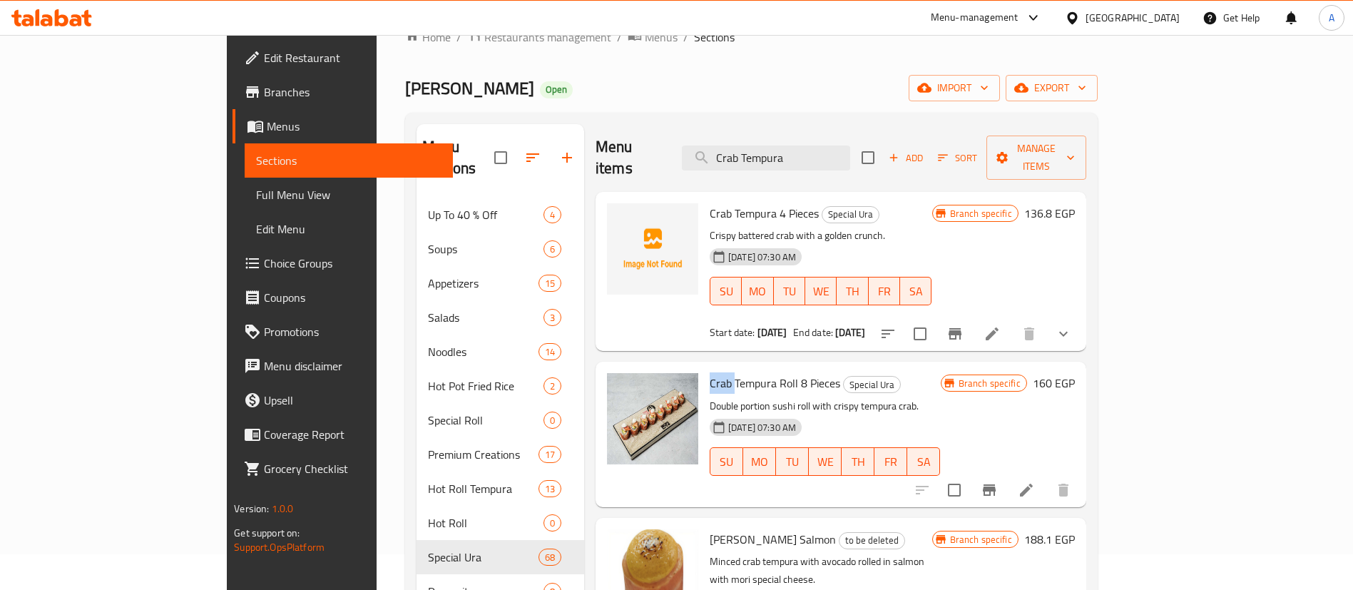
click at [709, 372] on span "Crab Tempura Roll 8 Pieces" at bounding box center [774, 382] width 130 height 21
copy h6 "Crab Tempura Roll 8 Pieces"
click at [840, 157] on input "Crab Tempura" at bounding box center [766, 157] width 168 height 25
paste input "Maki Green roll 8pcs"
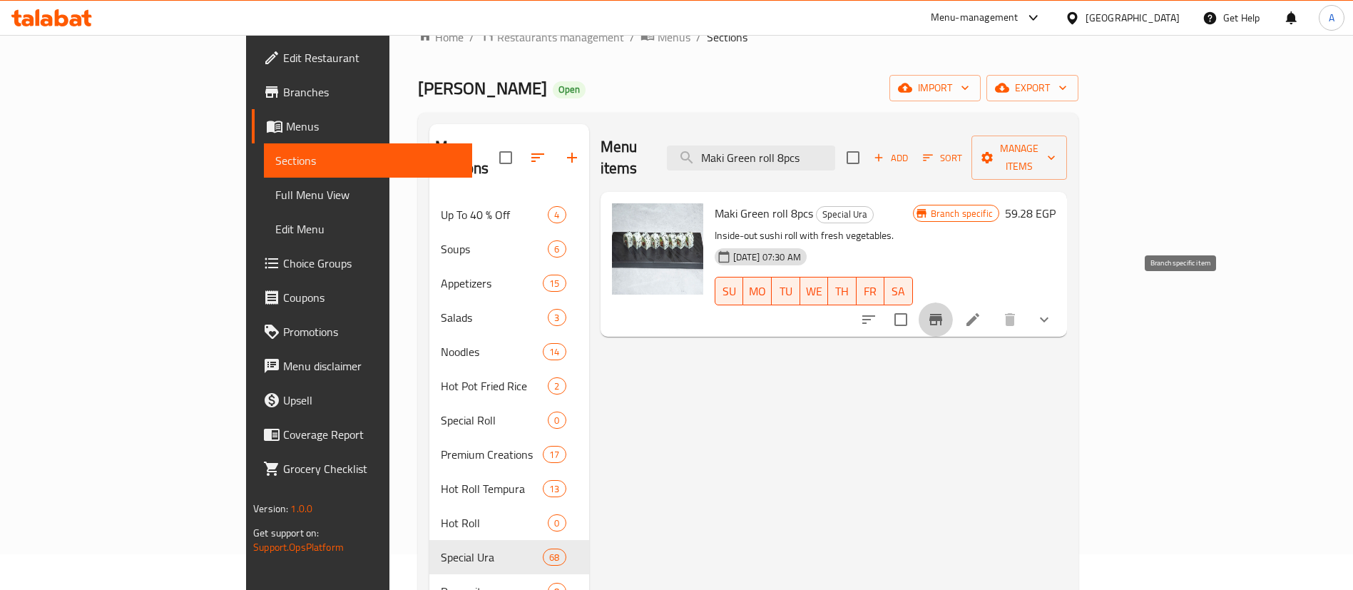
click at [944, 311] on icon "Branch-specific-item" at bounding box center [935, 319] width 17 height 17
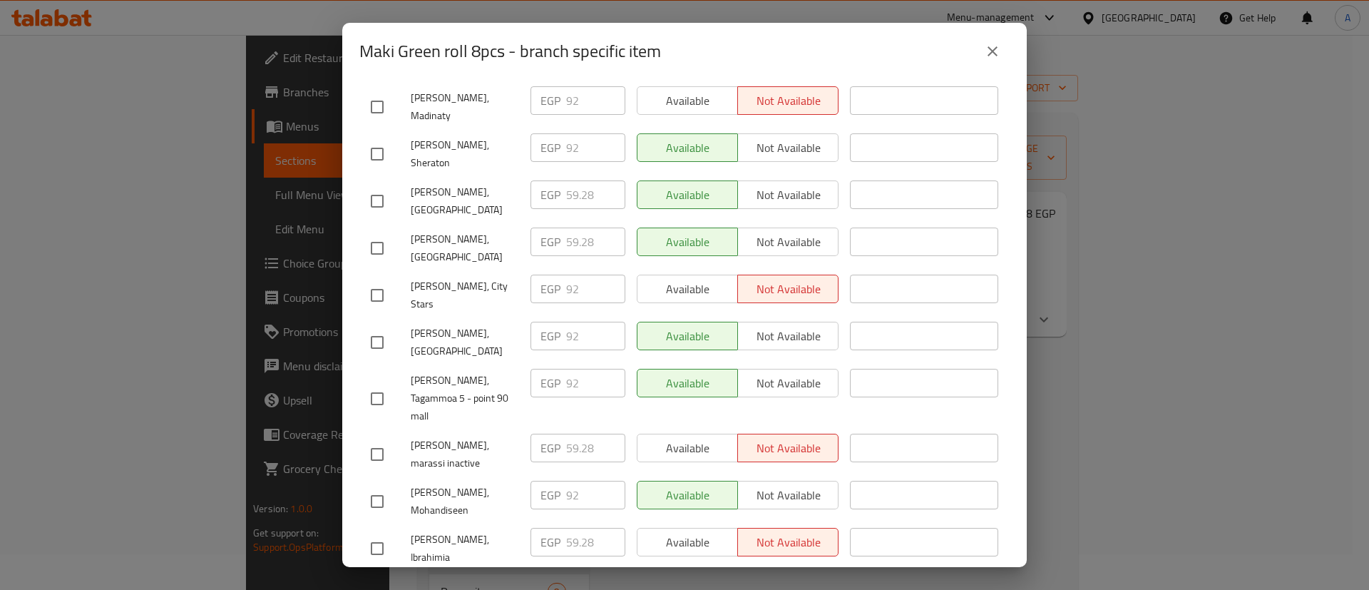
scroll to position [1325, 0]
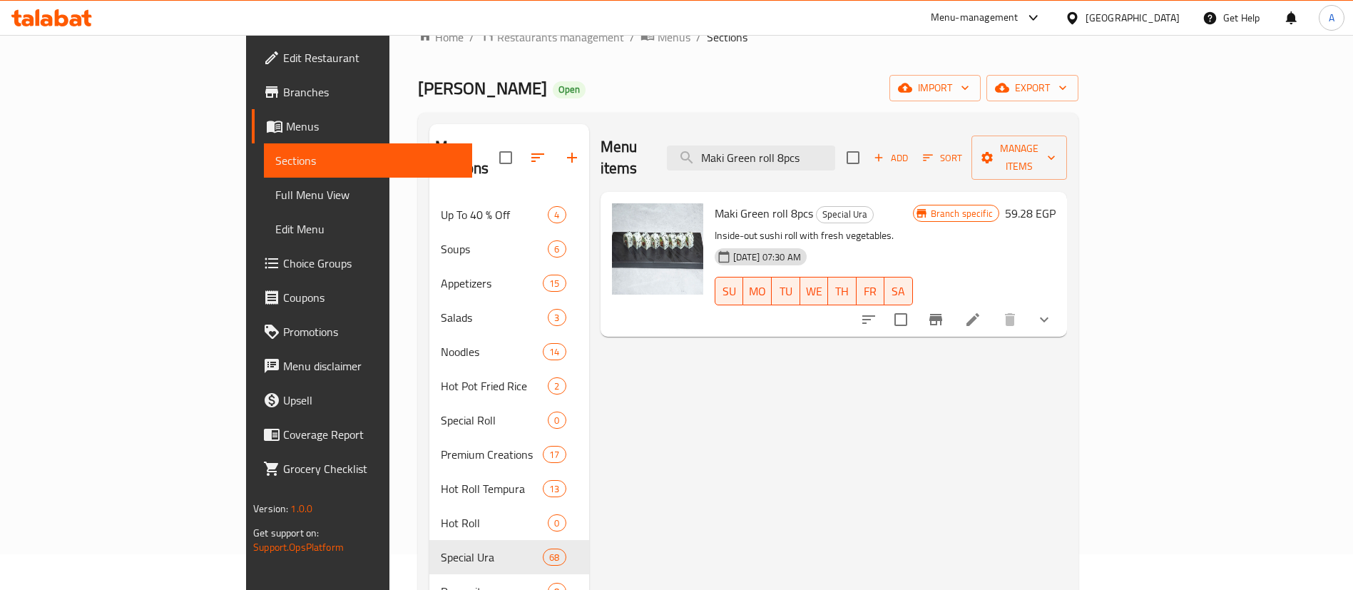
click at [714, 202] on span "Maki Green roll 8pcs" at bounding box center [763, 212] width 98 height 21
drag, startPoint x: 667, startPoint y: 191, endPoint x: 712, endPoint y: 189, distance: 45.0
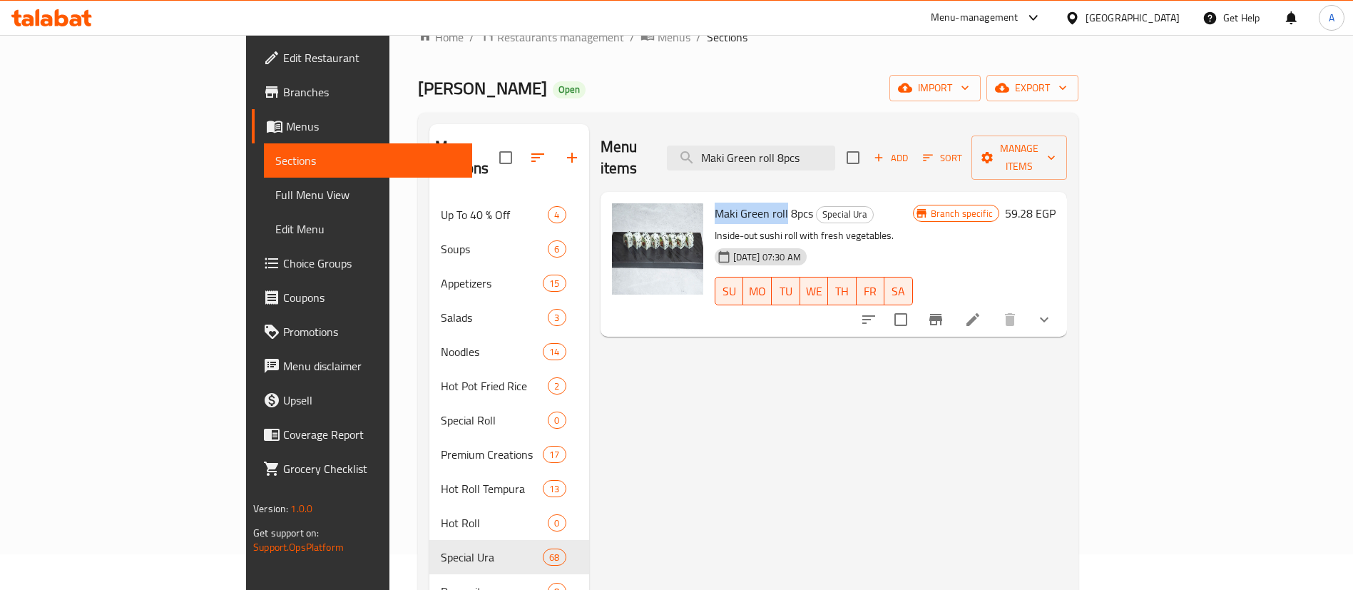
click at [714, 202] on span "Maki Green roll 8pcs" at bounding box center [763, 212] width 98 height 21
click at [944, 311] on icon "Branch-specific-item" at bounding box center [935, 319] width 17 height 17
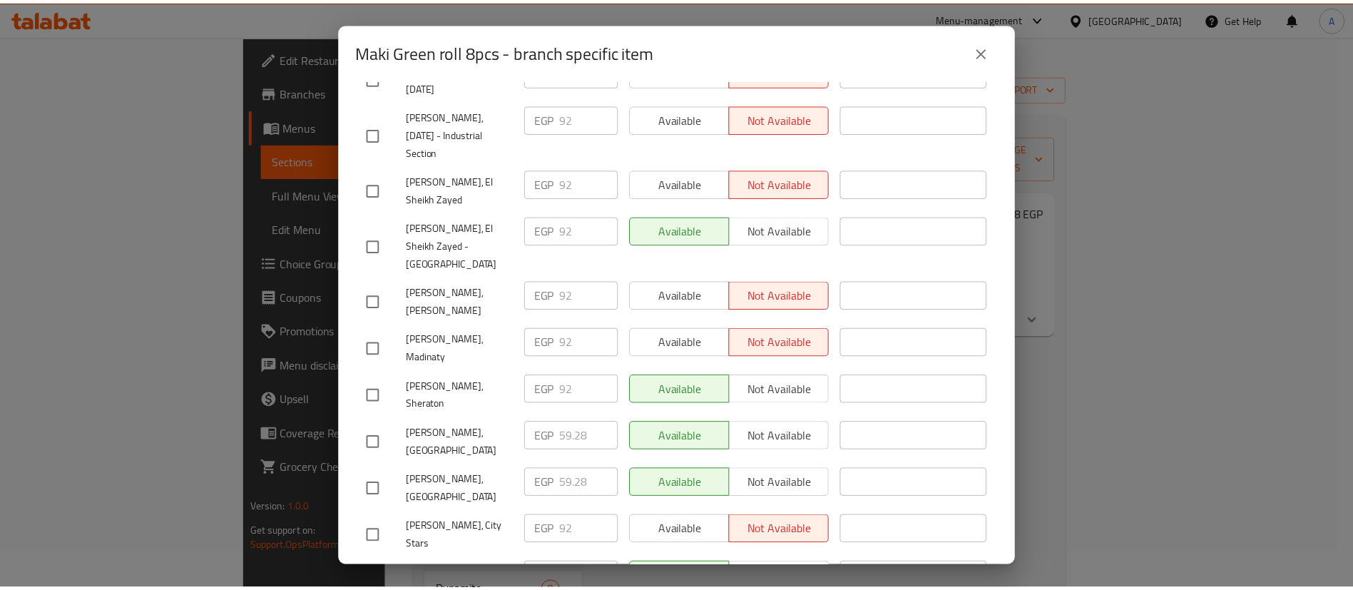
scroll to position [1105, 0]
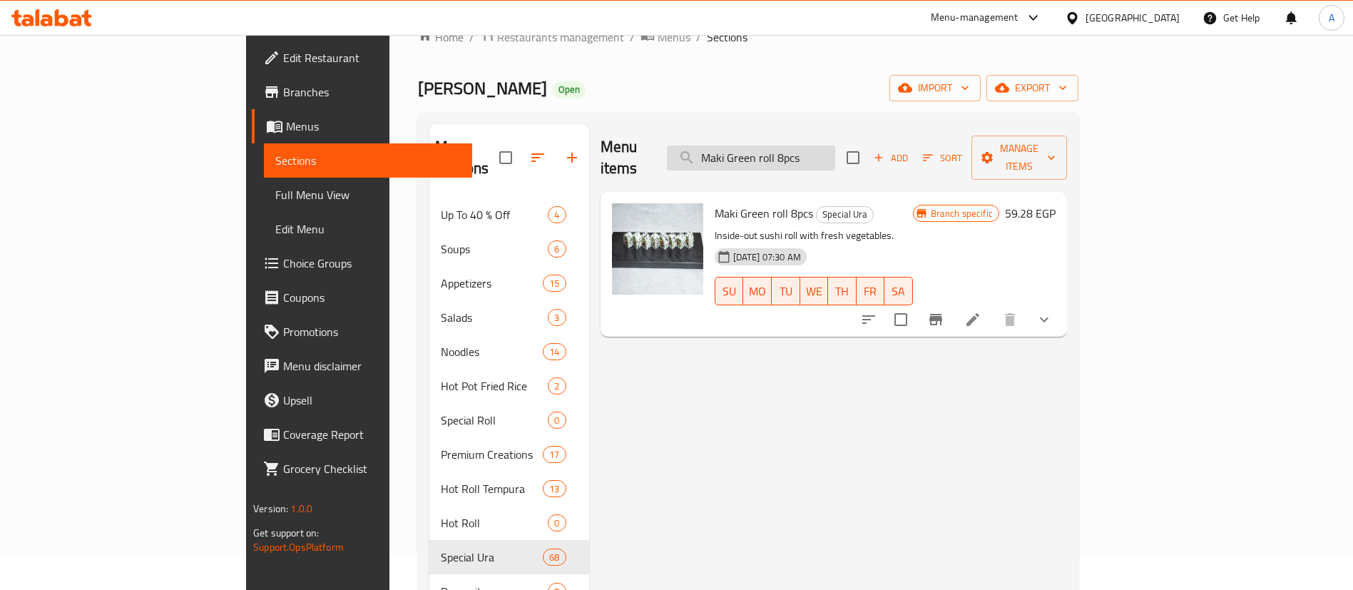
click at [835, 145] on input "Maki Green roll 8pcs" at bounding box center [751, 157] width 168 height 25
paste input "search"
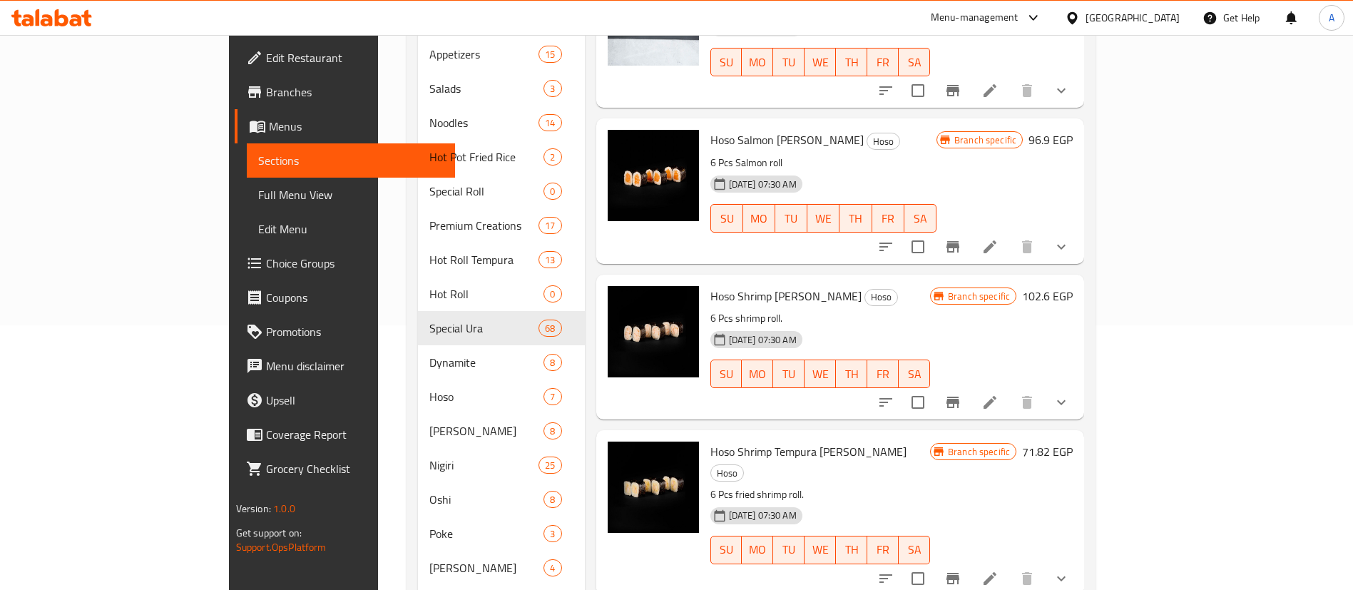
scroll to position [0, 0]
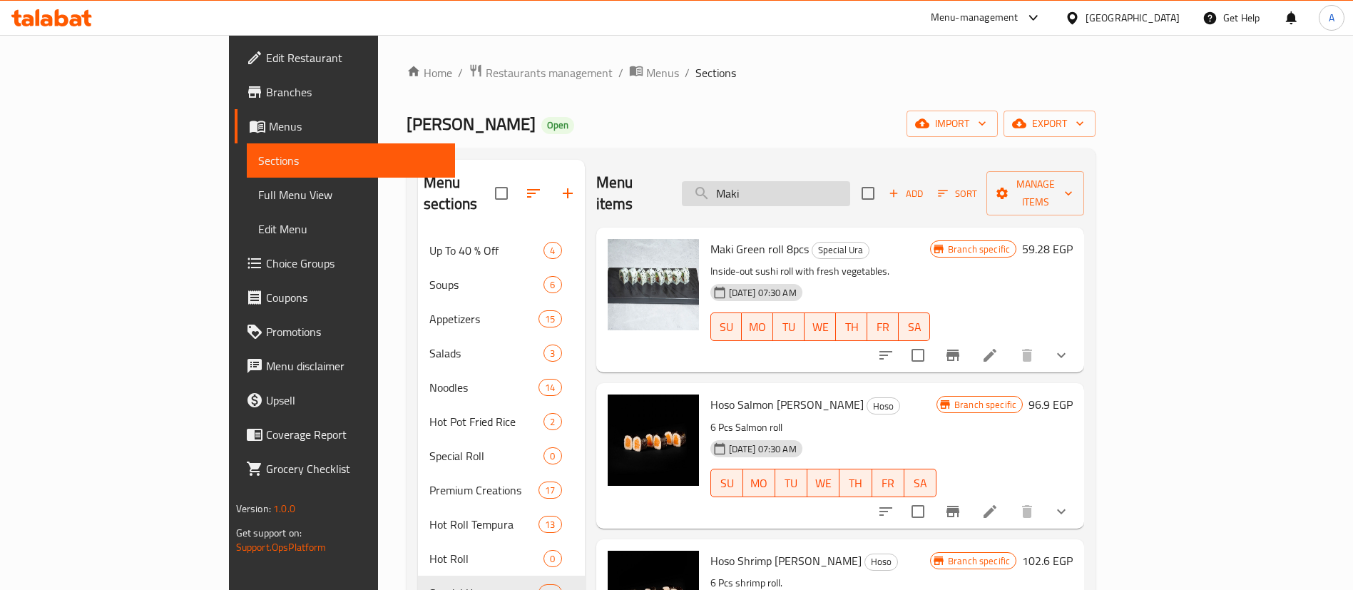
paste input "Ciao Roll 6 Pieces"
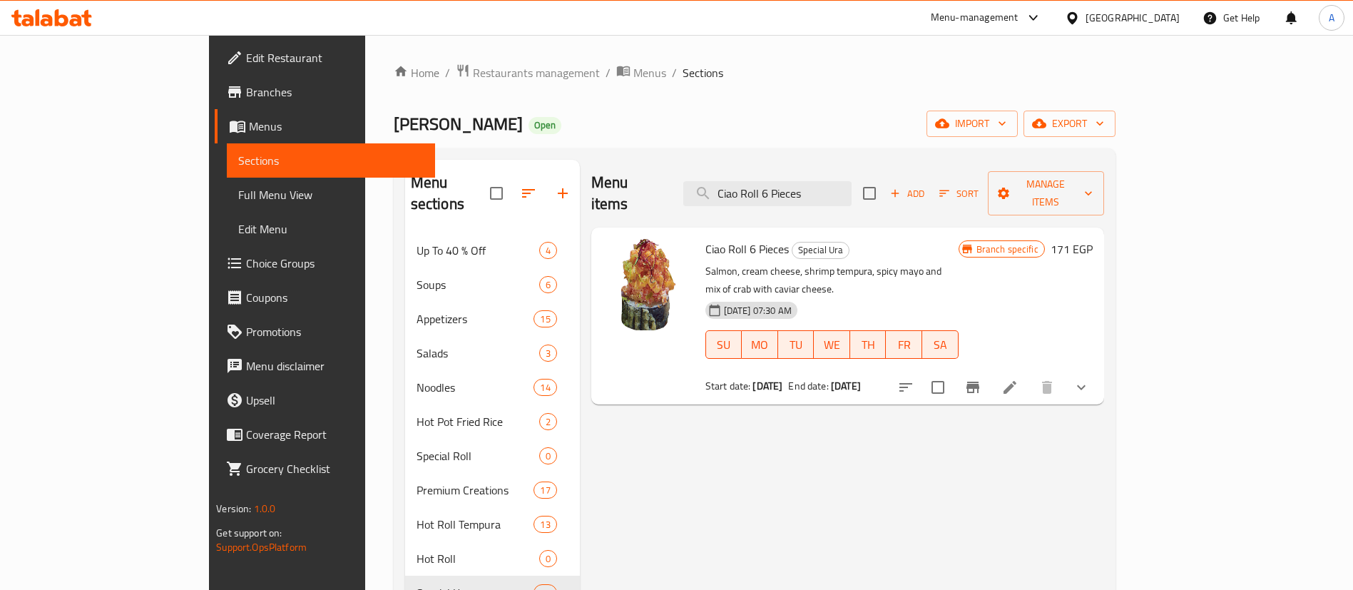
drag, startPoint x: 1295, startPoint y: 445, endPoint x: 1213, endPoint y: 396, distance: 95.6
click at [851, 190] on input "Ciao Roll 6 Pieces" at bounding box center [767, 193] width 168 height 25
paste input "Glass Noodles With vegetabl"
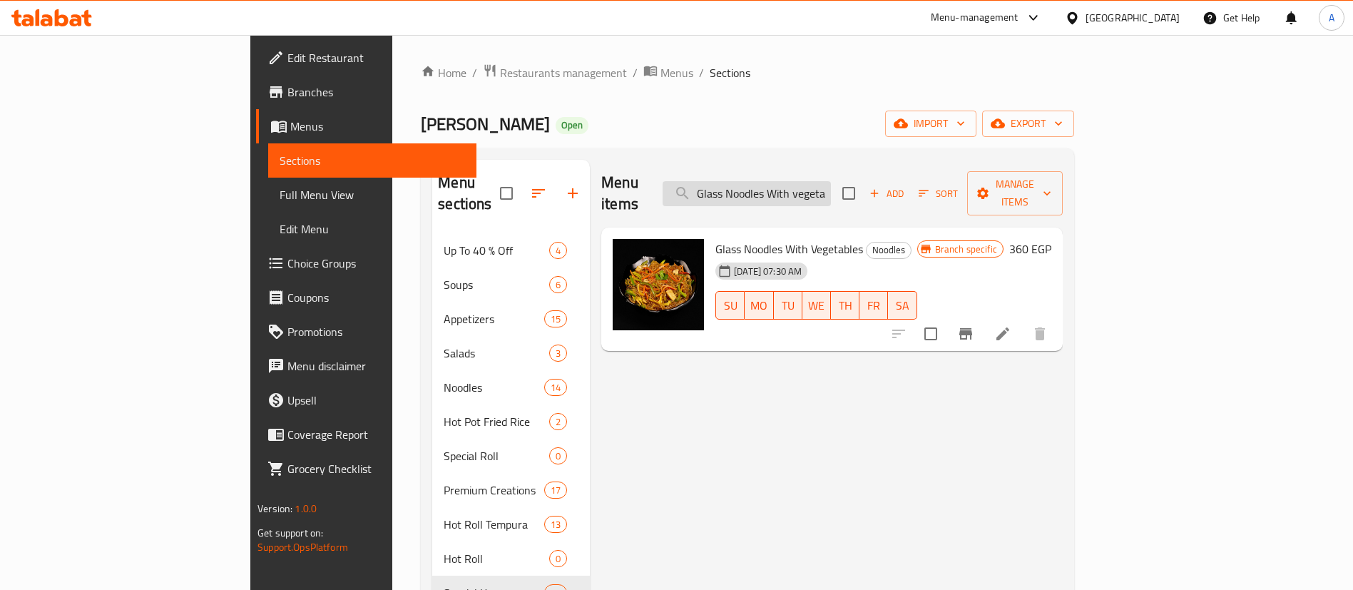
drag, startPoint x: 825, startPoint y: 147, endPoint x: 838, endPoint y: 173, distance: 29.0
click at [831, 181] on input "Glass Noodles With vegetables" at bounding box center [746, 193] width 168 height 25
paste input "Maki green roll"
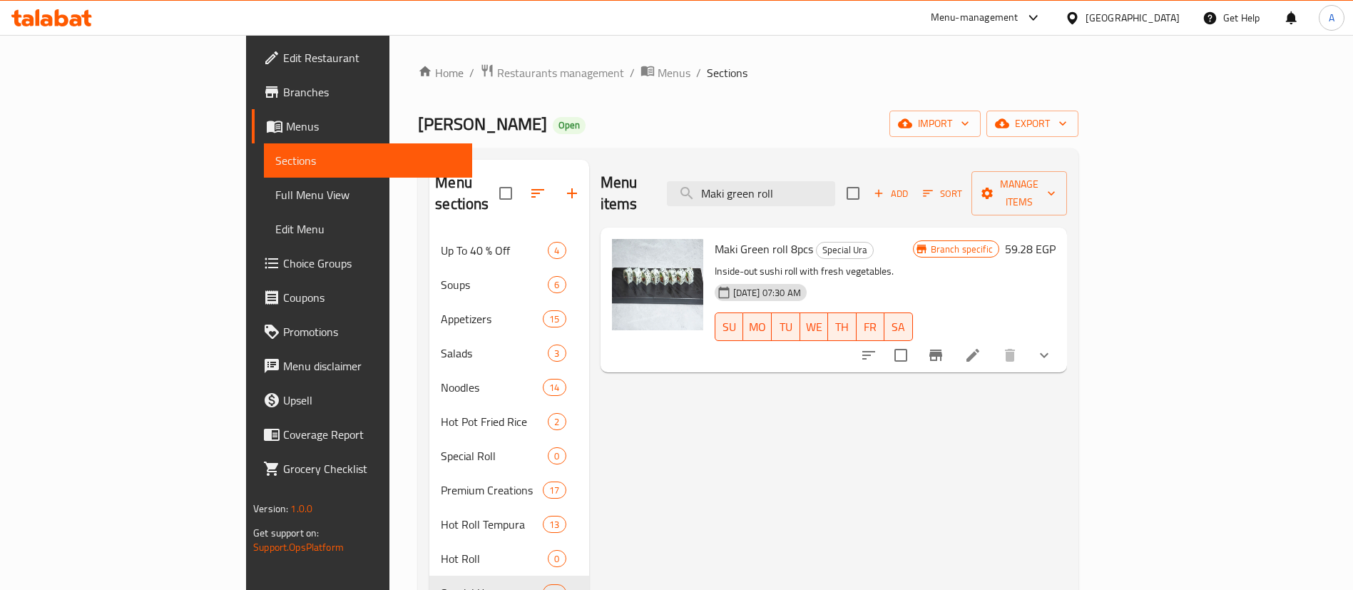
click at [944, 347] on icon "Branch-specific-item" at bounding box center [935, 355] width 17 height 17
click at [835, 181] on input "Maki green roll" at bounding box center [751, 193] width 168 height 25
paste input "Salmon Fire"
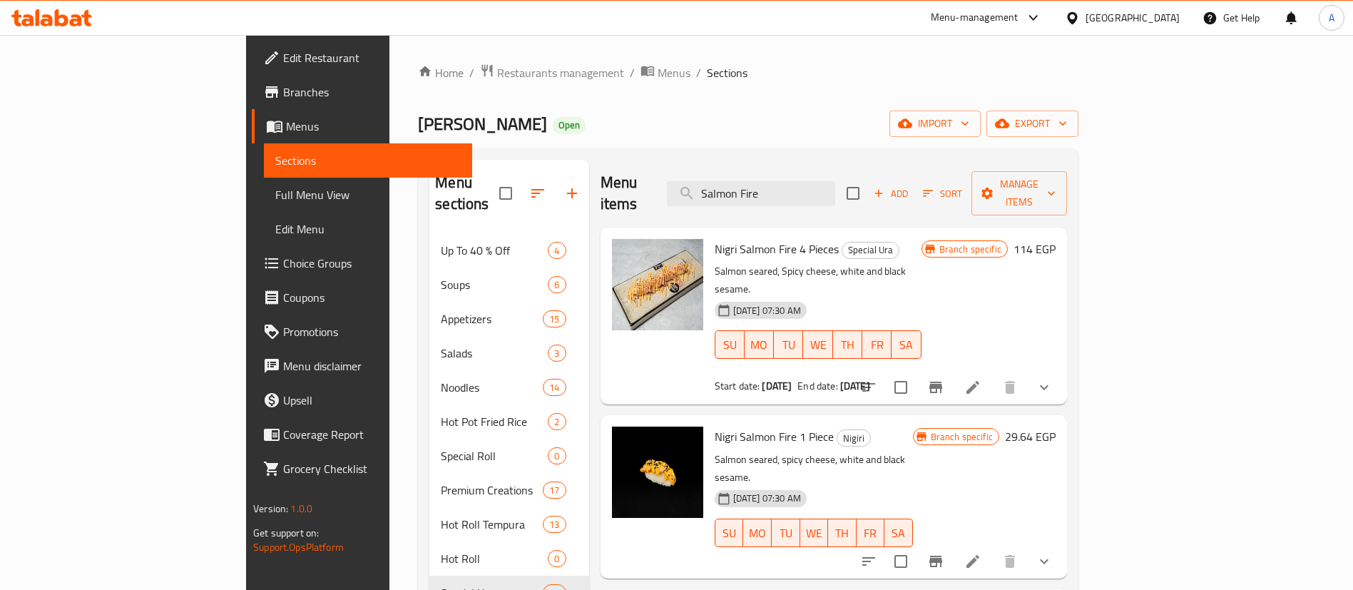
click at [835, 183] on input "Salmon Fire" at bounding box center [751, 193] width 168 height 25
paste input "Olinda Roll 8 Pieces"
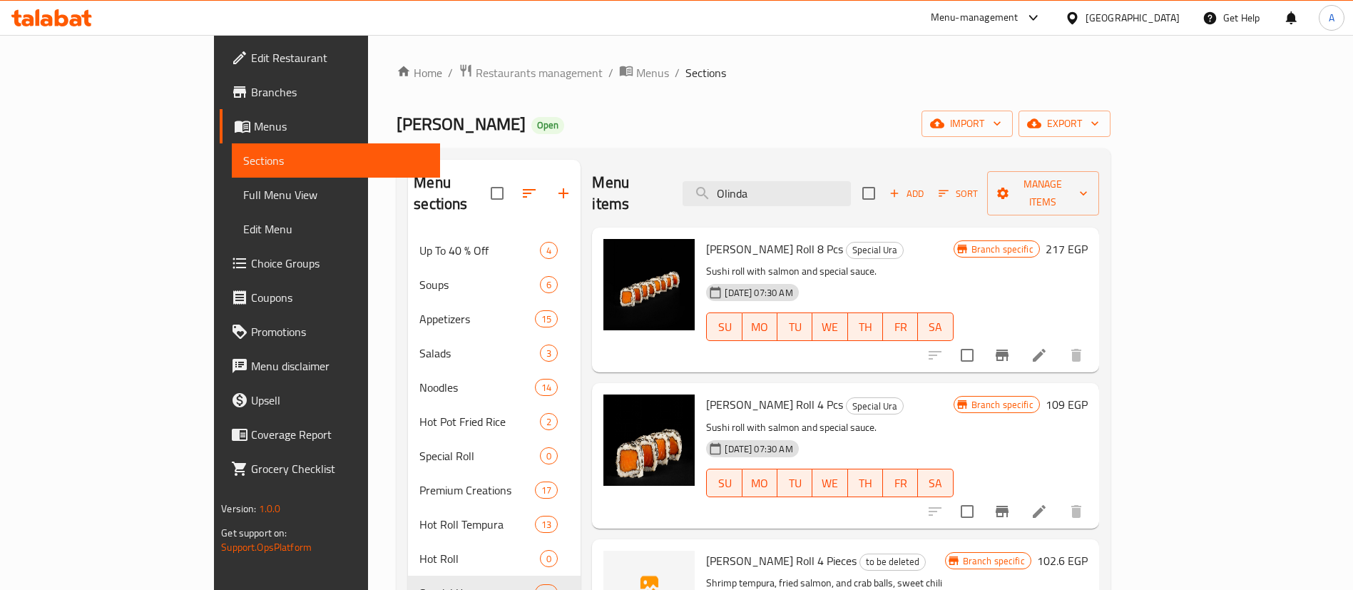
click at [706, 238] on span "[PERSON_NAME] Roll 8 Pcs" at bounding box center [774, 248] width 137 height 21
copy h6 "[PERSON_NAME] Roll 8 Pcs"
click at [833, 182] on input "Olinda" at bounding box center [766, 193] width 168 height 25
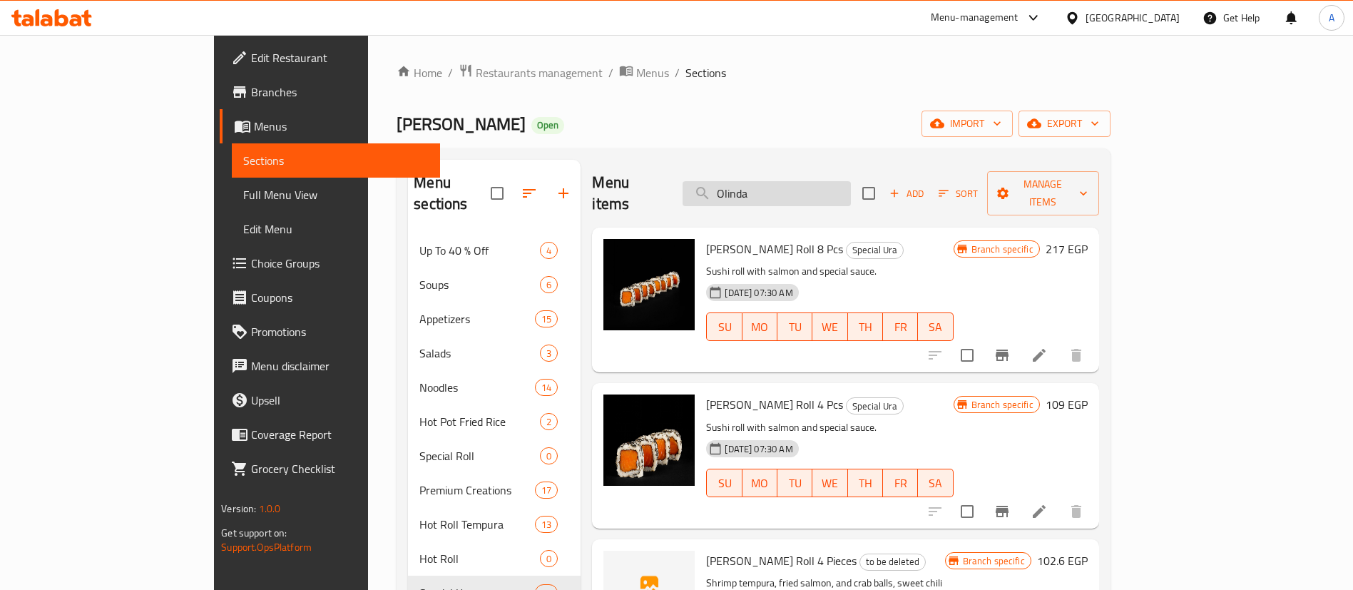
paste input "[DATE] Roll 8 Pieces"
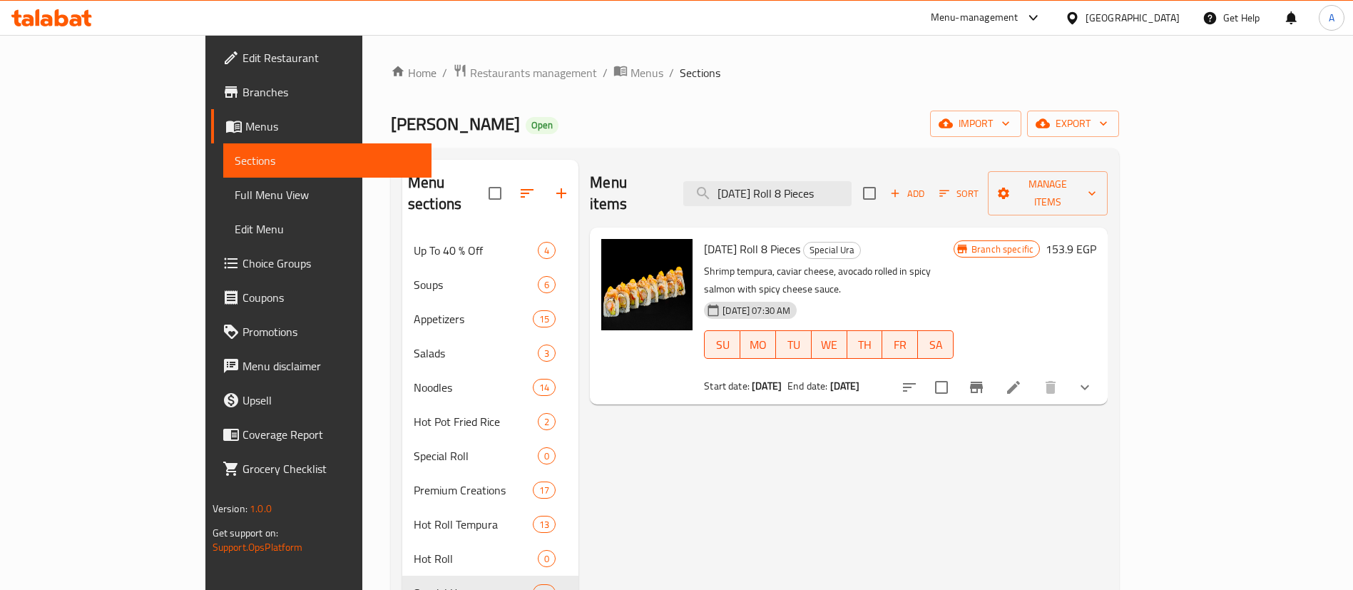
paste input "4"
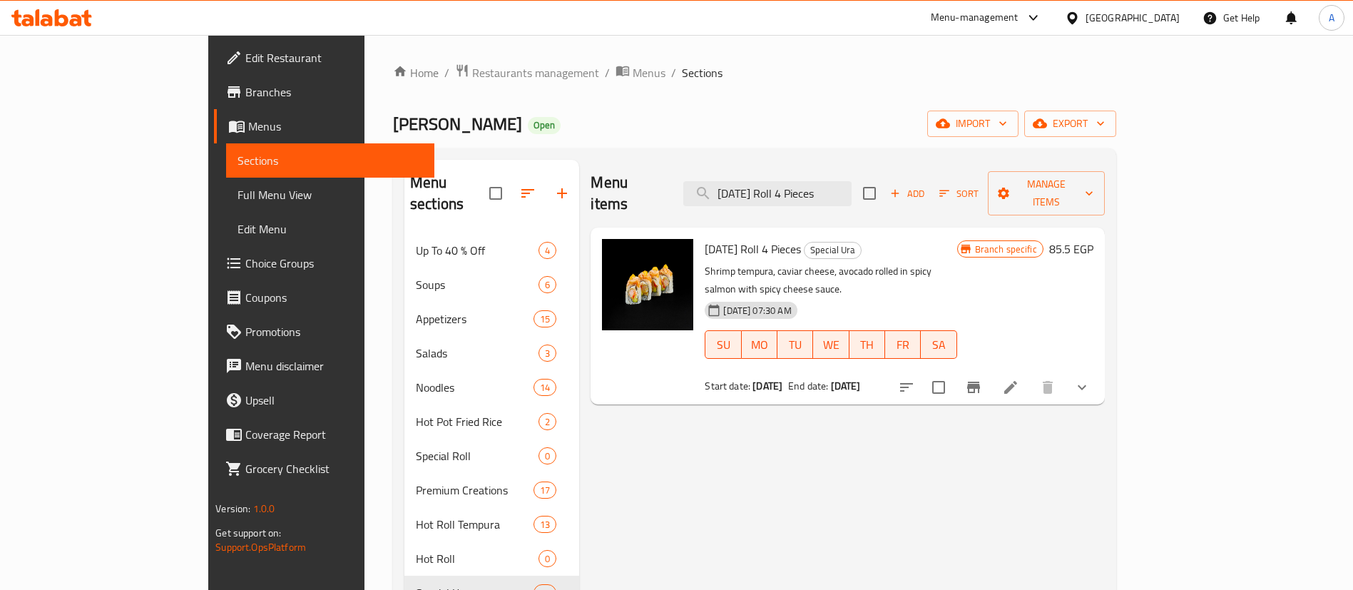
paste input "Crab Tempura Roll 8 Pieces"
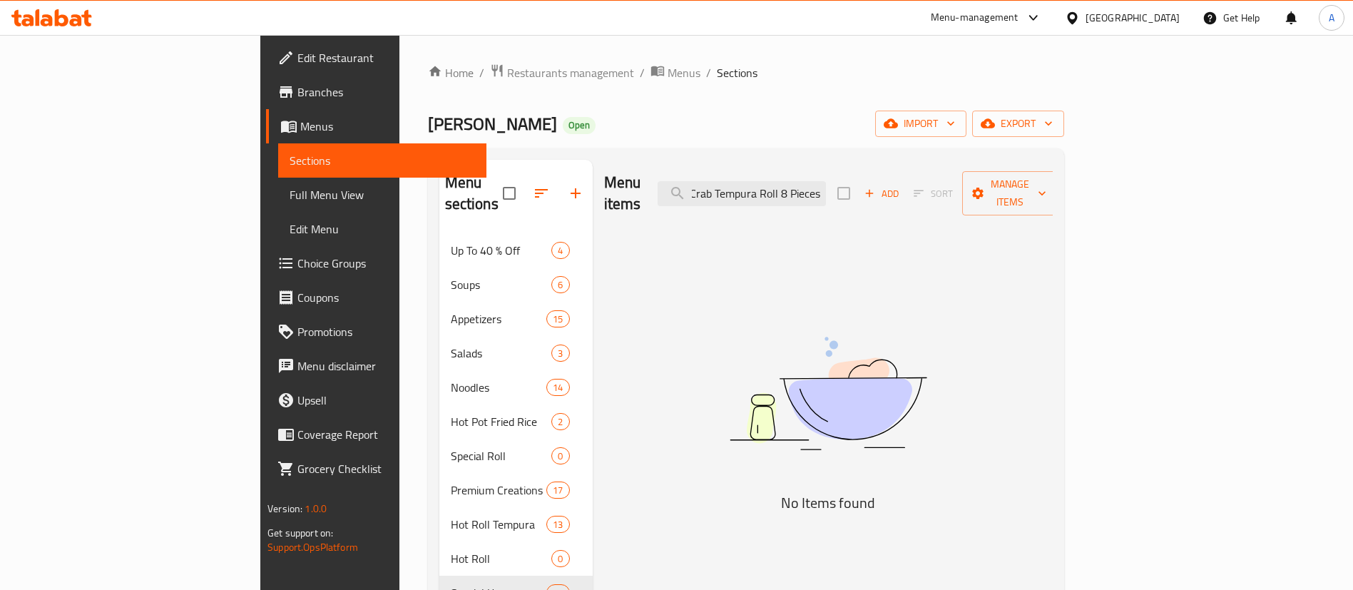
scroll to position [0, 1]
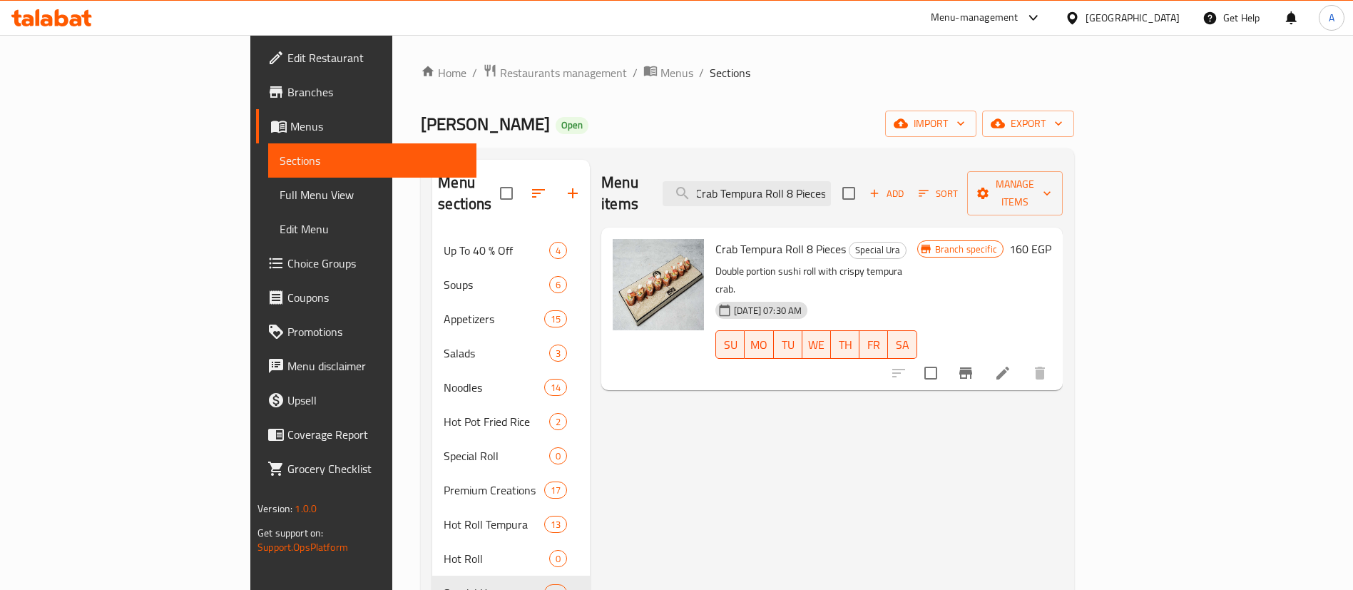
type input "Crab Tempura Roll 8 Pieces"
paste input "search"
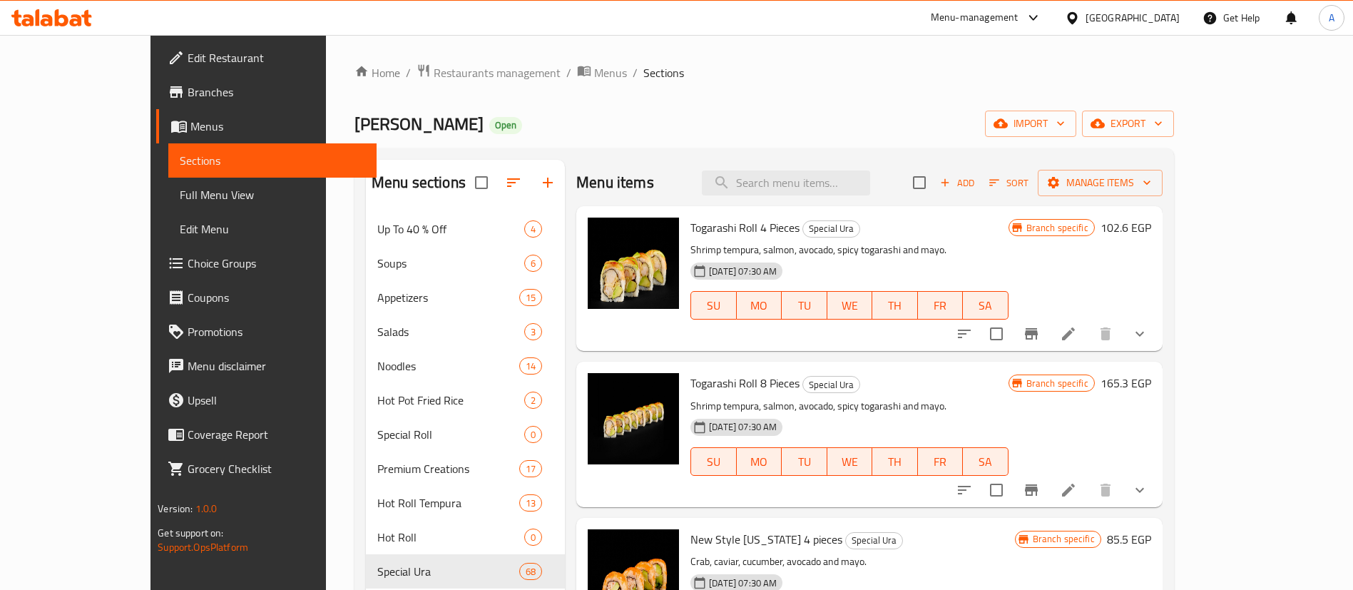
paste input "Crab Tempura 4 Pieces"
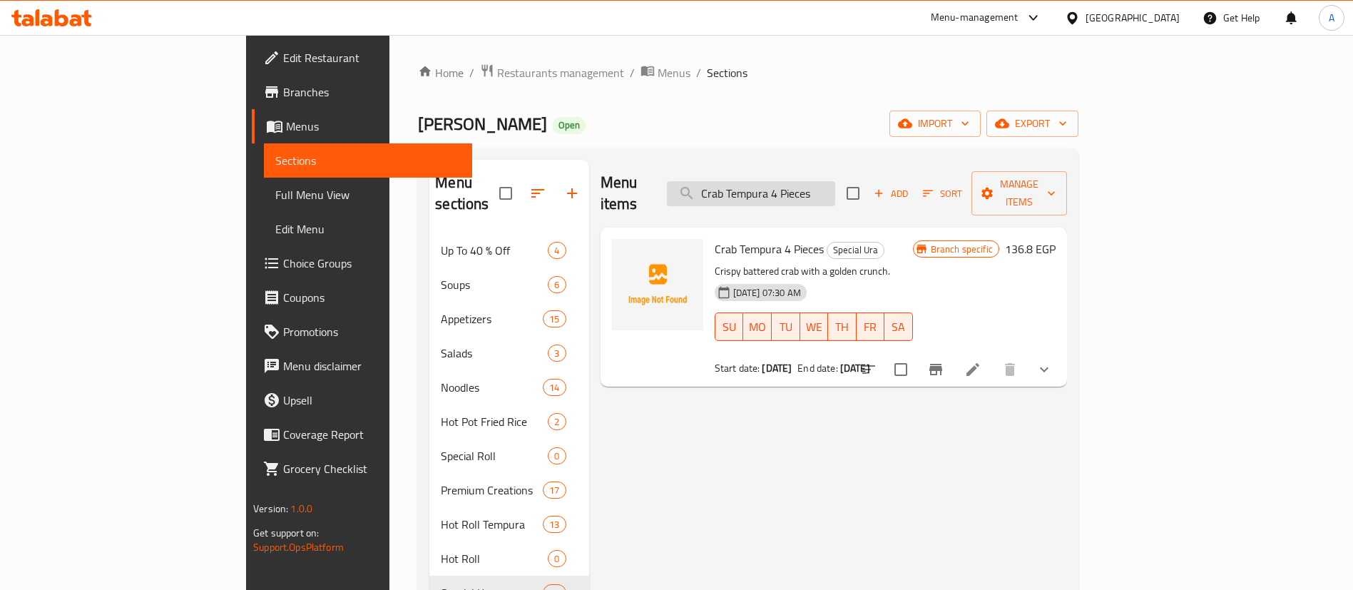
paste input "Fruit Dragon Roll 8"
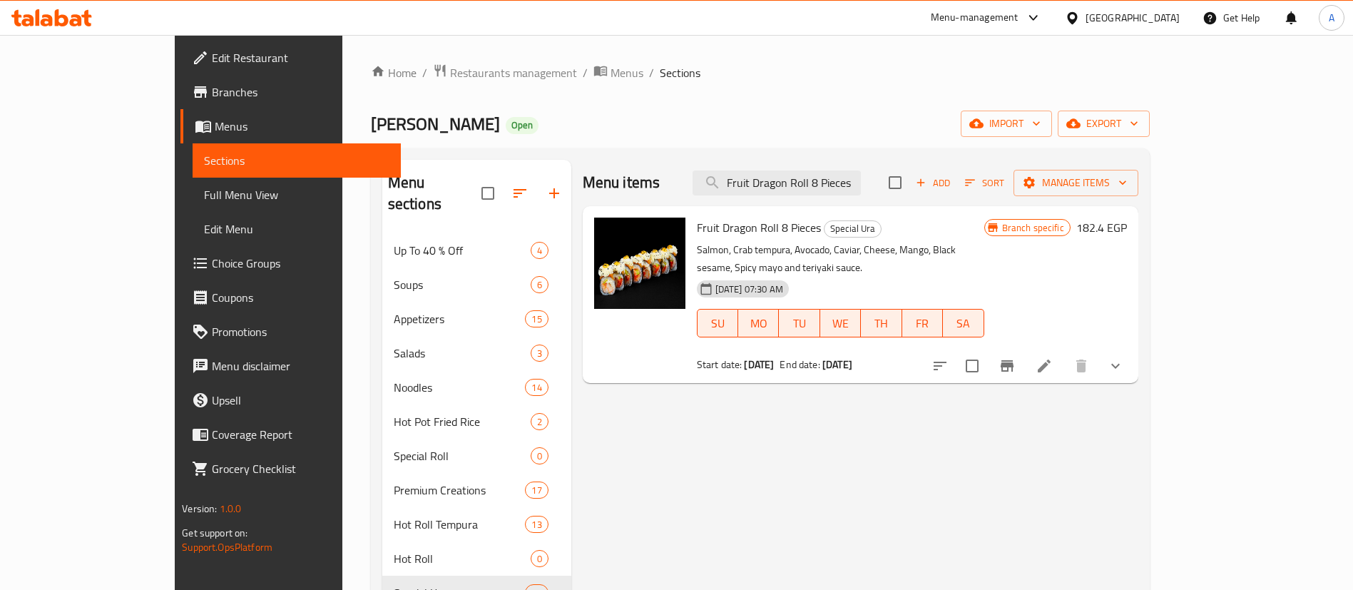
paste input "4"
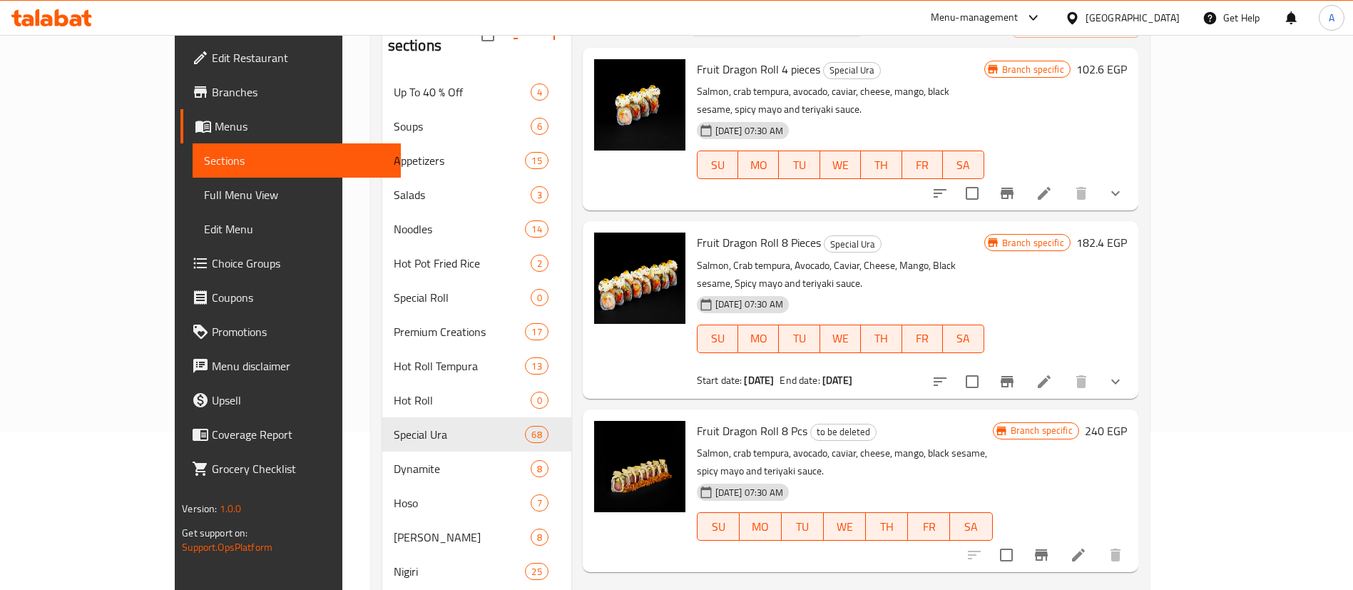
scroll to position [178, 0]
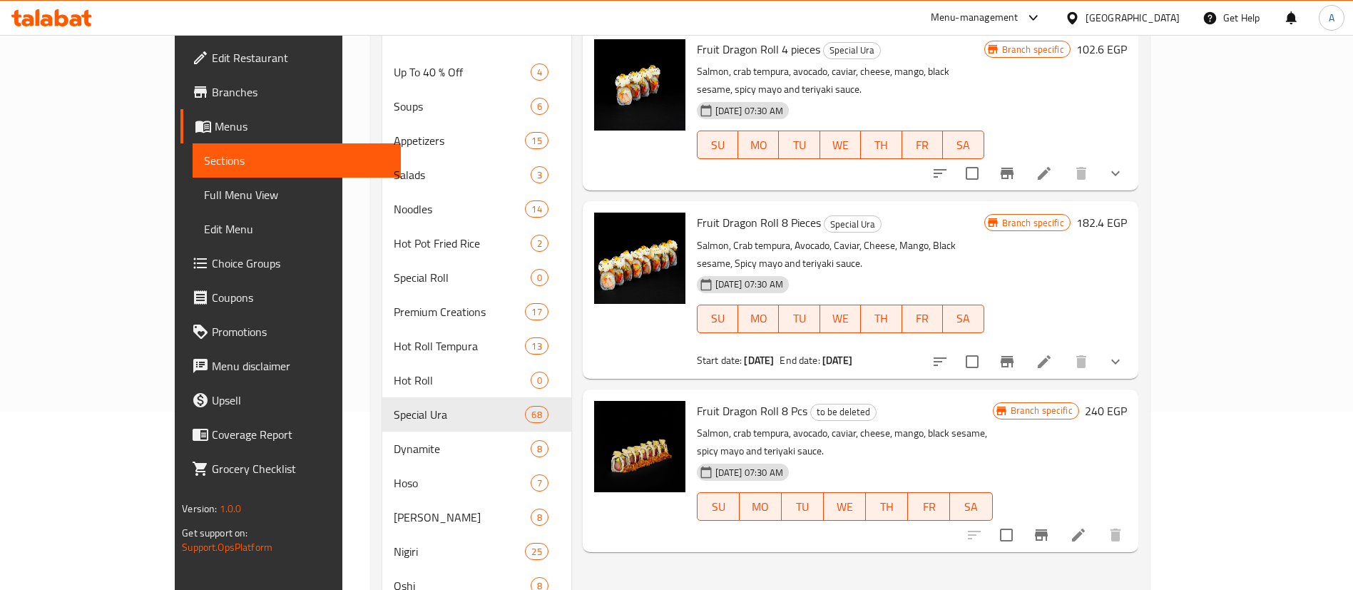
click at [697, 212] on span "Fruit Dragon Roll 8 Pieces" at bounding box center [759, 222] width 124 height 21
drag, startPoint x: 656, startPoint y: 202, endPoint x: 721, endPoint y: 200, distance: 64.9
click at [721, 212] on span "Fruit Dragon Roll 8 Pieces" at bounding box center [759, 222] width 124 height 21
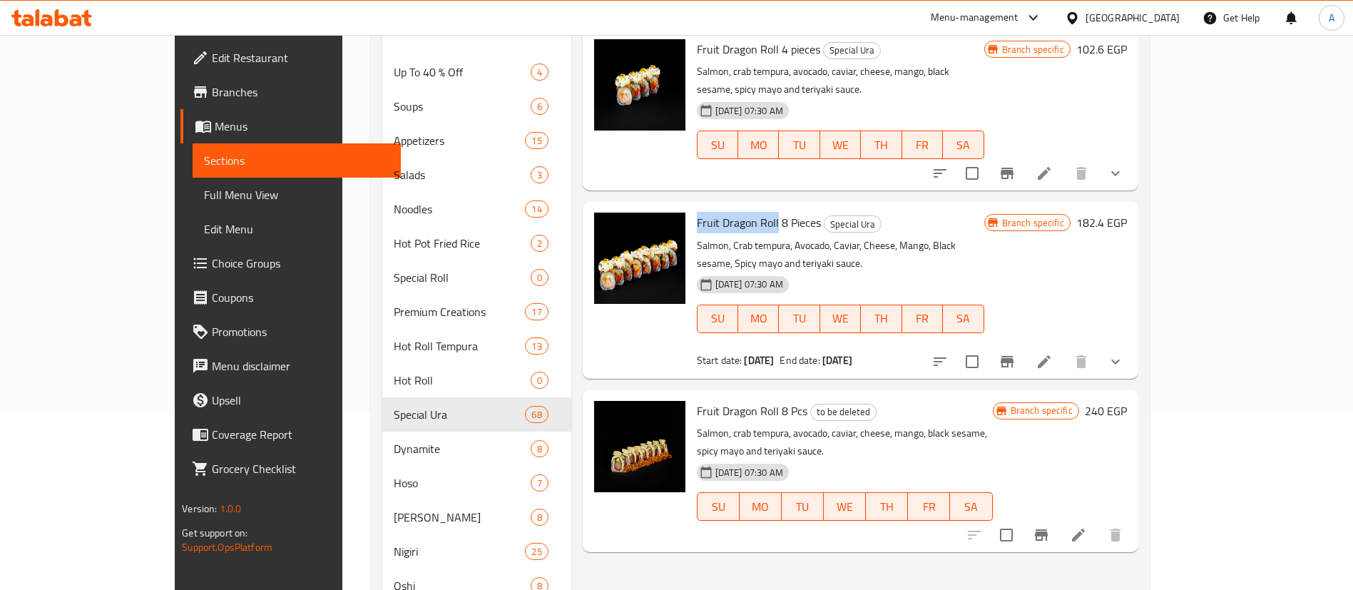
copy span "Fruit Dragon Roll"
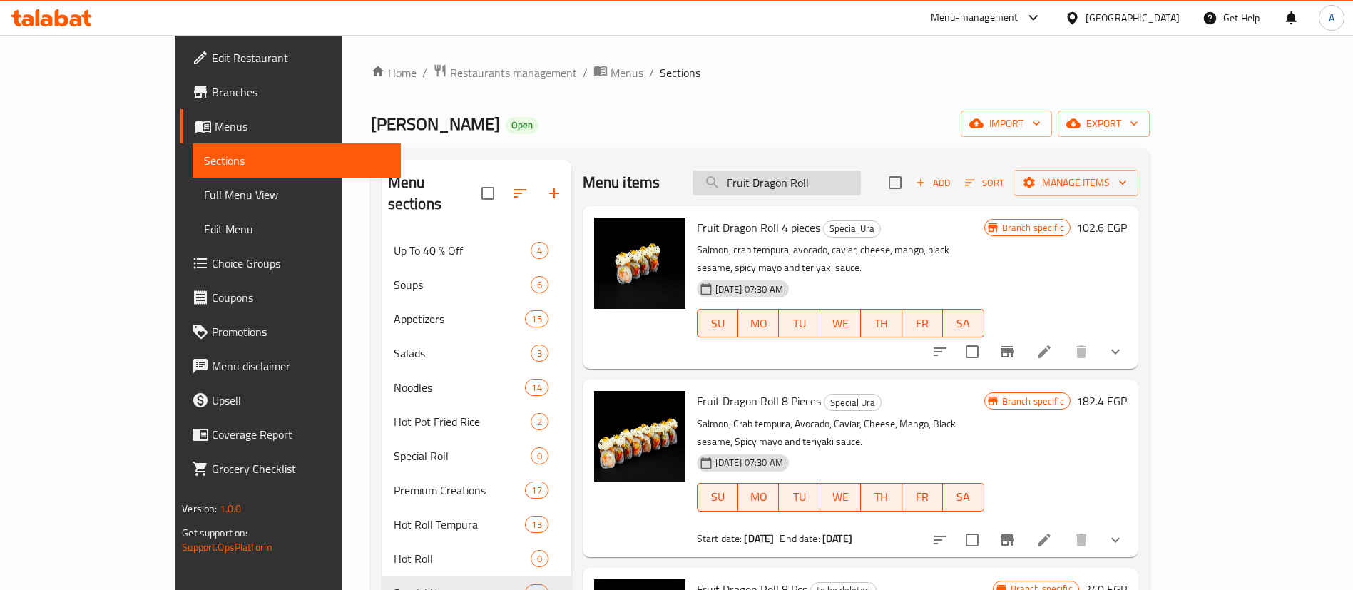
click at [861, 185] on input "Fruit Dragon Roll" at bounding box center [776, 182] width 168 height 25
paste input "Maki Green roll 8pcs"
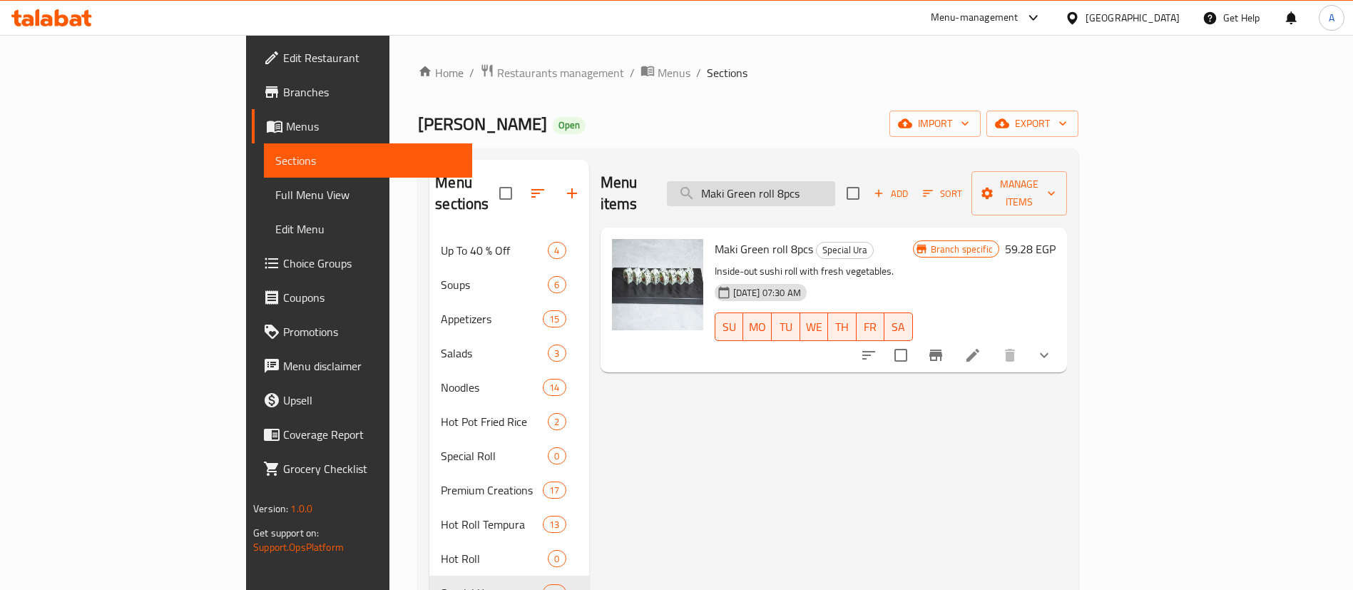
click at [835, 181] on input "Maki Green roll 8pcs" at bounding box center [751, 193] width 168 height 25
paste input "Ciao Roll 6 Piece"
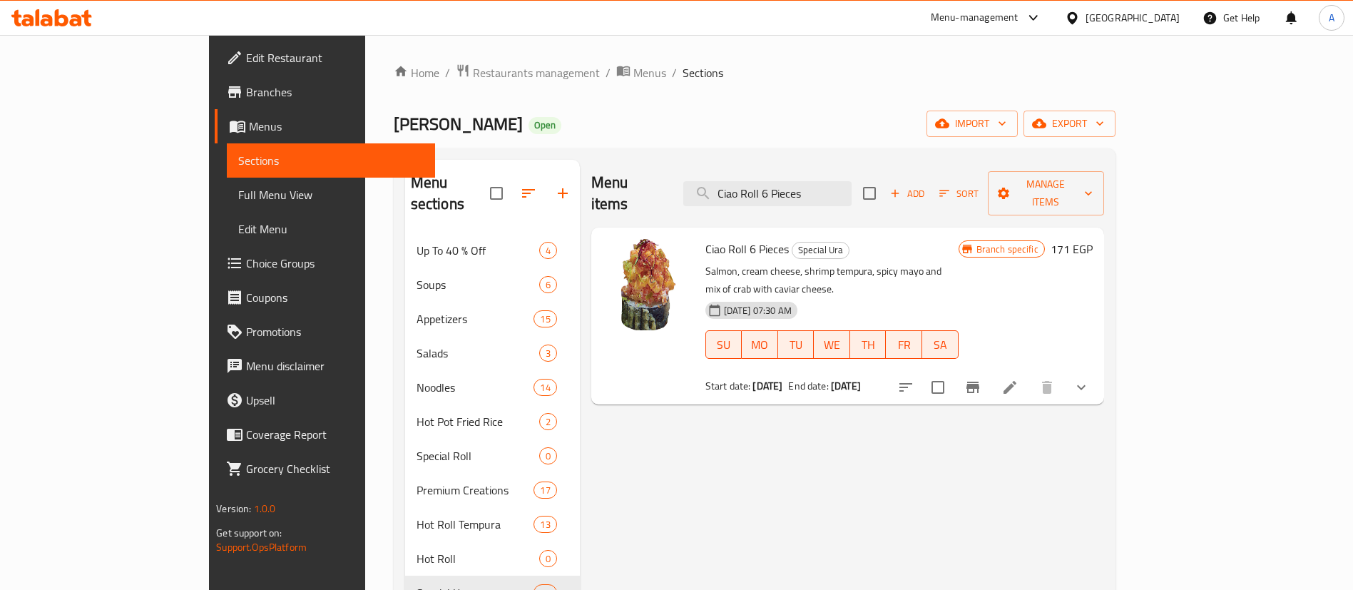
paste input "Glass Noodles With vegetabl"
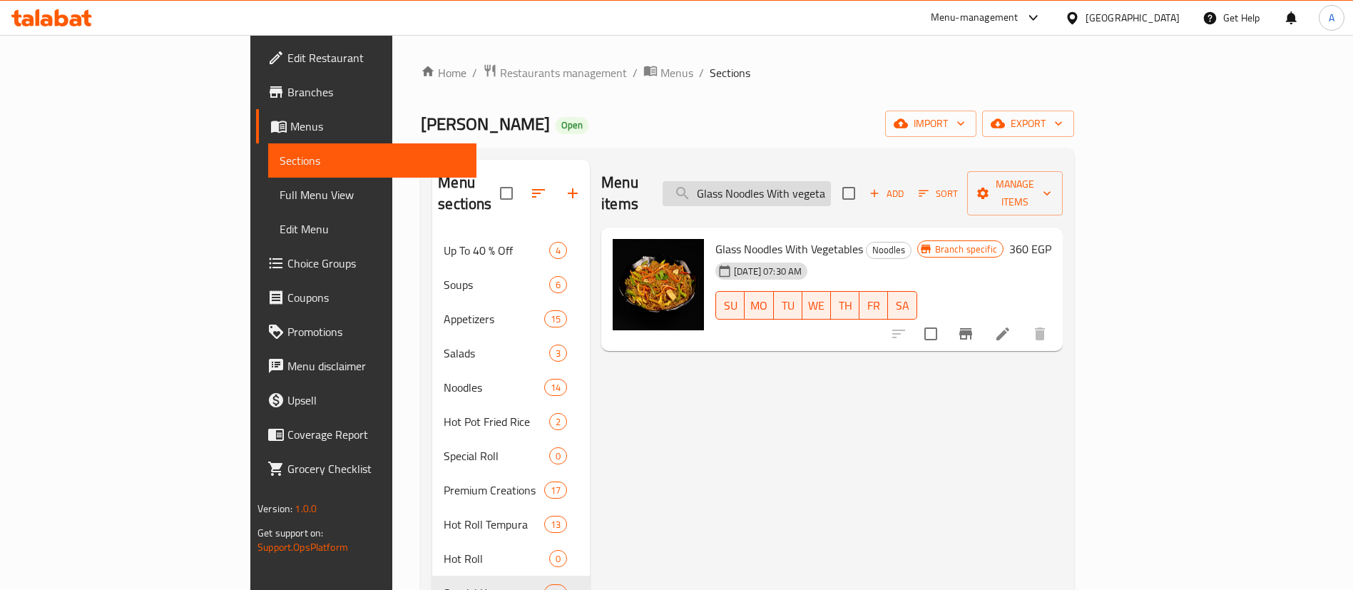
click at [831, 184] on input "Glass Noodles With vegetables" at bounding box center [746, 193] width 168 height 25
paste input "Maki green roll"
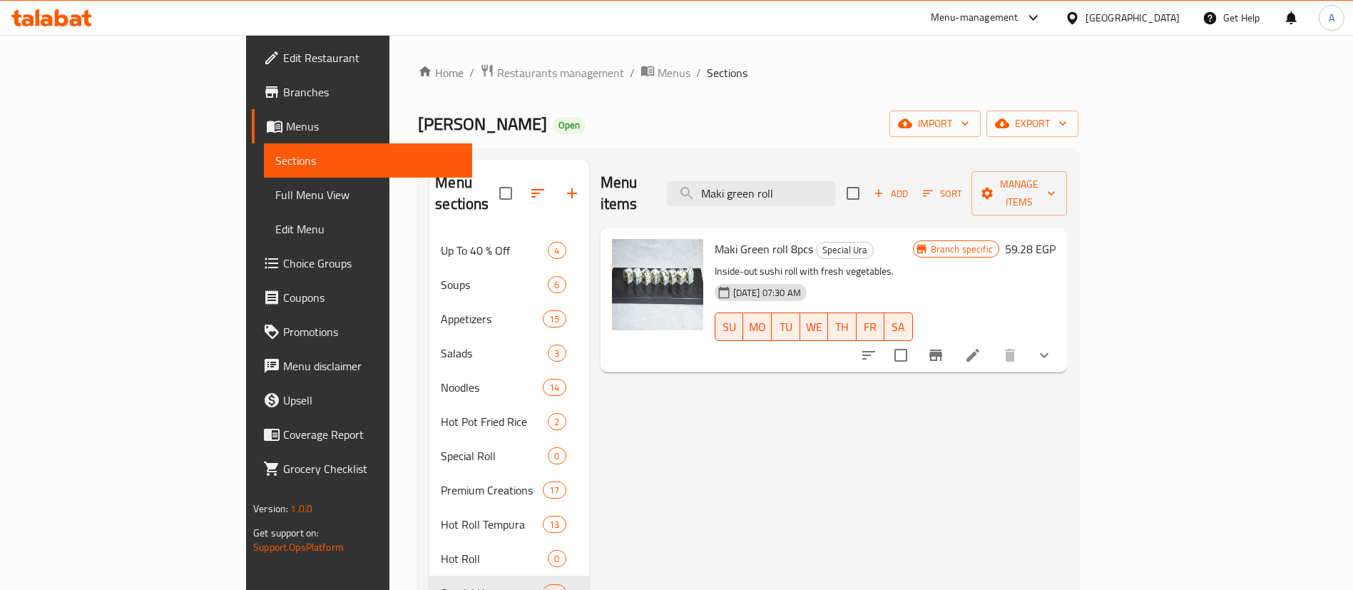
paste input "Salmon Fire"
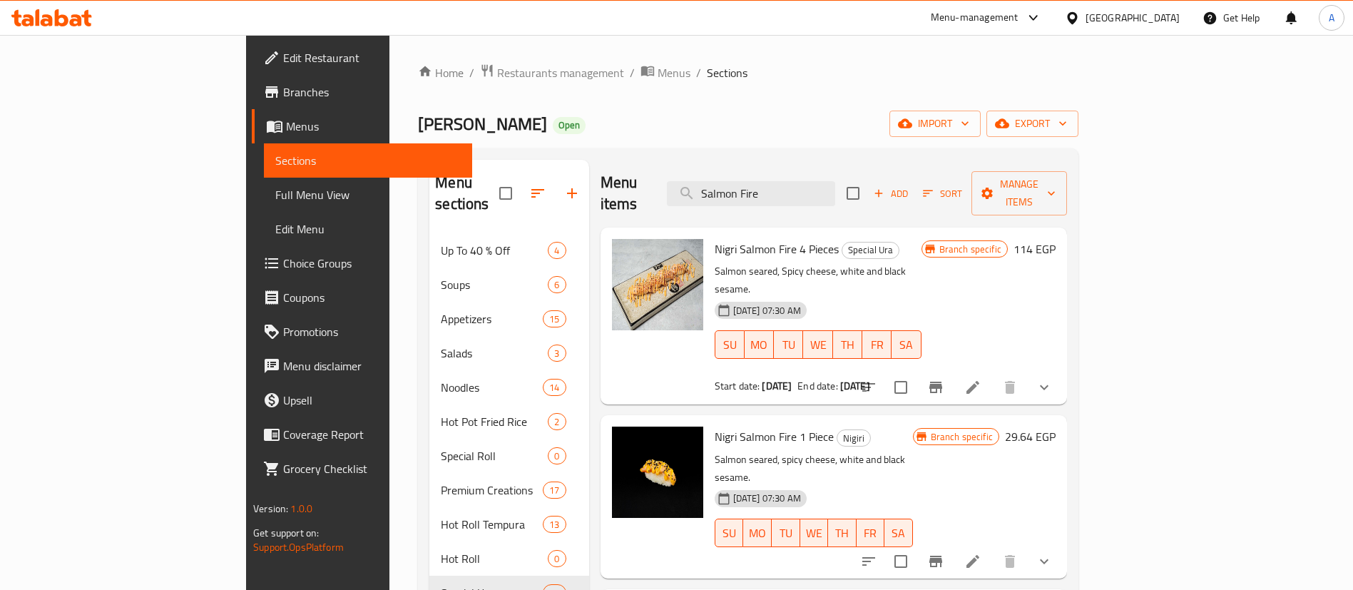
paste input "Olinda Roll 8 Pieces"
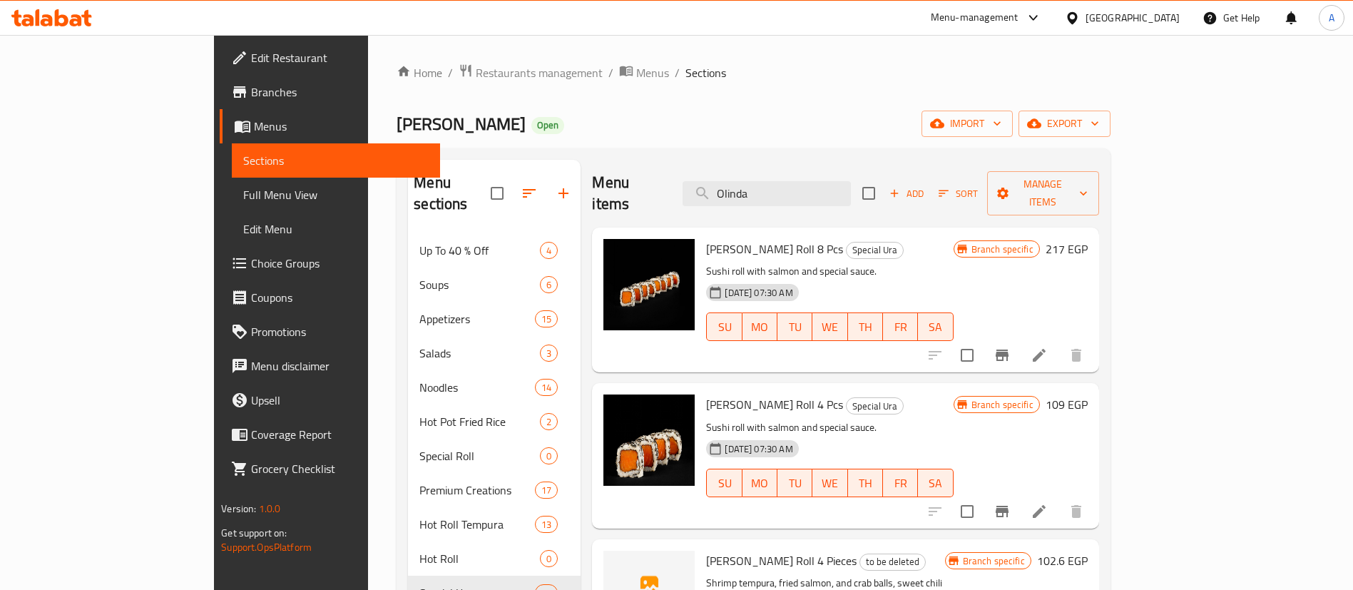
click at [1087, 271] on div "Branch specific 217 EGP" at bounding box center [1020, 300] width 134 height 122
click at [851, 181] on input "Olinda" at bounding box center [766, 193] width 168 height 25
paste input "[DATE] Roll 8 Pieces"
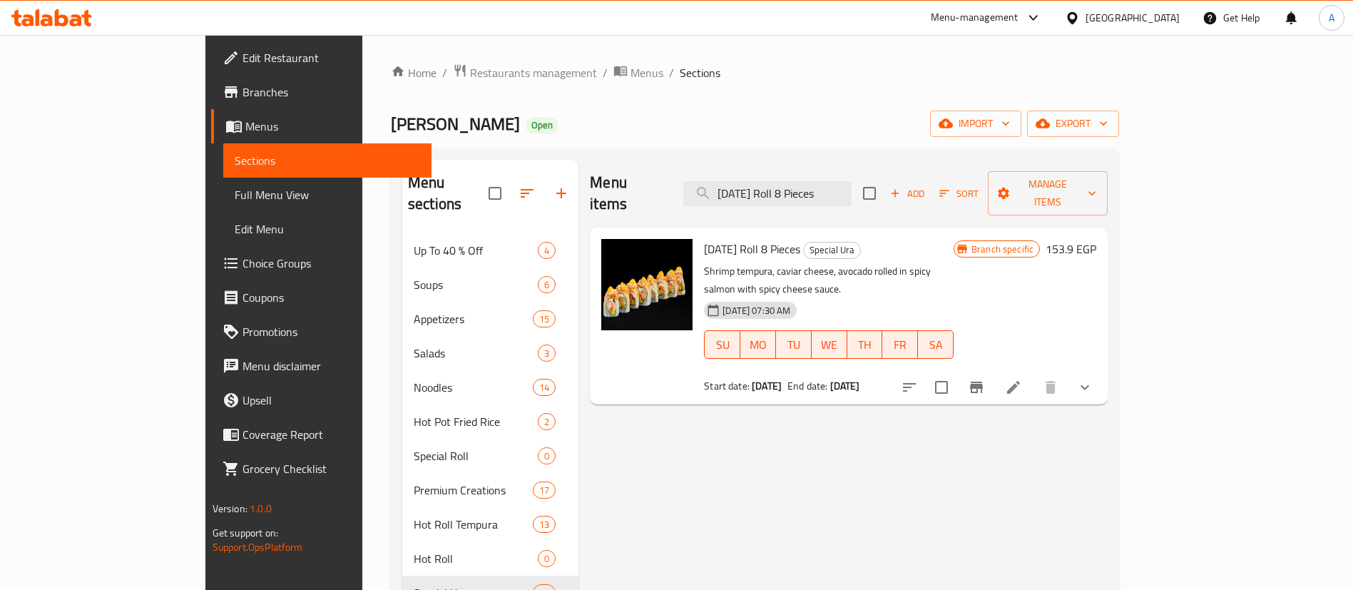
paste input "4"
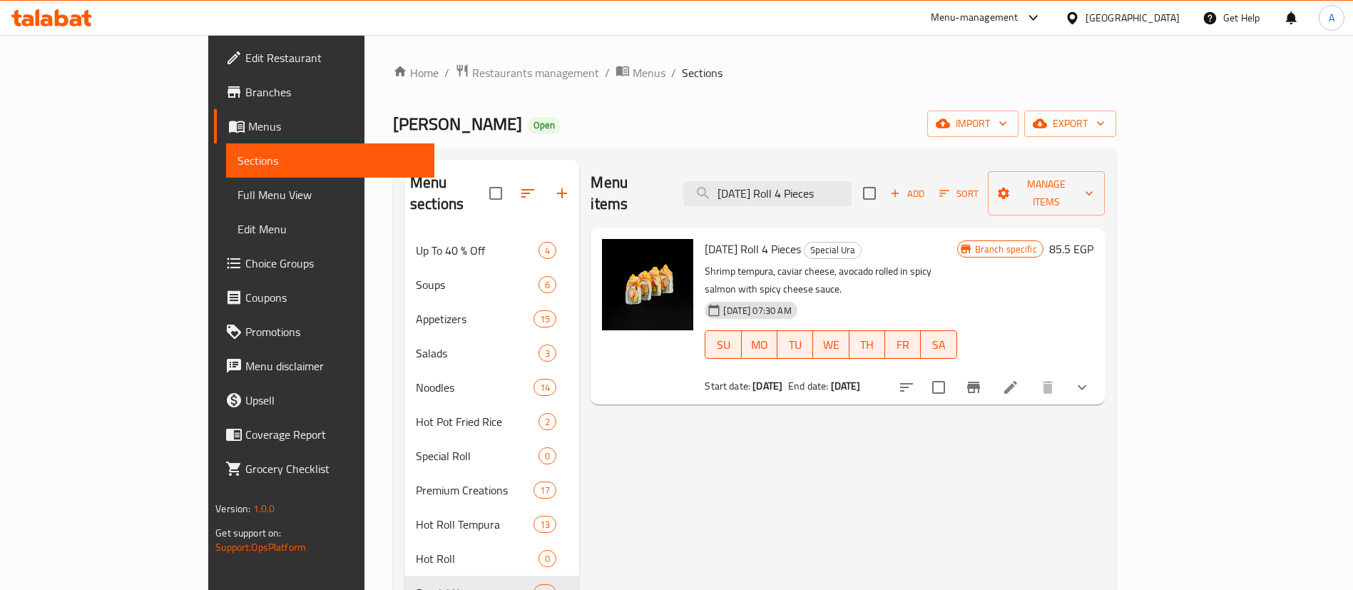
paste input "Crab Tempura Roll 8"
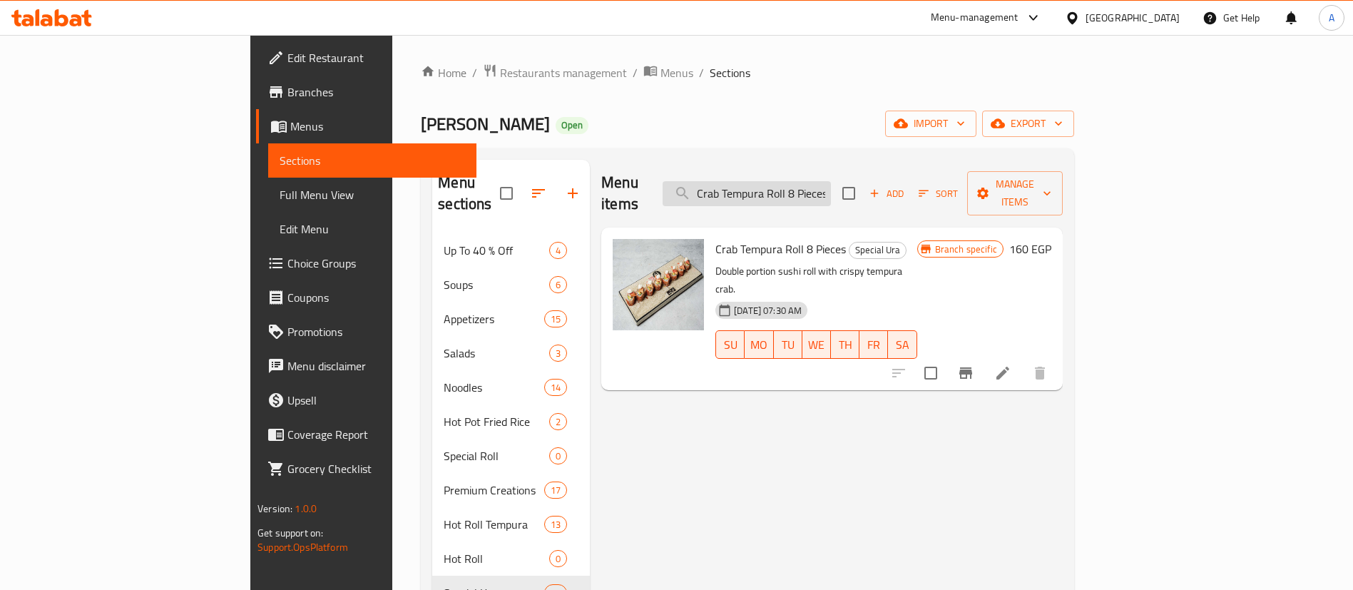
click at [831, 181] on input "Crab Tempura Roll 8 Pieces" at bounding box center [746, 193] width 168 height 25
paste input "4"
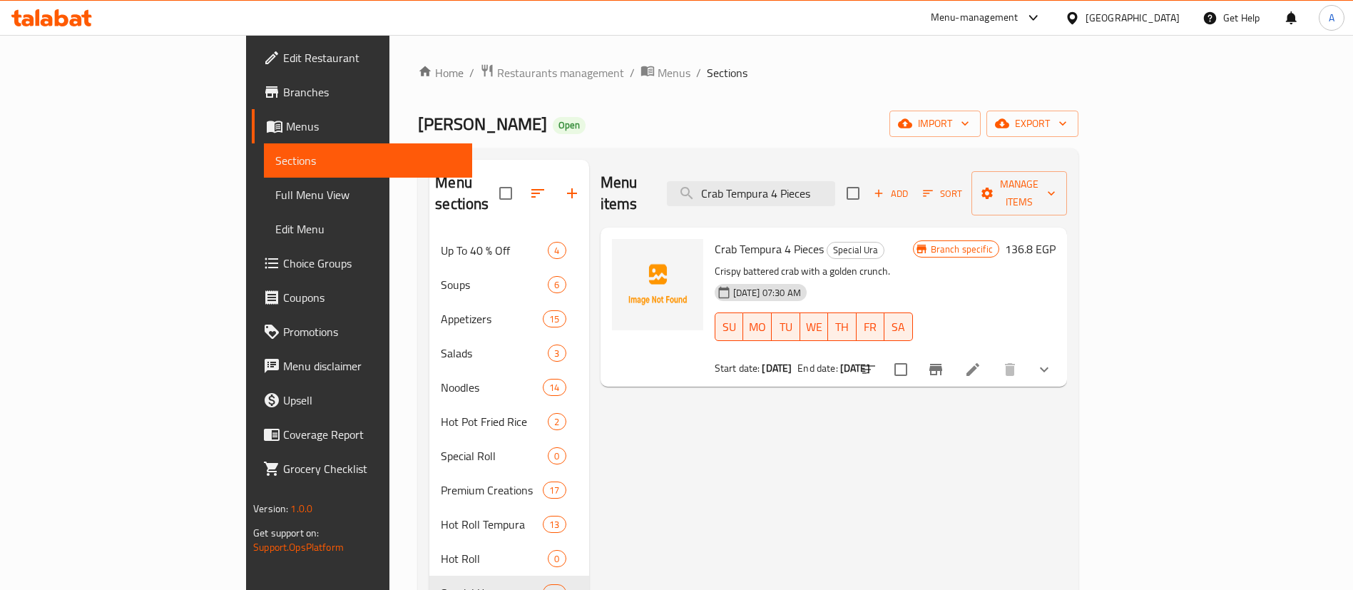
paste input "Fruit Dragon Roll 8"
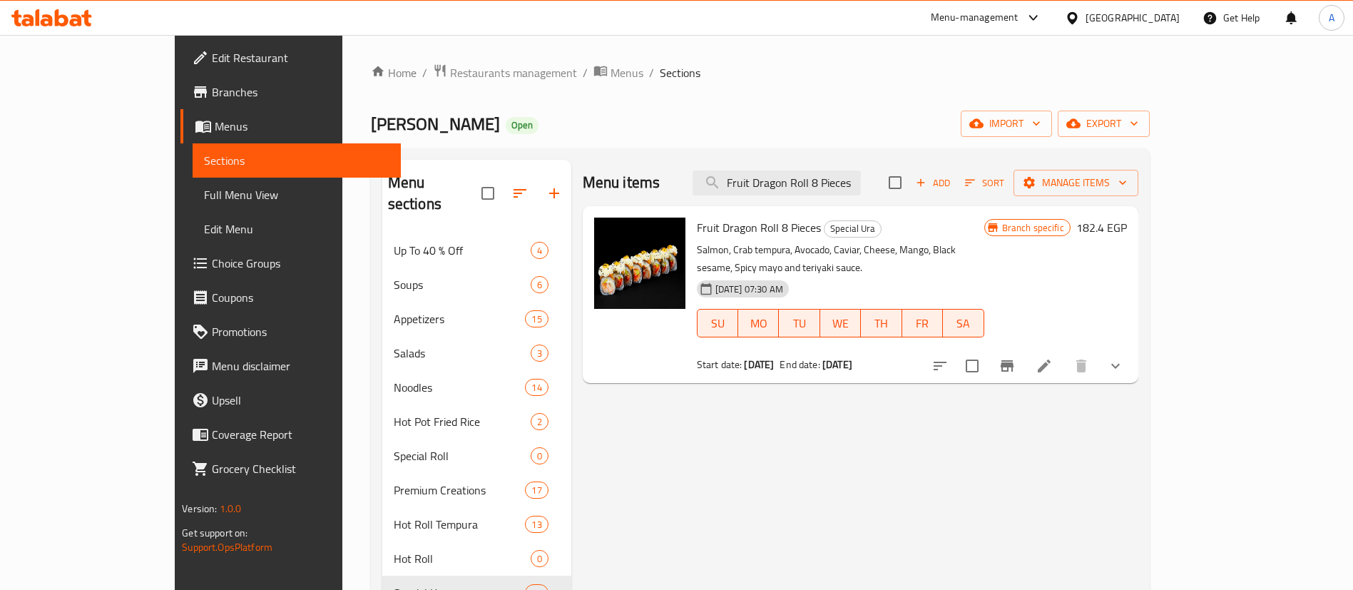
paste input "4"
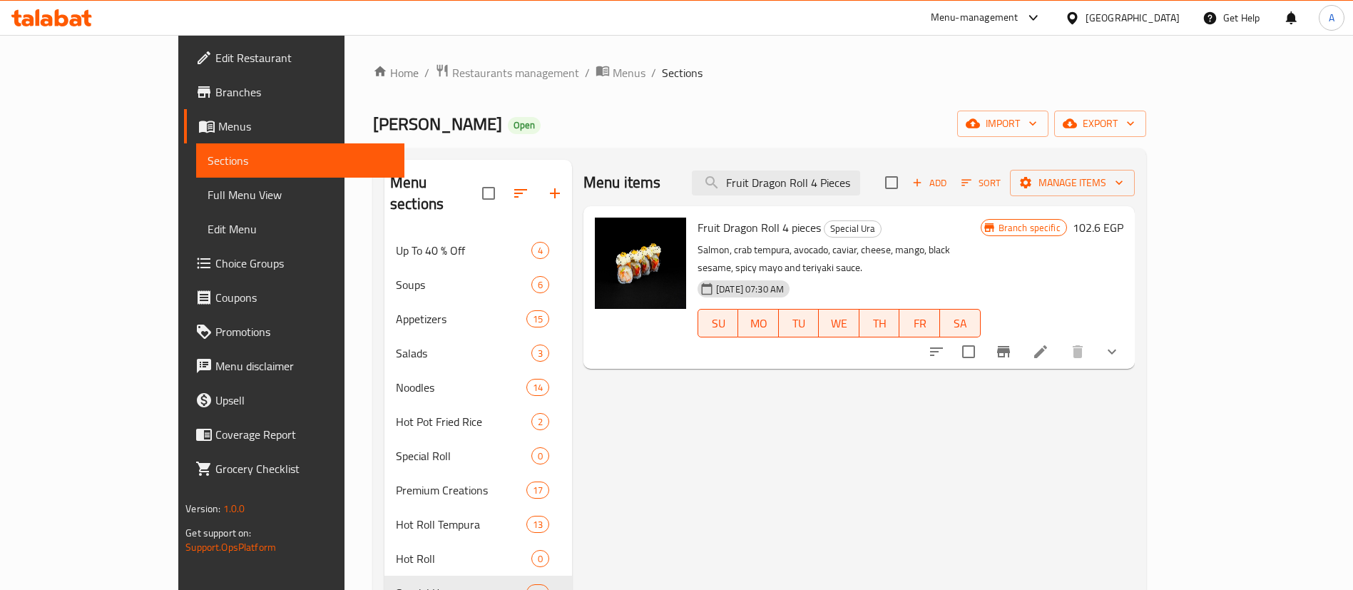
click at [860, 185] on input "Fruit Dragon Roll 4 Pieces" at bounding box center [776, 182] width 168 height 25
paste input "Maki Green roll 8pc"
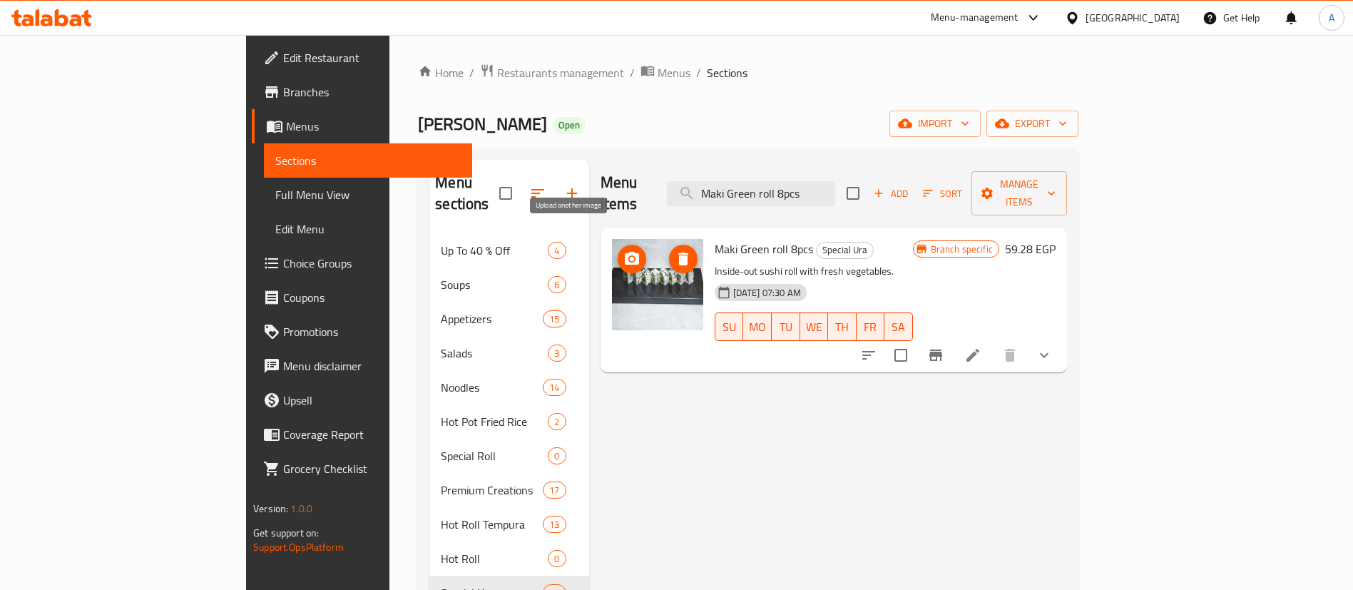
type input "Maki Green roll 8pcs"
click at [623, 250] on icon "upload picture" at bounding box center [631, 258] width 17 height 17
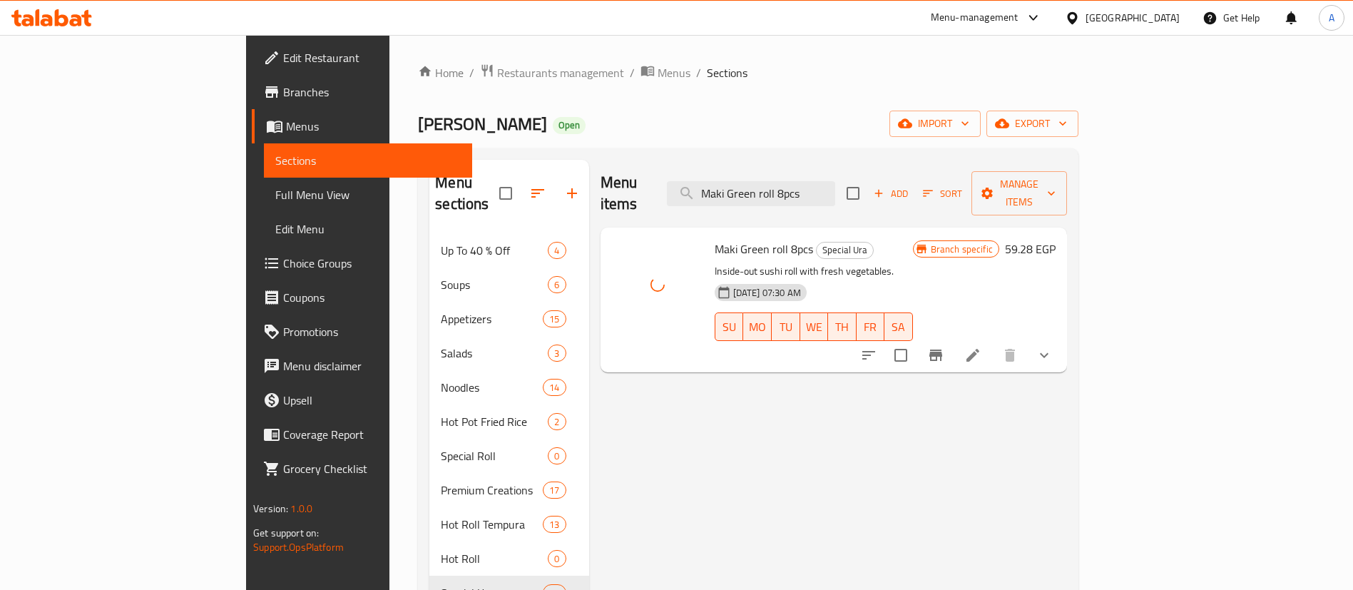
click at [981, 347] on icon at bounding box center [972, 355] width 17 height 17
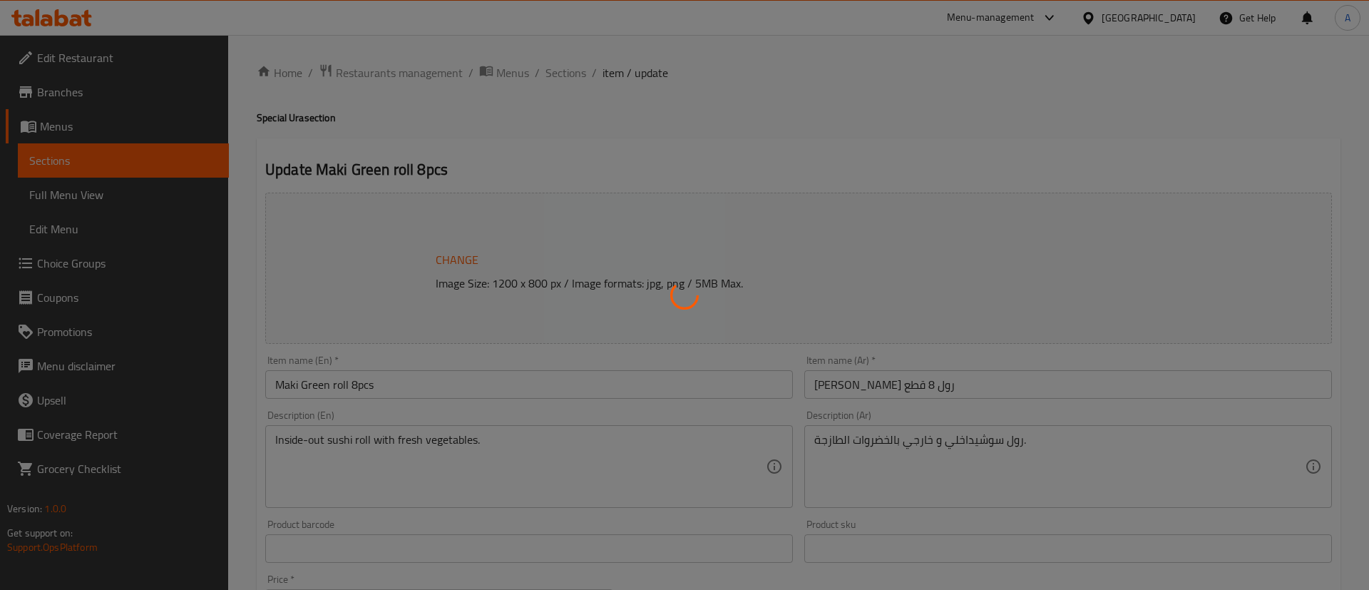
type input "الاضافات:"
type input "0"
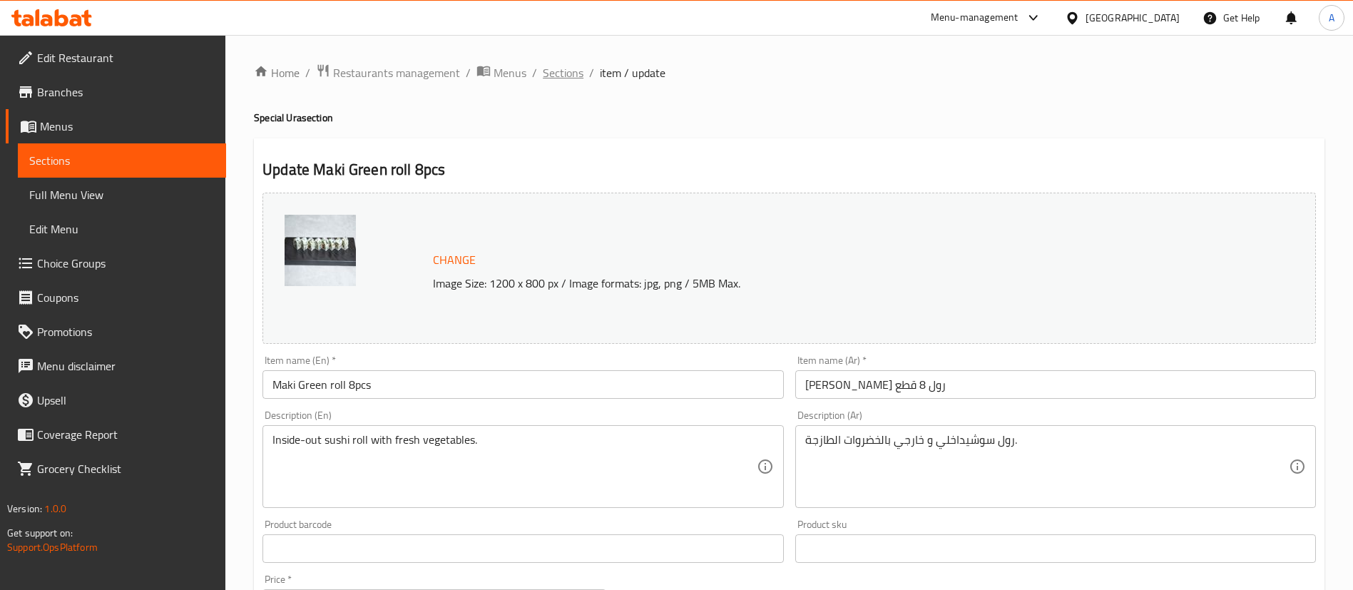
click at [553, 79] on span "Sections" at bounding box center [563, 72] width 41 height 17
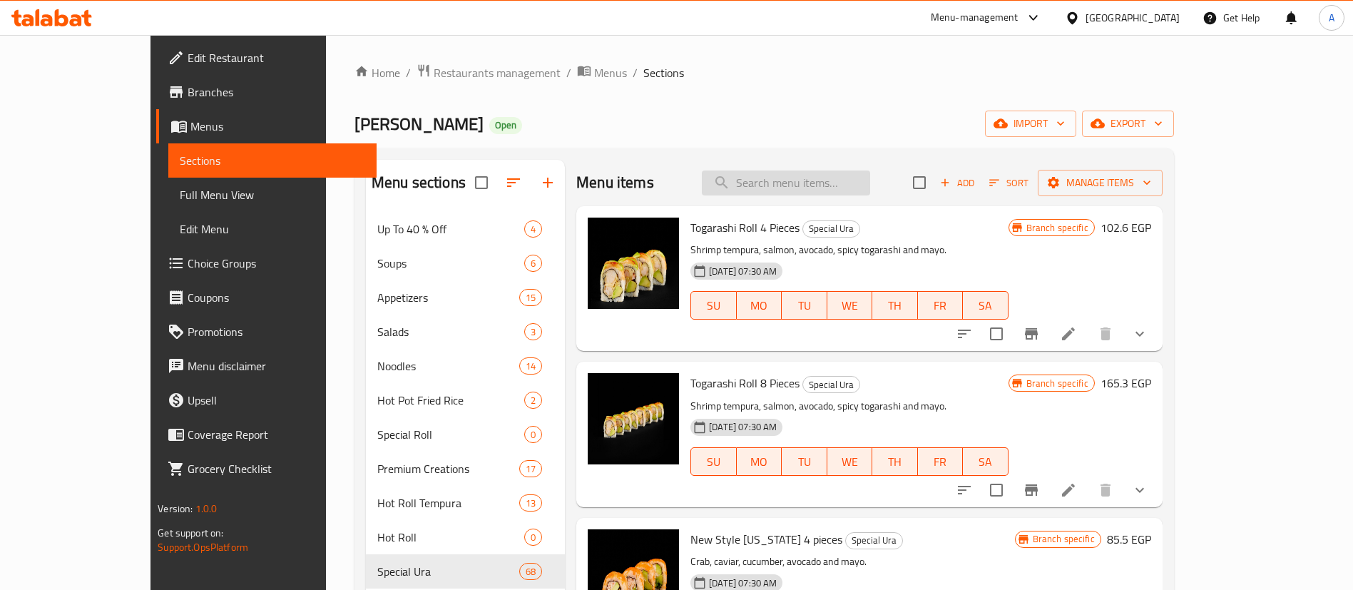
click at [821, 181] on input "search" at bounding box center [786, 182] width 168 height 25
paste input "Maki Green roll 8pcs"
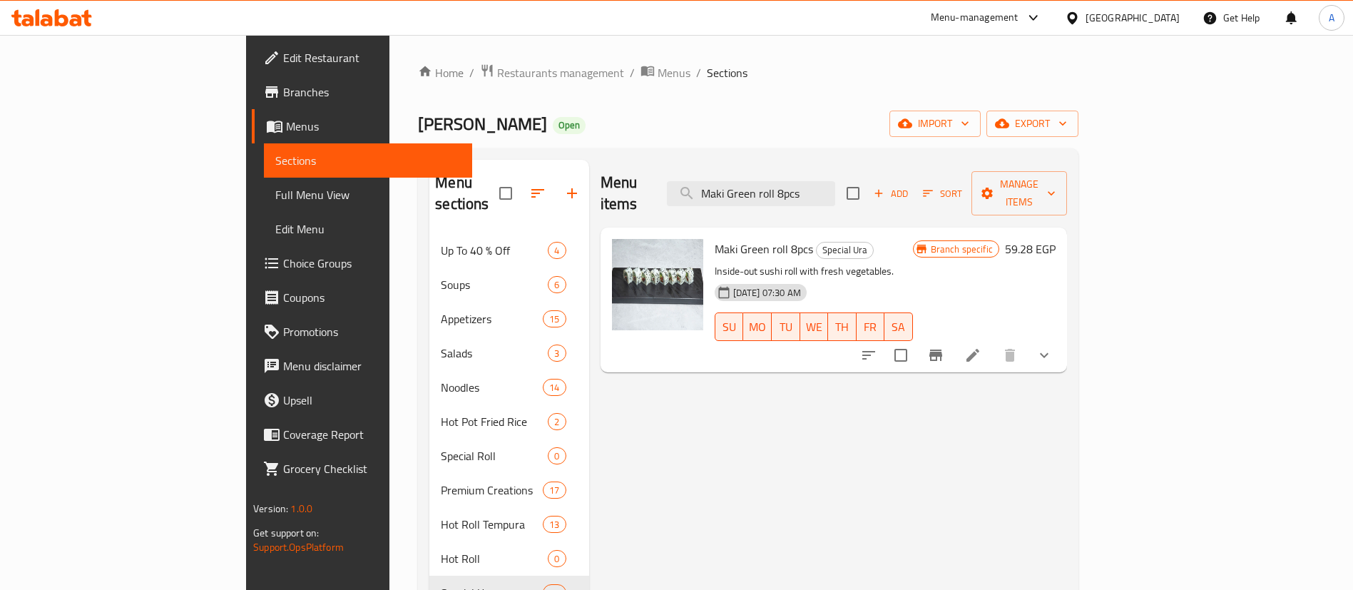
type input "Maki Green roll 8pcs"
click at [981, 347] on icon at bounding box center [972, 355] width 17 height 17
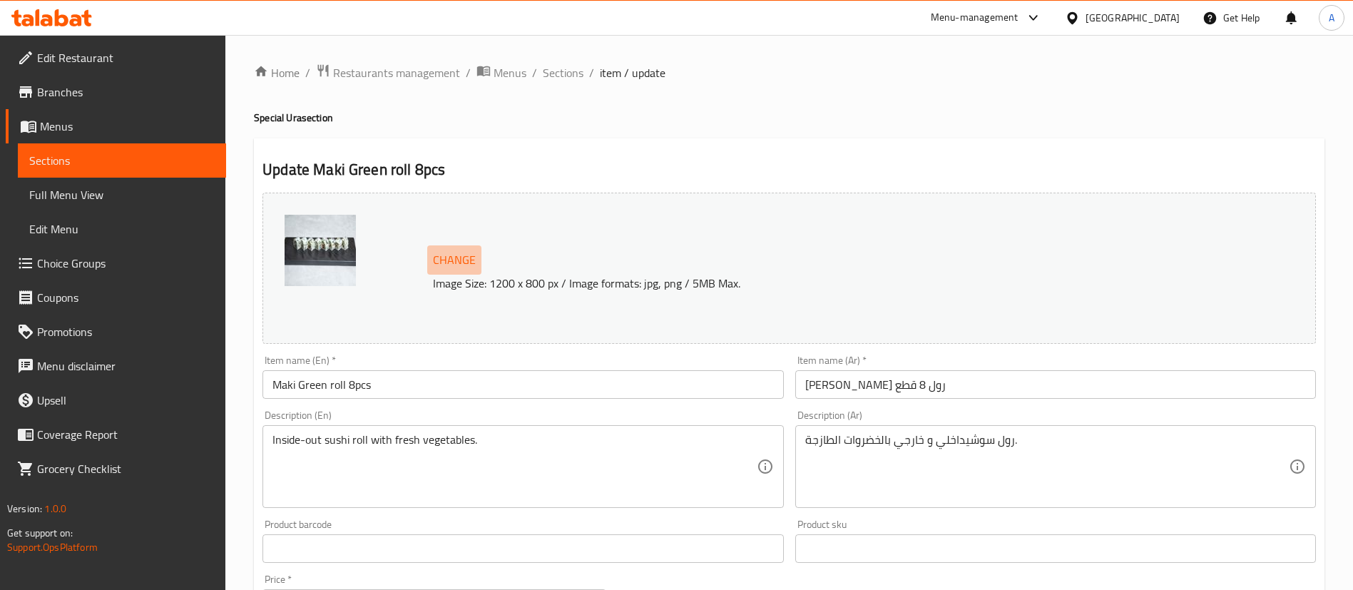
click at [468, 257] on span "Change" at bounding box center [454, 260] width 43 height 21
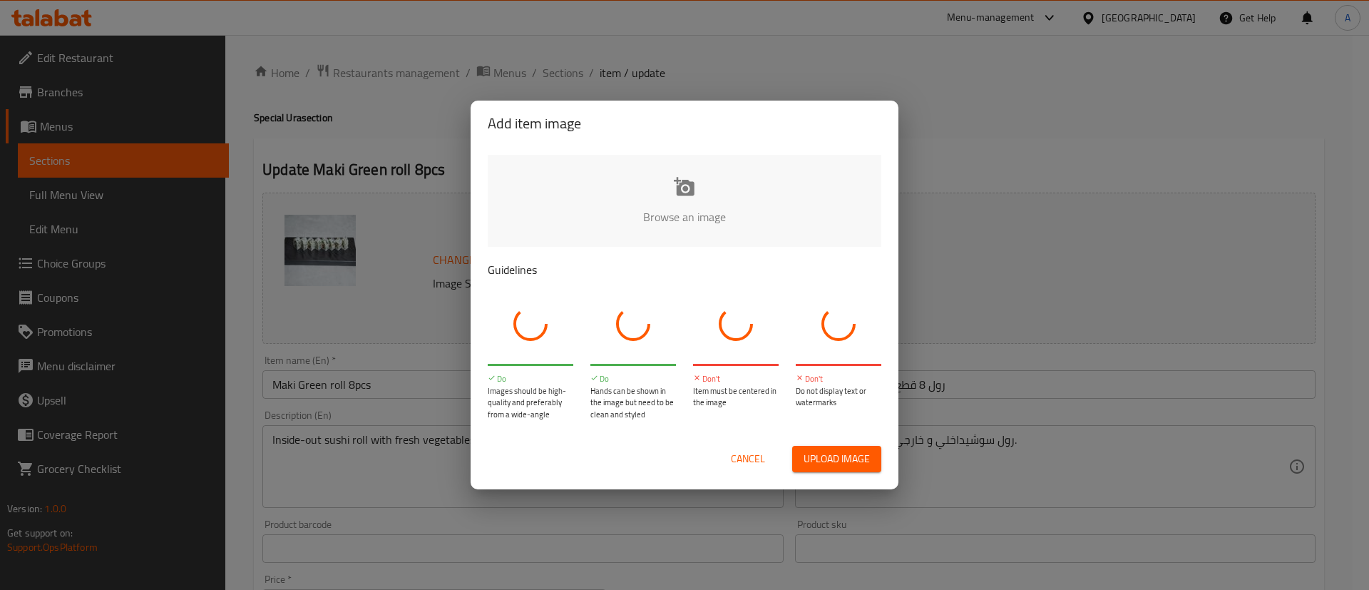
click at [697, 190] on input "file" at bounding box center [1167, 221] width 1358 height 133
type input "C:\fakepath\Maki Green roll 8pcs.png"
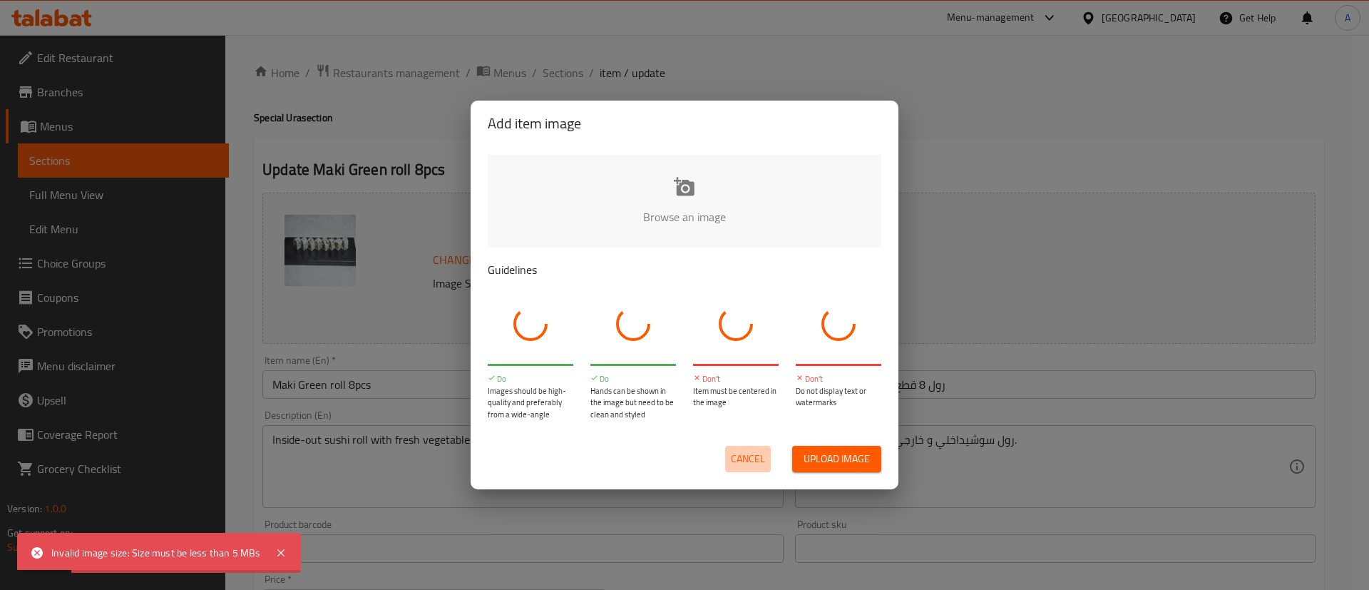
click at [733, 465] on span "Cancel" at bounding box center [748, 459] width 34 height 18
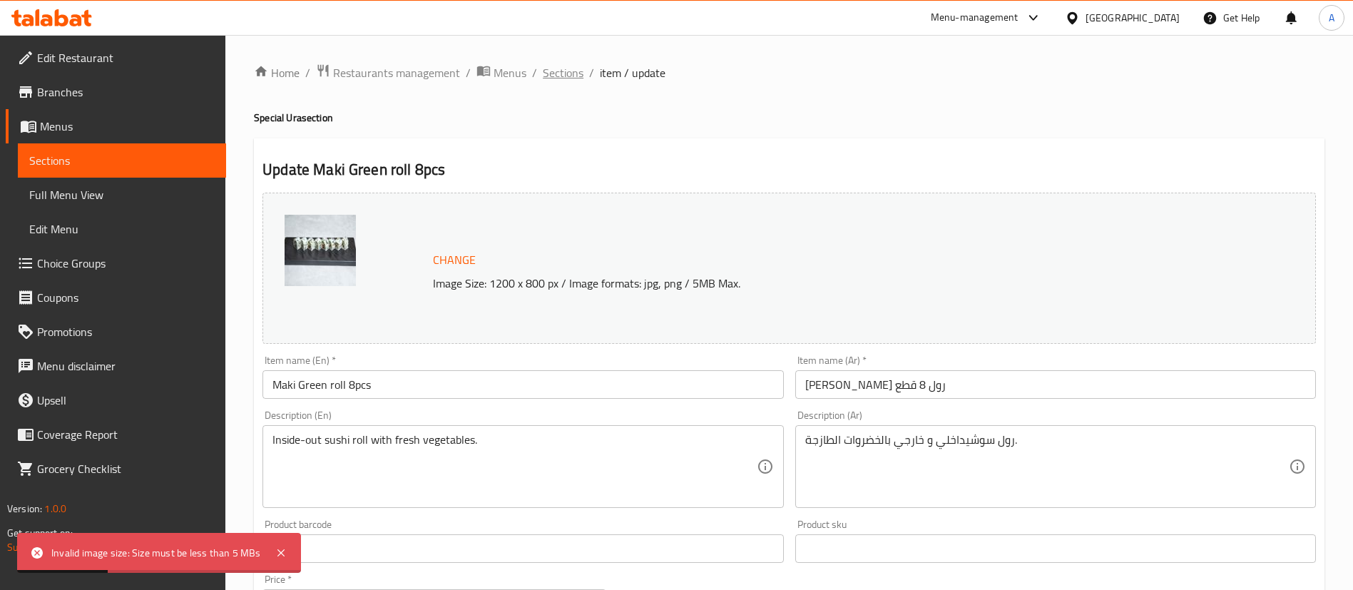
click at [546, 80] on span "Sections" at bounding box center [563, 72] width 41 height 17
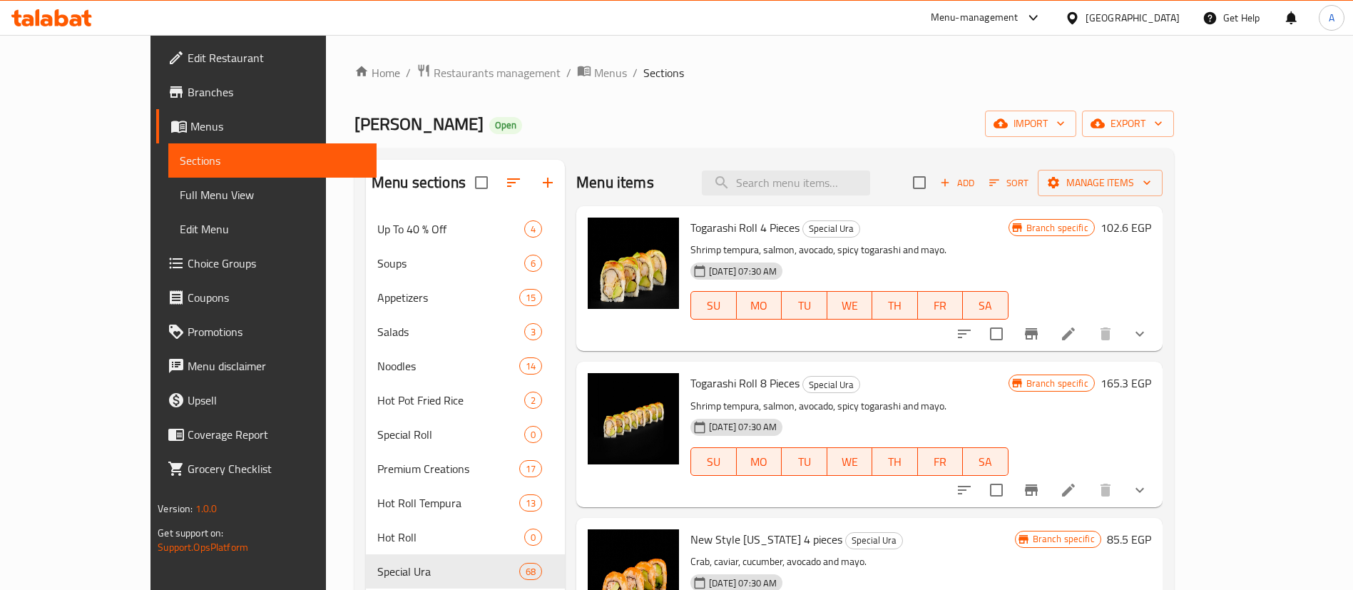
click at [786, 188] on input "search" at bounding box center [786, 182] width 168 height 25
paste input "Crab Tempura 4 Pieces"
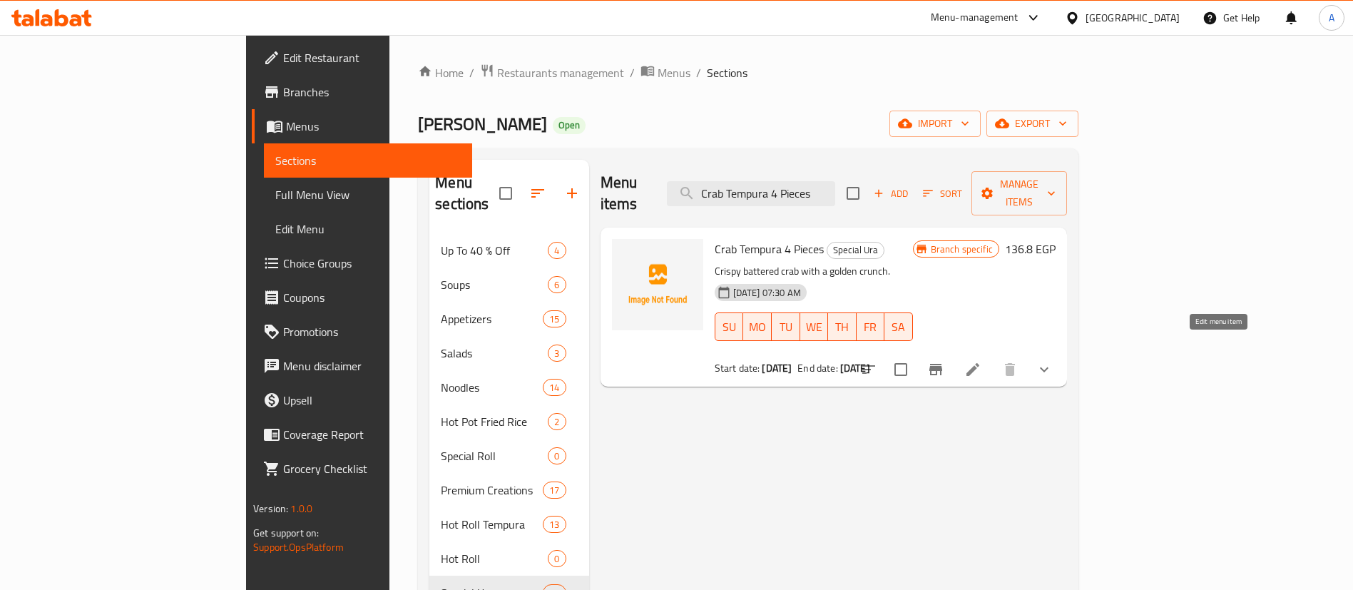
type input "Crab Tempura 4 Pieces"
click at [981, 361] on icon at bounding box center [972, 369] width 17 height 17
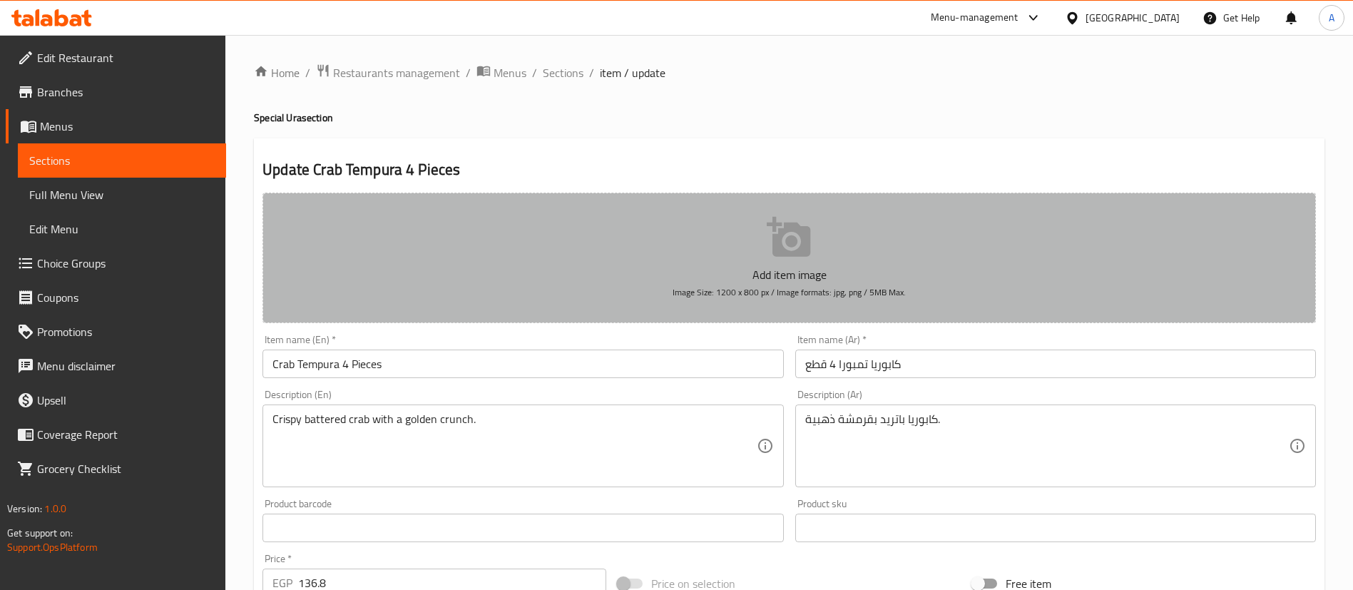
click at [821, 242] on button "Add item image Image Size: 1200 x 800 px / Image formats: jpg, png / 5MB Max." at bounding box center [788, 258] width 1053 height 130
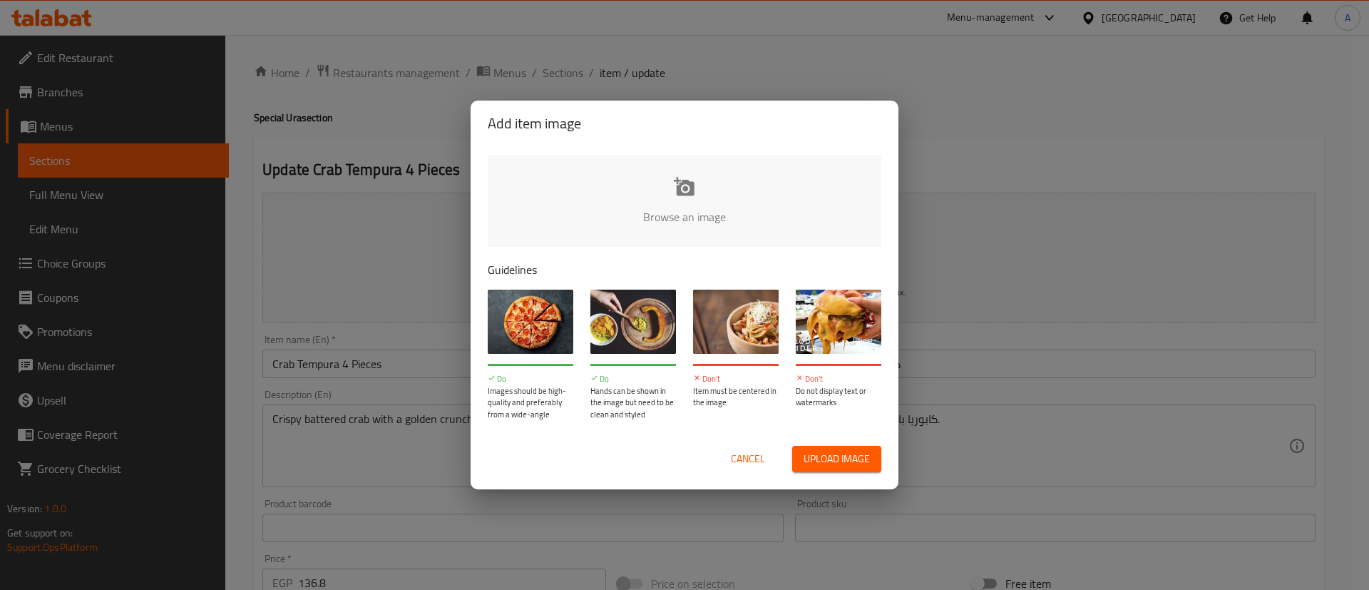
click at [707, 212] on input "file" at bounding box center [1167, 221] width 1358 height 133
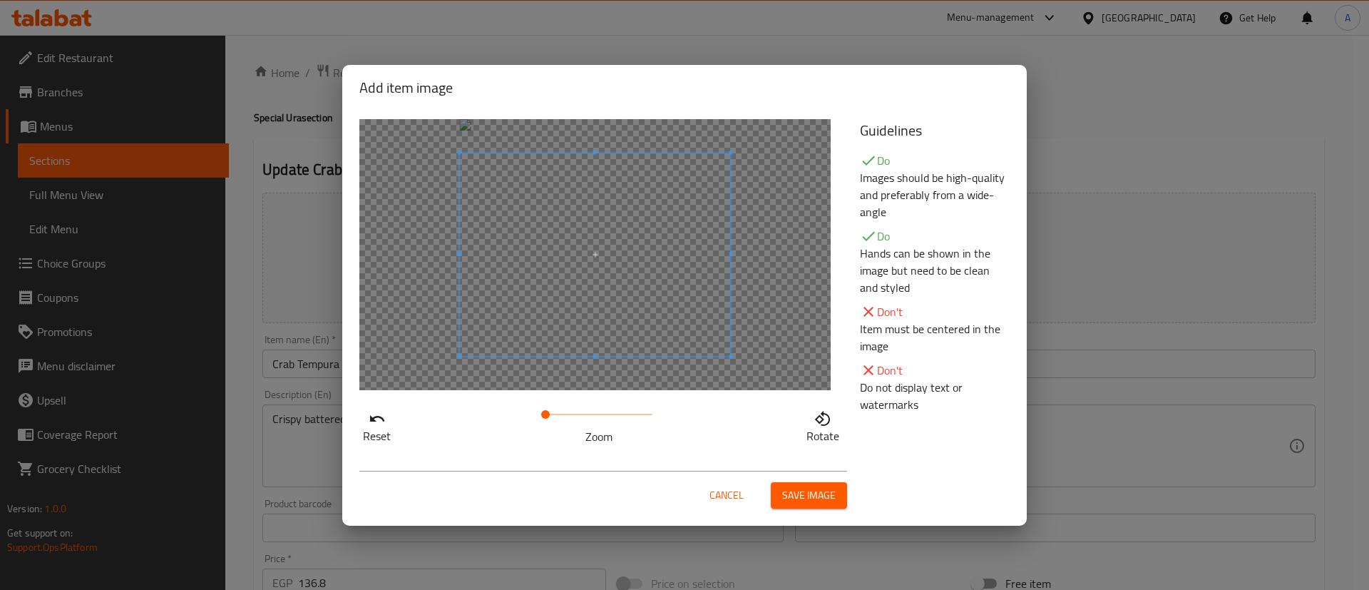
click at [802, 495] on span "Save image" at bounding box center [808, 495] width 53 height 18
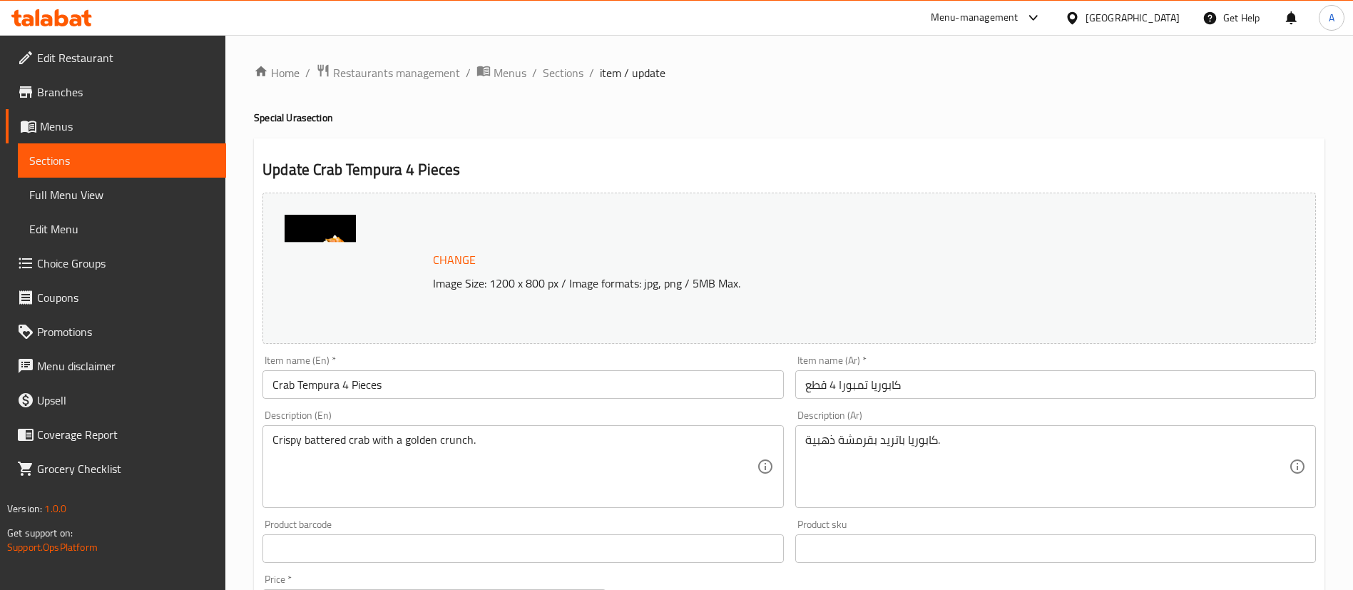
scroll to position [462, 0]
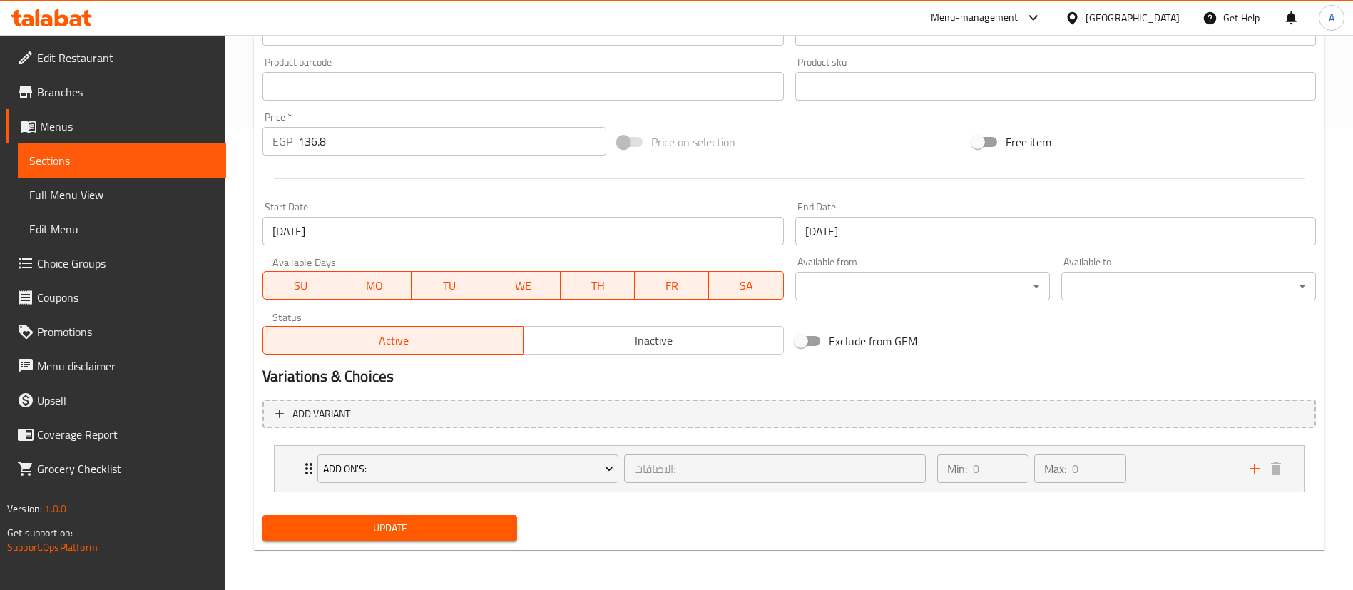
click at [401, 523] on span "Update" at bounding box center [390, 528] width 232 height 18
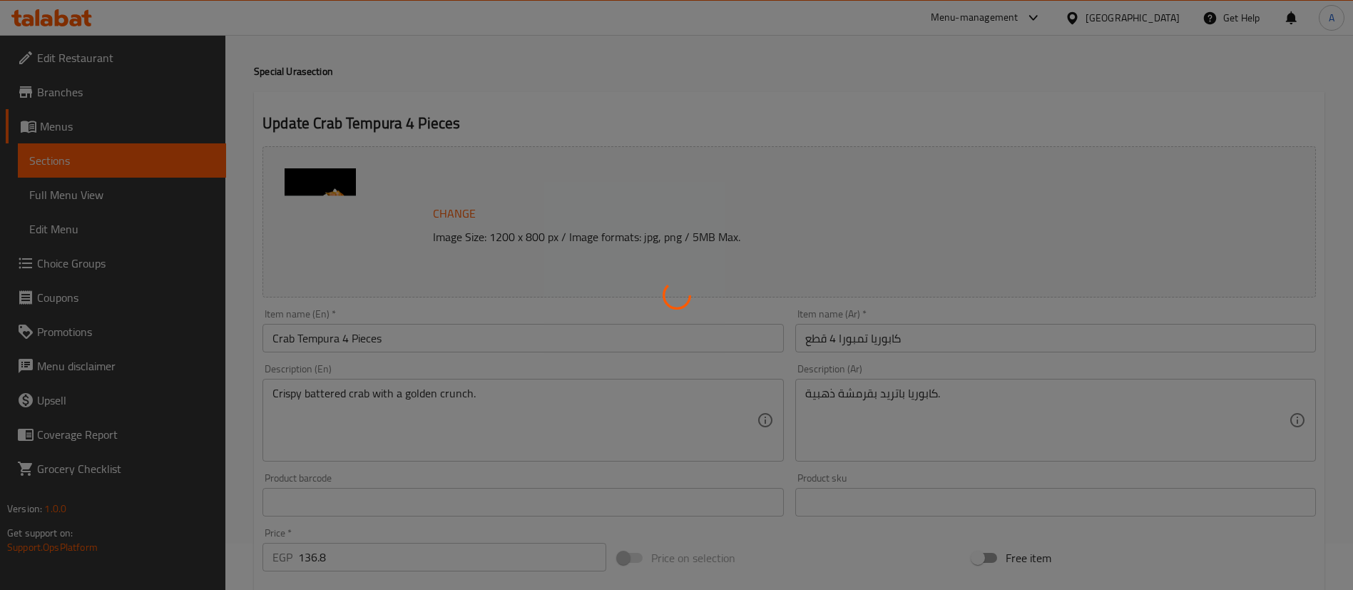
scroll to position [0, 0]
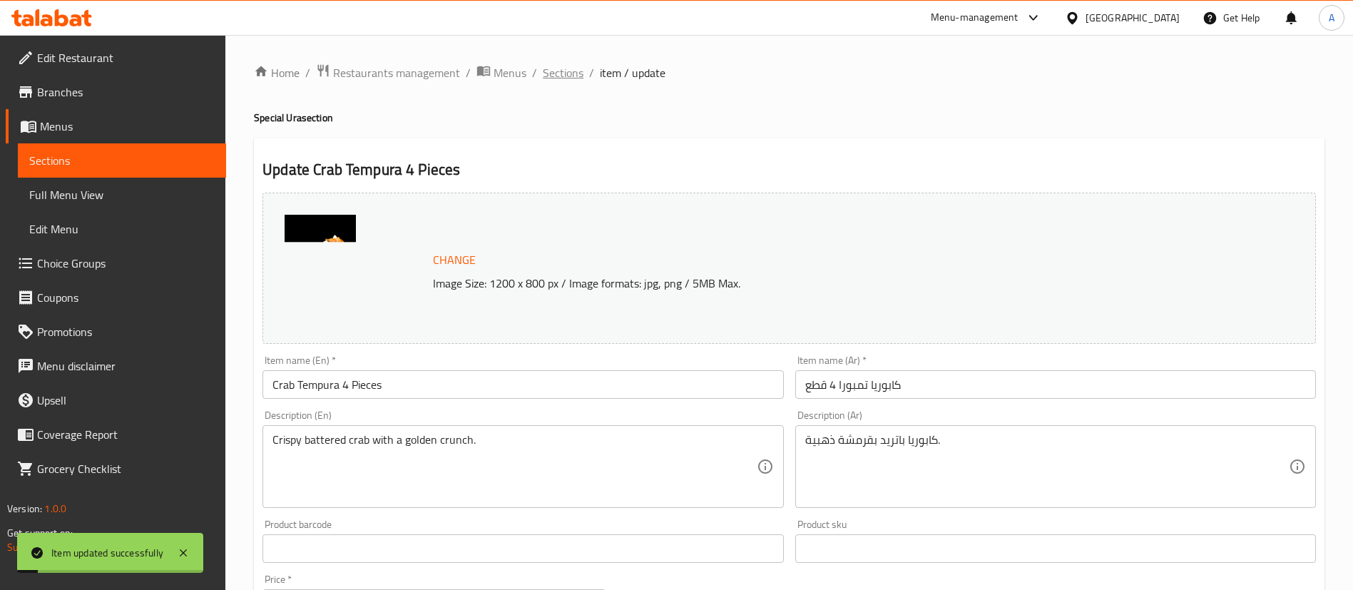
click at [569, 72] on span "Sections" at bounding box center [563, 72] width 41 height 17
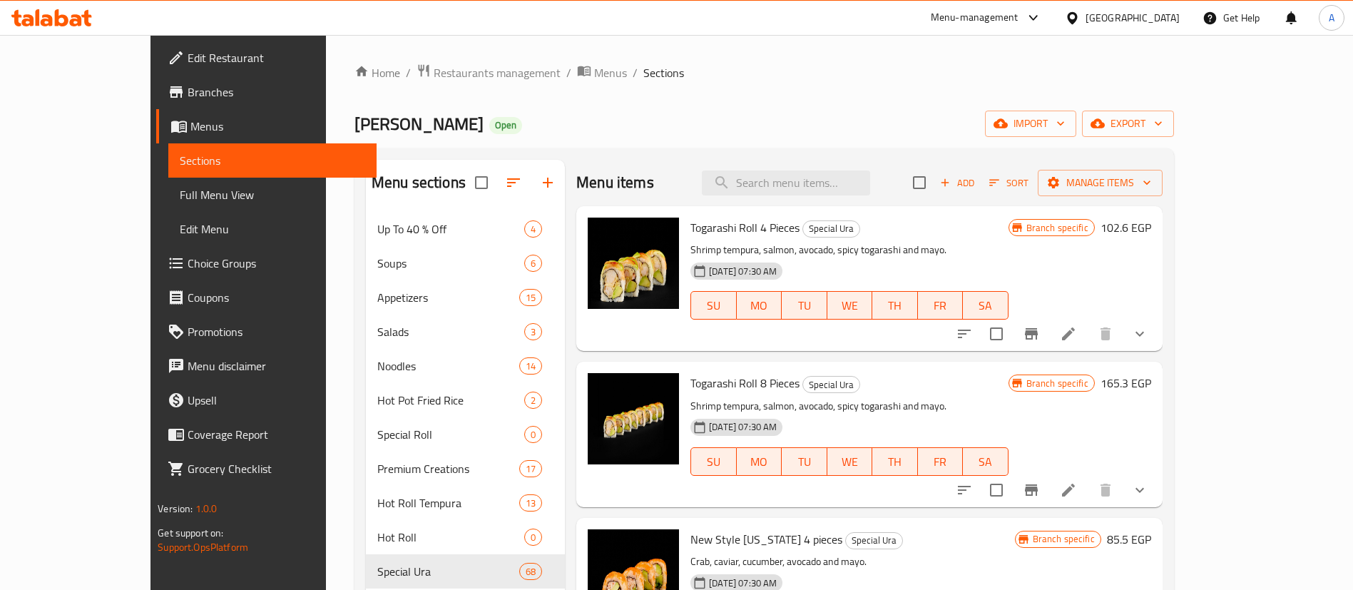
click at [898, 199] on div "Menu items Add Sort Manage items" at bounding box center [869, 183] width 586 height 46
click at [870, 173] on input "search" at bounding box center [786, 182] width 168 height 25
paste input "Crab Tempura Roll 8 Pieces"
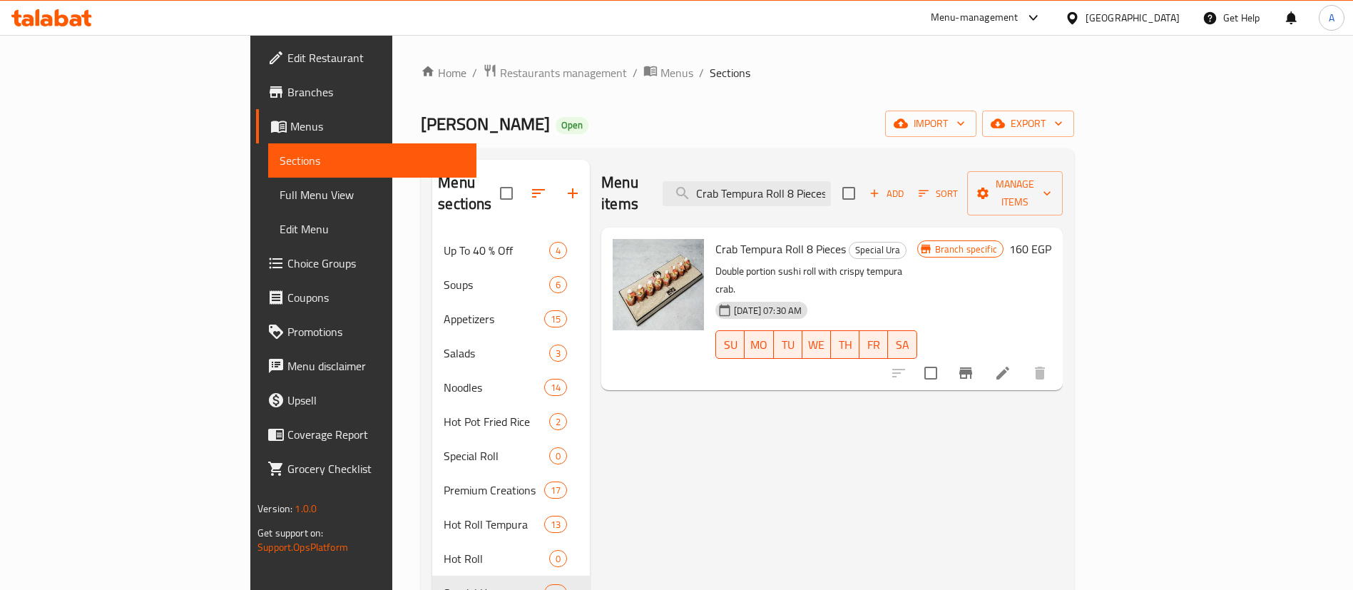
type input "Crab Tempura Roll 8 Pieces"
click at [1011, 364] on icon at bounding box center [1002, 372] width 17 height 17
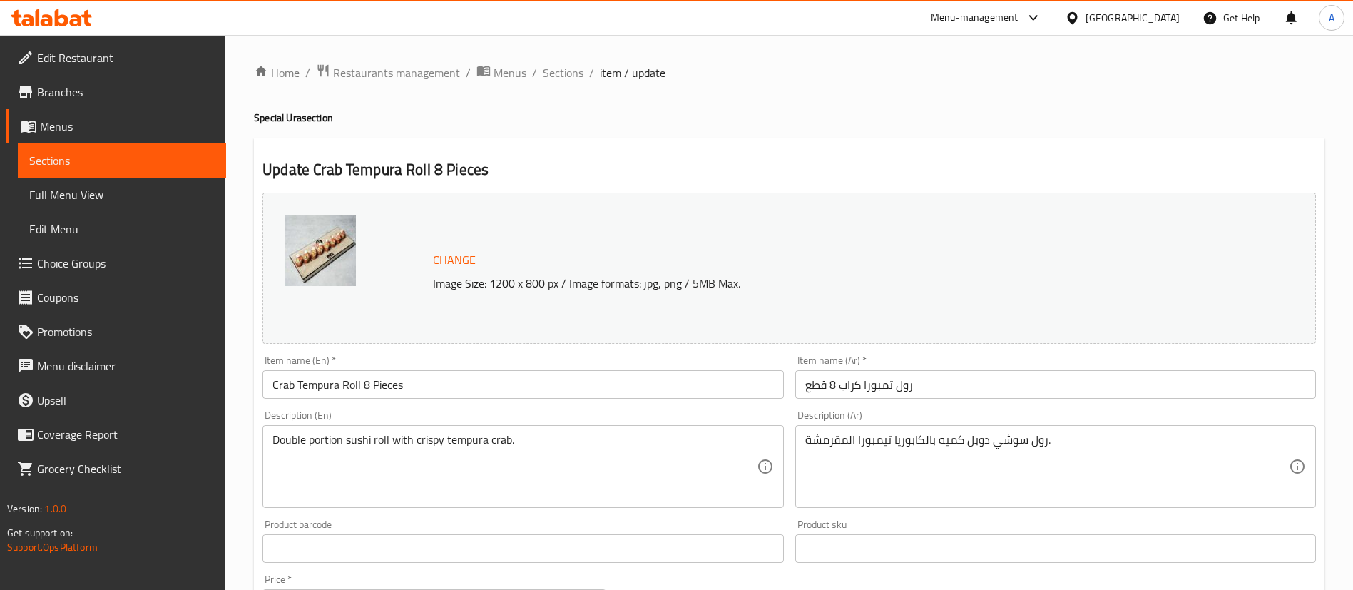
click at [448, 263] on span "Change" at bounding box center [454, 260] width 43 height 21
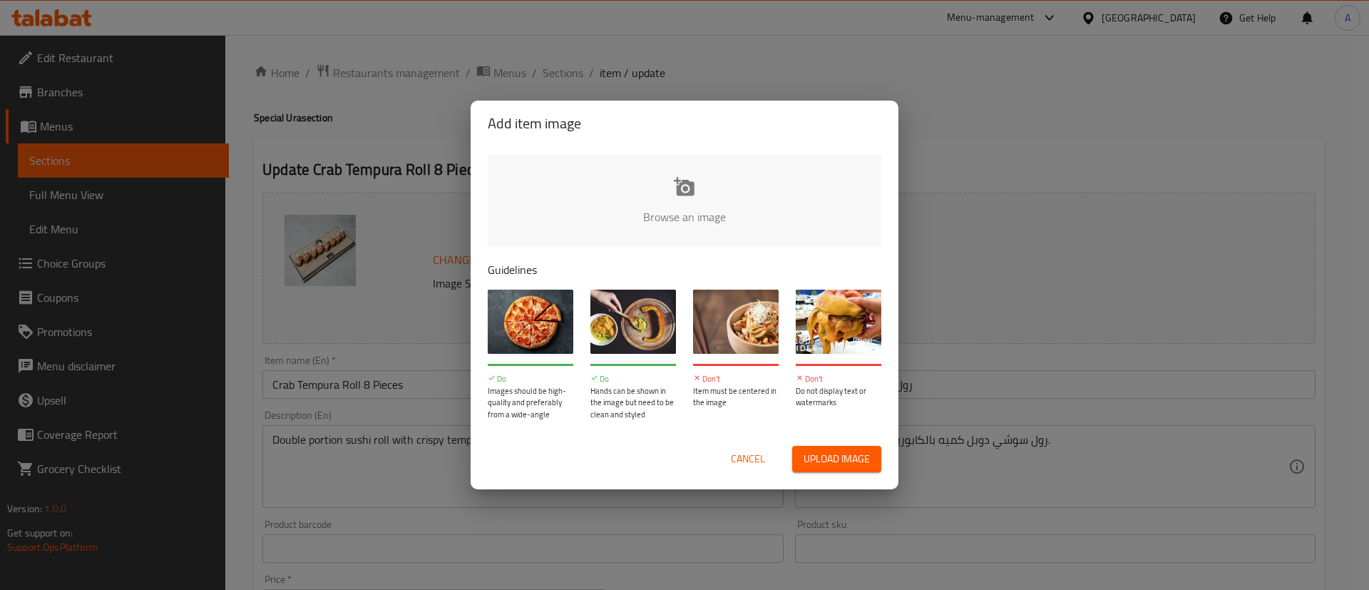
click at [679, 199] on input "file" at bounding box center [1167, 221] width 1358 height 133
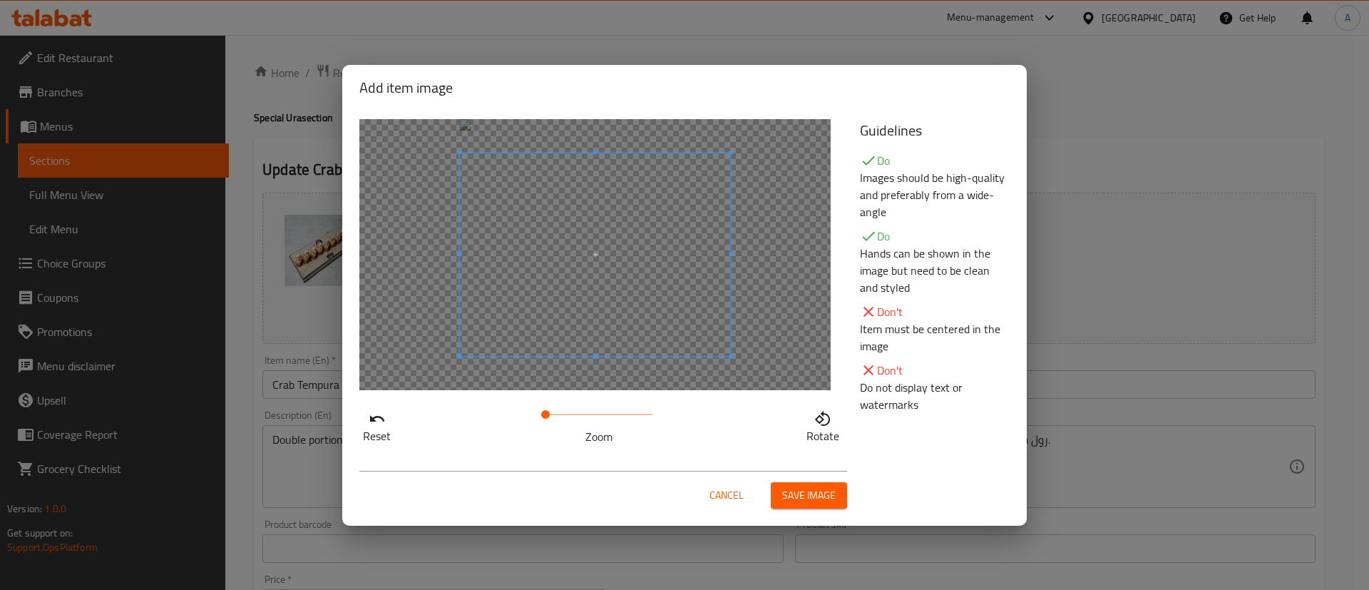
click at [813, 493] on span "Save image" at bounding box center [808, 495] width 53 height 18
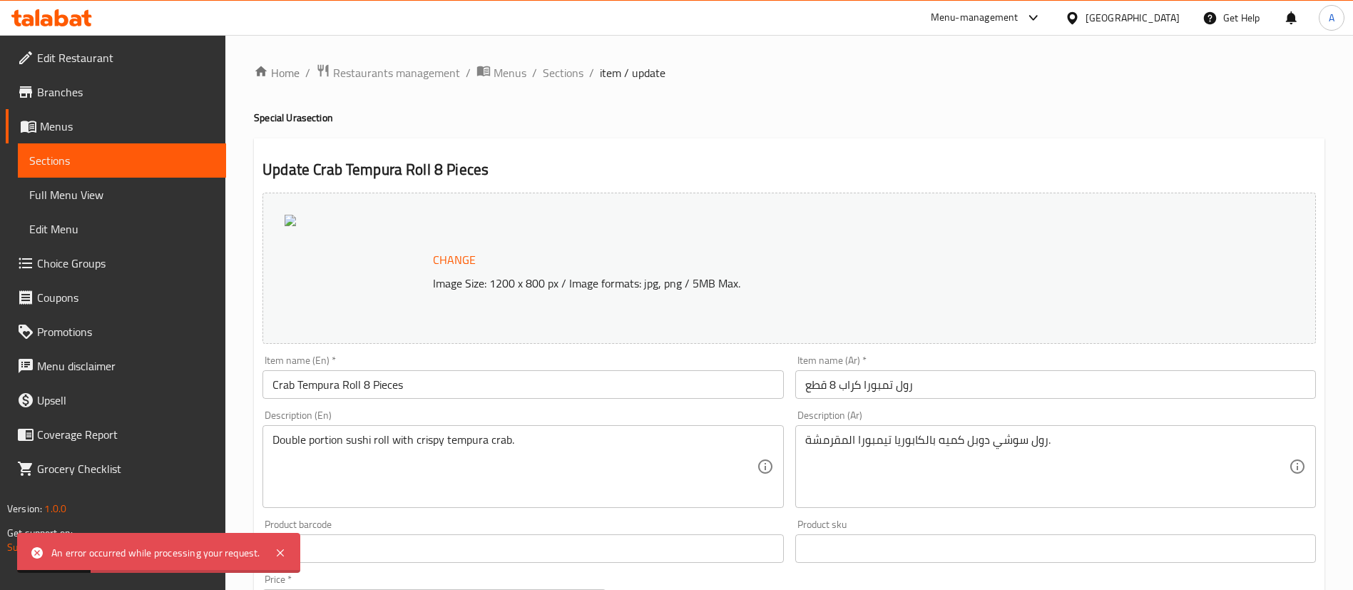
click at [471, 255] on span "Change" at bounding box center [454, 260] width 43 height 21
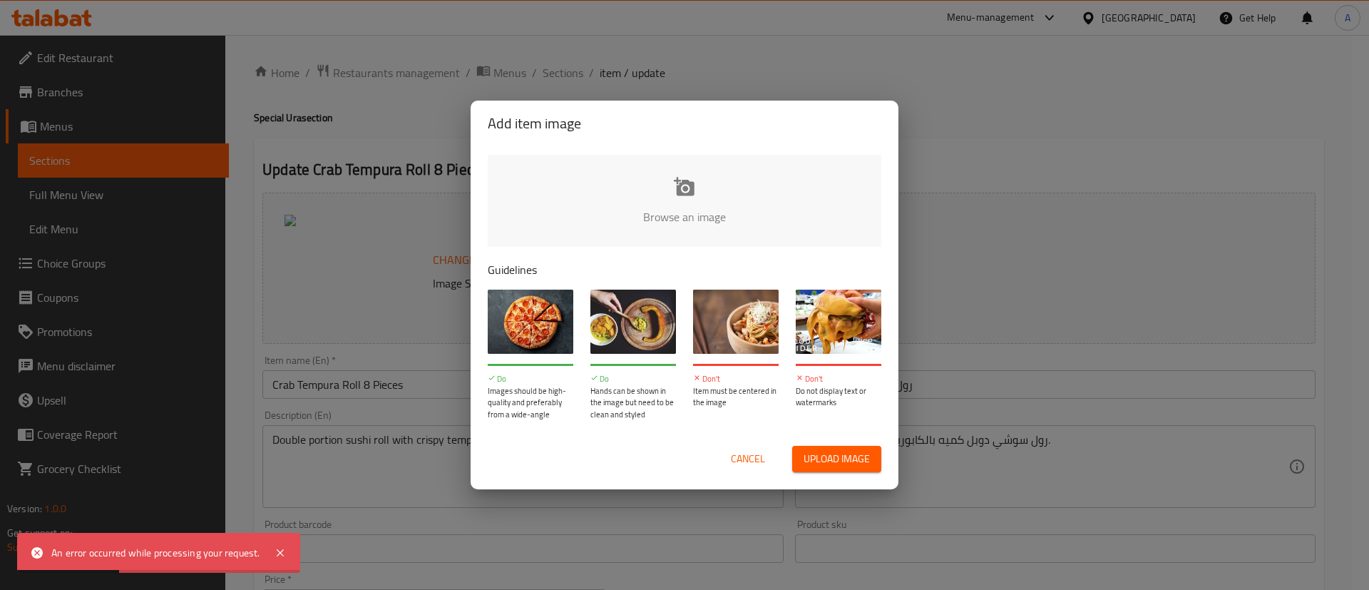
click at [655, 217] on input "file" at bounding box center [1167, 221] width 1358 height 133
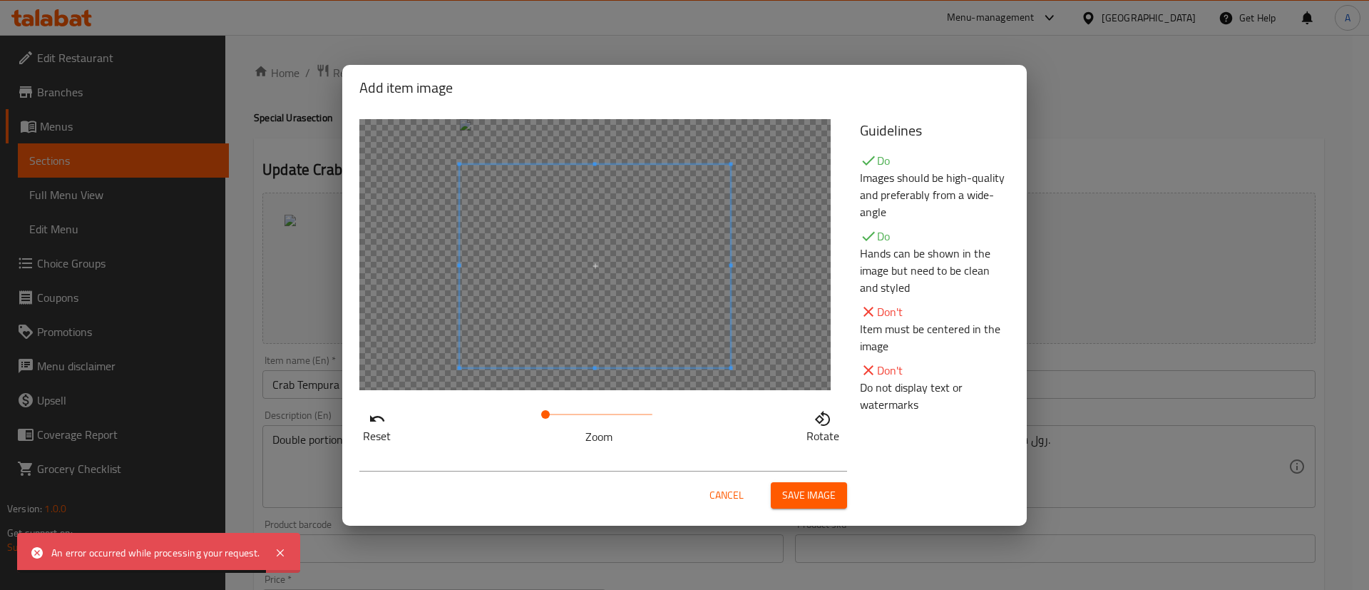
click at [644, 349] on span at bounding box center [595, 265] width 271 height 203
click at [818, 502] on span "Save image" at bounding box center [808, 495] width 53 height 18
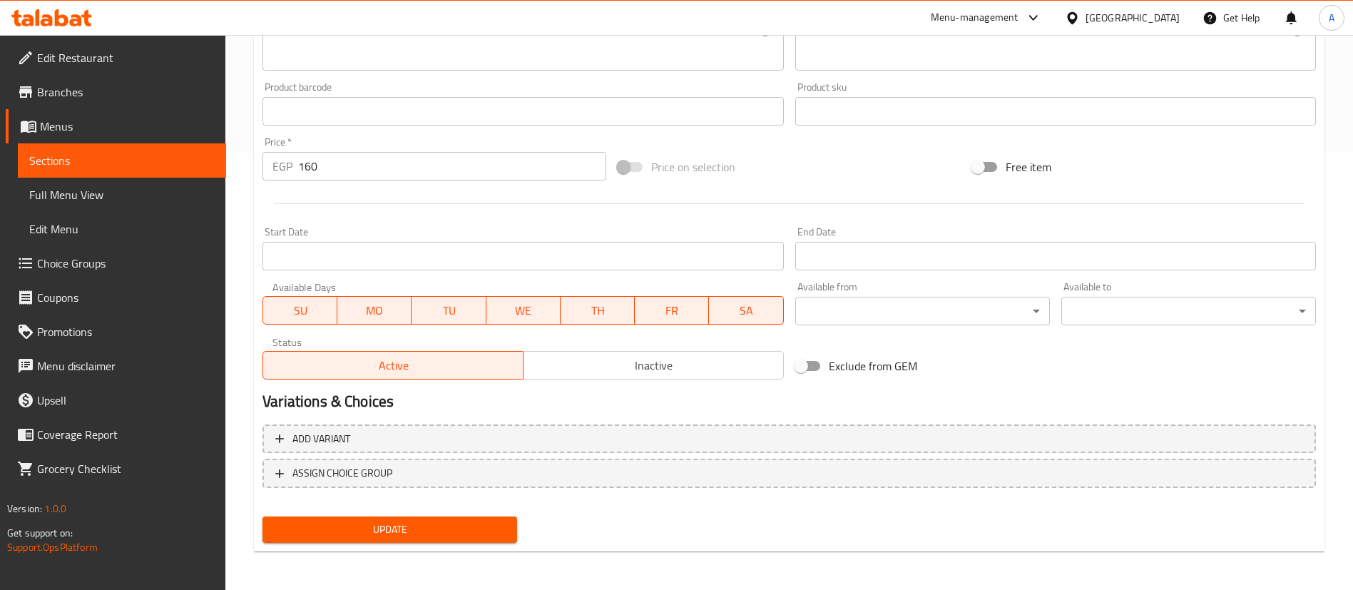
scroll to position [438, 0]
click at [454, 530] on span "Update" at bounding box center [390, 528] width 232 height 18
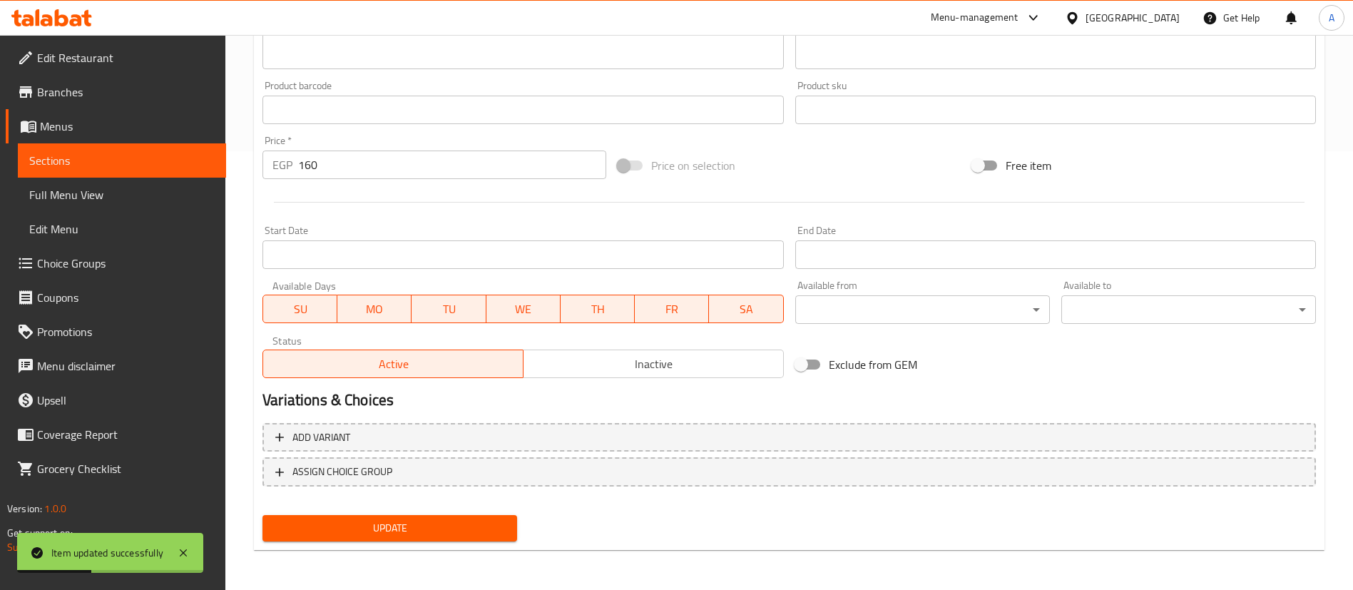
scroll to position [0, 0]
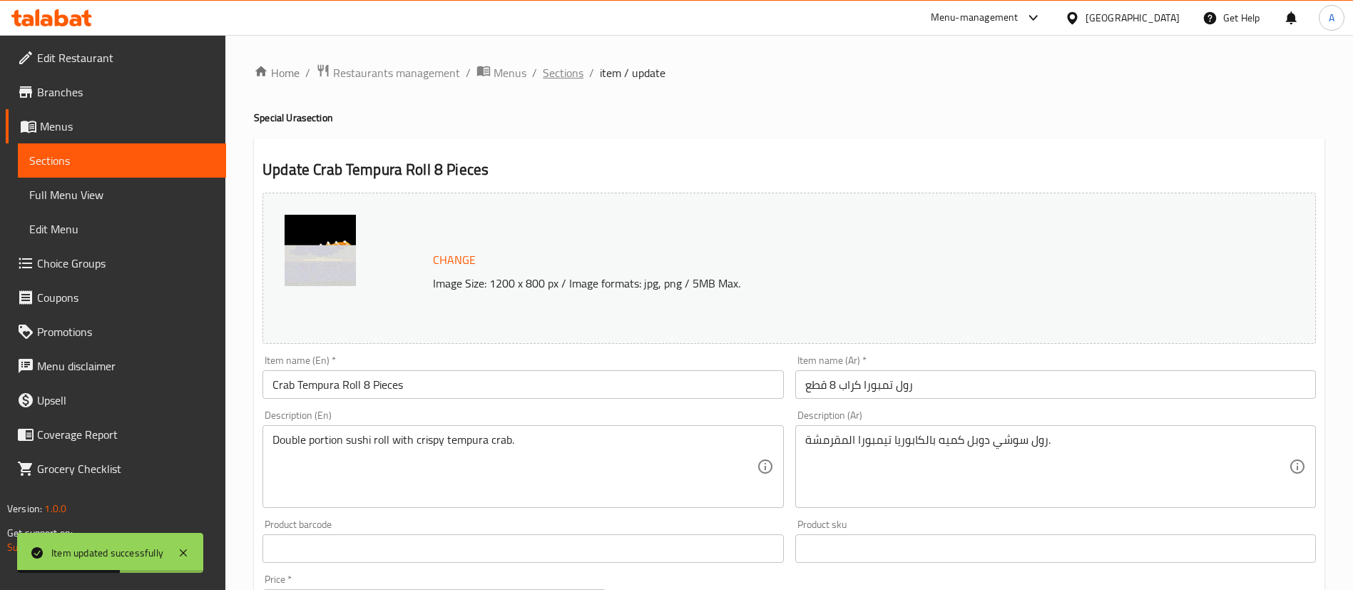
click at [558, 67] on span "Sections" at bounding box center [563, 72] width 41 height 17
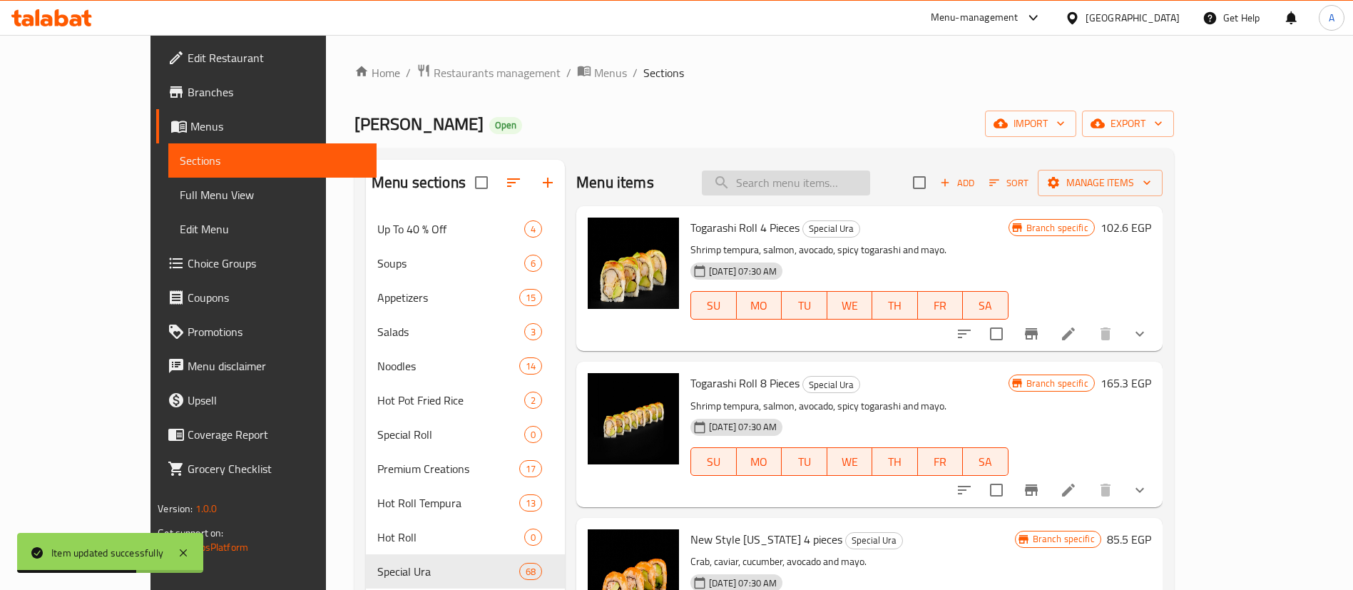
click at [807, 178] on input "search" at bounding box center [786, 182] width 168 height 25
paste input "Crab Tempura 4 Pieces"
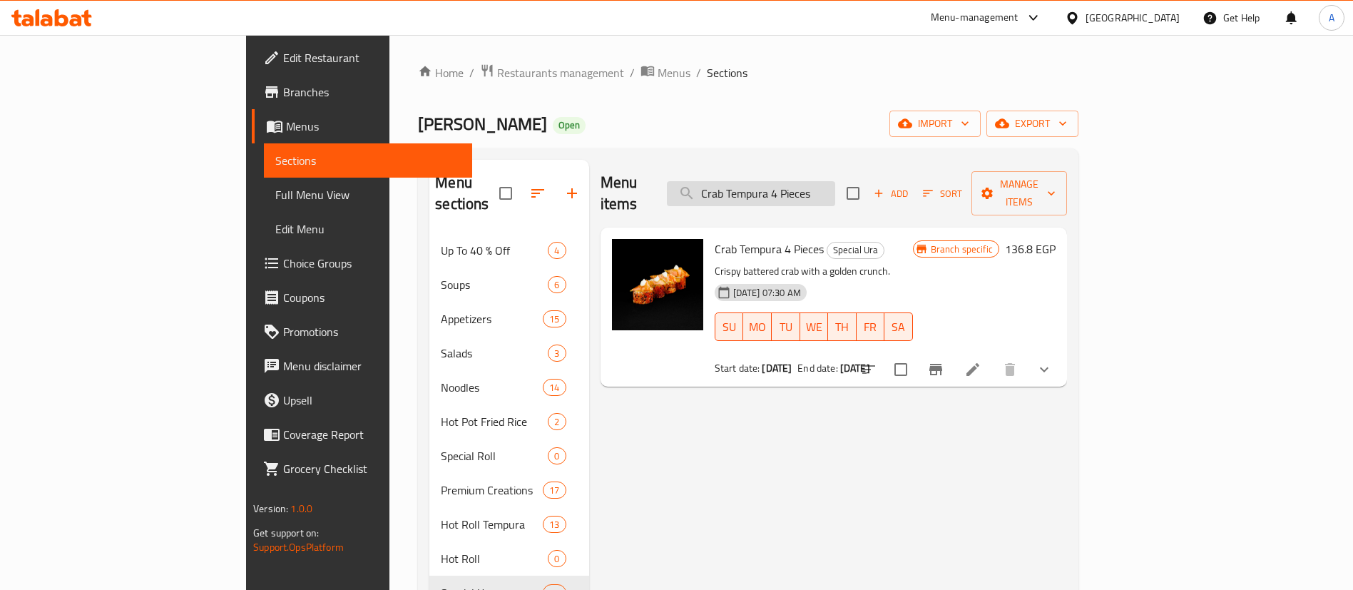
paste input "Roll 8"
type input "Crab Tempura Roll 8 Pieces"
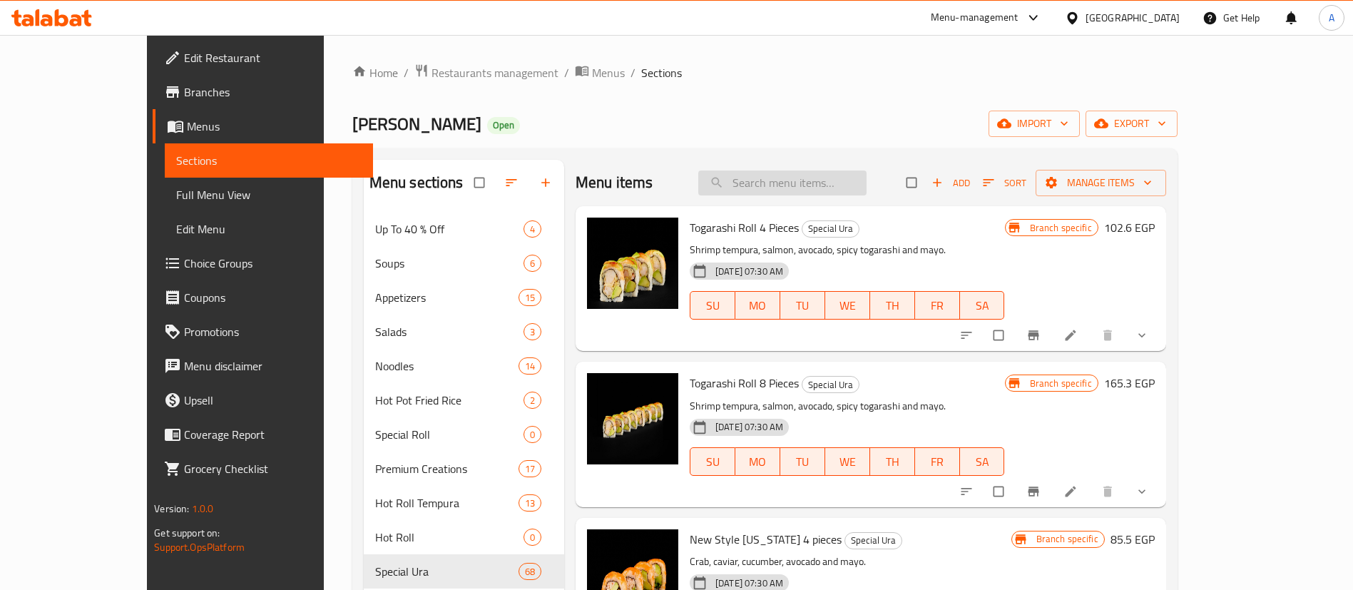
click at [866, 186] on input "search" at bounding box center [782, 182] width 168 height 25
paste input "Crab Tempura Roll 8 Pieces"
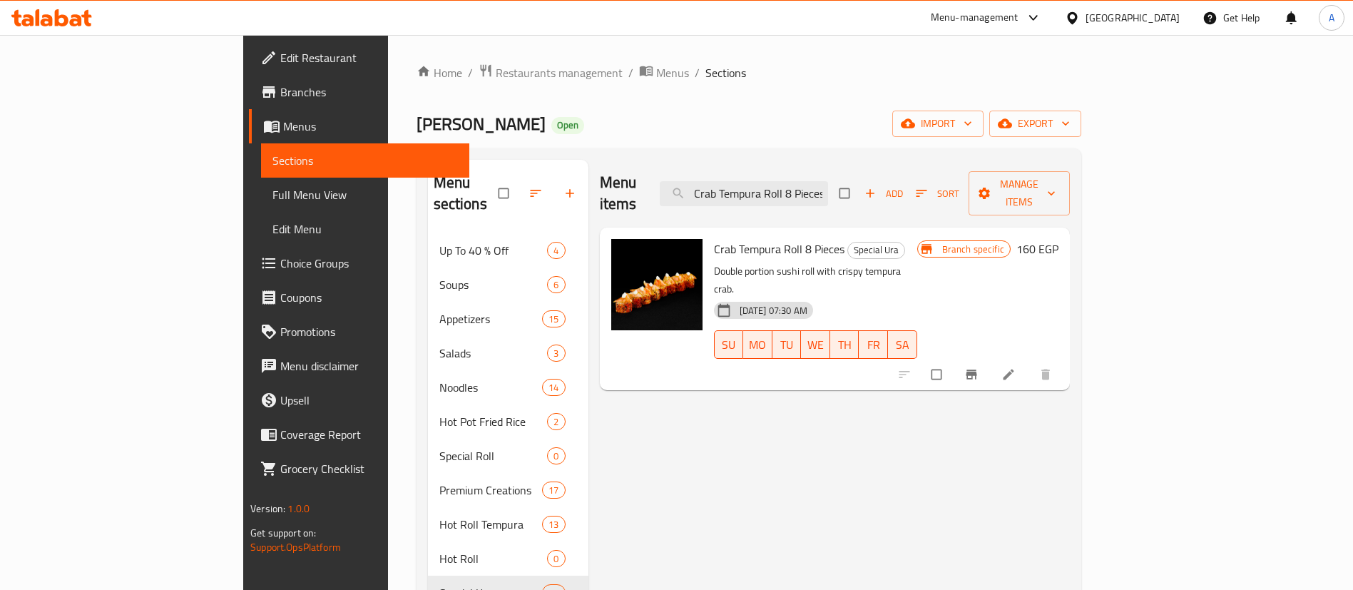
click at [856, 165] on div "Menu items Crab Tempura Roll 8 Pieces Add Sort Manage items" at bounding box center [835, 194] width 470 height 68
click at [828, 185] on input "Crab Tempura Roll 8 Pieces" at bounding box center [744, 193] width 168 height 25
paste input "Maki Green roll 8pc"
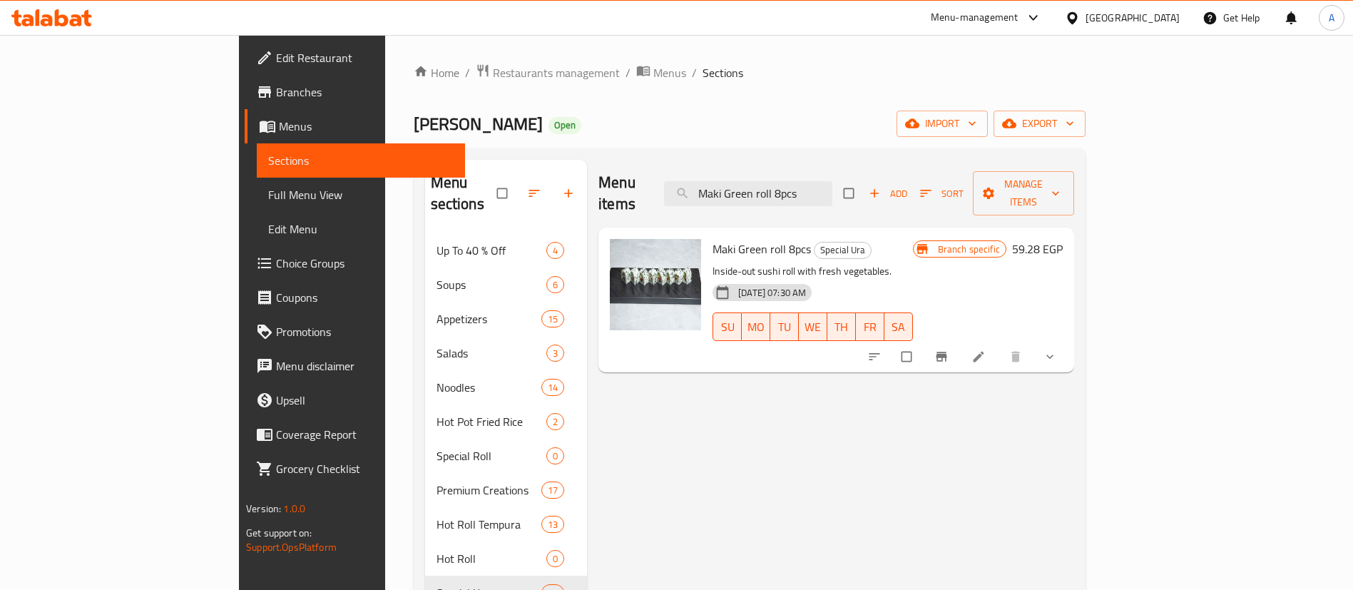
type input "Maki Green roll 8pcs"
click at [1000, 345] on li at bounding box center [980, 356] width 40 height 23
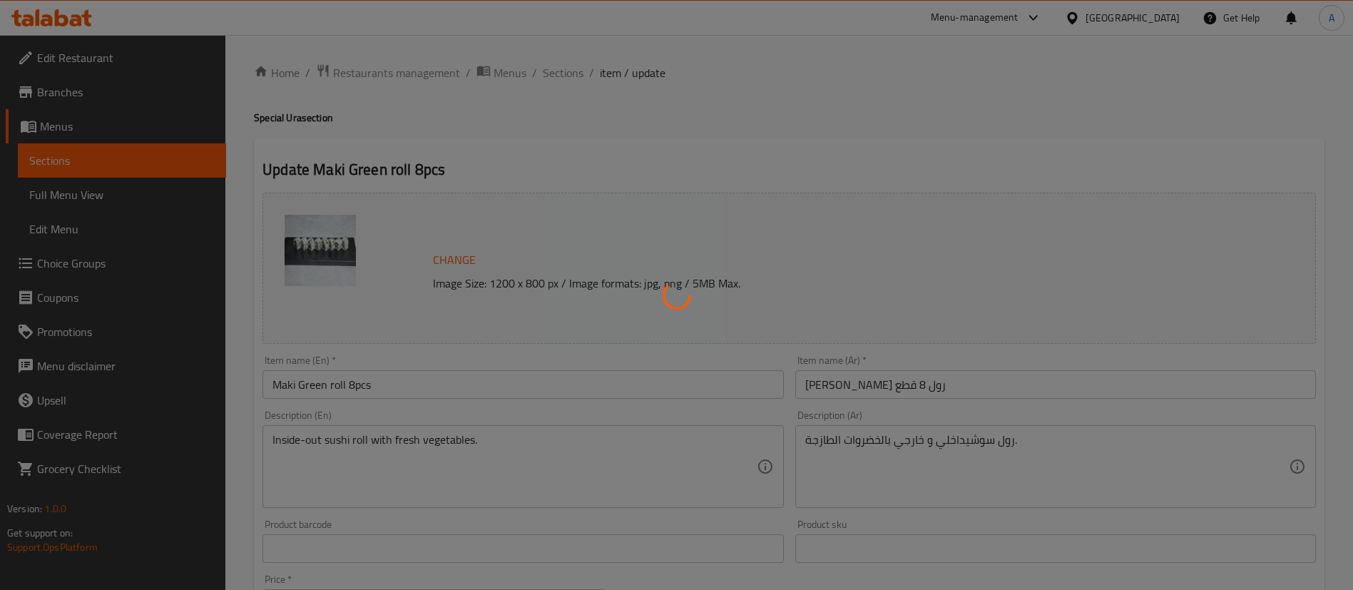
type input "الاضافات:"
type input "0"
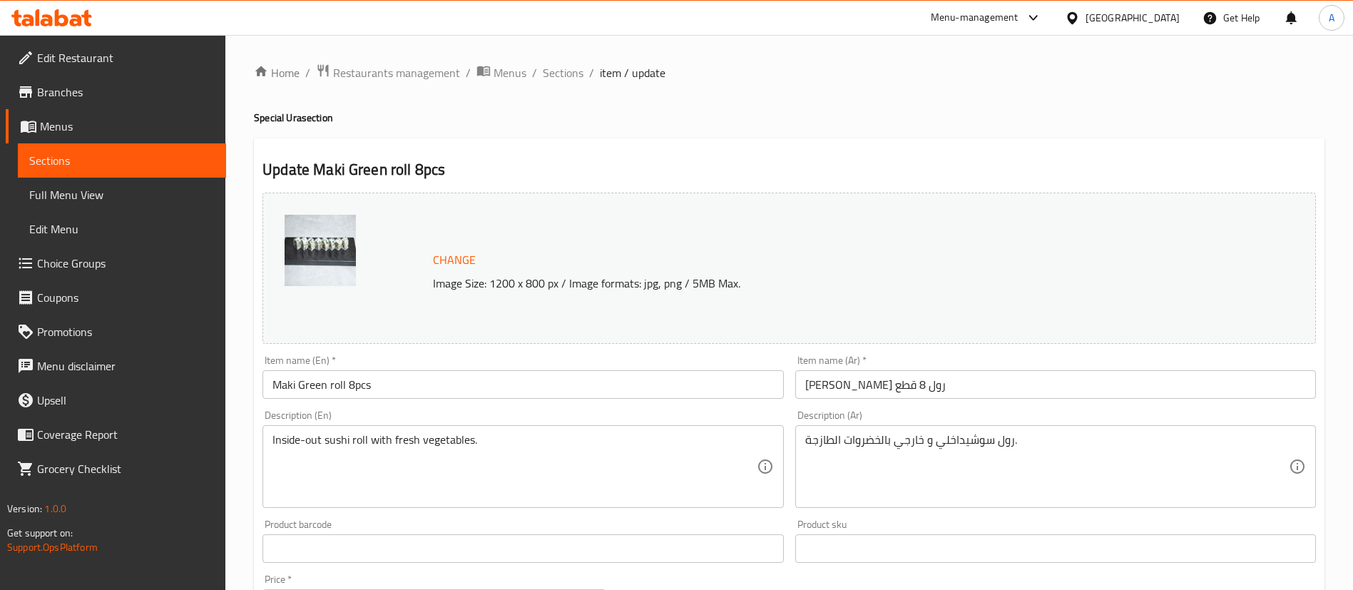
click at [457, 257] on span "Change" at bounding box center [454, 260] width 43 height 21
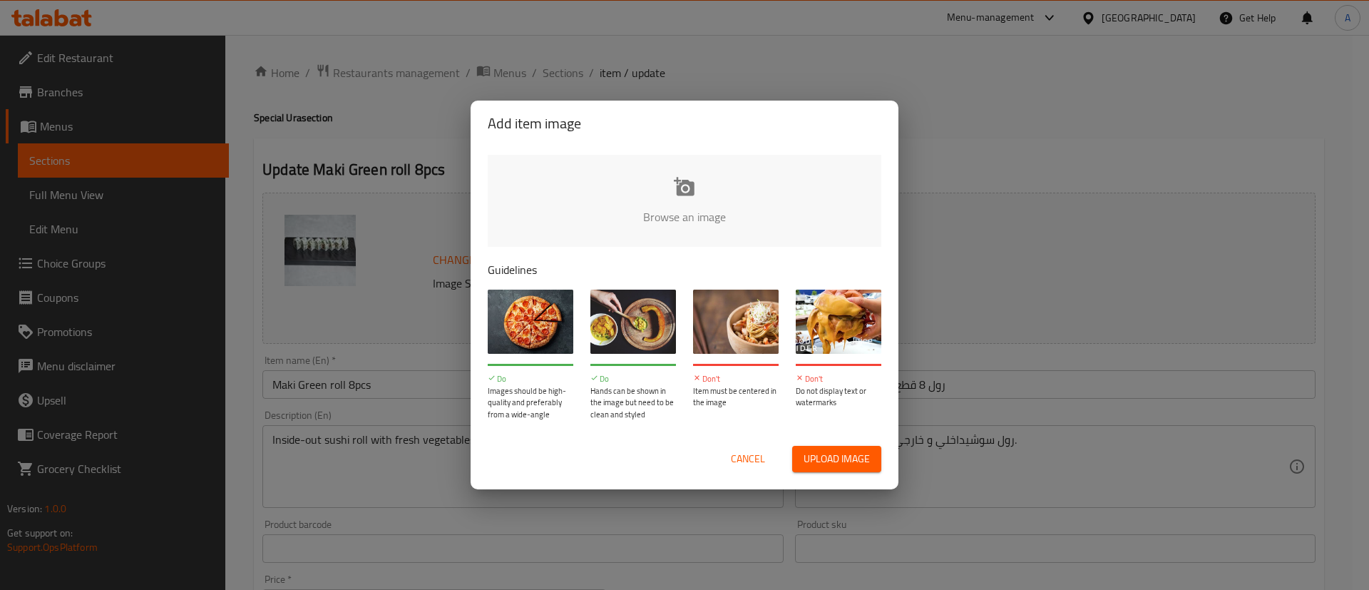
click at [756, 207] on input "file" at bounding box center [1167, 221] width 1358 height 133
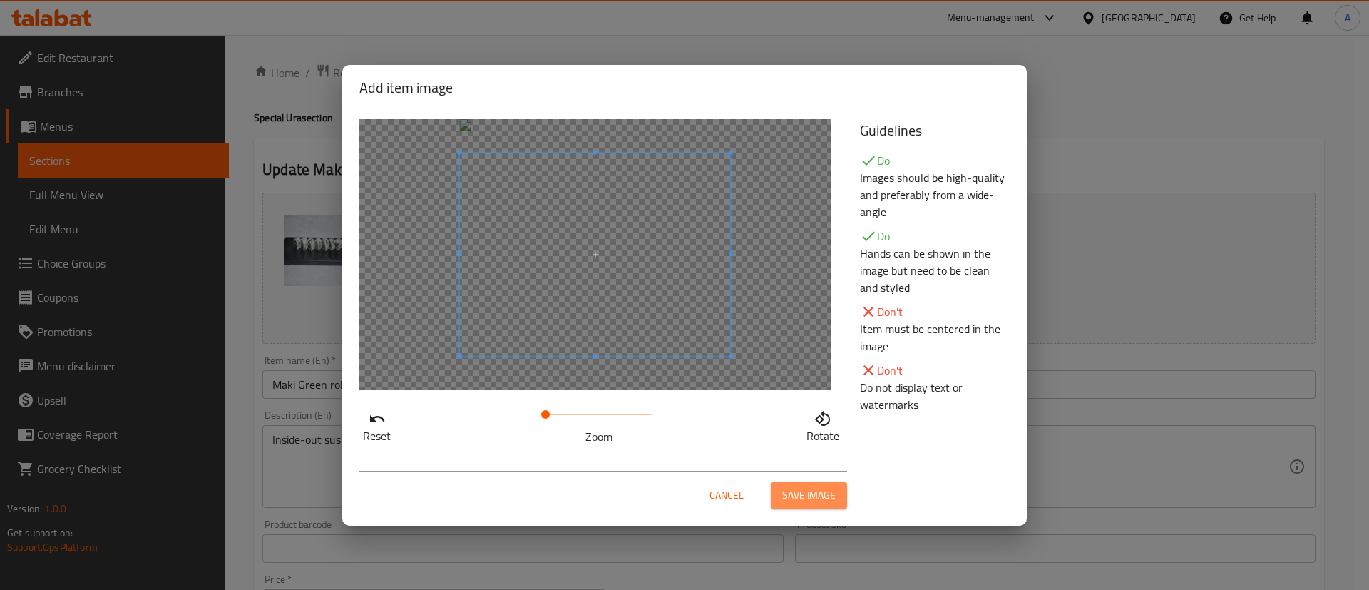
click at [821, 494] on span "Save image" at bounding box center [808, 495] width 53 height 18
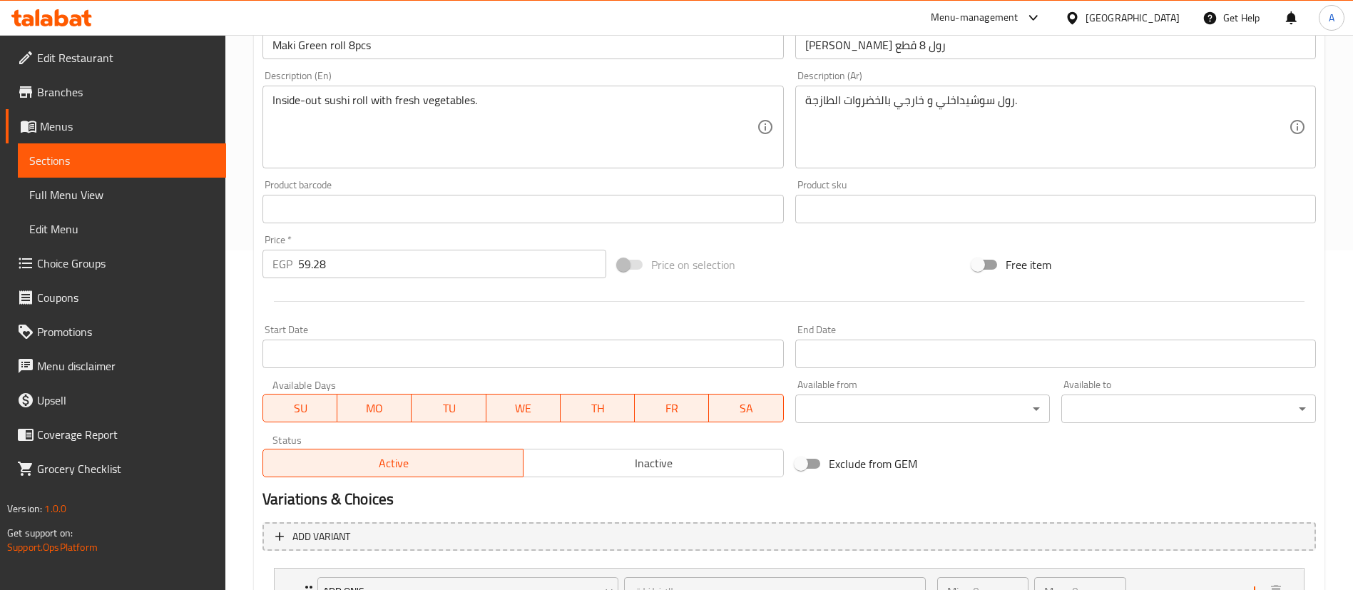
scroll to position [462, 0]
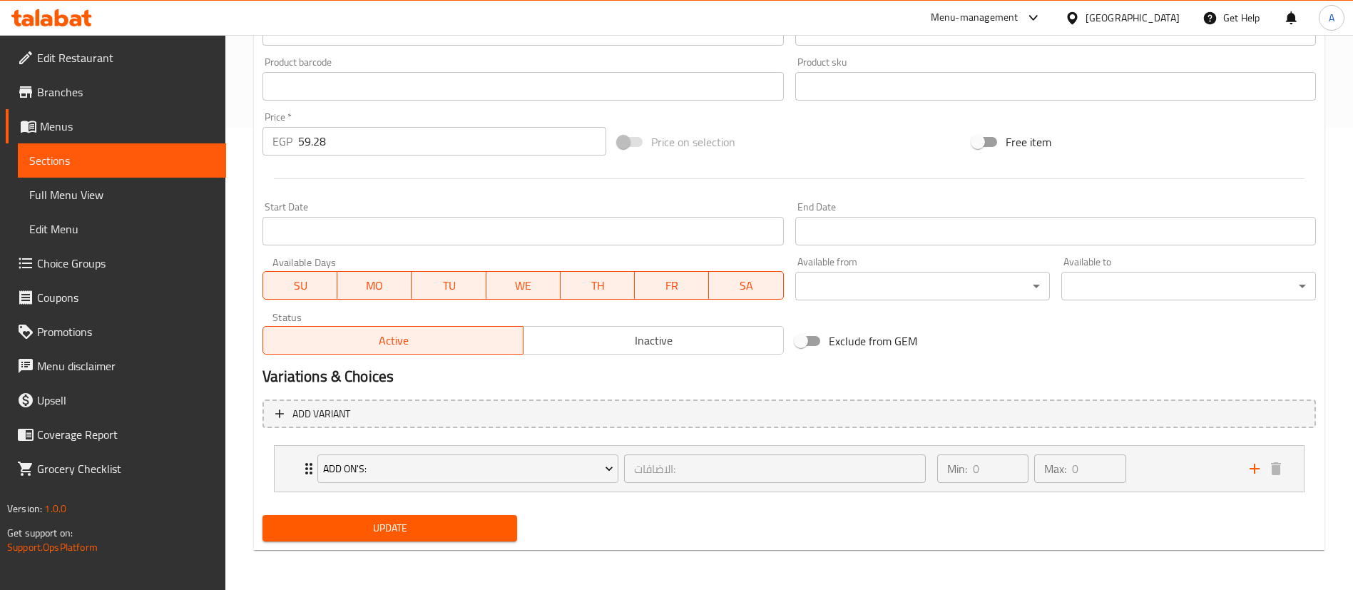
click at [399, 519] on span "Update" at bounding box center [390, 528] width 232 height 18
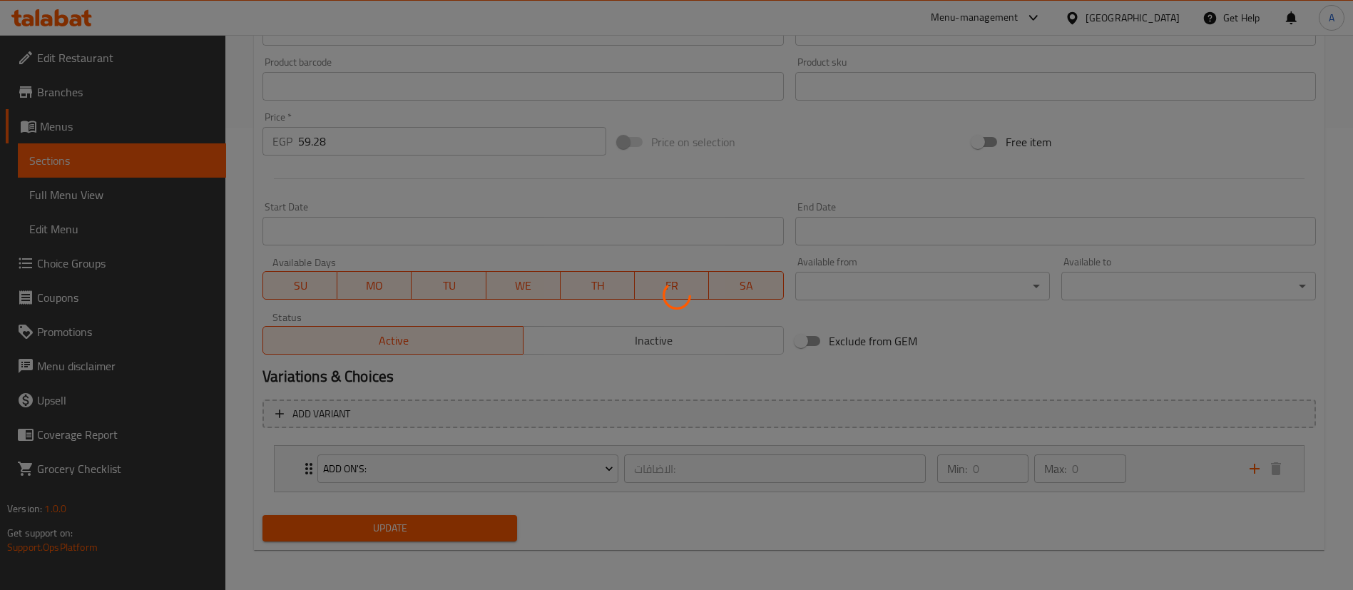
scroll to position [0, 0]
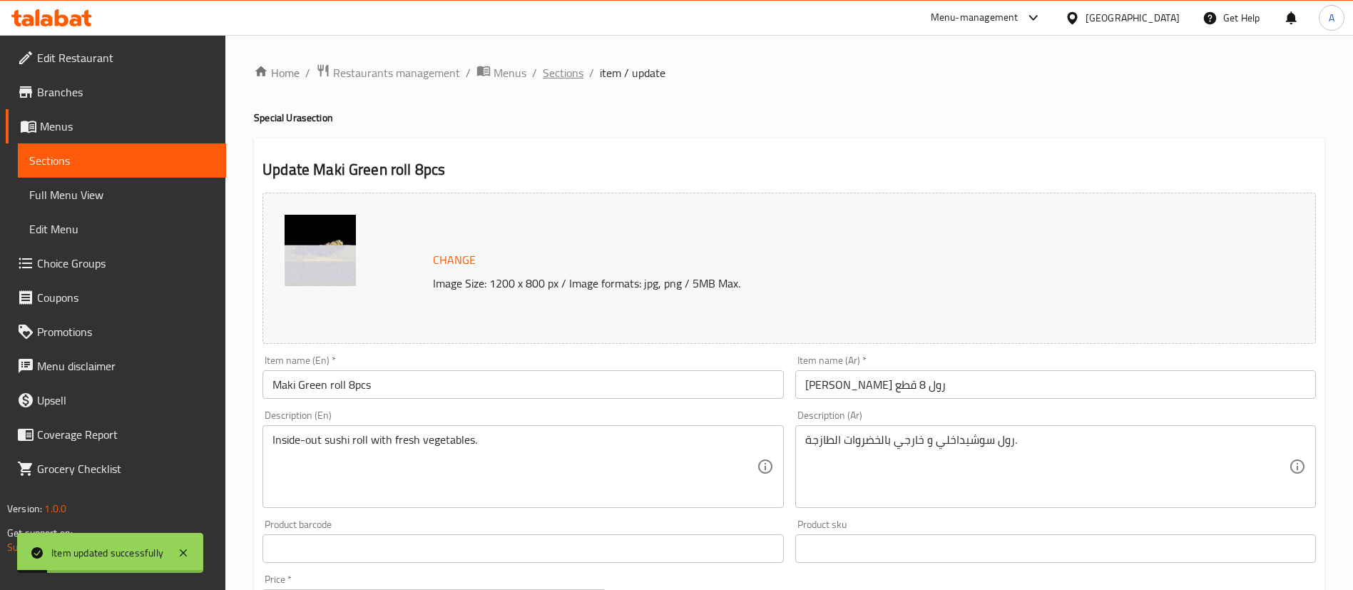
click at [576, 73] on span "Sections" at bounding box center [563, 72] width 41 height 17
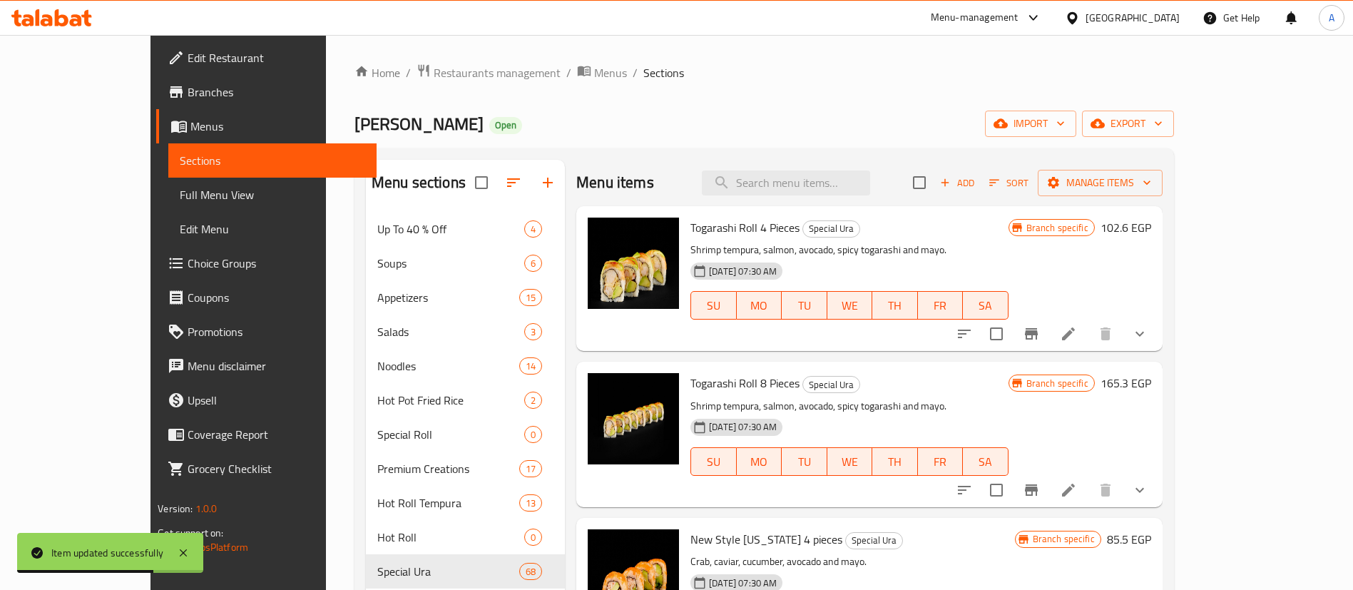
click at [881, 168] on div "Menu items Add Sort Manage items" at bounding box center [869, 183] width 586 height 46
click at [865, 185] on input "search" at bounding box center [786, 182] width 168 height 25
paste input "Ciao Roll 6 Pieces"
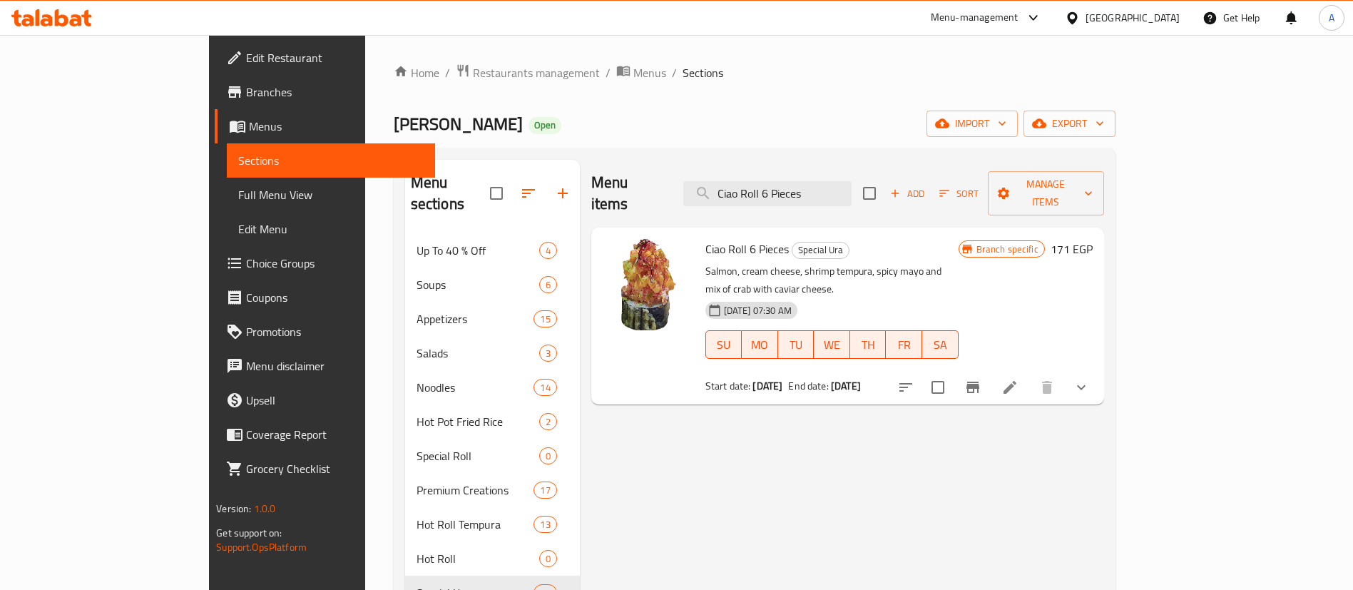
type input "Ciao Roll 6 Pieces"
click at [1030, 374] on li at bounding box center [1010, 387] width 40 height 26
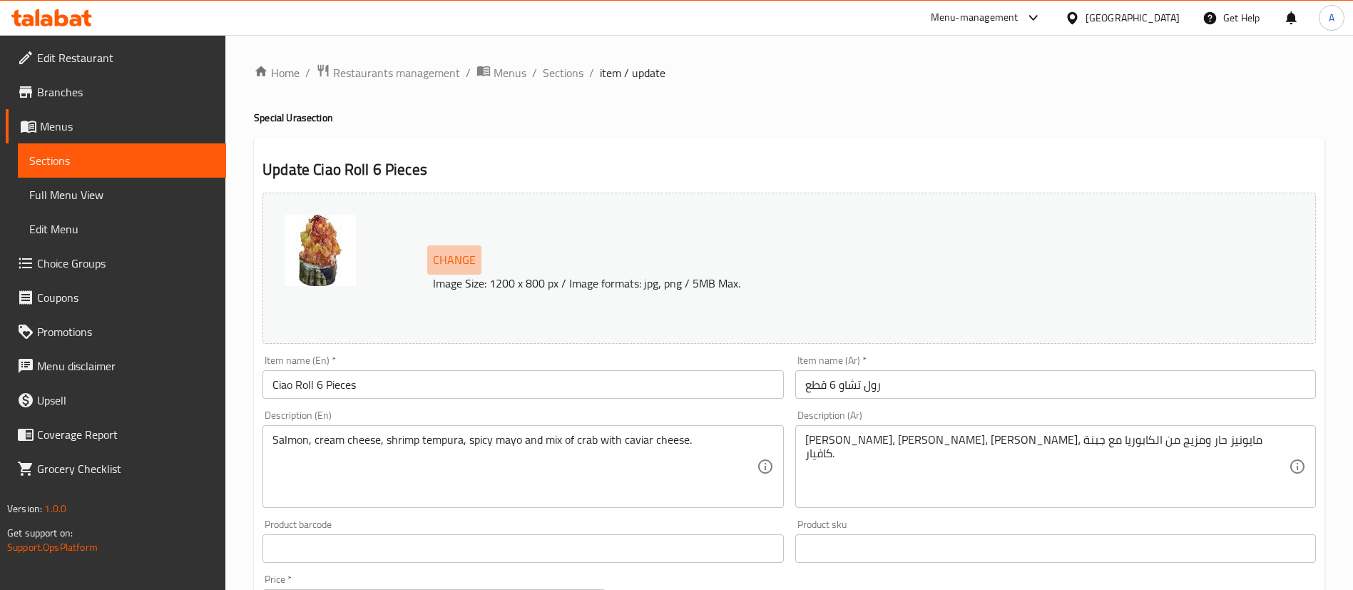
click at [453, 252] on span "Change" at bounding box center [454, 260] width 43 height 21
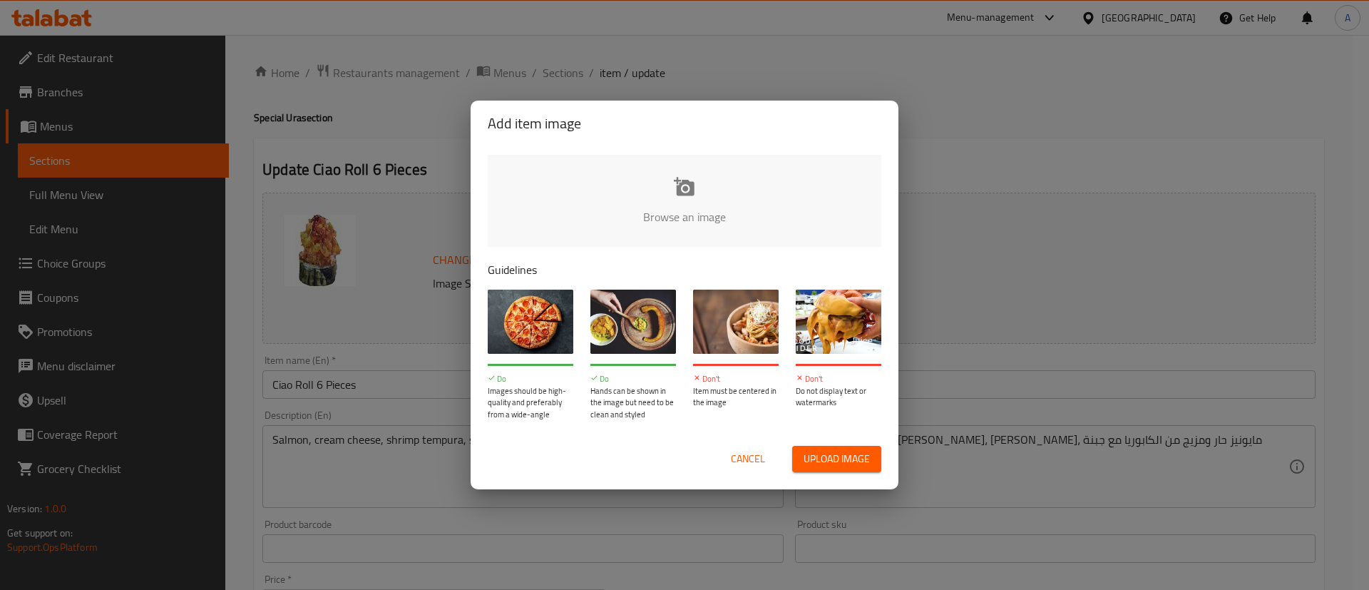
click at [670, 236] on input "file" at bounding box center [1167, 221] width 1358 height 133
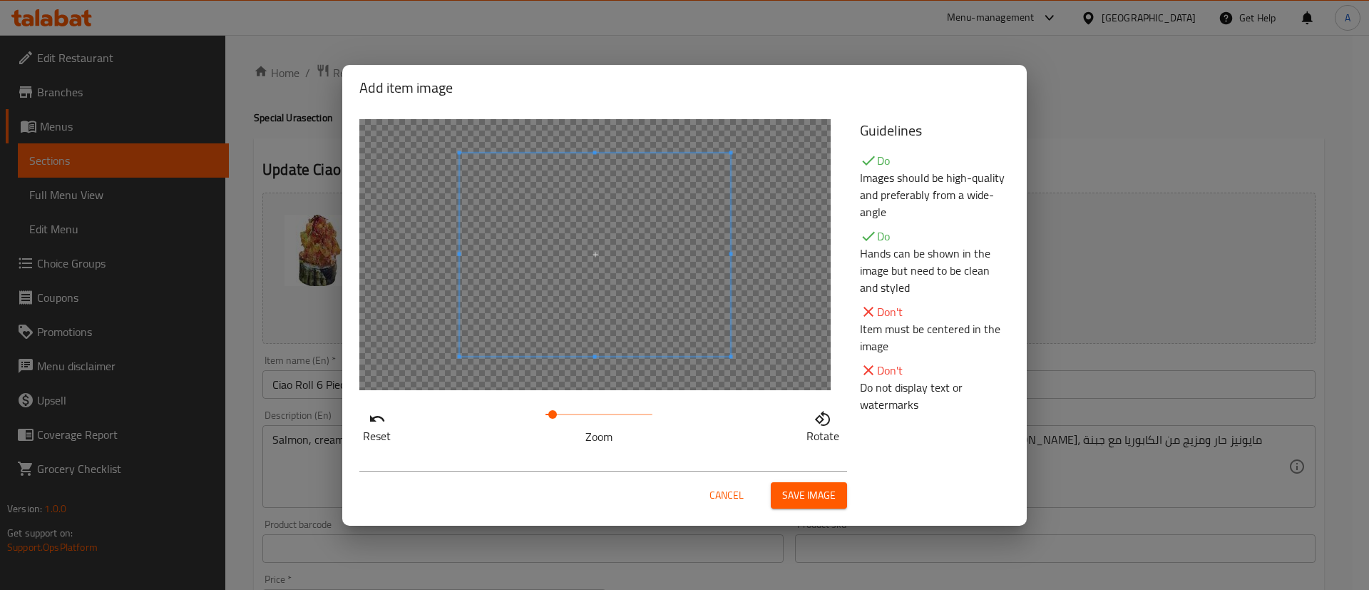
click at [552, 410] on span at bounding box center [552, 414] width 9 height 9
drag, startPoint x: 552, startPoint y: 407, endPoint x: 543, endPoint y: 405, distance: 9.5
click at [543, 410] on span at bounding box center [545, 414] width 9 height 9
click at [550, 416] on span at bounding box center [545, 414] width 9 height 9
click at [555, 416] on span at bounding box center [554, 414] width 9 height 9
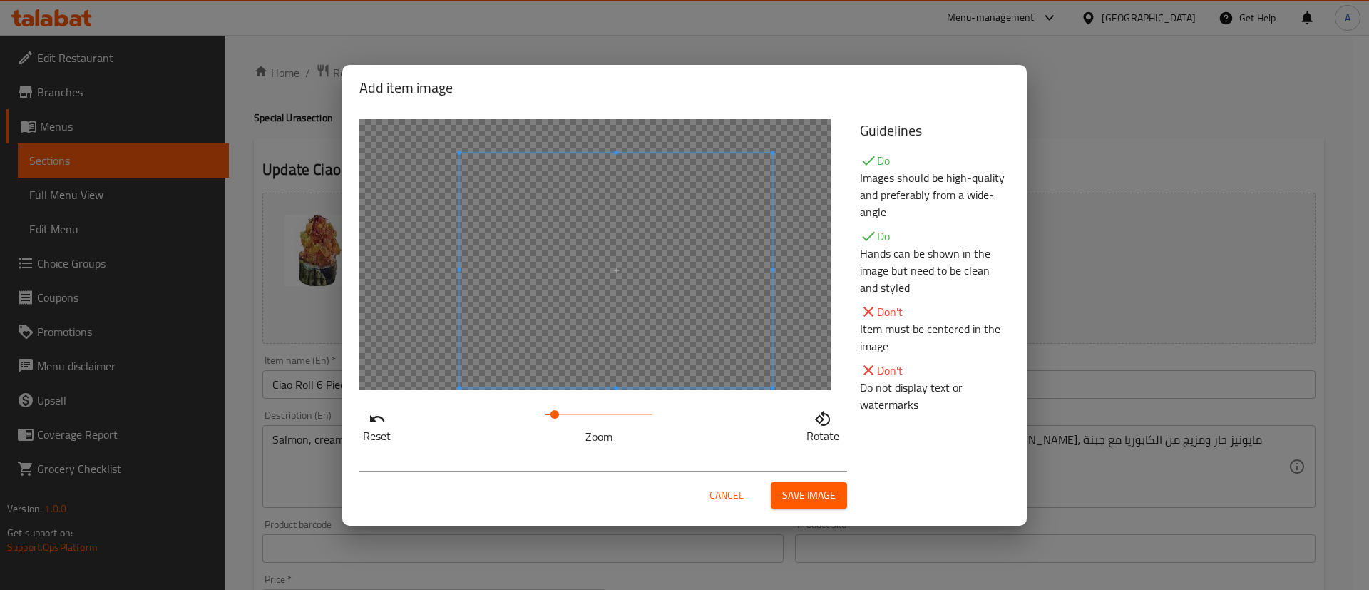
click at [760, 380] on div at bounding box center [616, 270] width 313 height 235
click at [665, 310] on span at bounding box center [562, 236] width 313 height 235
click at [774, 411] on div "Reset Zoom Rotate" at bounding box center [601, 282] width 501 height 343
click at [709, 332] on span at bounding box center [599, 254] width 361 height 271
click at [796, 493] on span "Save image" at bounding box center [808, 495] width 53 height 18
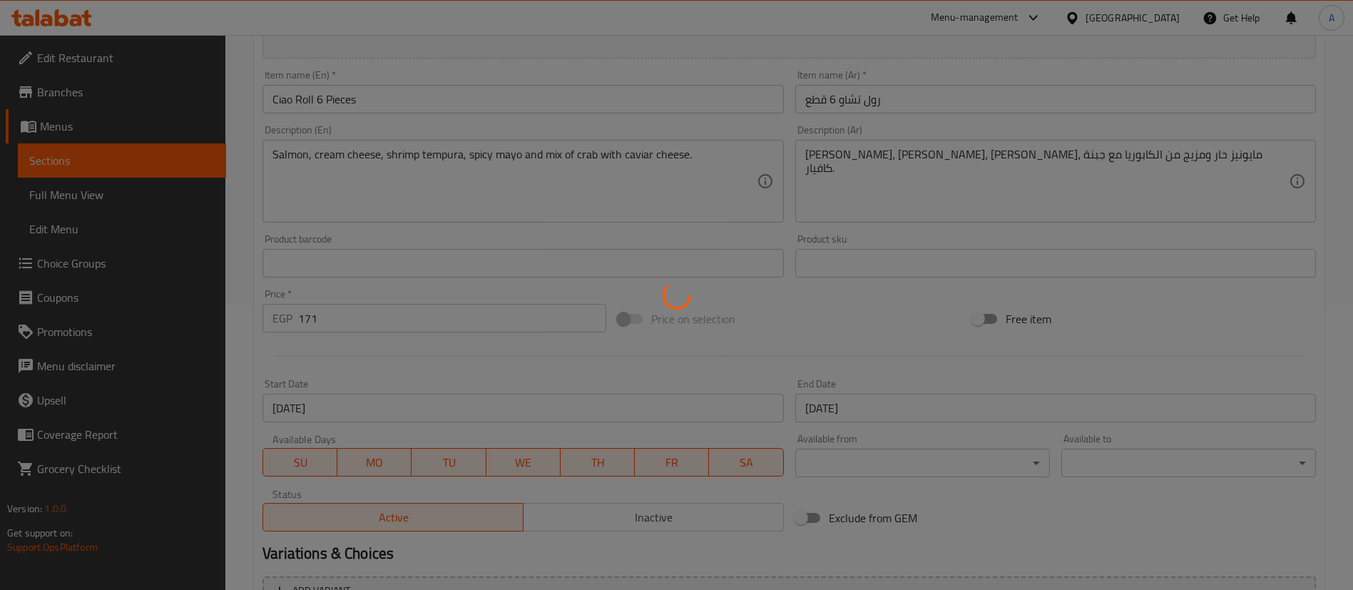
scroll to position [462, 0]
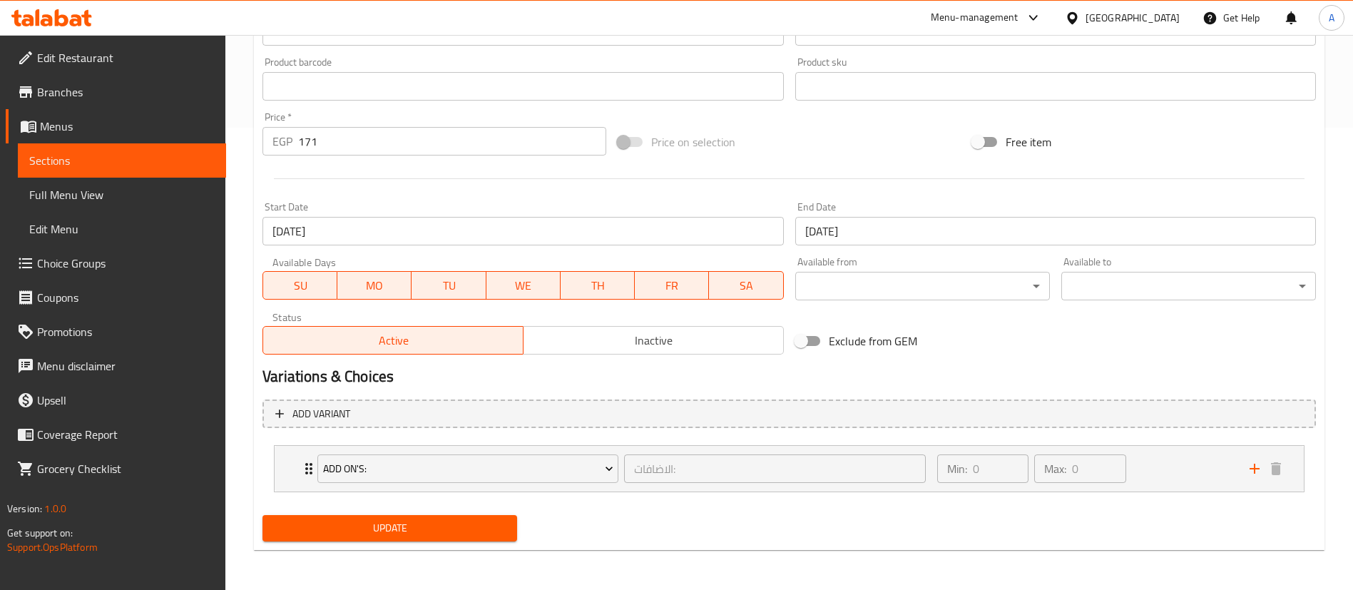
click at [394, 530] on span "Update" at bounding box center [390, 528] width 232 height 18
click at [432, 535] on span "Update" at bounding box center [390, 528] width 232 height 18
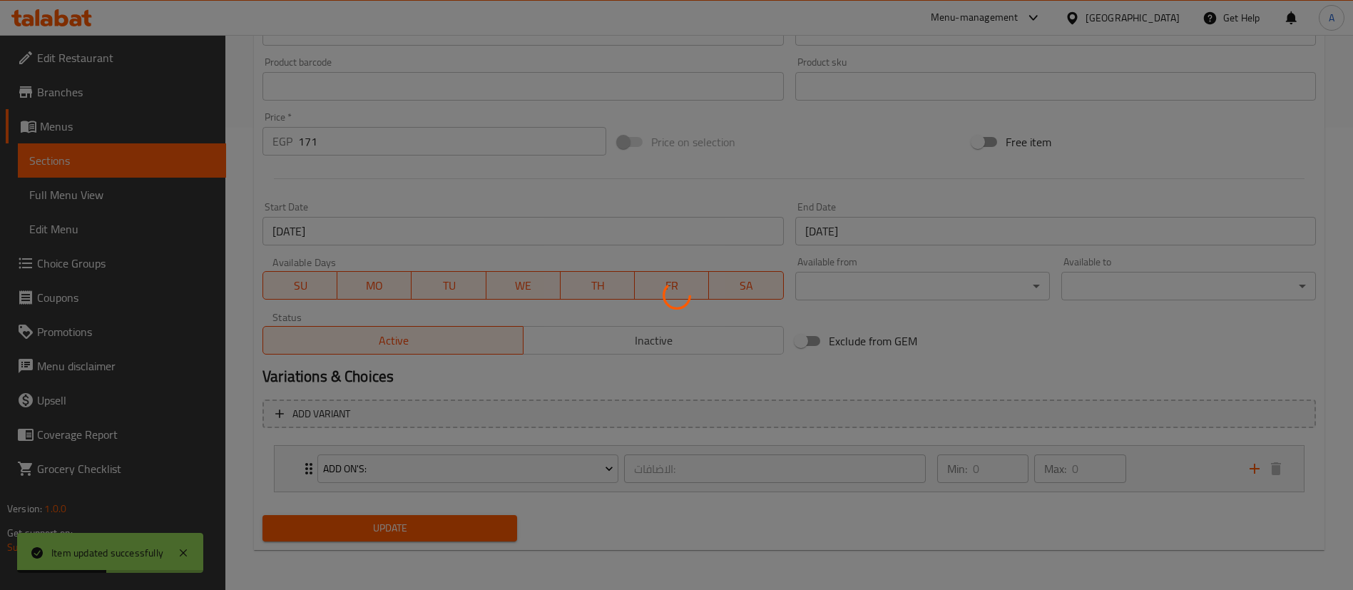
scroll to position [0, 0]
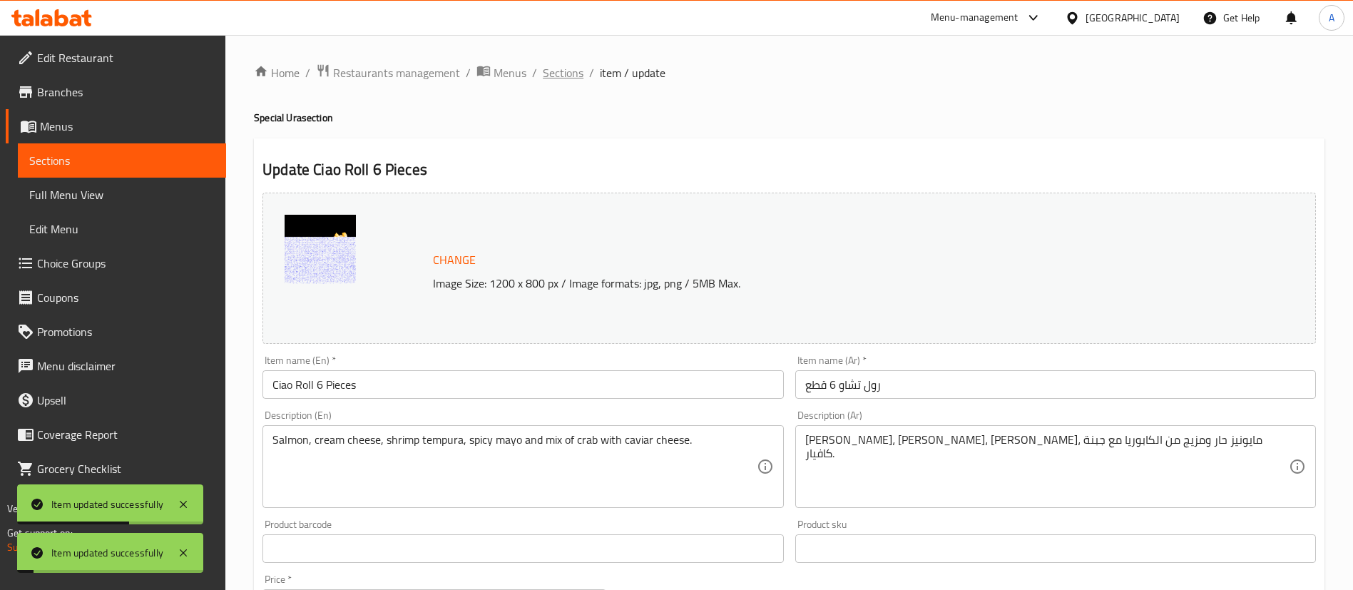
click at [555, 73] on span "Sections" at bounding box center [563, 72] width 41 height 17
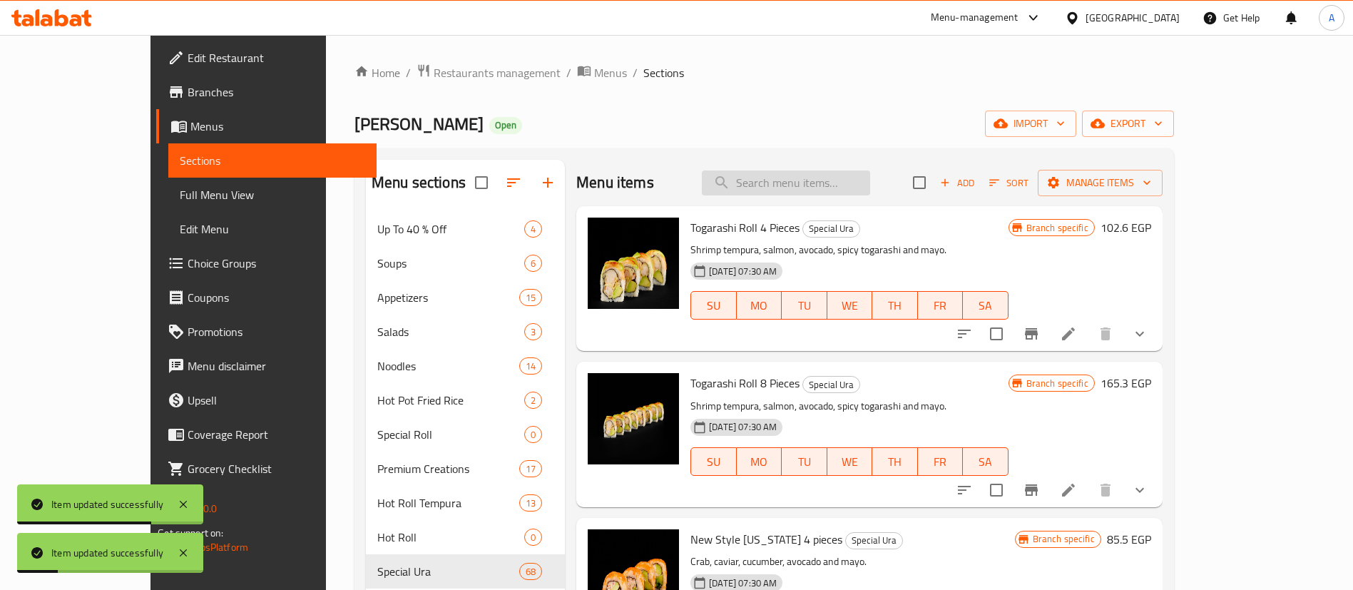
click at [798, 192] on input "search" at bounding box center [786, 182] width 168 height 25
paste input "Ciao Roll 6 Pieces"
type input "Ciao Roll 6 Pieces"
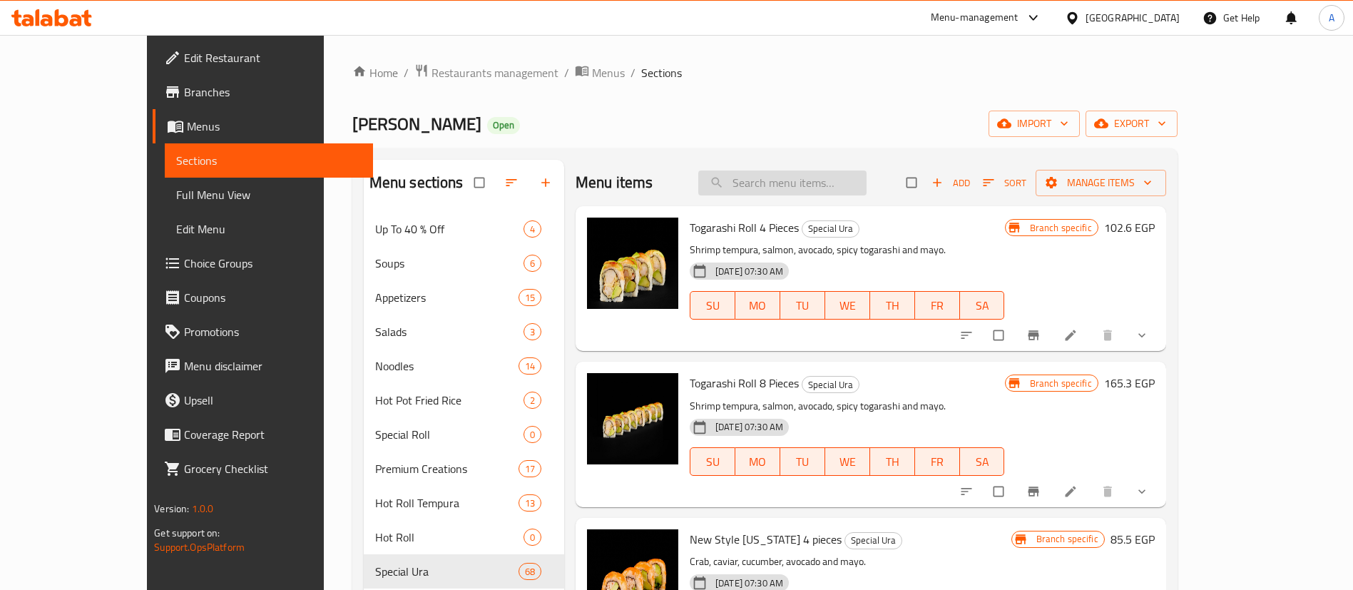
click at [831, 170] on input "search" at bounding box center [782, 182] width 168 height 25
paste input "Ciao Roll 6 Pieces"
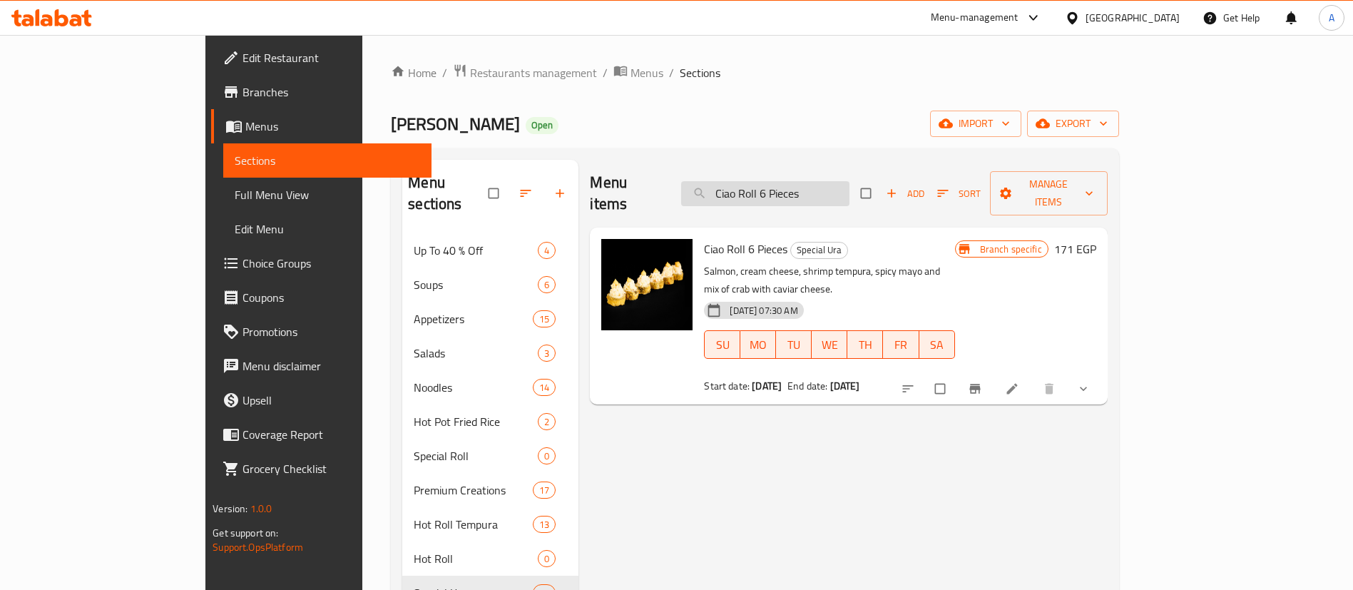
click at [849, 181] on input "Ciao Roll 6 Pieces" at bounding box center [765, 193] width 168 height 25
paste input "Maki green roll"
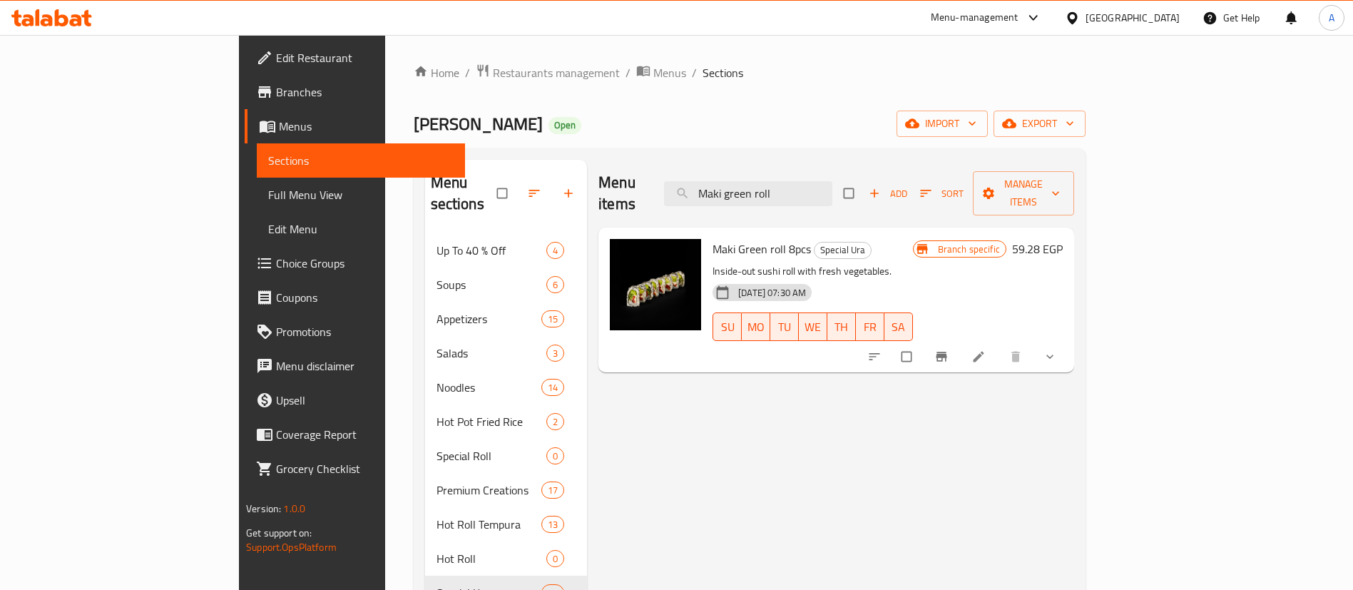
paste input "Olinda Roll 8 Pieces"
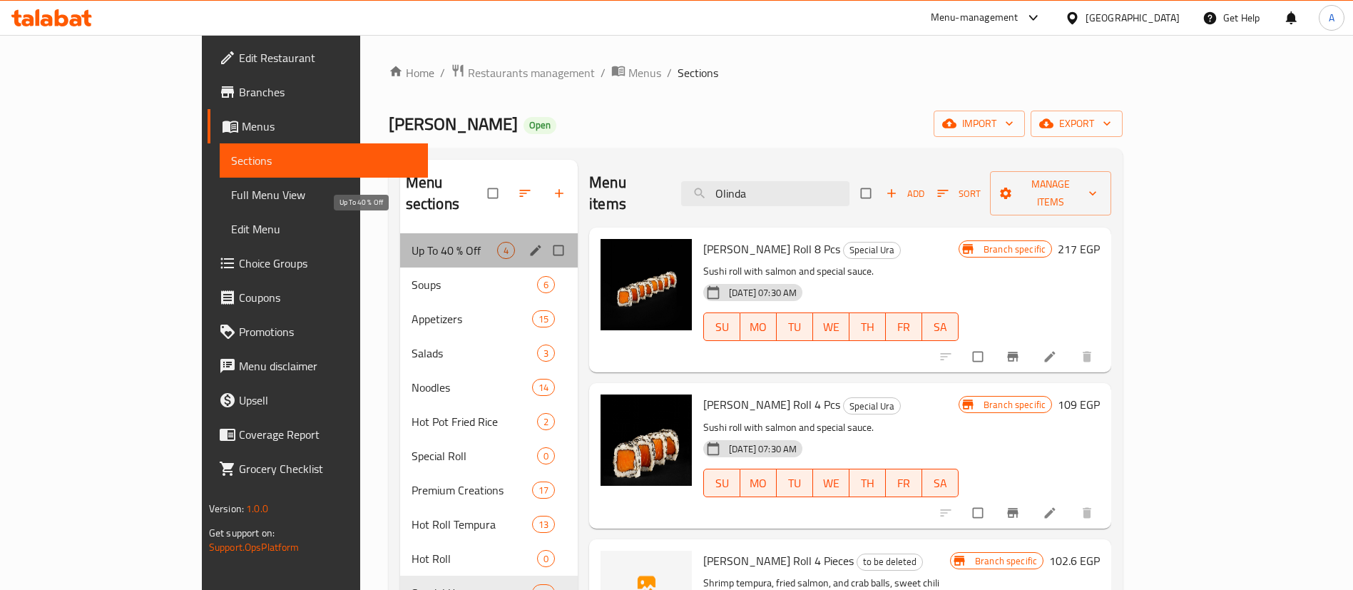
click at [411, 242] on span "Up To 40 % Off" at bounding box center [454, 250] width 86 height 17
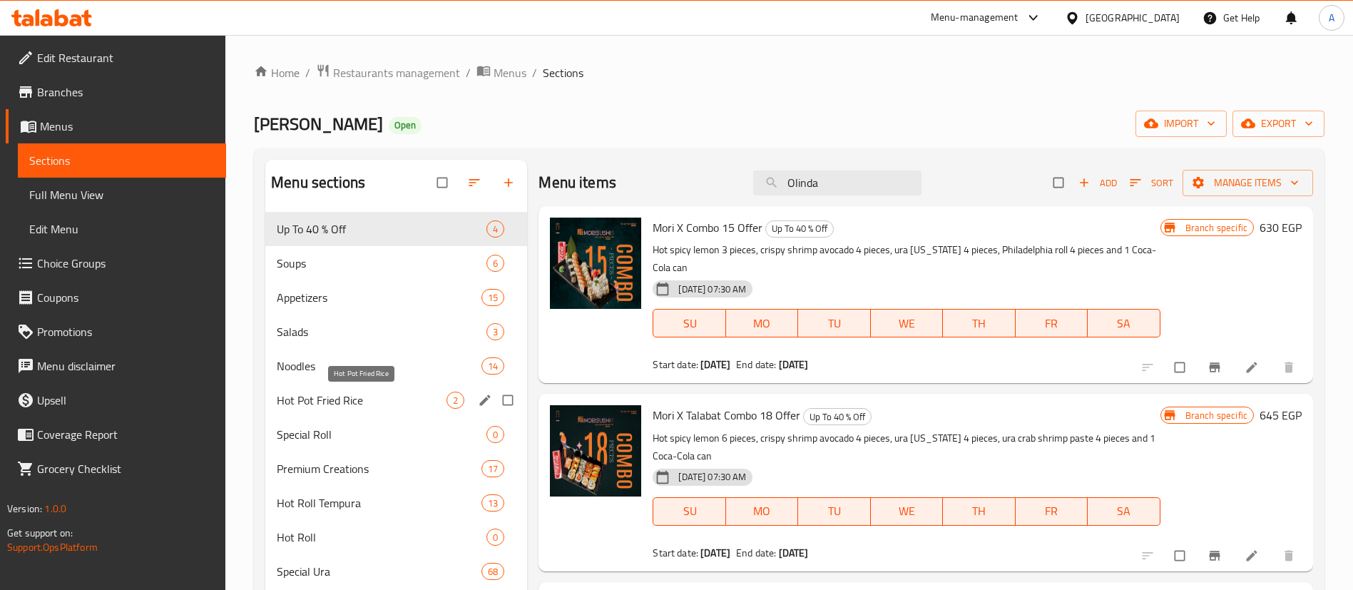
click at [348, 402] on span "Hot Pot Fried Rice" at bounding box center [362, 399] width 170 height 17
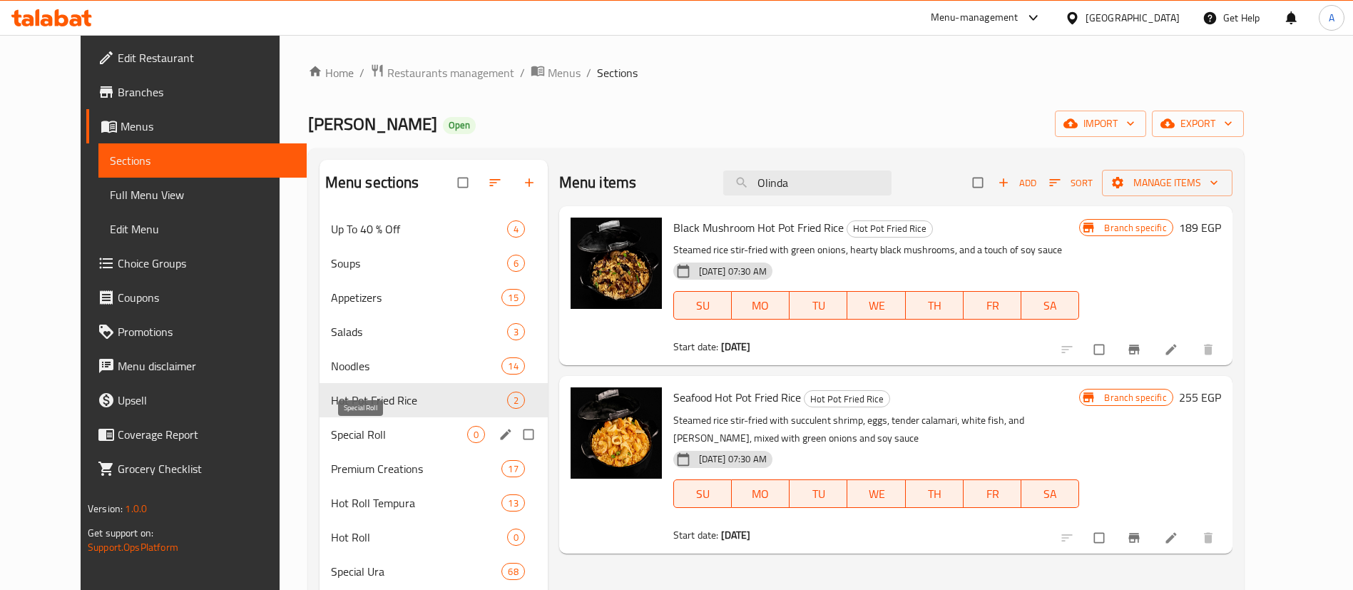
click at [354, 429] on span "Special Roll" at bounding box center [399, 434] width 136 height 17
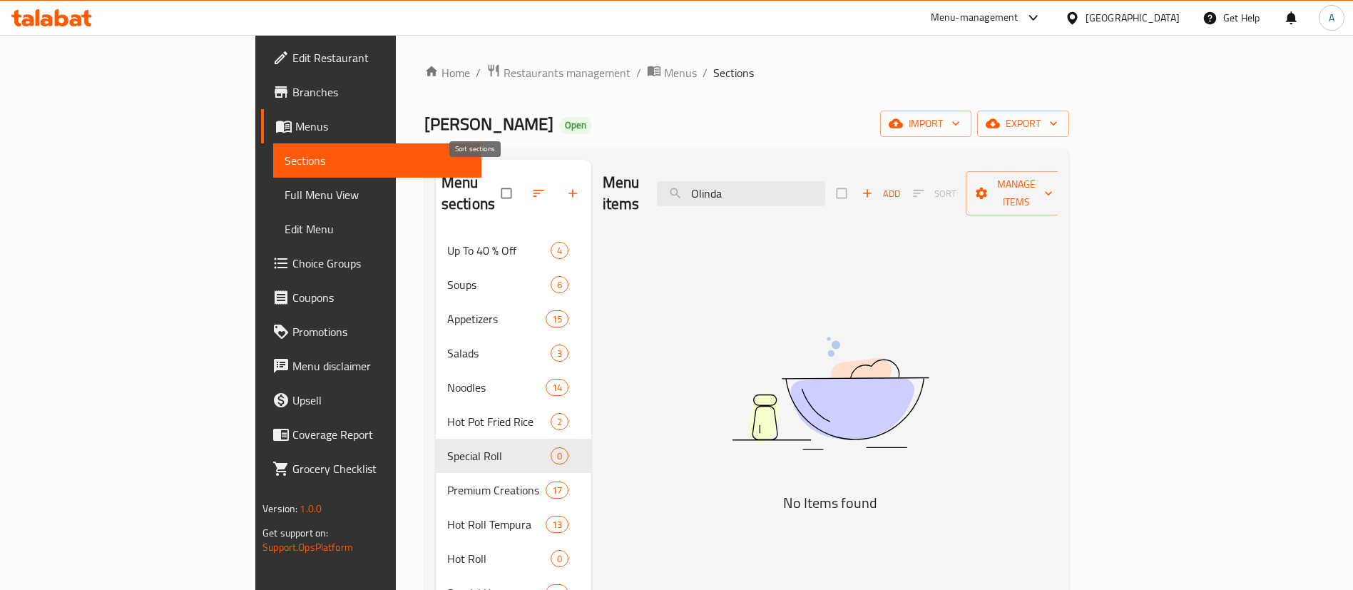
click at [523, 178] on button "button" at bounding box center [540, 193] width 34 height 31
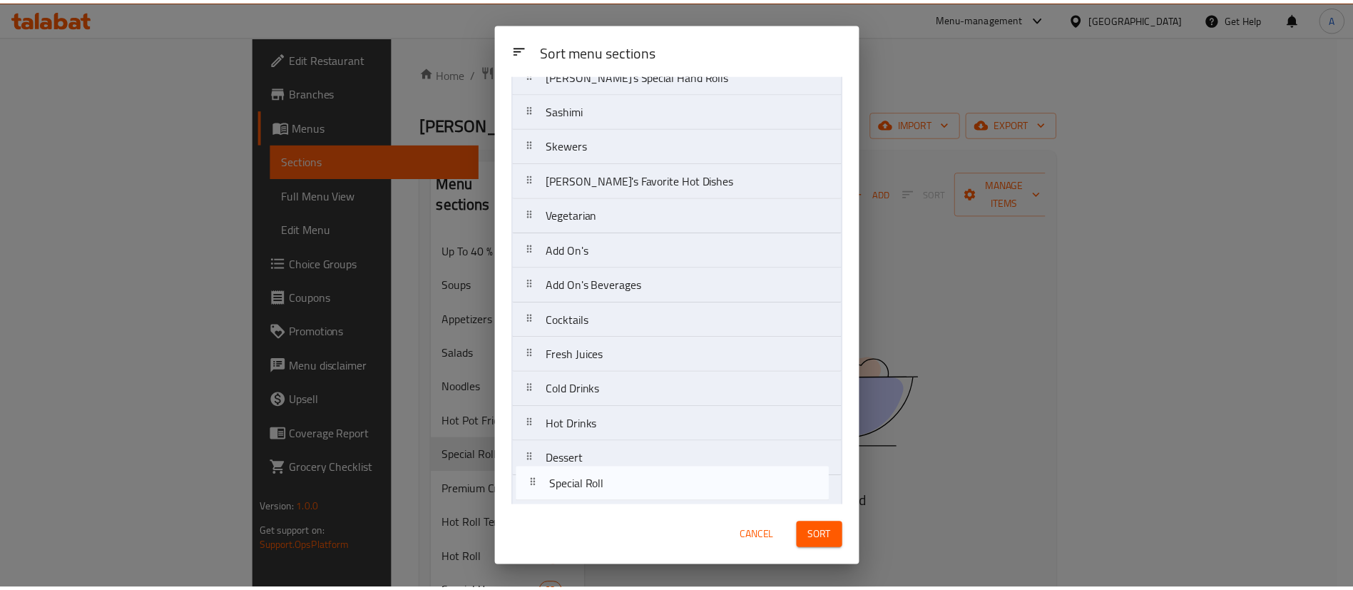
scroll to position [804, 0]
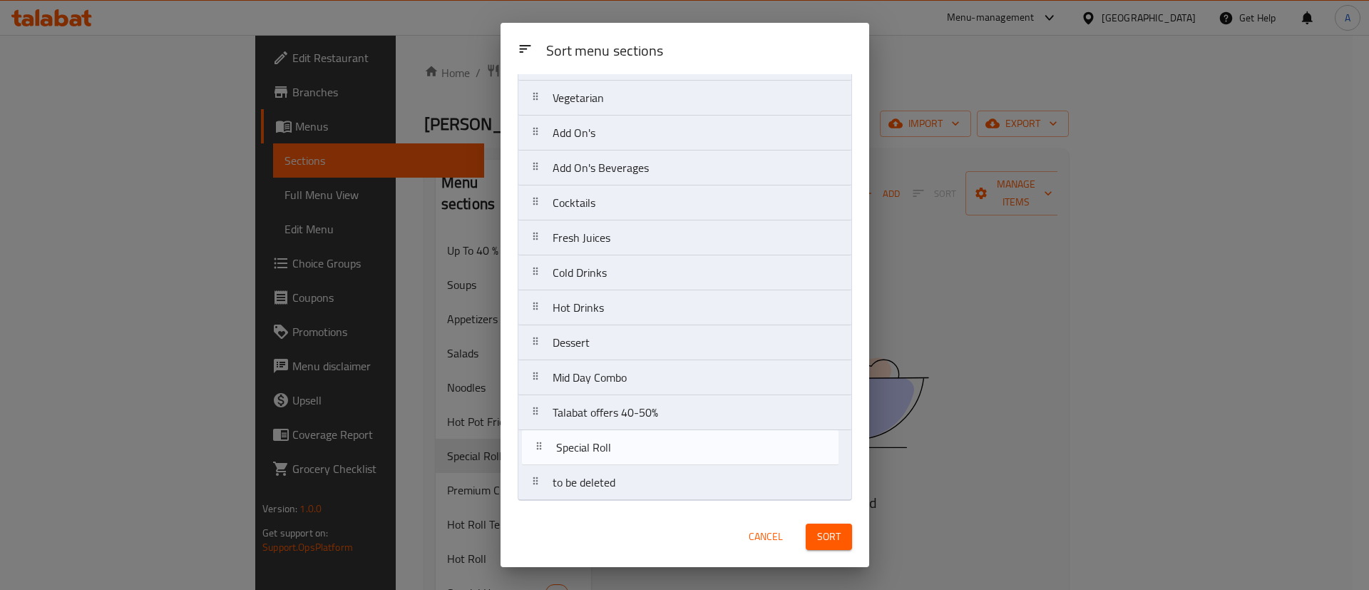
drag, startPoint x: 593, startPoint y: 337, endPoint x: 597, endPoint y: 453, distance: 116.3
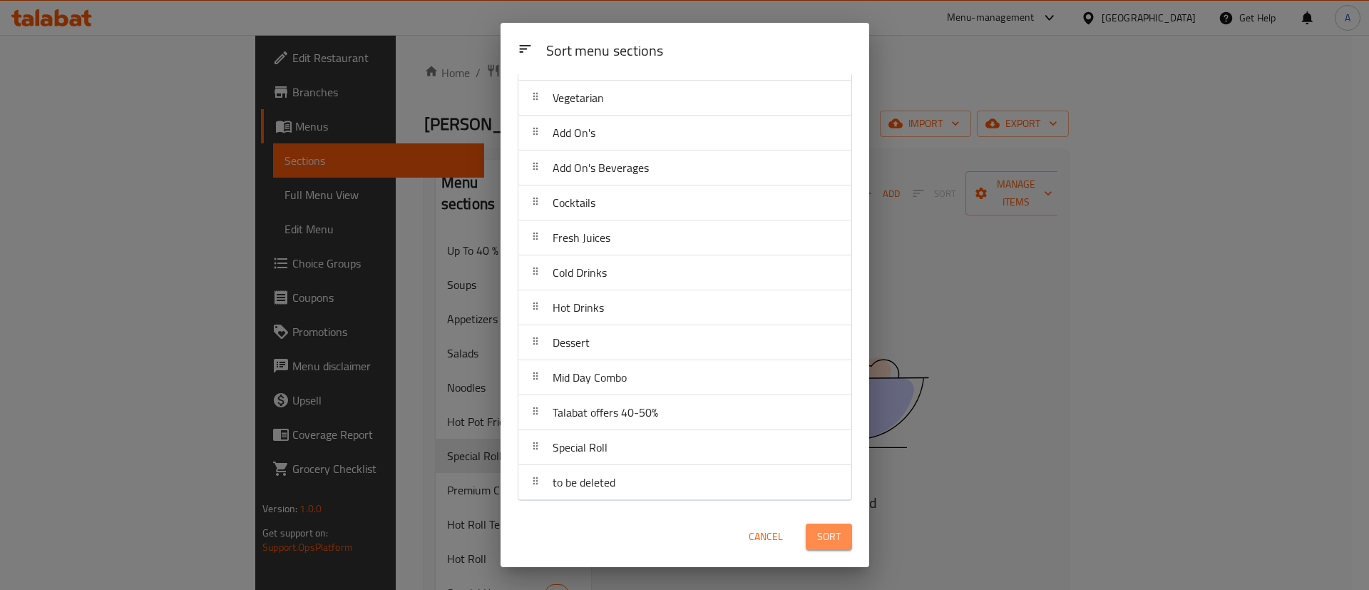
click at [843, 538] on button "Sort" at bounding box center [829, 536] width 46 height 26
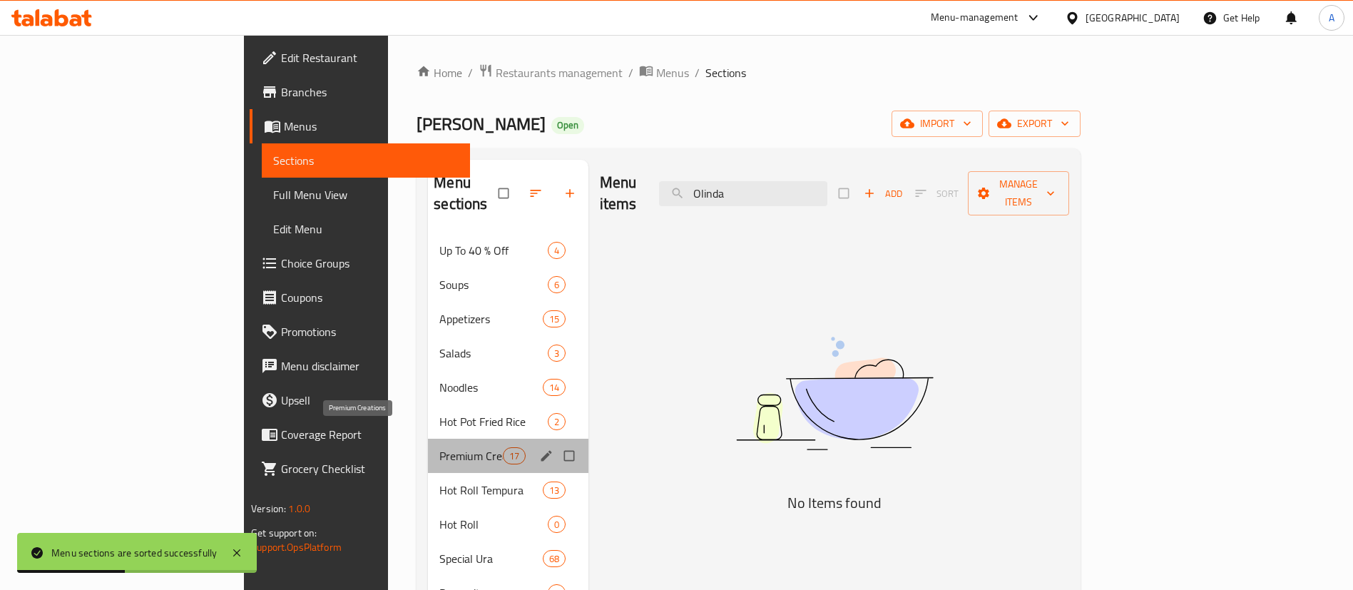
click at [439, 447] on span "Premium Creations" at bounding box center [470, 455] width 63 height 17
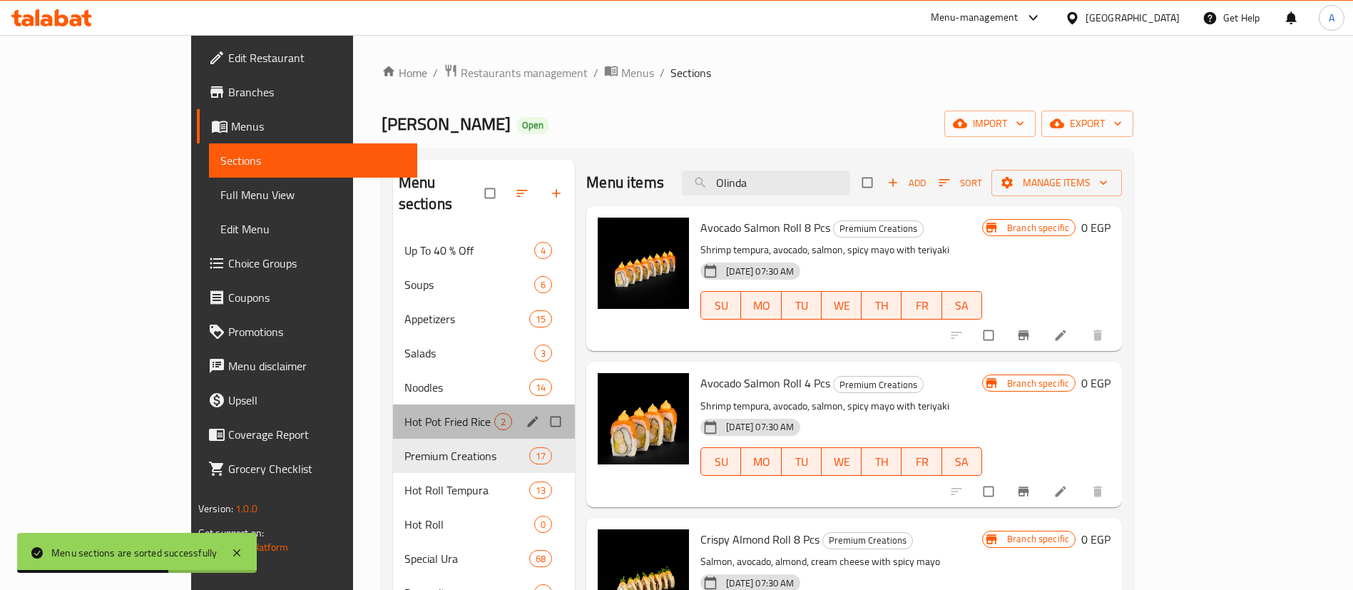
click at [393, 409] on div "Hot Pot Fried Rice 2" at bounding box center [484, 421] width 183 height 34
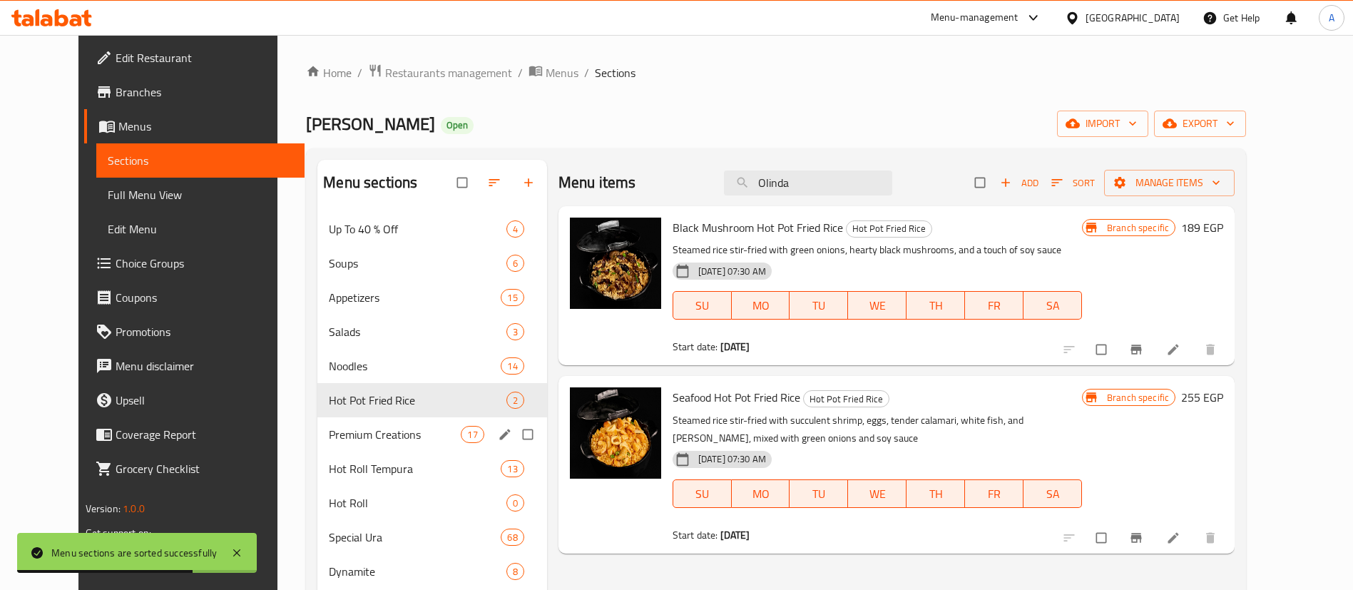
click at [368, 431] on span "Premium Creations" at bounding box center [395, 434] width 132 height 17
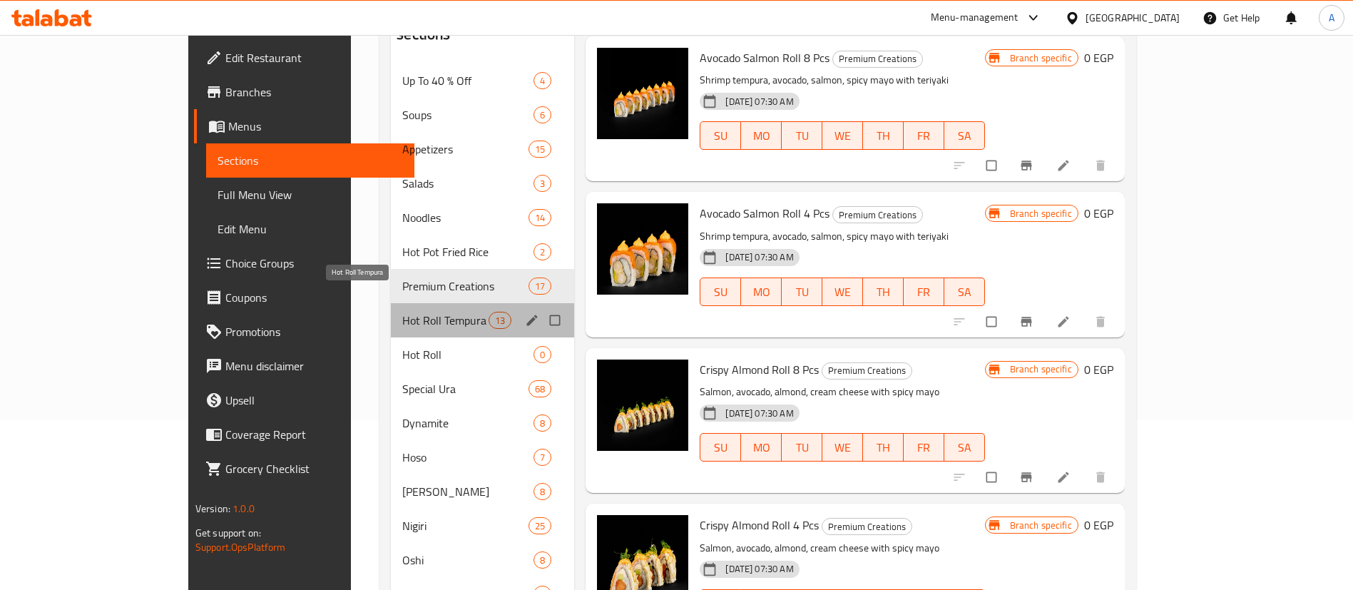
click at [402, 312] on span "Hot Roll Tempura" at bounding box center [445, 320] width 86 height 17
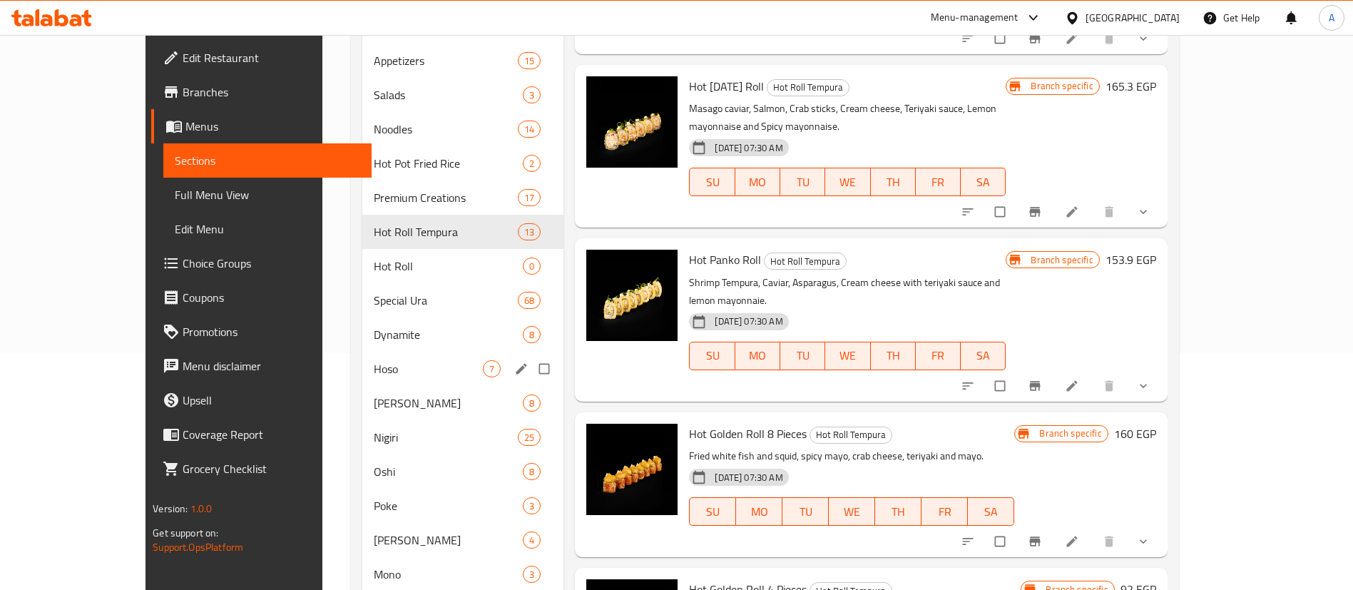
scroll to position [235, 0]
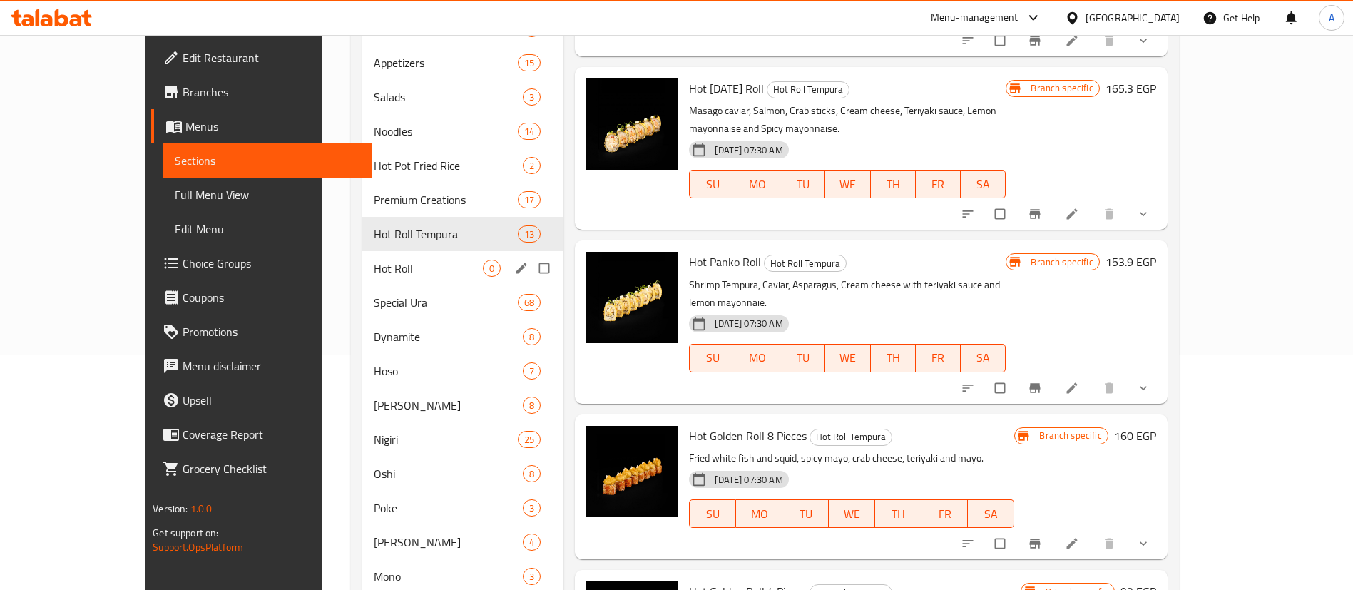
click at [374, 272] on span "Hot Roll" at bounding box center [428, 268] width 109 height 17
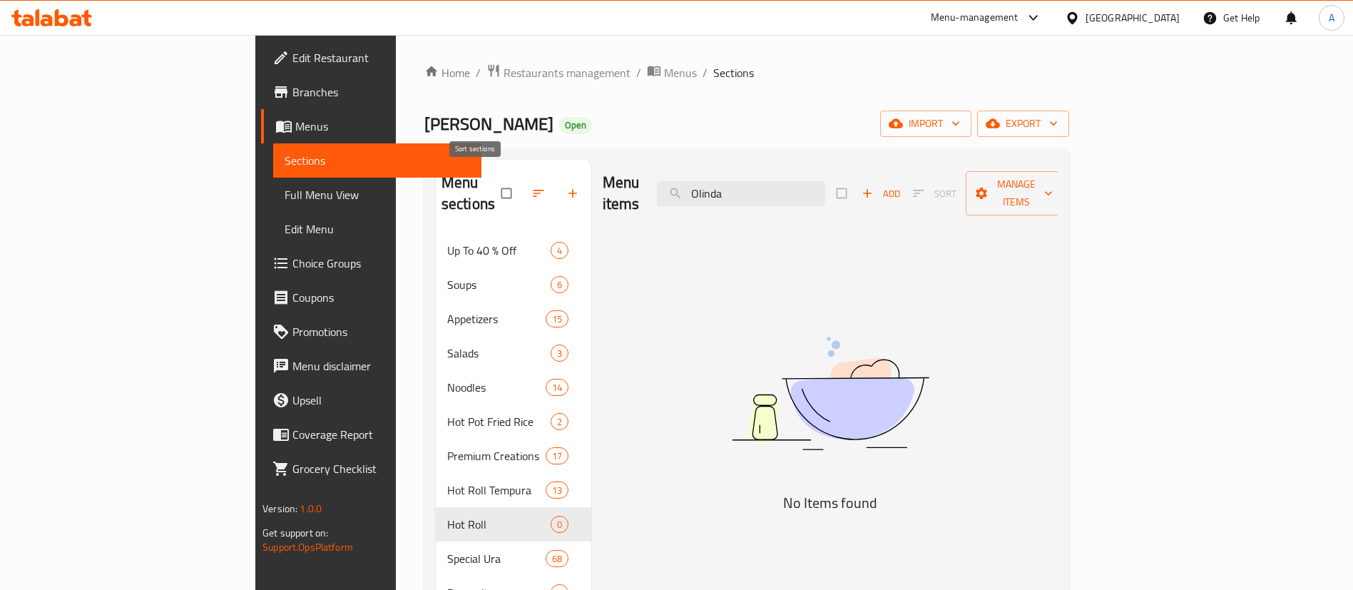
click at [531, 188] on span "button" at bounding box center [539, 193] width 17 height 14
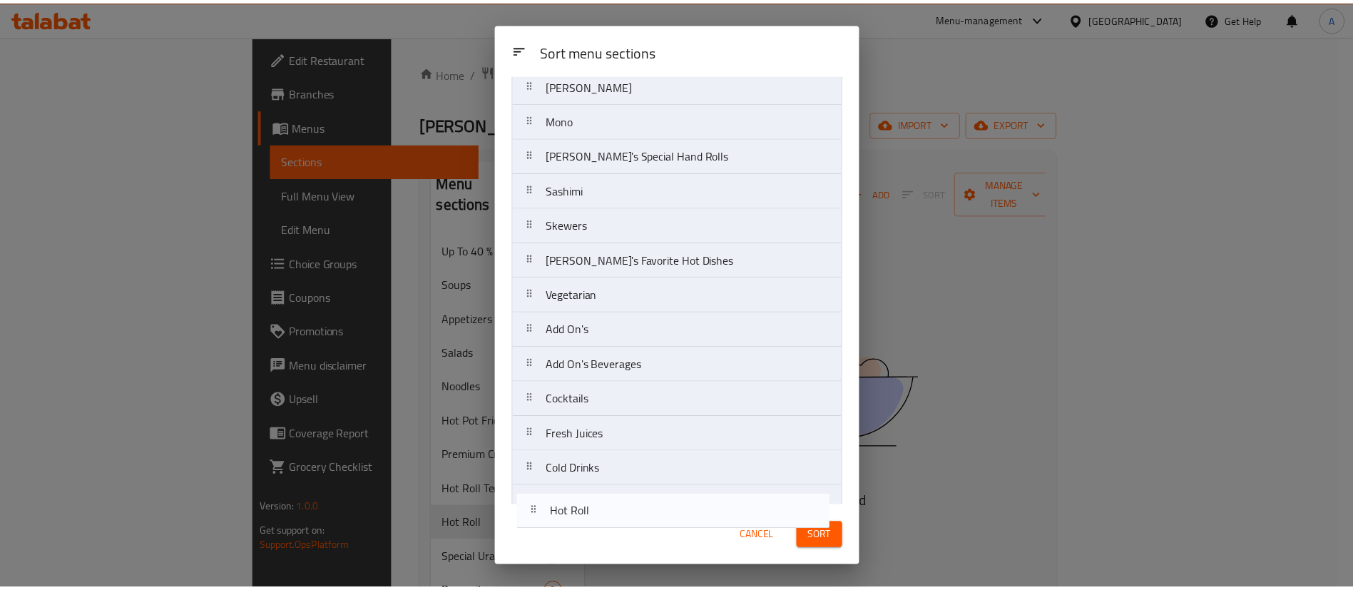
scroll to position [804, 0]
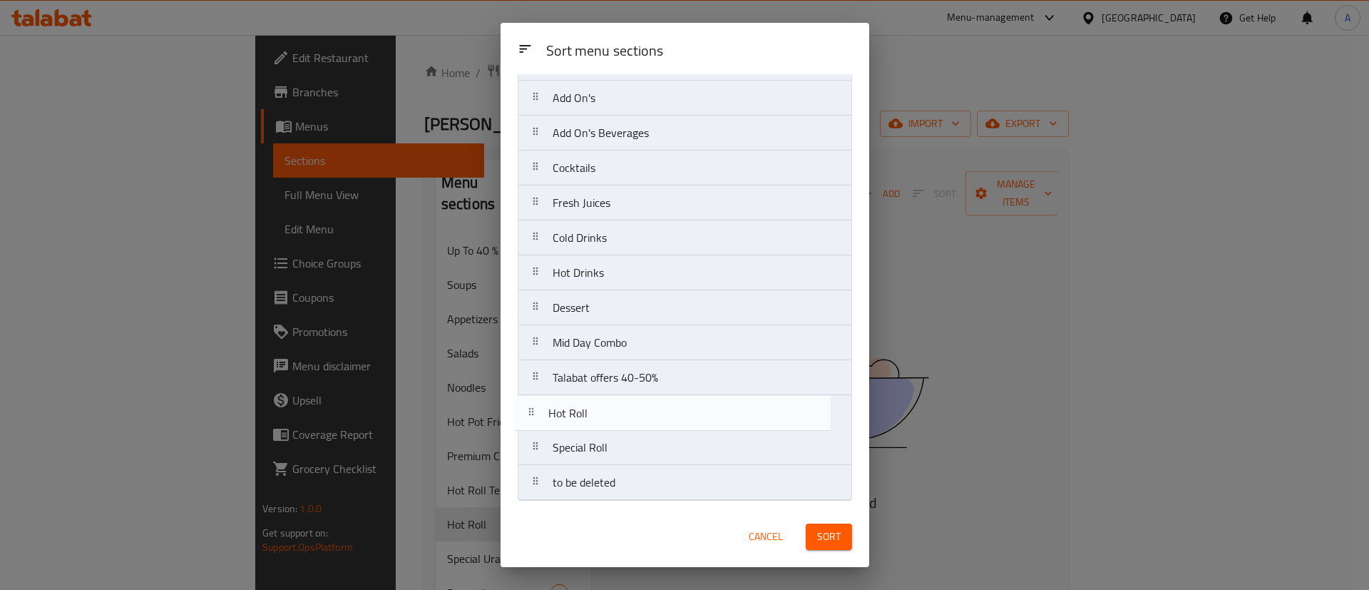
drag, startPoint x: 598, startPoint y: 411, endPoint x: 591, endPoint y: 415, distance: 8.3
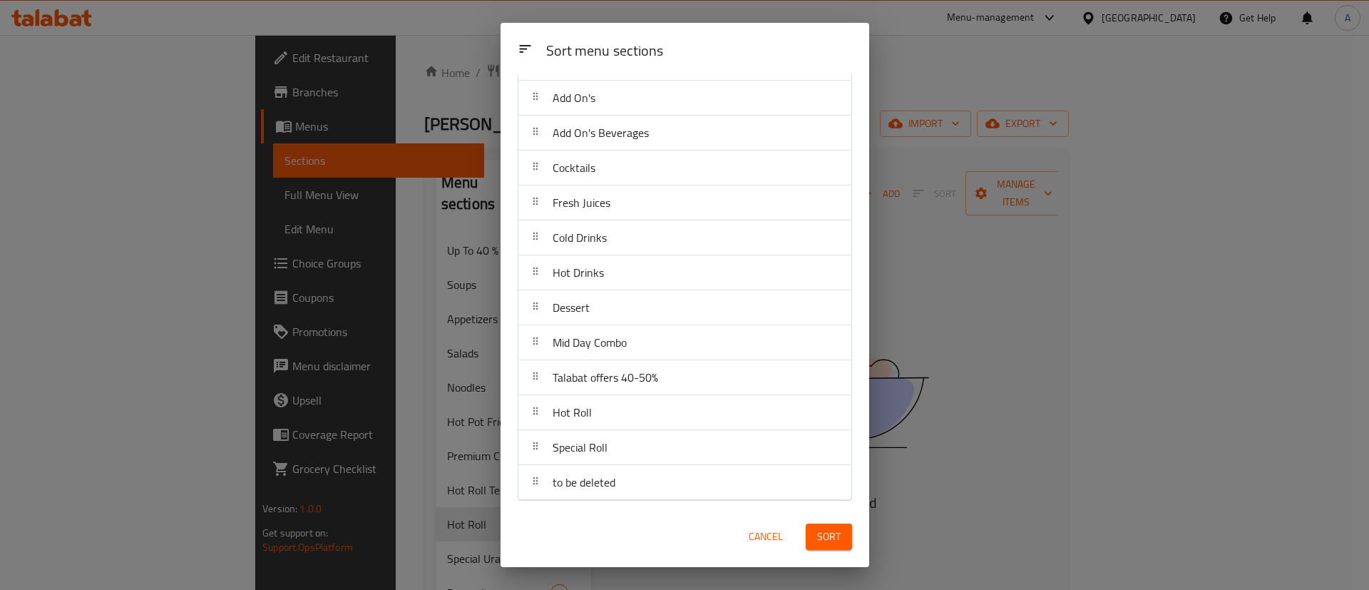
click at [829, 533] on span "Sort" at bounding box center [829, 537] width 24 height 18
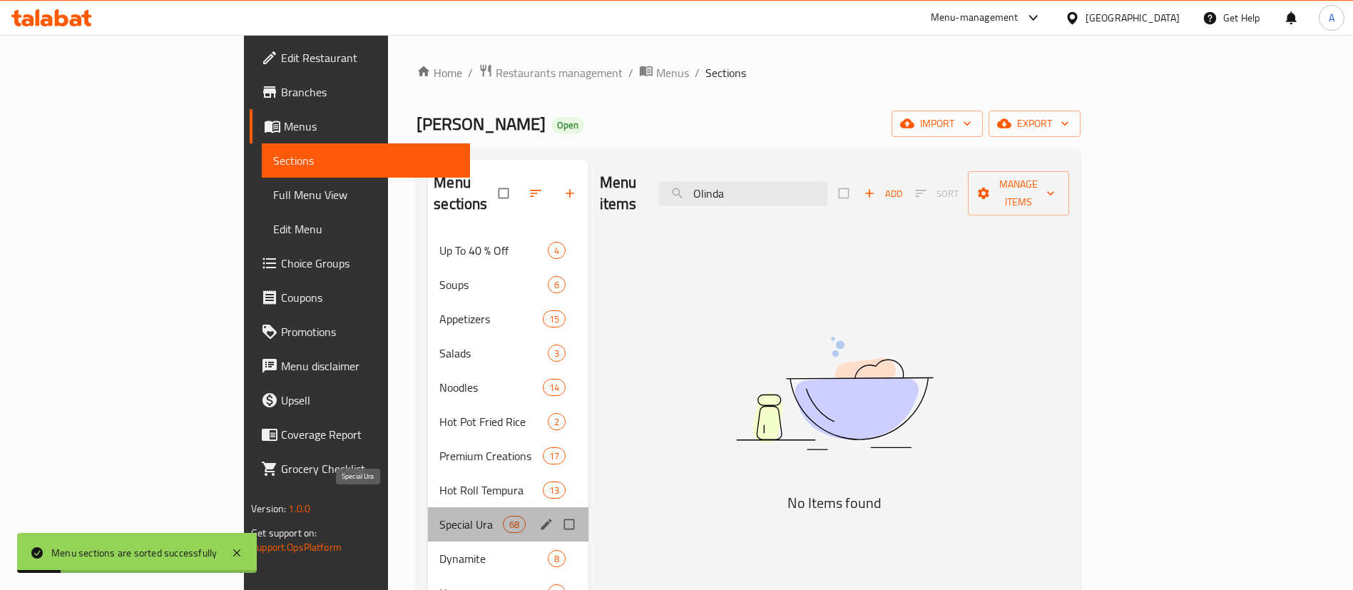
click at [439, 515] on span "Special Ura" at bounding box center [470, 523] width 63 height 17
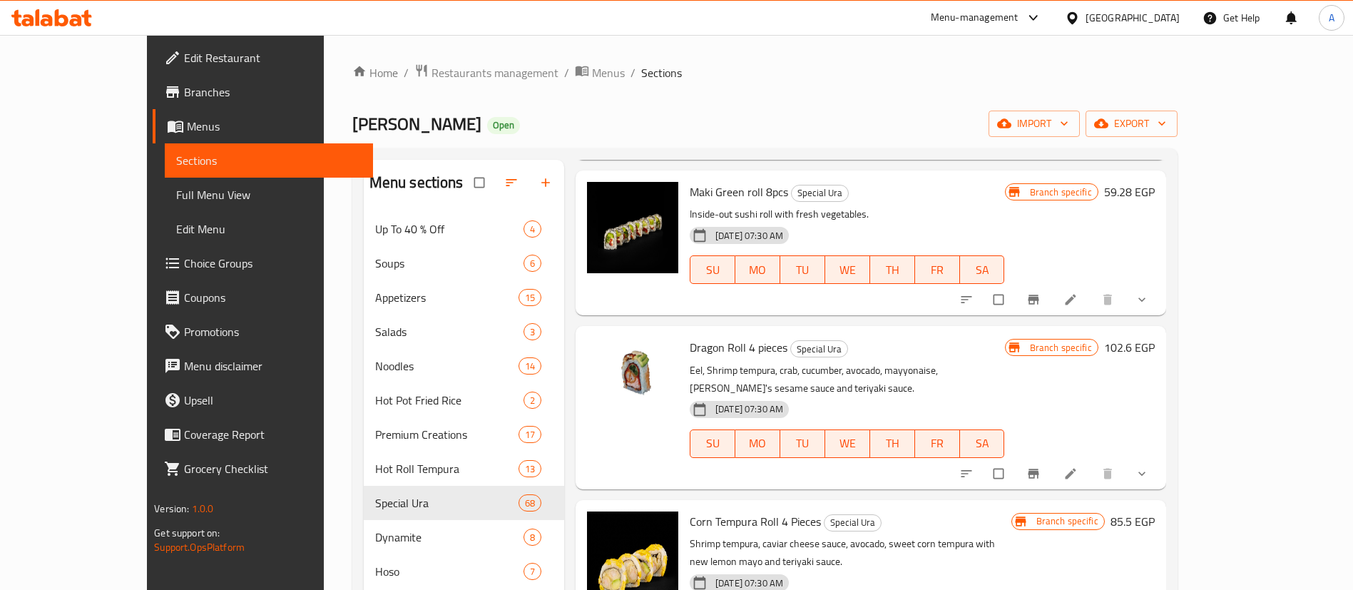
scroll to position [5101, 0]
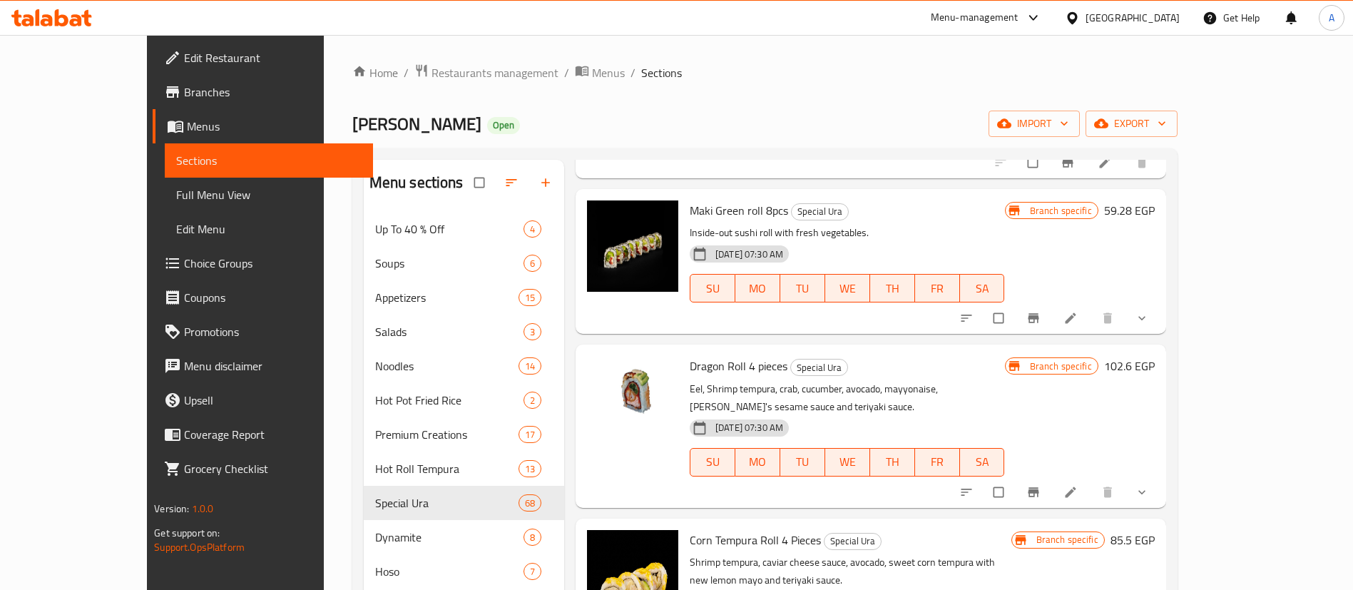
click at [689, 355] on span "Dragon Roll 4 pieces" at bounding box center [738, 365] width 98 height 21
drag, startPoint x: 662, startPoint y: 294, endPoint x: 697, endPoint y: 298, distance: 35.2
click at [697, 355] on span "Dragon Roll 4 pieces" at bounding box center [738, 365] width 98 height 21
copy span "Dragon Roll"
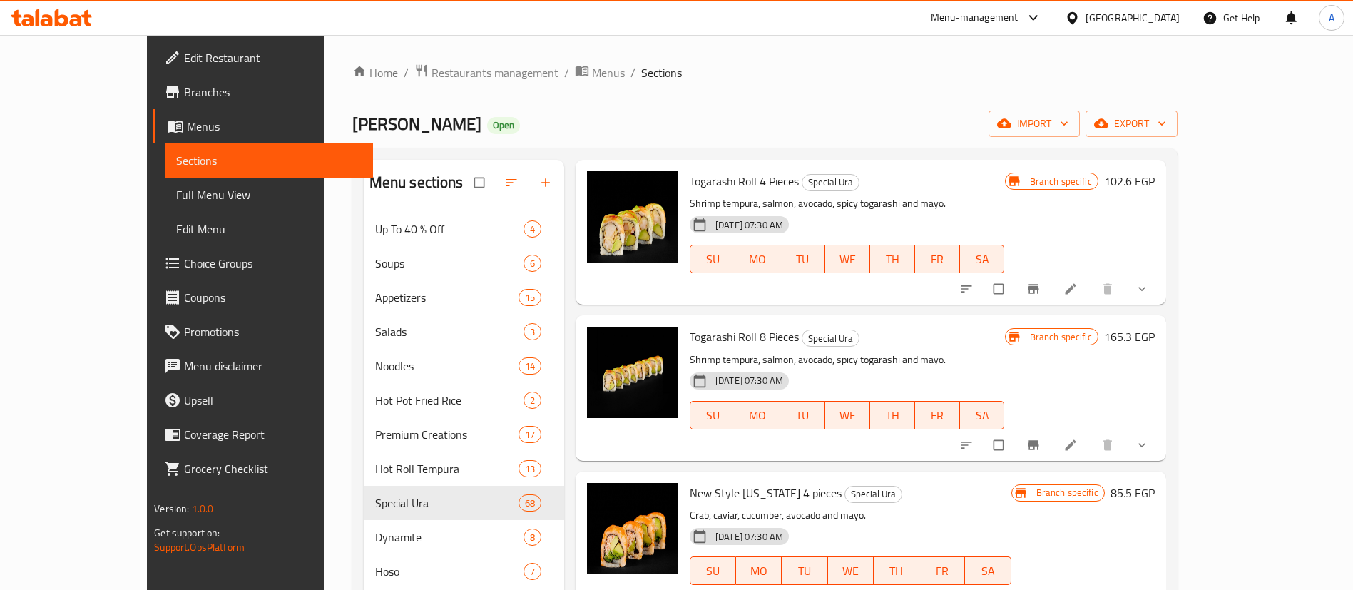
scroll to position [0, 0]
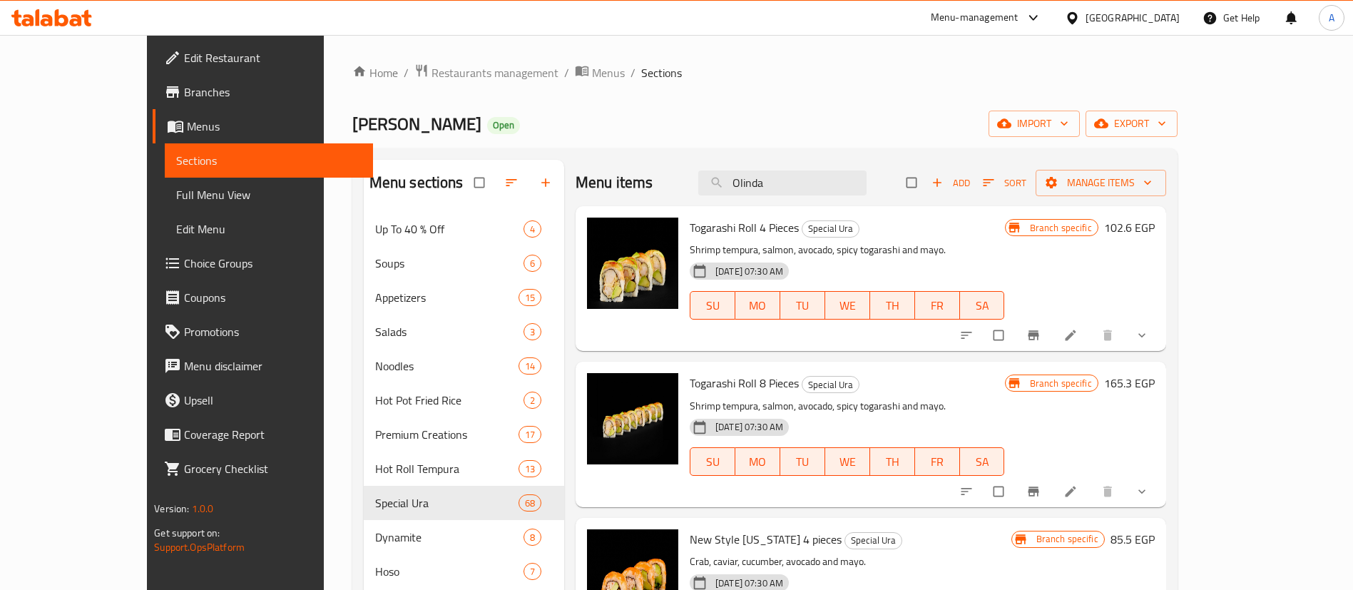
click at [843, 165] on div "Menu items Olinda Add Sort Manage items" at bounding box center [870, 183] width 590 height 46
click at [837, 177] on input "Olinda" at bounding box center [782, 182] width 168 height 25
paste input "Dragon Roll"
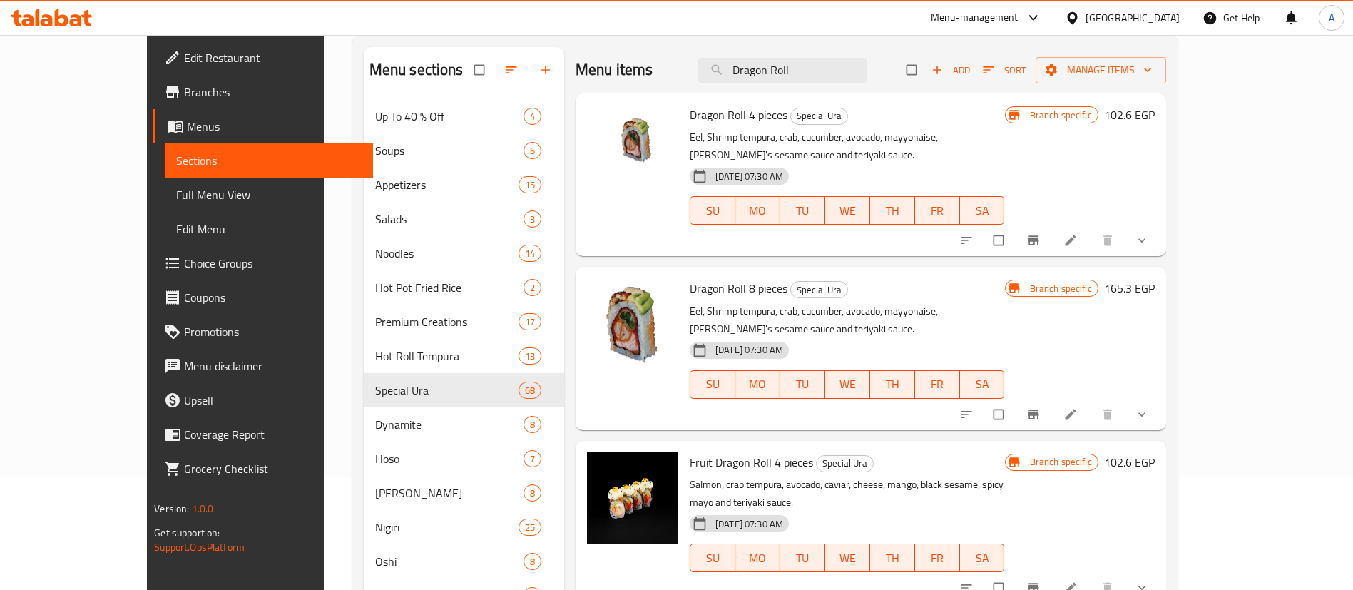
scroll to position [107, 0]
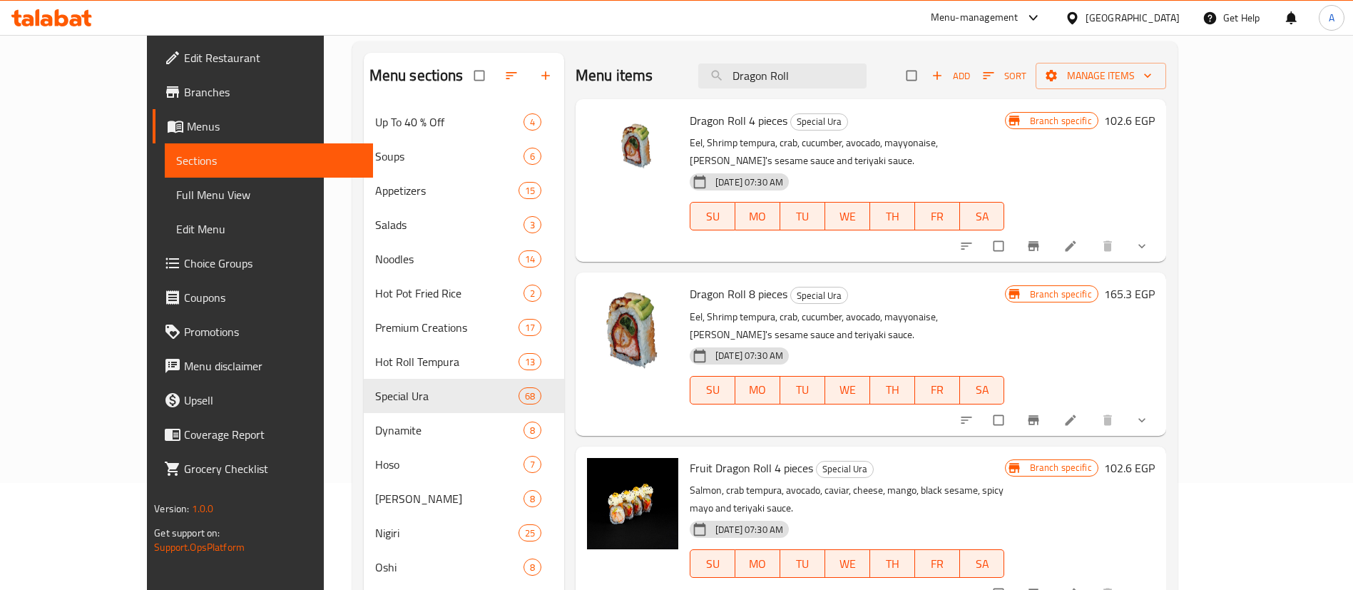
type input "Dragon Roll"
click at [689, 120] on span "Dragon Roll 4 pieces" at bounding box center [738, 120] width 98 height 21
copy h6 "Dragon Roll 4 pieces"
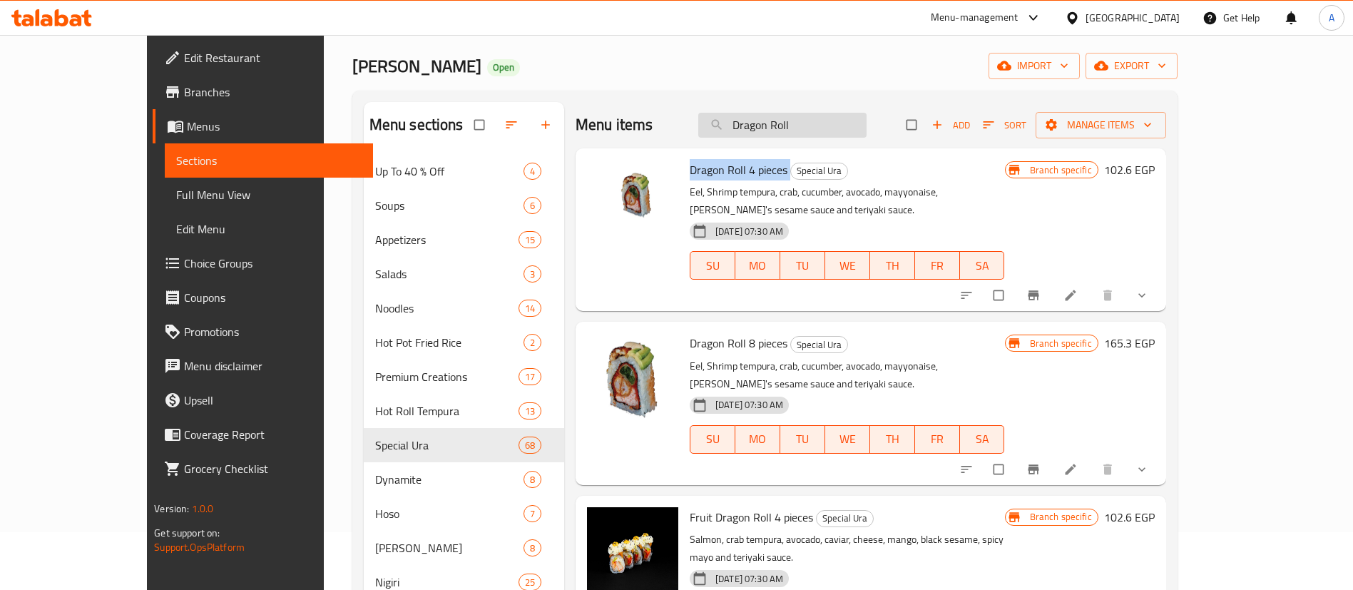
scroll to position [0, 0]
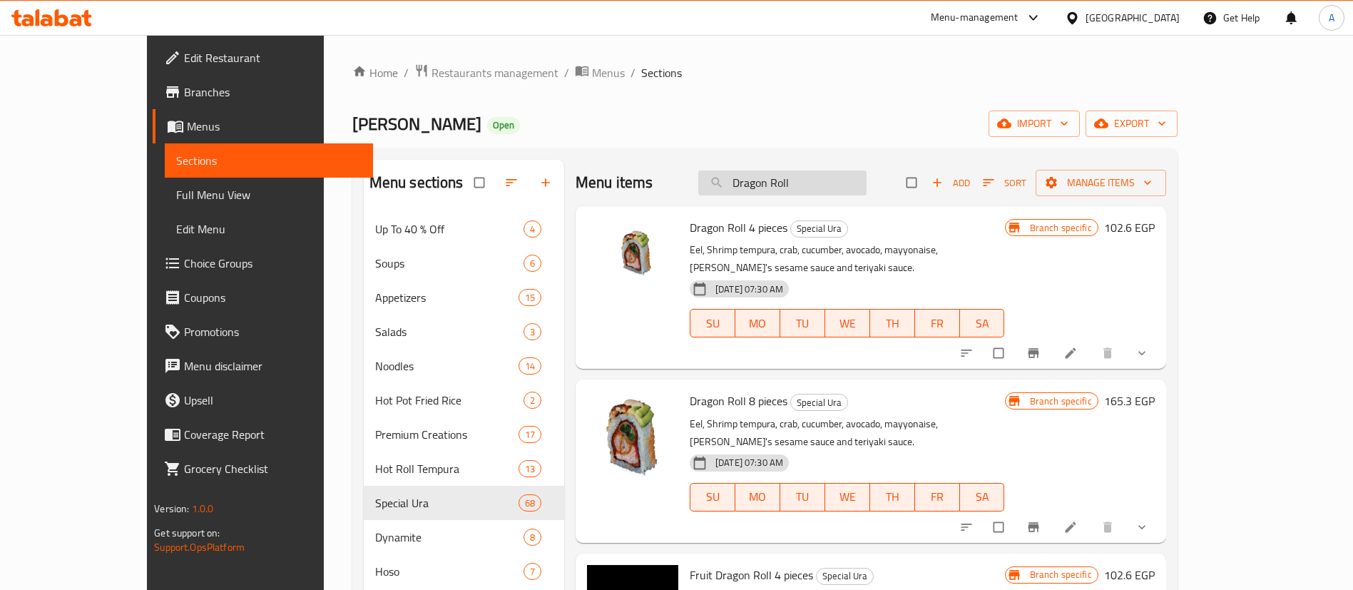
click at [866, 180] on input "Dragon Roll" at bounding box center [782, 182] width 168 height 25
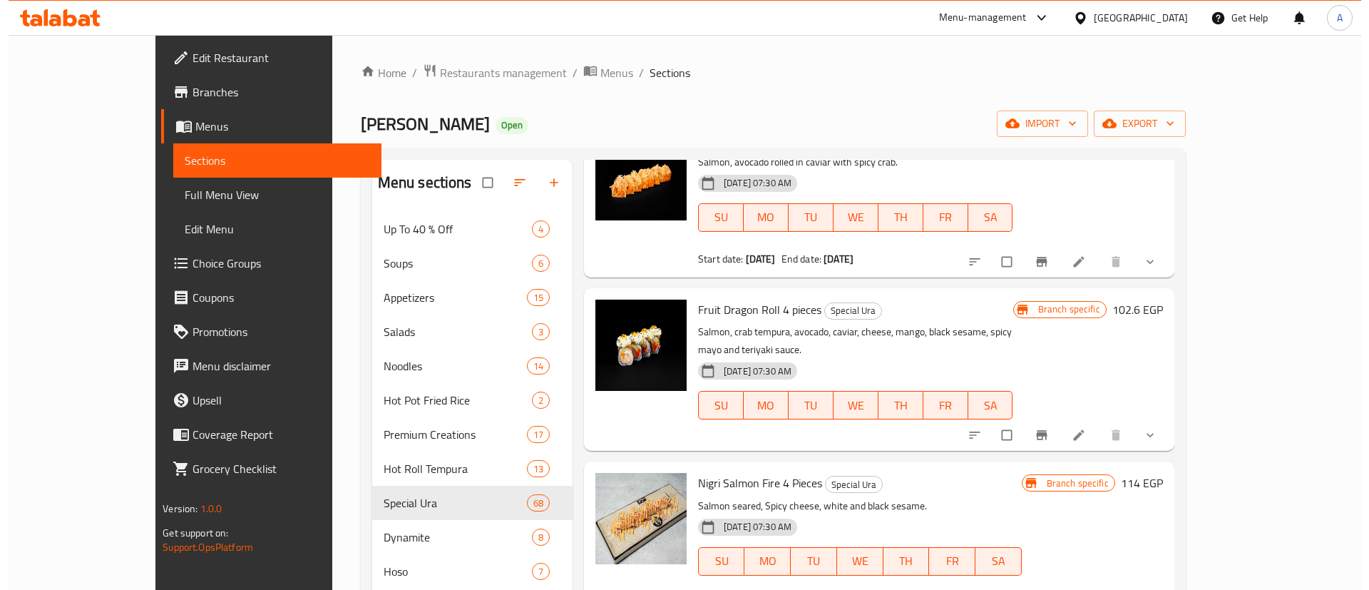
scroll to position [6055, 0]
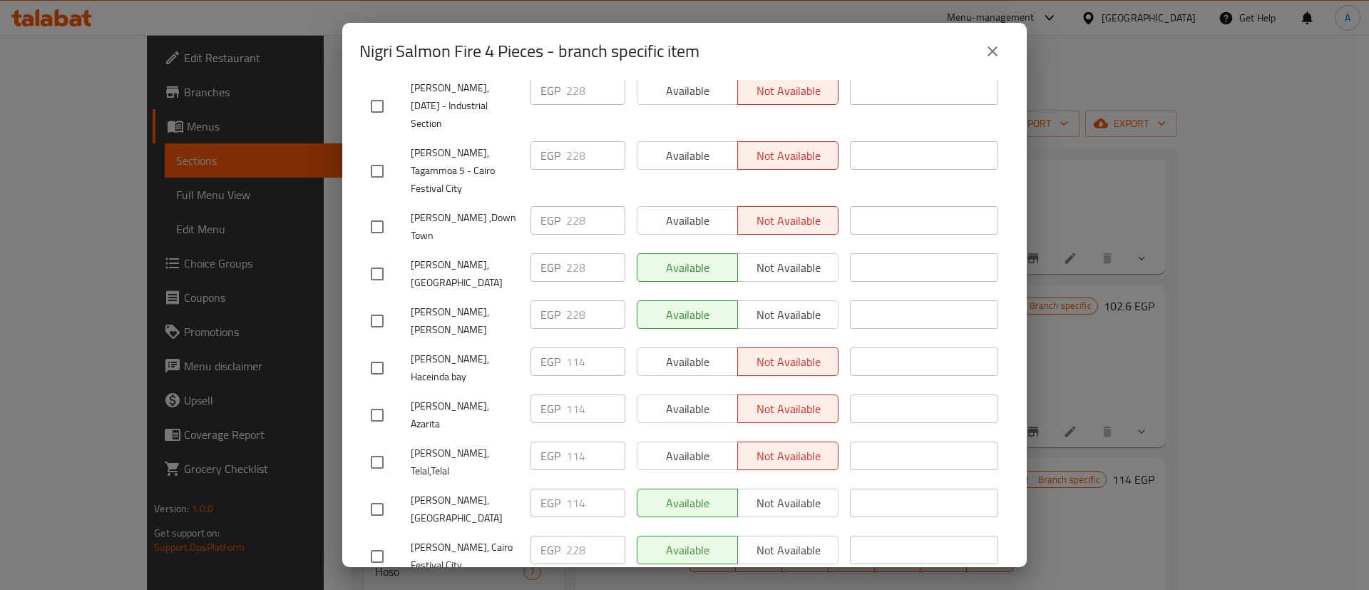
scroll to position [1248, 0]
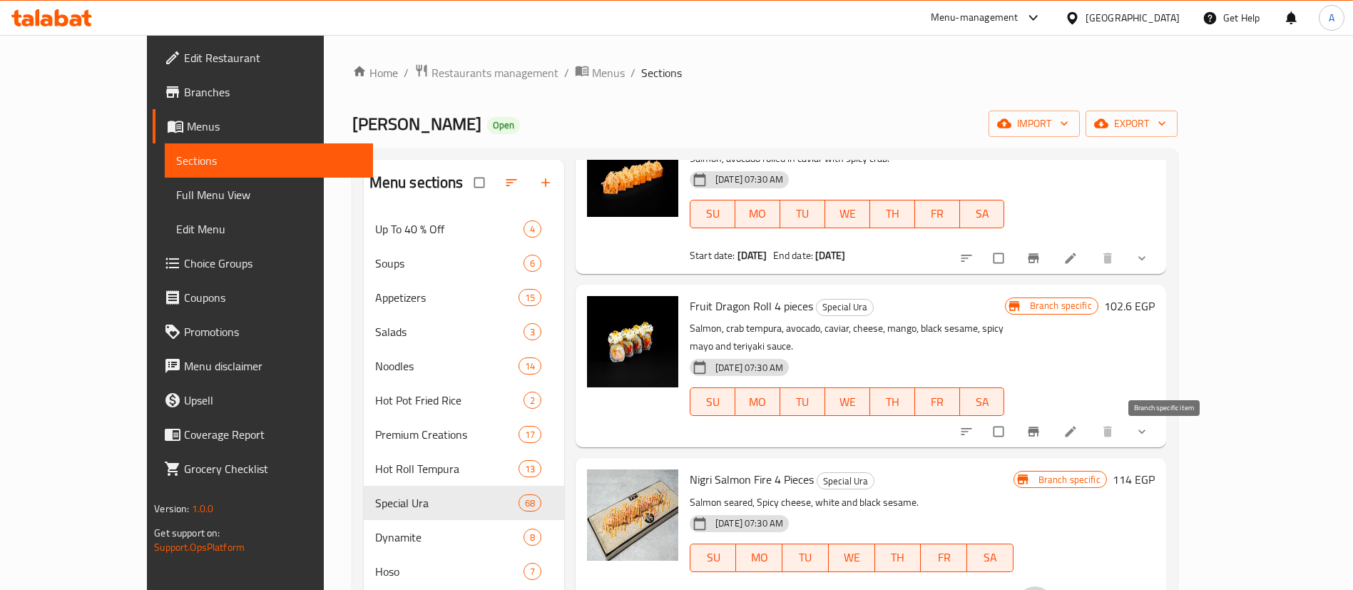
click at [708, 468] on span "Nigri Salmon Fire 4 Pieces" at bounding box center [751, 478] width 124 height 21
copy h6 "Nigri Salmon Fire 4 Pieces"
click at [914, 469] on h6 "Nigri Salmon Fire 4 Pieces Special Ura" at bounding box center [851, 479] width 324 height 20
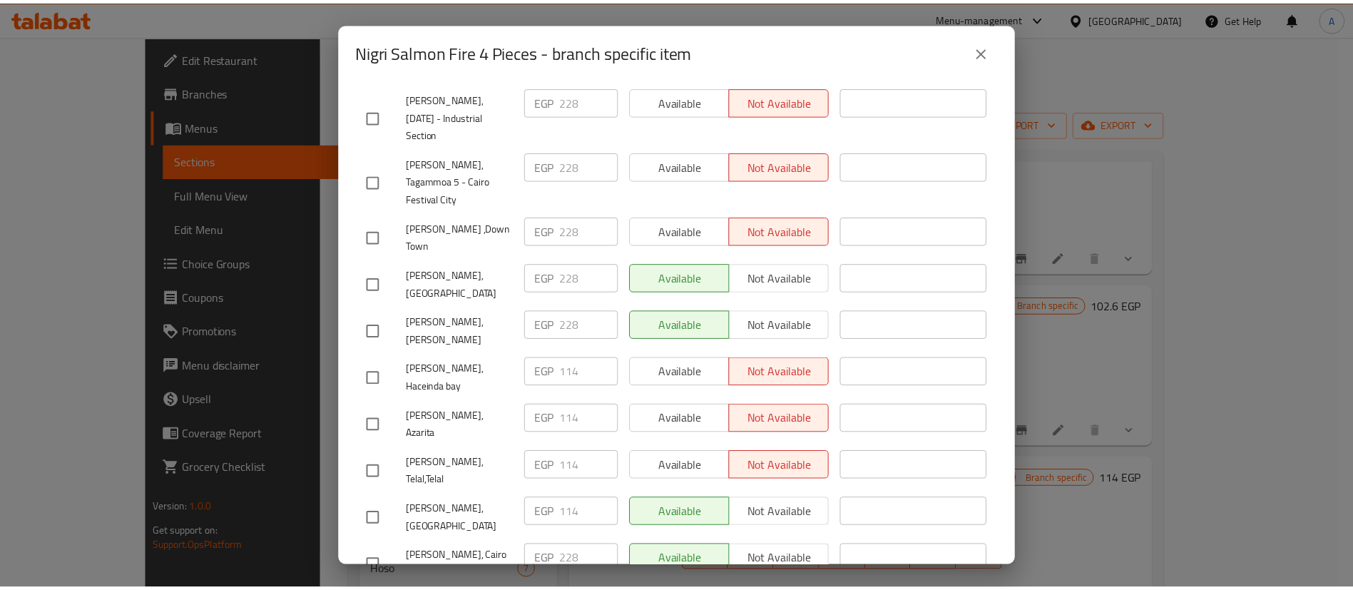
scroll to position [1238, 0]
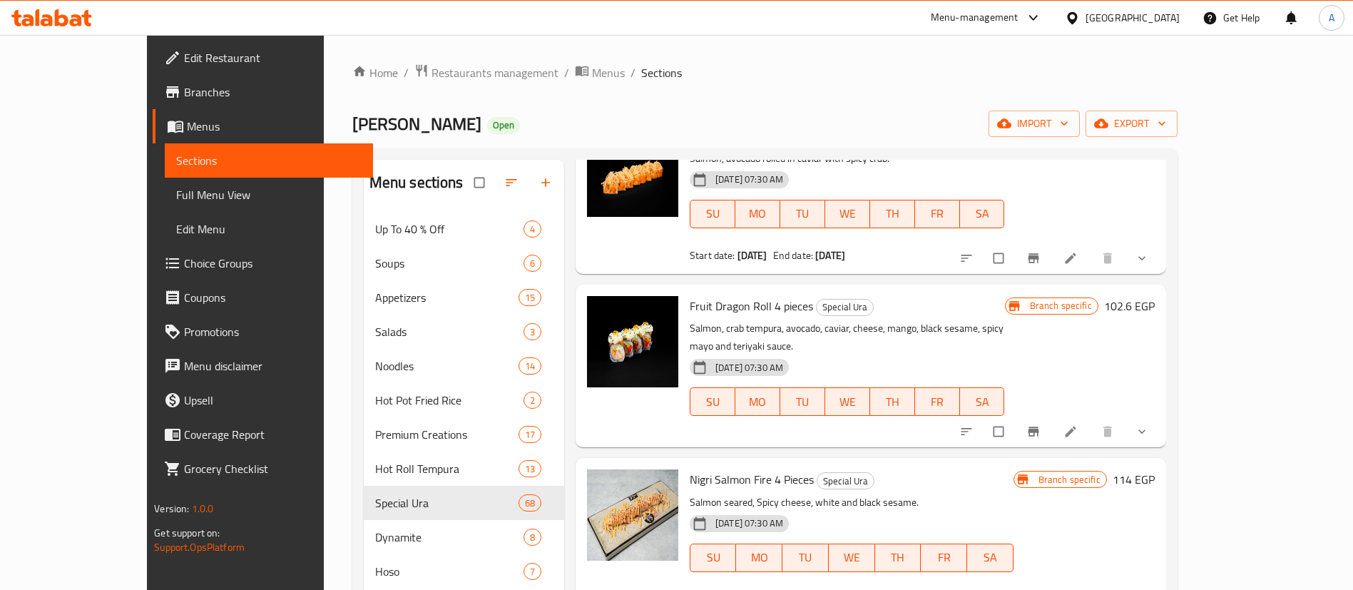
click at [739, 468] on span "Nigri Salmon Fire 4 Pieces" at bounding box center [751, 478] width 124 height 21
copy h6 "Nigri Salmon Fire 4 Pieces"
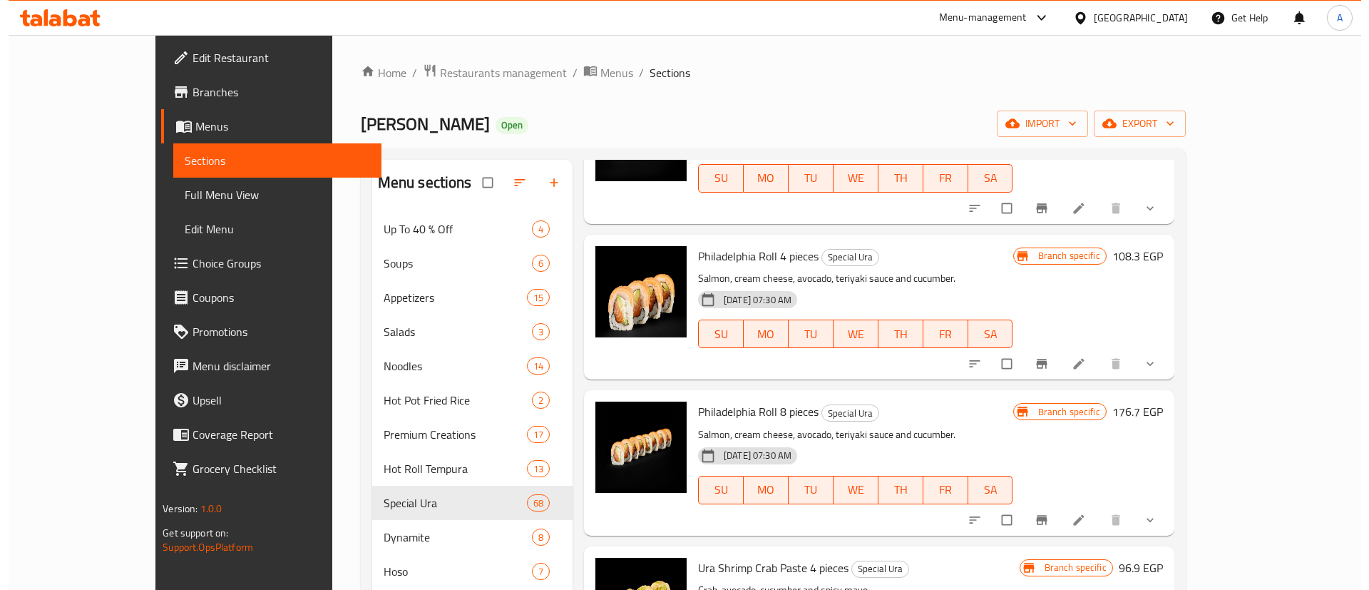
scroll to position [0, 0]
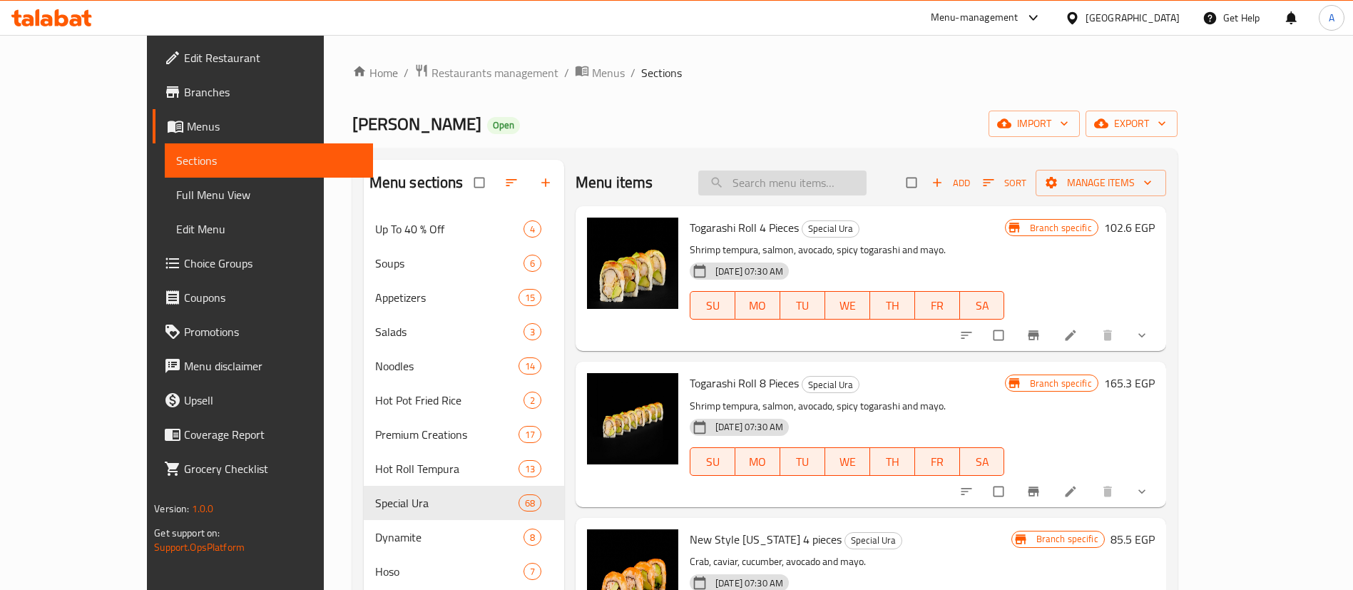
click at [842, 194] on input "search" at bounding box center [782, 182] width 168 height 25
paste input "Nigri Salmon Fire 4 Pieces"
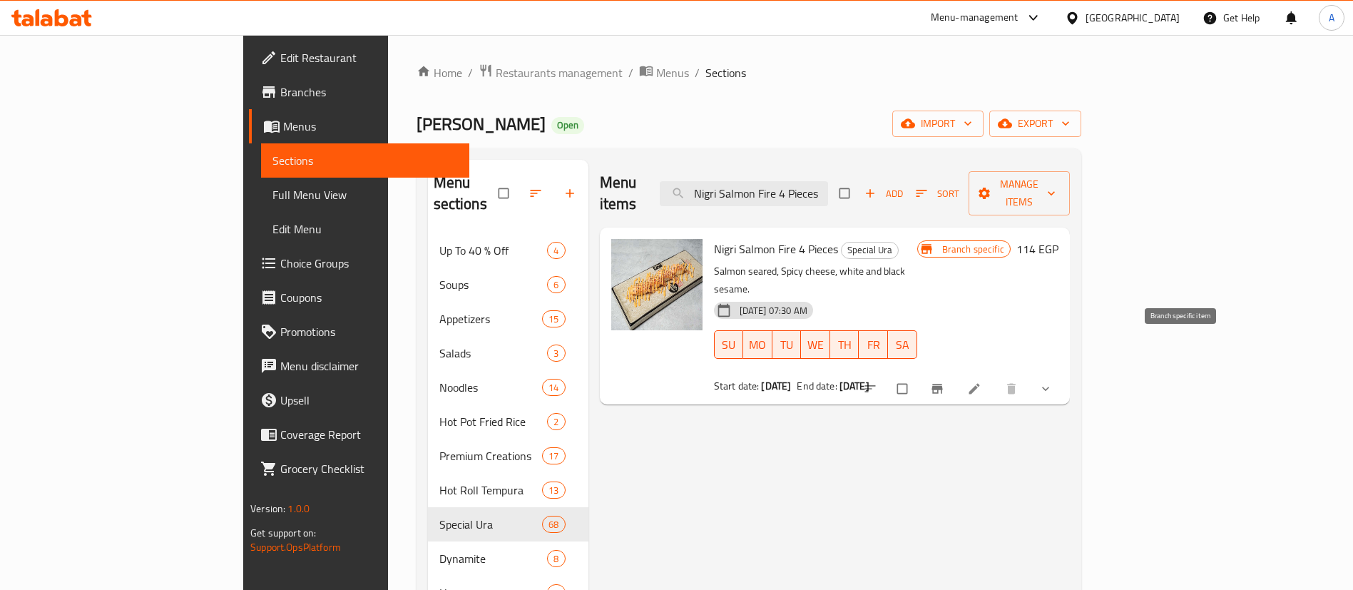
type input "Nigri Salmon Fire 4 Pieces"
click at [942, 384] on icon "Branch-specific-item" at bounding box center [936, 388] width 11 height 9
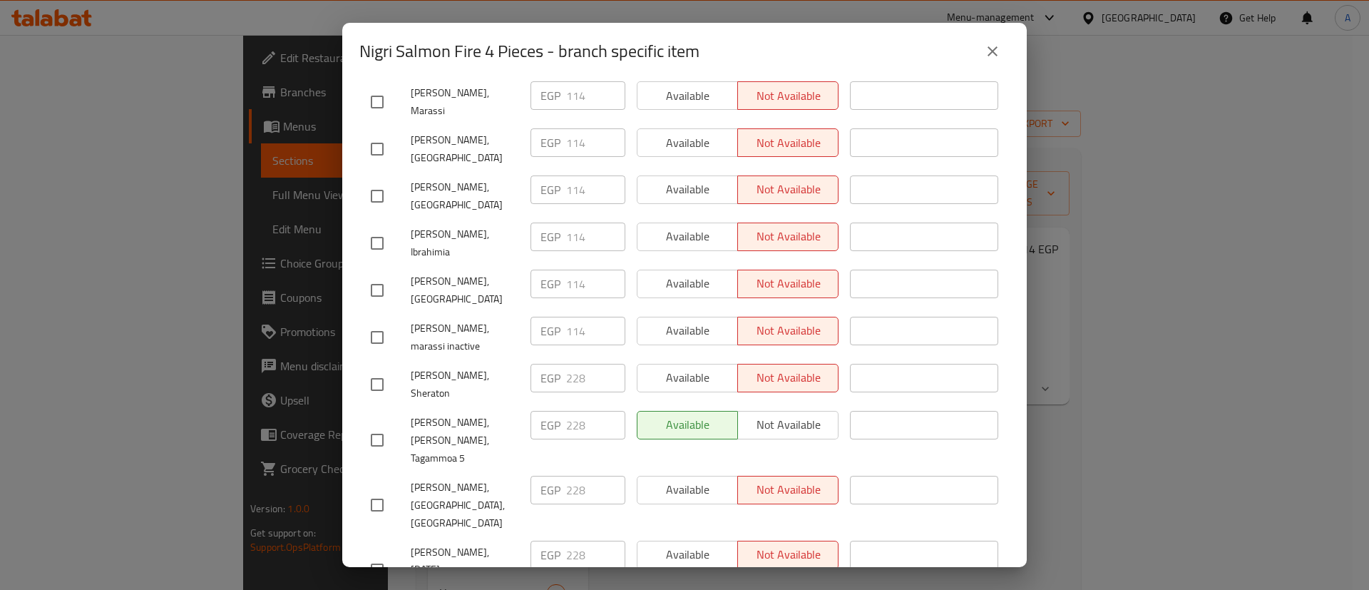
scroll to position [570, 0]
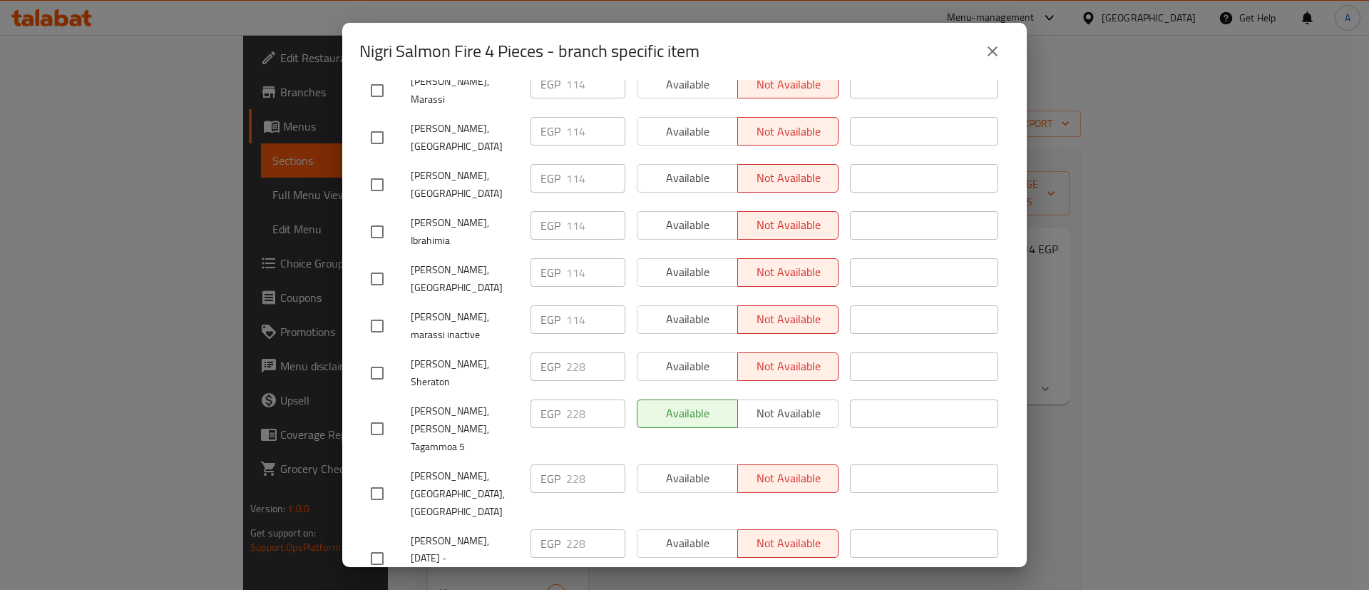
click at [463, 402] on span "[PERSON_NAME], [PERSON_NAME], Tagammoa 5" at bounding box center [465, 428] width 108 height 53
copy span "Mivida"
click at [455, 402] on span "[PERSON_NAME], [PERSON_NAME], Tagammoa 5" at bounding box center [465, 428] width 108 height 53
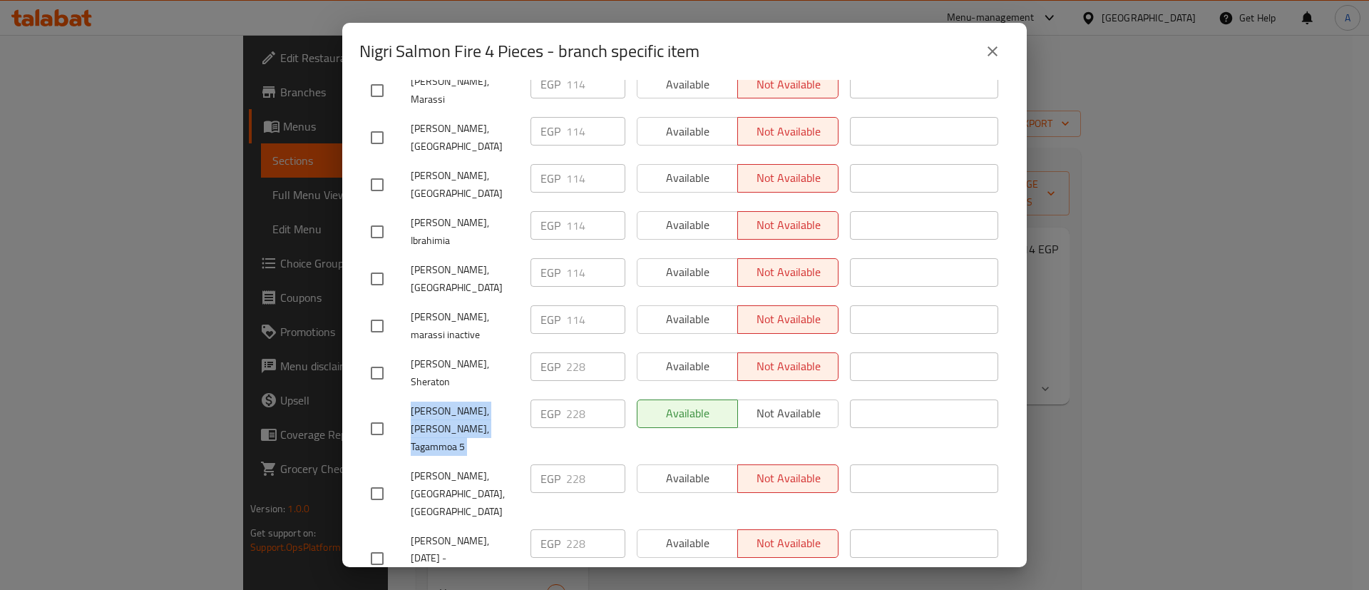
click at [455, 402] on span "[PERSON_NAME], [PERSON_NAME], Tagammoa 5" at bounding box center [465, 428] width 108 height 53
copy span "[PERSON_NAME], [PERSON_NAME], Tagammoa 5"
click at [1132, 448] on div "Nigri Salmon Fire 4 Pieces - branch specific item Nigri Salmon Fire 4 Pieces Sa…" at bounding box center [684, 295] width 1369 height 590
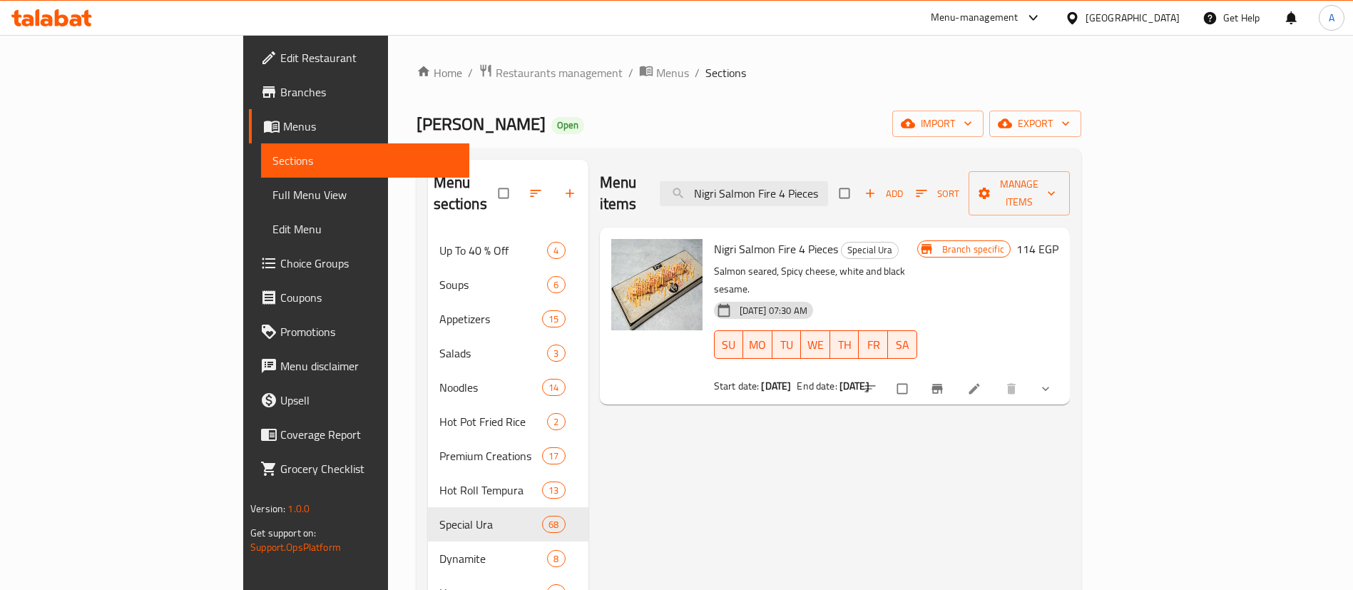
click at [714, 238] on span "Nigri Salmon Fire 4 Pieces" at bounding box center [776, 248] width 124 height 21
copy h6 "Nigri Salmon Fire 4 Pieces"
click at [947, 381] on span "Branch-specific-item" at bounding box center [938, 388] width 17 height 14
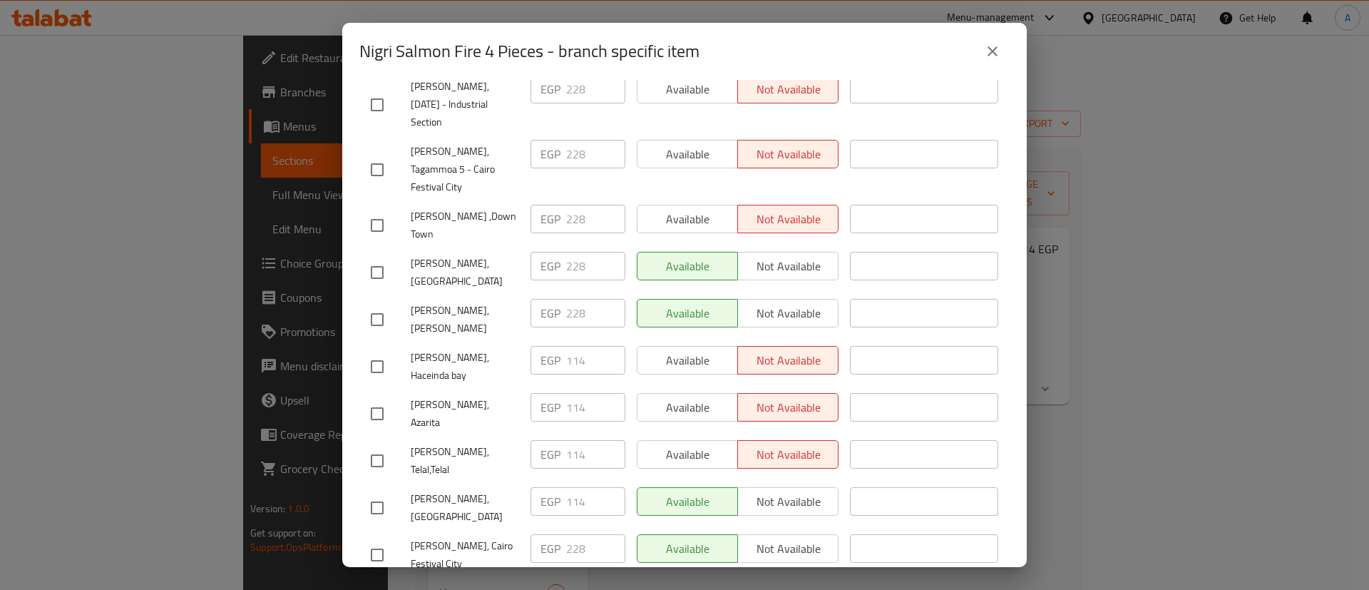
scroll to position [543, 0]
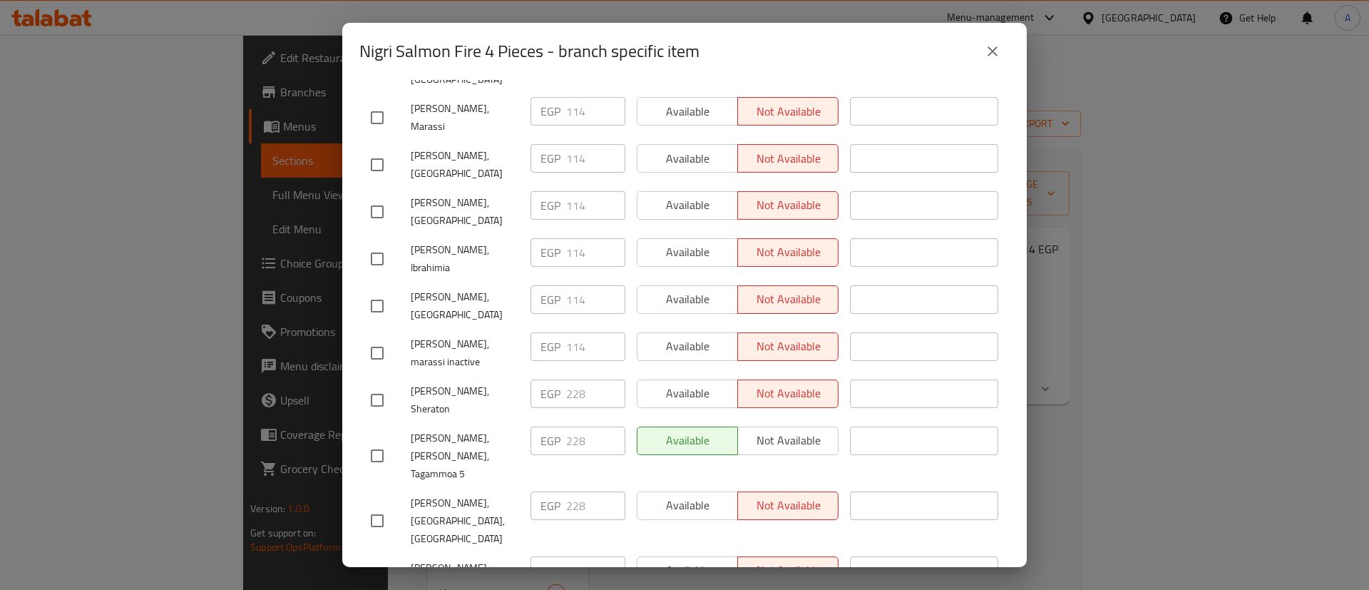
click at [1118, 459] on div "Nigri Salmon Fire 4 Pieces - branch specific item Nigri Salmon Fire 4 Pieces Sa…" at bounding box center [684, 295] width 1369 height 590
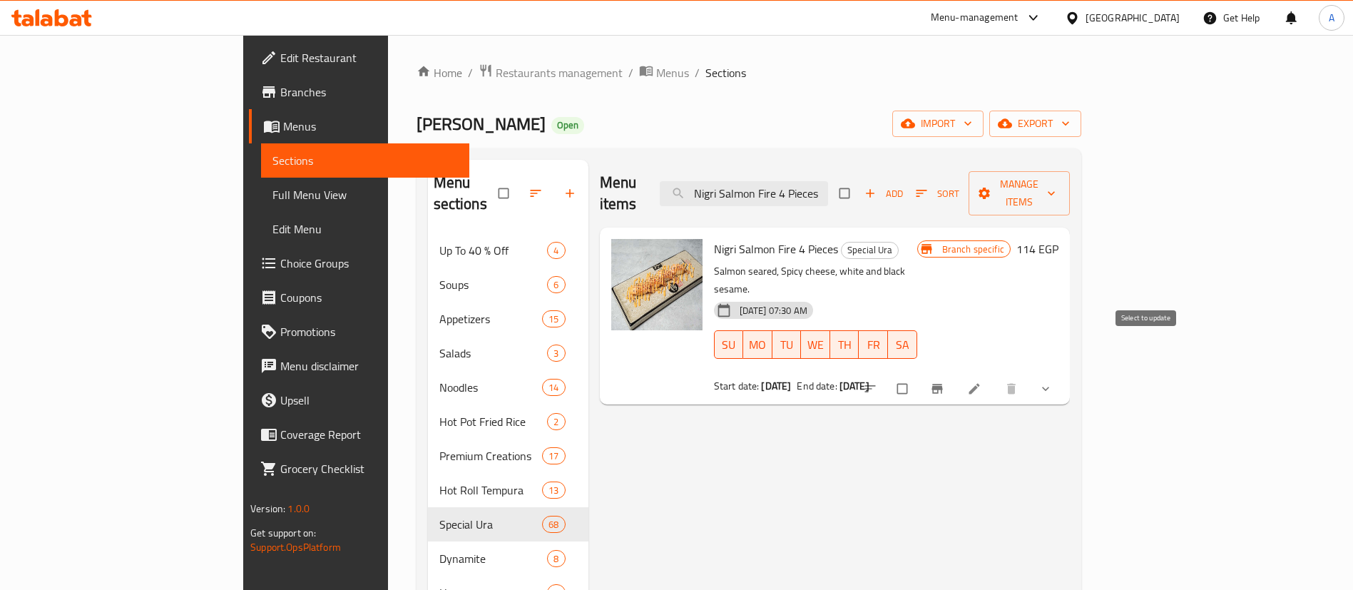
click at [918, 375] on input "checkbox" at bounding box center [903, 388] width 30 height 27
checkbox input "true"
click at [1069, 195] on button "Manage items" at bounding box center [1018, 193] width 101 height 44
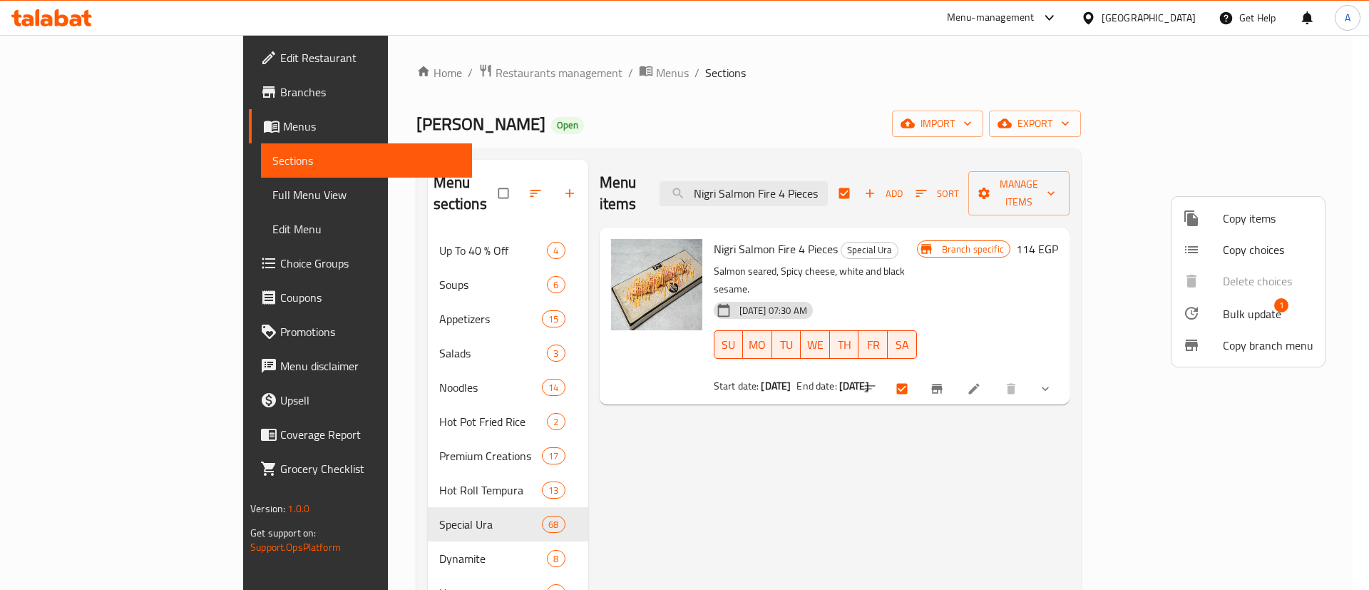
click at [1217, 300] on li "Bulk update 1" at bounding box center [1247, 313] width 153 height 33
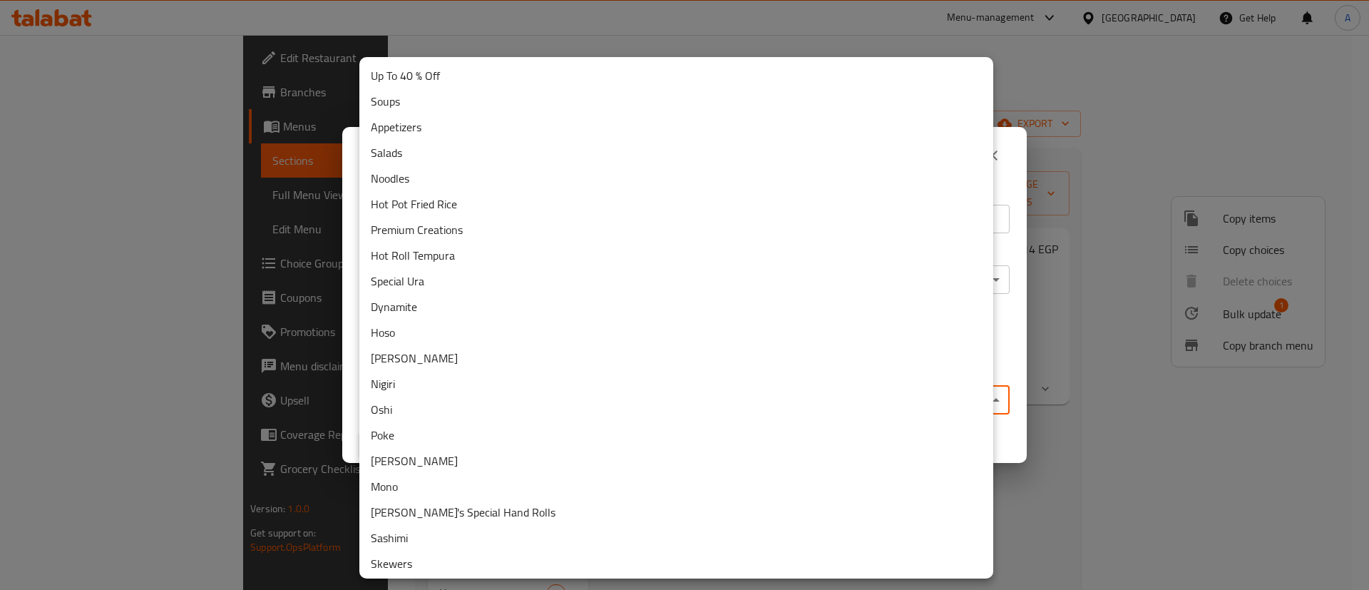
click at [645, 397] on body "​ Menu-management [GEOGRAPHIC_DATA] Get Help A Edit Restaurant Branches Menus S…" at bounding box center [684, 312] width 1369 height 555
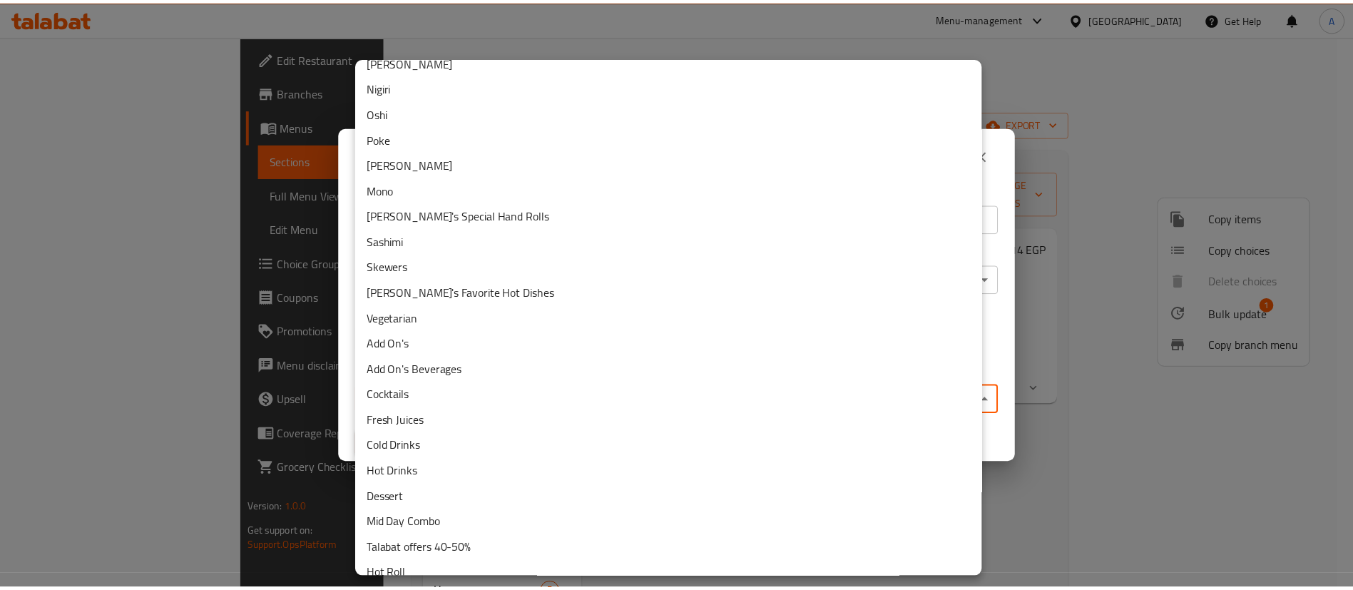
scroll to position [363, 0]
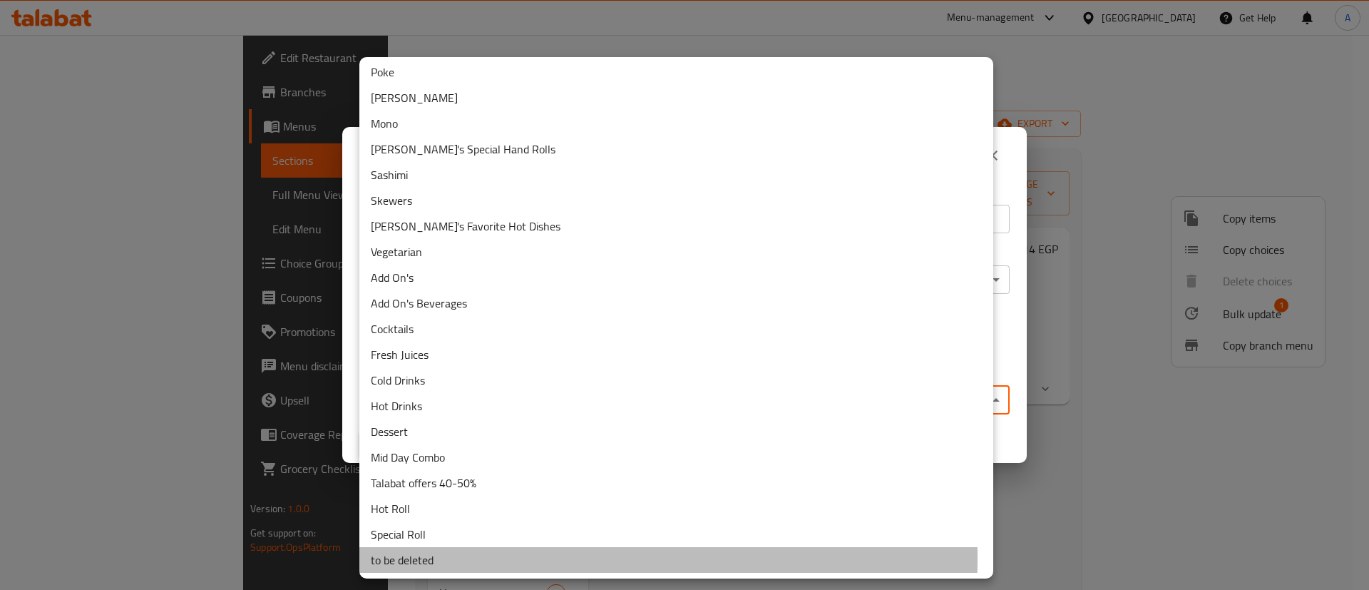
click at [404, 558] on li "to be deleted" at bounding box center [676, 560] width 634 height 26
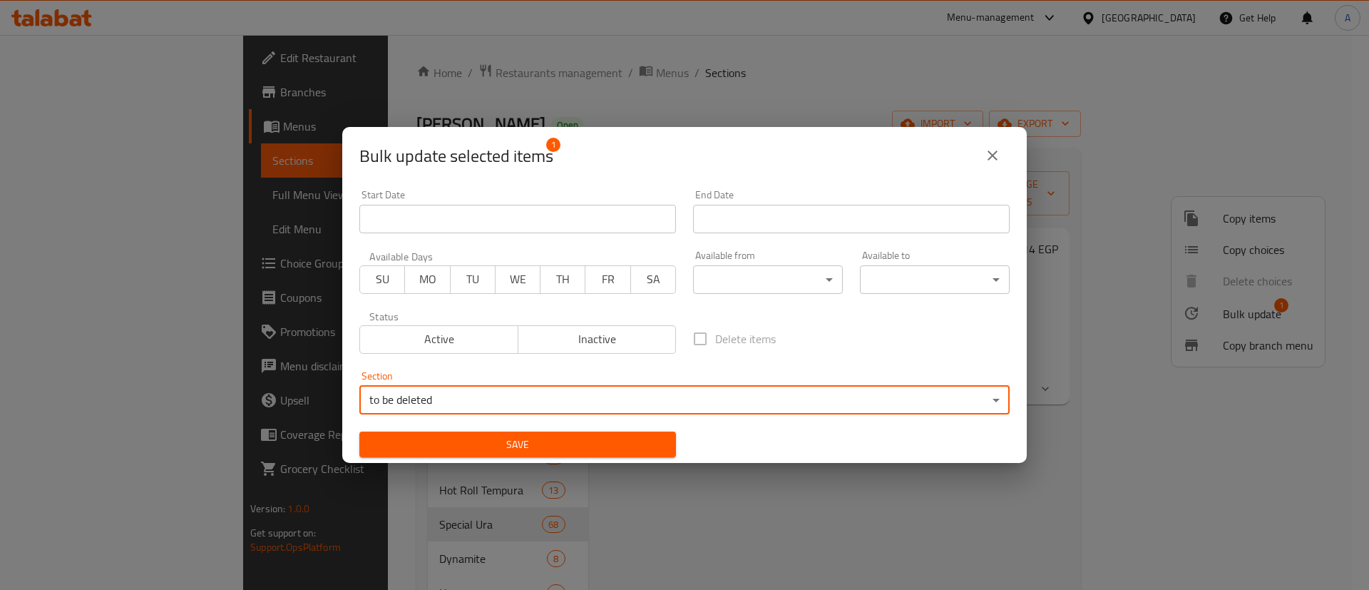
click at [590, 434] on button "Save" at bounding box center [517, 444] width 317 height 26
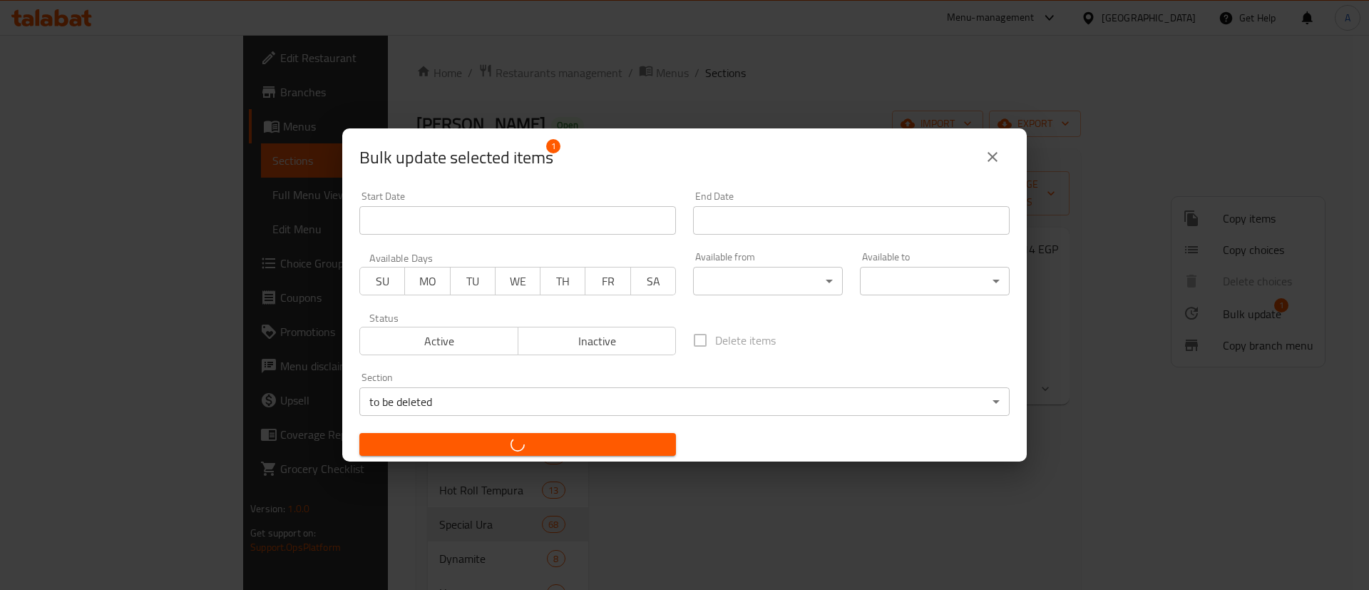
checkbox input "false"
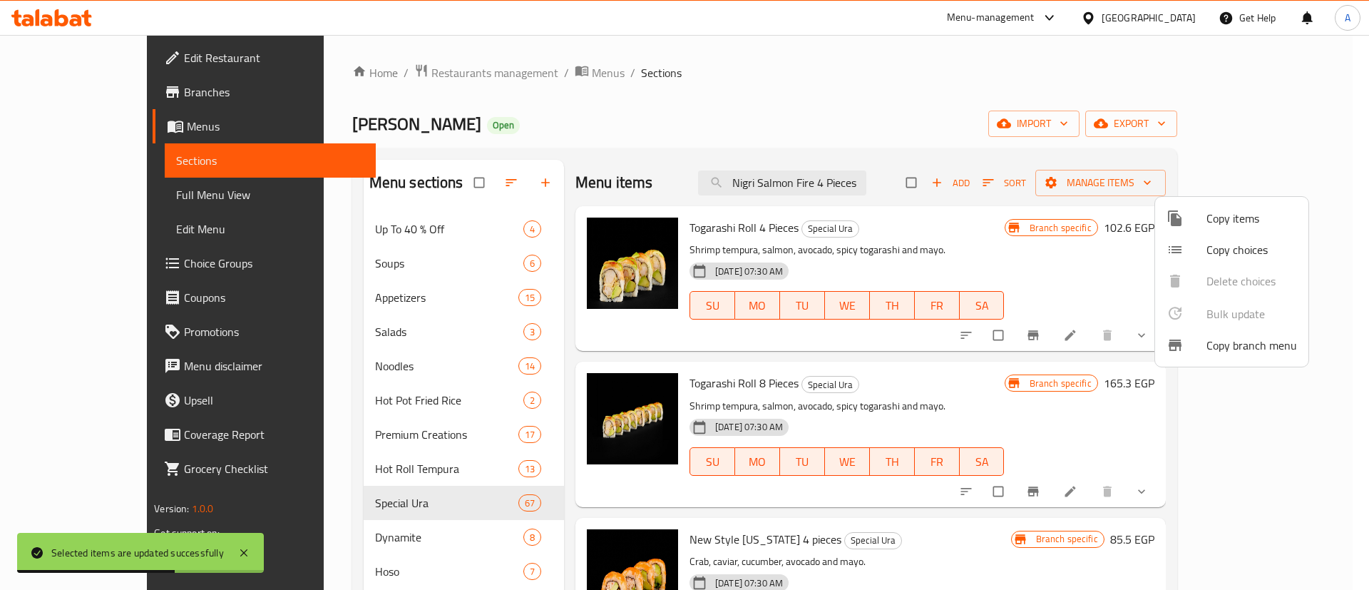
click at [382, 472] on div at bounding box center [684, 295] width 1369 height 590
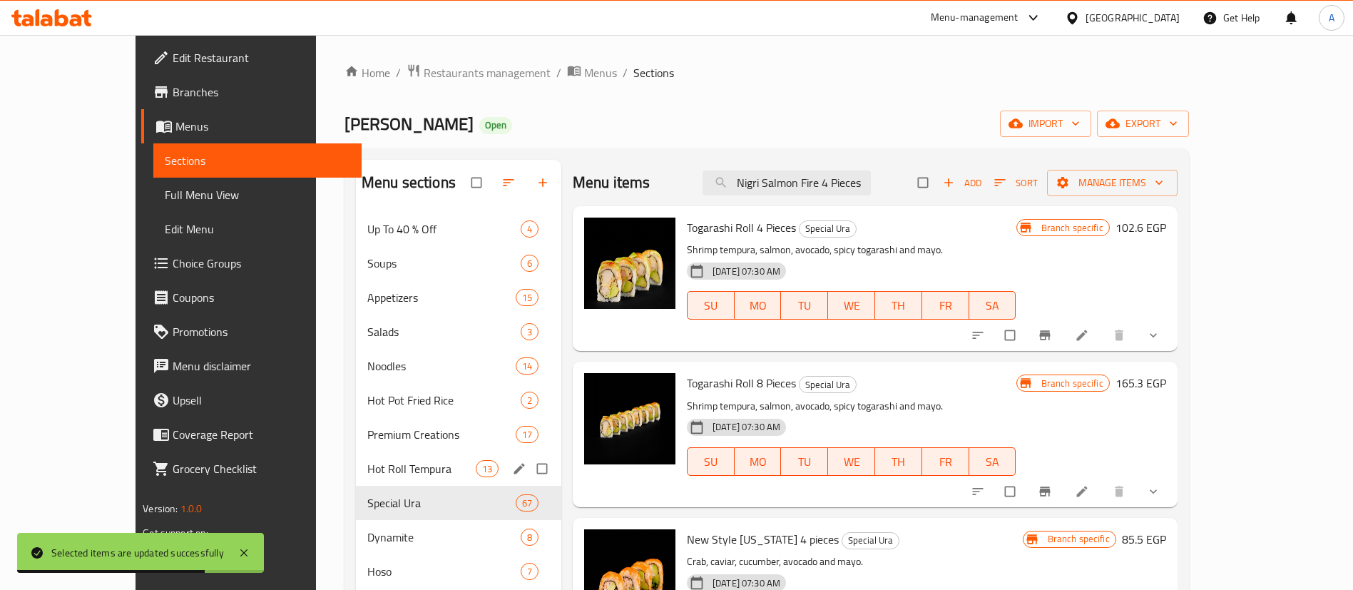
click at [367, 471] on span "Hot Roll Tempura" at bounding box center [421, 468] width 108 height 17
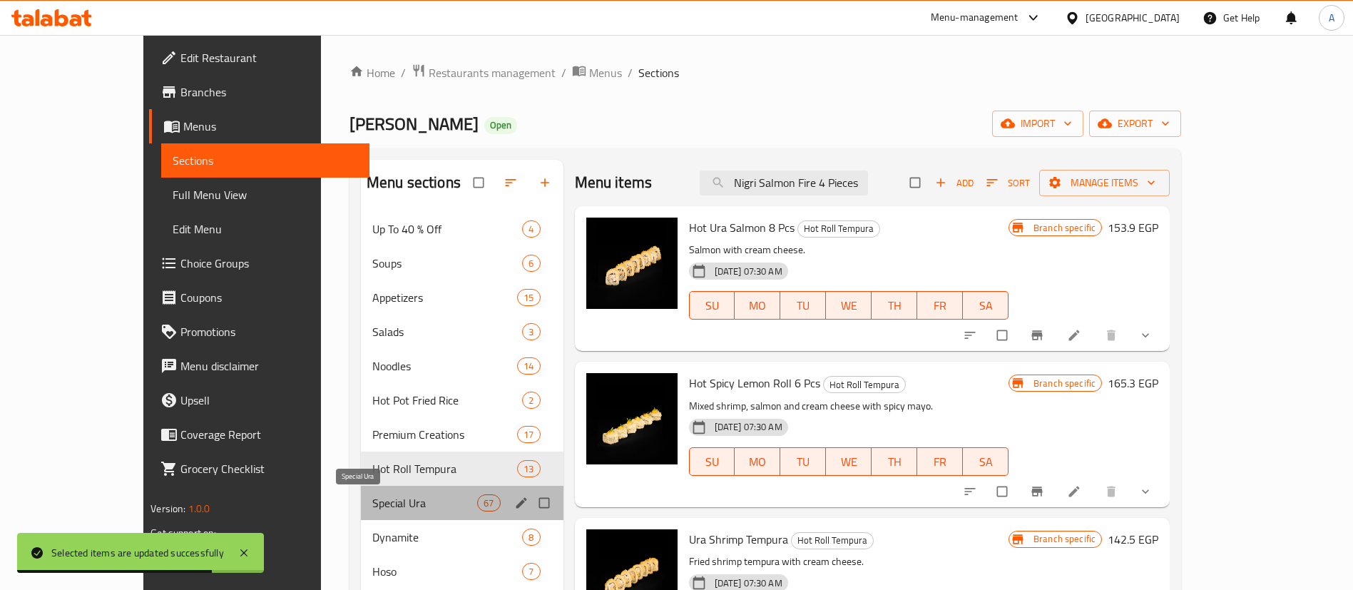
click at [372, 499] on span "Special Ura" at bounding box center [424, 502] width 105 height 17
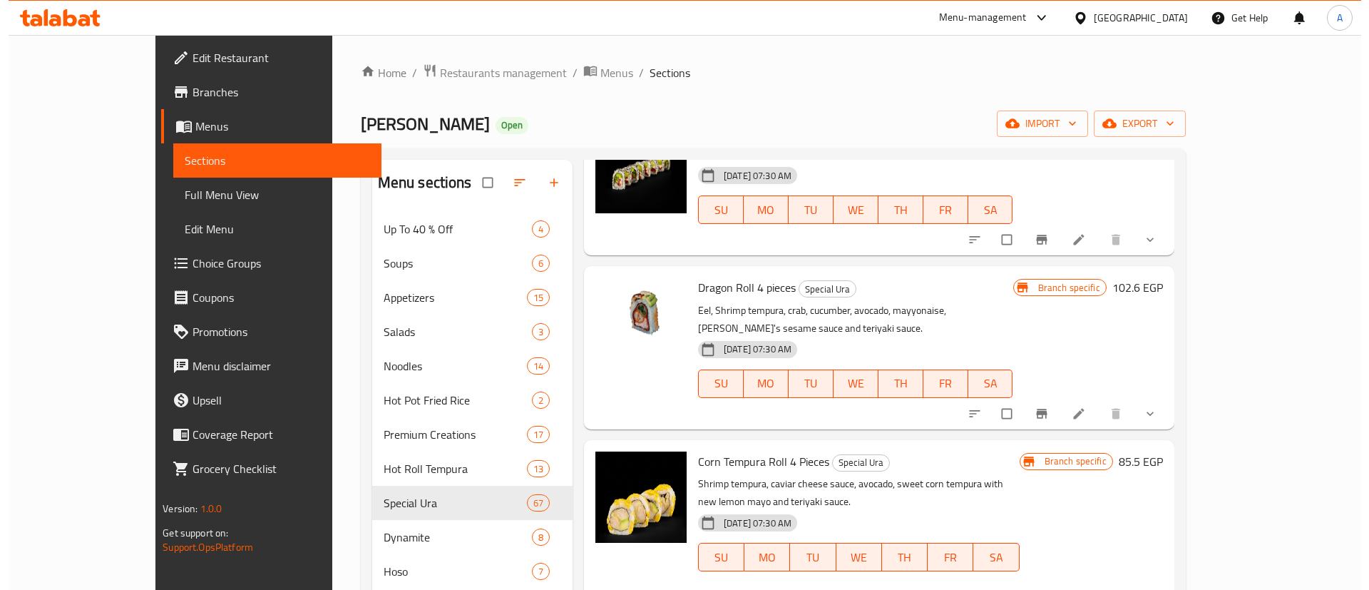
scroll to position [5182, 0]
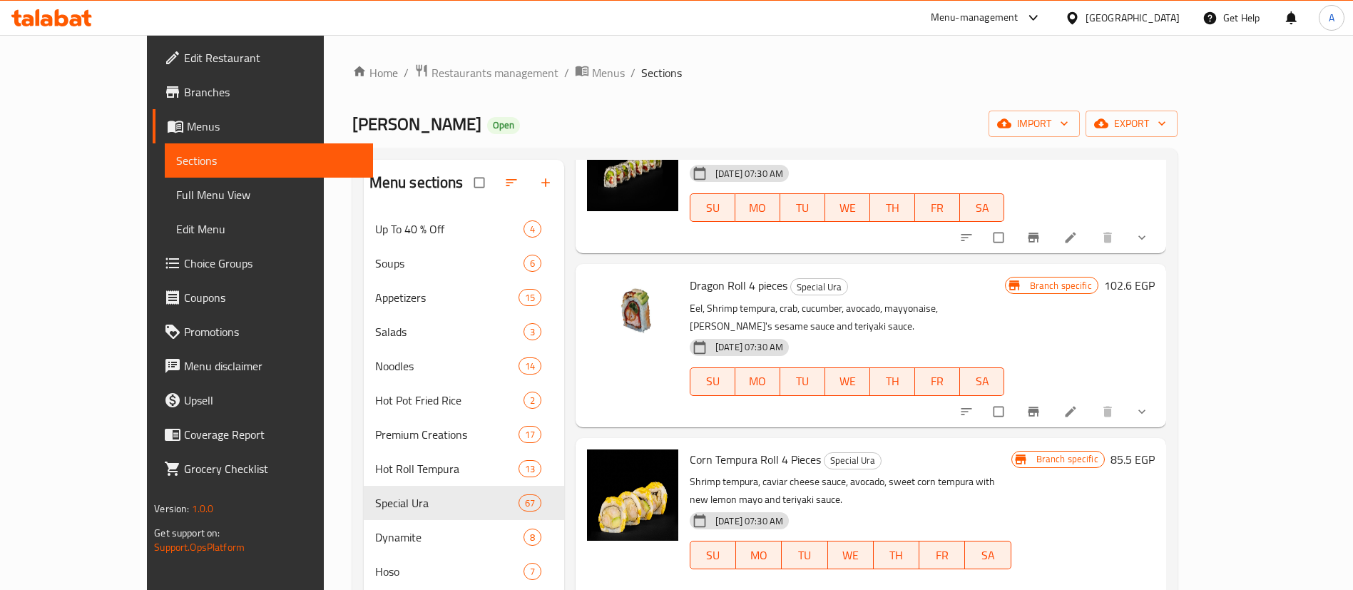
click at [689, 274] on span "Dragon Roll 4 pieces" at bounding box center [738, 284] width 98 height 21
copy h6 "Dragon Roll 4 pieces"
click at [1040, 404] on icon "Branch-specific-item" at bounding box center [1033, 411] width 14 height 14
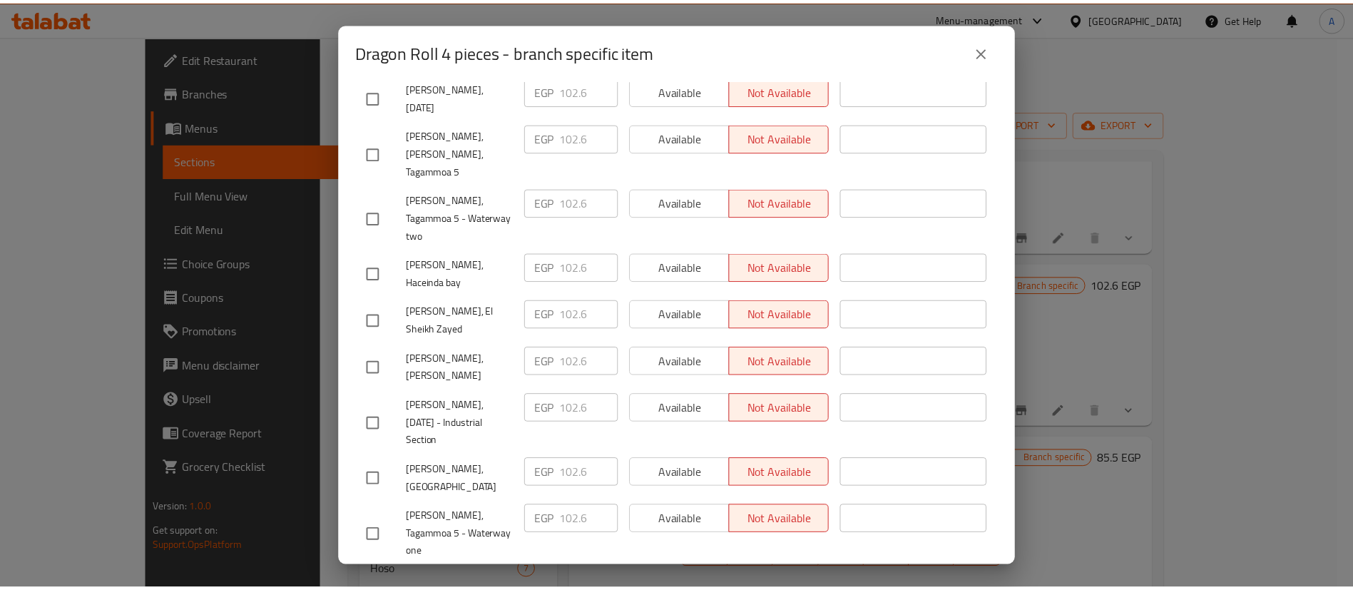
scroll to position [1325, 0]
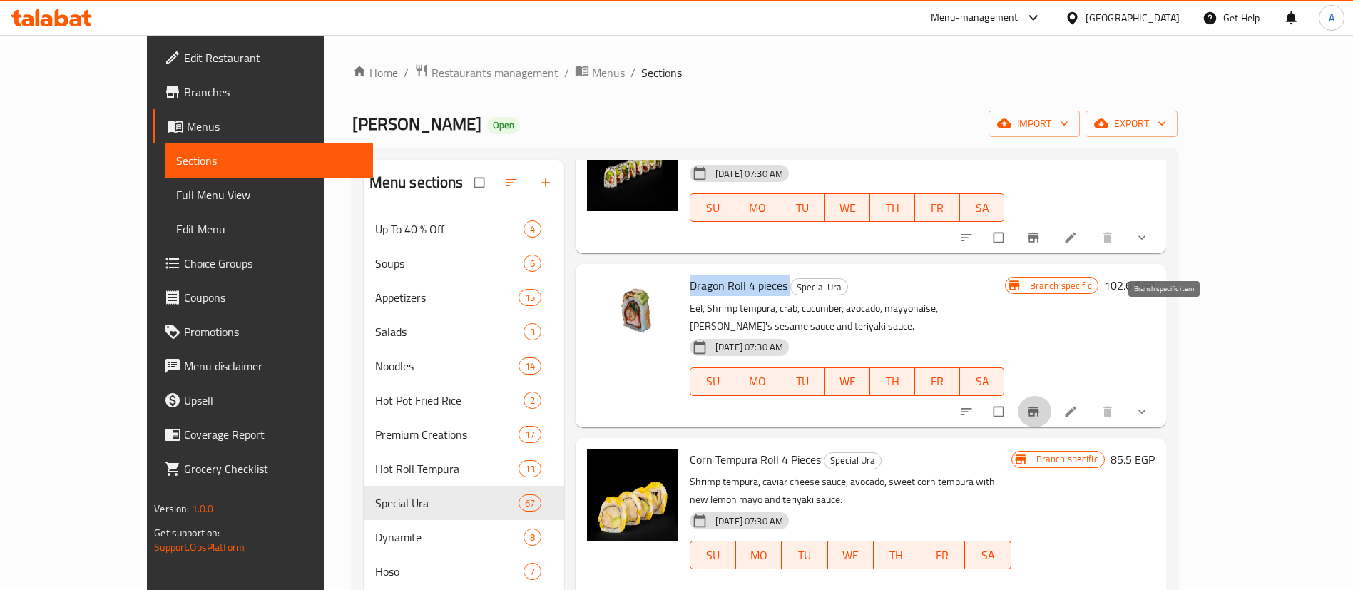
click at [693, 274] on span "Dragon Roll 4 pieces" at bounding box center [738, 284] width 98 height 21
copy h6 "Dragon Roll 4 pieces"
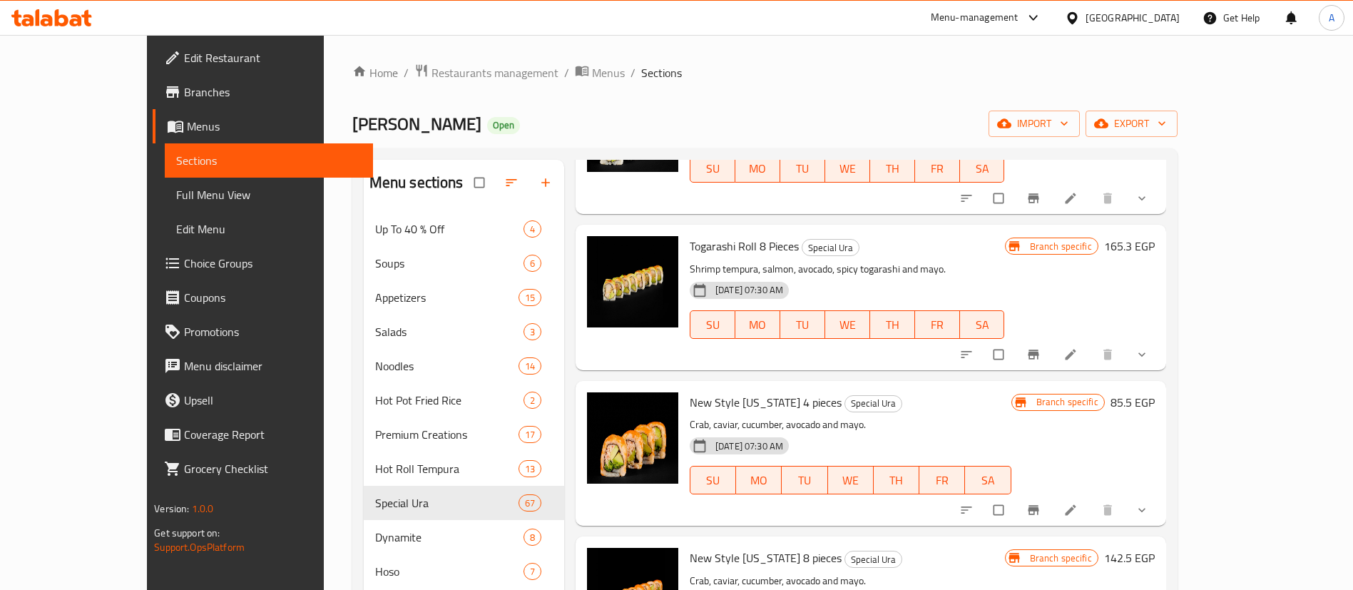
scroll to position [0, 0]
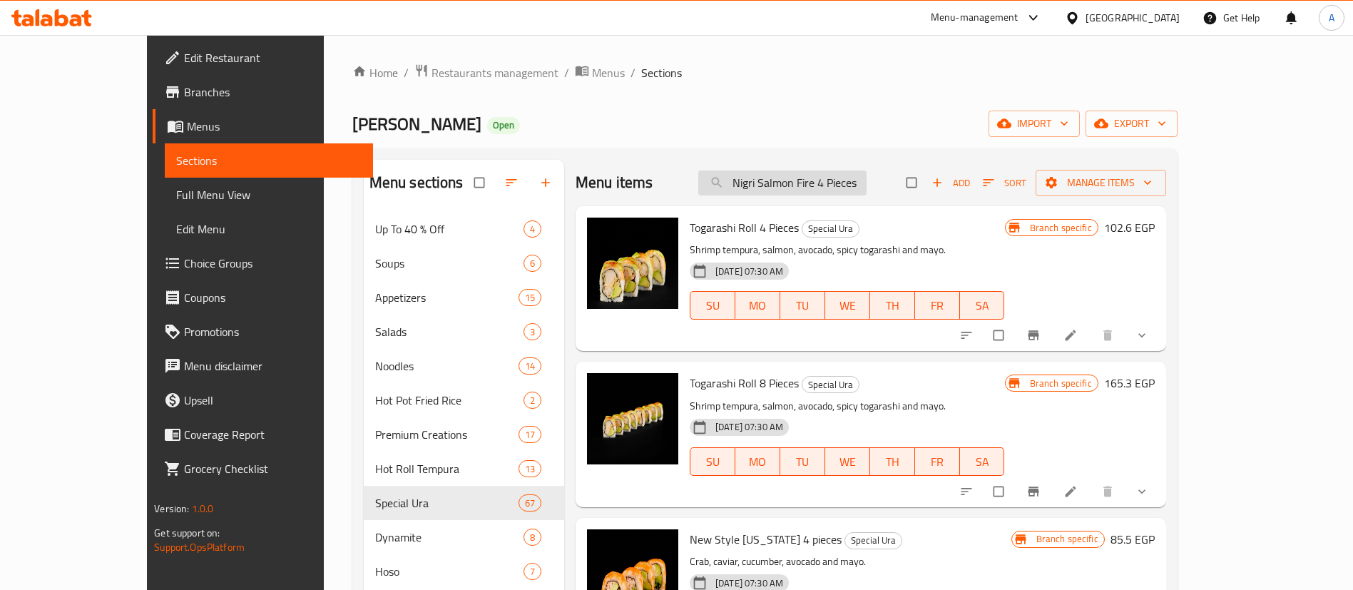
click at [843, 183] on input "Nigri Salmon Fire 4 Pieces" at bounding box center [782, 182] width 168 height 25
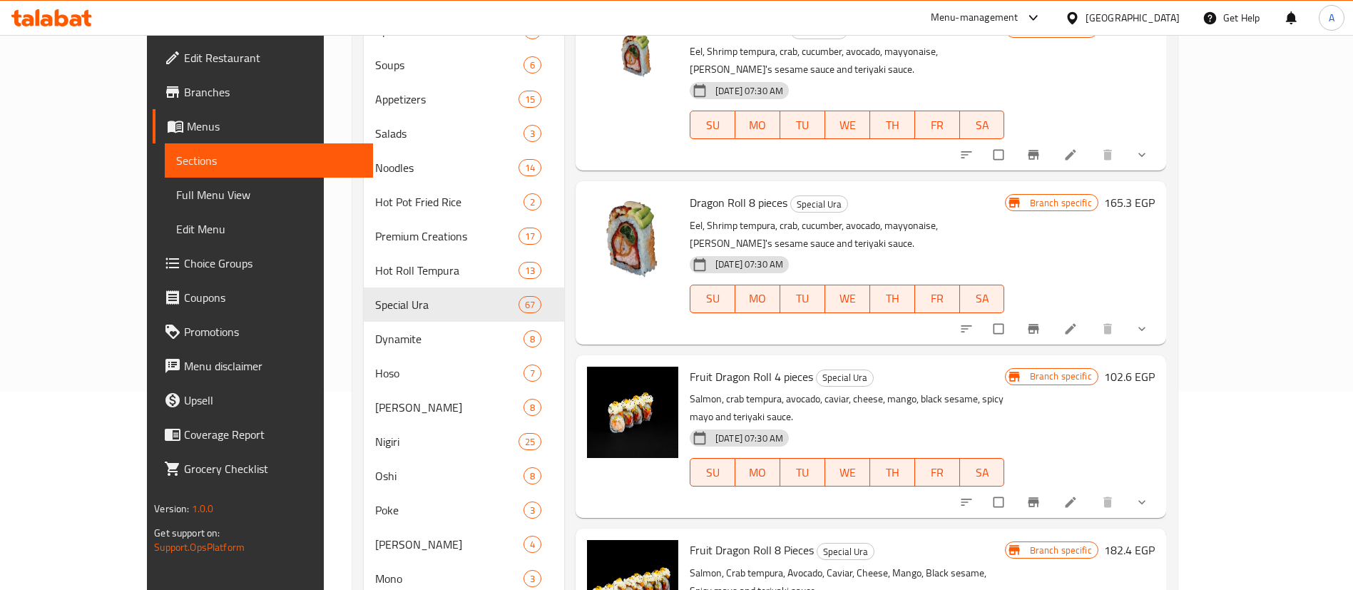
scroll to position [214, 0]
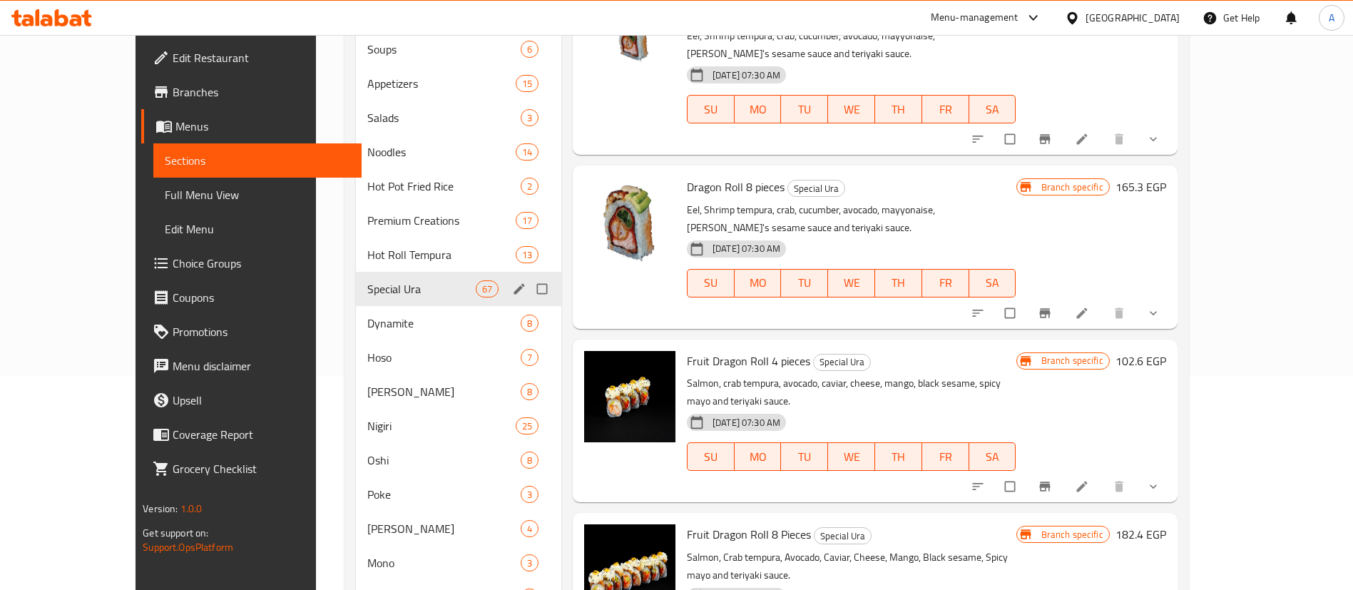
type input "dragon"
click at [367, 262] on span "Hot Roll Tempura" at bounding box center [441, 254] width 148 height 17
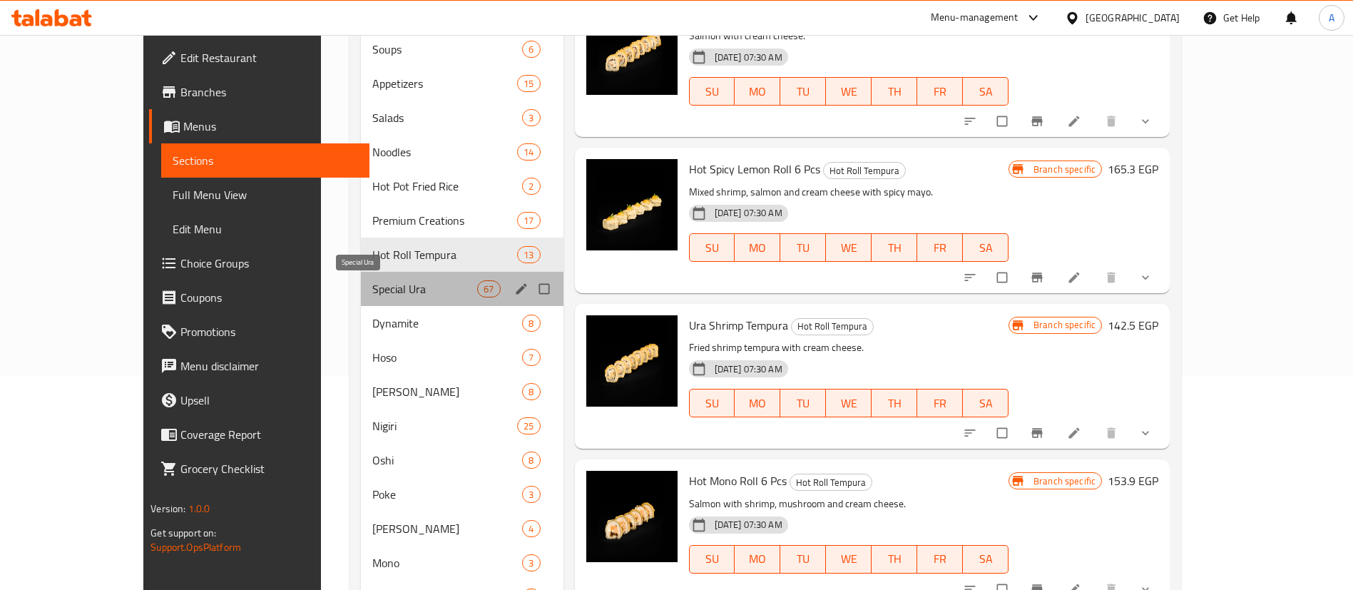
drag, startPoint x: 349, startPoint y: 285, endPoint x: 391, endPoint y: 290, distance: 43.1
click at [372, 287] on span "Special Ura" at bounding box center [424, 288] width 105 height 17
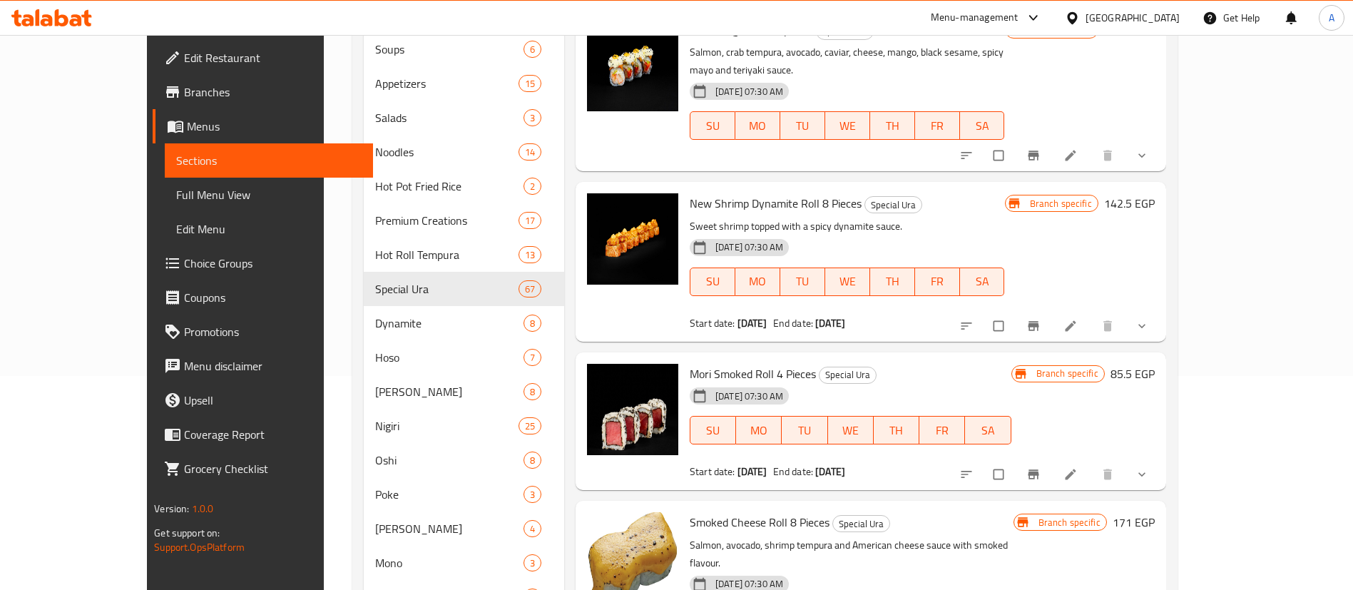
scroll to position [6133, 0]
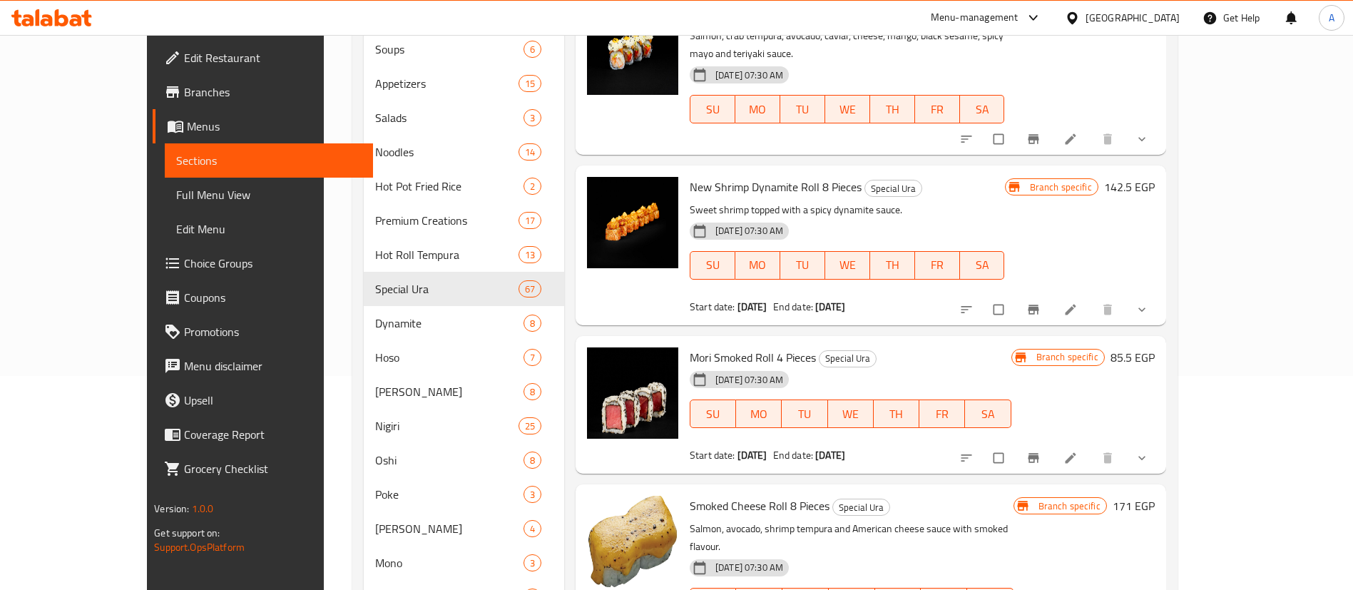
click at [689, 495] on span "Smoked Cheese Roll 8 Pieces" at bounding box center [759, 505] width 140 height 21
drag, startPoint x: 668, startPoint y: 347, endPoint x: 703, endPoint y: 340, distance: 35.5
click at [703, 495] on span "Smoked Cheese Roll 8 Pieces" at bounding box center [759, 505] width 140 height 21
copy span "Smoked Cheese"
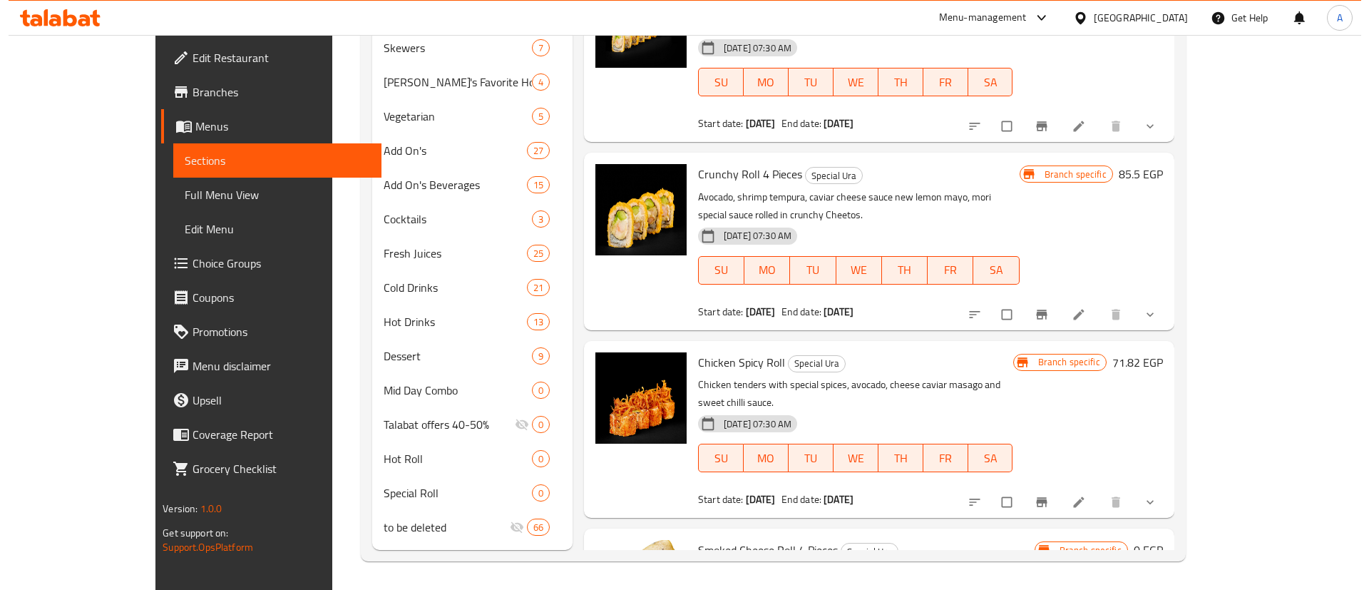
scroll to position [8092, 0]
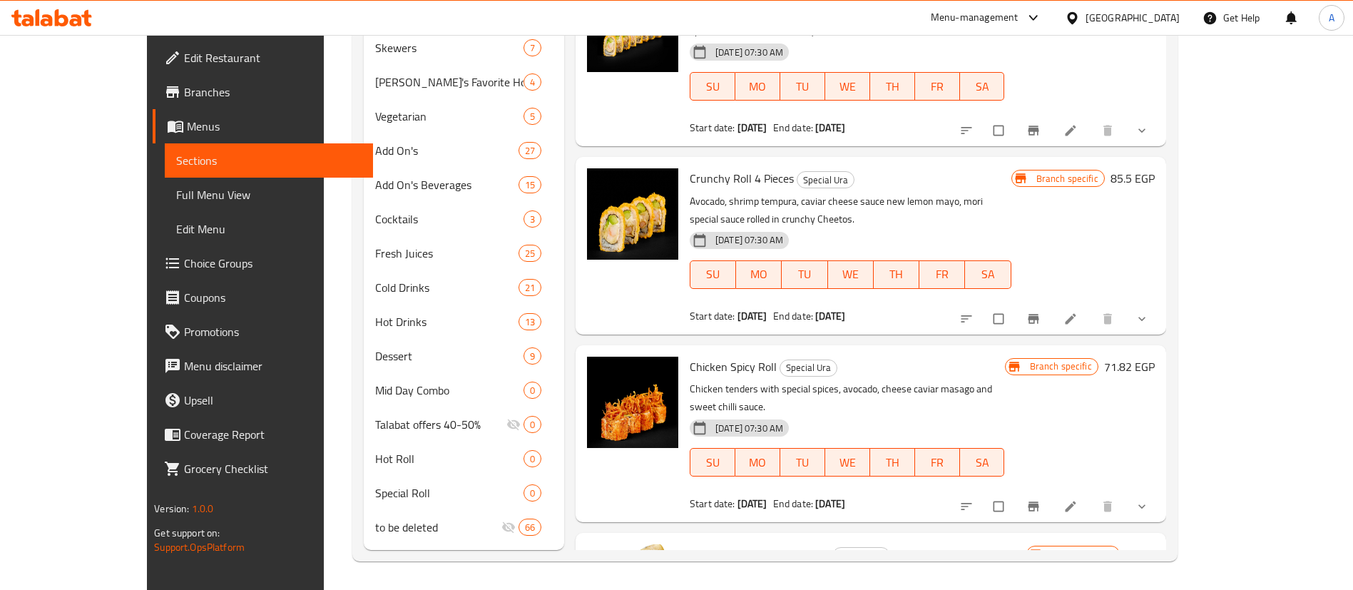
click at [689, 543] on span "Smoked Cheese Roll 4 Pieces" at bounding box center [759, 553] width 140 height 21
drag, startPoint x: 670, startPoint y: 233, endPoint x: 703, endPoint y: 227, distance: 33.4
click at [703, 543] on span "Smoked Cheese Roll 4 Pieces" at bounding box center [759, 553] width 140 height 21
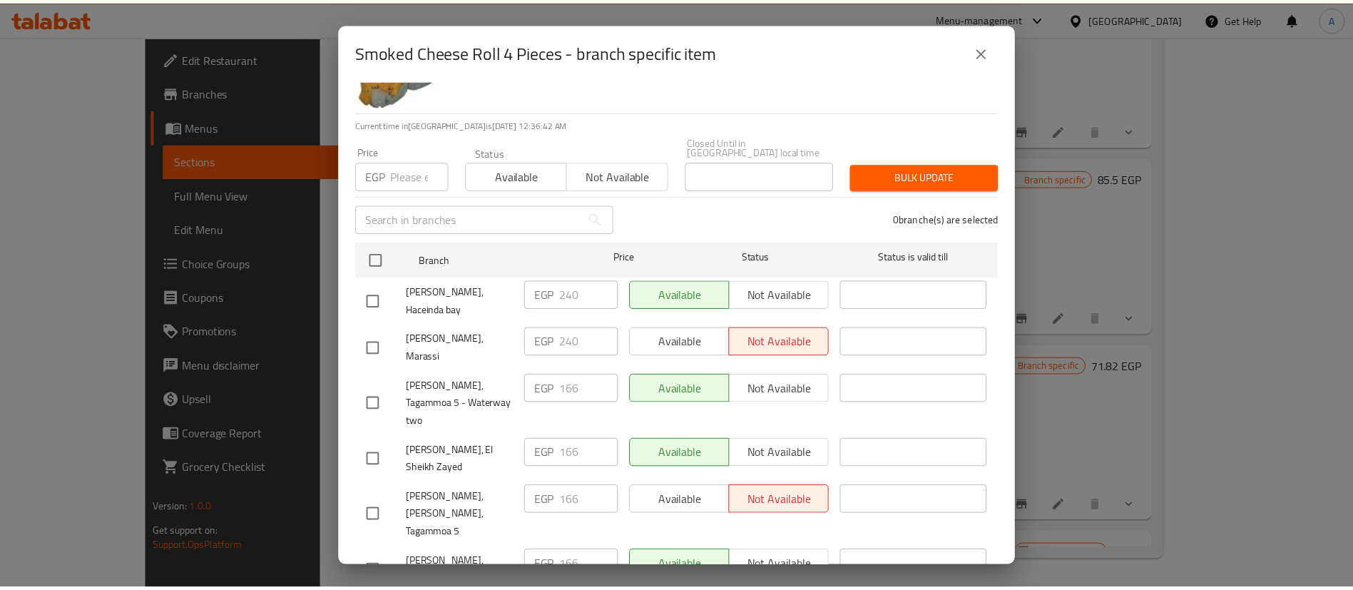
scroll to position [250, 0]
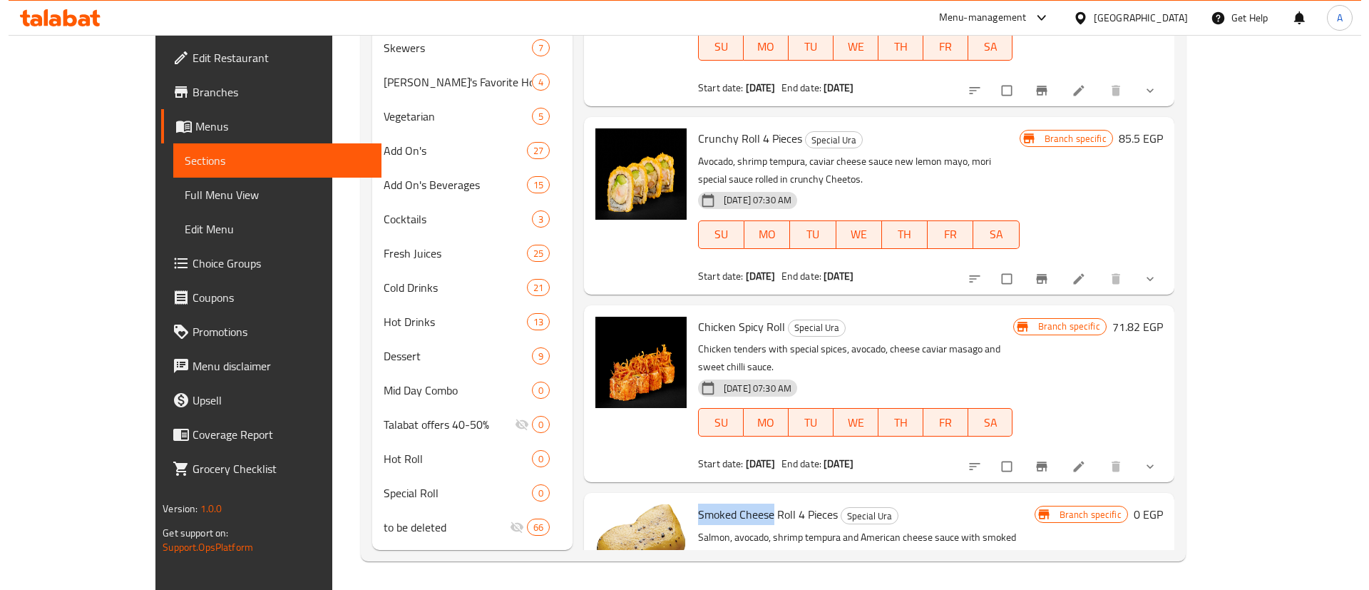
scroll to position [8164, 0]
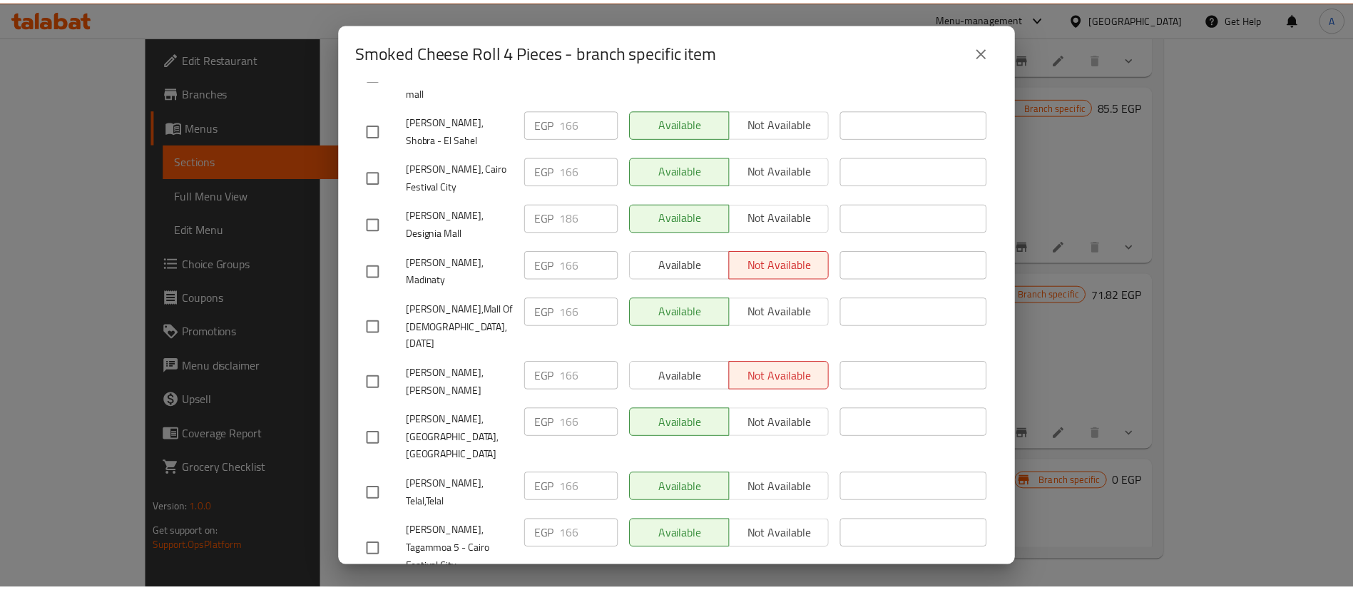
scroll to position [1034, 0]
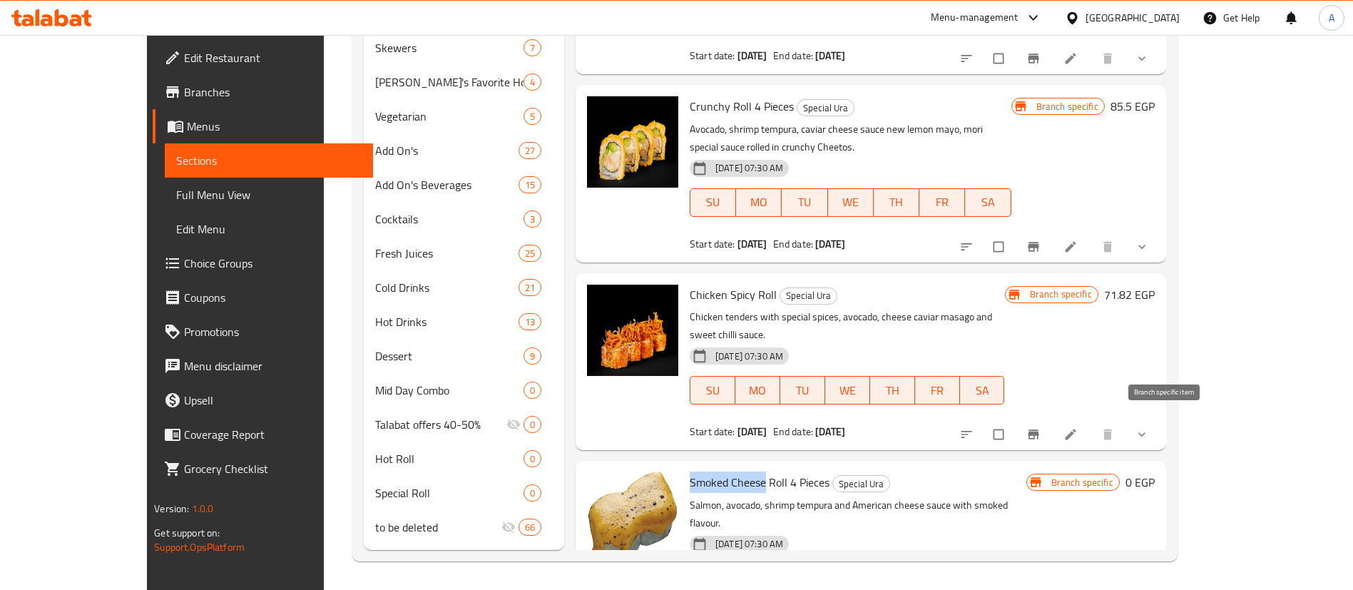
click at [1154, 472] on div "Branch specific 0 EGP" at bounding box center [1090, 549] width 128 height 154
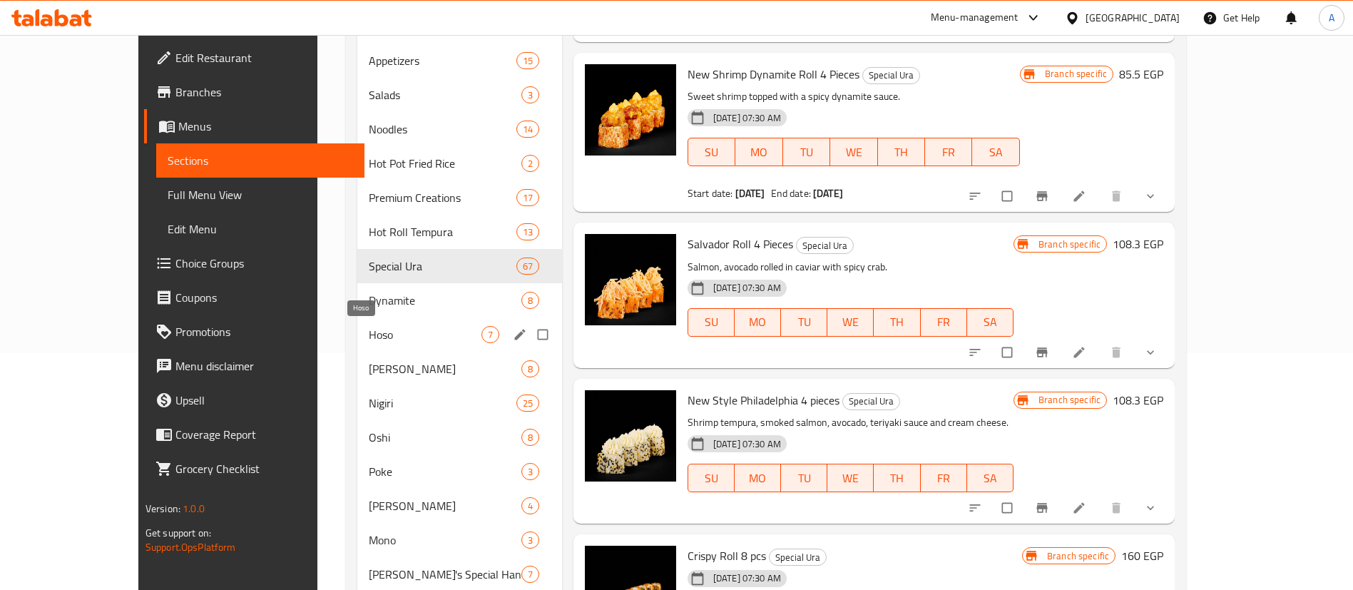
scroll to position [225, 0]
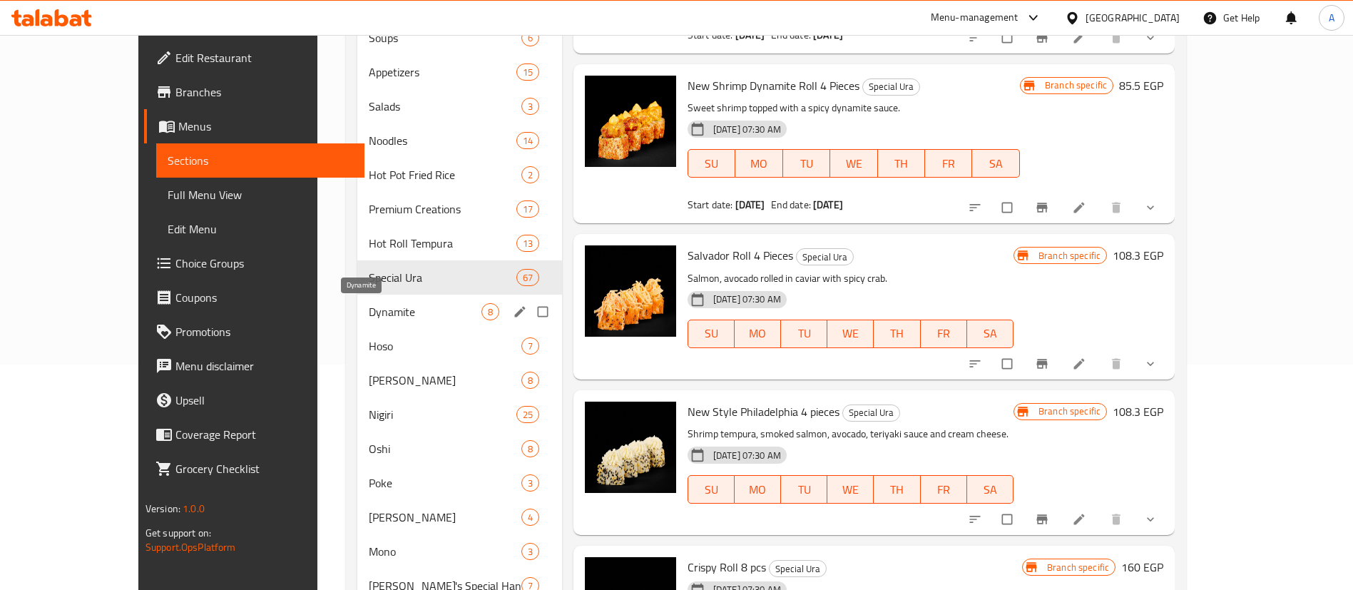
click at [369, 307] on span "Dynamite" at bounding box center [425, 311] width 112 height 17
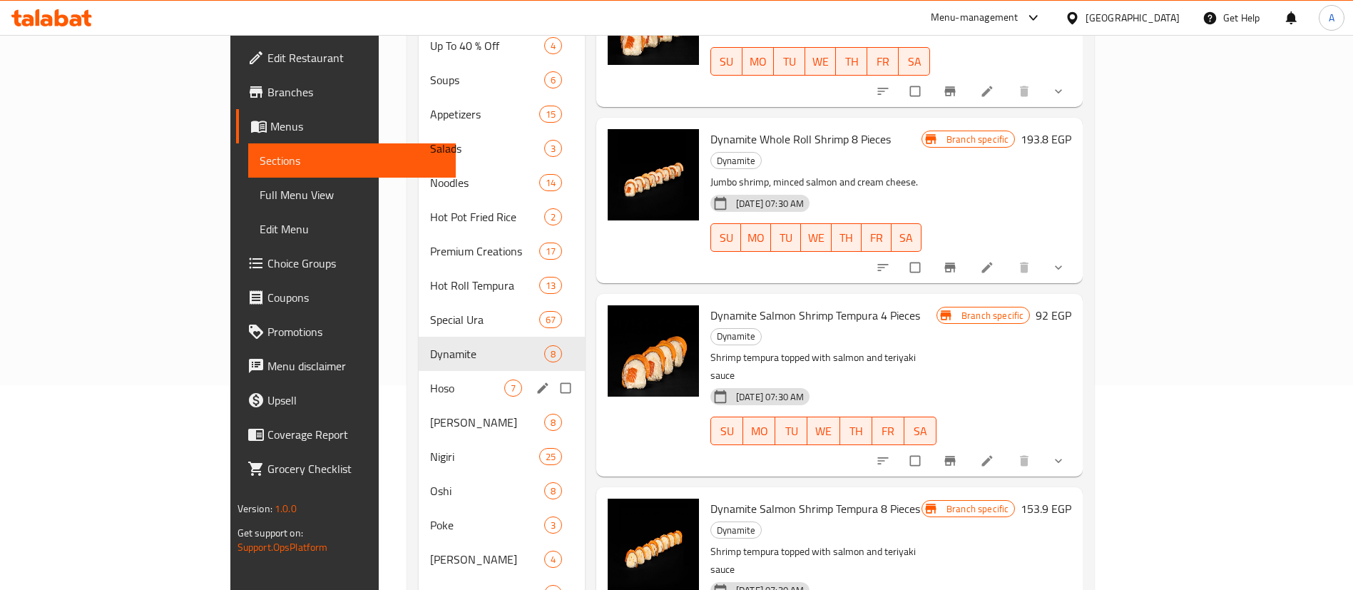
scroll to position [205, 0]
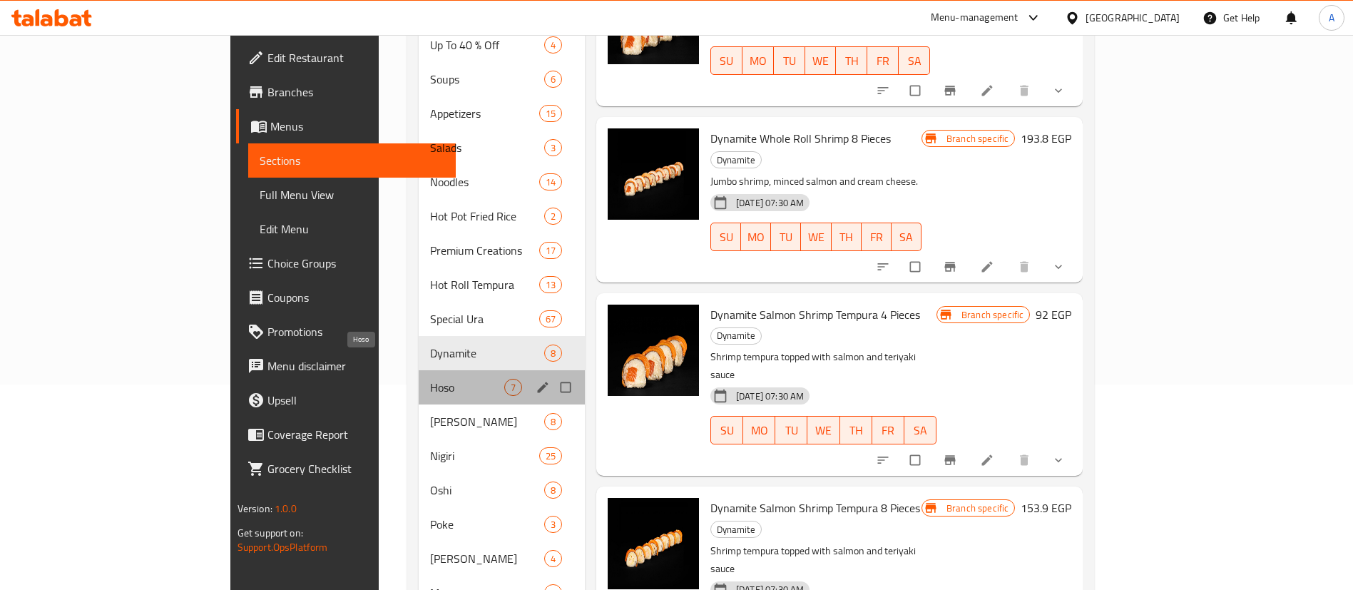
click at [430, 379] on span "Hoso" at bounding box center [467, 387] width 74 height 17
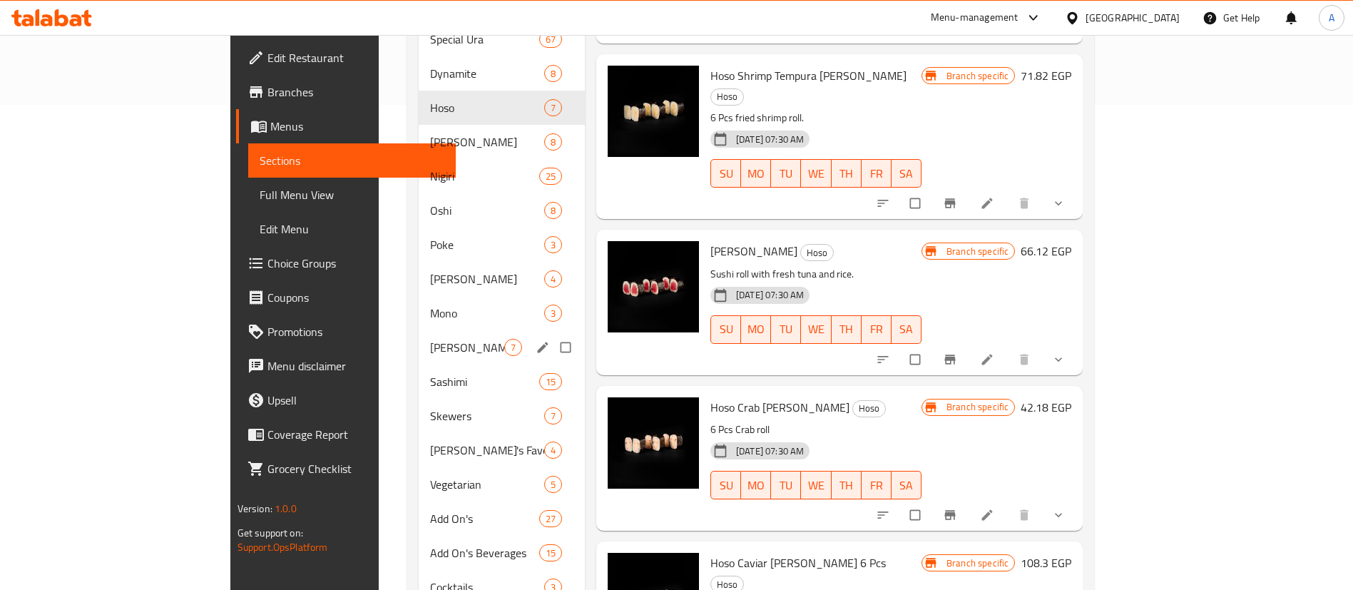
scroll to position [301, 0]
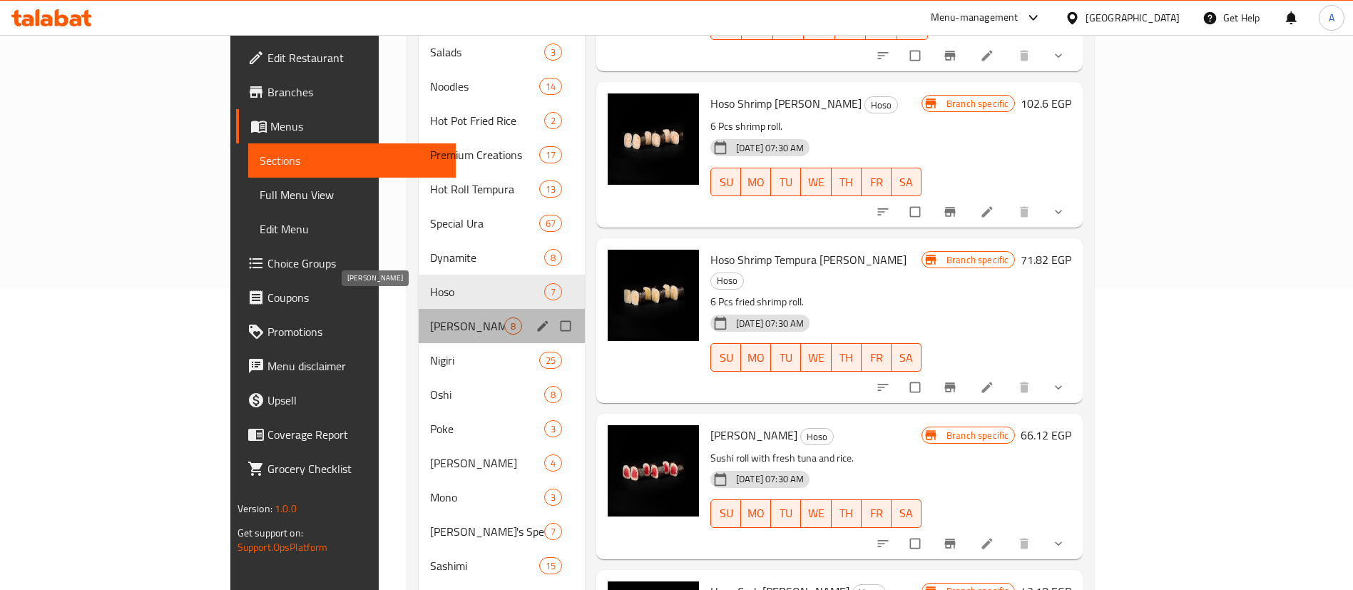
click at [430, 317] on span "[PERSON_NAME]" at bounding box center [467, 325] width 74 height 17
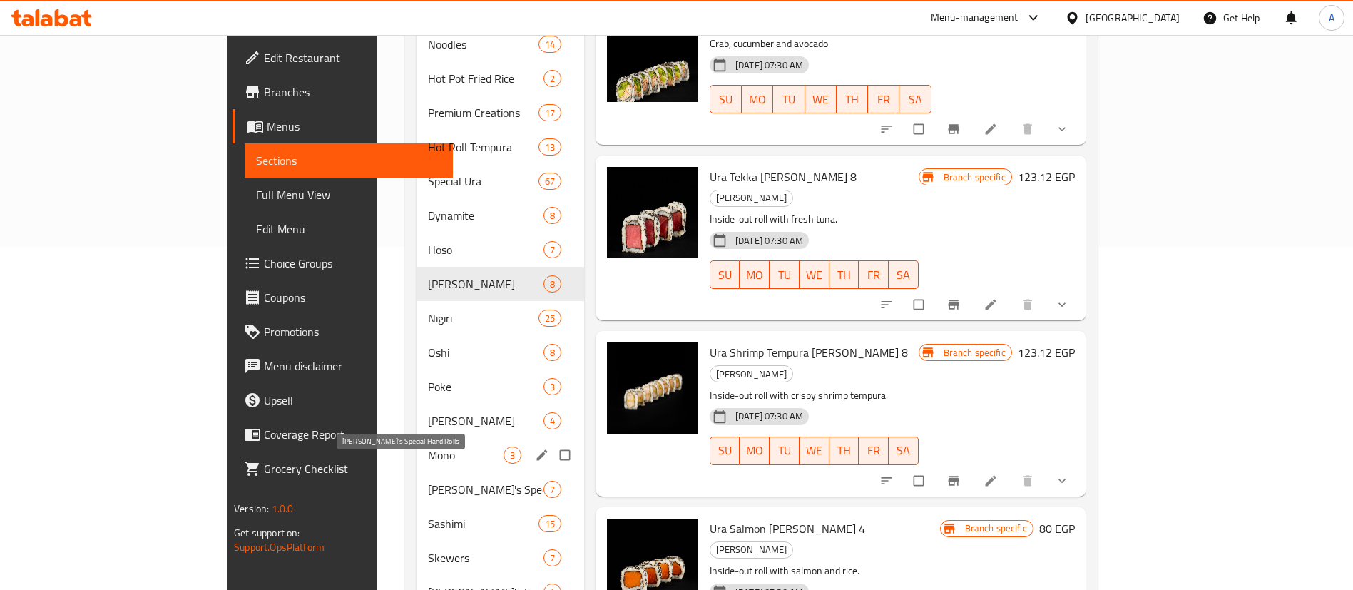
scroll to position [332, 0]
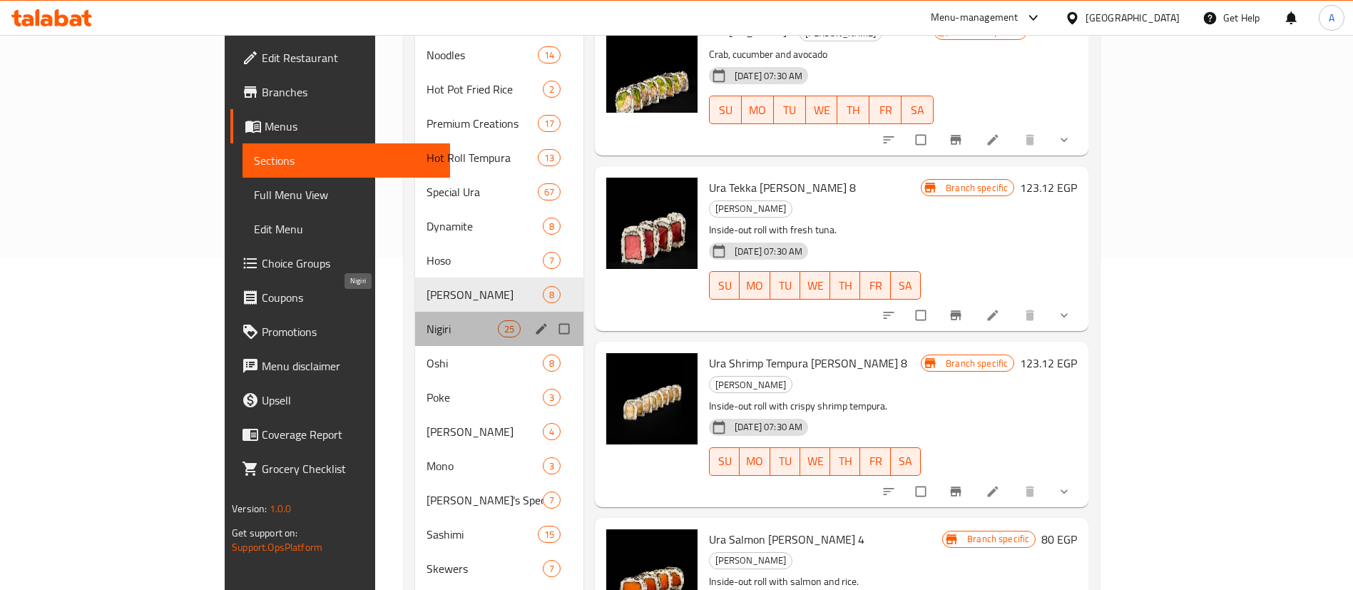
click at [426, 320] on span "Nigiri" at bounding box center [461, 328] width 71 height 17
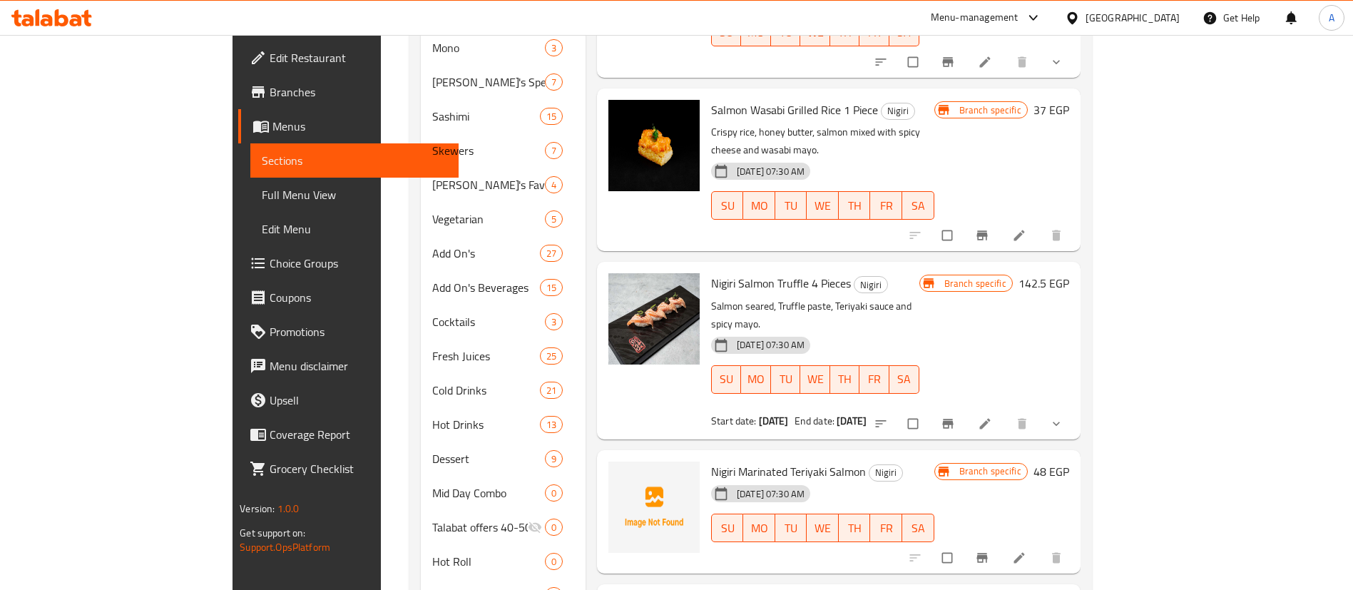
scroll to position [831, 0]
